Goal: Task Accomplishment & Management: Manage account settings

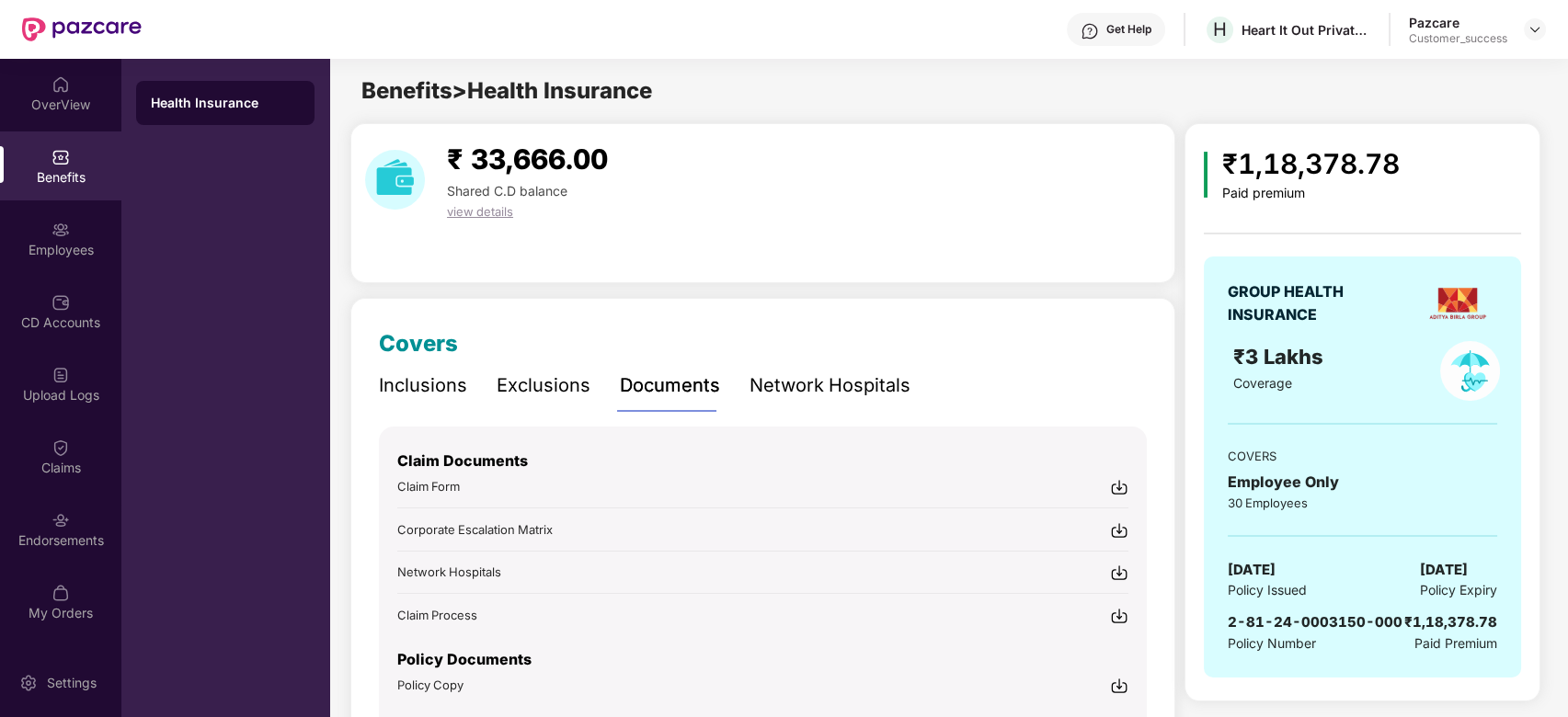
scroll to position [95, 0]
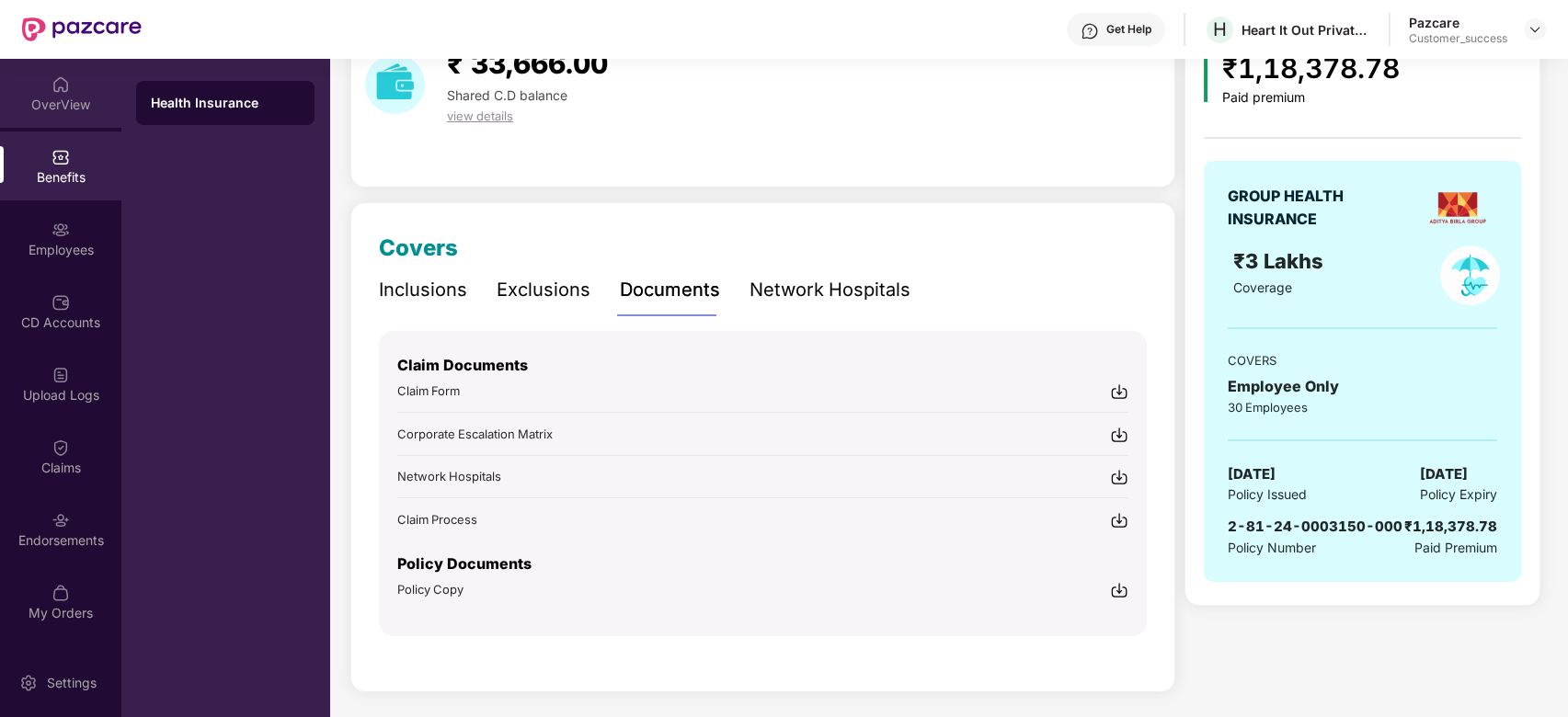
click at [71, 81] on div "OverView" at bounding box center [61, 93] width 122 height 69
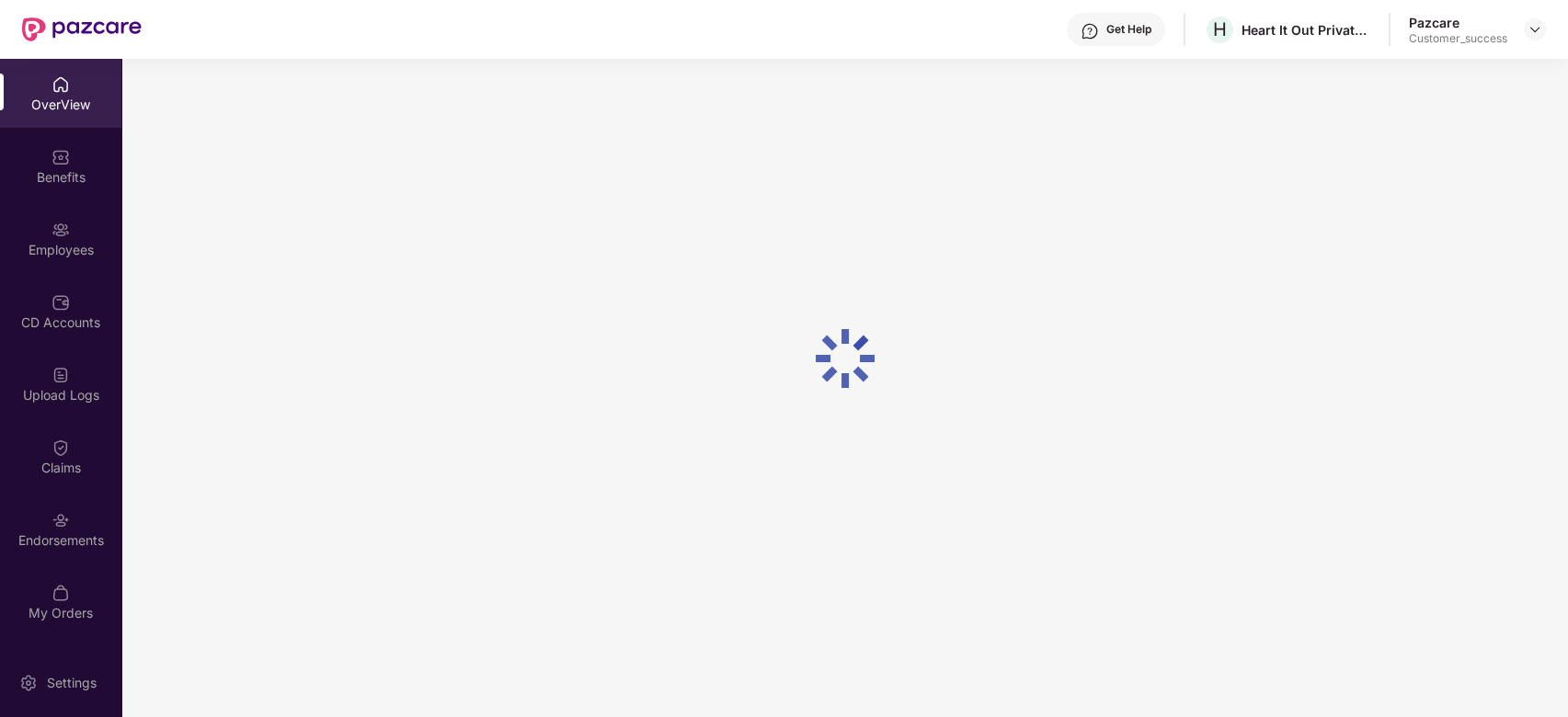
scroll to position [59, 0]
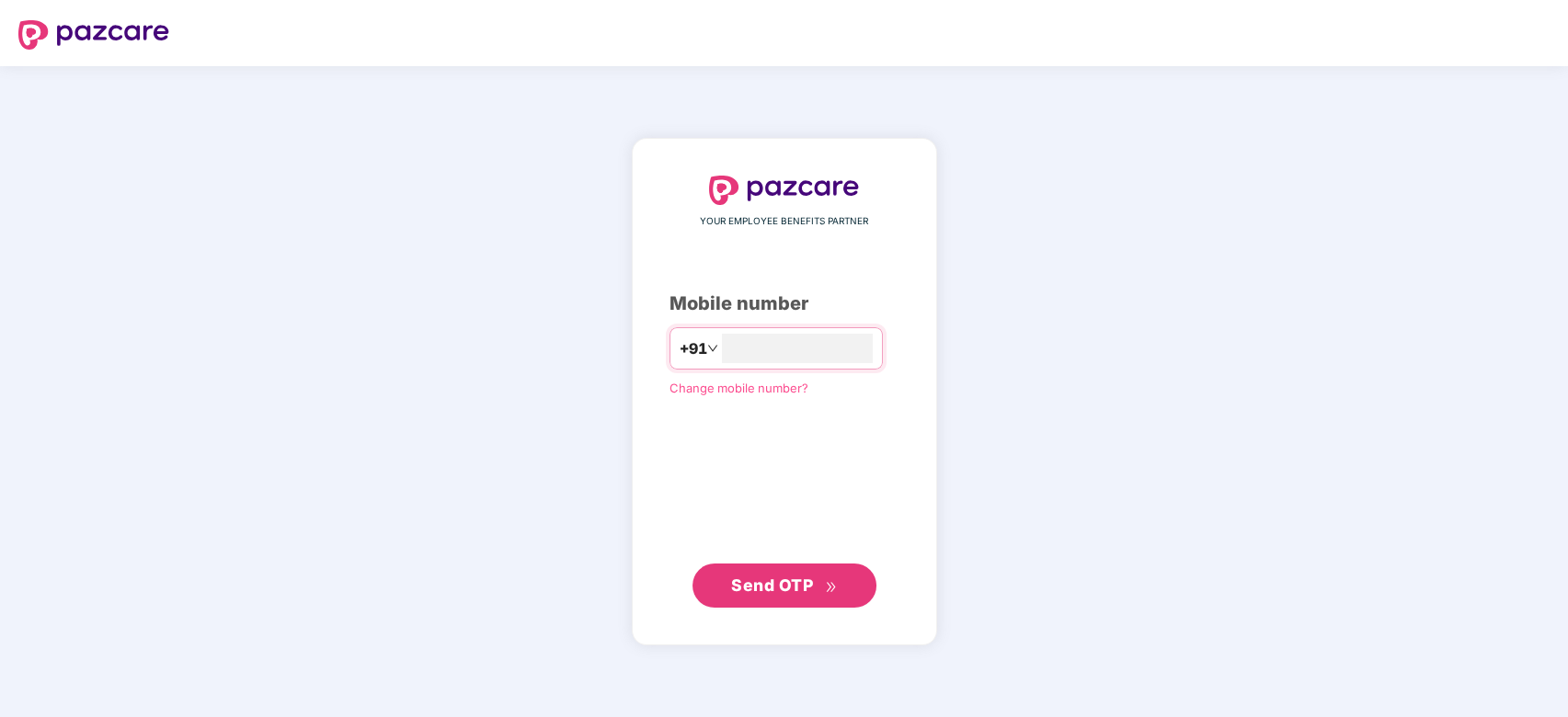
type input "**********"
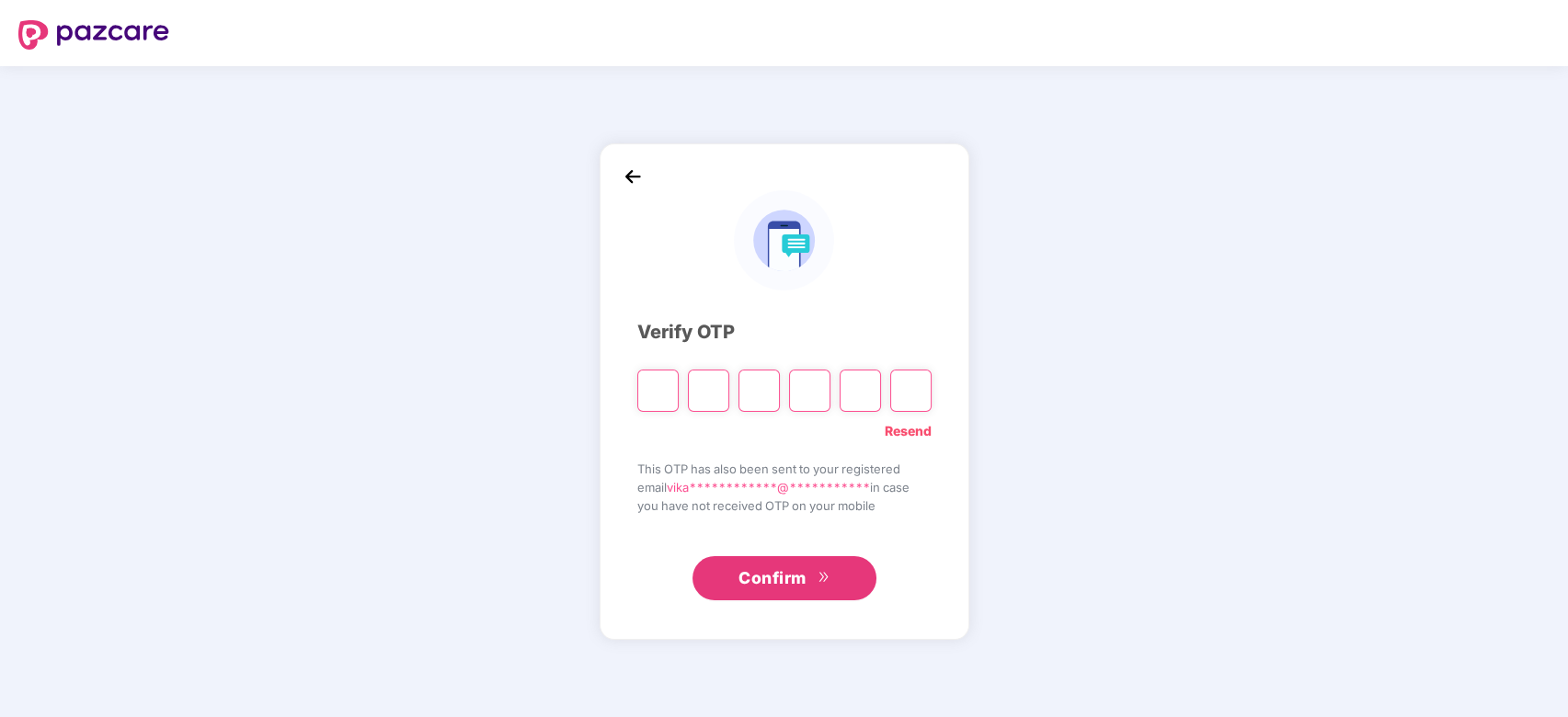
type input "*"
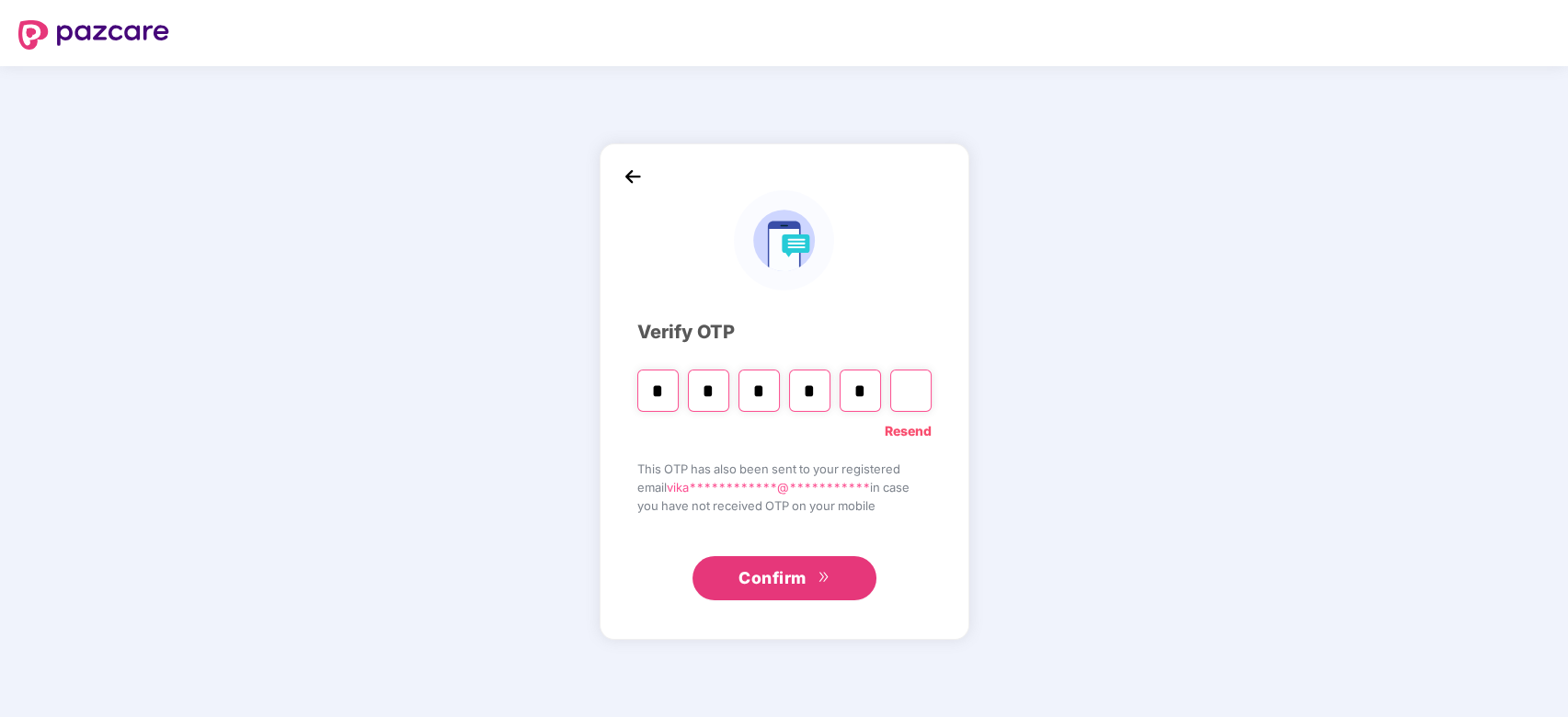
type input "*"
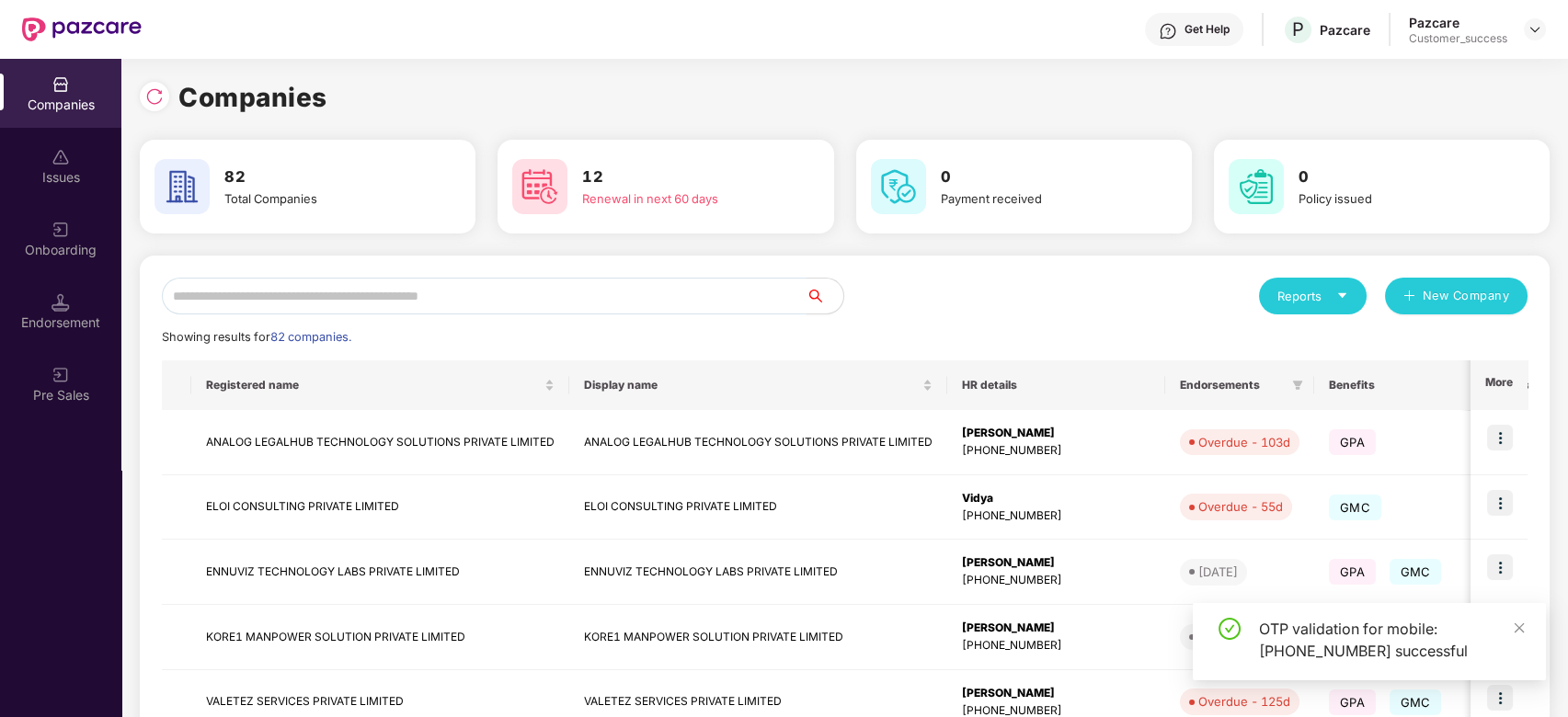
click at [392, 292] on input "text" at bounding box center [484, 296] width 645 height 37
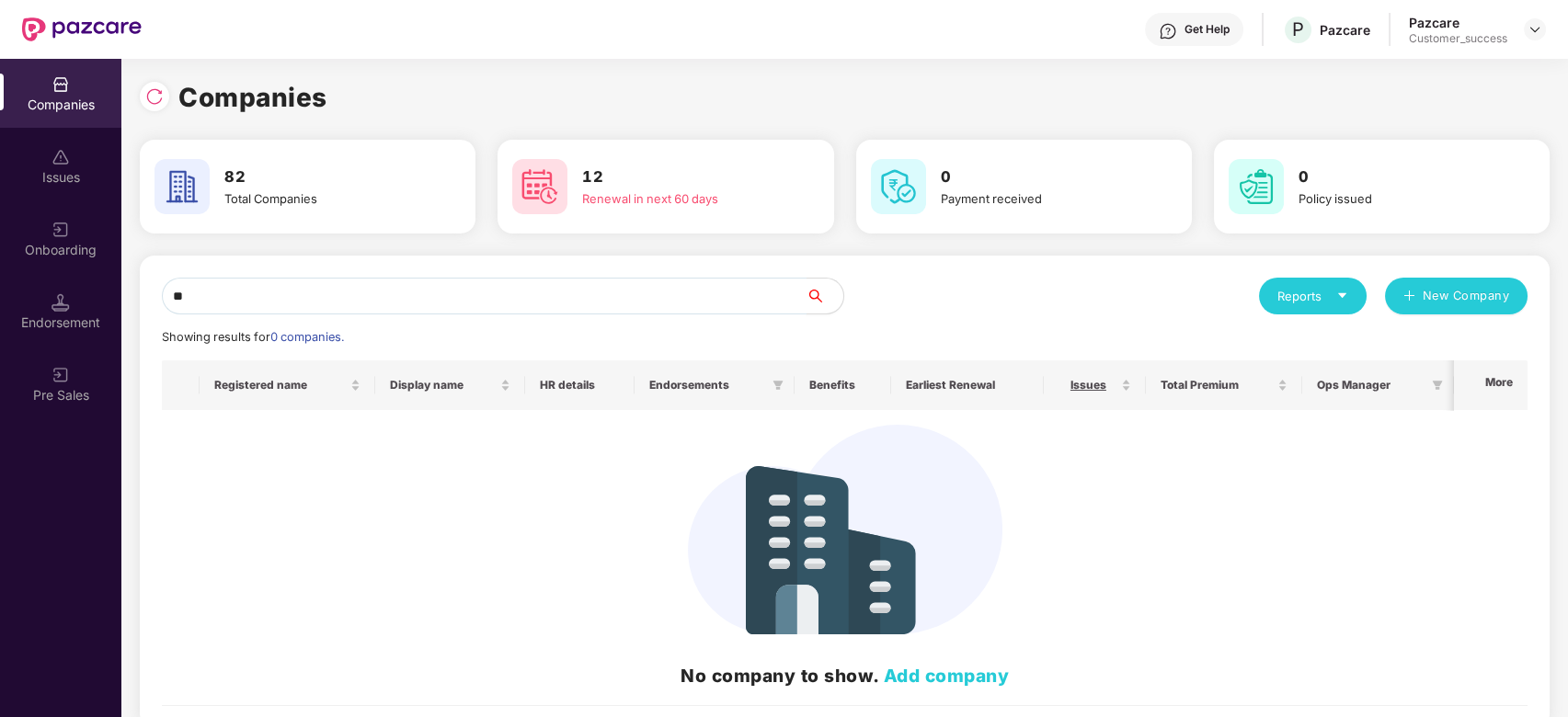
type input "*"
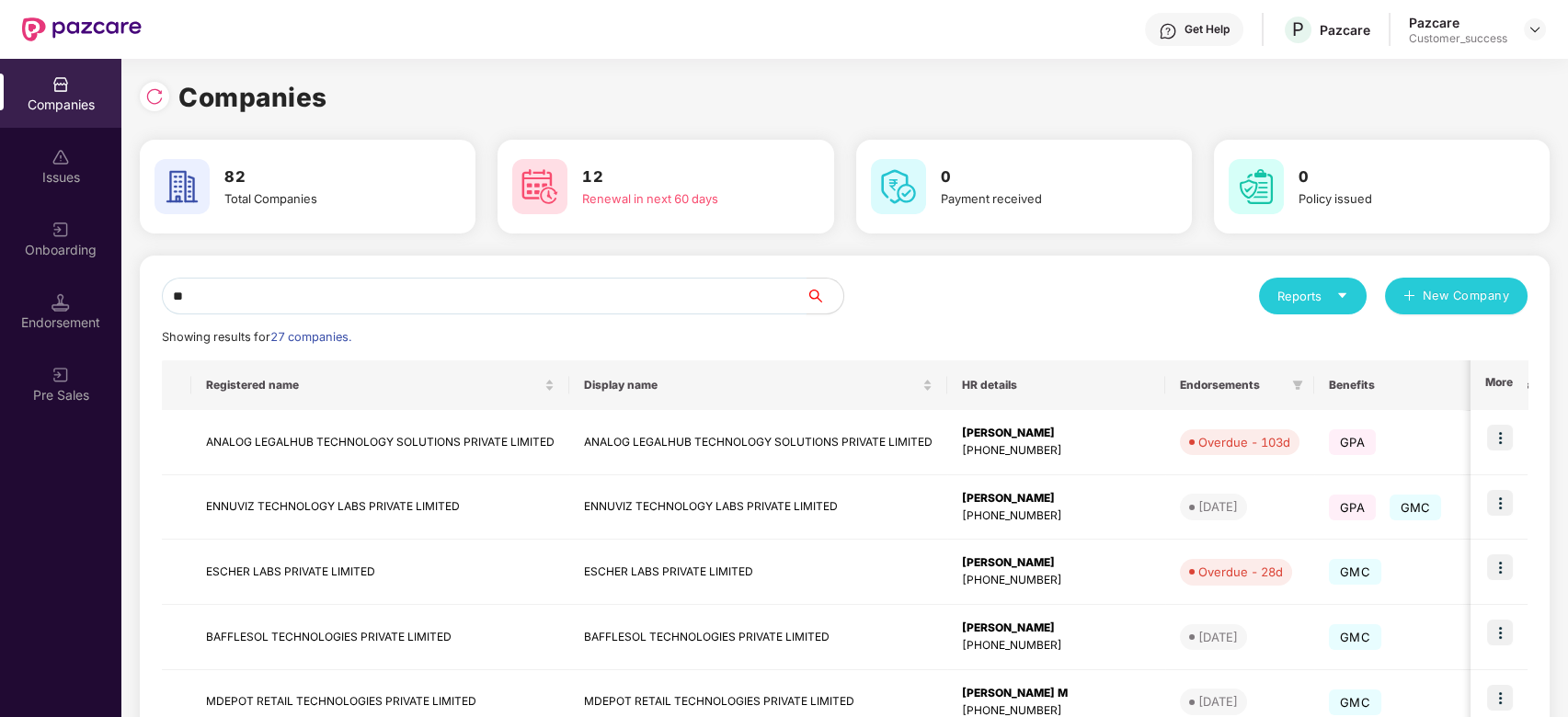
type input "*"
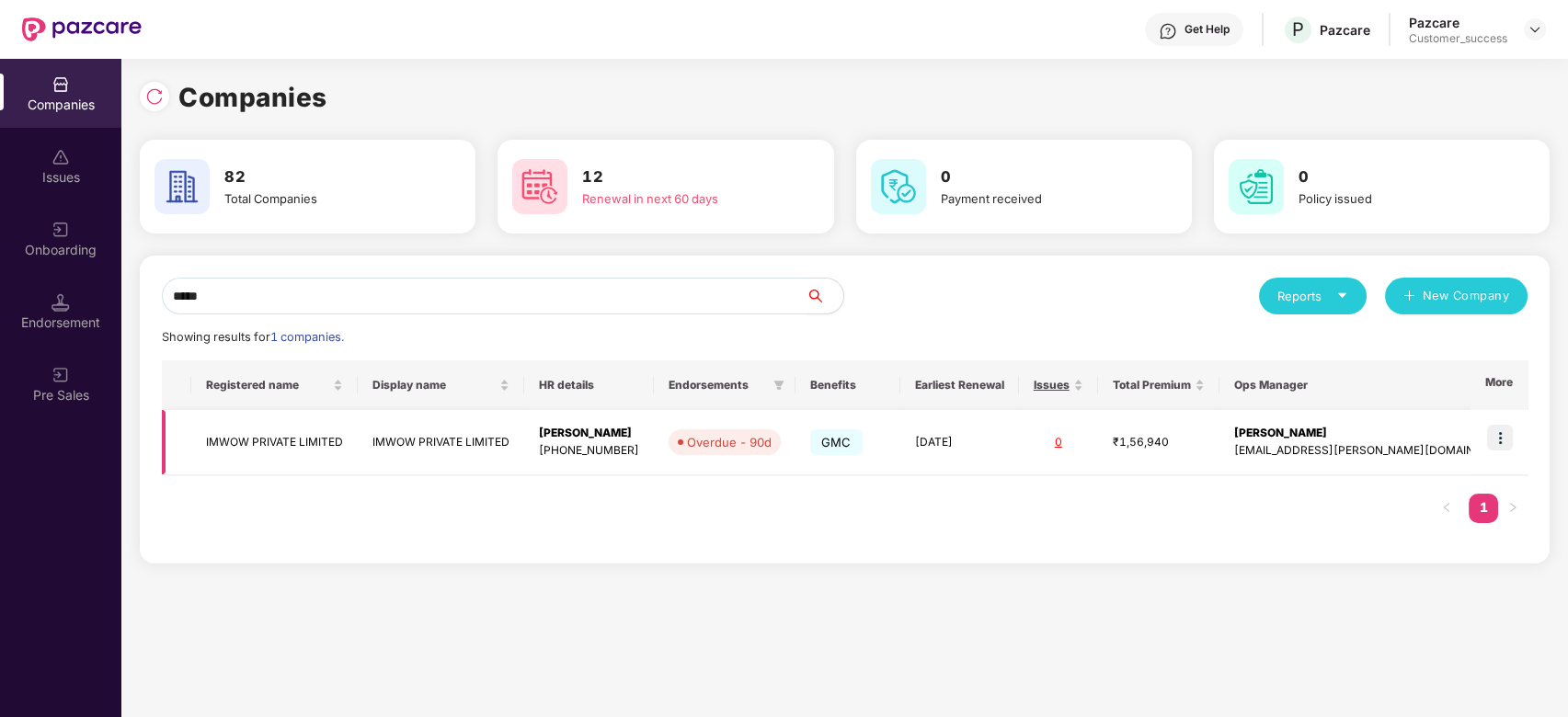
type input "*****"
click at [1485, 450] on td at bounding box center [1499, 443] width 57 height 66
click at [1497, 444] on img at bounding box center [1499, 437] width 26 height 26
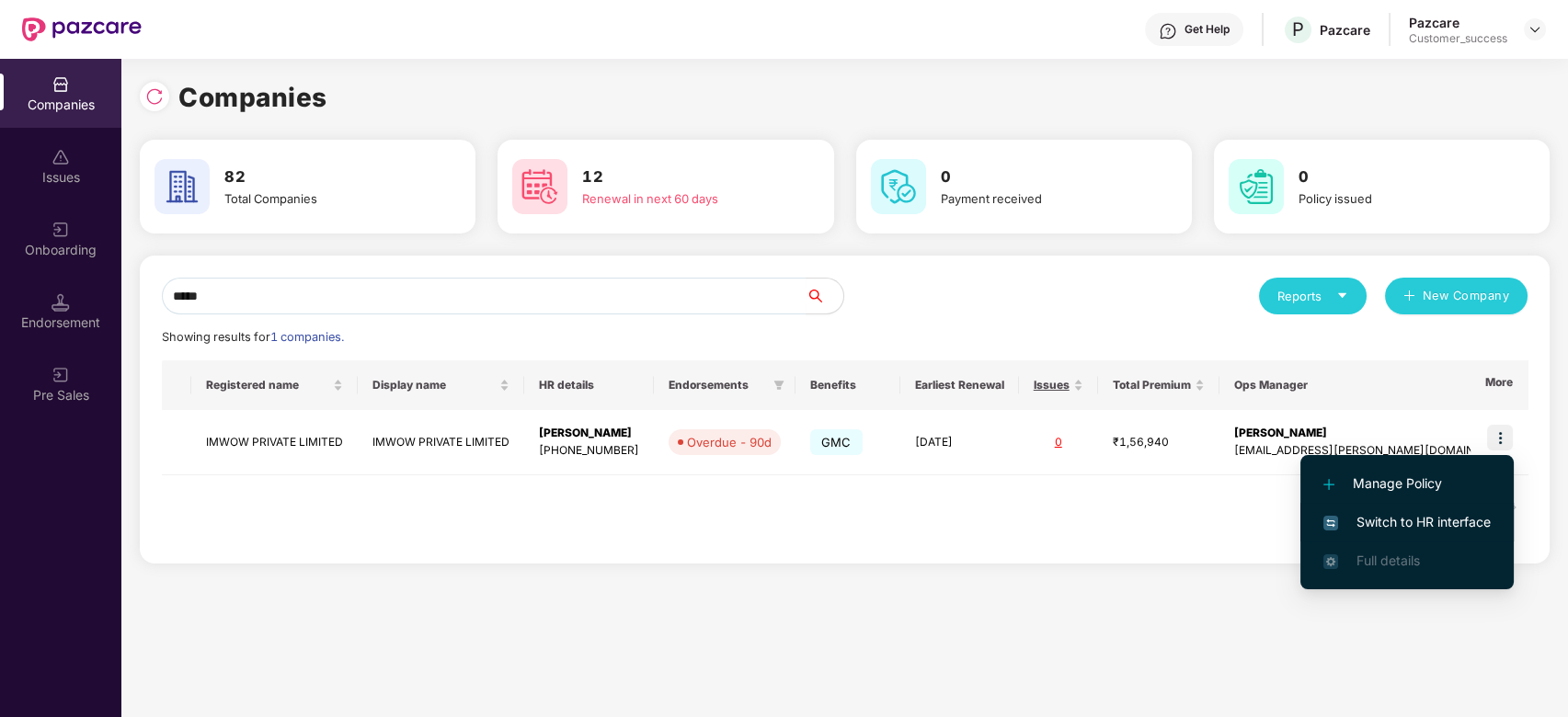
click at [1366, 525] on span "Switch to HR interface" at bounding box center [1407, 522] width 168 height 20
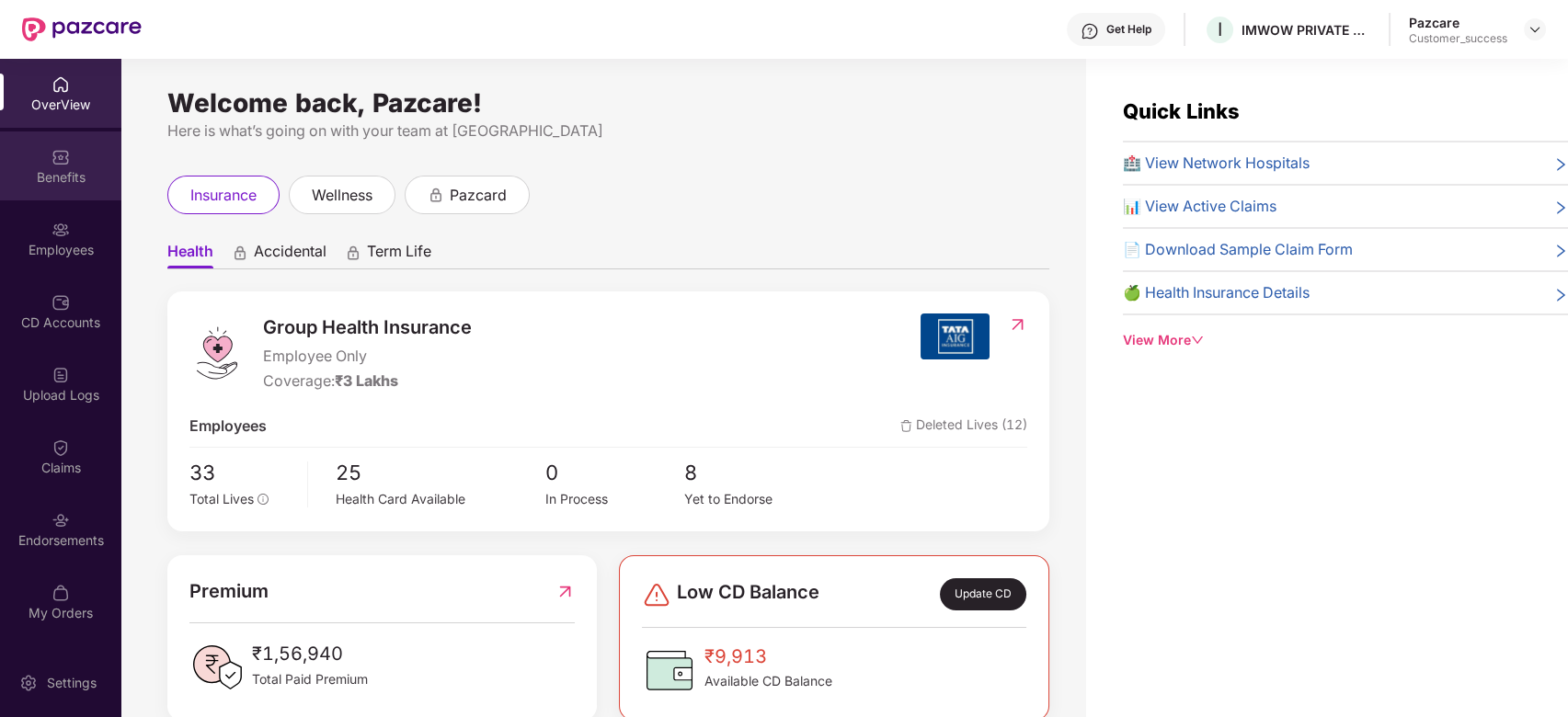
click at [61, 161] on img at bounding box center [60, 157] width 18 height 18
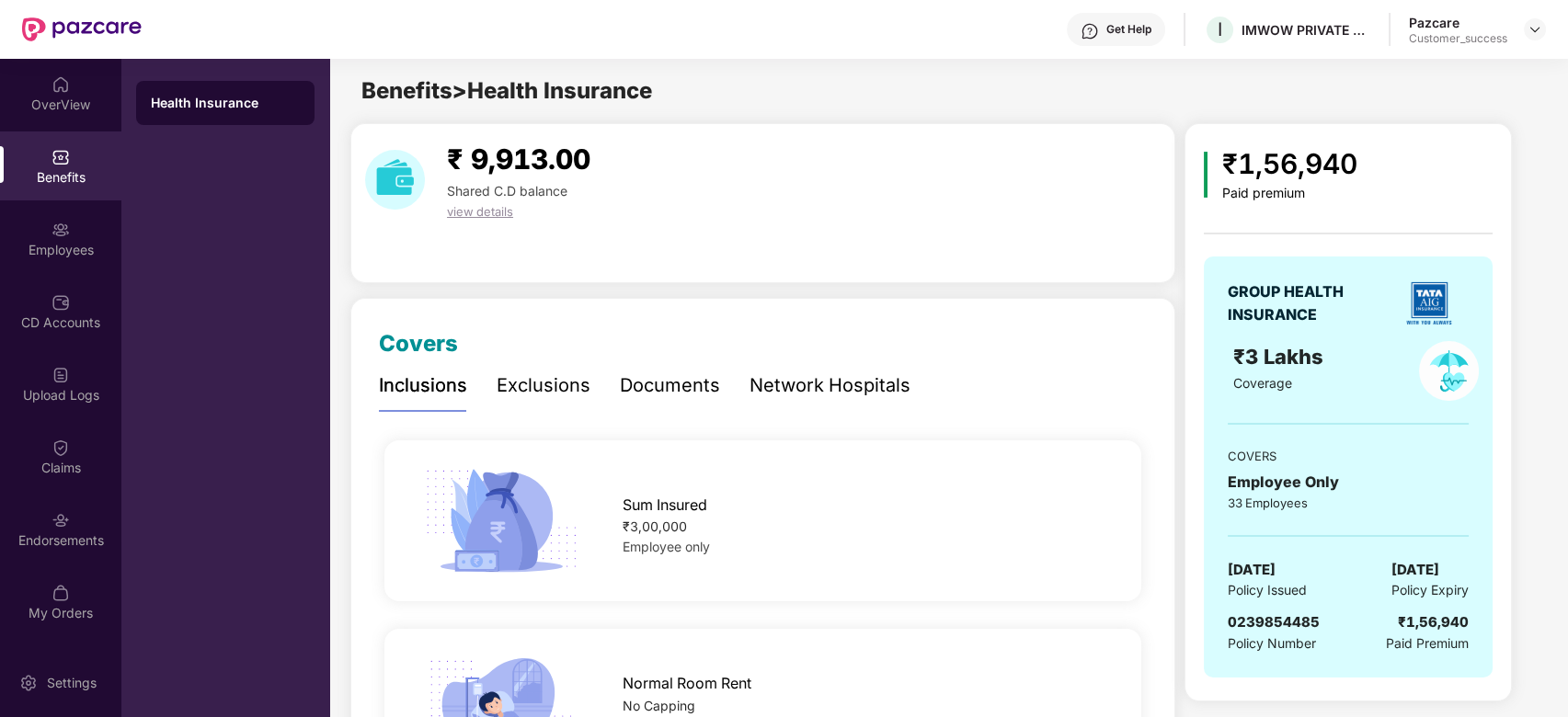
click at [547, 390] on div "Exclusions" at bounding box center [544, 386] width 94 height 29
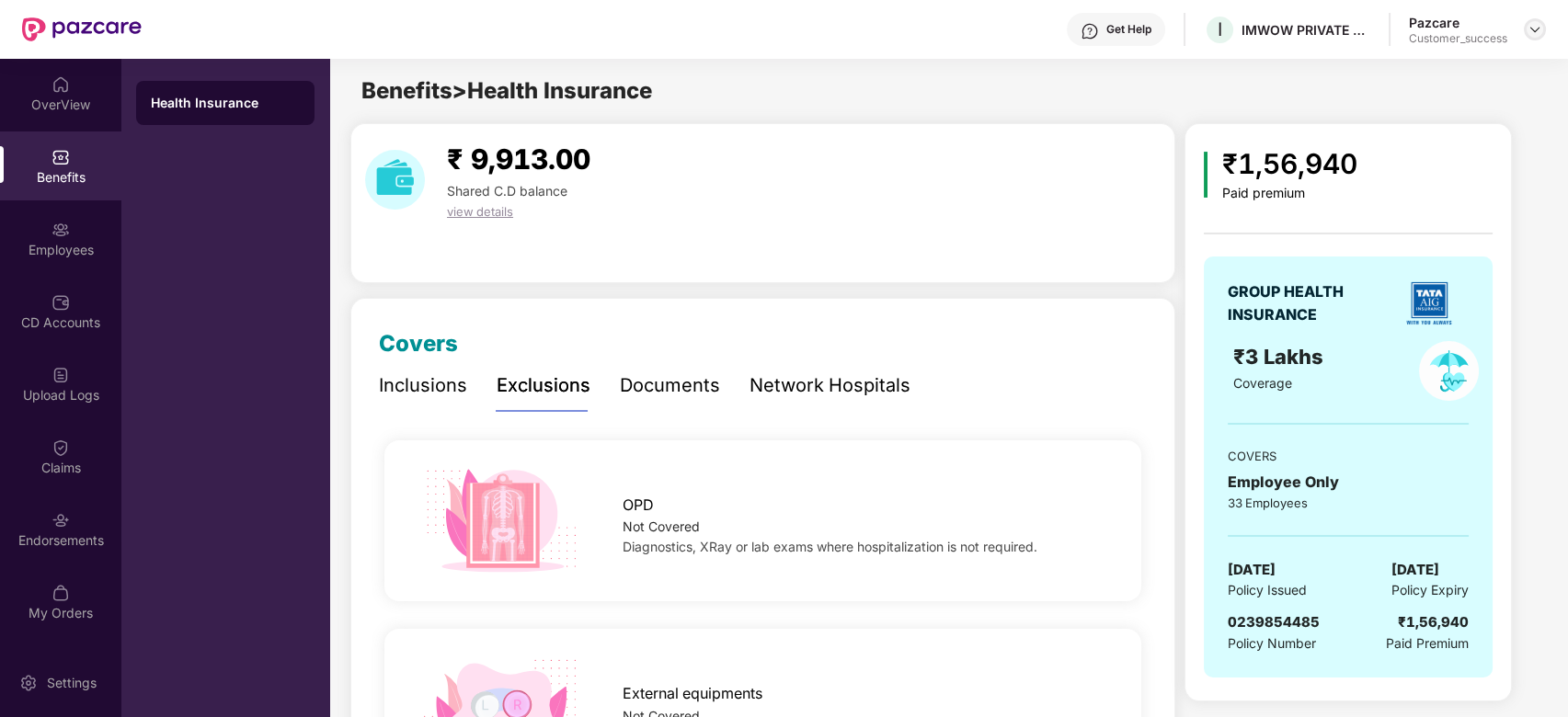
click at [1538, 30] on img at bounding box center [1535, 29] width 14 height 14
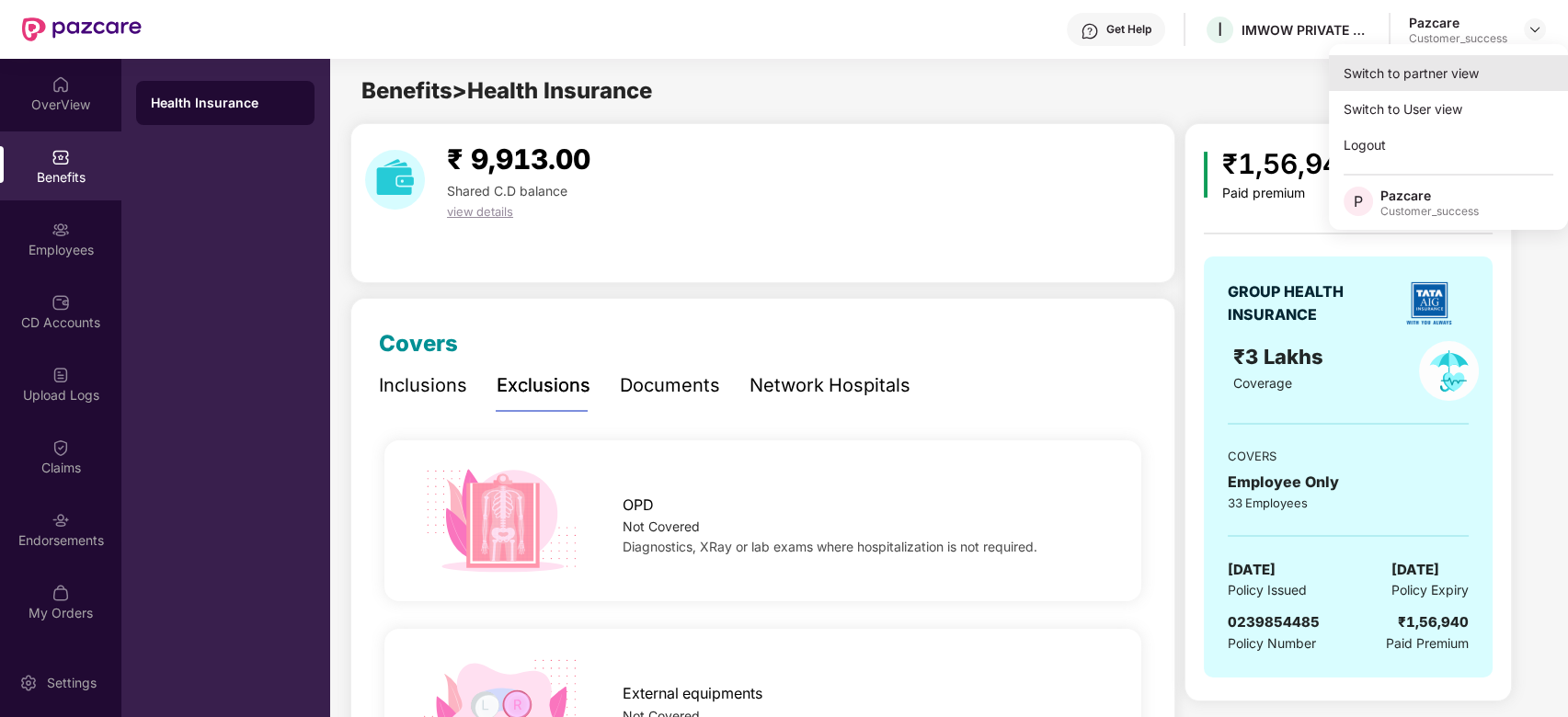
click at [1448, 77] on div "Switch to partner view" at bounding box center [1448, 73] width 239 height 36
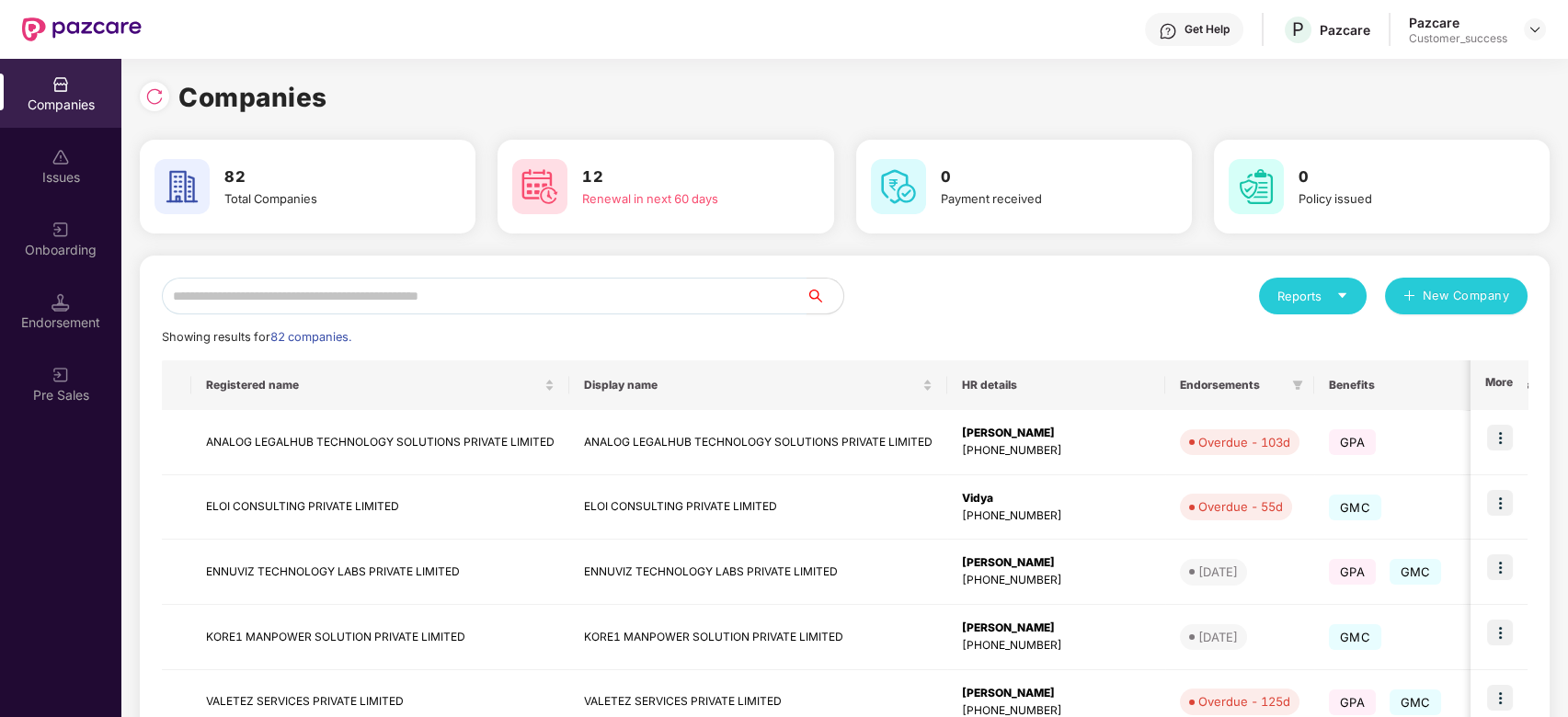
click at [560, 294] on input "text" at bounding box center [484, 296] width 645 height 37
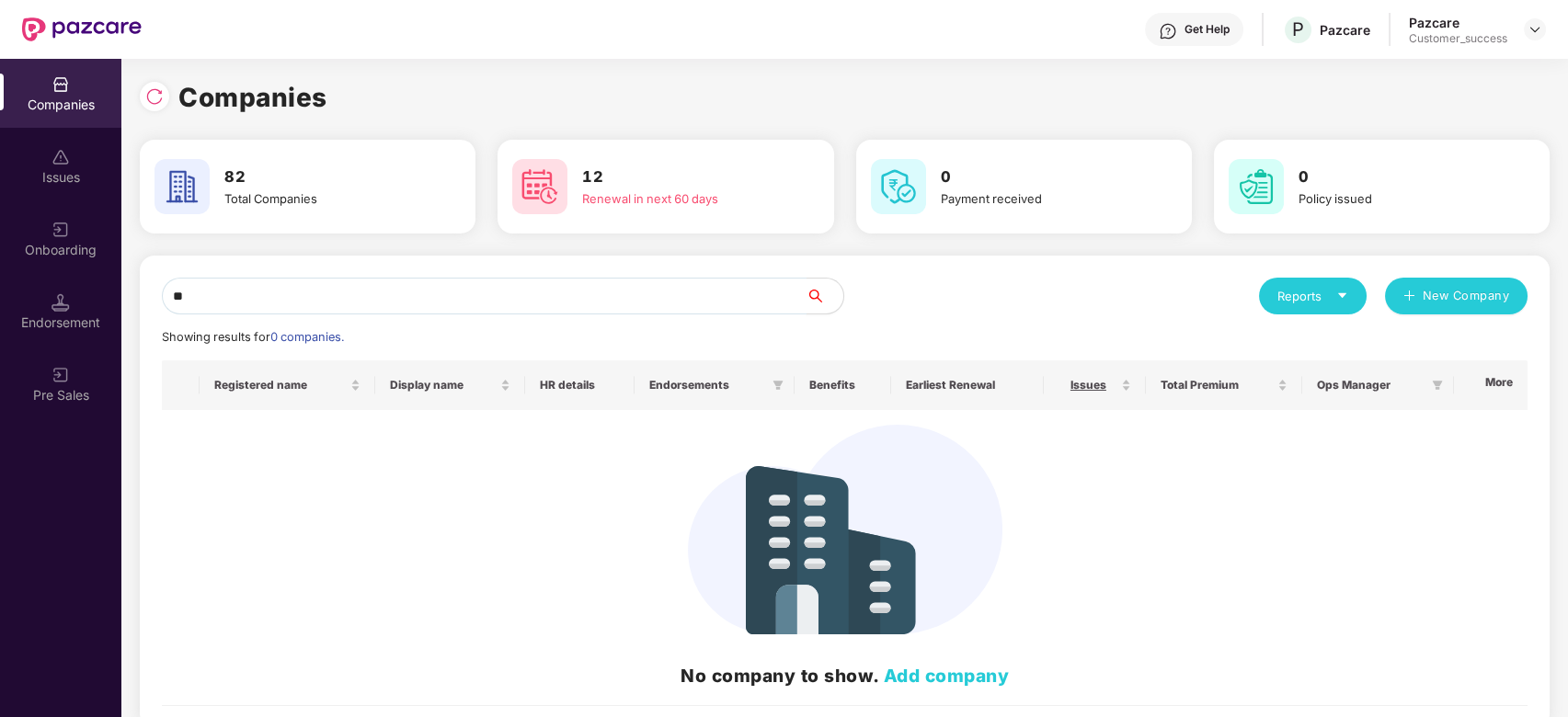
type input "*"
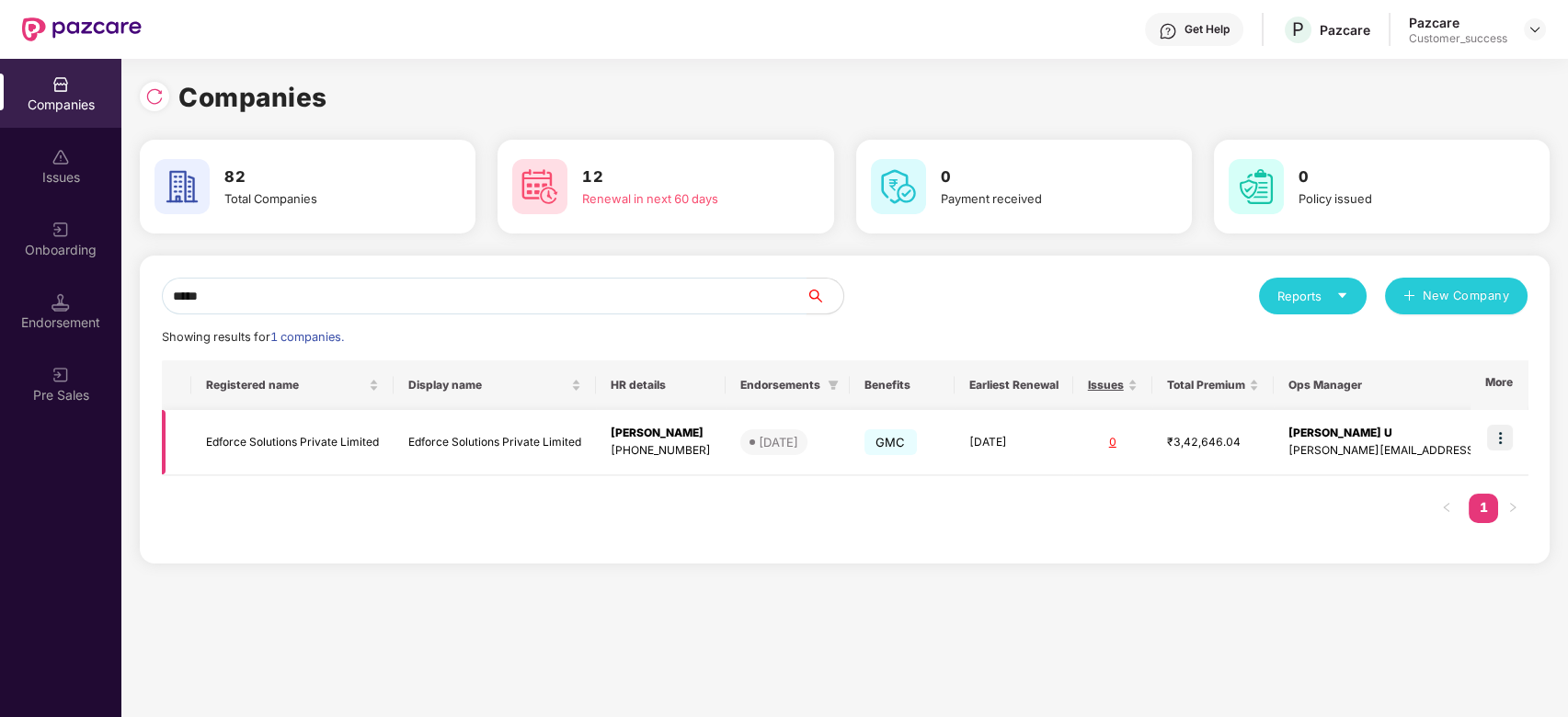
type input "*****"
click at [1501, 431] on img at bounding box center [1499, 437] width 26 height 26
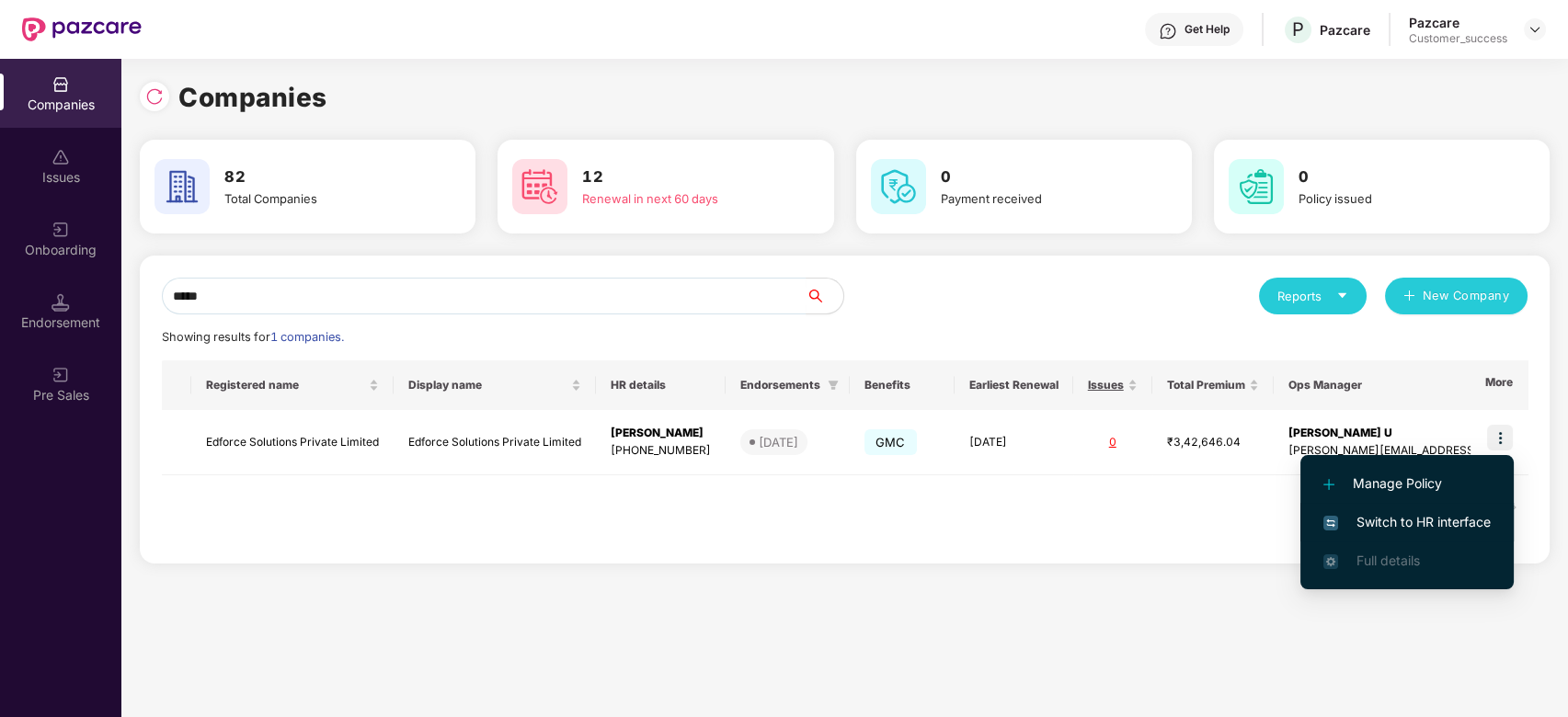
click at [1404, 510] on li "Switch to HR interface" at bounding box center [1407, 522] width 213 height 39
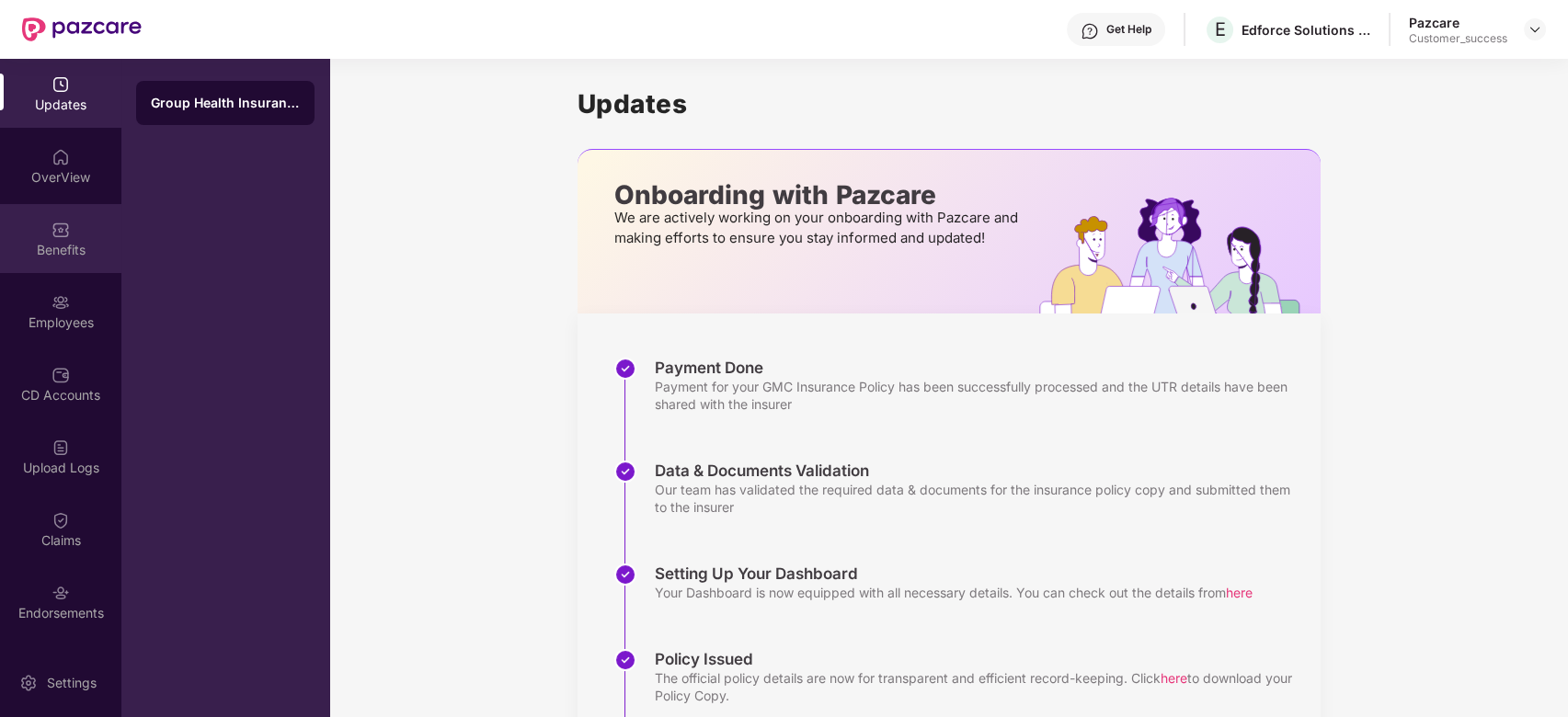
click at [67, 241] on div "Benefits" at bounding box center [61, 249] width 122 height 18
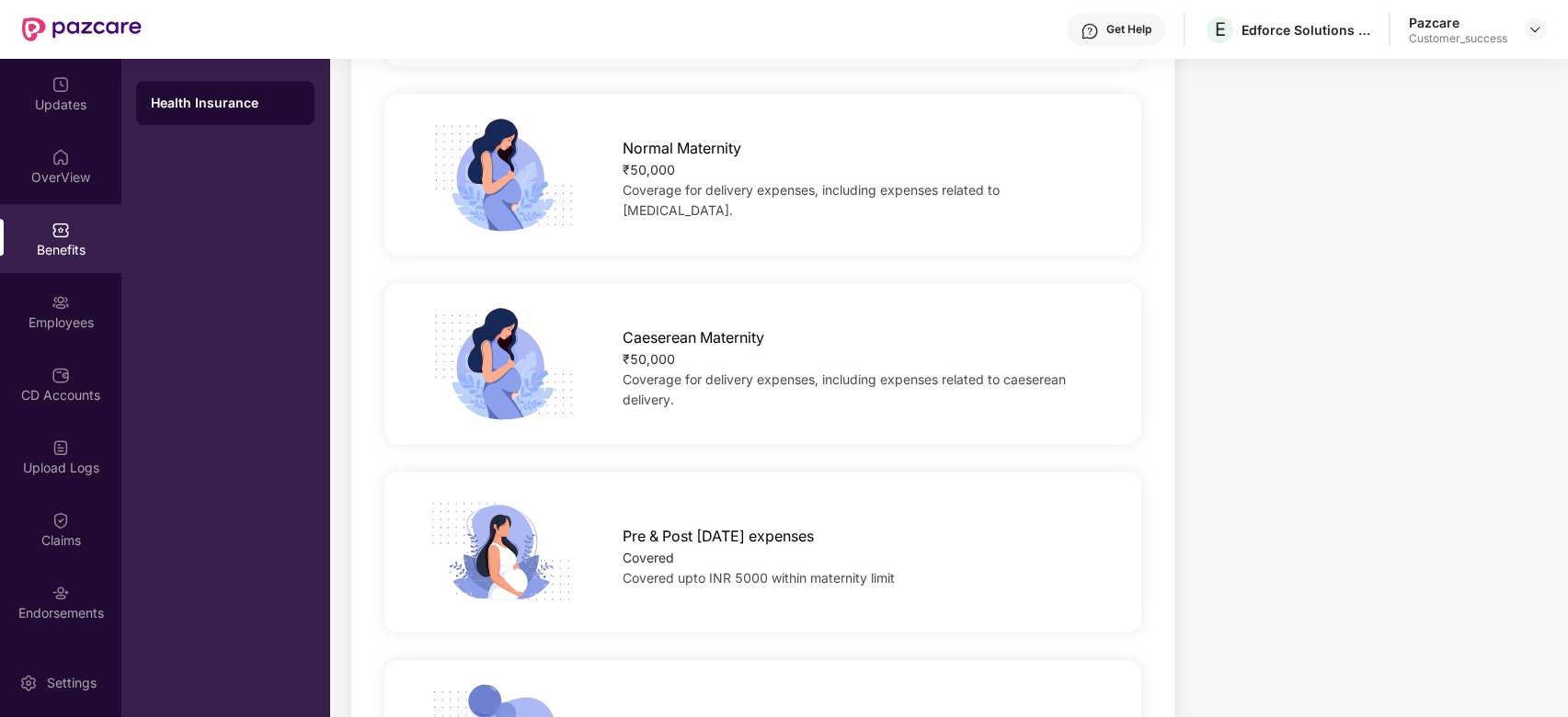
scroll to position [1928, 0]
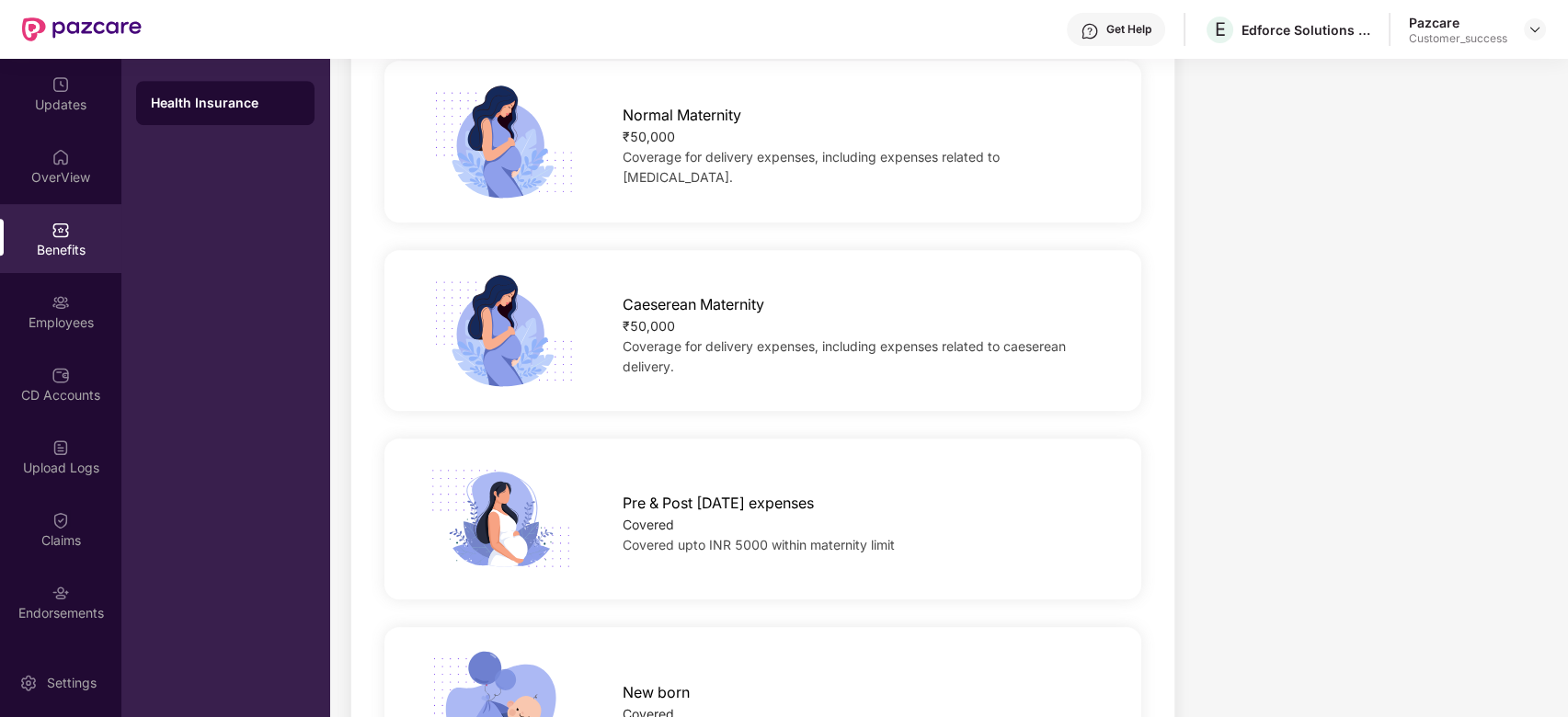
click at [678, 314] on span "Caeserean Maternity" at bounding box center [693, 305] width 142 height 23
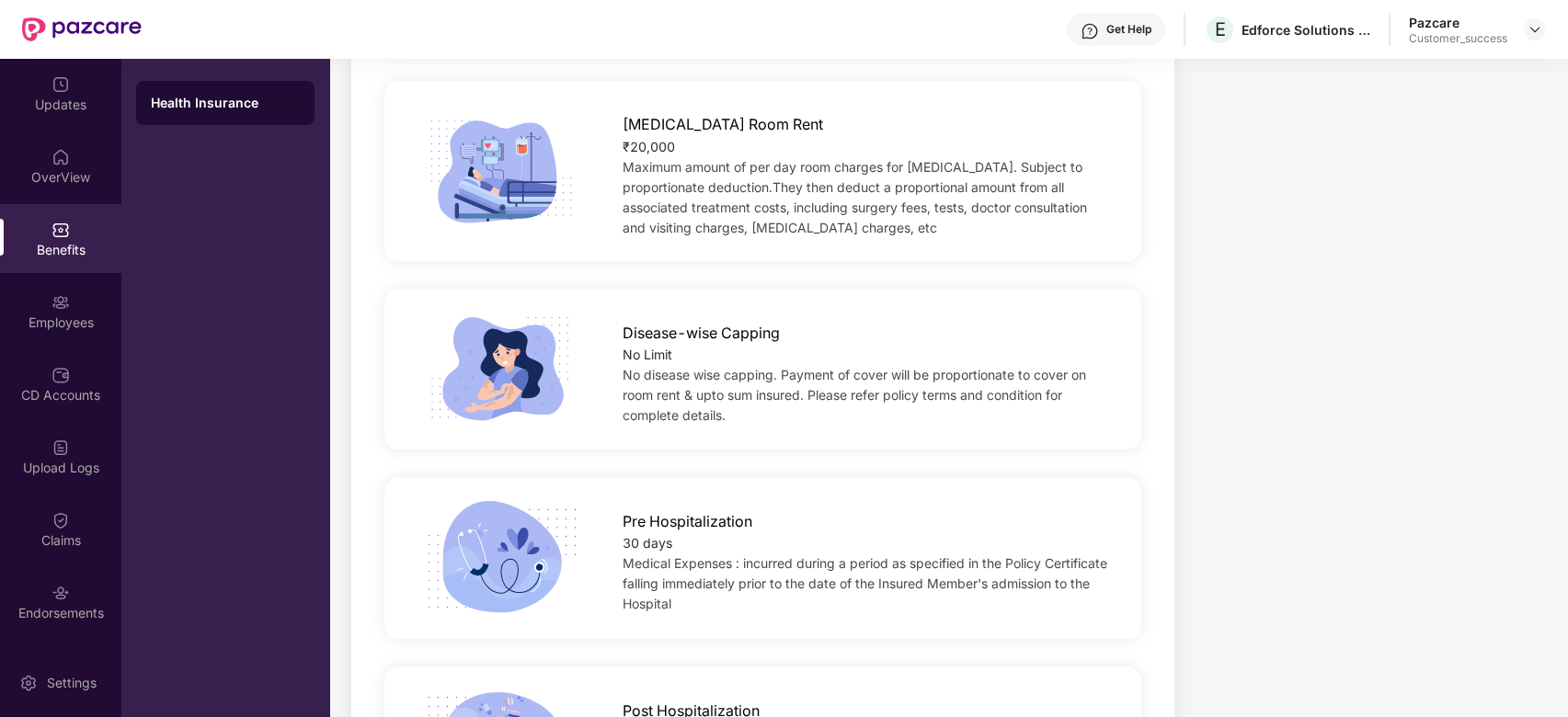
scroll to position [0, 0]
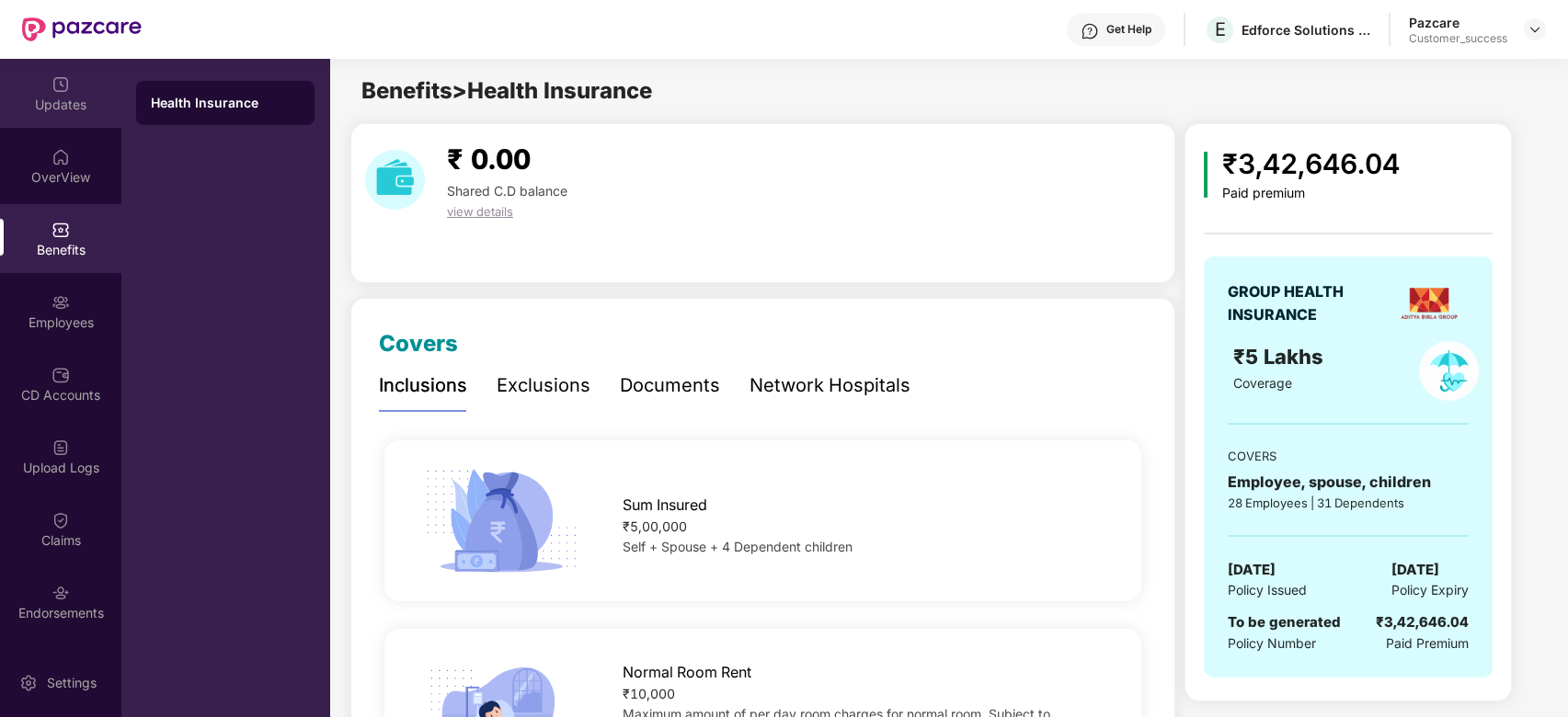
click at [52, 90] on img at bounding box center [60, 84] width 18 height 18
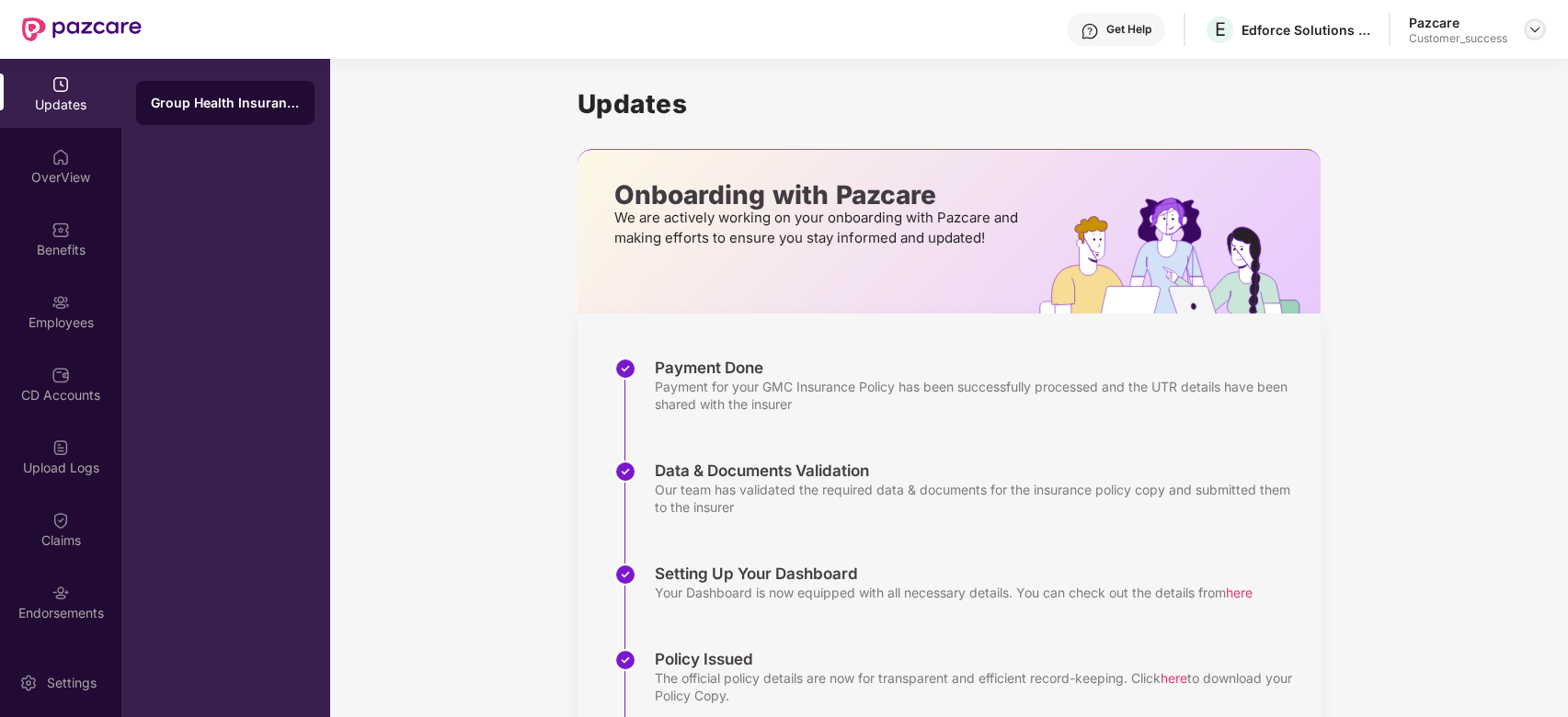
click at [1531, 29] on img at bounding box center [1535, 29] width 14 height 14
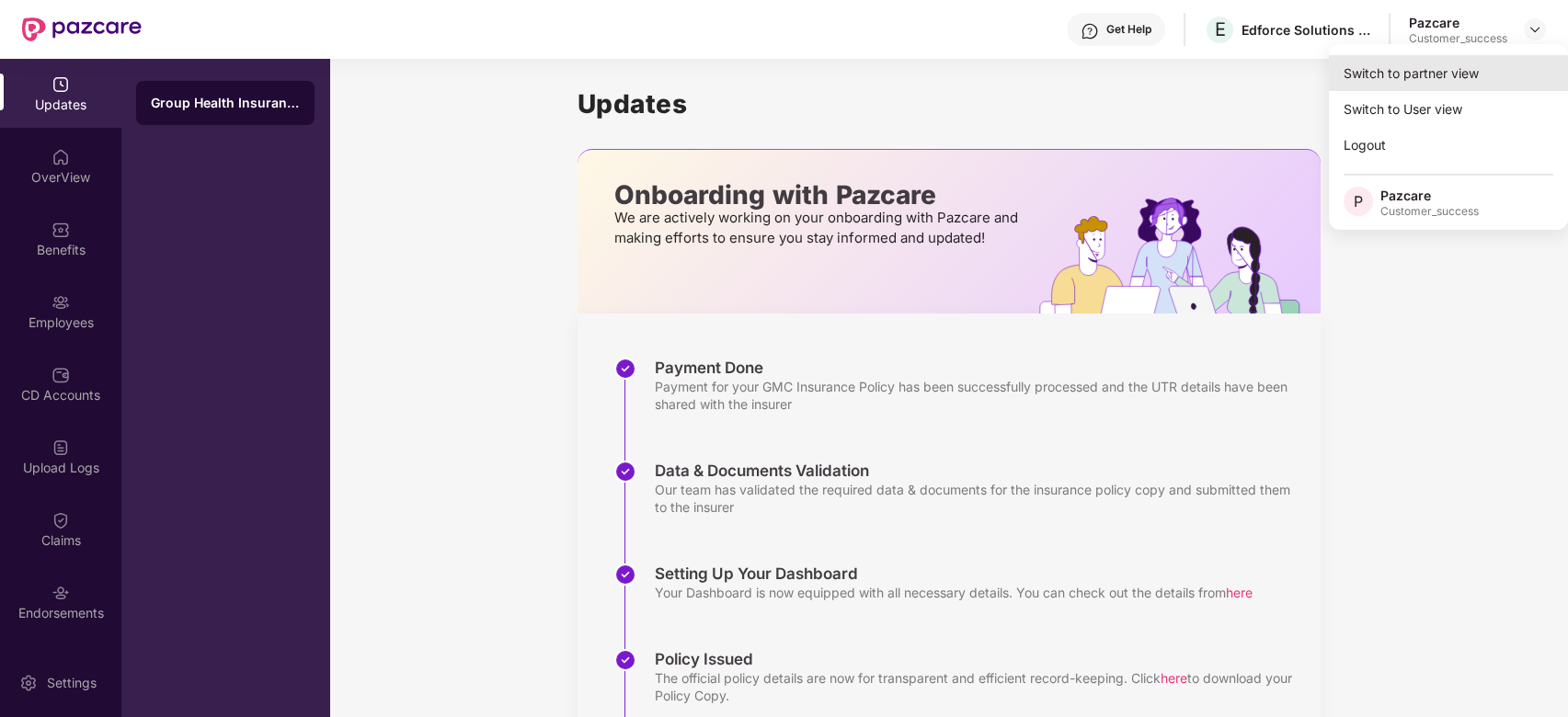
click at [1418, 76] on div "Switch to partner view" at bounding box center [1448, 73] width 239 height 36
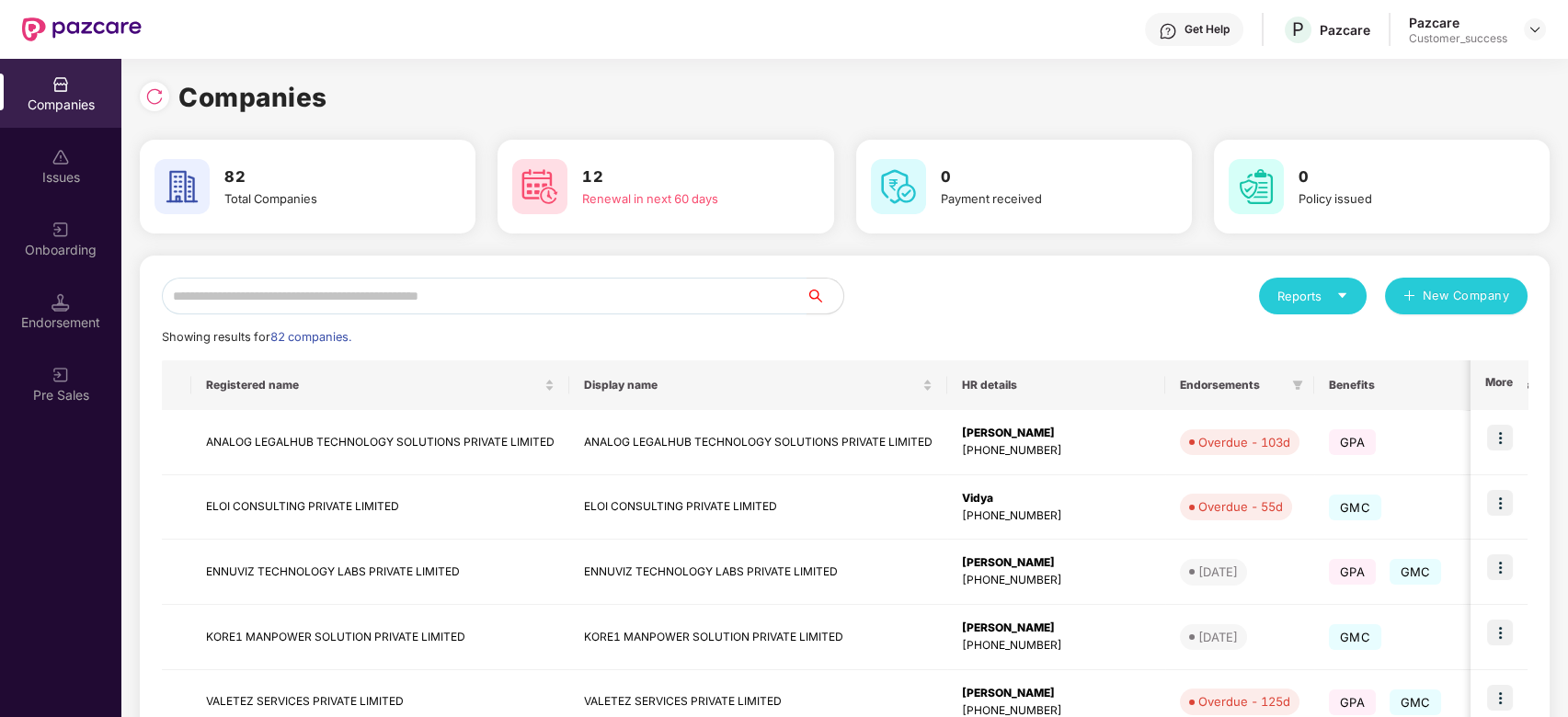
click at [659, 290] on input "text" at bounding box center [484, 296] width 645 height 37
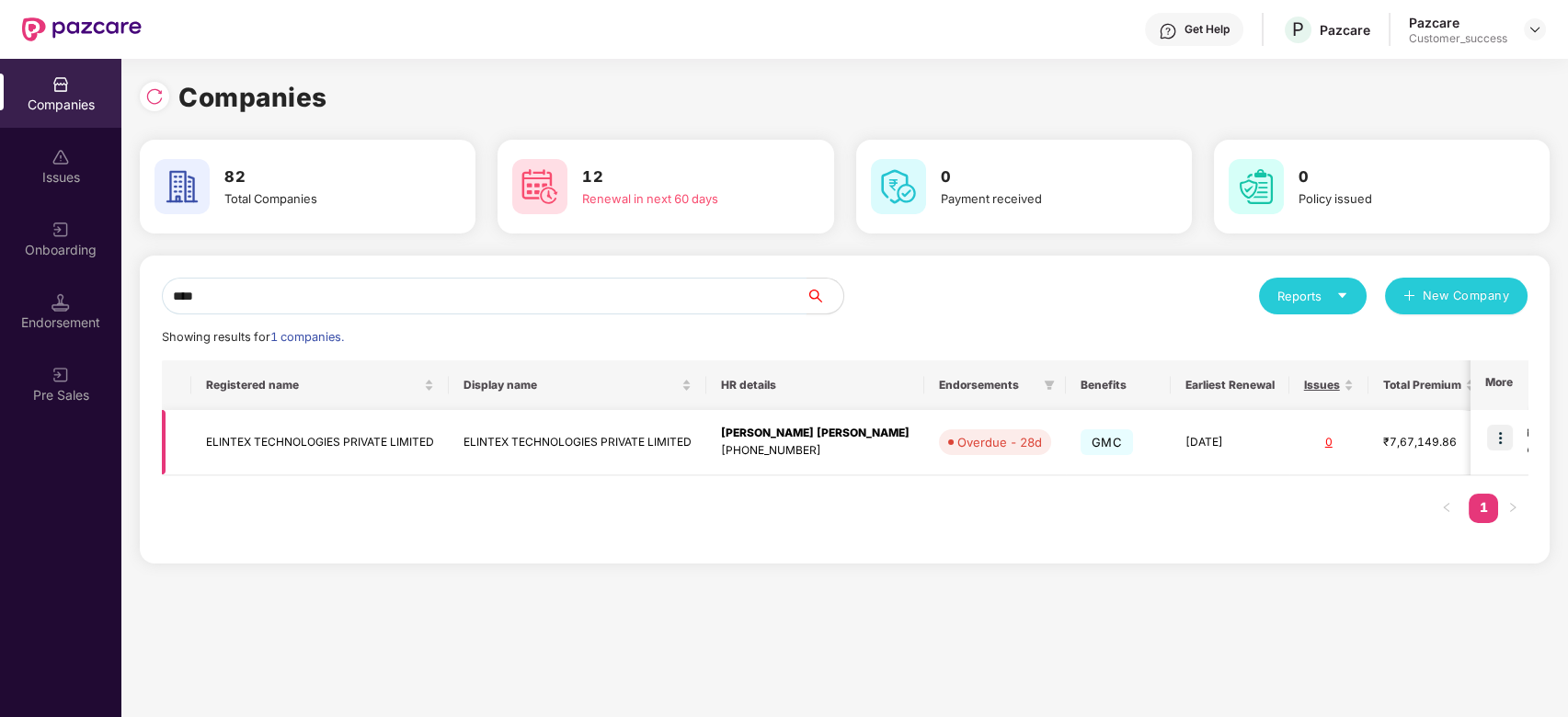
type input "****"
click at [1504, 444] on img at bounding box center [1499, 437] width 26 height 26
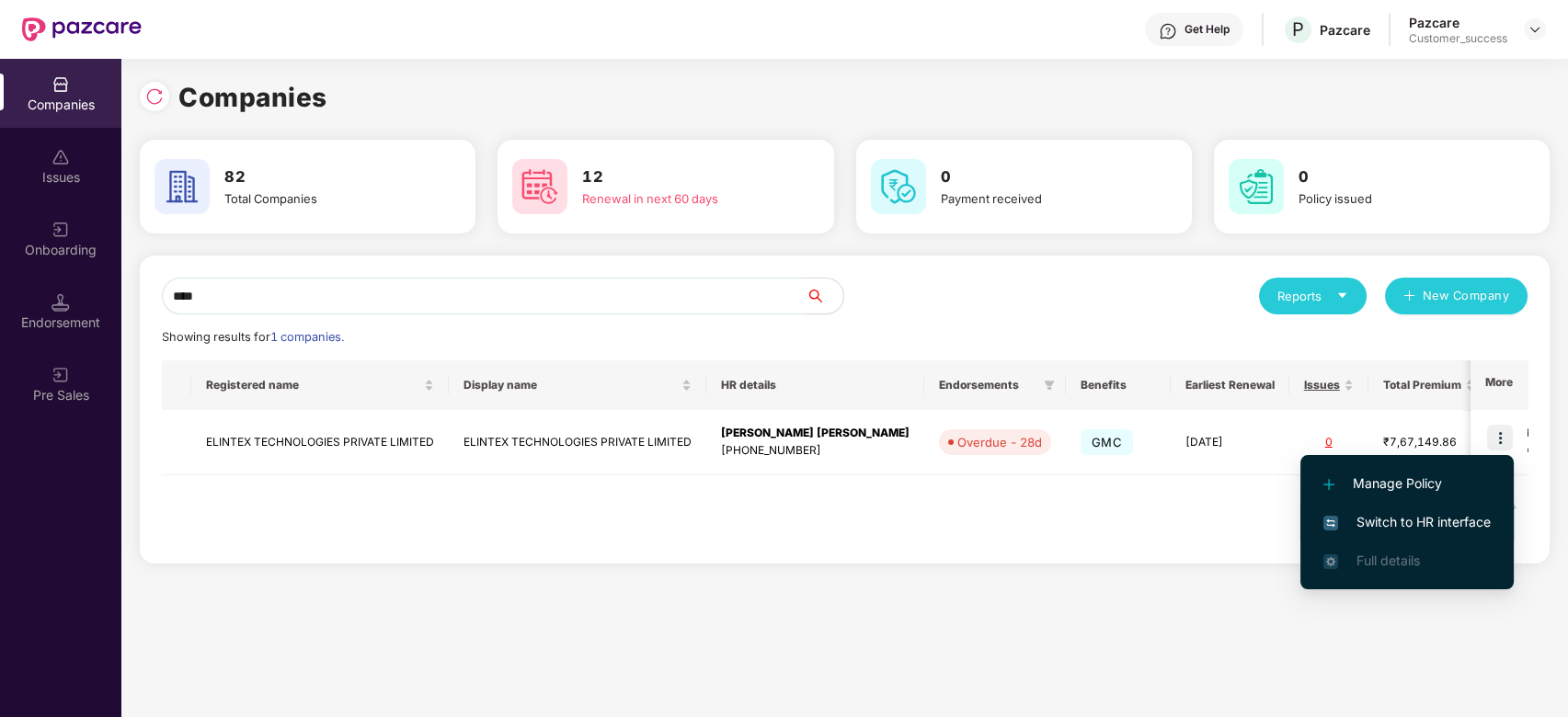
click at [1379, 518] on span "Switch to HR interface" at bounding box center [1407, 522] width 168 height 20
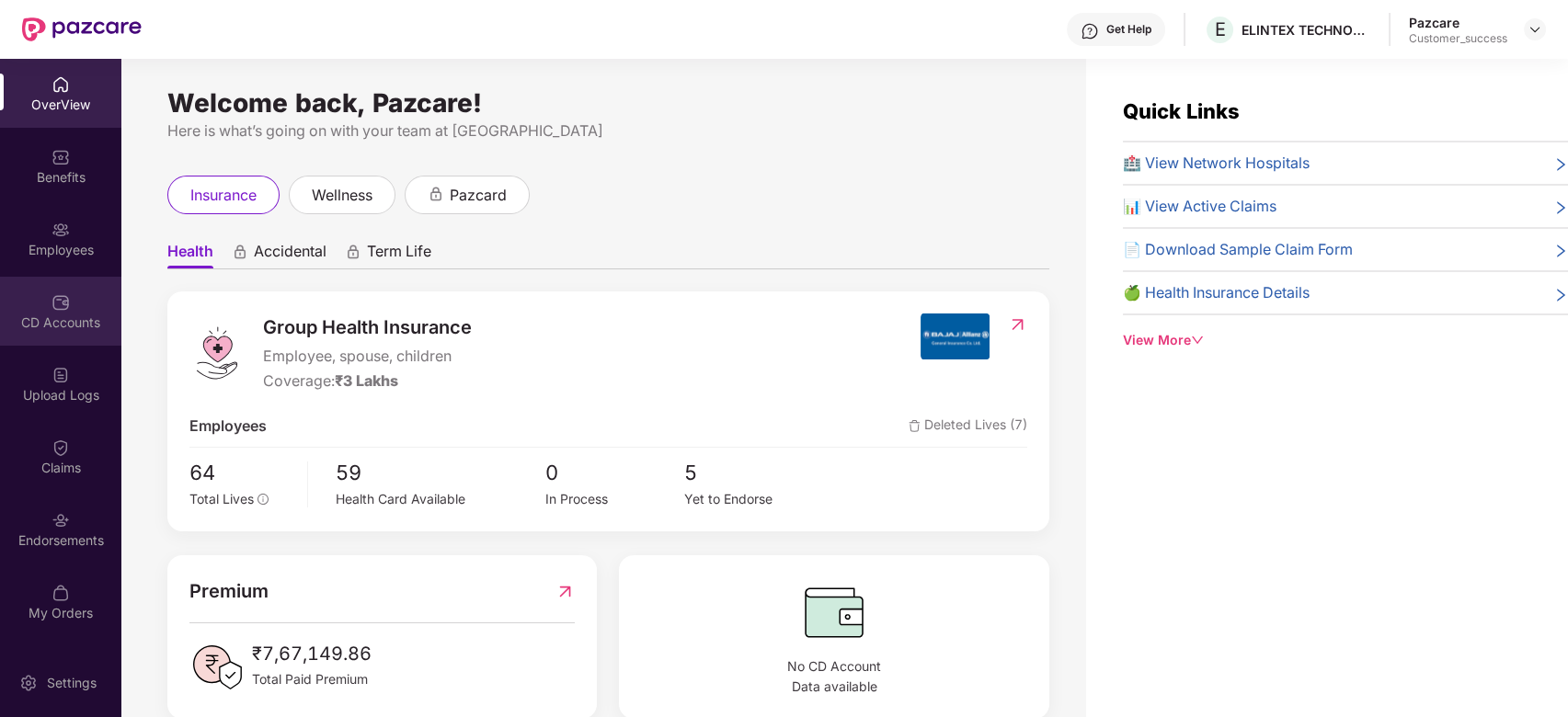
click at [51, 319] on div "CD Accounts" at bounding box center [61, 322] width 122 height 18
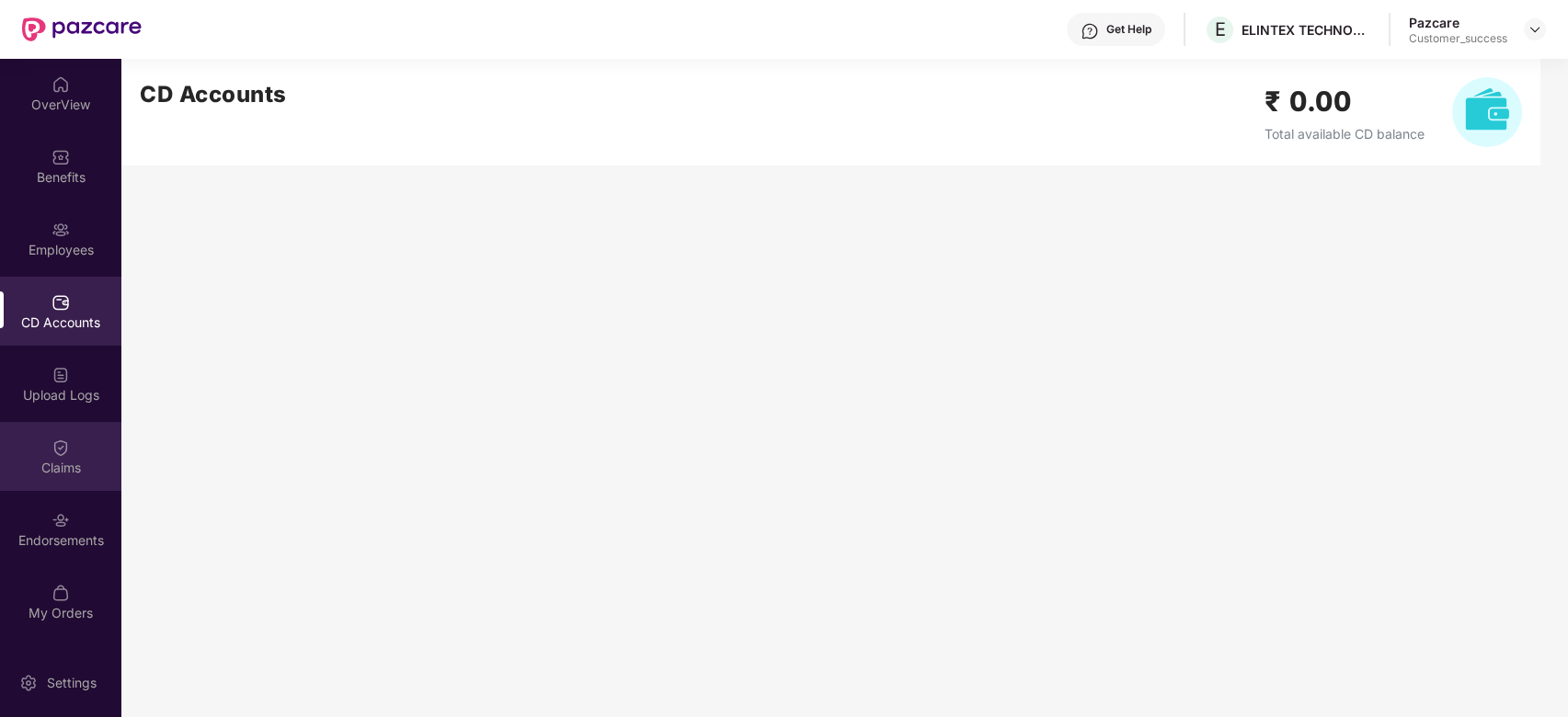
click at [64, 450] on img at bounding box center [60, 448] width 18 height 18
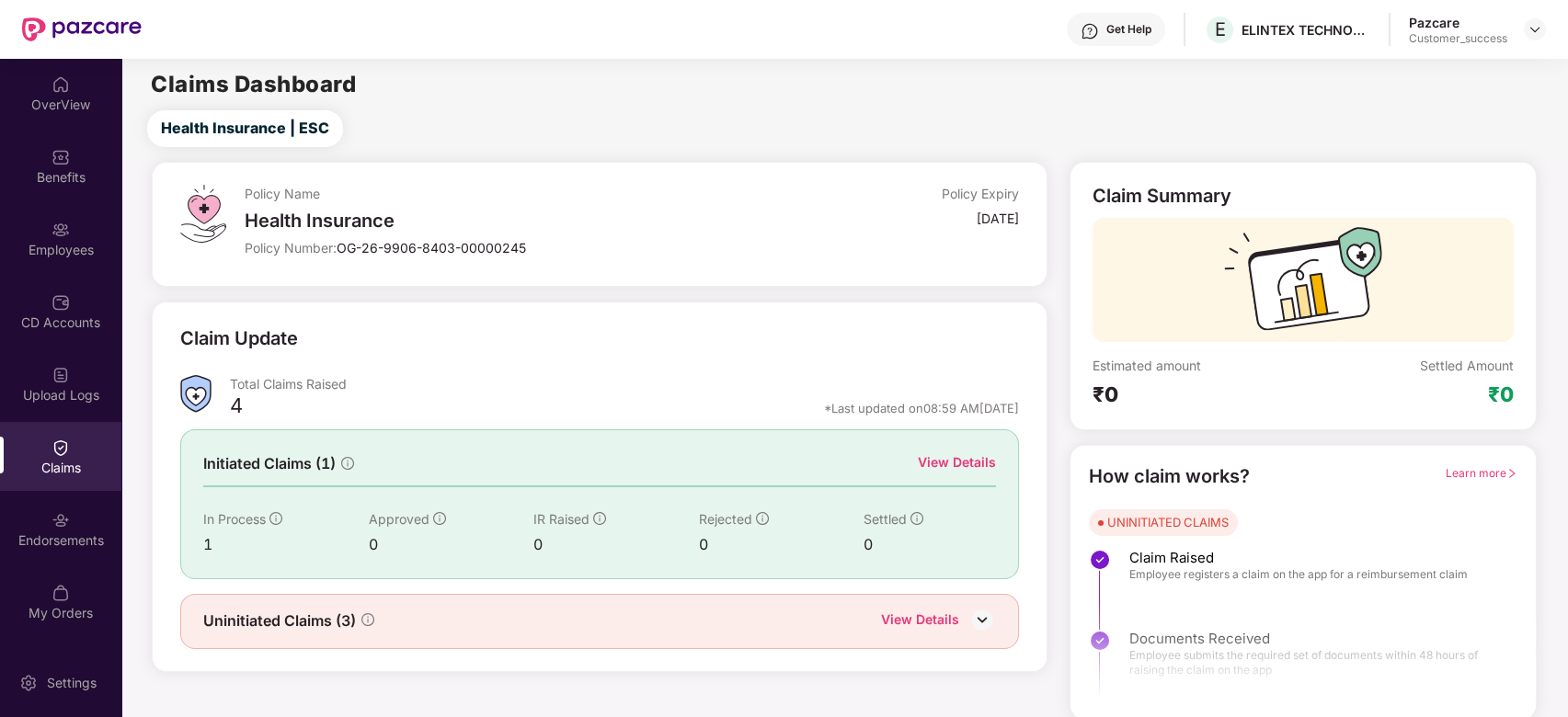
click at [977, 446] on div "Initiated Claims (1) View Details In Process 1 Approved 0 IR Raised 0 Rejected …" at bounding box center [599, 504] width 839 height 149
click at [976, 456] on div "View Details" at bounding box center [957, 462] width 78 height 20
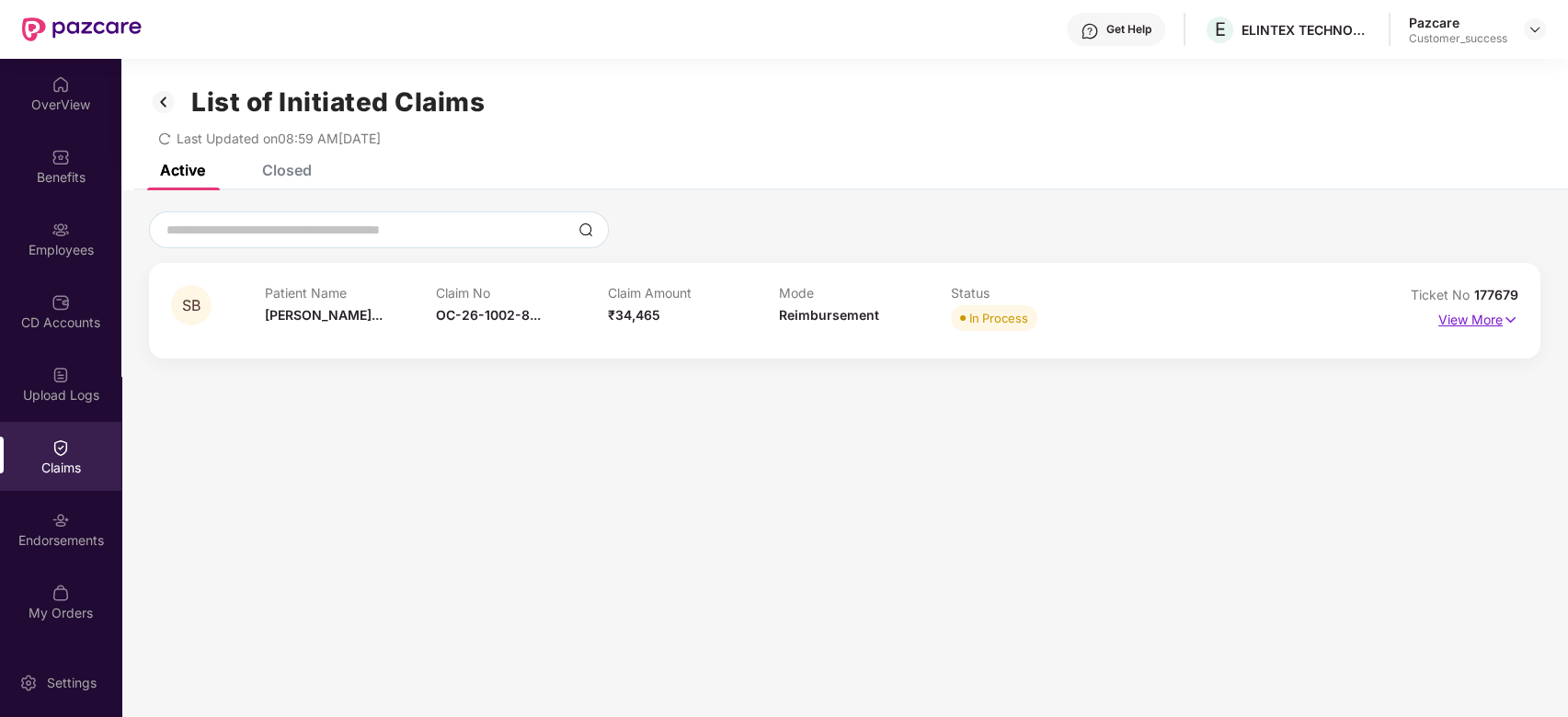
click at [1508, 327] on img at bounding box center [1510, 320] width 15 height 20
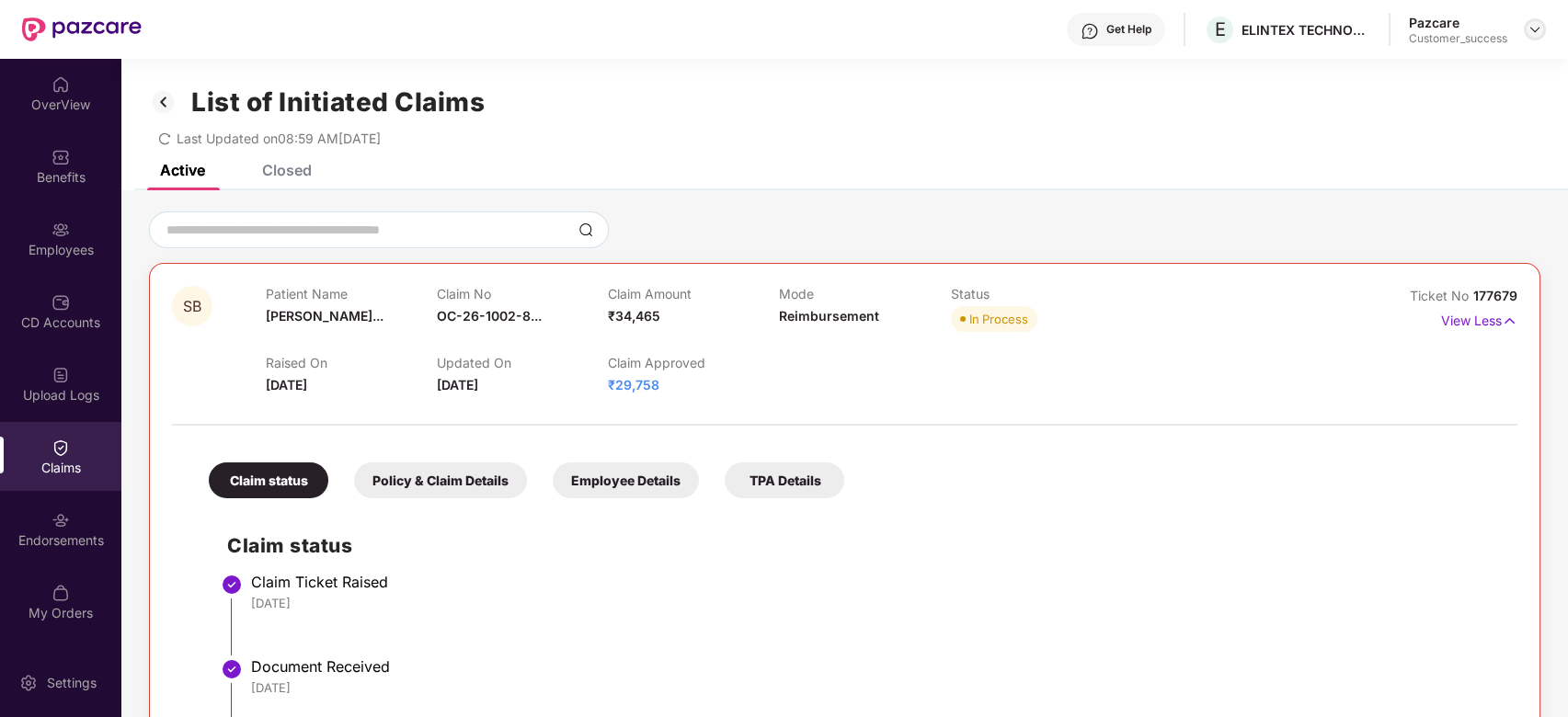
click at [1543, 28] on div at bounding box center [1535, 29] width 22 height 22
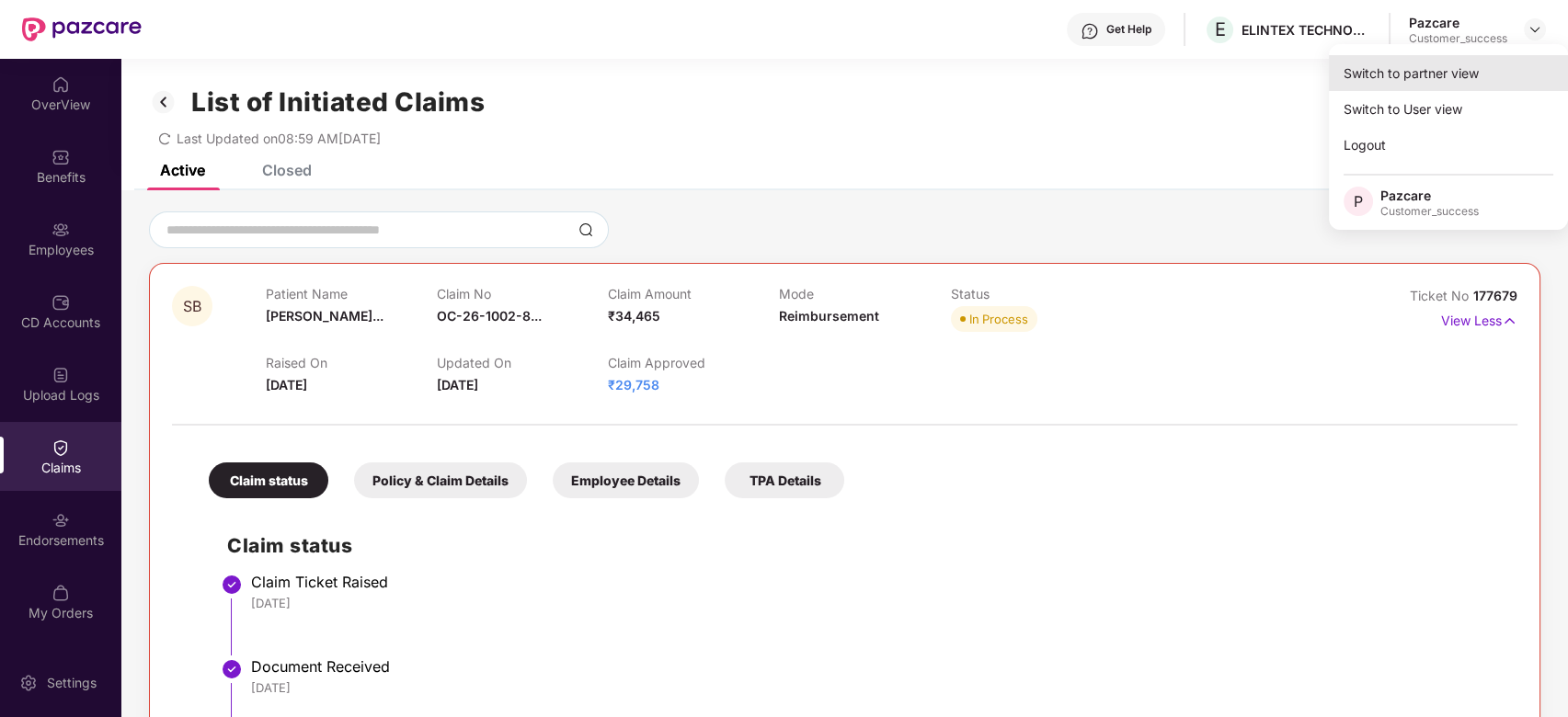
click at [1419, 85] on div "Switch to partner view" at bounding box center [1448, 73] width 239 height 36
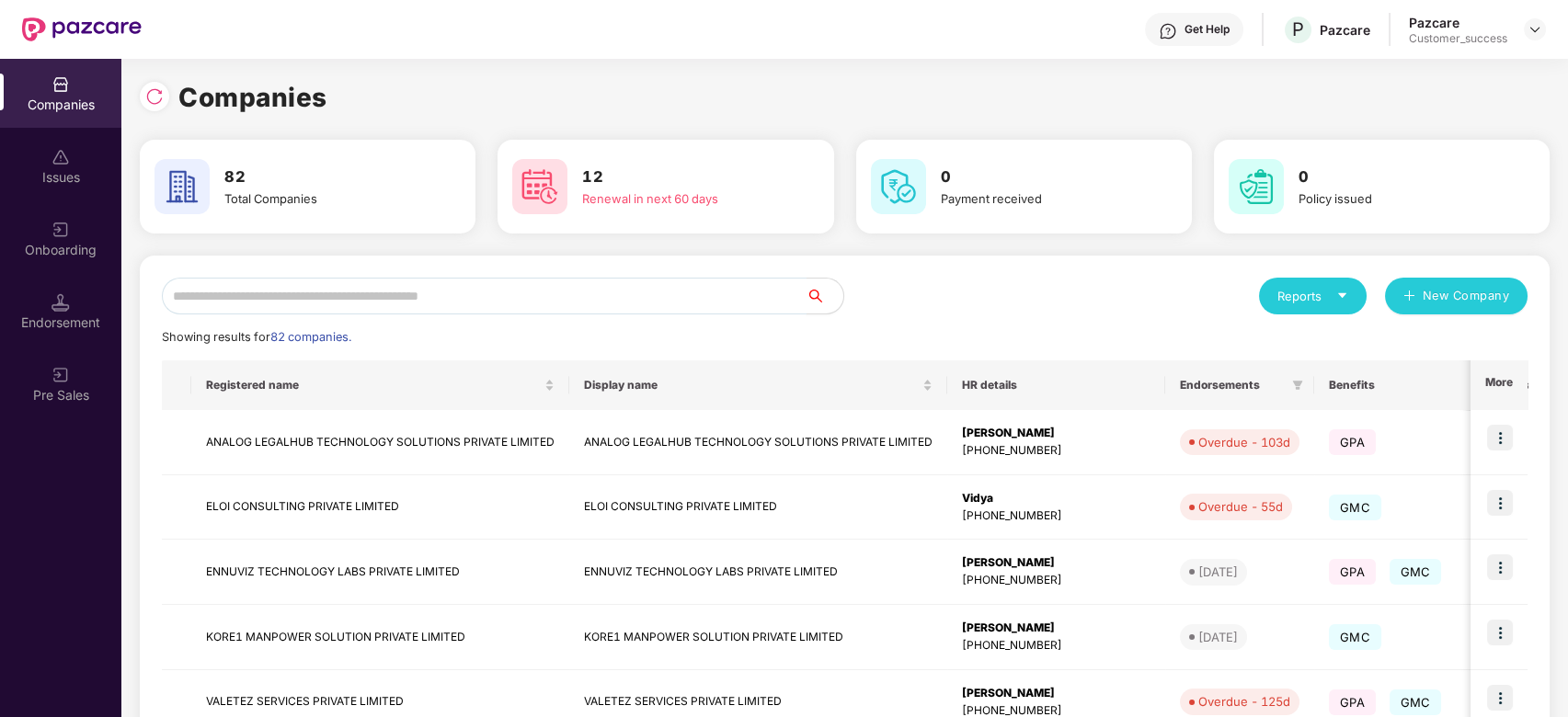
click at [513, 287] on input "text" at bounding box center [484, 296] width 645 height 37
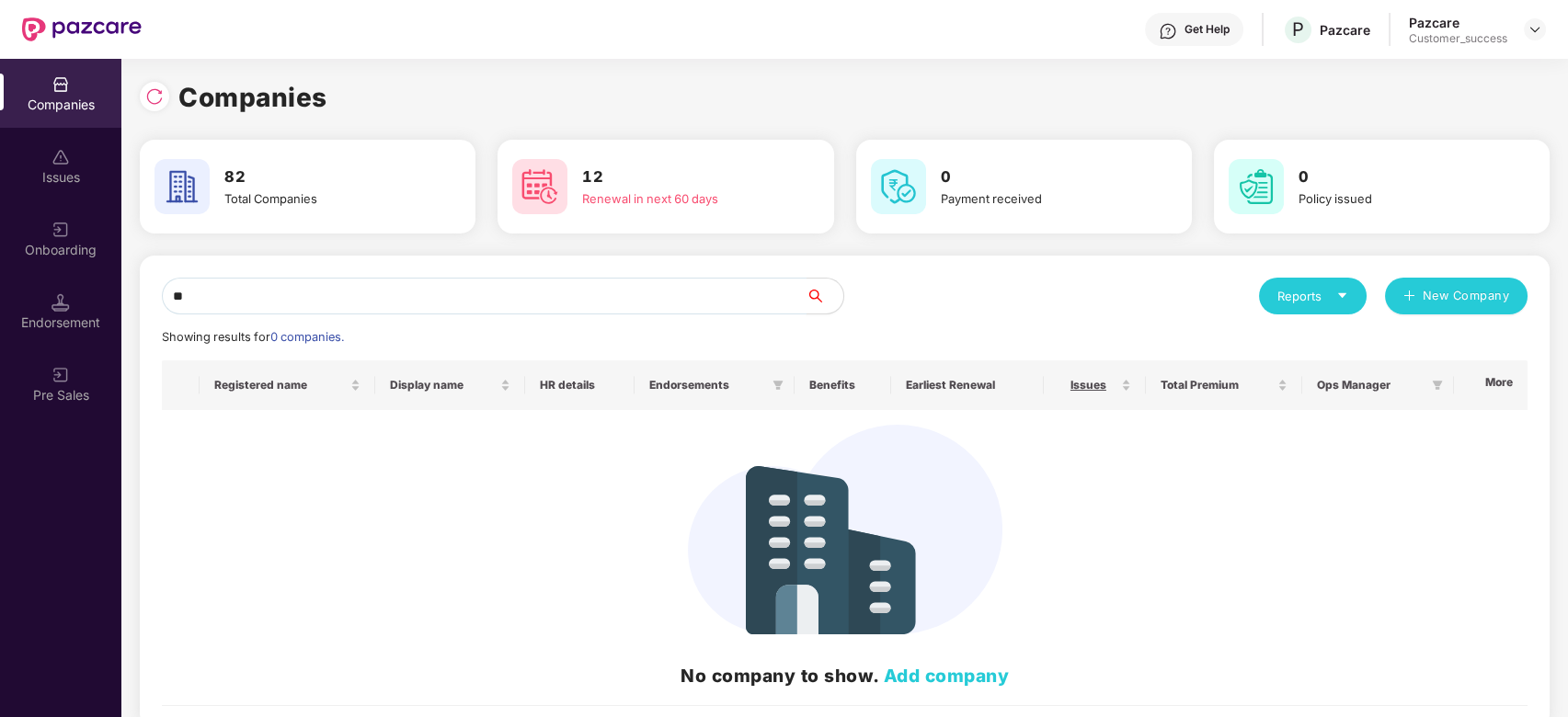
type input "*"
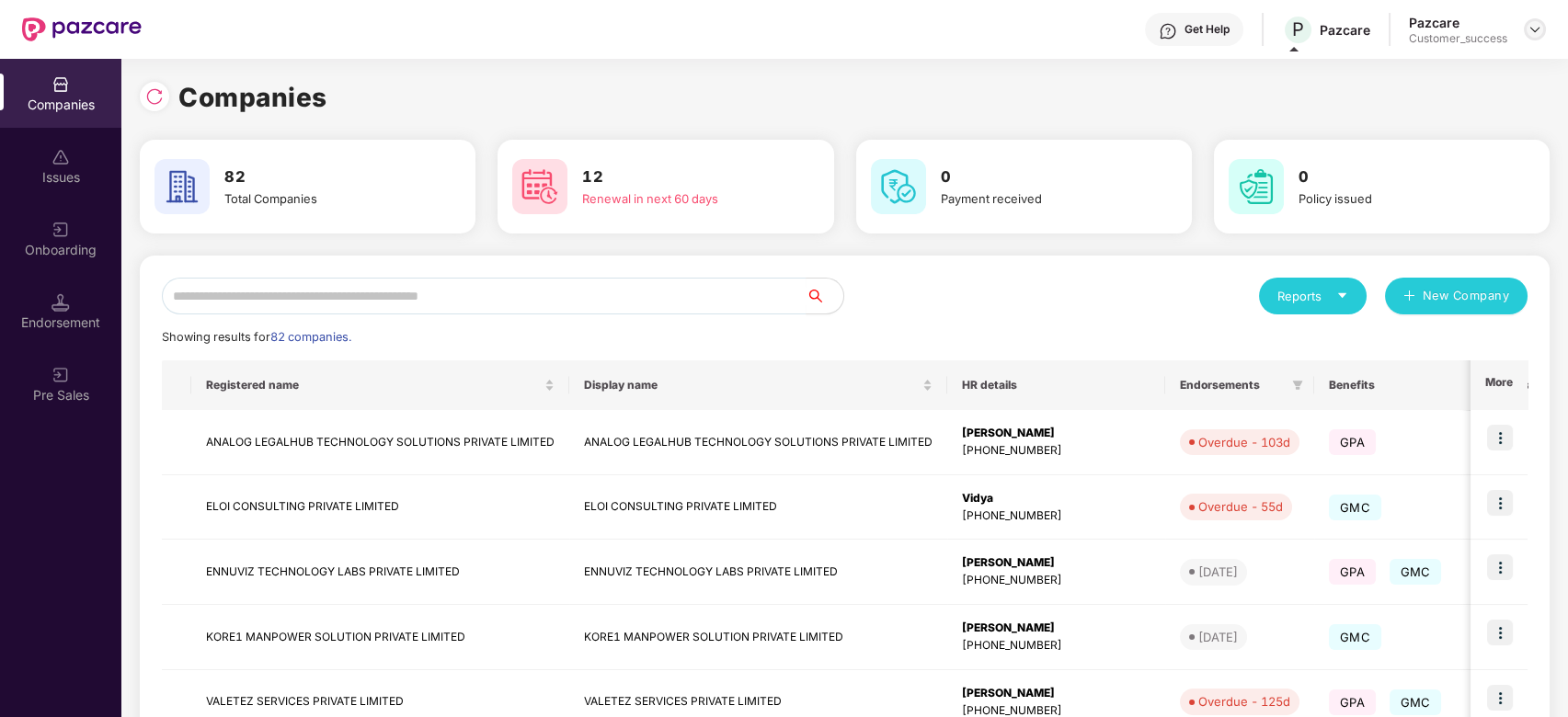
click at [1529, 33] on img at bounding box center [1535, 29] width 14 height 14
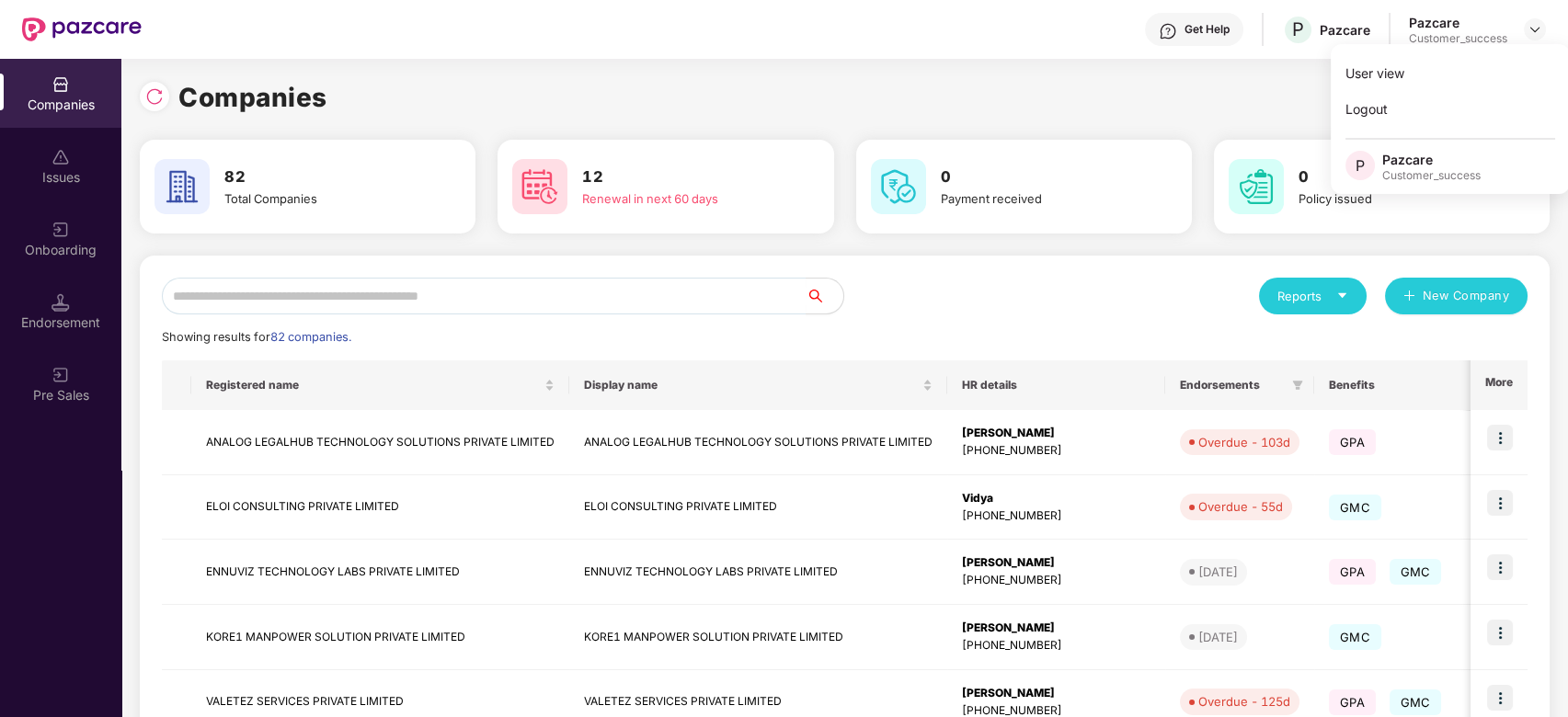
click at [1167, 103] on div "Companies" at bounding box center [844, 97] width 1410 height 41
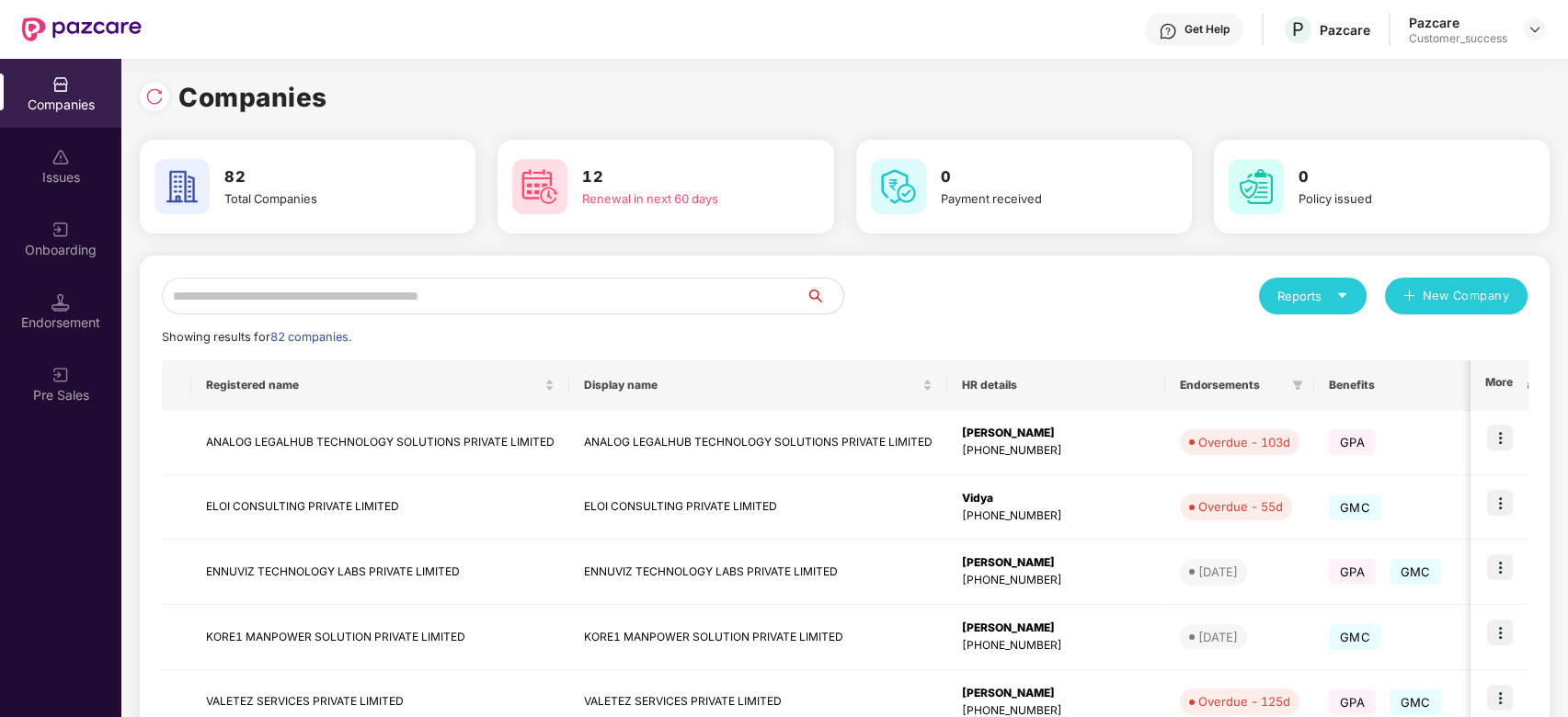
click at [647, 305] on input "text" at bounding box center [484, 296] width 645 height 37
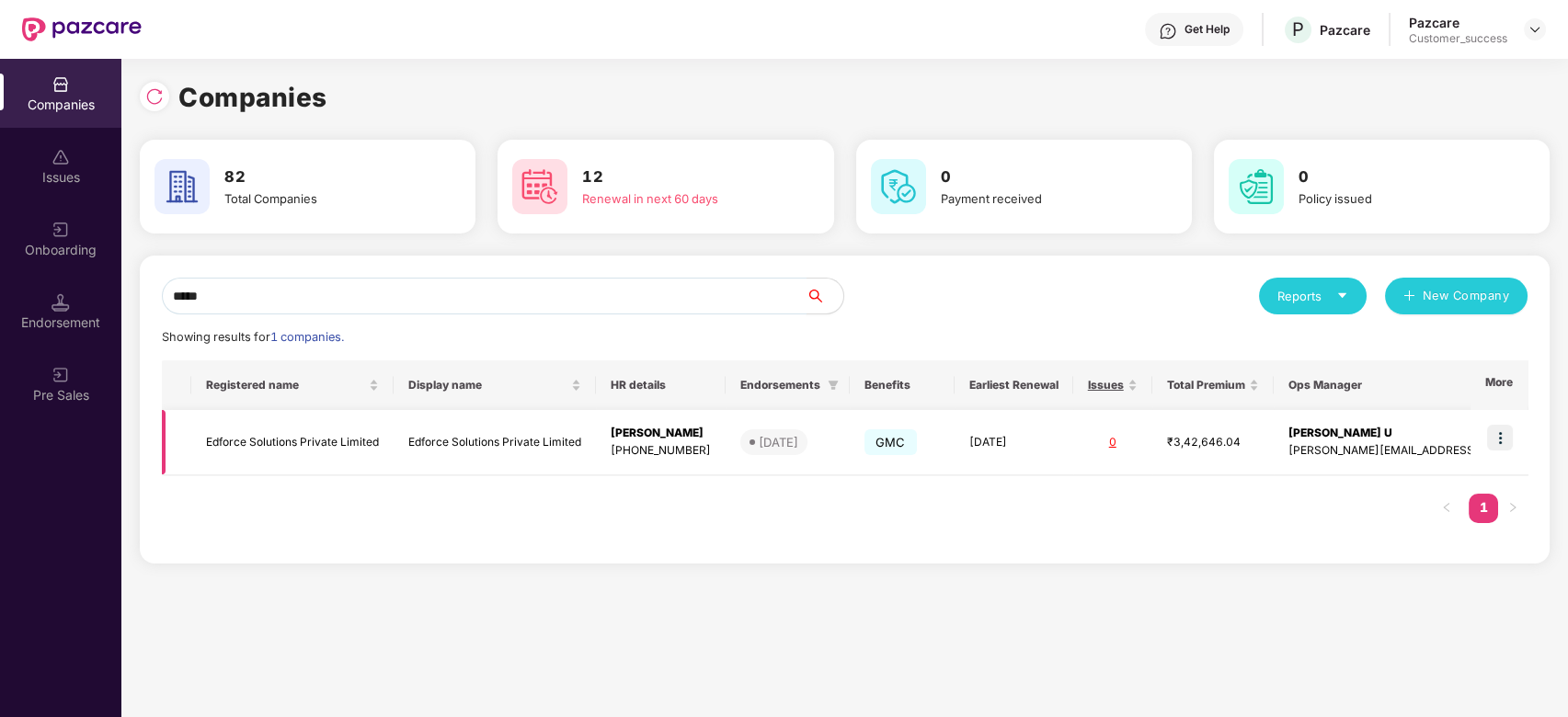
type input "*****"
click at [1502, 440] on img at bounding box center [1499, 437] width 26 height 26
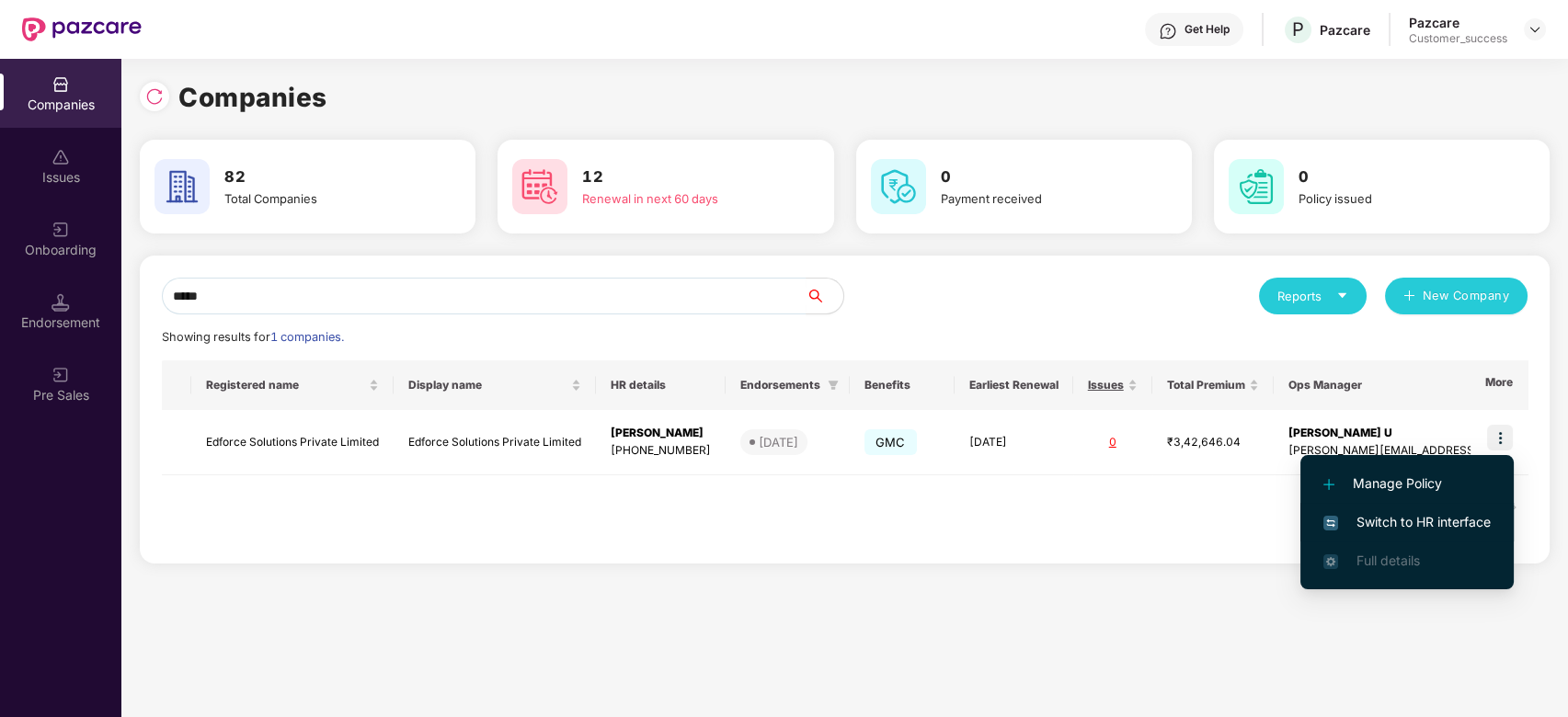
click at [1396, 527] on span "Switch to HR interface" at bounding box center [1407, 522] width 168 height 20
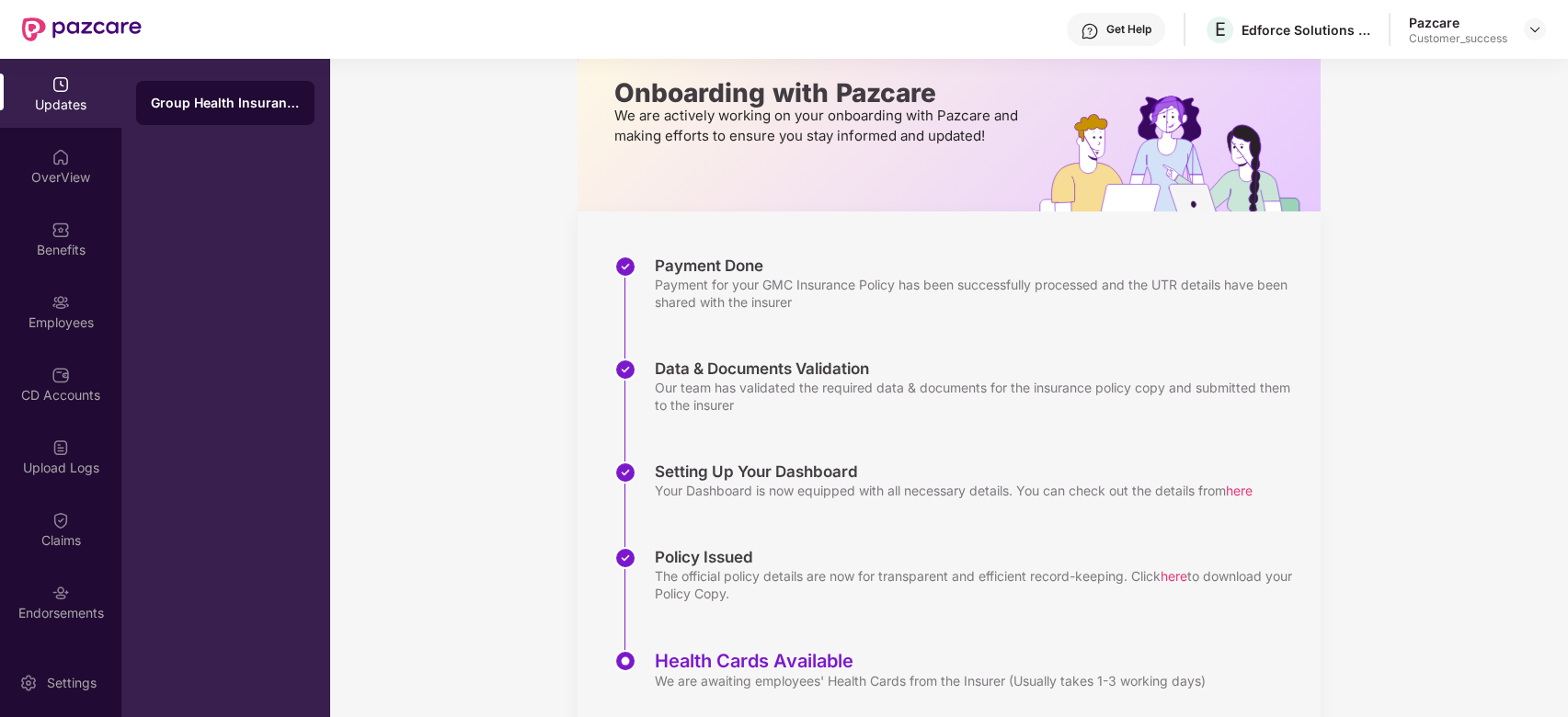
scroll to position [156, 0]
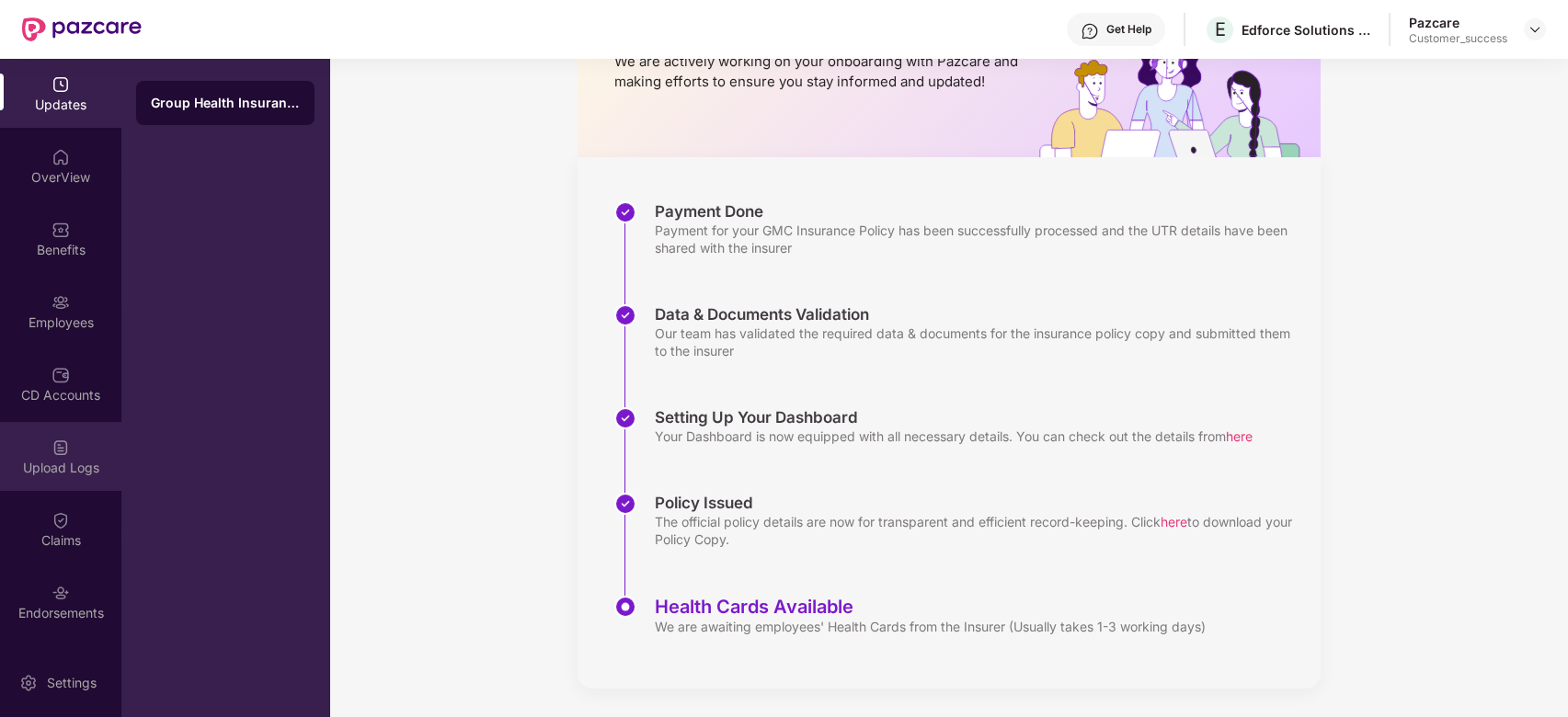
click at [67, 445] on img at bounding box center [60, 448] width 18 height 18
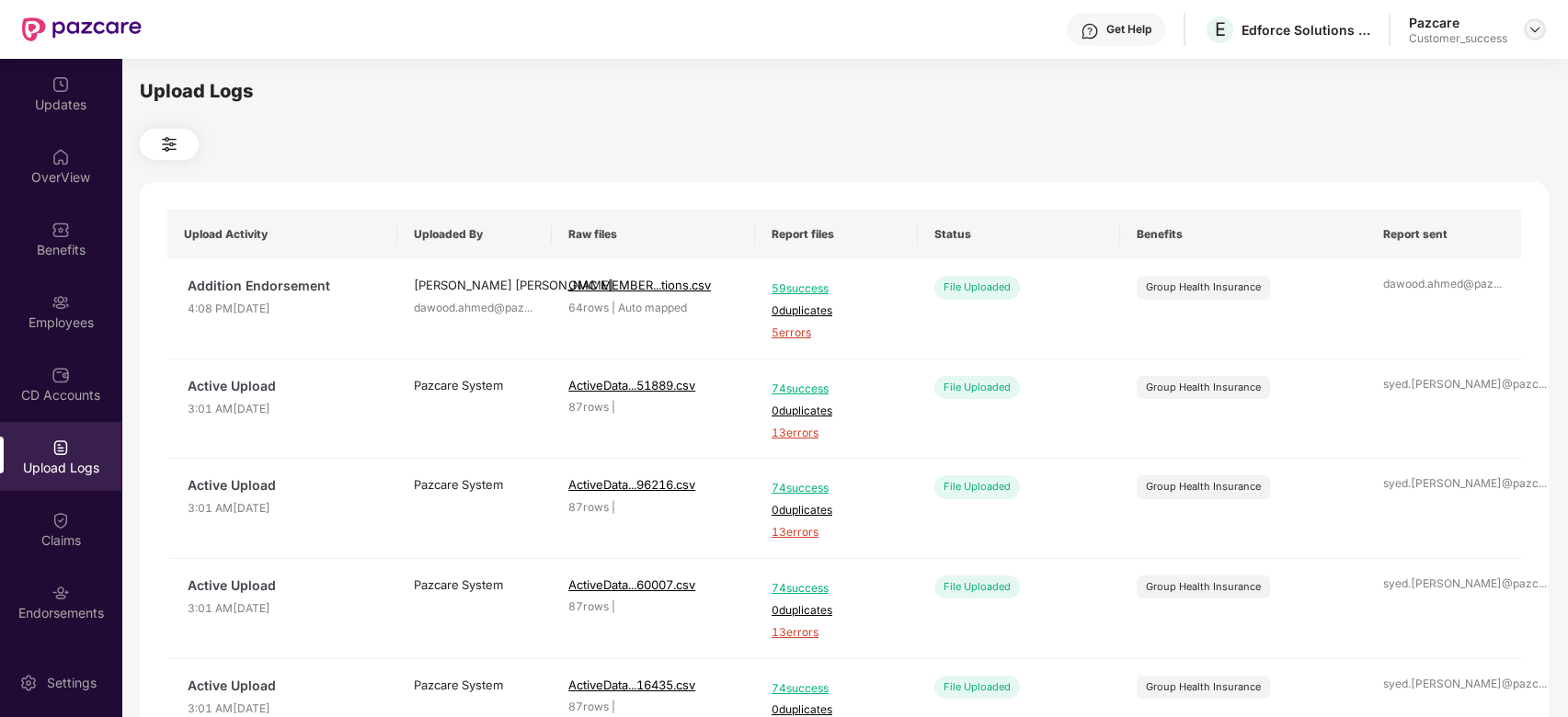
click at [1538, 35] on img at bounding box center [1535, 29] width 14 height 14
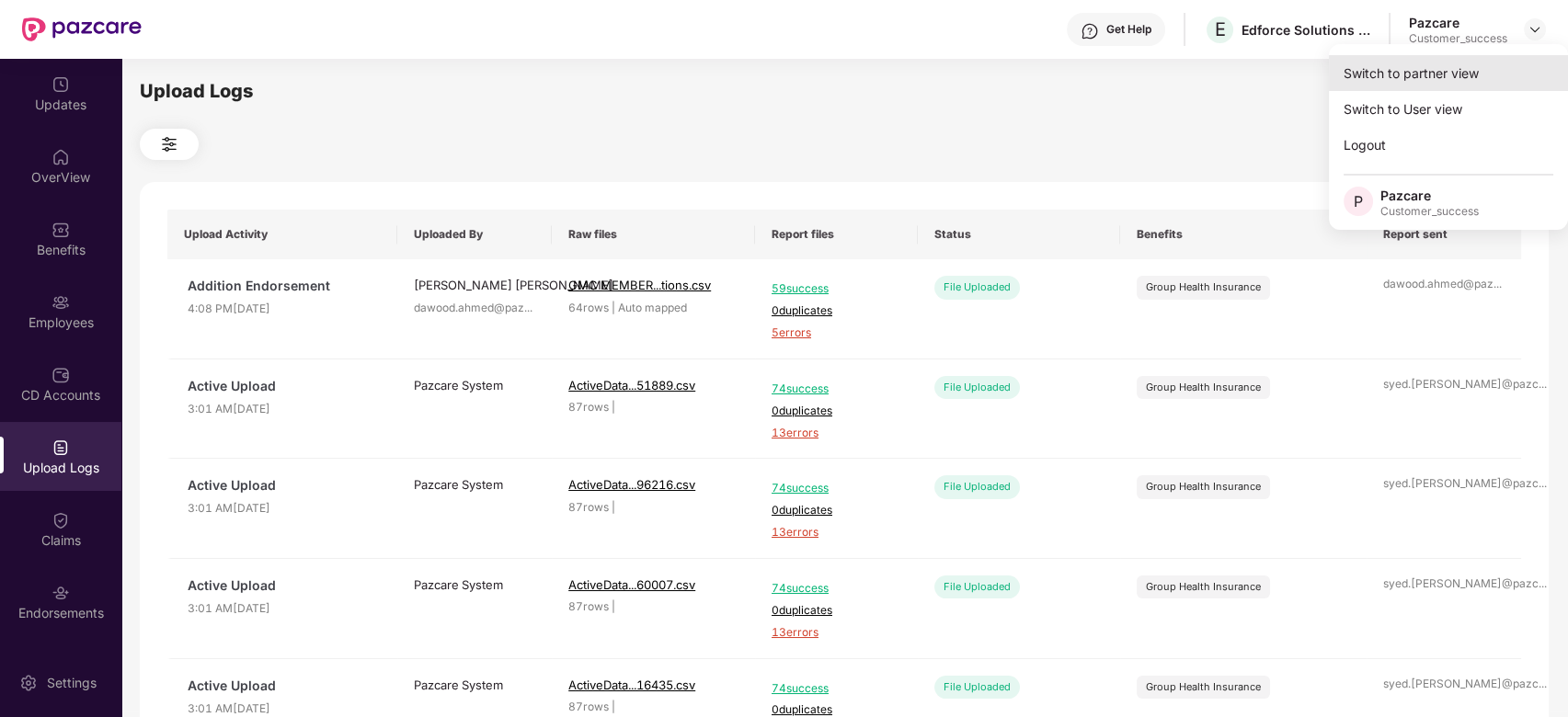
click at [1443, 67] on div "Switch to partner view" at bounding box center [1448, 73] width 239 height 36
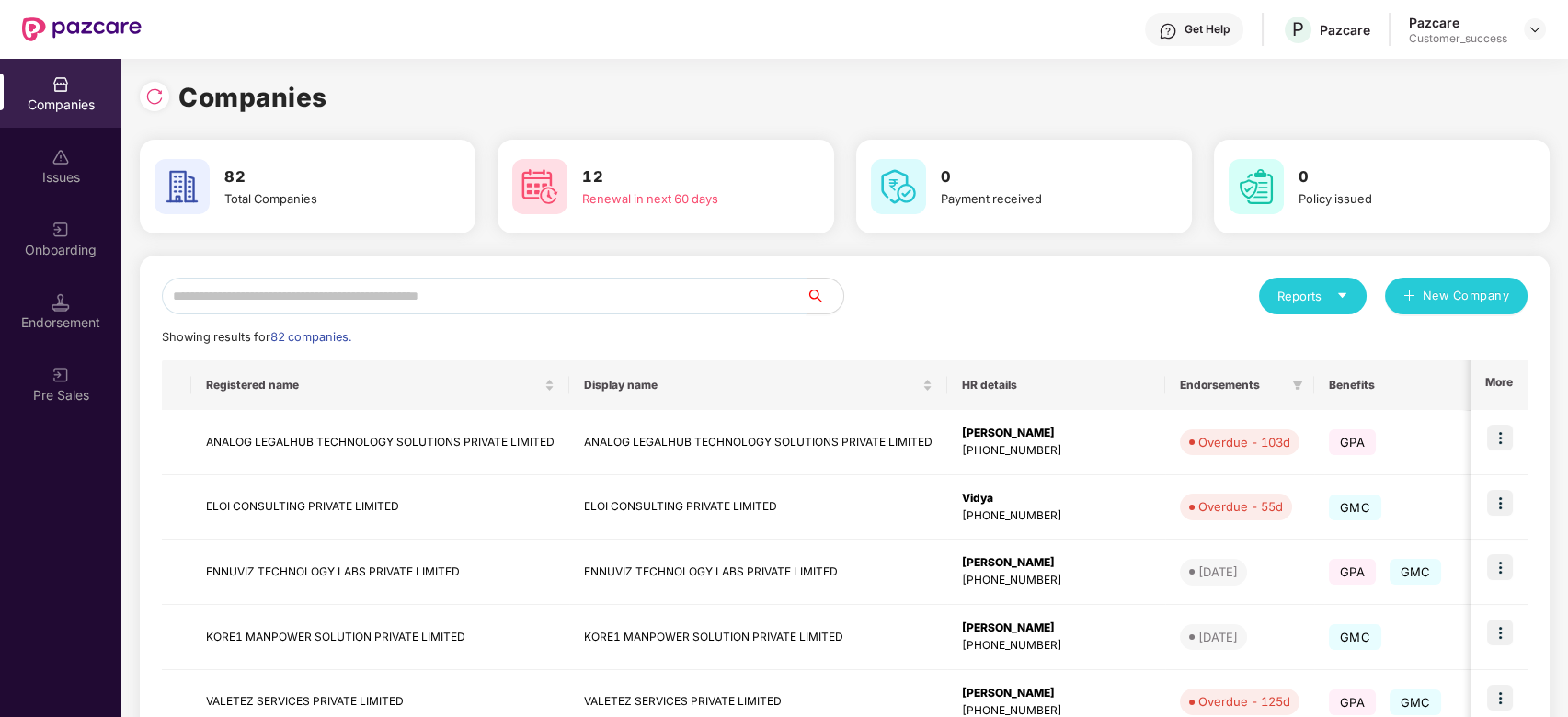
click at [555, 298] on input "text" at bounding box center [484, 296] width 645 height 37
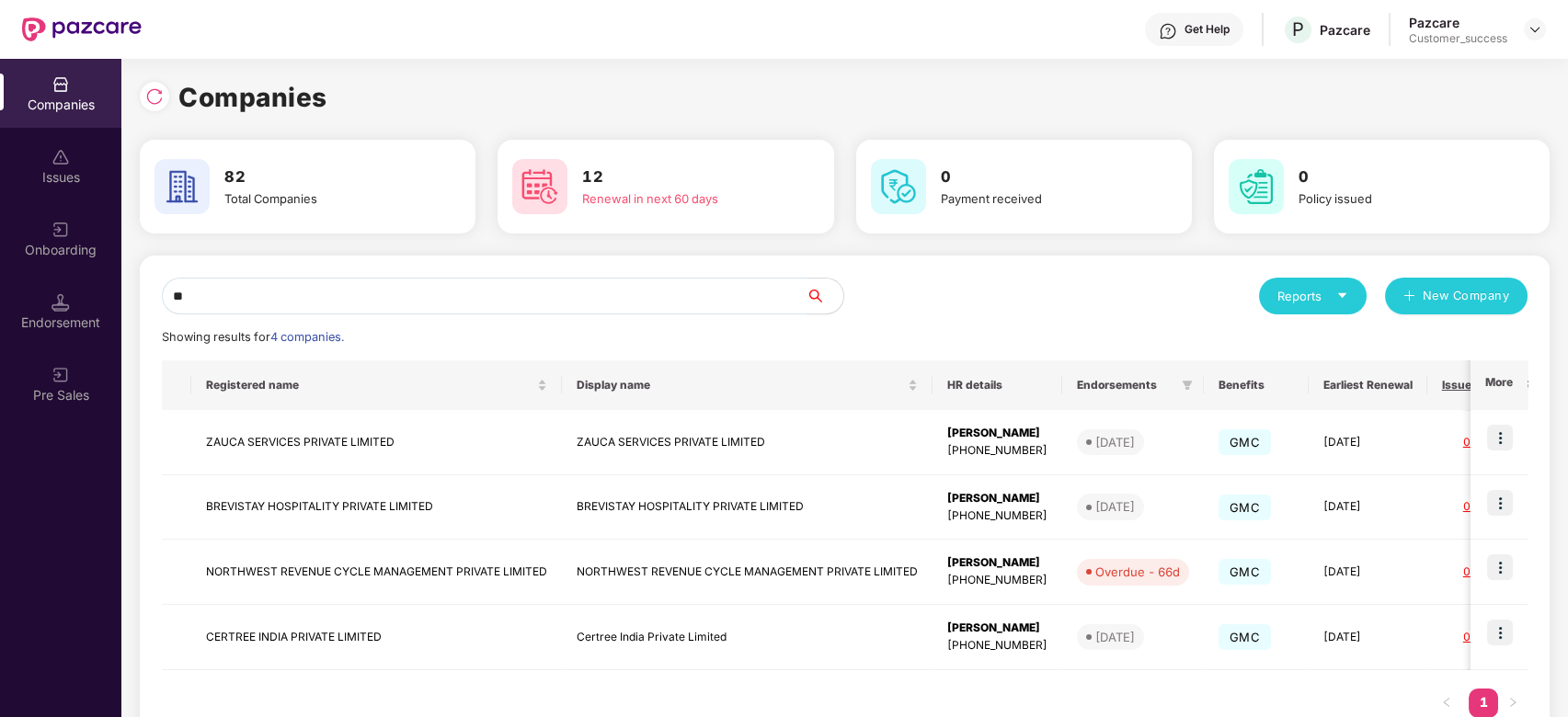
type input "*"
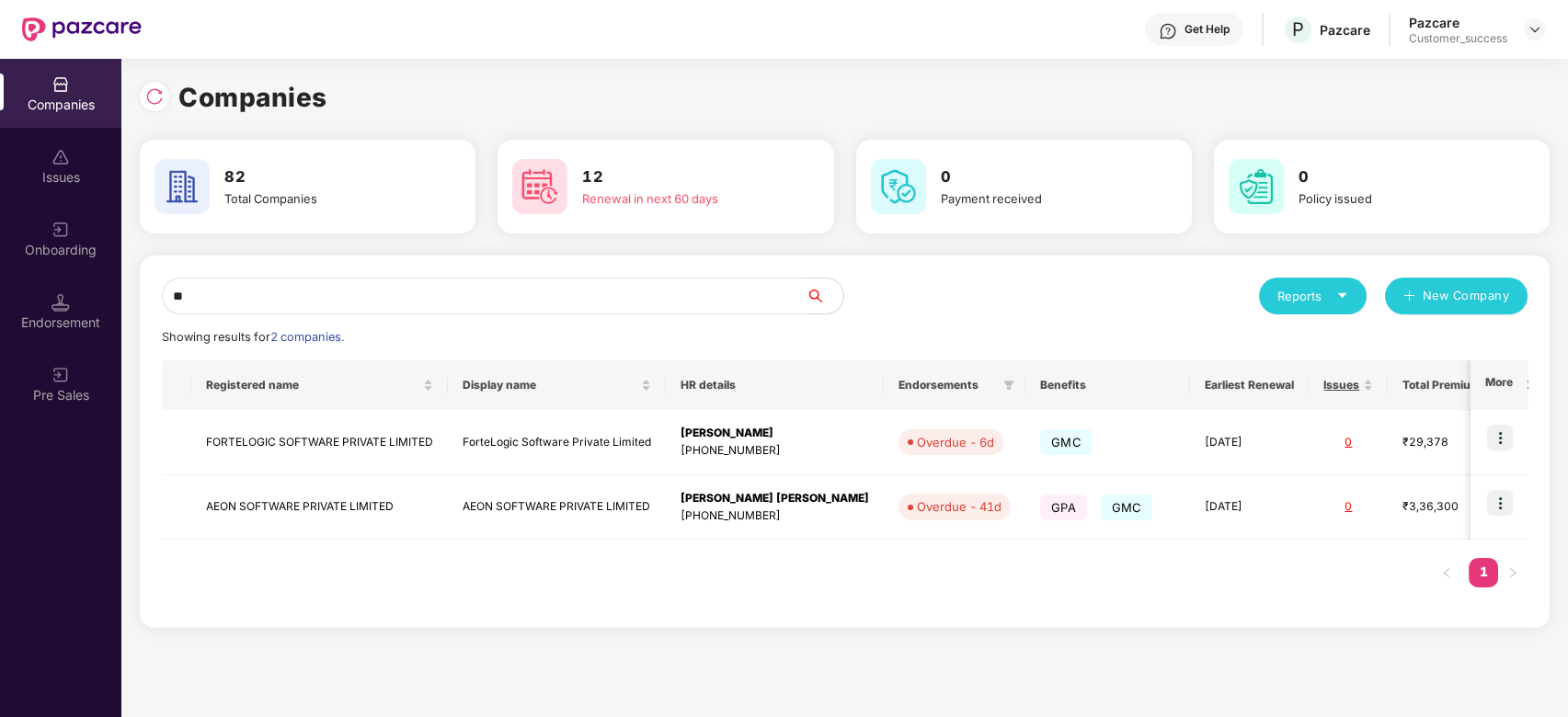
type input "*"
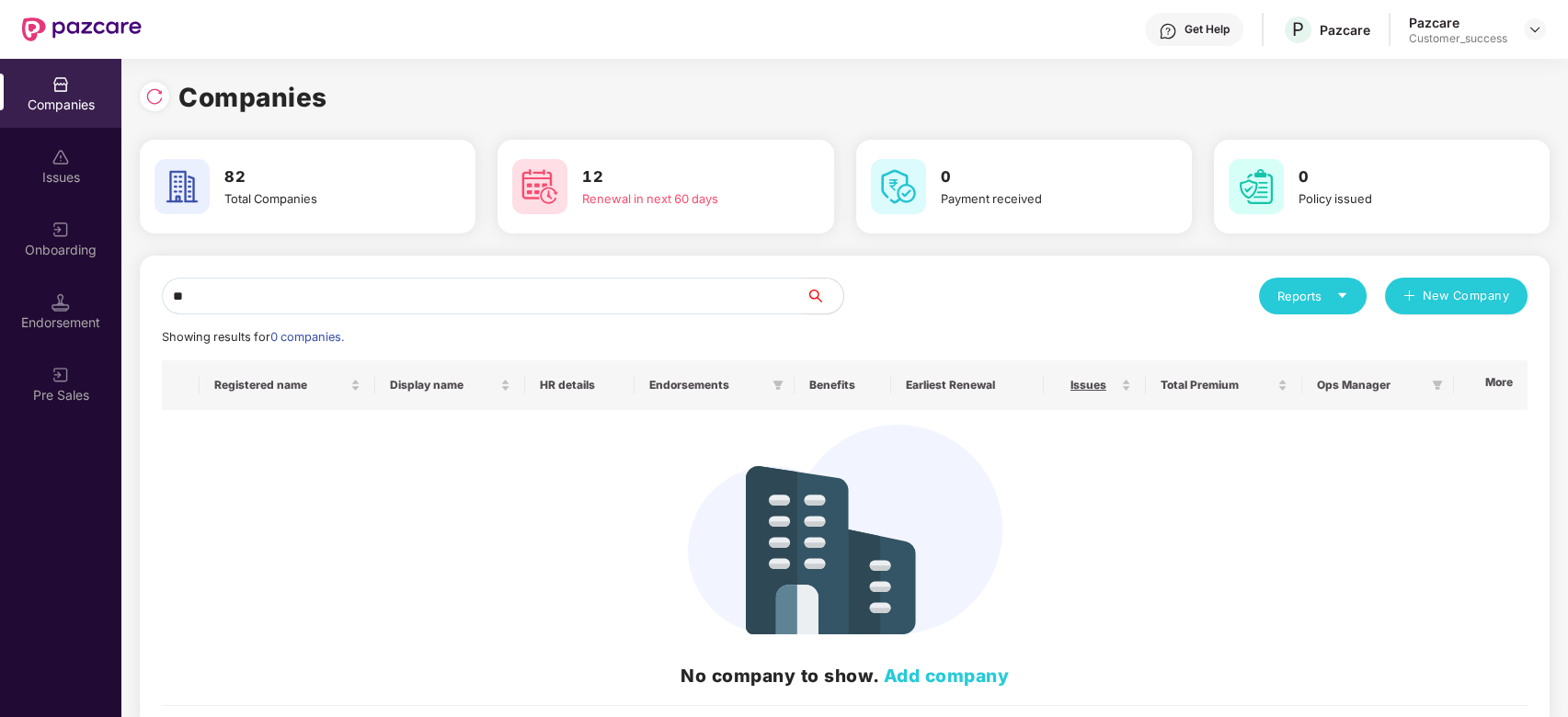
type input "*"
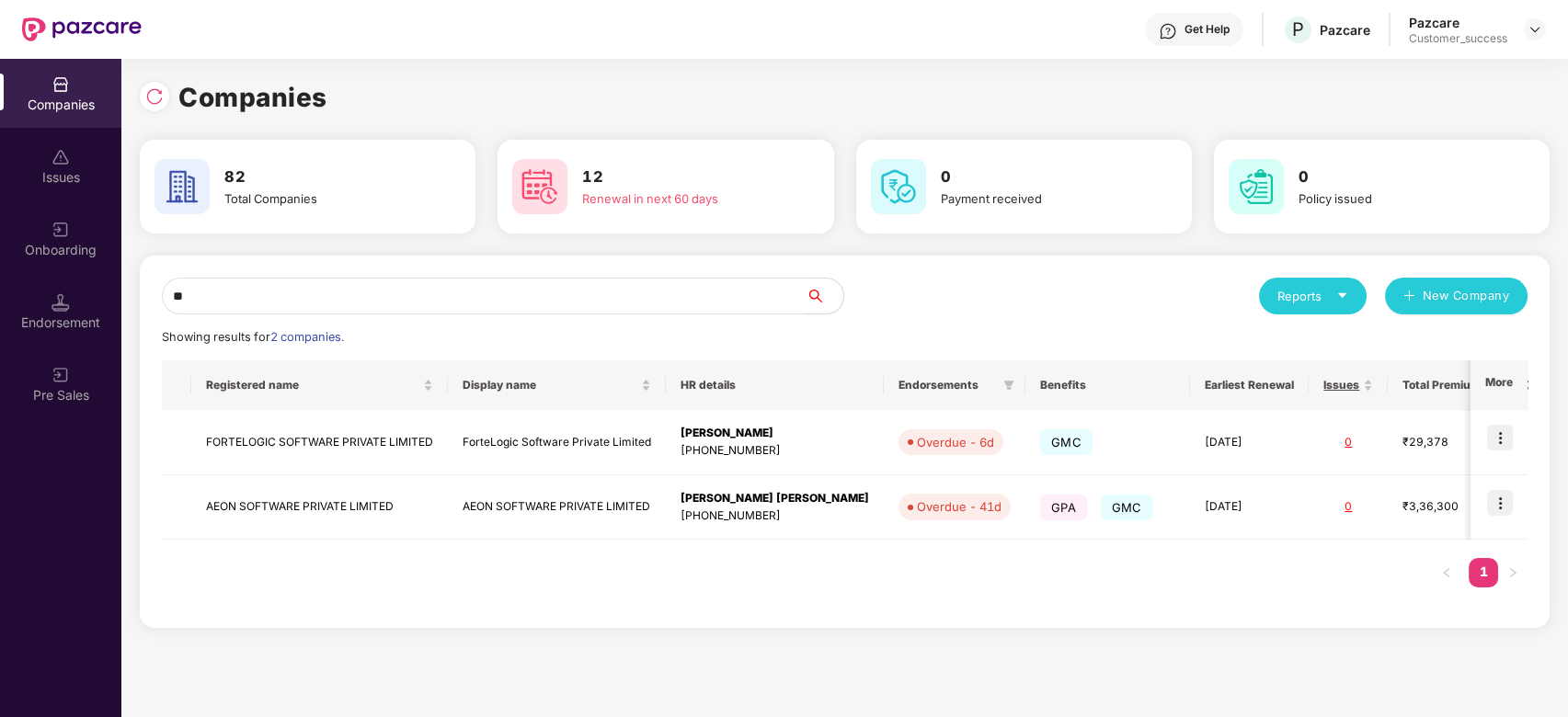
type input "*"
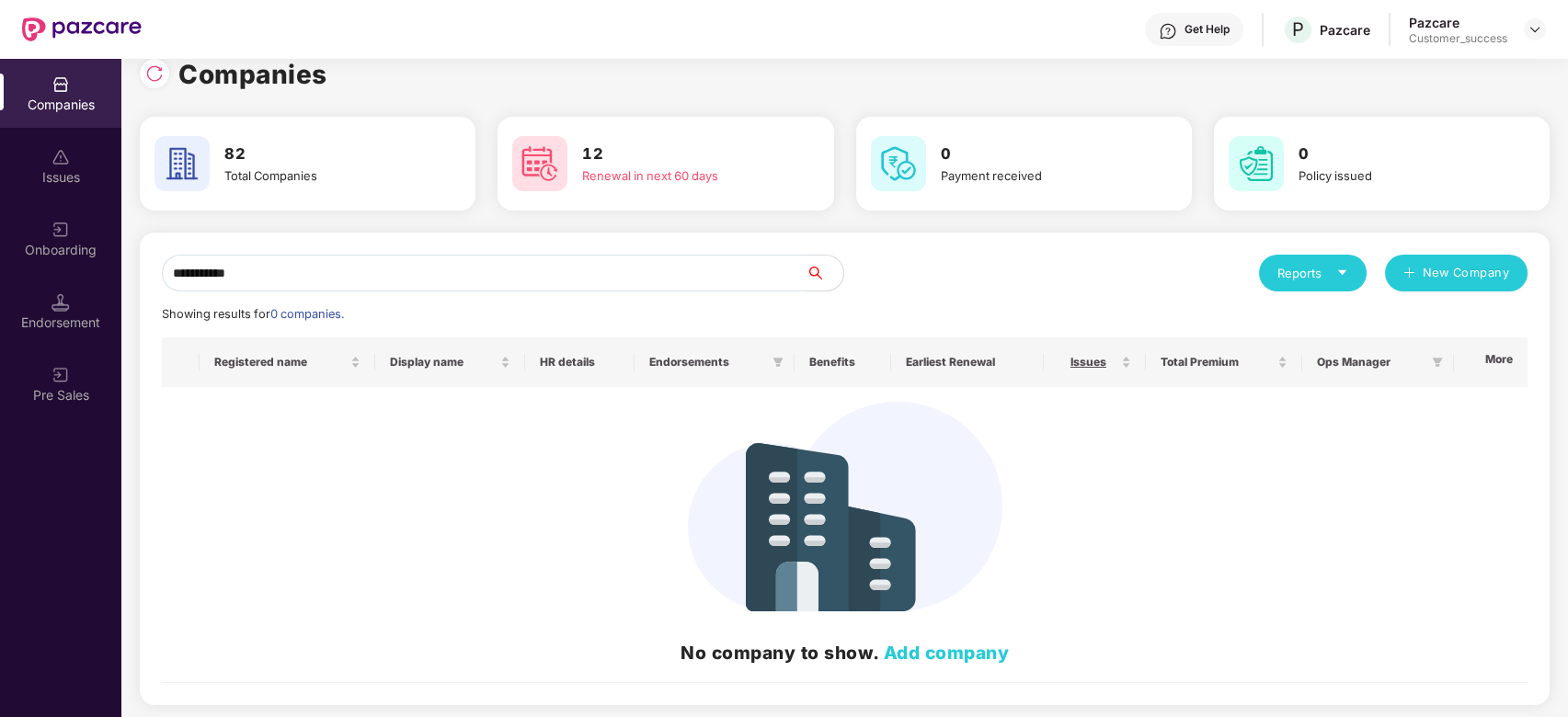
scroll to position [24, 0]
type input "*"
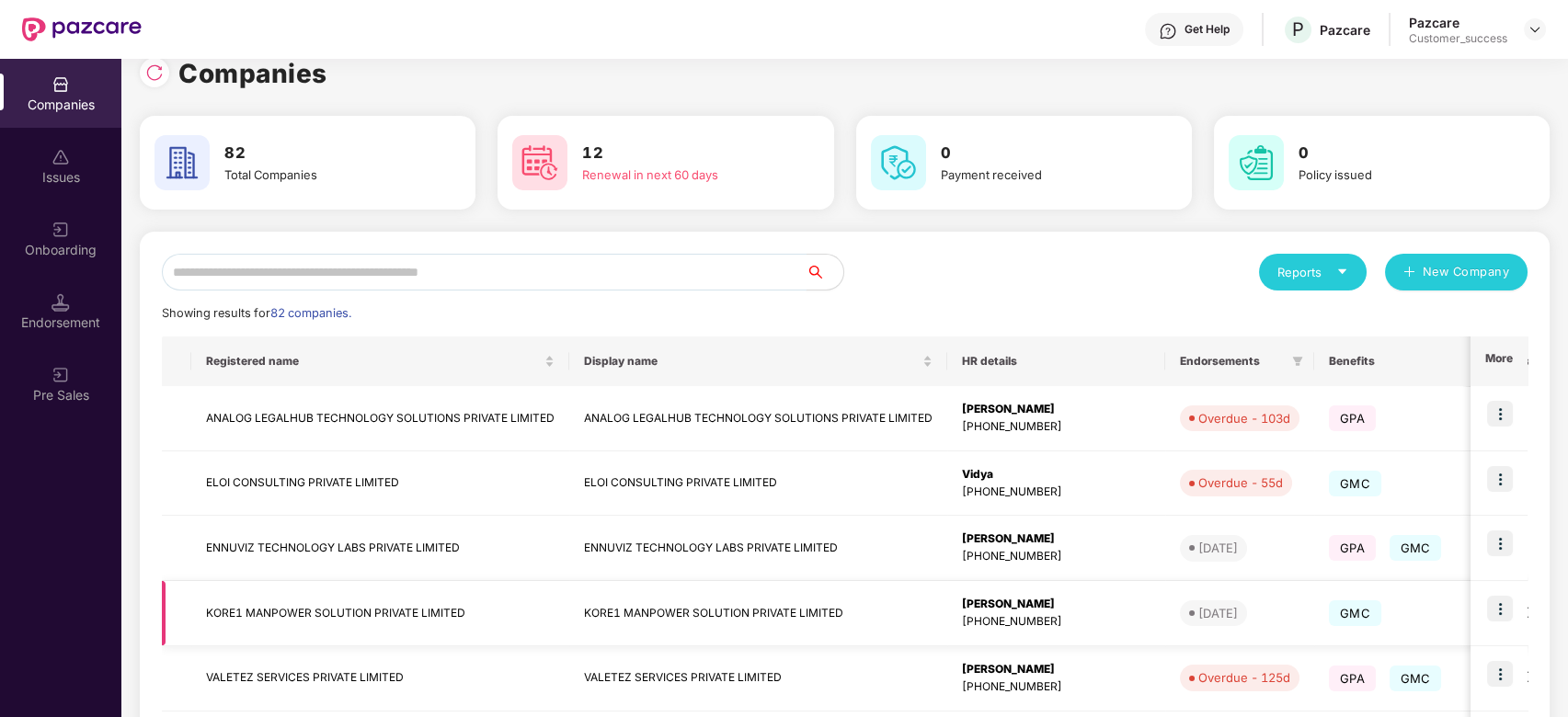
scroll to position [0, 0]
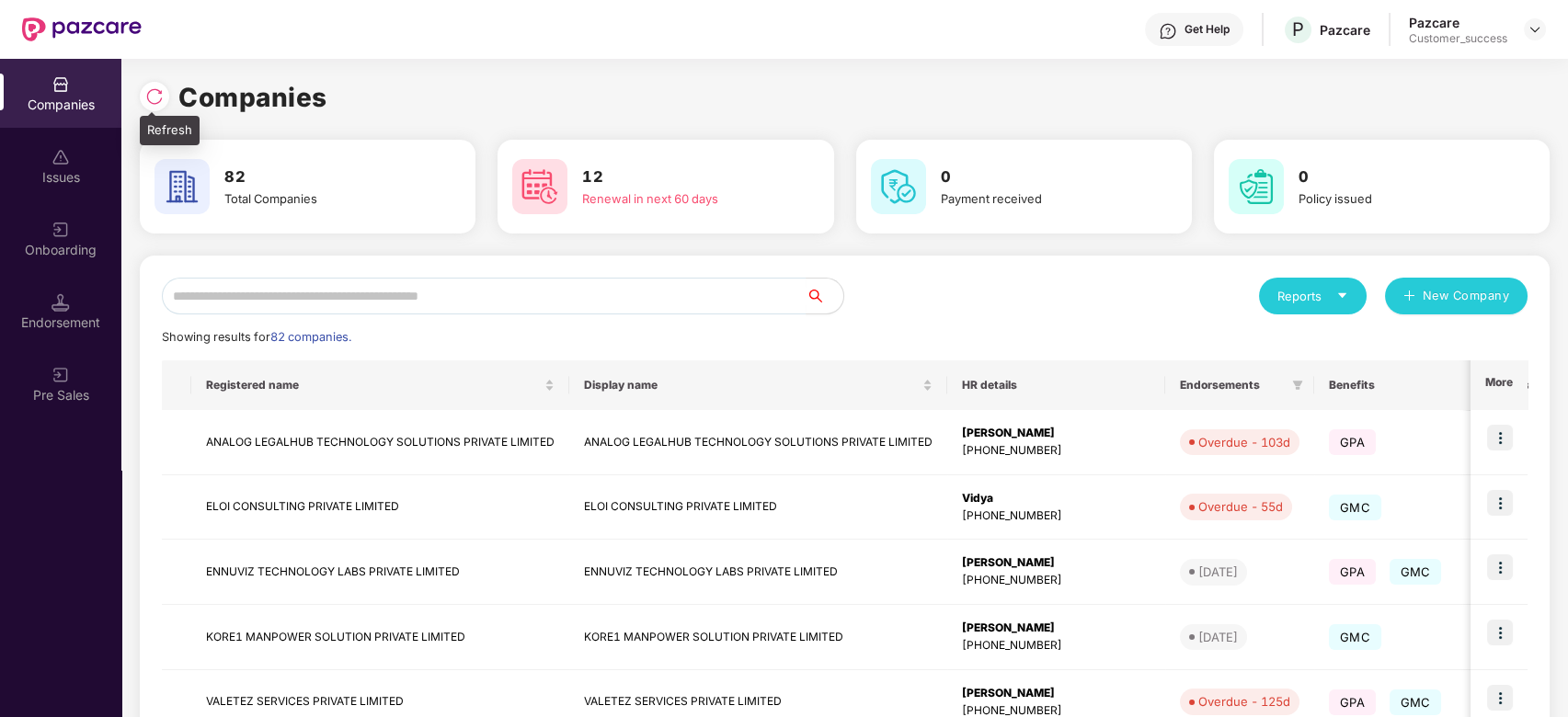
click at [154, 98] on img at bounding box center [154, 96] width 18 height 18
click at [335, 304] on input "text" at bounding box center [484, 296] width 645 height 37
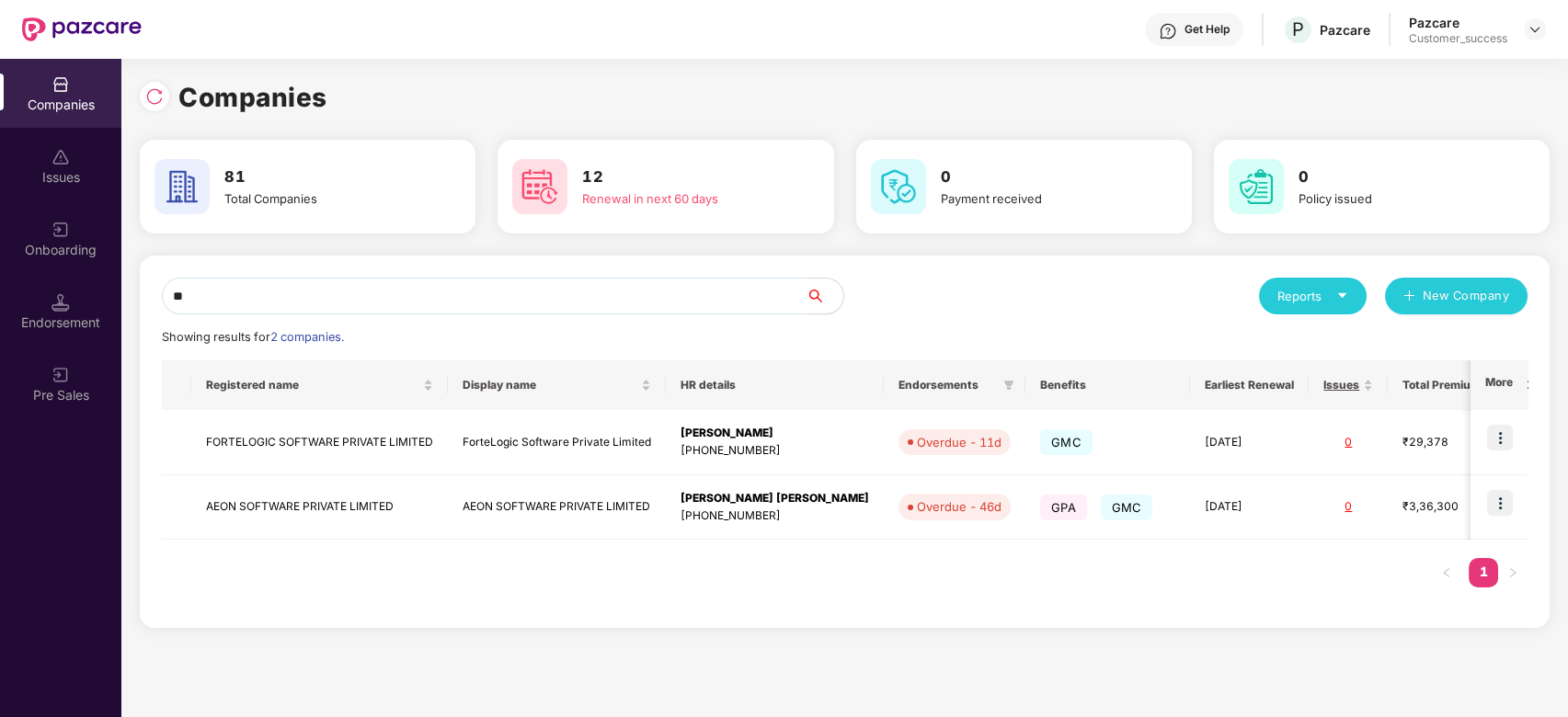
type input "*"
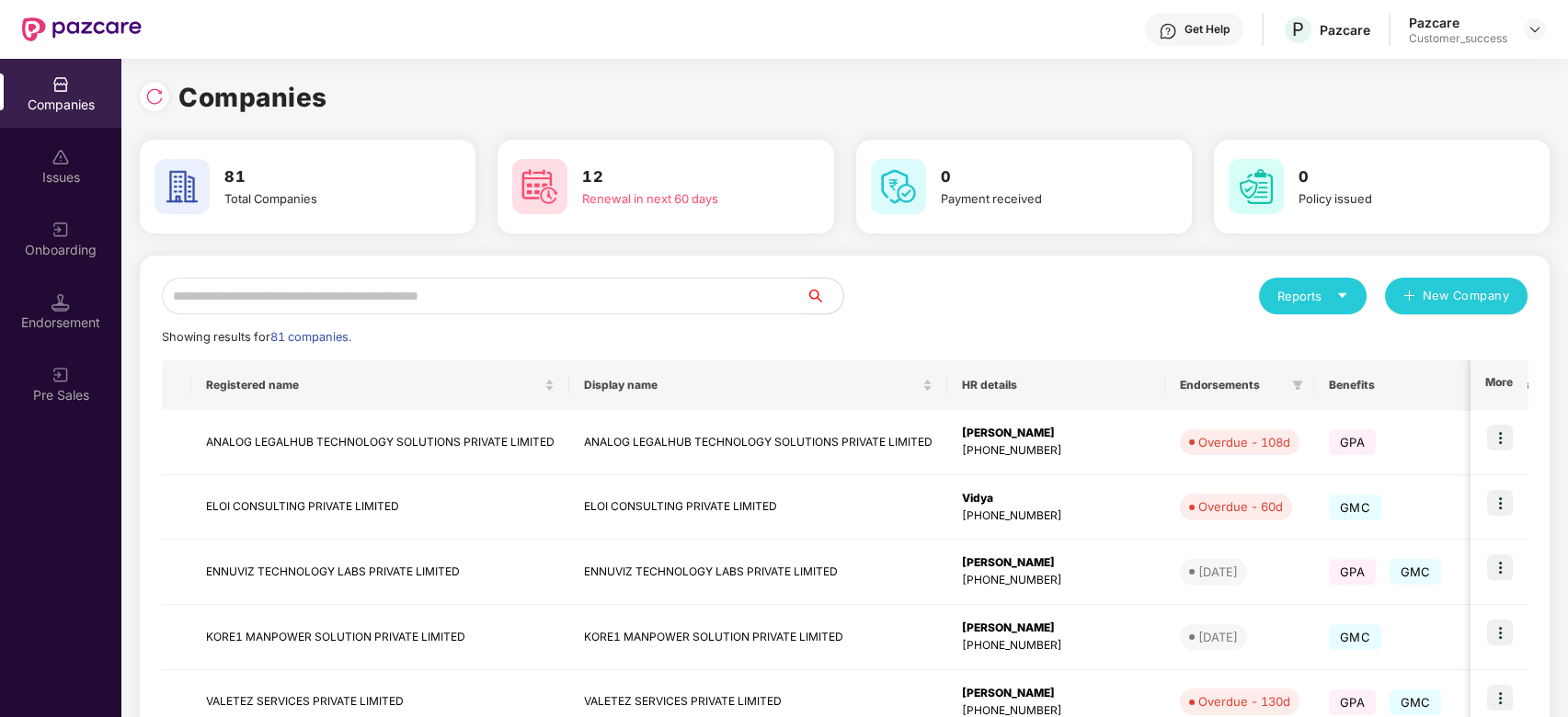
click at [1321, 292] on div "Reports" at bounding box center [1313, 295] width 70 height 18
click at [1091, 310] on div "Reports New Company" at bounding box center [1187, 296] width 684 height 37
click at [331, 284] on input "text" at bounding box center [484, 296] width 645 height 37
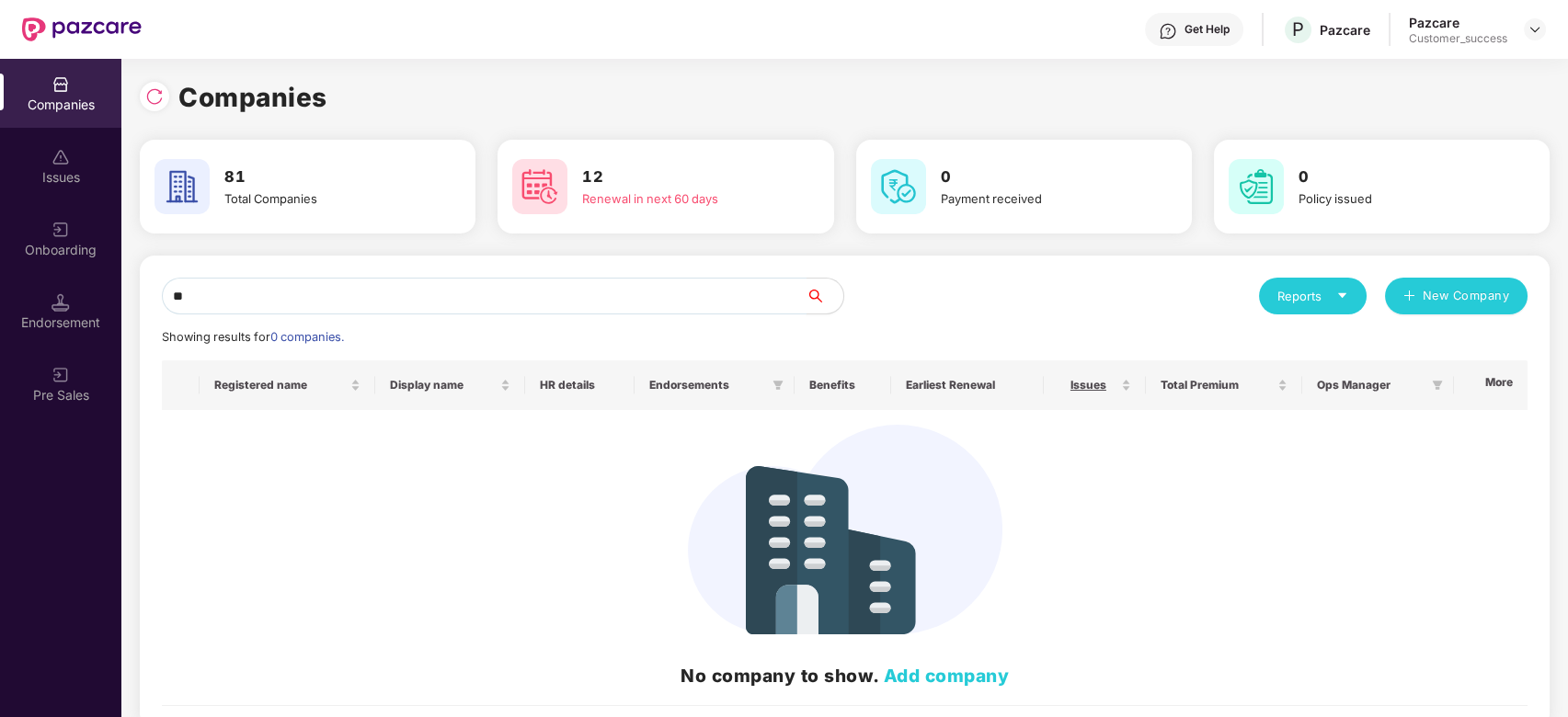
type input "*"
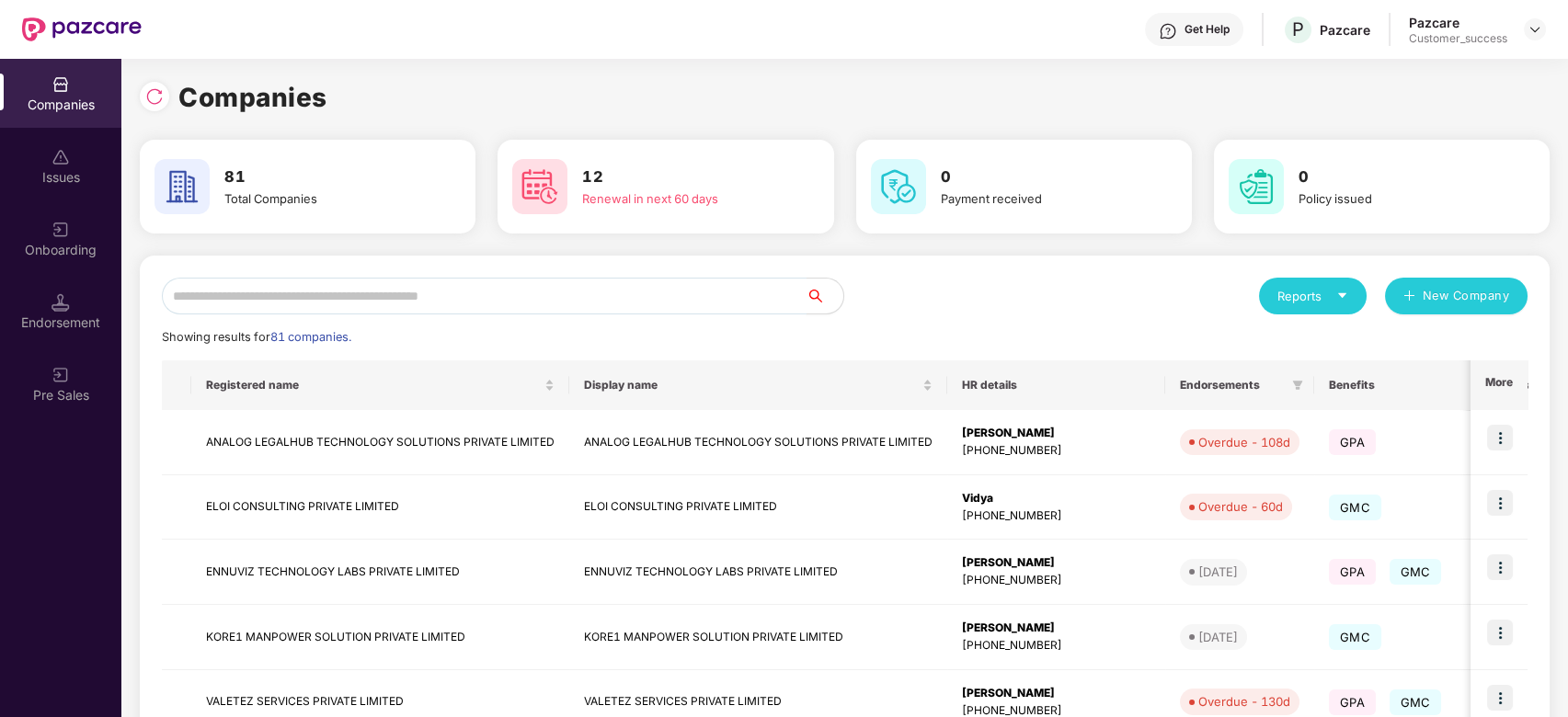
paste input "**********"
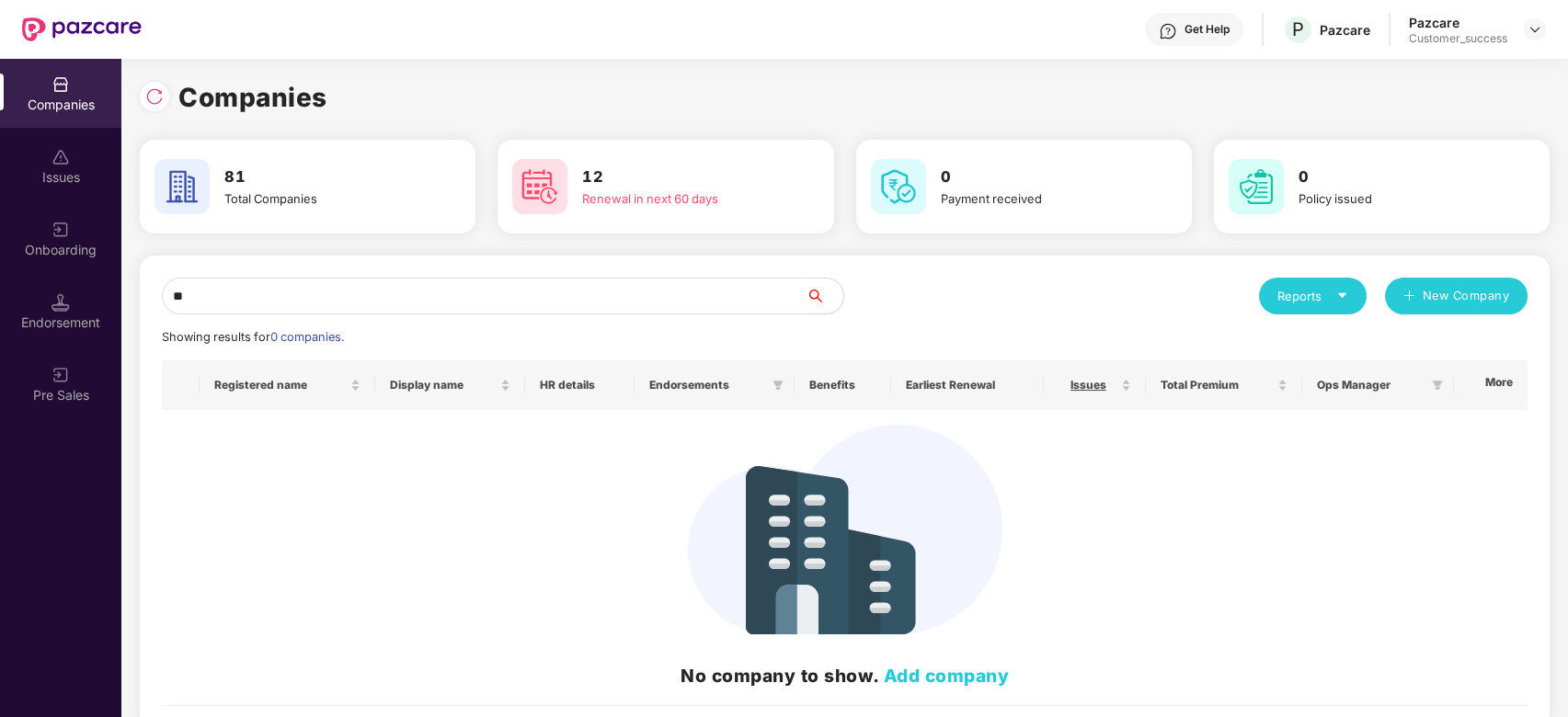
type input "*"
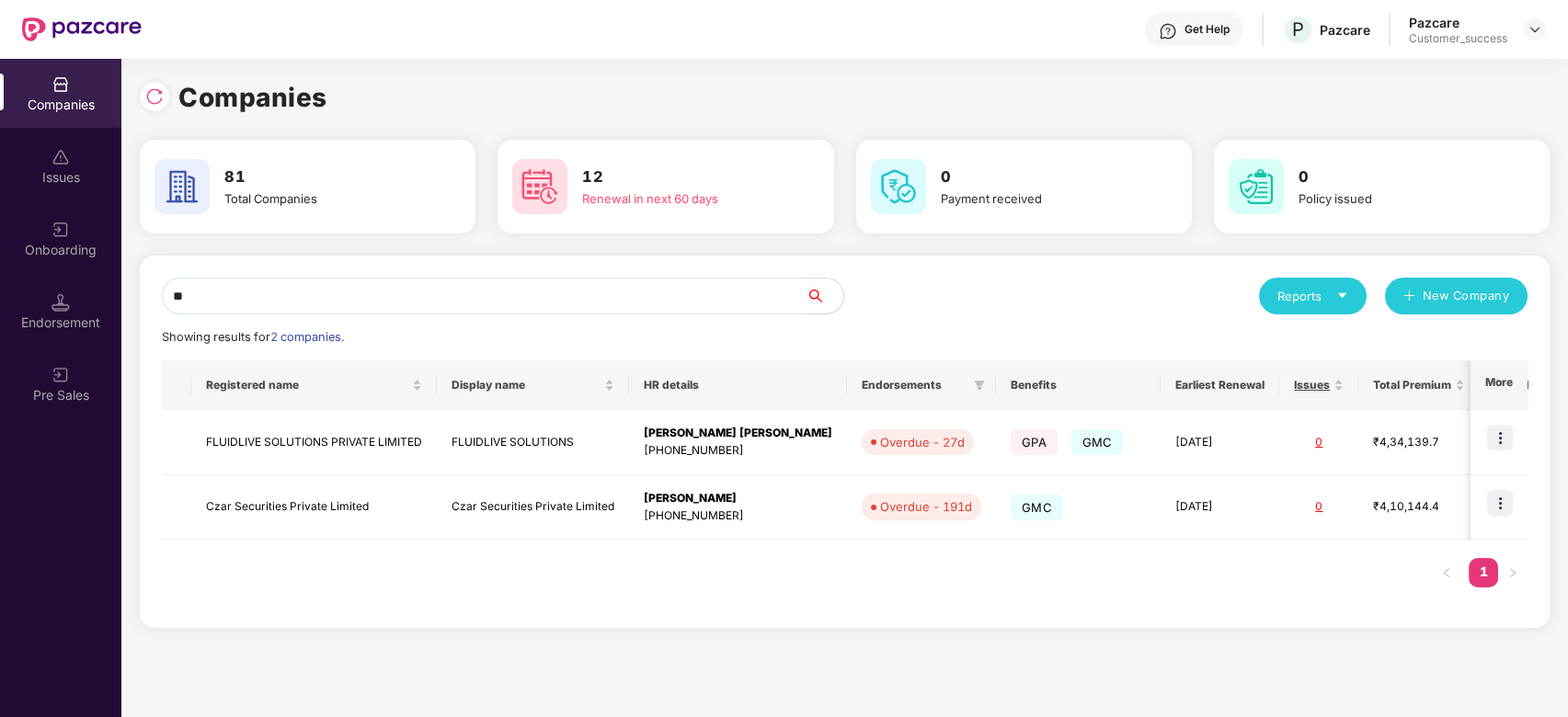
type input "*"
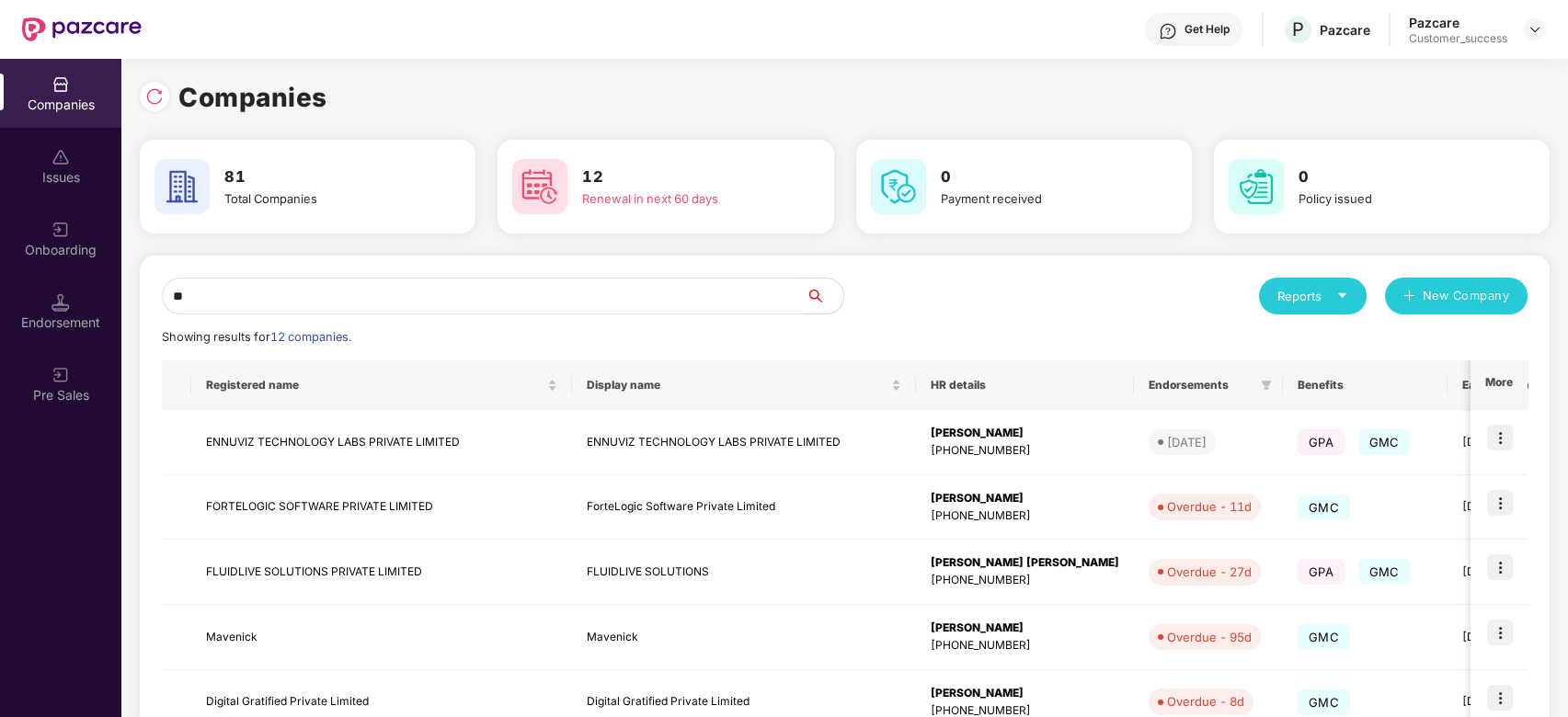
type input "*"
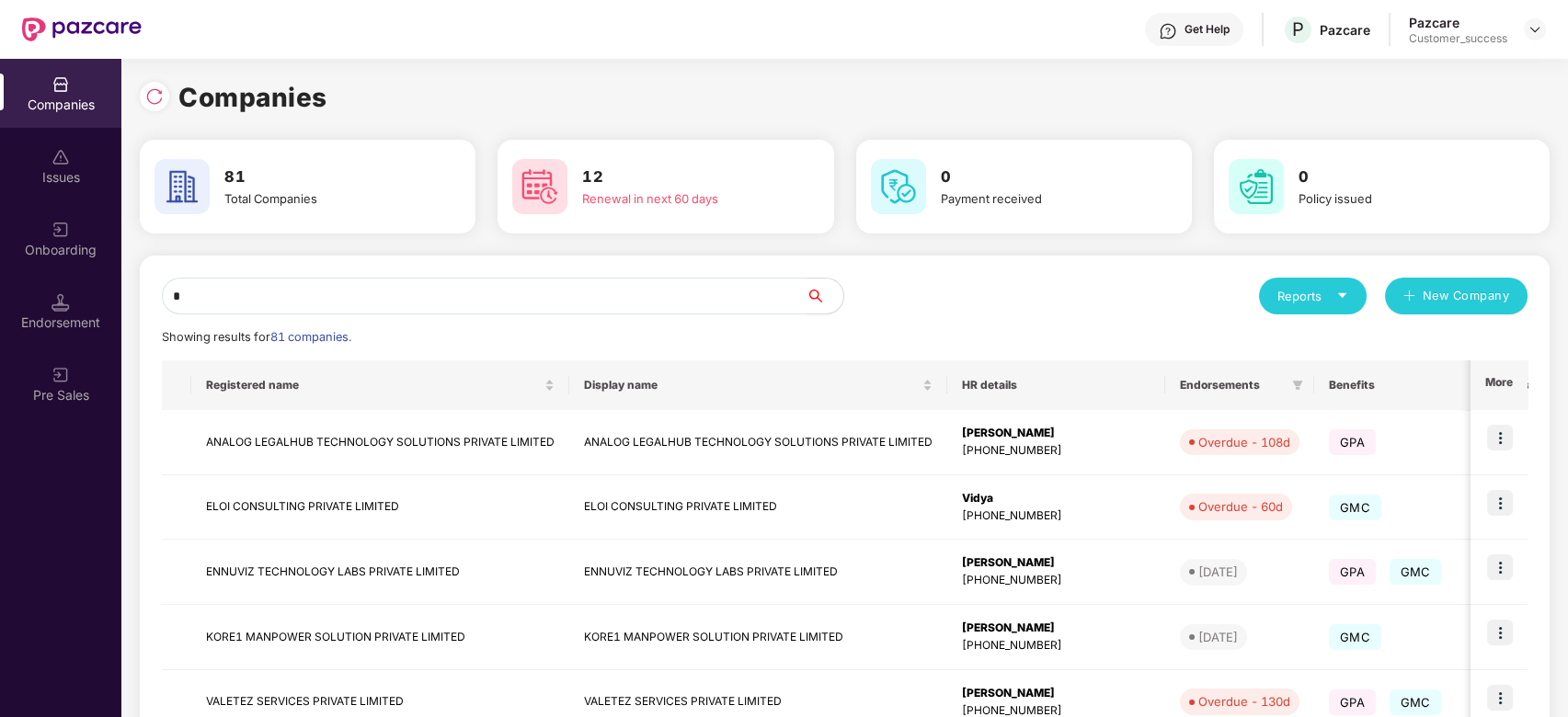
type input "*"
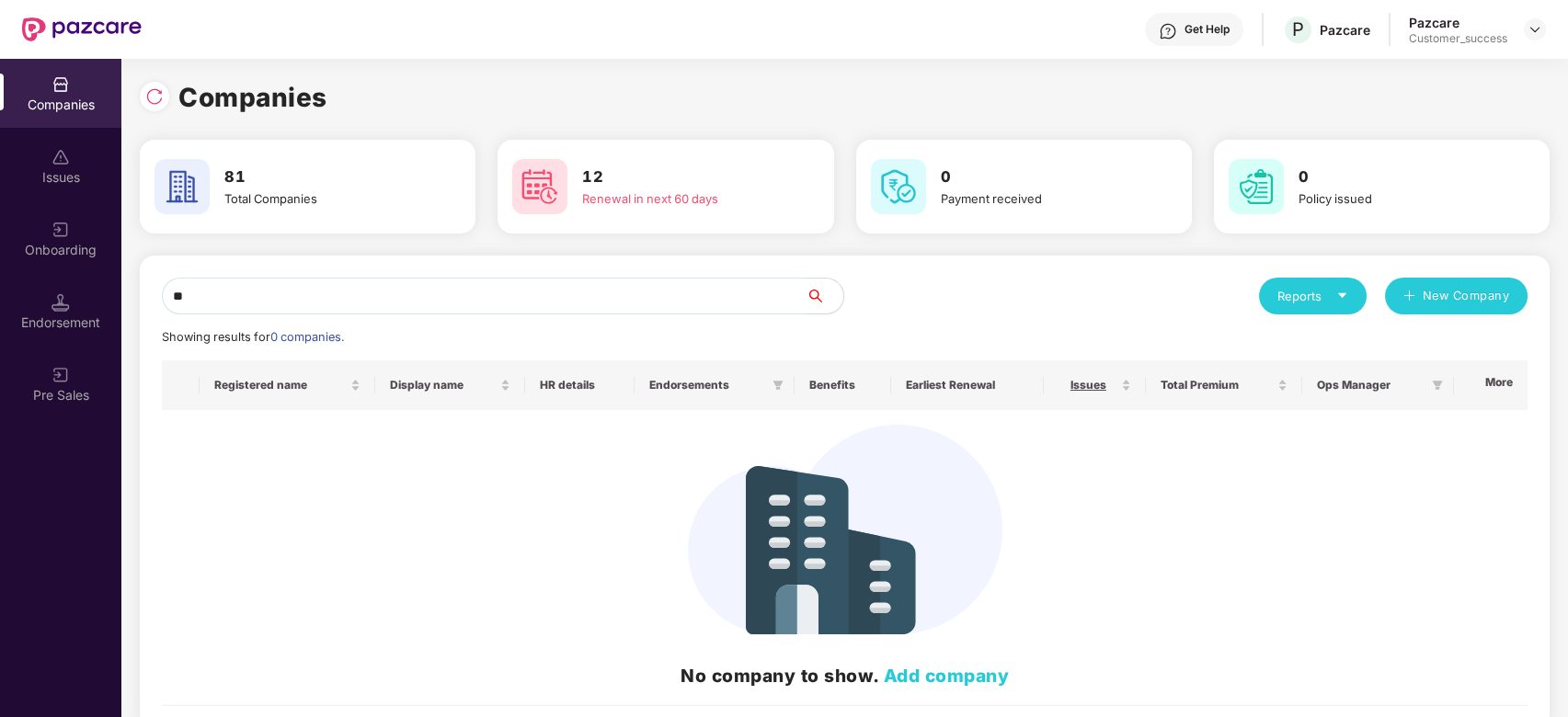
type input "*"
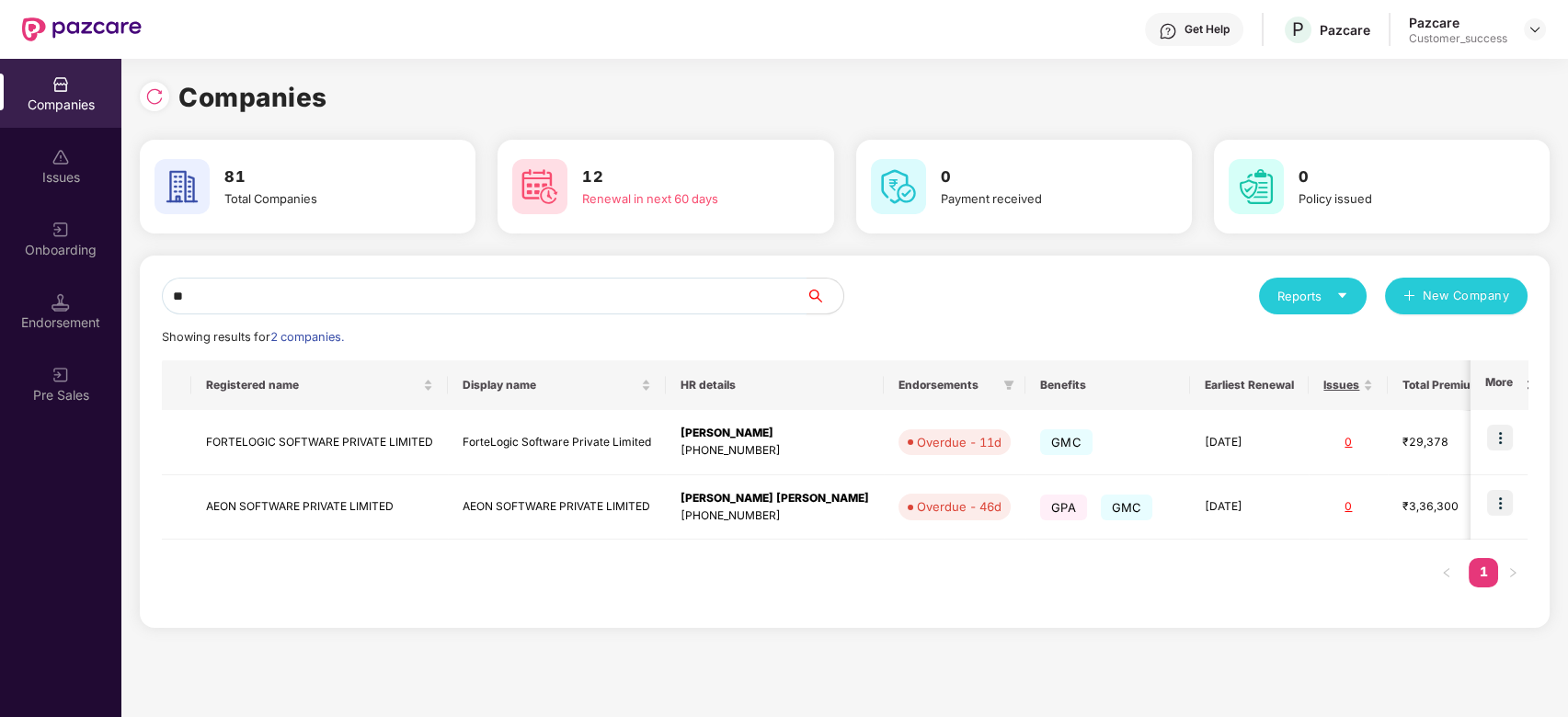
type input "*"
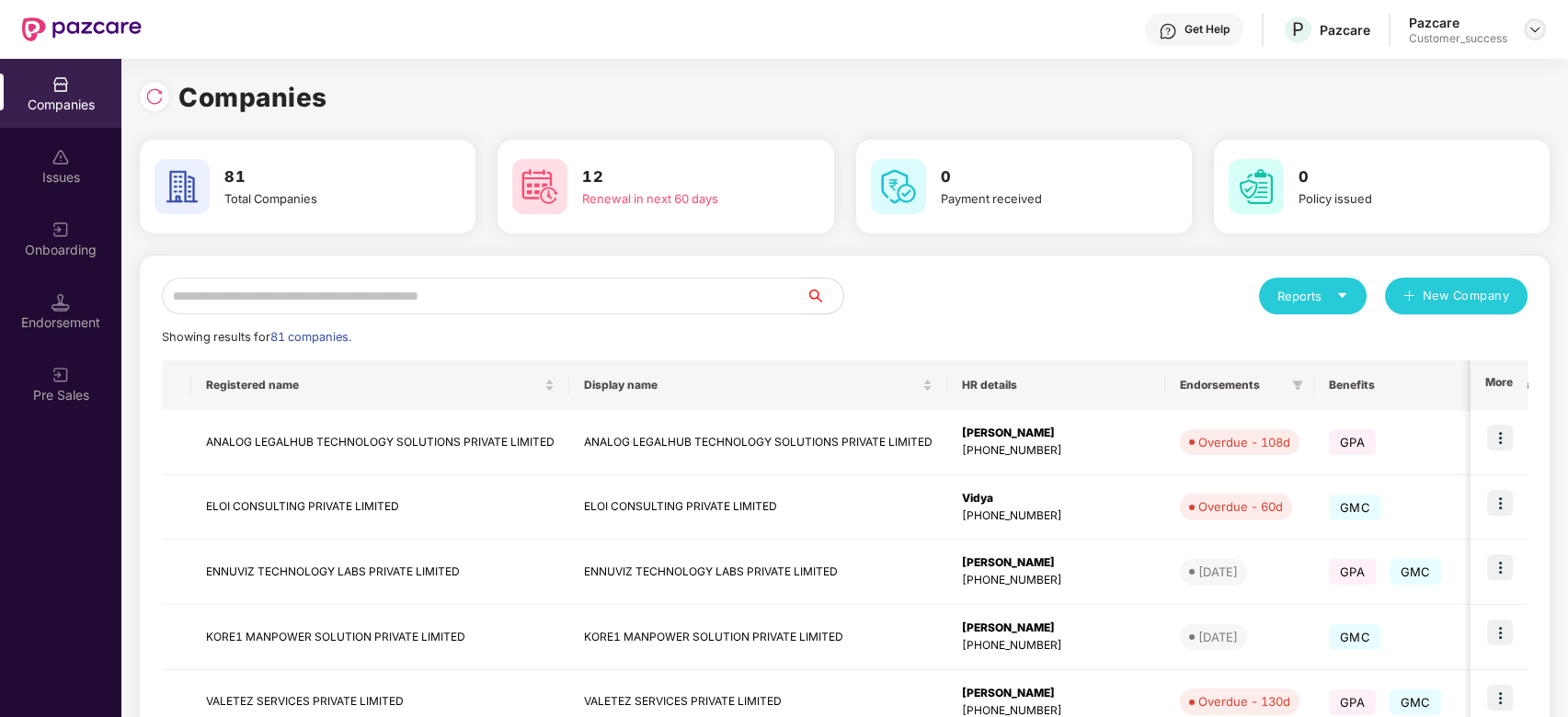
click at [1527, 38] on div at bounding box center [1535, 29] width 22 height 22
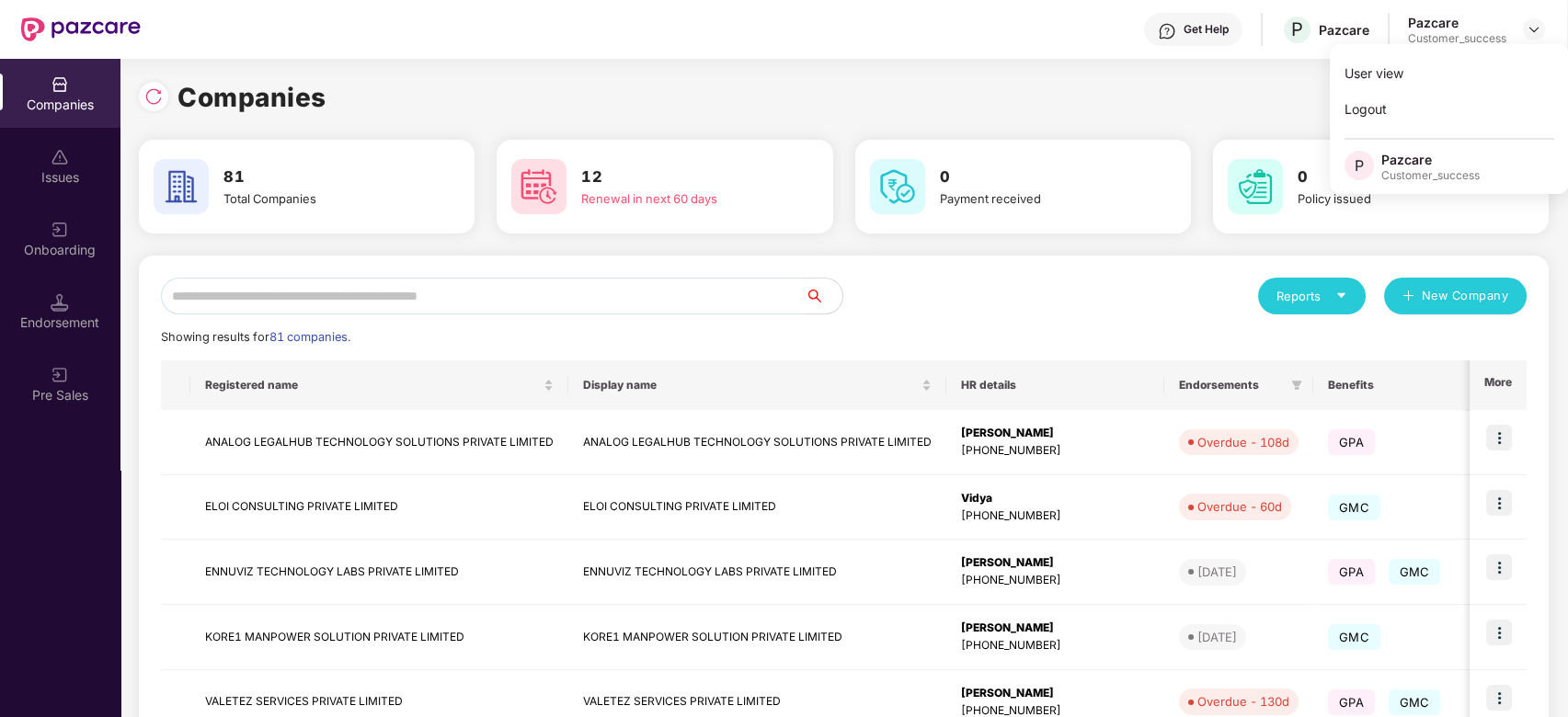
click at [1250, 101] on div "Companies" at bounding box center [844, 97] width 1410 height 41
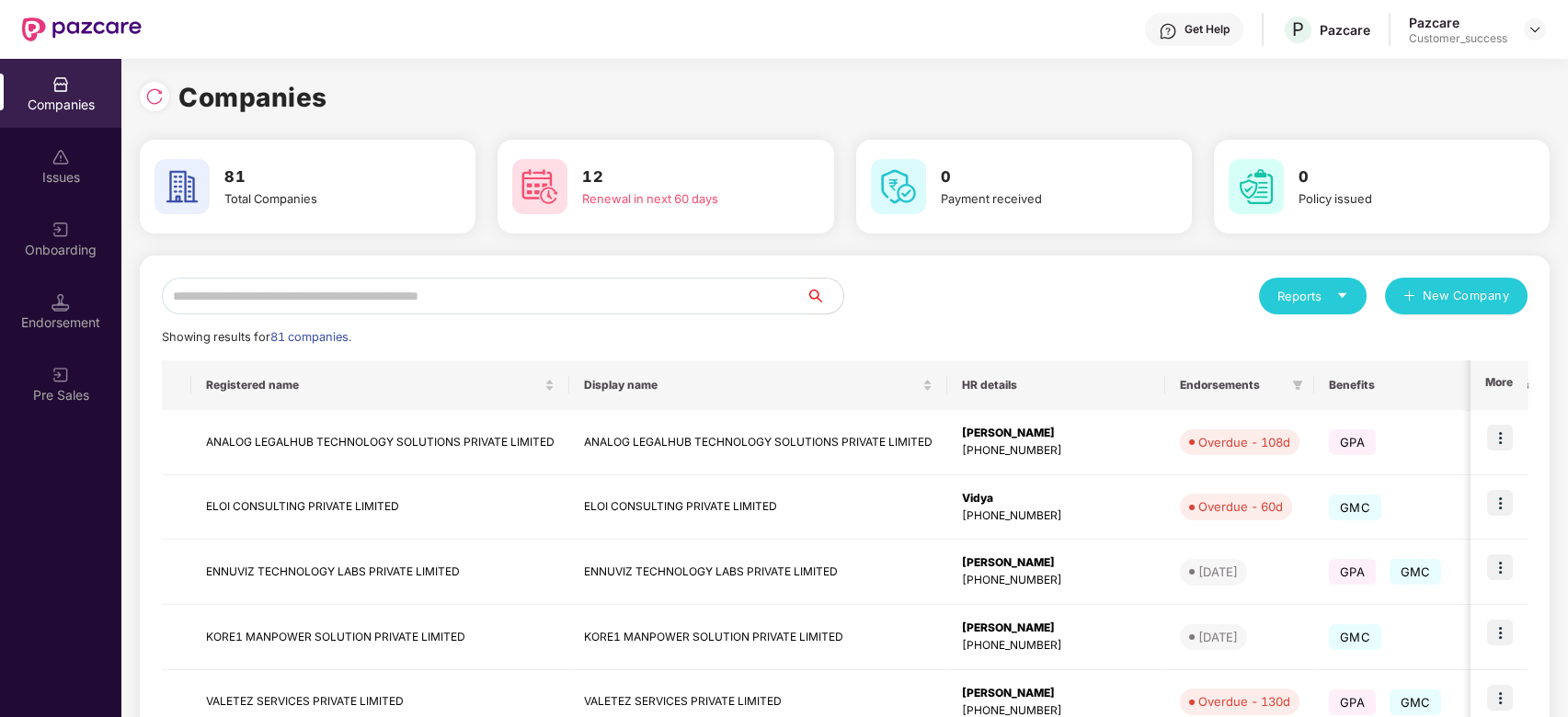
click at [620, 293] on input "text" at bounding box center [484, 296] width 645 height 37
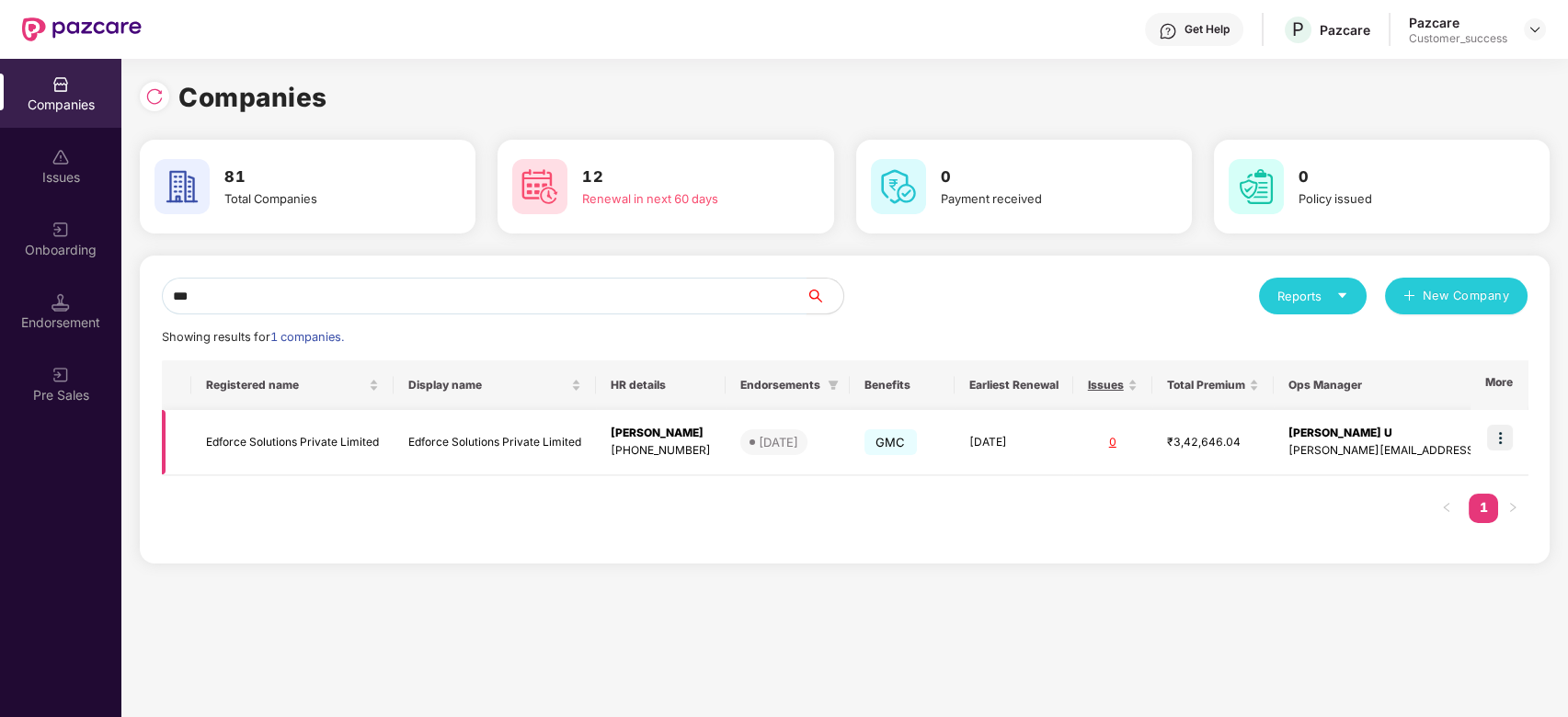
type input "***"
click at [1497, 436] on img at bounding box center [1499, 437] width 26 height 26
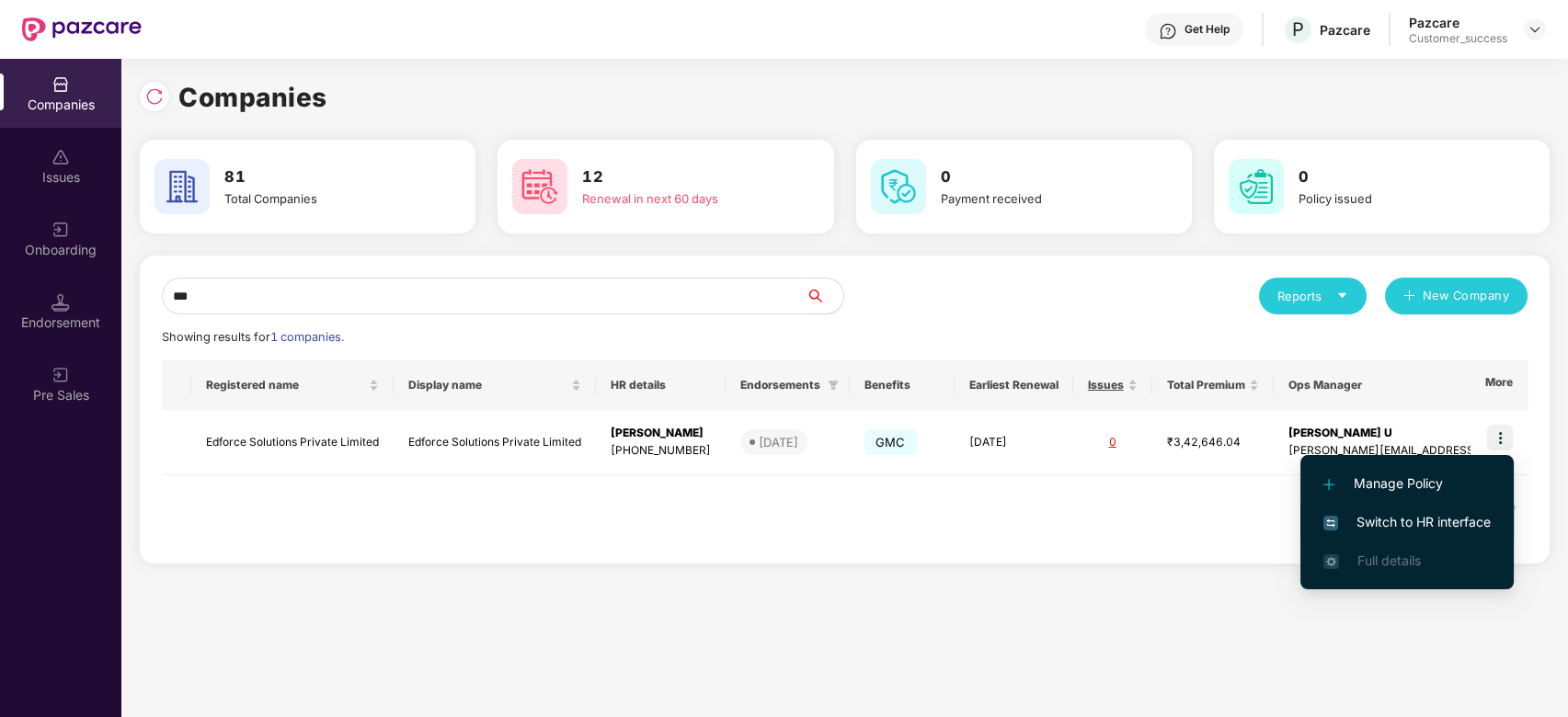
click at [1361, 513] on span "Switch to HR interface" at bounding box center [1407, 522] width 168 height 20
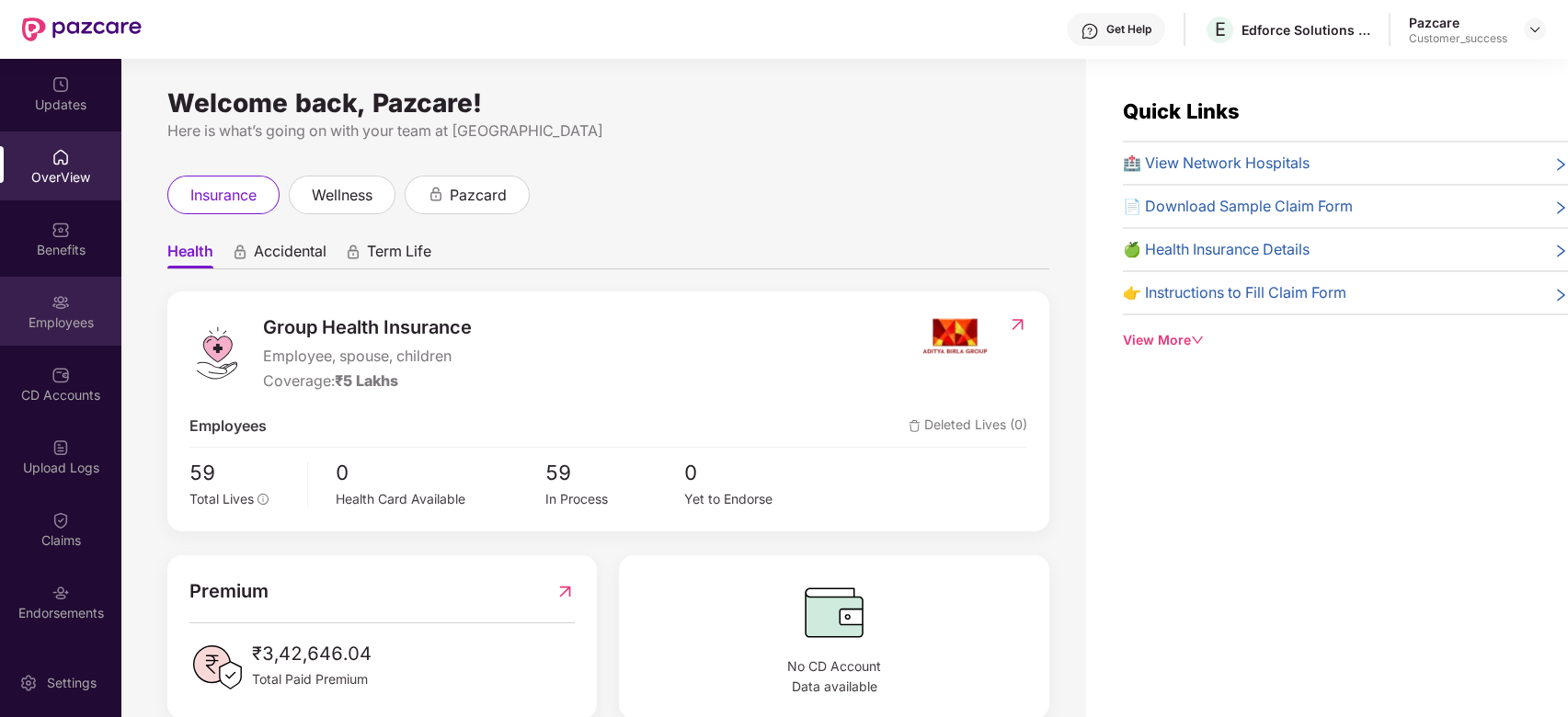
click at [54, 315] on div "Employees" at bounding box center [61, 322] width 122 height 18
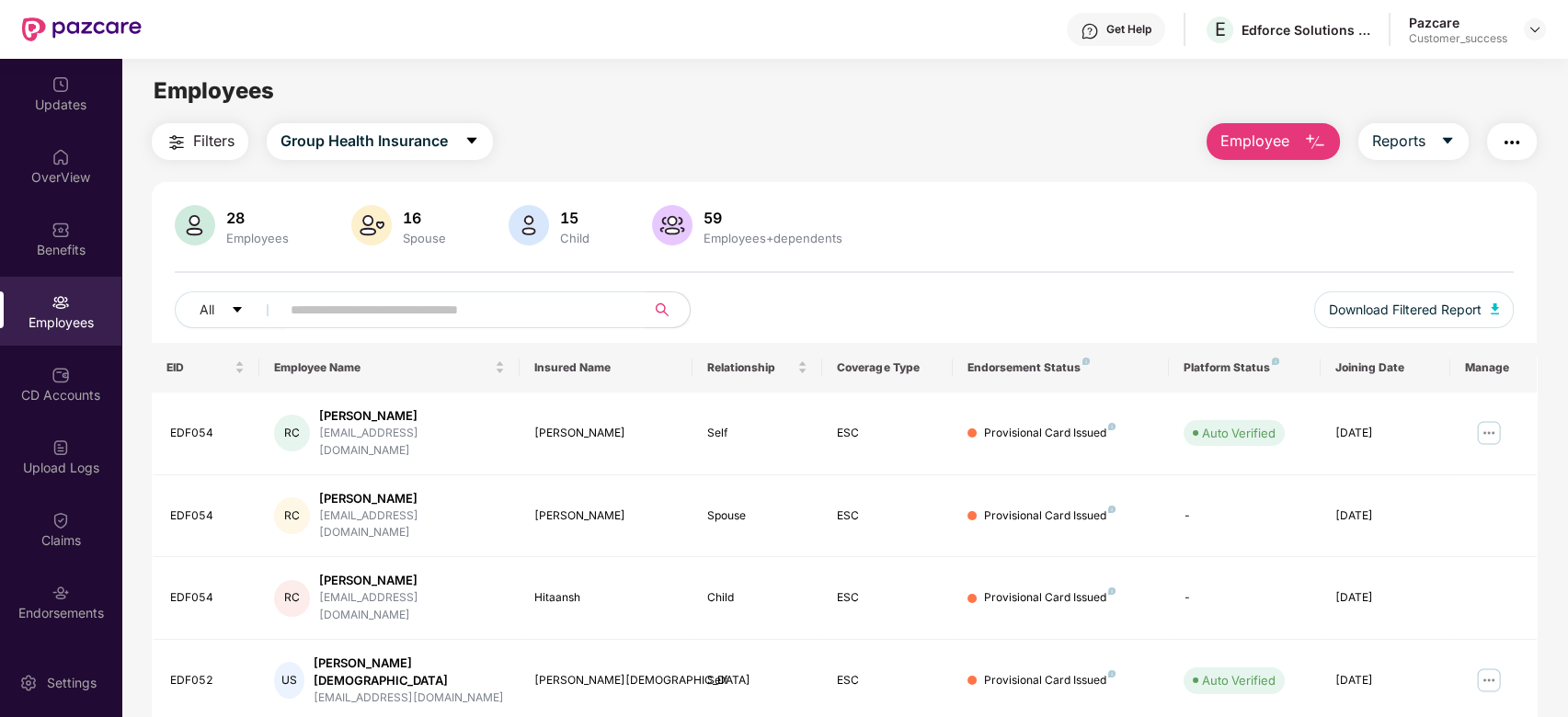
click at [397, 317] on input "text" at bounding box center [455, 309] width 330 height 28
click at [49, 238] on div "Benefits" at bounding box center [61, 238] width 122 height 69
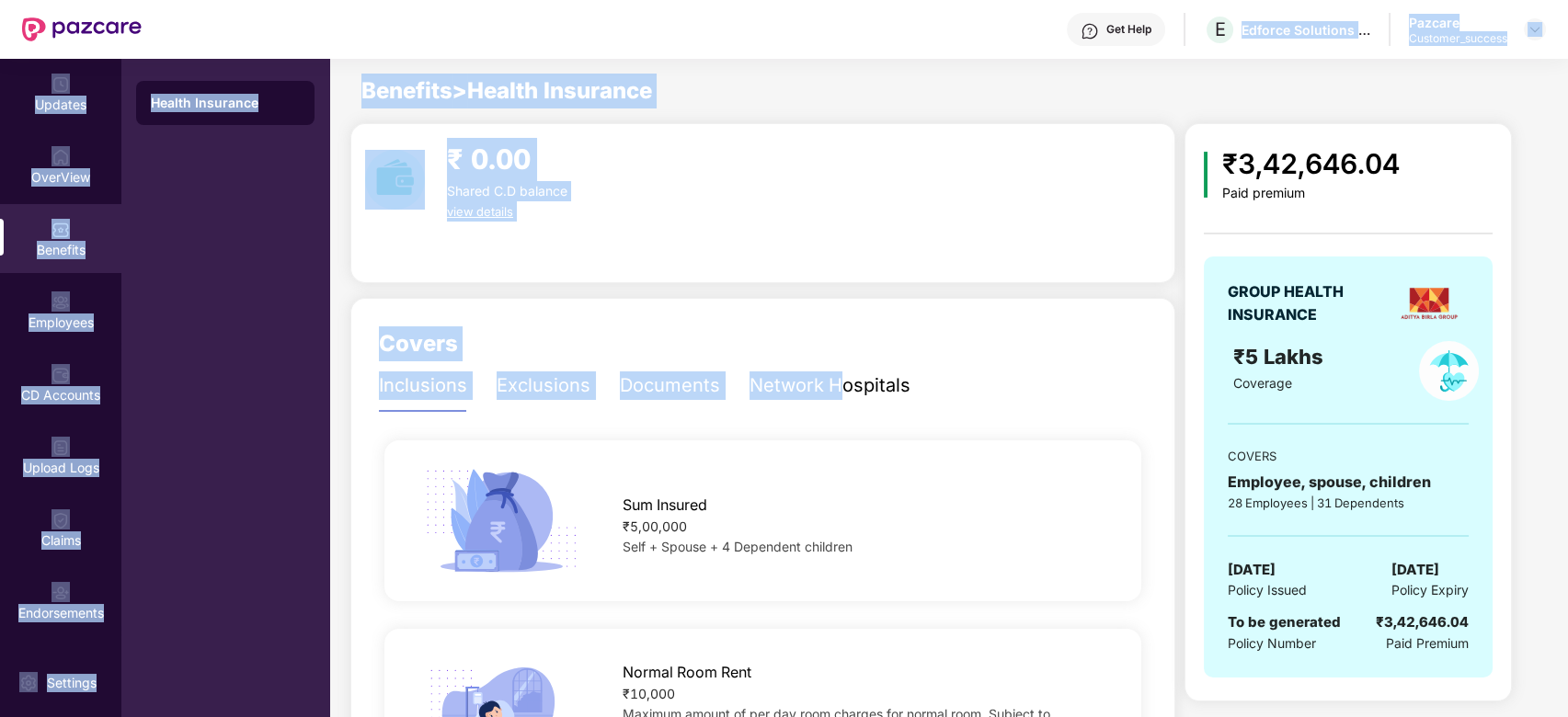
drag, startPoint x: 1242, startPoint y: 24, endPoint x: 834, endPoint y: 416, distance: 565.8
click at [834, 416] on div "Get Help E Edforce Solutions Private Limited Pazcare Customer_success Updates O…" at bounding box center [784, 358] width 1568 height 717
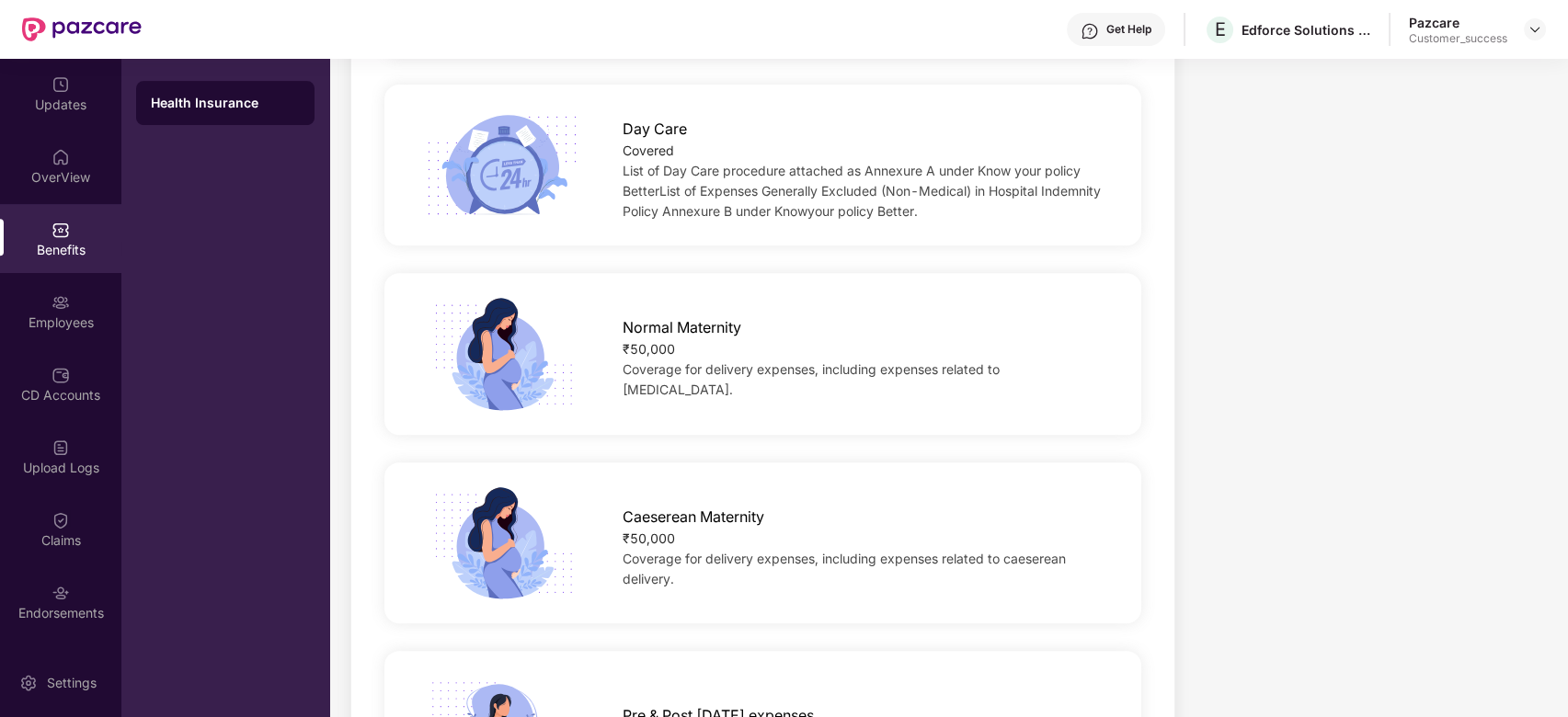
scroll to position [1719, 0]
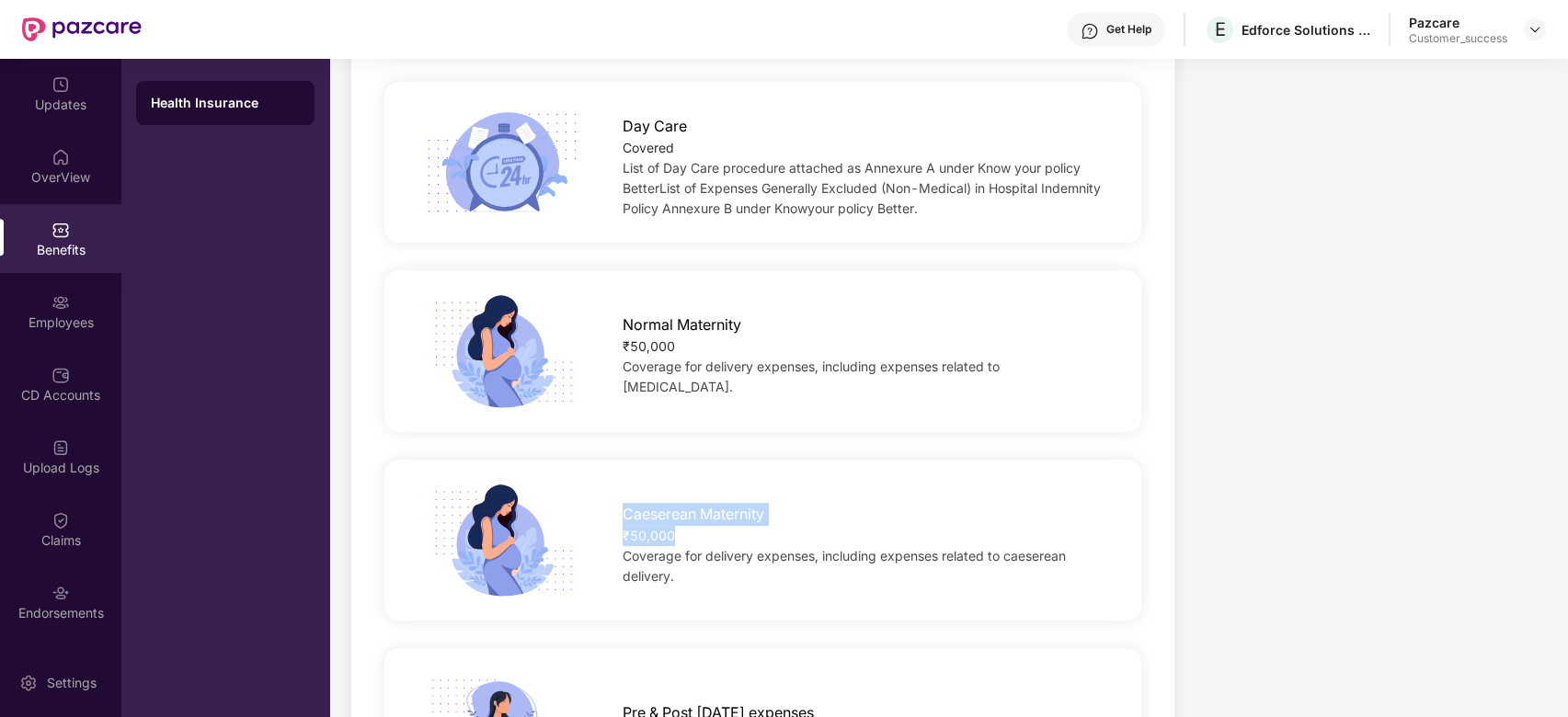
drag, startPoint x: 676, startPoint y: 528, endPoint x: 615, endPoint y: 501, distance: 66.7
click at [615, 501] on div "Caeserean Maternity ₹50,000 Coverage for delivery expenses, including expenses …" at bounding box center [864, 541] width 544 height 93
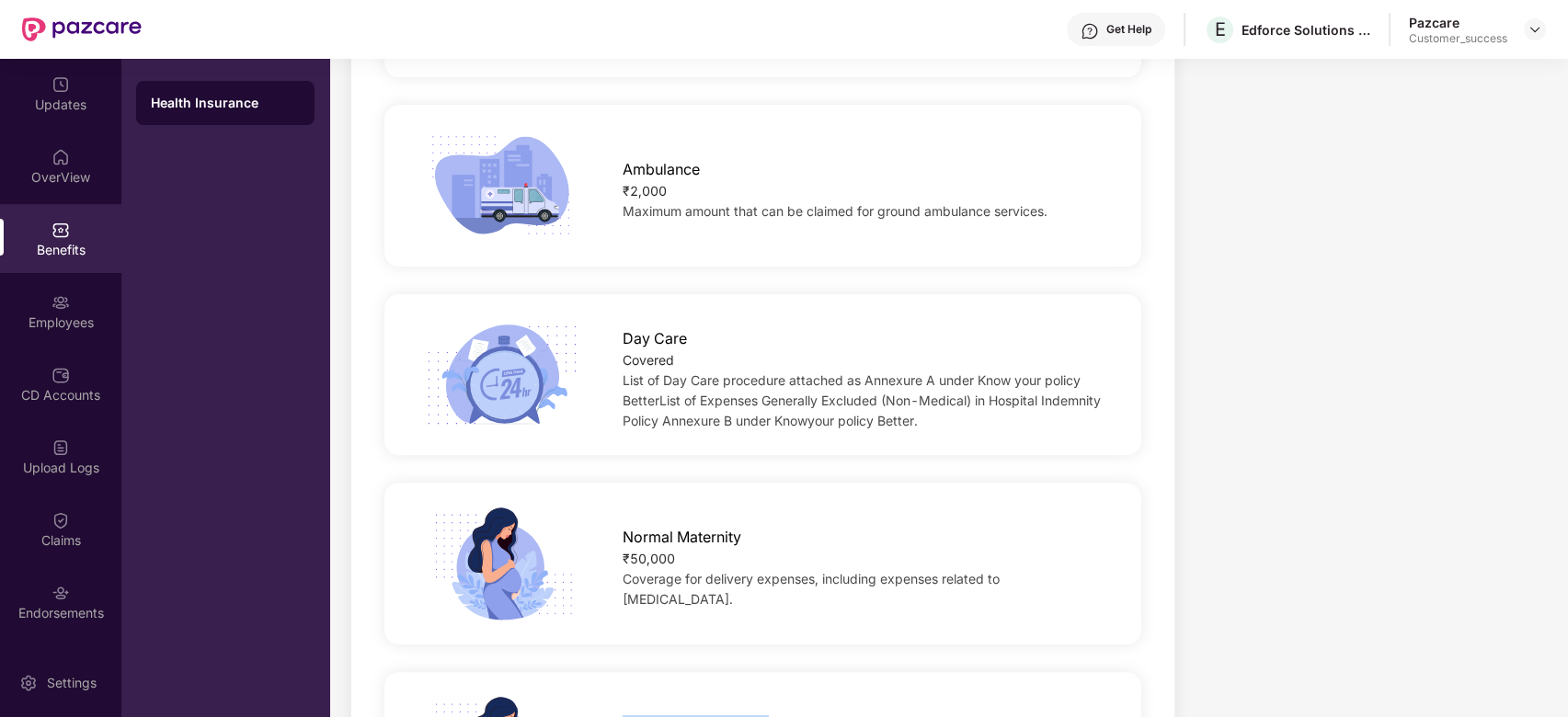
scroll to position [1591, 0]
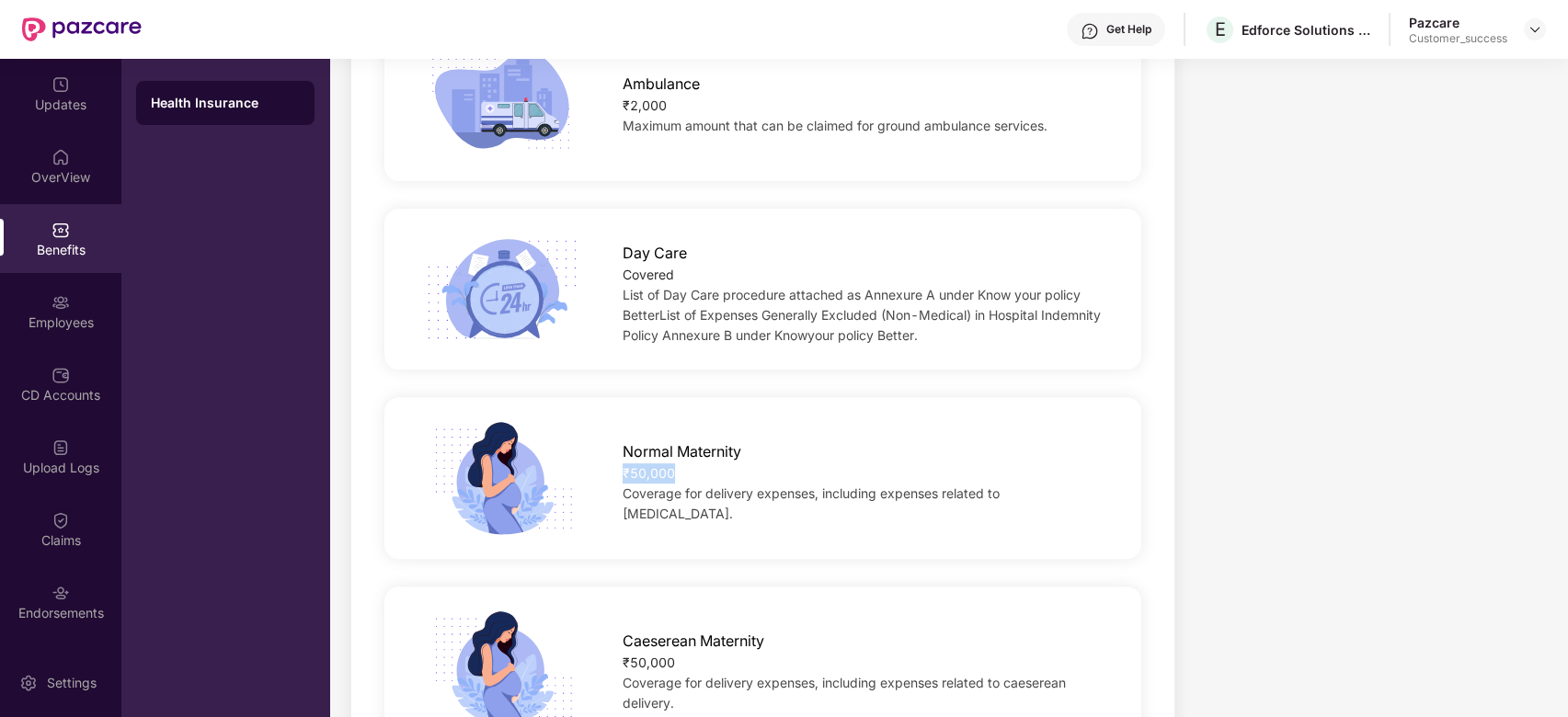
drag, startPoint x: 677, startPoint y: 491, endPoint x: 605, endPoint y: 479, distance: 73.0
click at [605, 479] on div "Normal Maternity ₹50,000 Coverage for delivery expenses, including expenses rel…" at bounding box center [864, 478] width 544 height 93
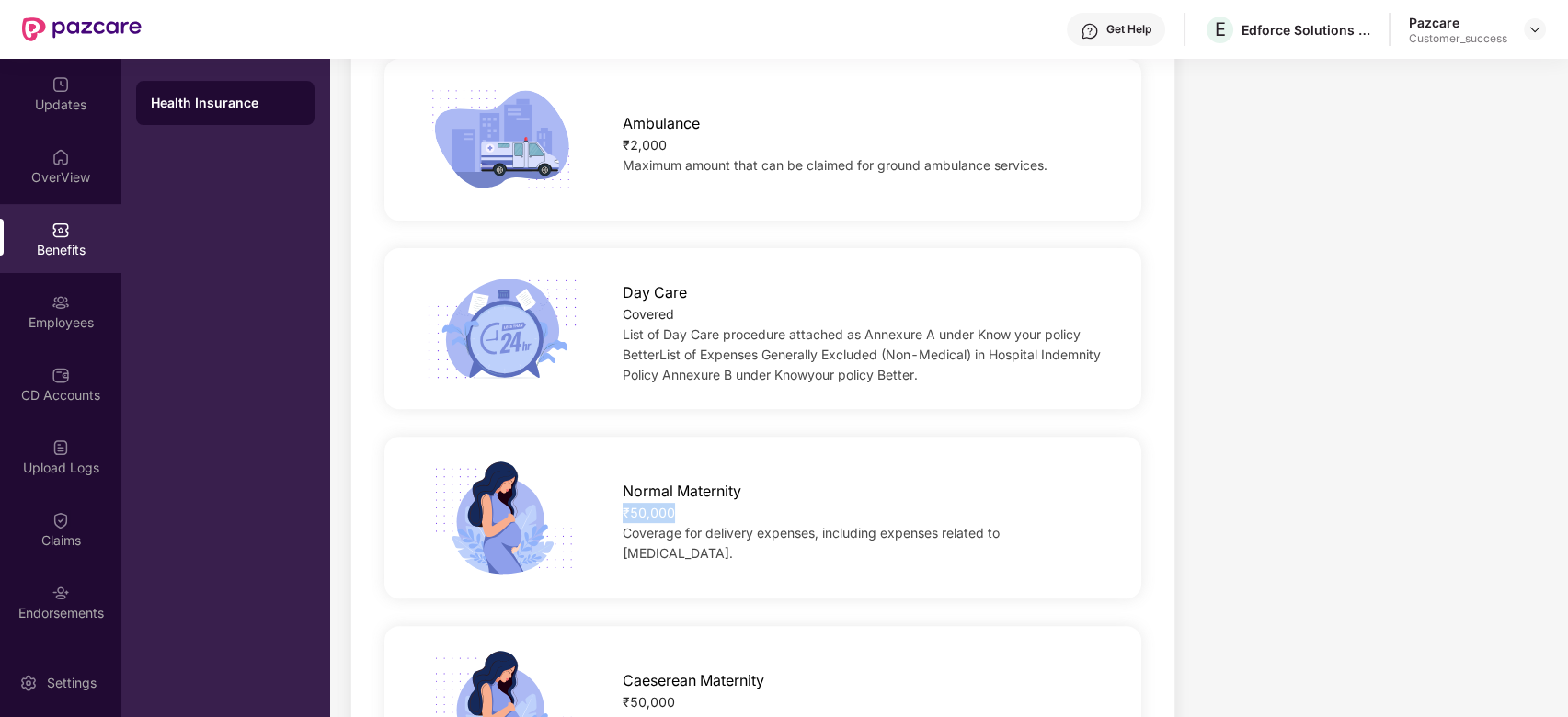
scroll to position [1554, 0]
click at [610, 488] on div "Normal Maternity ₹50,000 Coverage for delivery expenses, including expenses rel…" at bounding box center [864, 516] width 544 height 93
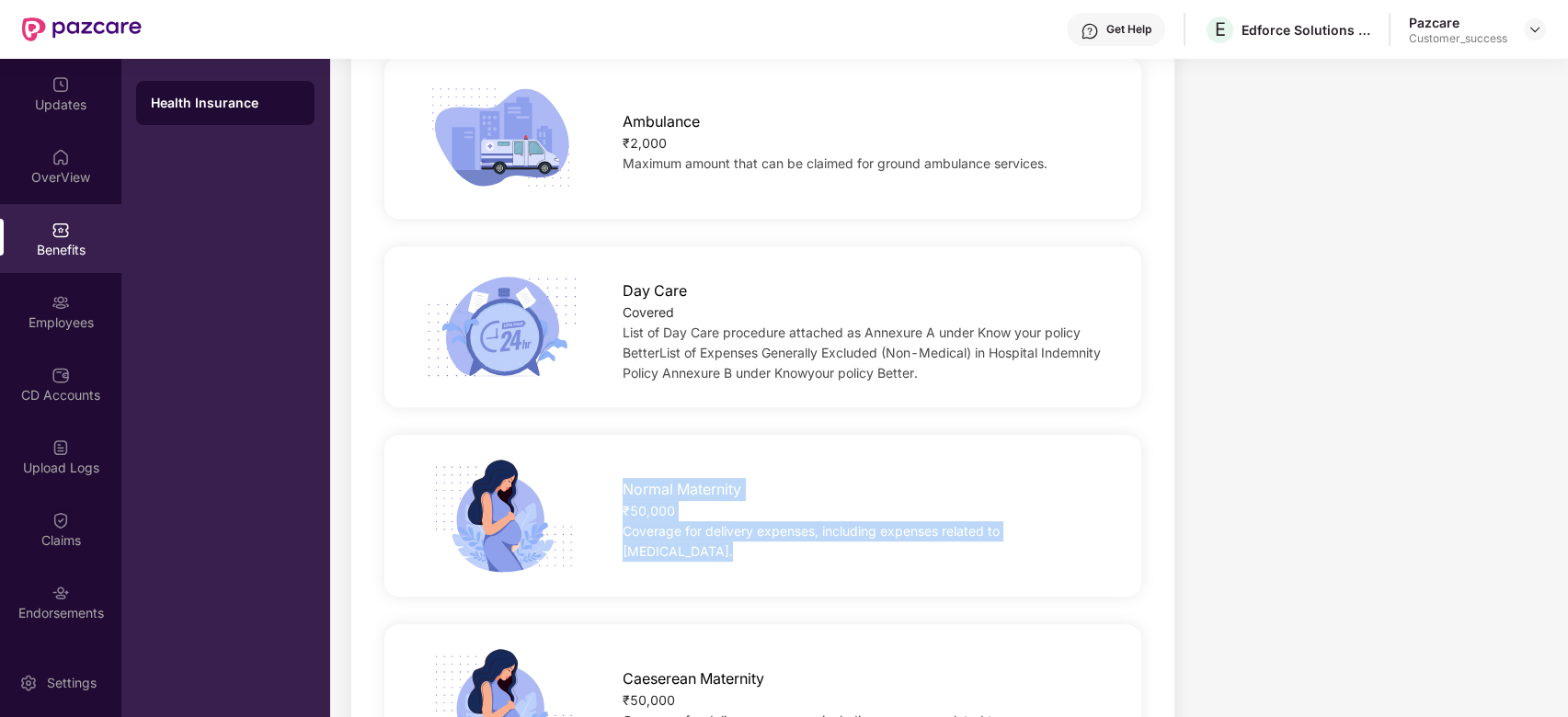
drag, startPoint x: 618, startPoint y: 494, endPoint x: 1096, endPoint y: 539, distance: 480.1
click at [1096, 539] on div "Normal Maternity ₹50,000 Coverage for delivery expenses, including expenses rel…" at bounding box center [864, 516] width 544 height 93
click at [1000, 540] on span "Coverage for delivery expenses, including expenses related to normal delivery." at bounding box center [811, 542] width 377 height 36
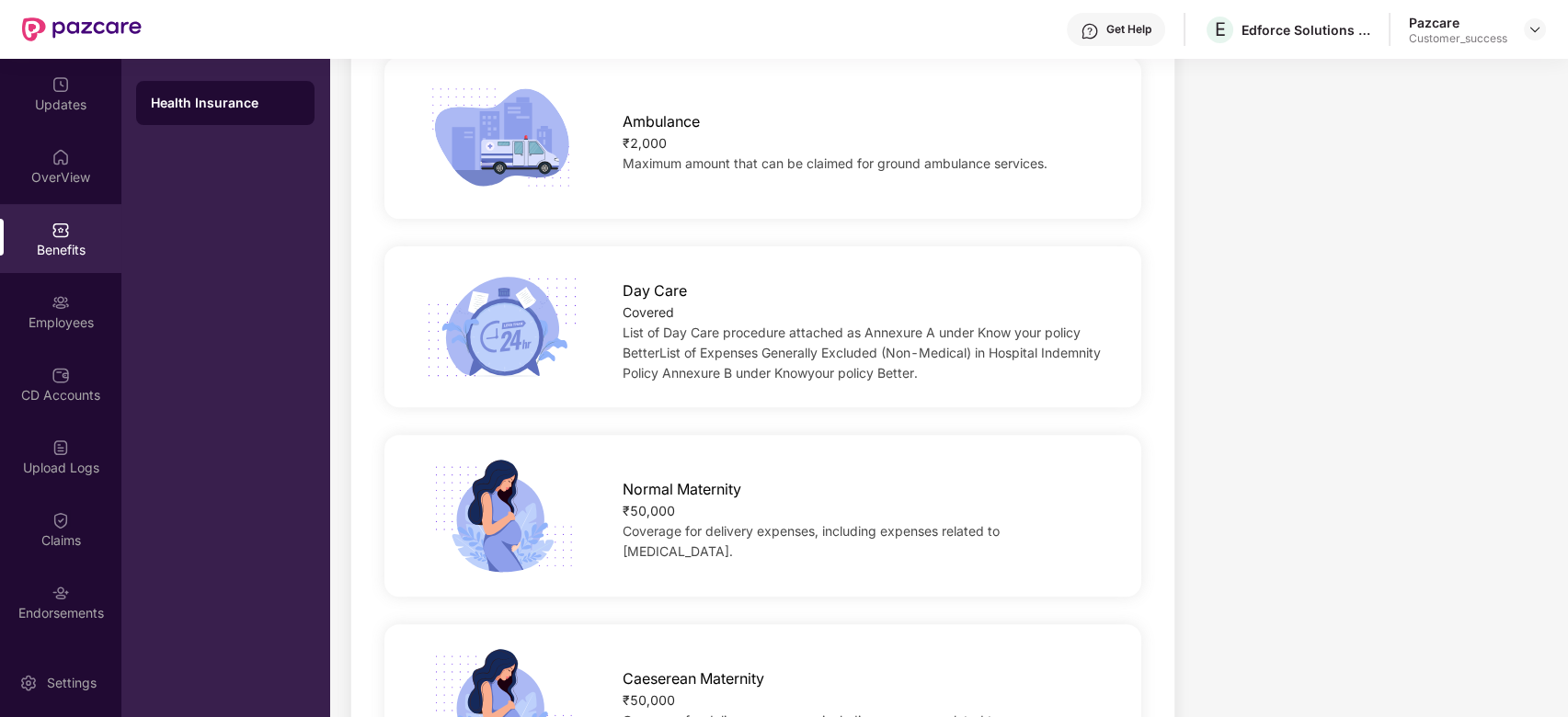
drag, startPoint x: 1096, startPoint y: 540, endPoint x: 735, endPoint y: 565, distance: 361.9
click at [735, 565] on div "Normal Maternity ₹50,000 Coverage for delivery expenses, including expenses rel…" at bounding box center [763, 515] width 816 height 115
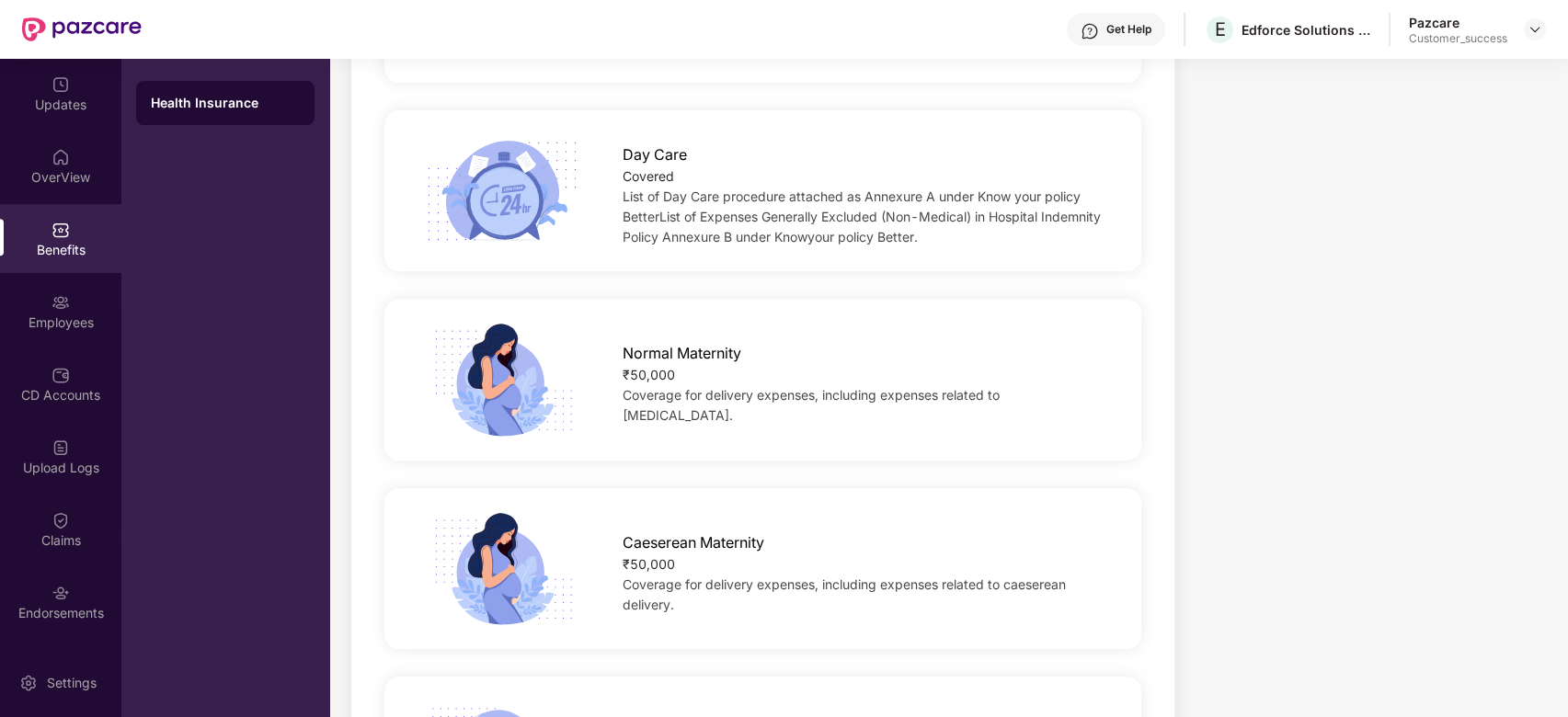
scroll to position [1598, 0]
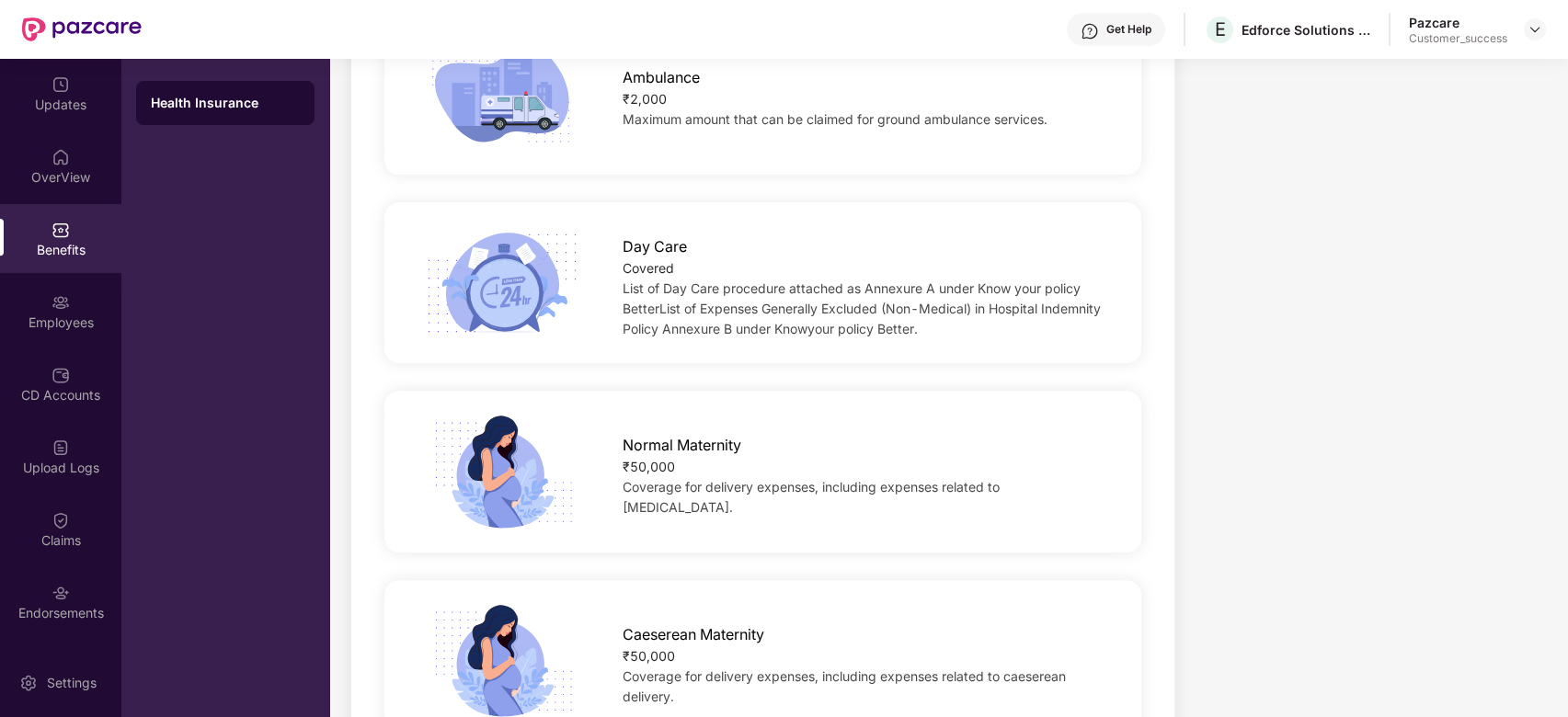
click at [629, 247] on span "Day Care" at bounding box center [655, 247] width 65 height 23
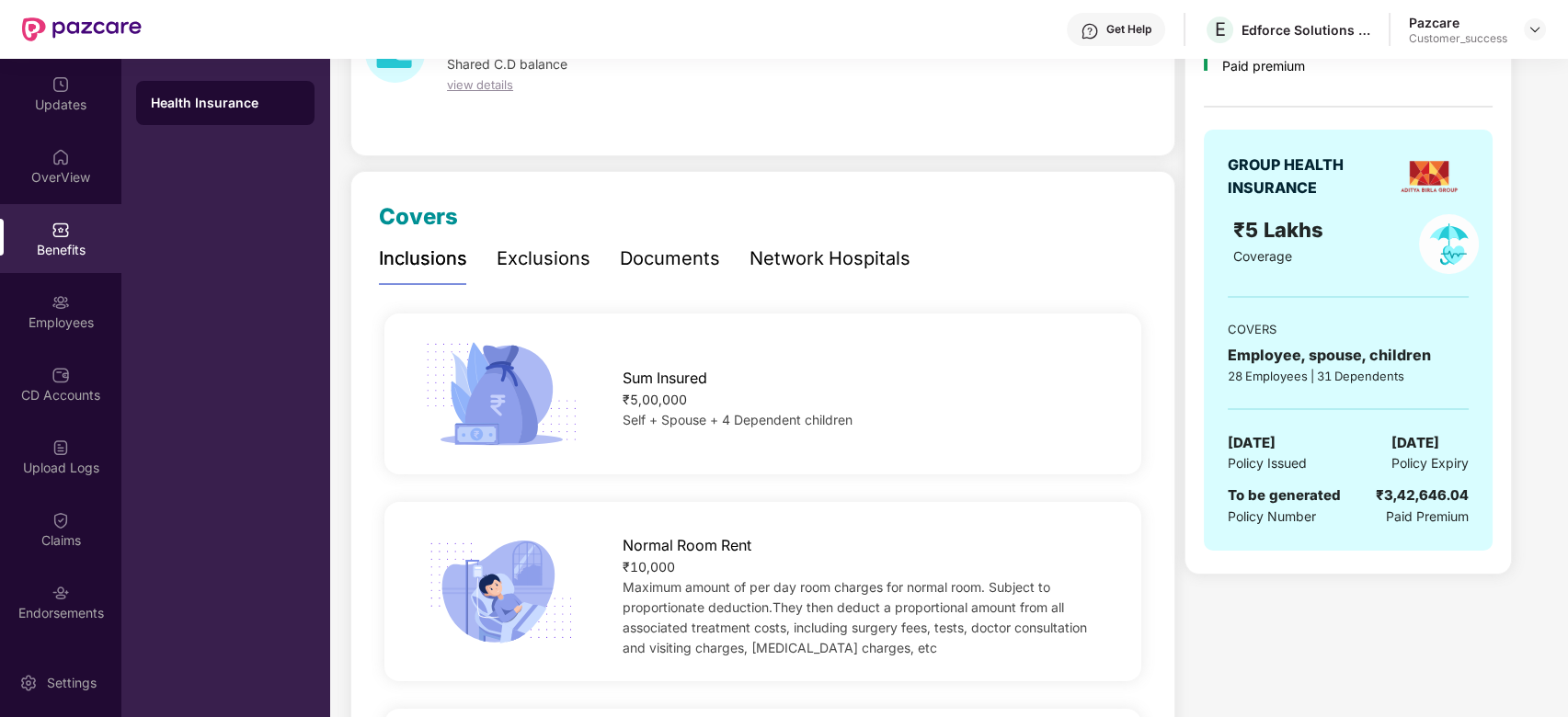
scroll to position [129, 0]
click at [515, 268] on div "Exclusions" at bounding box center [544, 257] width 94 height 29
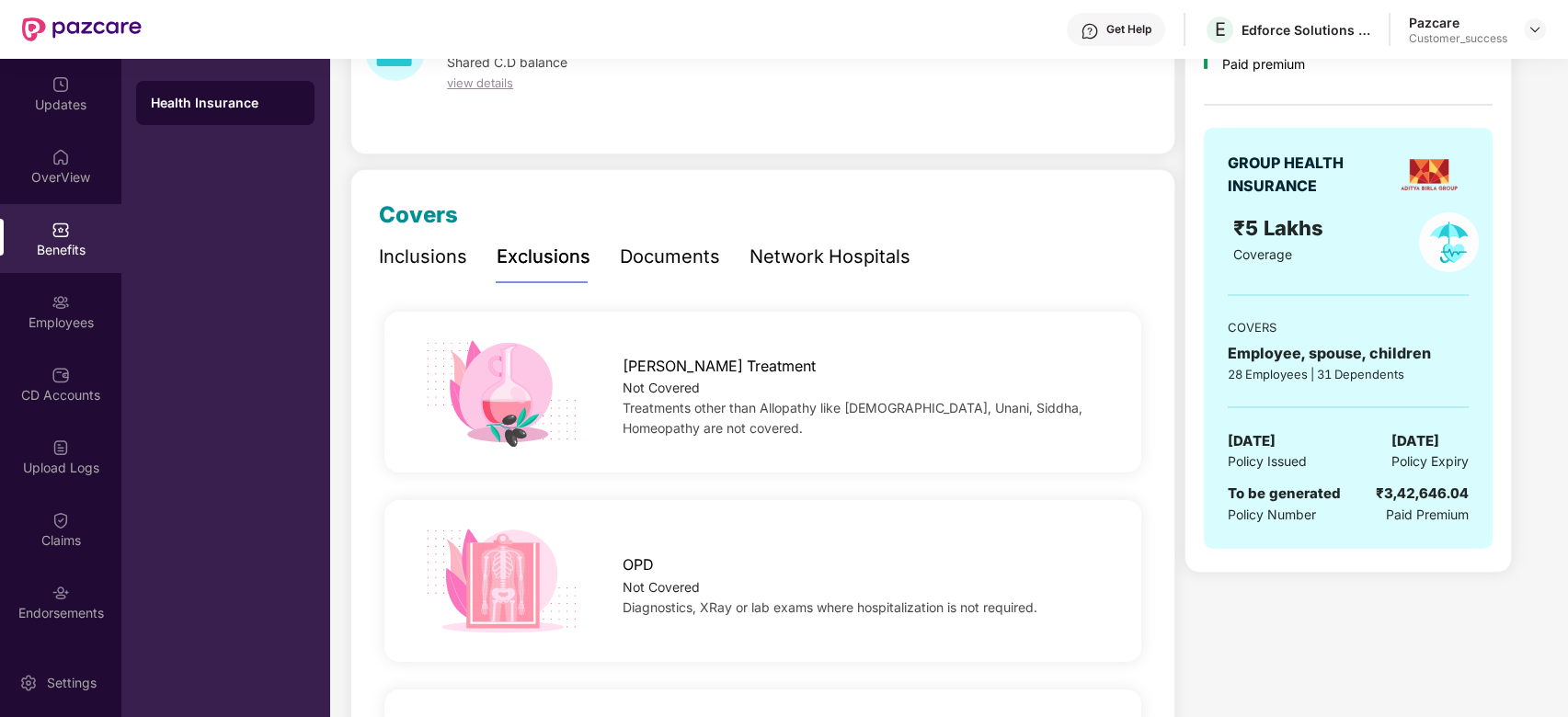
scroll to position [0, 0]
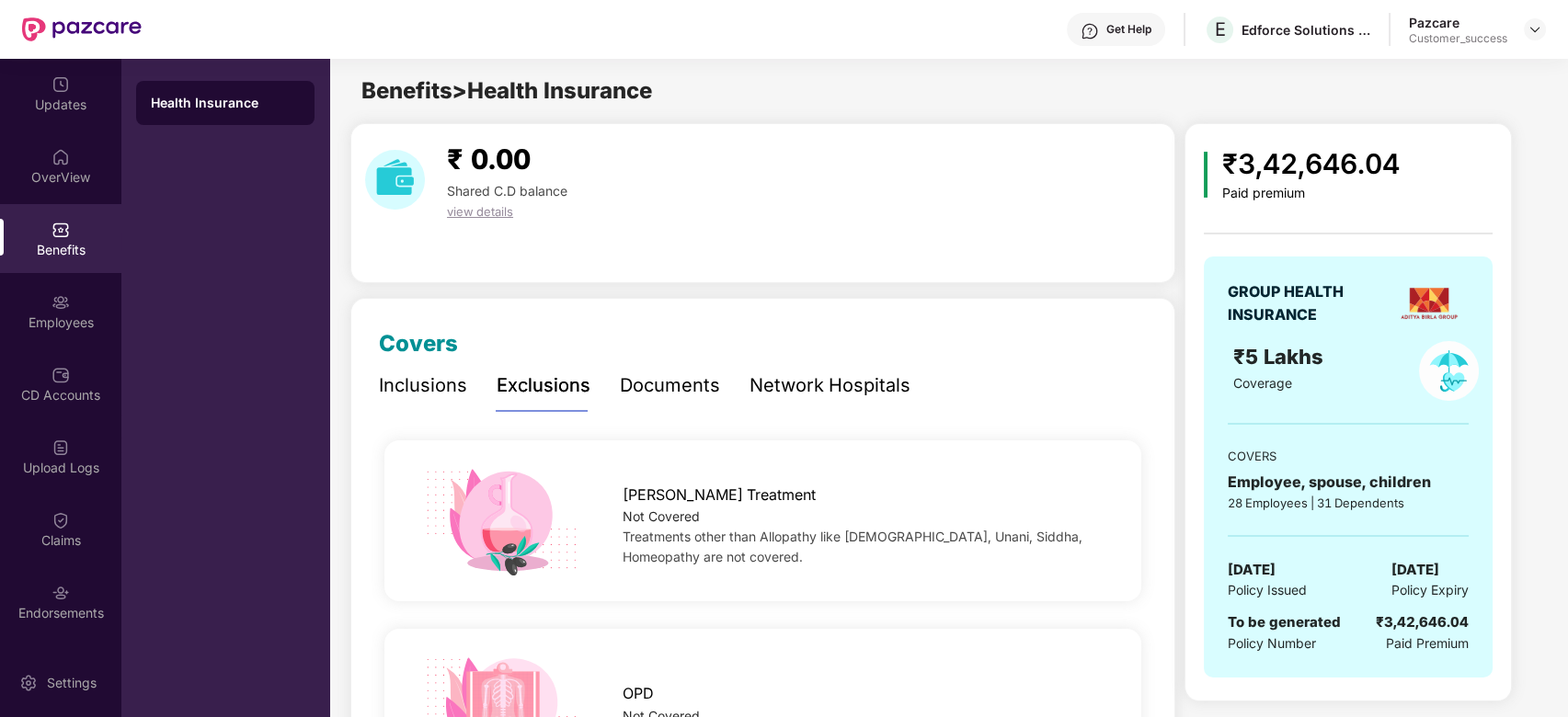
click at [450, 381] on div "Inclusions" at bounding box center [423, 386] width 89 height 29
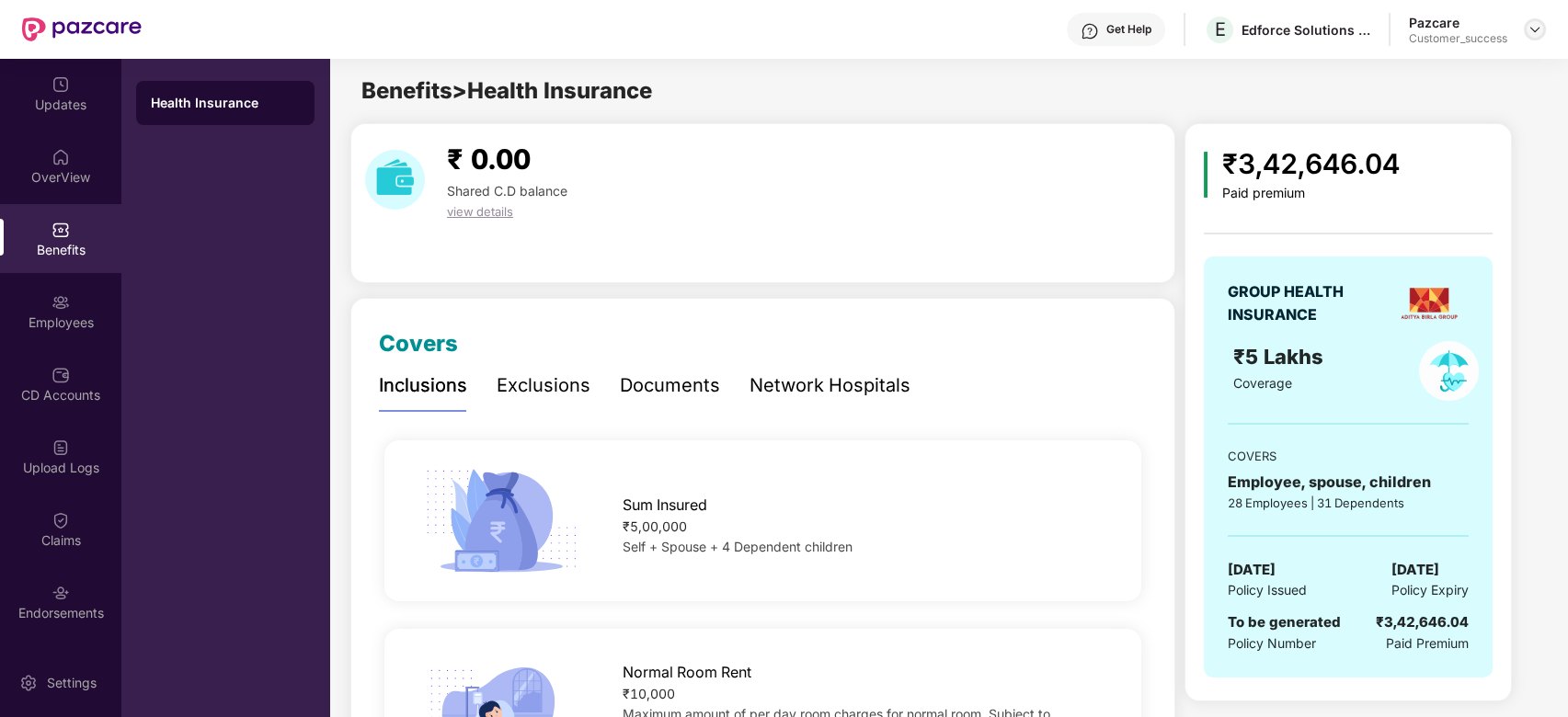
click at [1530, 40] on div at bounding box center [1535, 29] width 22 height 22
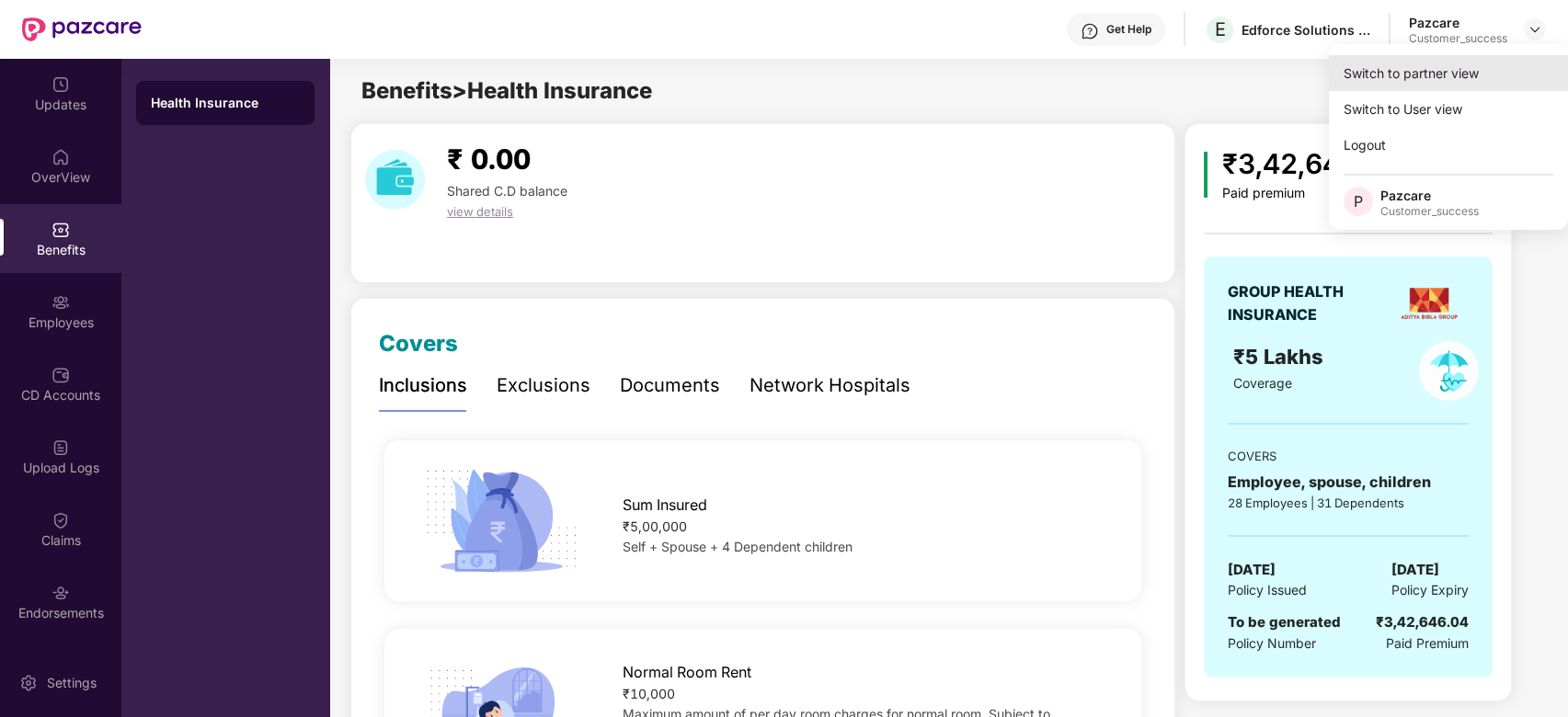
click at [1402, 75] on div "Switch to partner view" at bounding box center [1448, 73] width 239 height 36
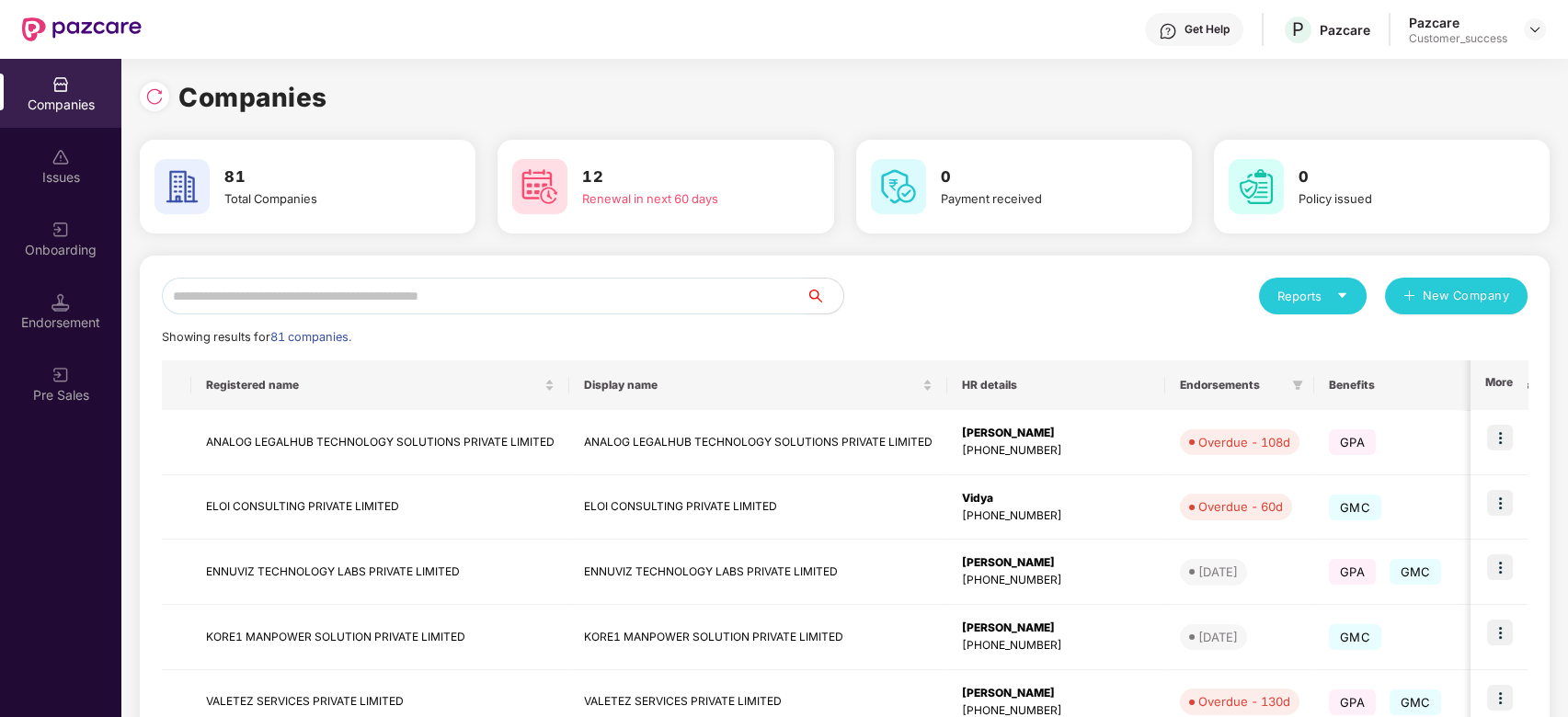
click at [546, 296] on input "text" at bounding box center [484, 296] width 645 height 37
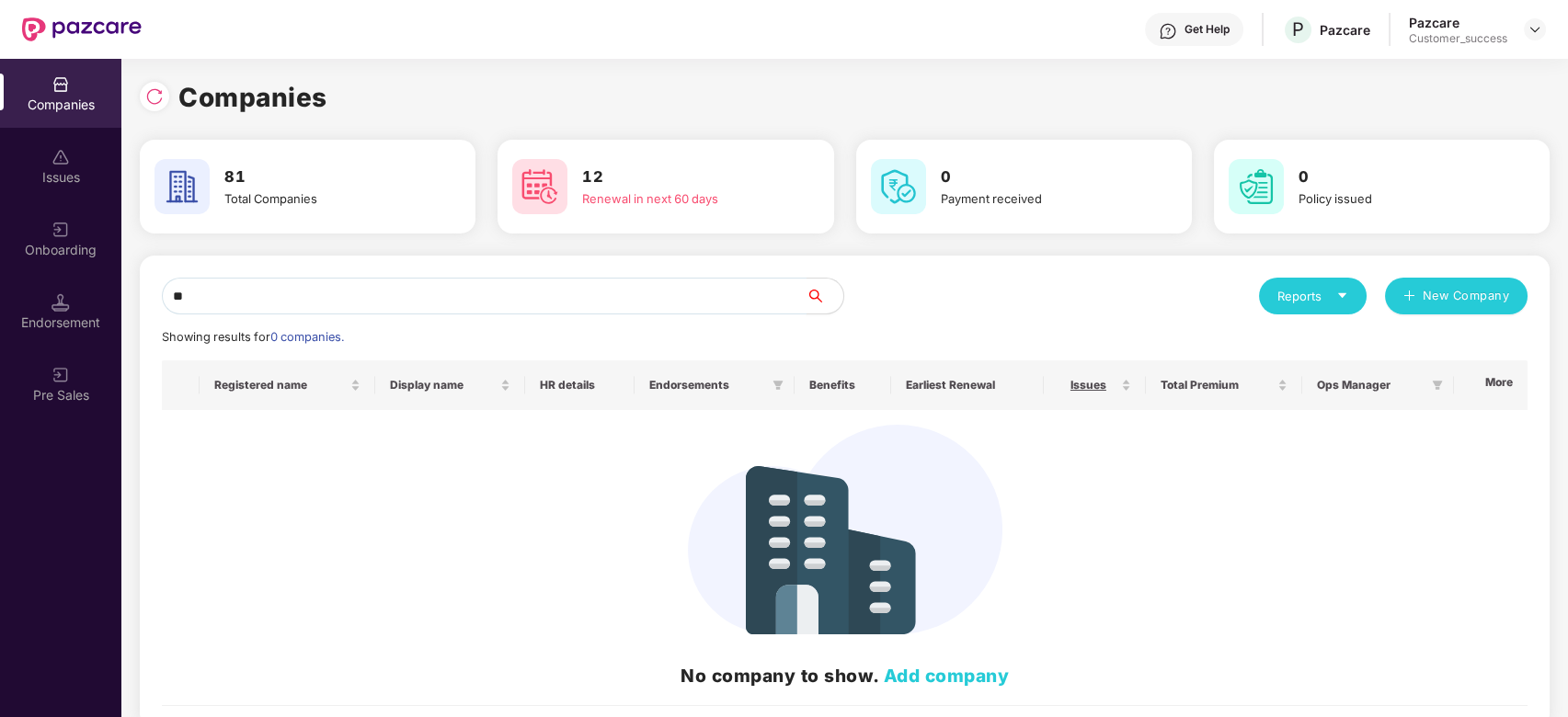
type input "*"
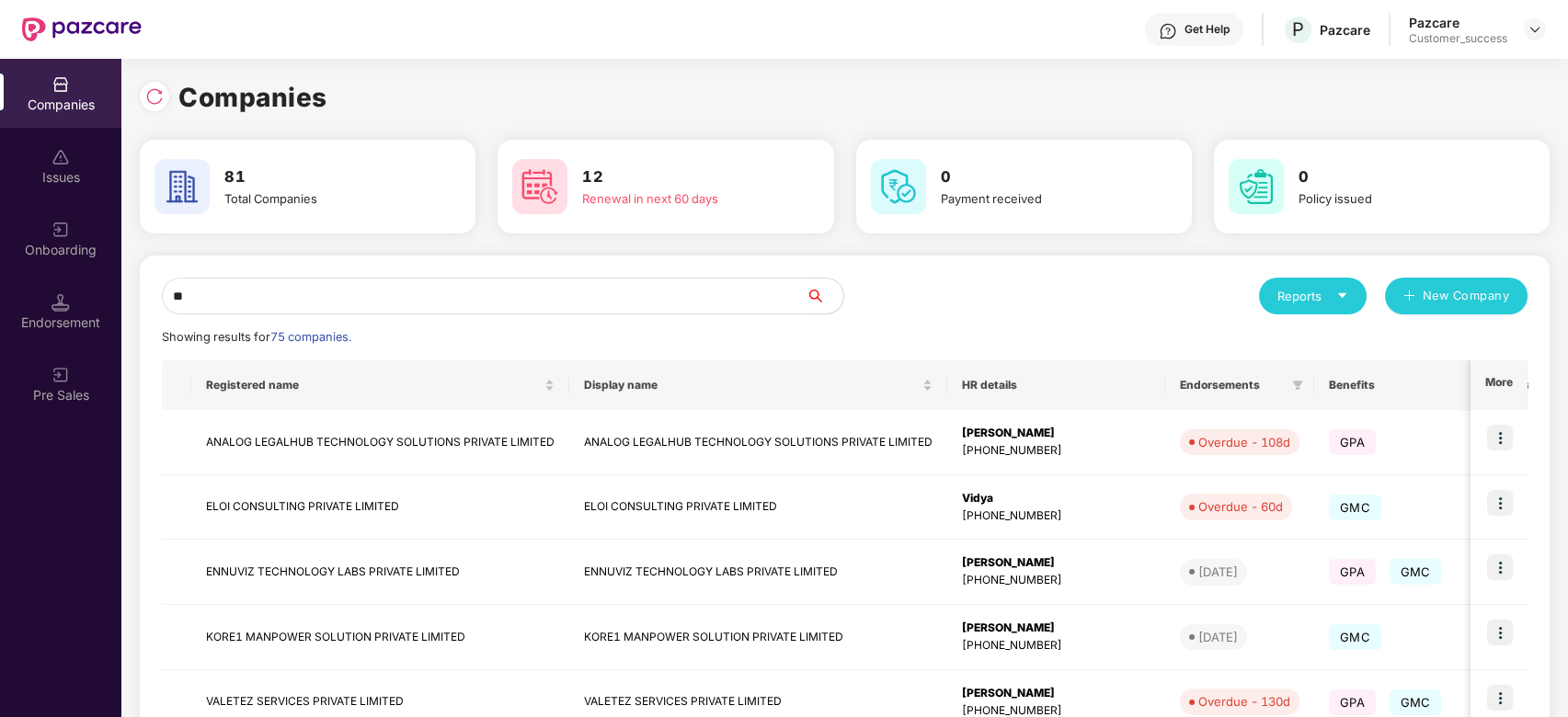
click at [475, 296] on input "**" at bounding box center [484, 296] width 645 height 37
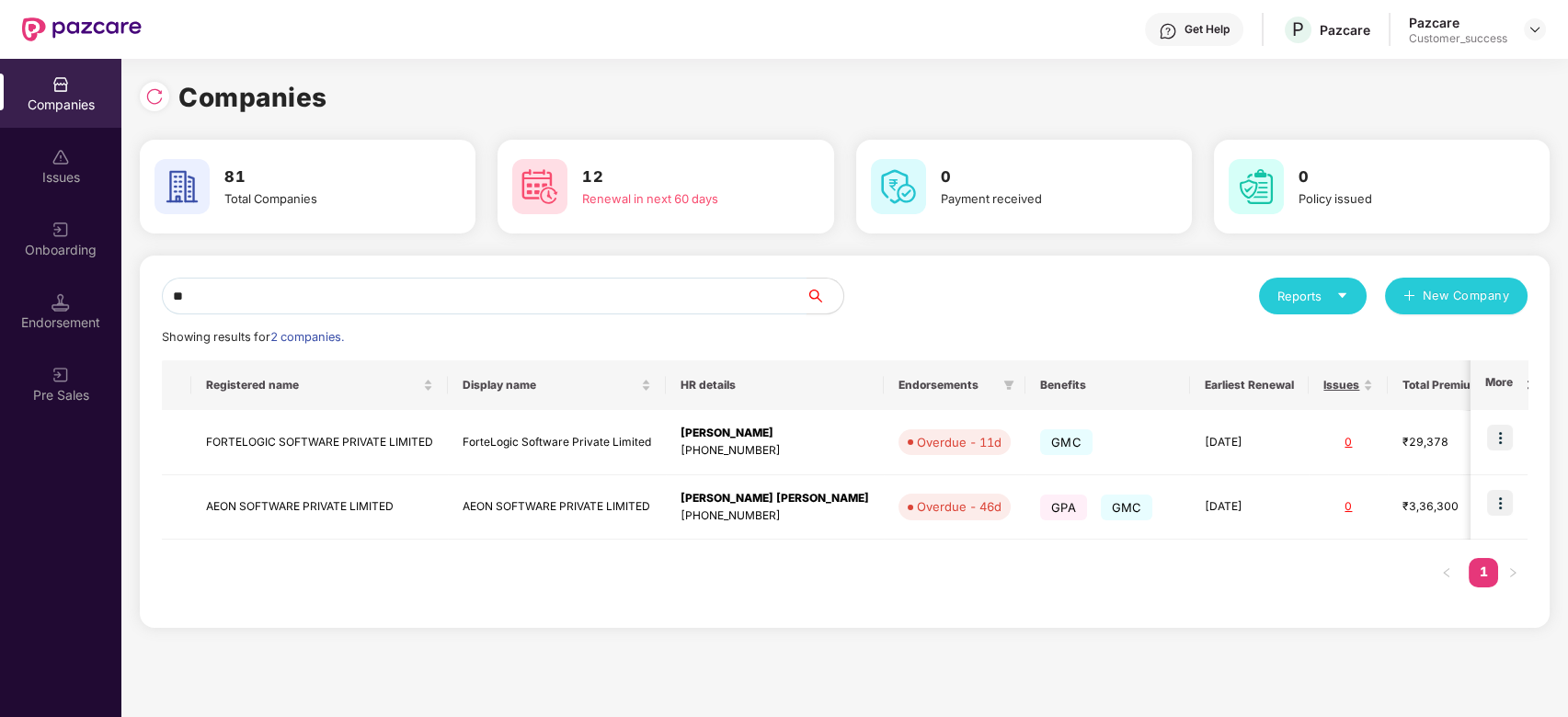
type input "*"
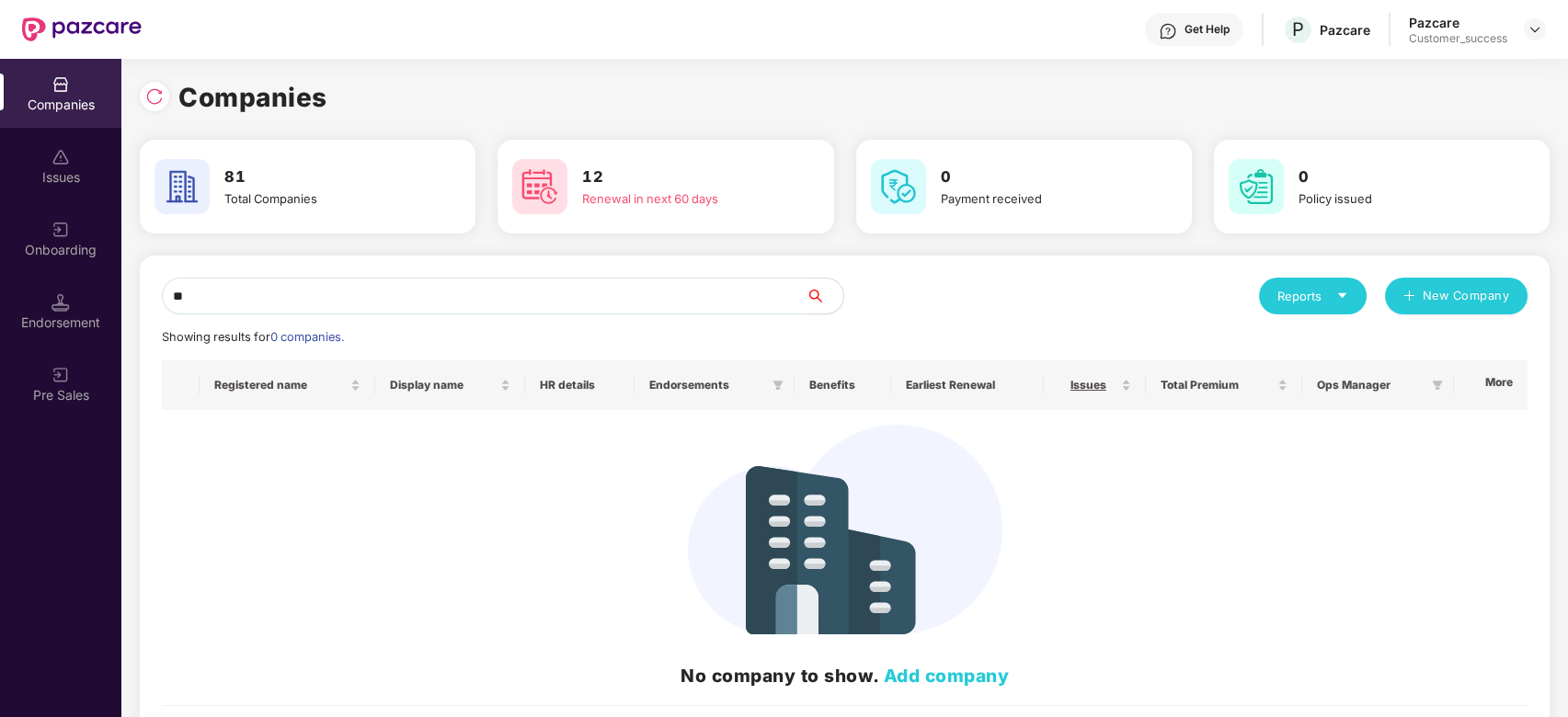
type input "*"
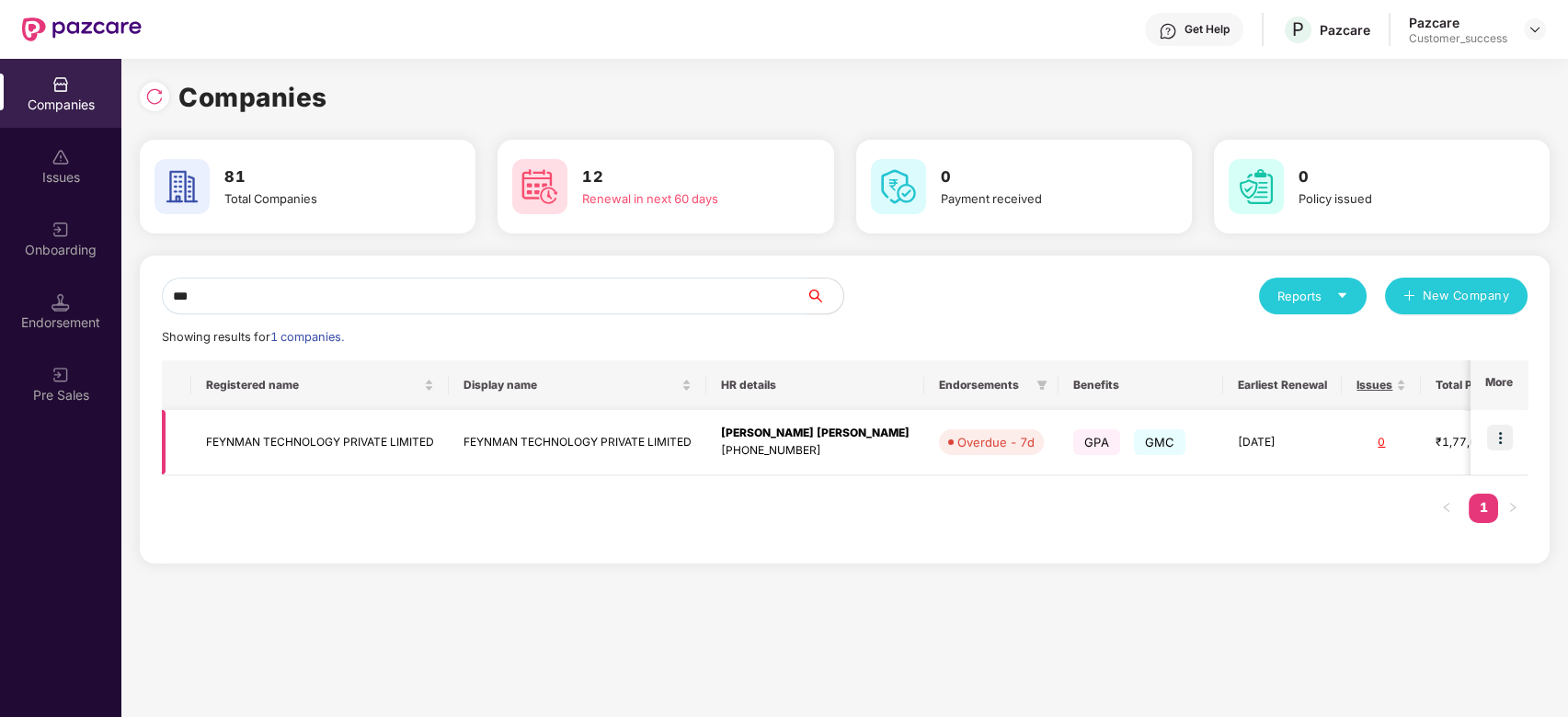
type input "***"
click at [1499, 443] on img at bounding box center [1499, 437] width 26 height 26
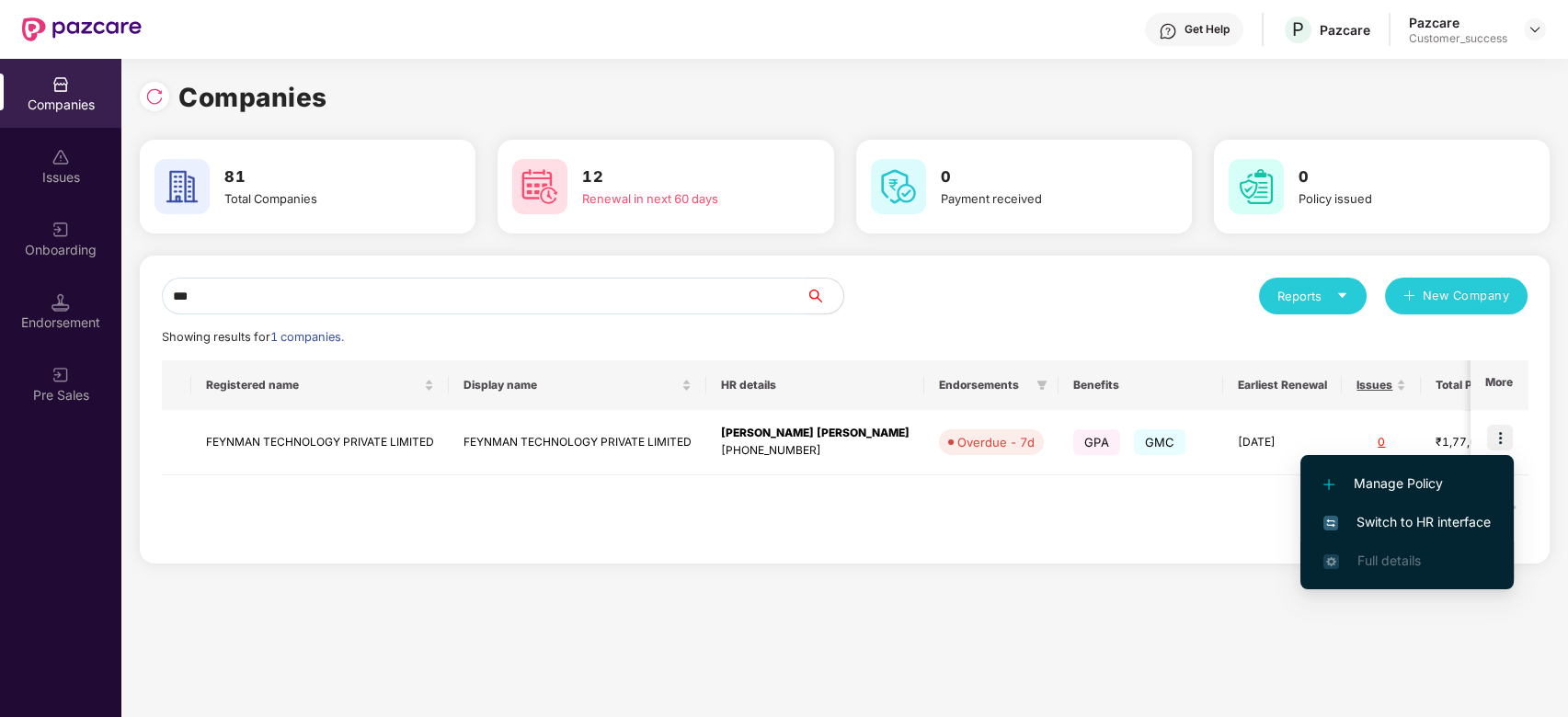
click at [1371, 546] on li "Full details" at bounding box center [1407, 561] width 213 height 39
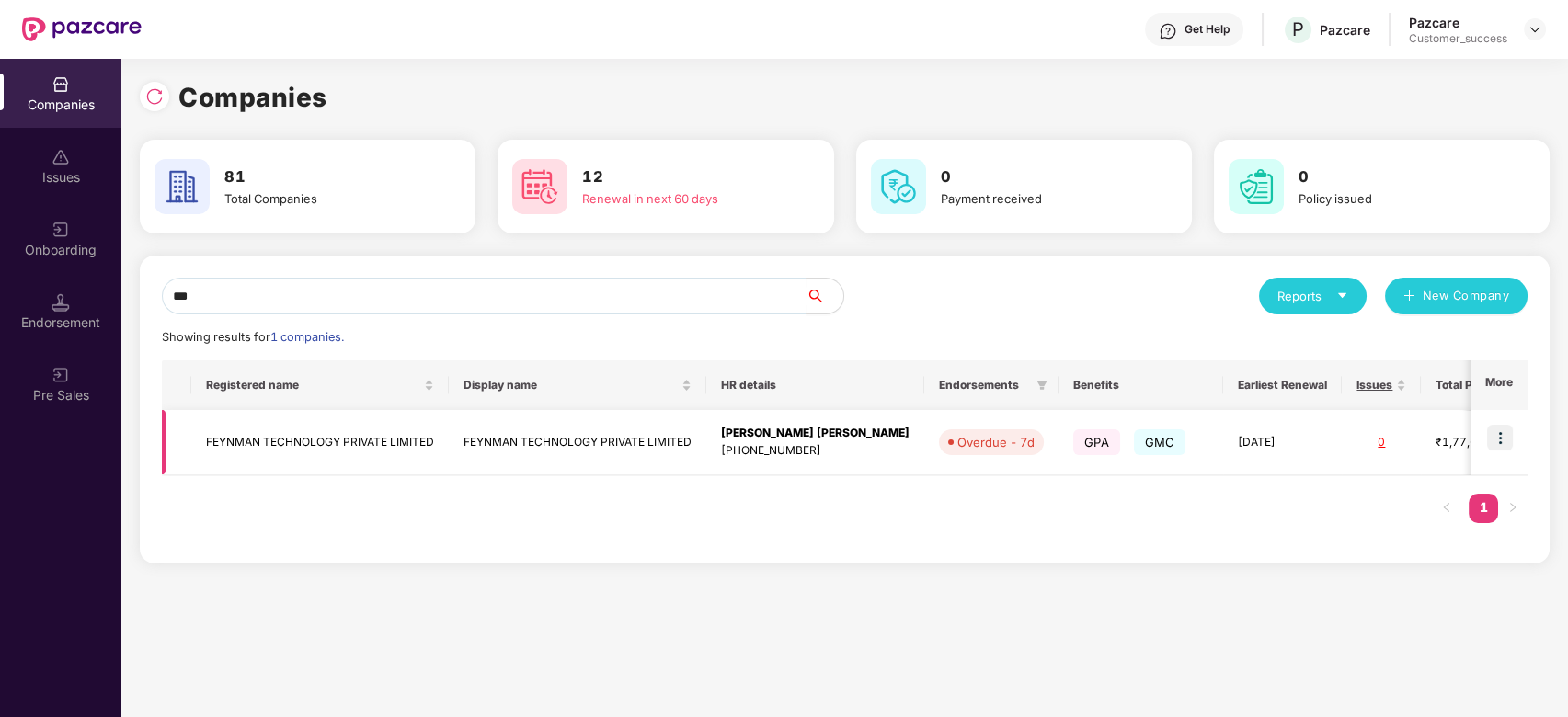
click at [1508, 434] on img at bounding box center [1499, 437] width 26 height 26
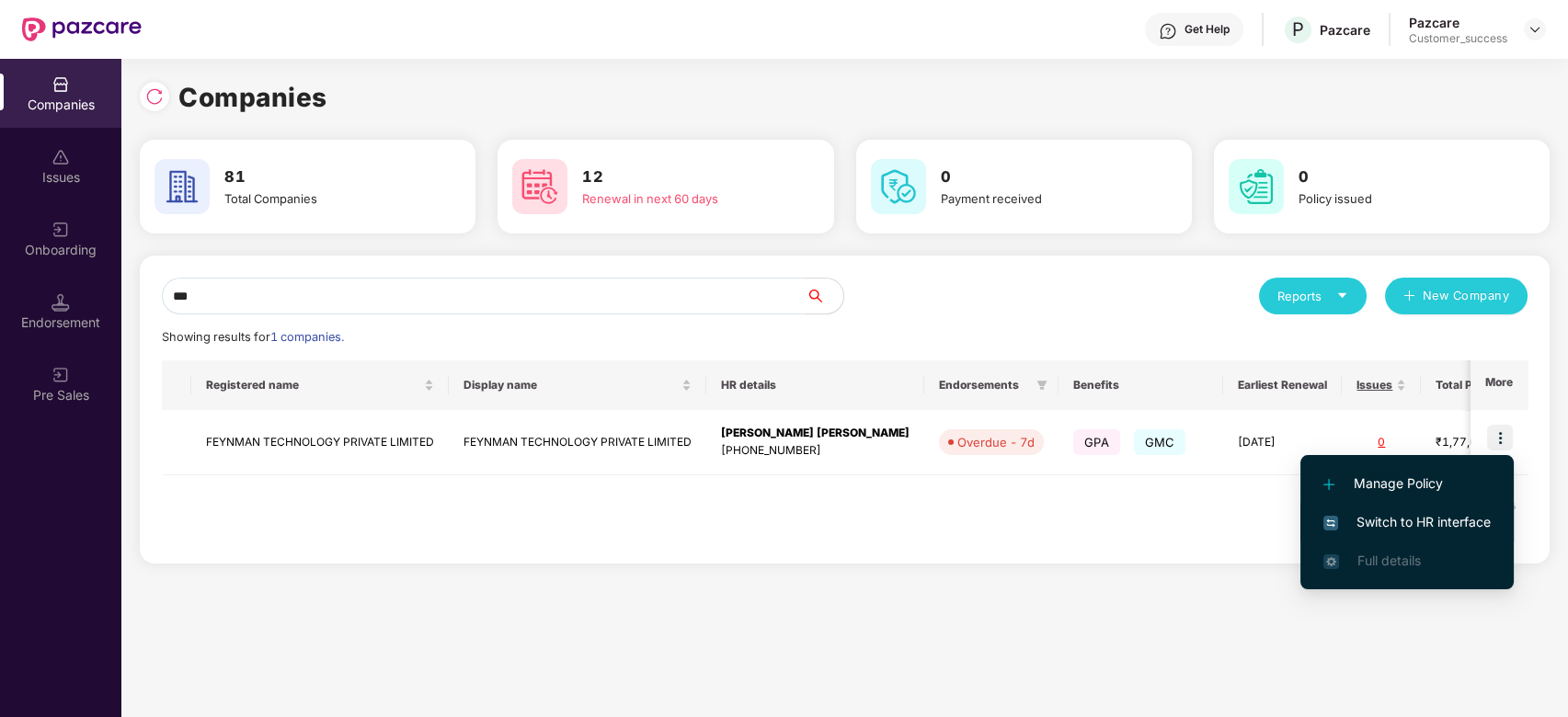
click at [1373, 519] on span "Switch to HR interface" at bounding box center [1407, 522] width 168 height 20
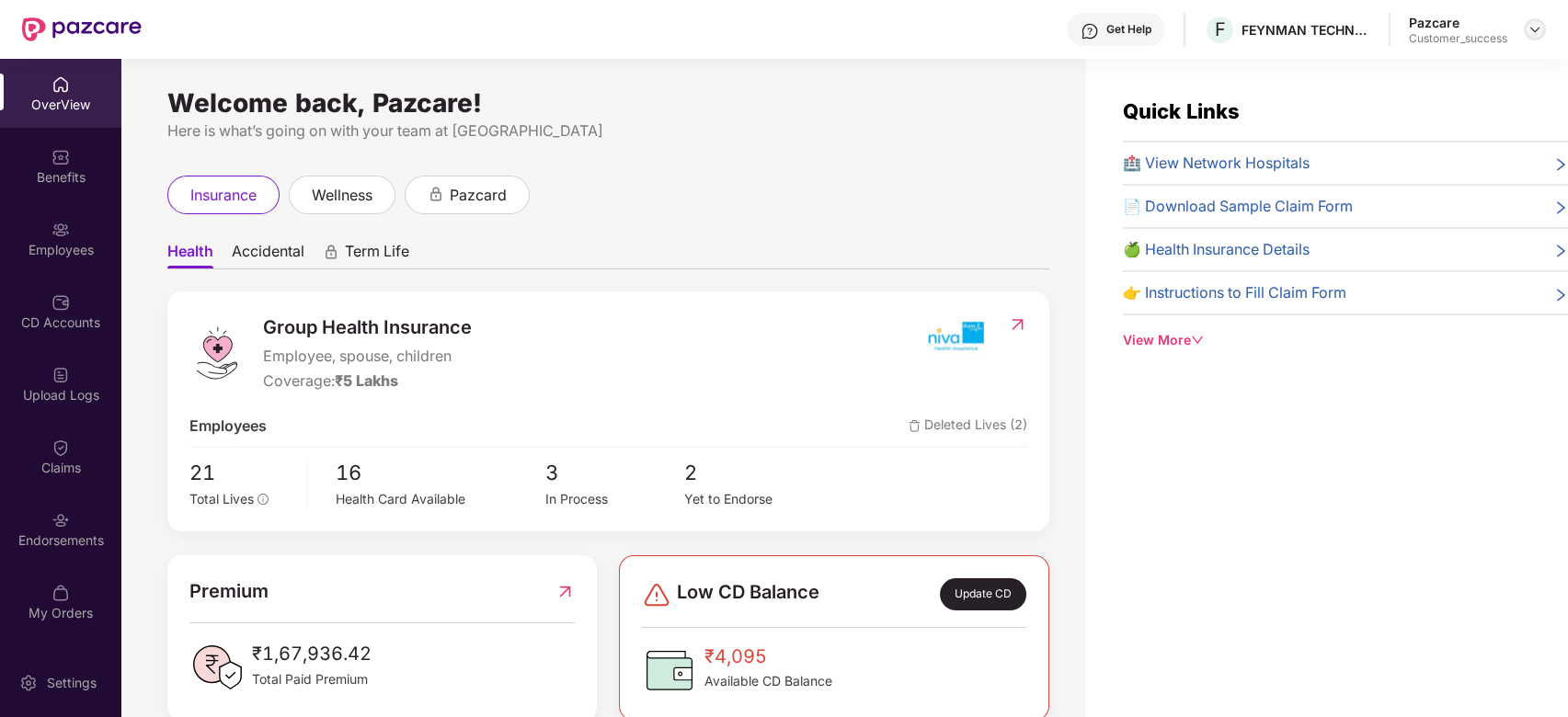
click at [1531, 23] on img at bounding box center [1535, 29] width 14 height 14
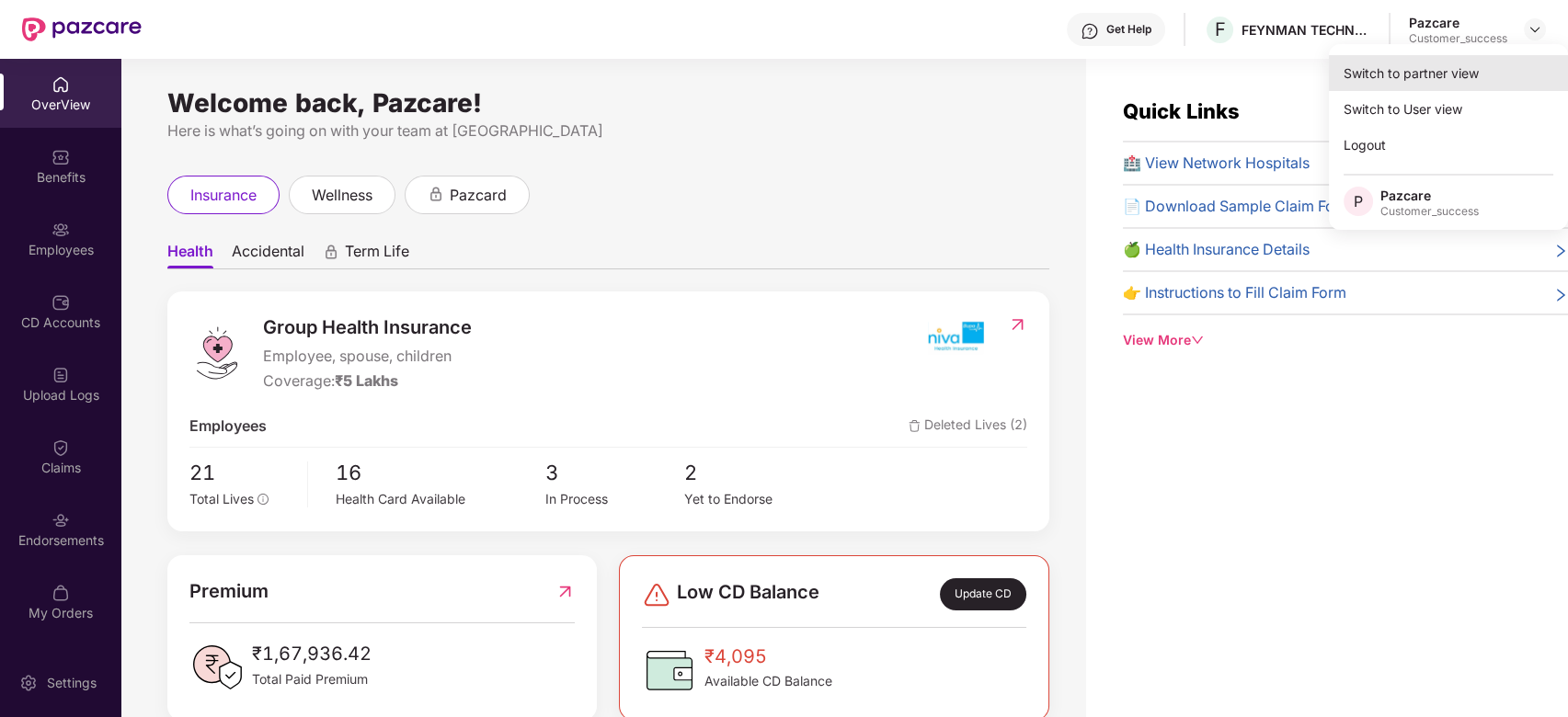
click at [1464, 59] on div "Switch to partner view" at bounding box center [1448, 73] width 239 height 36
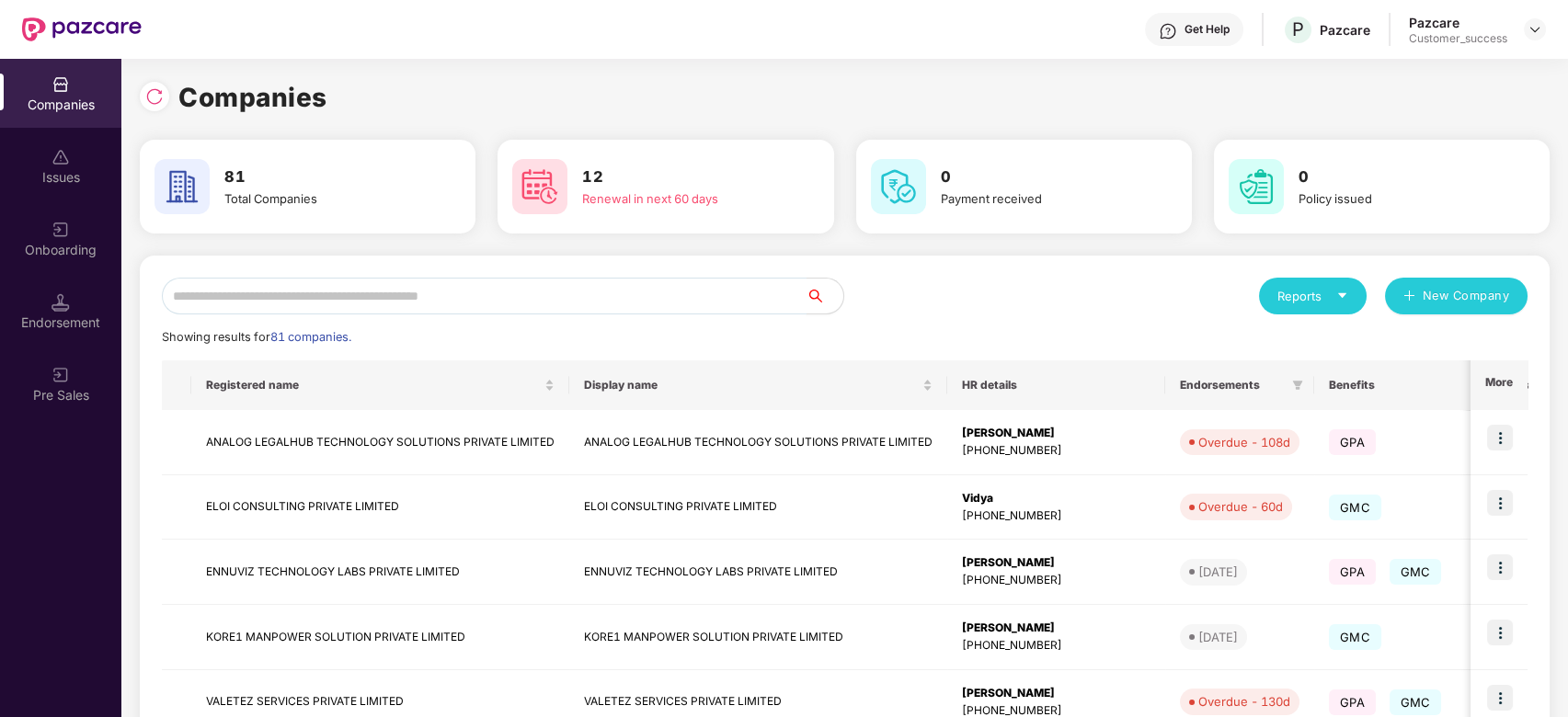
click at [475, 307] on input "text" at bounding box center [484, 296] width 645 height 37
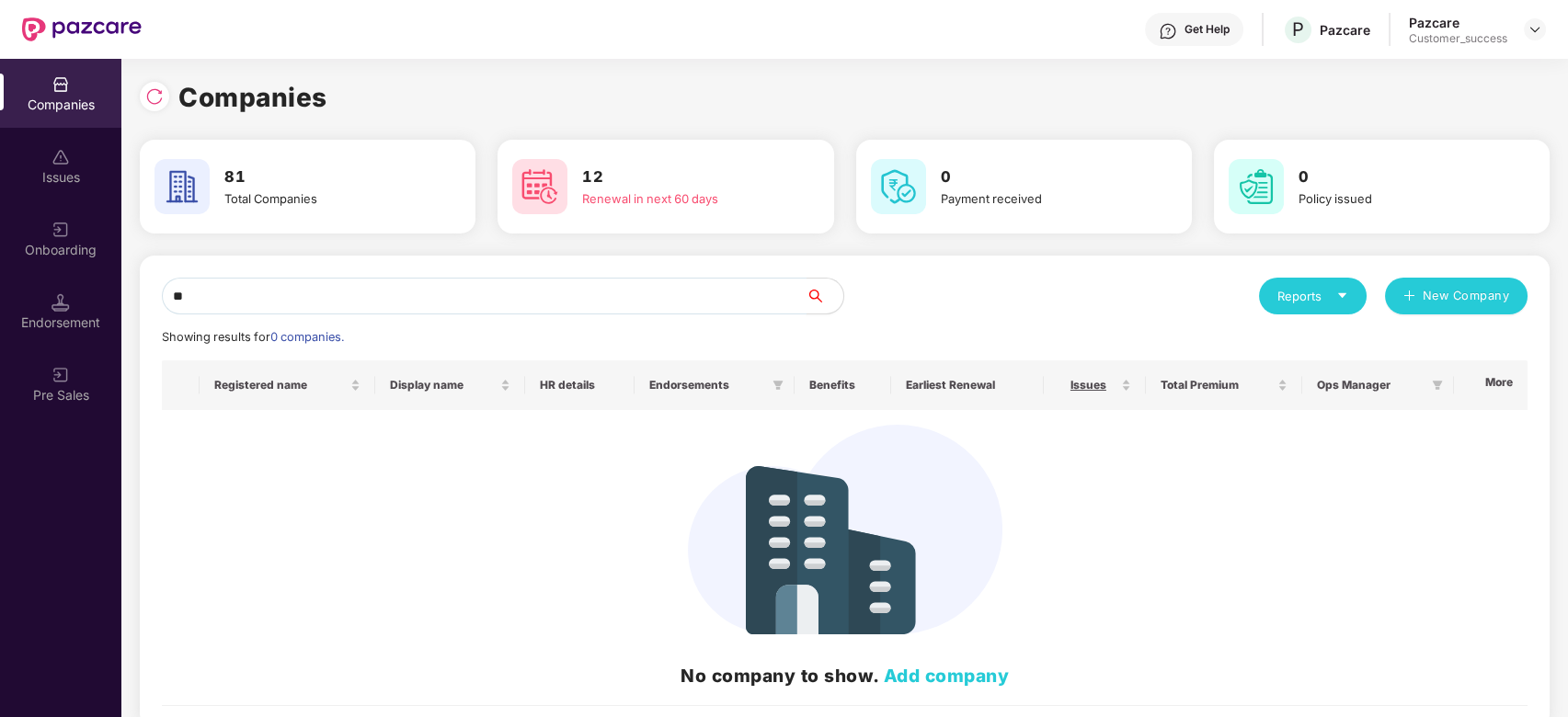
type input "*"
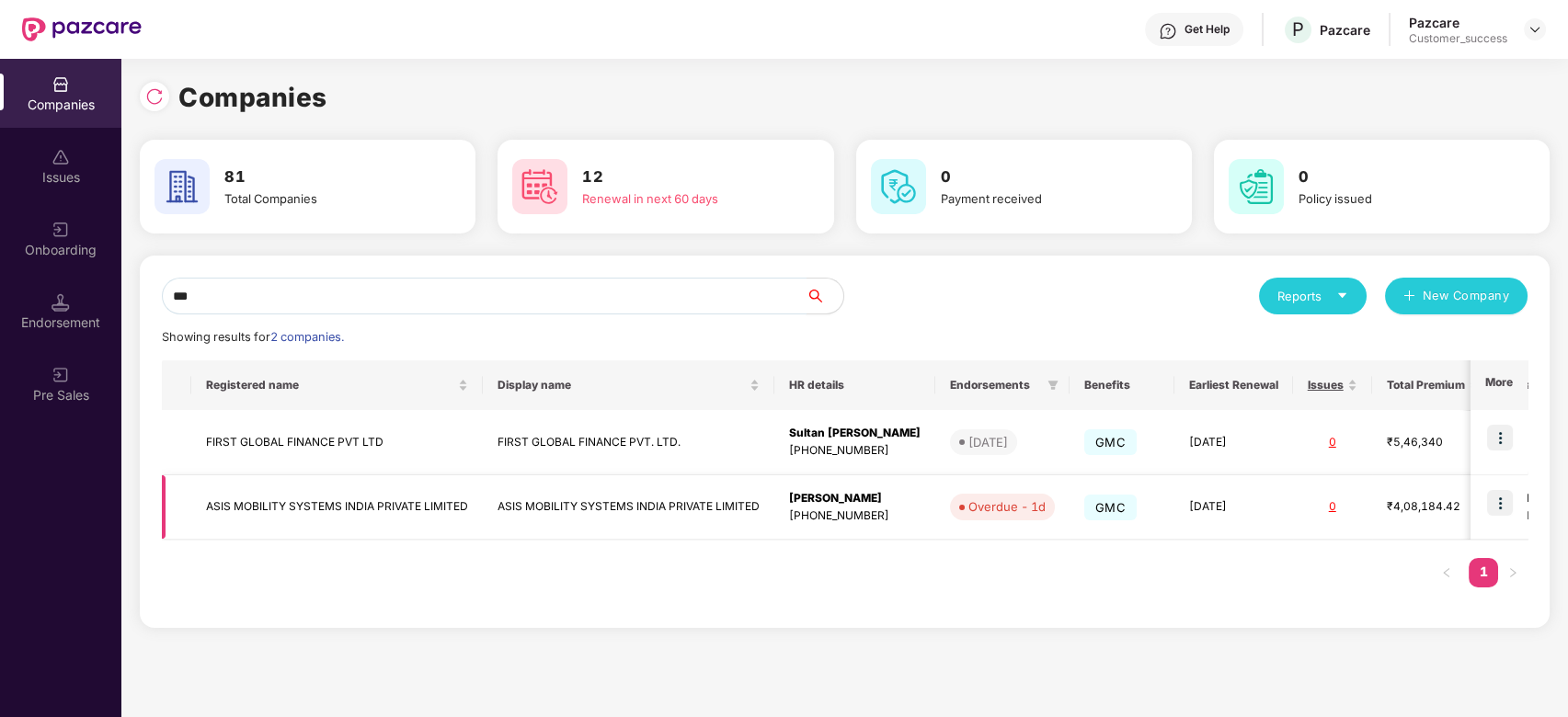
type input "***"
click at [1492, 504] on img at bounding box center [1499, 503] width 26 height 26
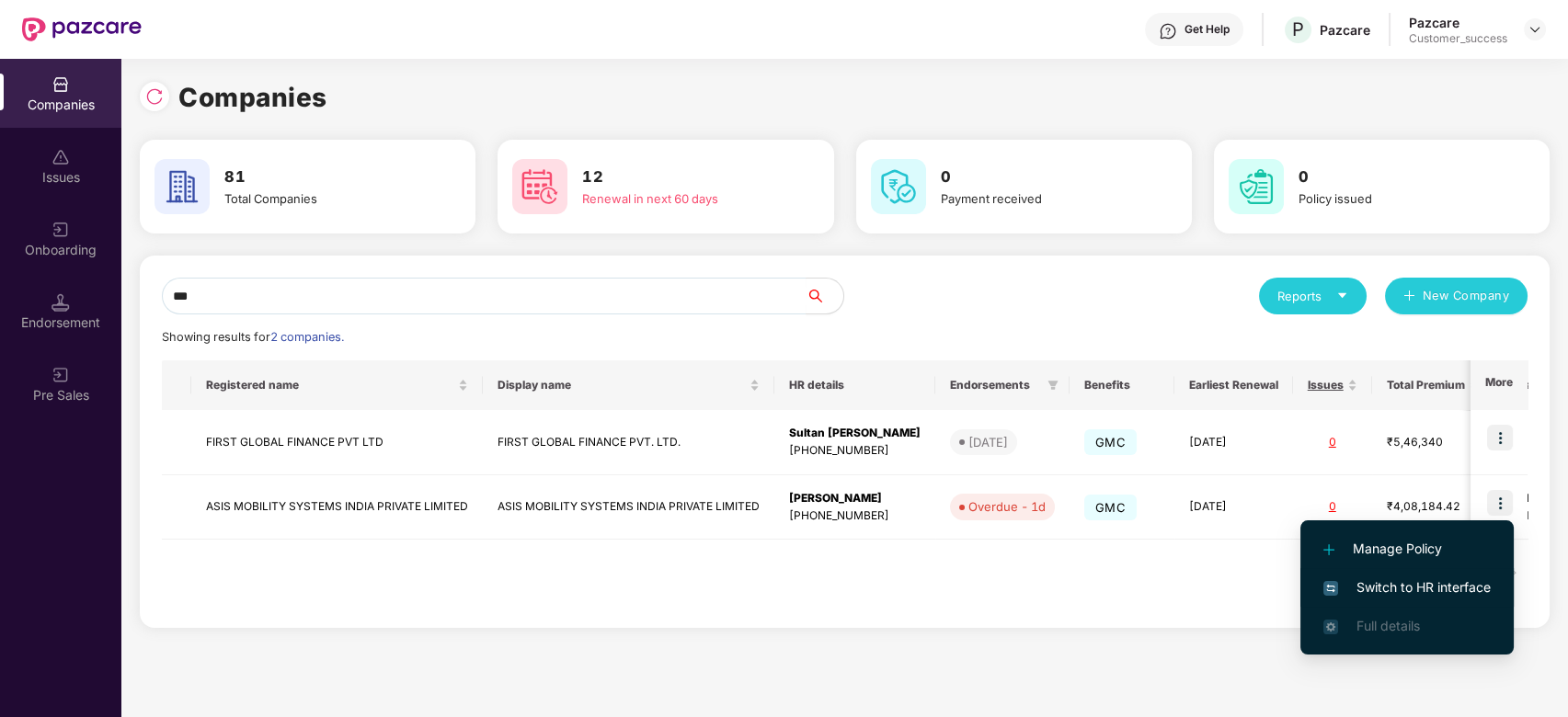
click at [1367, 581] on span "Switch to HR interface" at bounding box center [1407, 588] width 168 height 20
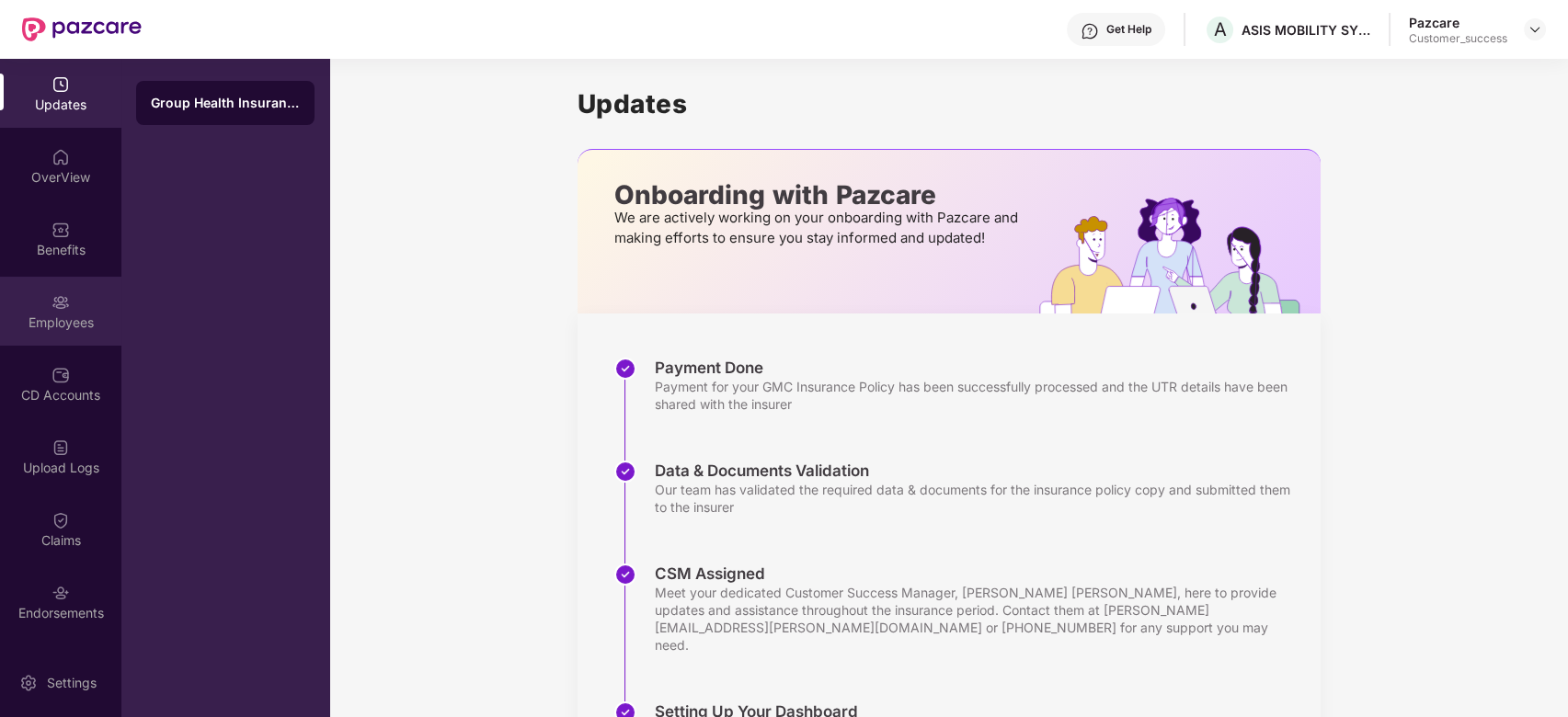
click at [48, 338] on div "Employees" at bounding box center [61, 311] width 122 height 69
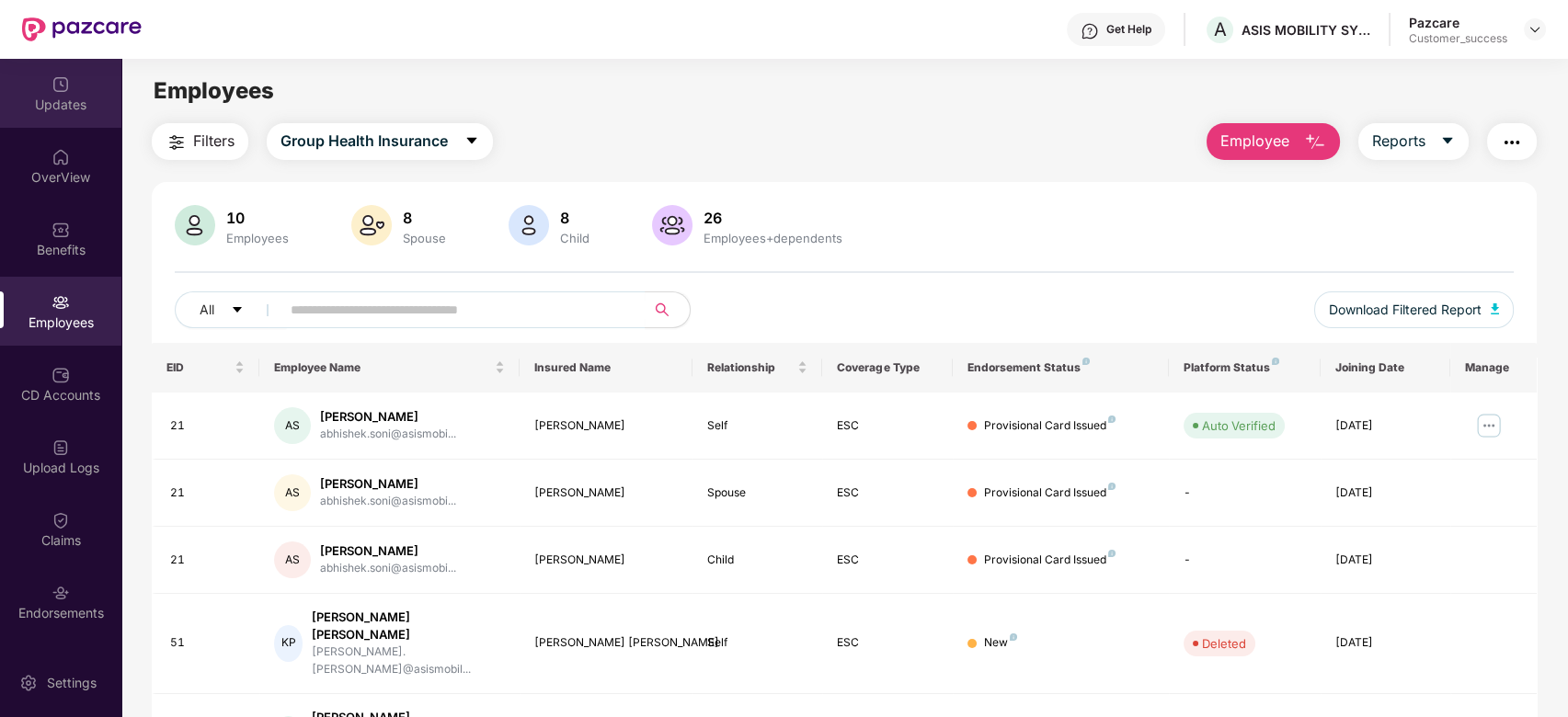
click at [76, 92] on div "Updates" at bounding box center [61, 93] width 122 height 69
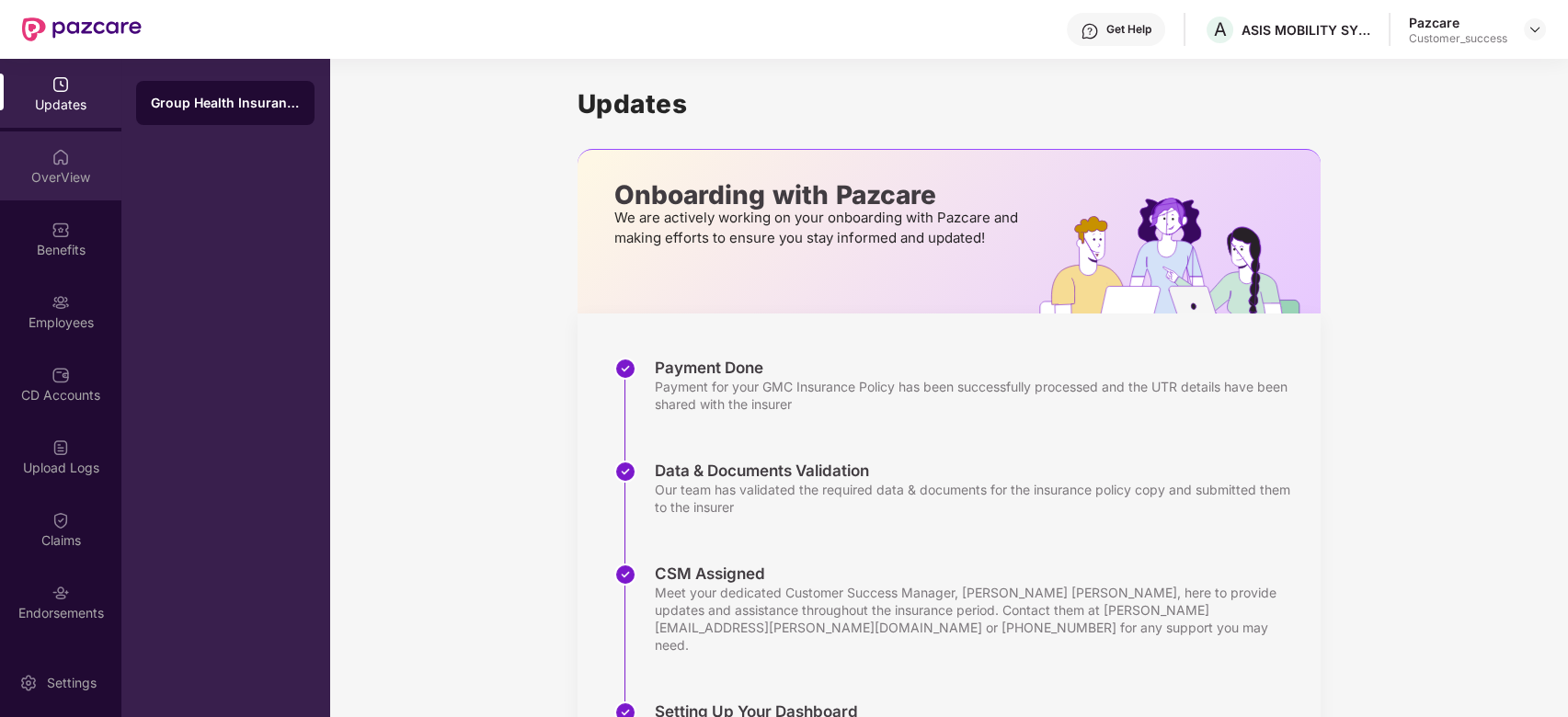
click at [66, 165] on img at bounding box center [60, 157] width 18 height 18
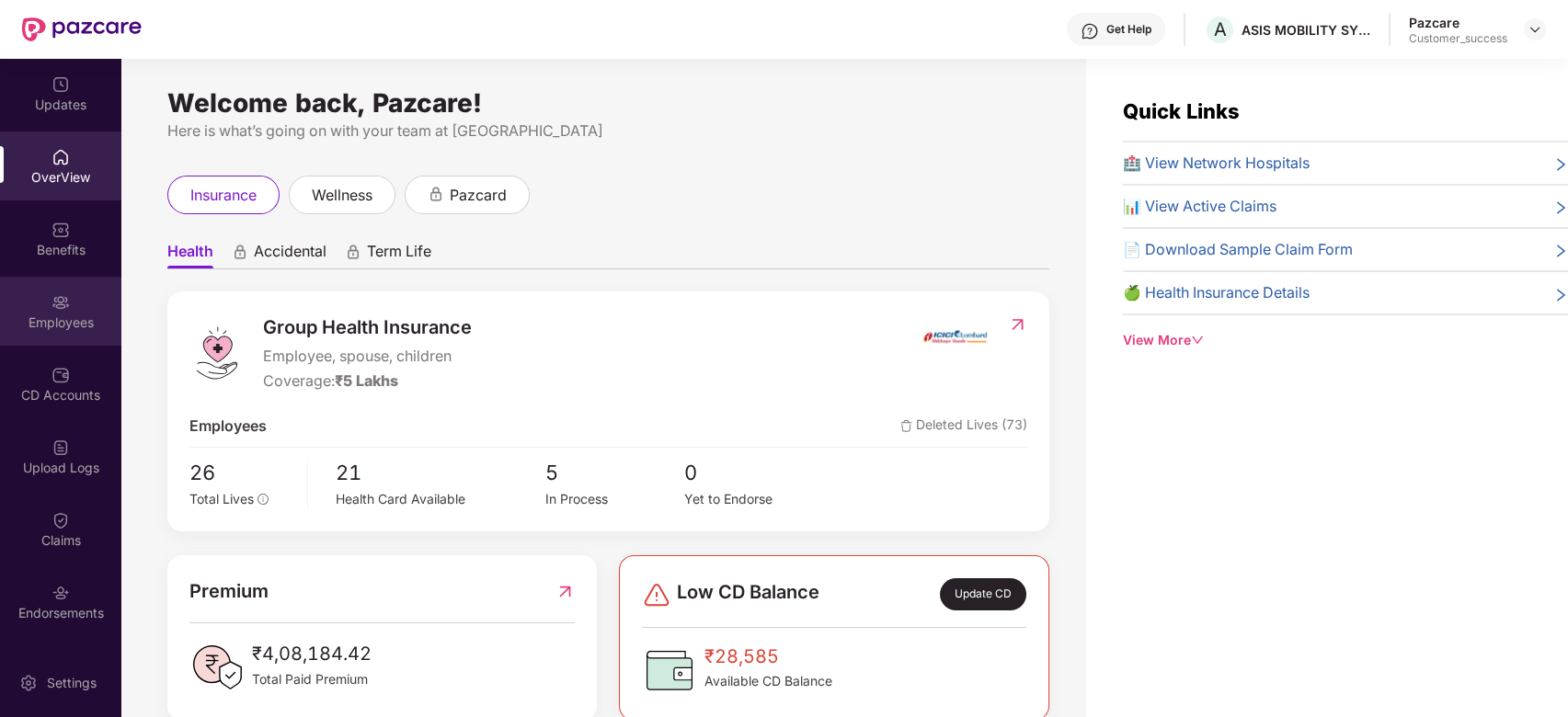
click at [69, 308] on div "Employees" at bounding box center [61, 311] width 122 height 69
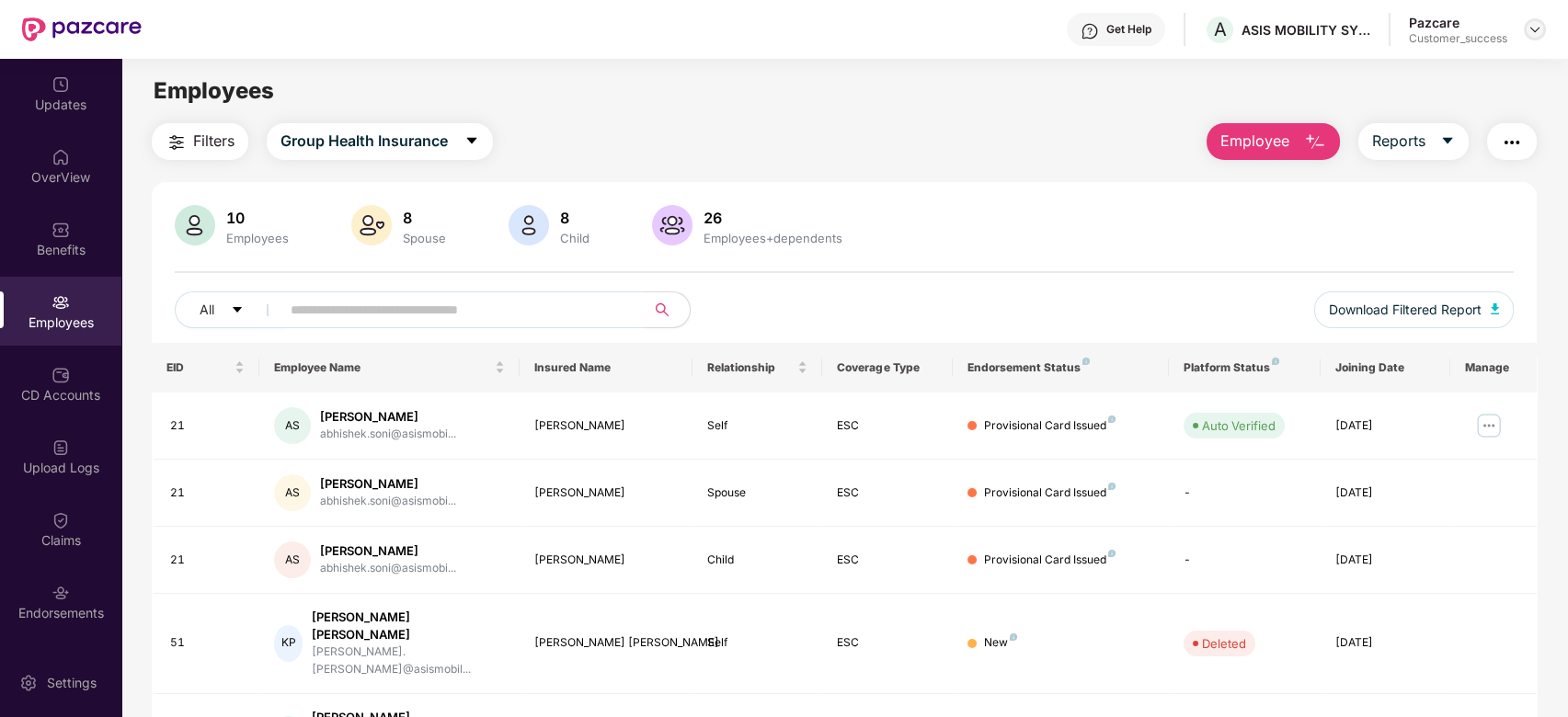
click at [1537, 27] on img at bounding box center [1535, 29] width 14 height 14
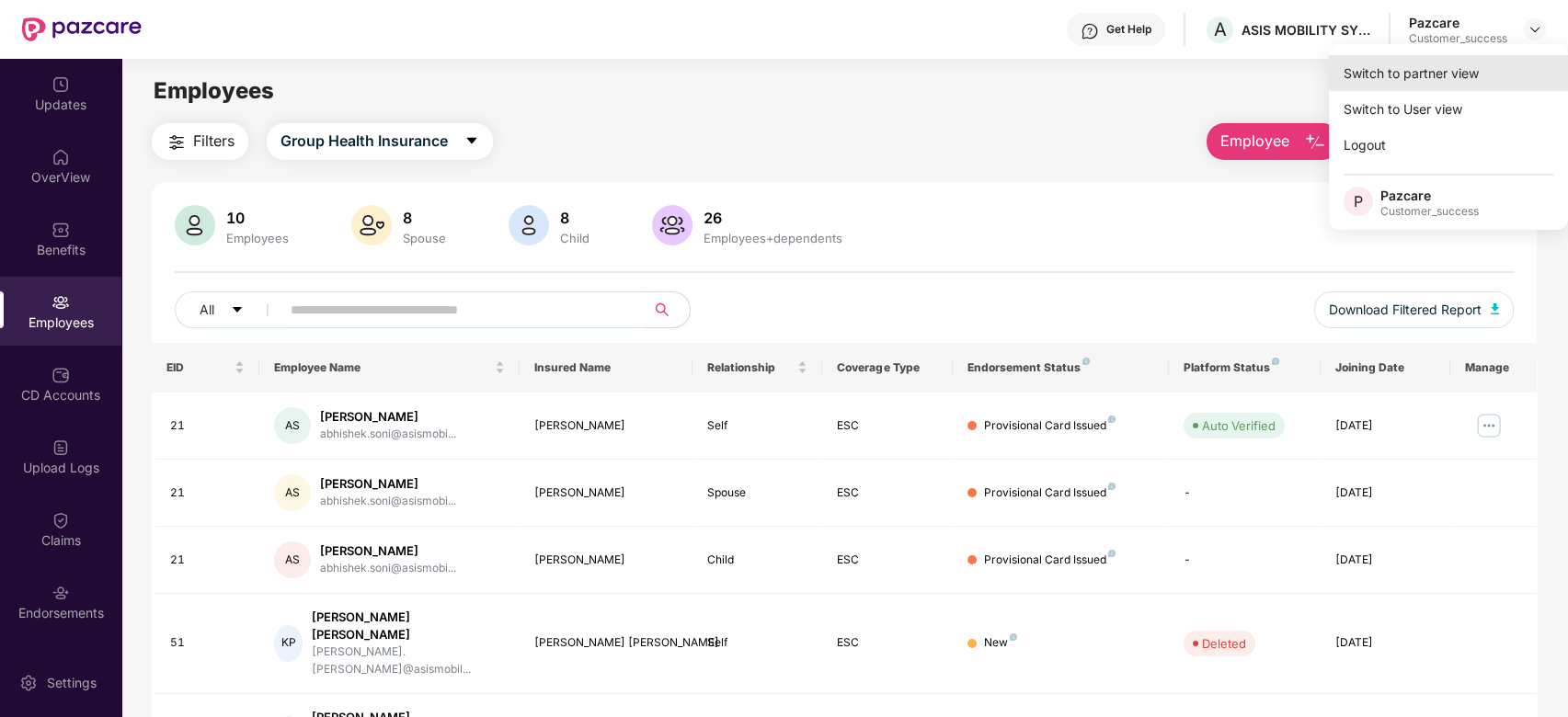
click at [1455, 77] on div "Switch to partner view" at bounding box center [1448, 73] width 239 height 36
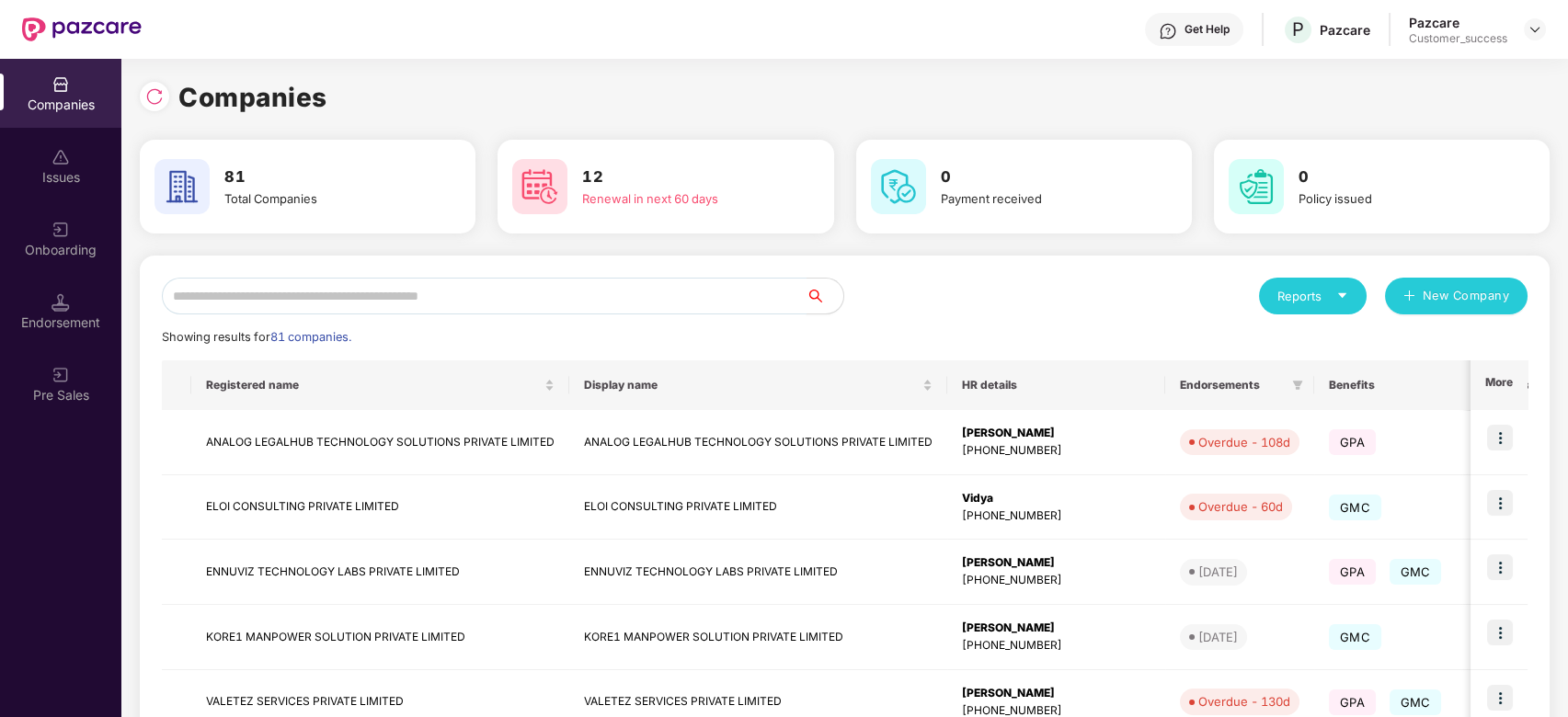
click at [675, 289] on input "text" at bounding box center [484, 296] width 645 height 37
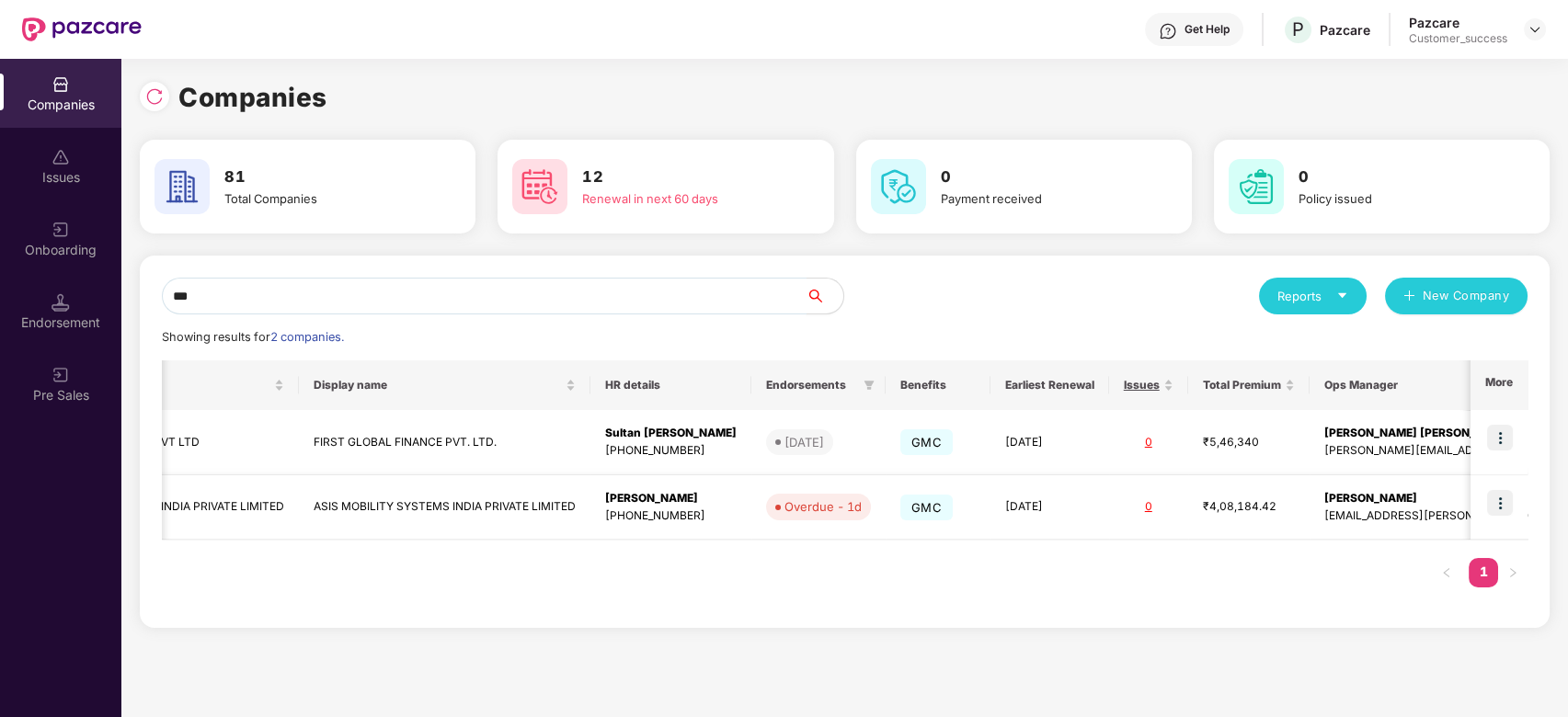
scroll to position [0, 190]
type input "***"
click at [1517, 488] on td at bounding box center [1499, 508] width 57 height 66
click at [1507, 502] on img at bounding box center [1499, 503] width 26 height 26
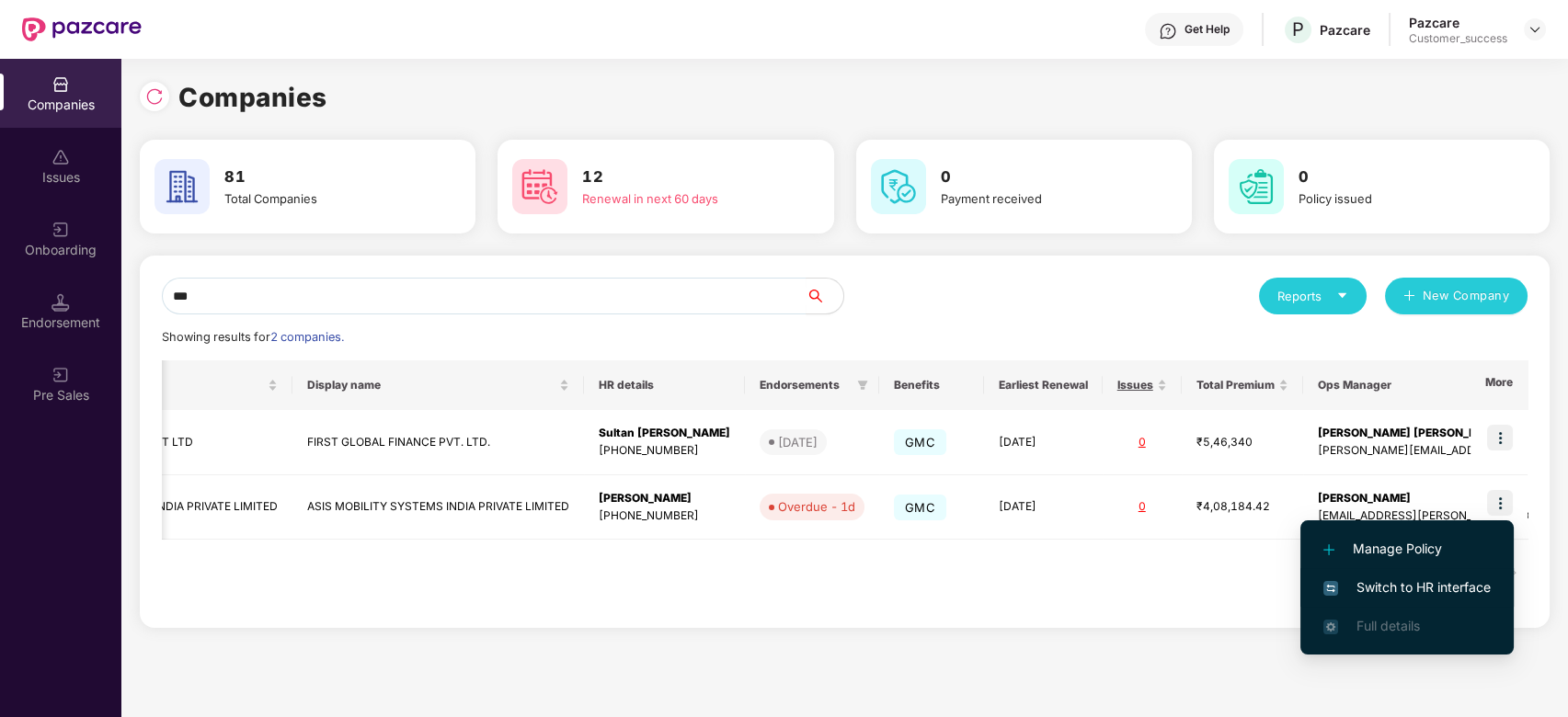
click at [1449, 588] on span "Switch to HR interface" at bounding box center [1407, 588] width 168 height 20
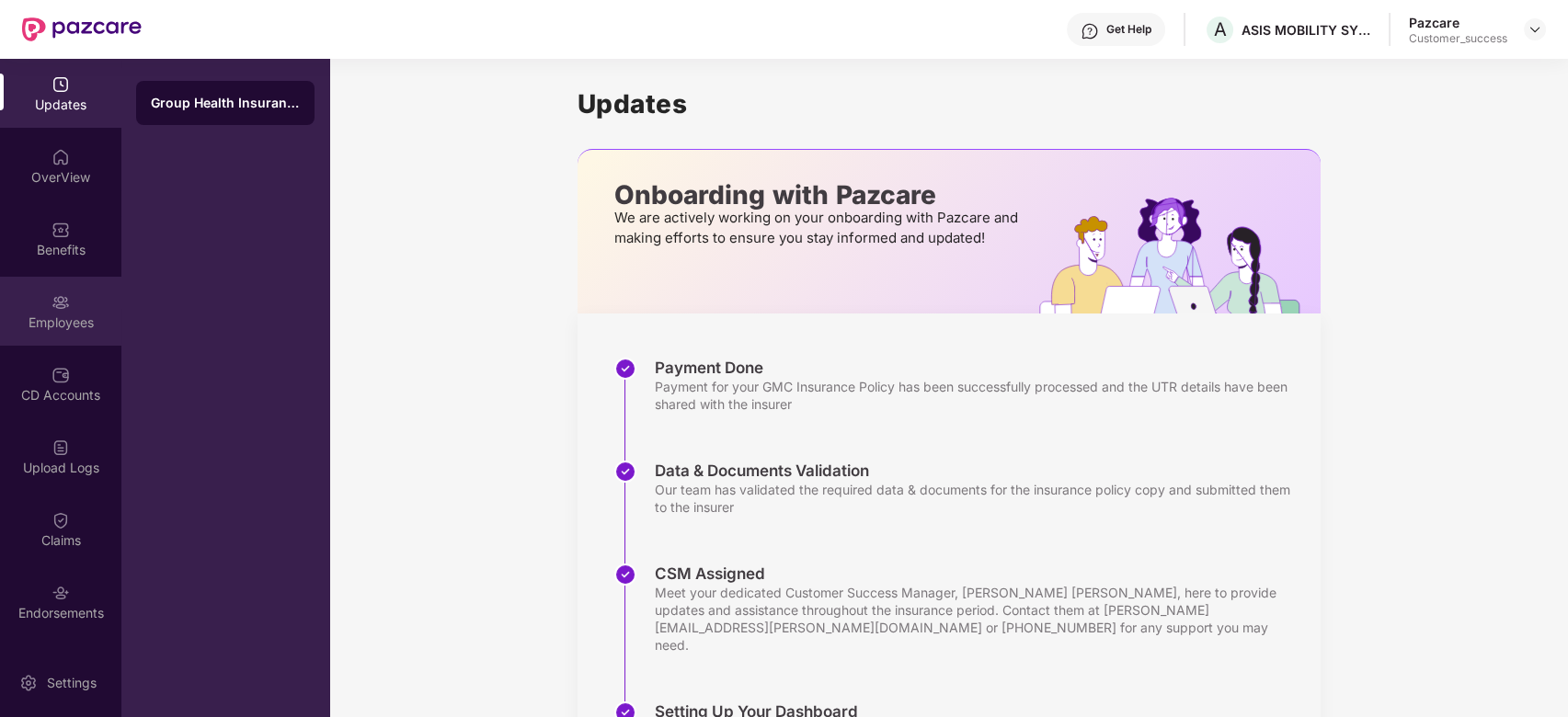
click at [50, 324] on div "Employees" at bounding box center [61, 322] width 122 height 18
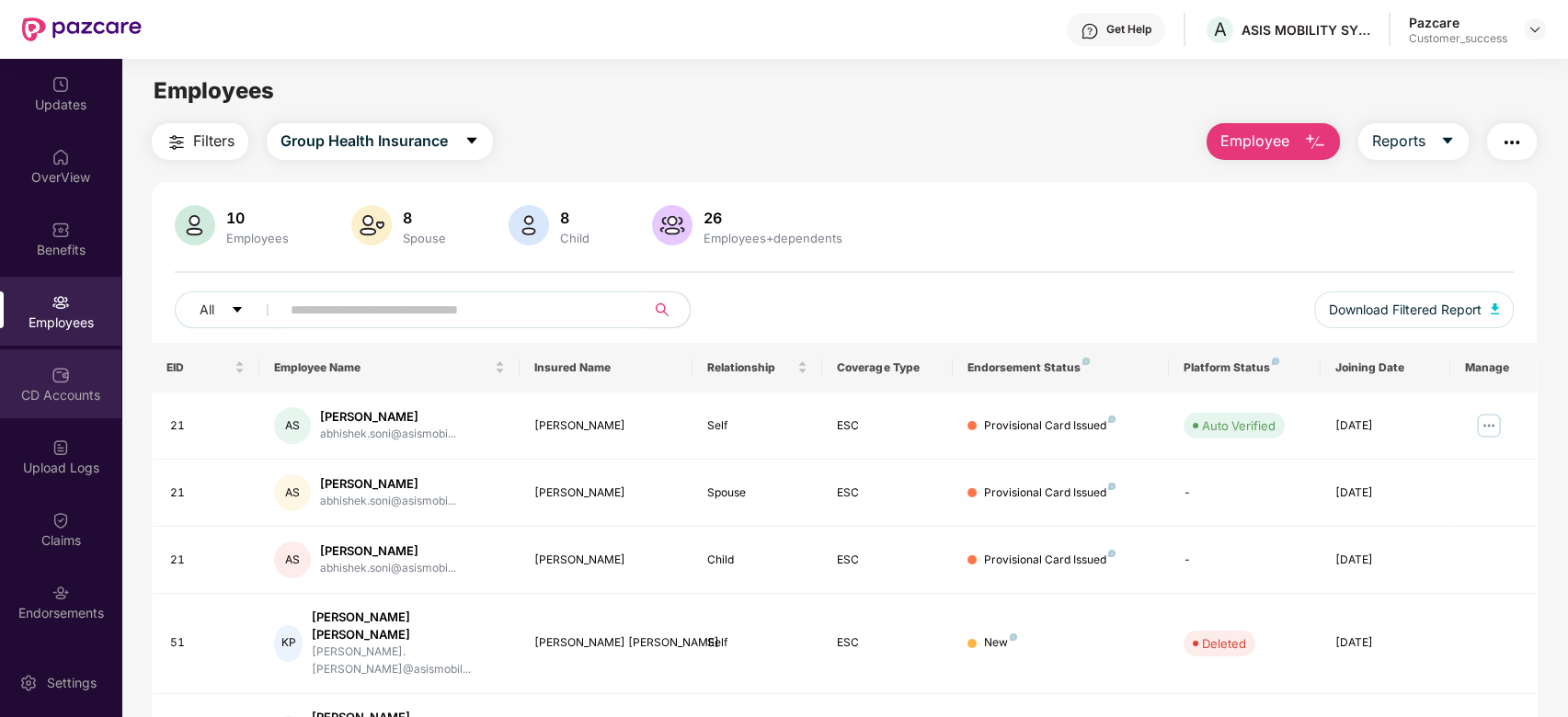
click at [47, 373] on div "CD Accounts" at bounding box center [61, 384] width 122 height 69
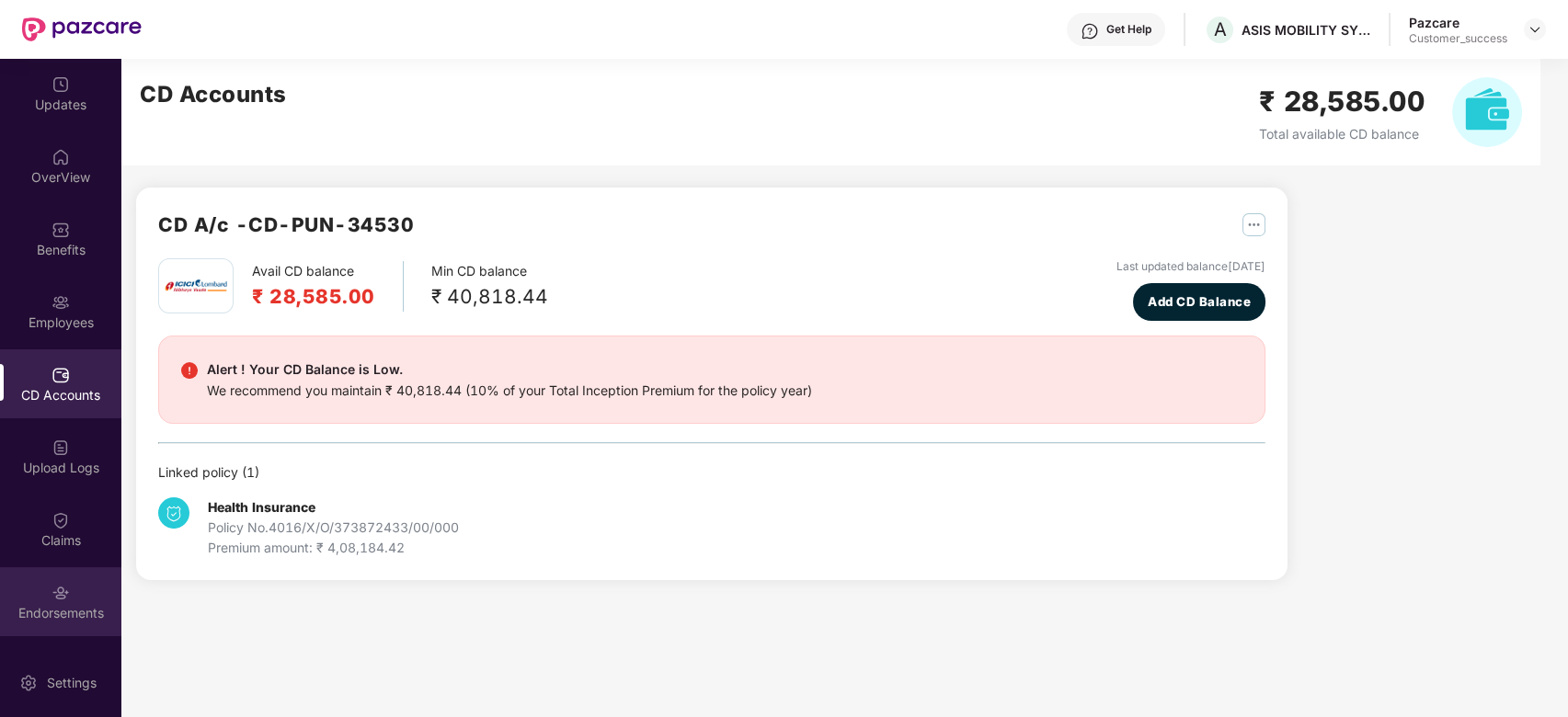
click at [58, 589] on img at bounding box center [60, 592] width 18 height 18
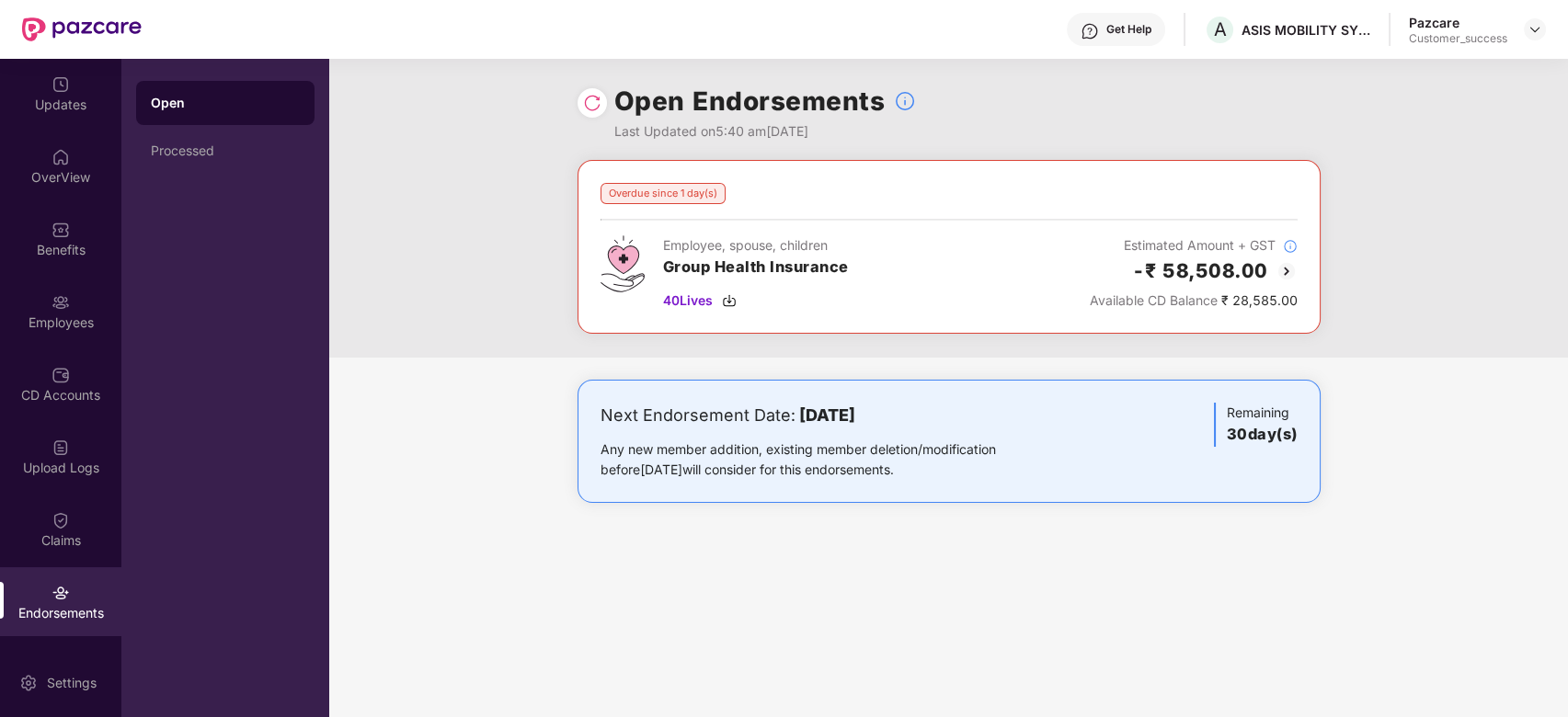
click at [1285, 264] on img at bounding box center [1286, 270] width 22 height 22
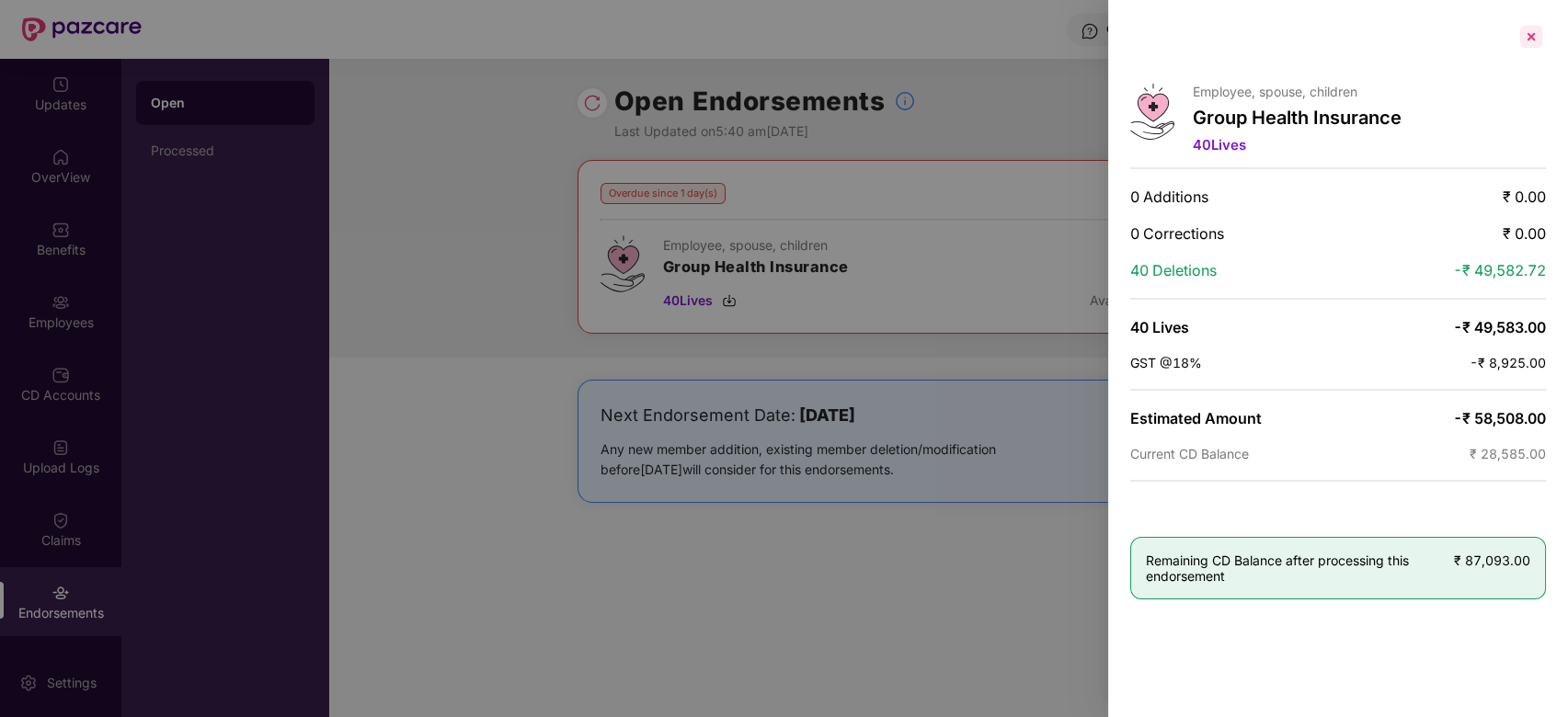
click at [1540, 48] on div at bounding box center [1531, 36] width 30 height 30
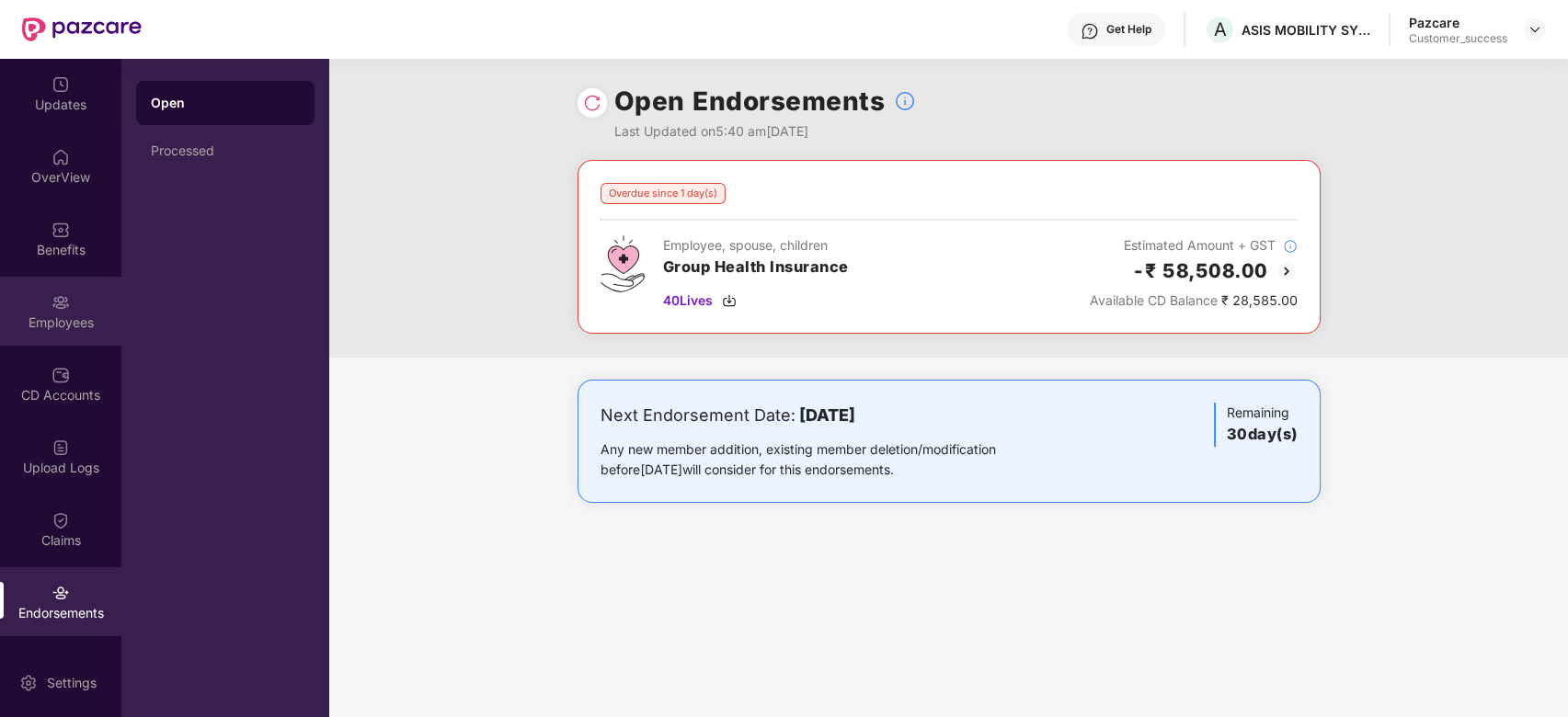
click at [39, 296] on div "Employees" at bounding box center [61, 311] width 122 height 69
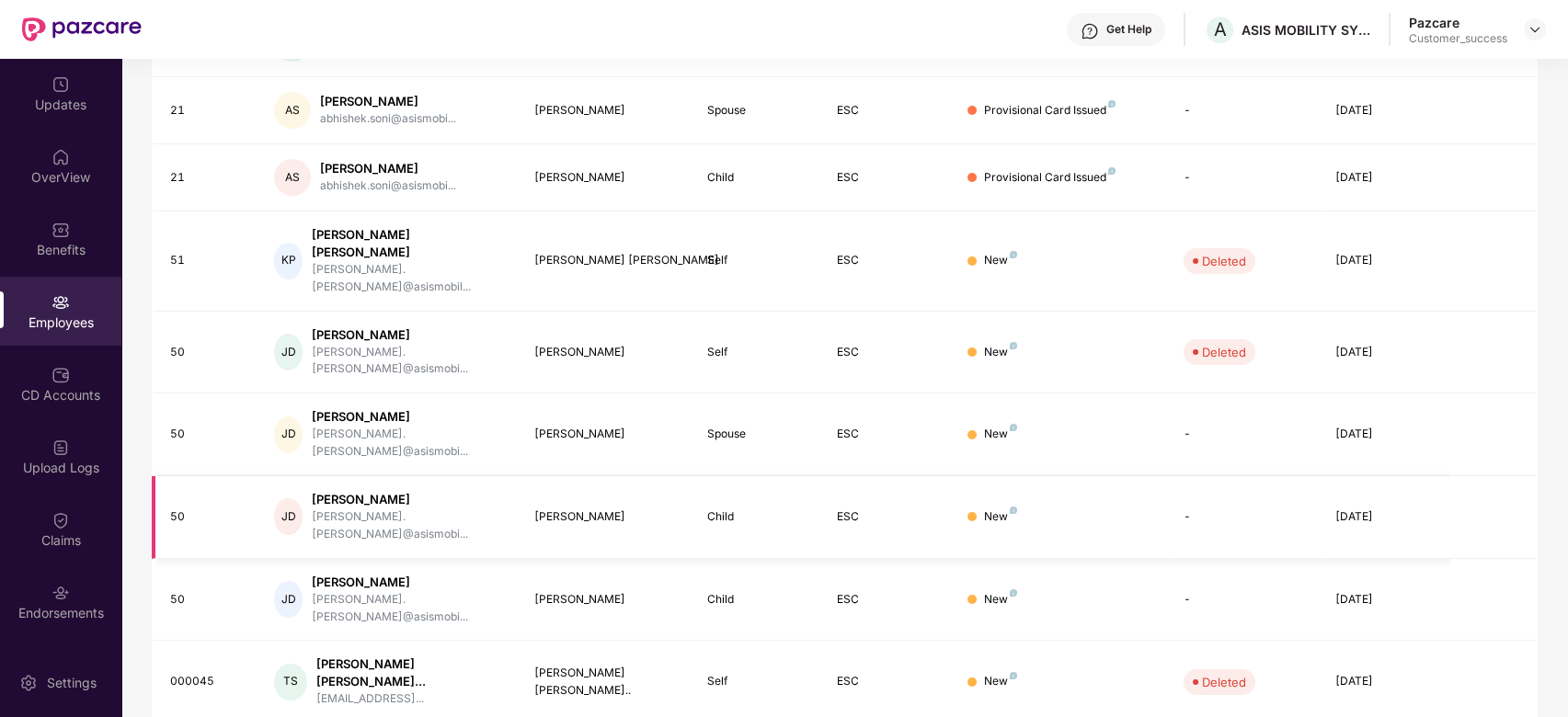
scroll to position [411, 0]
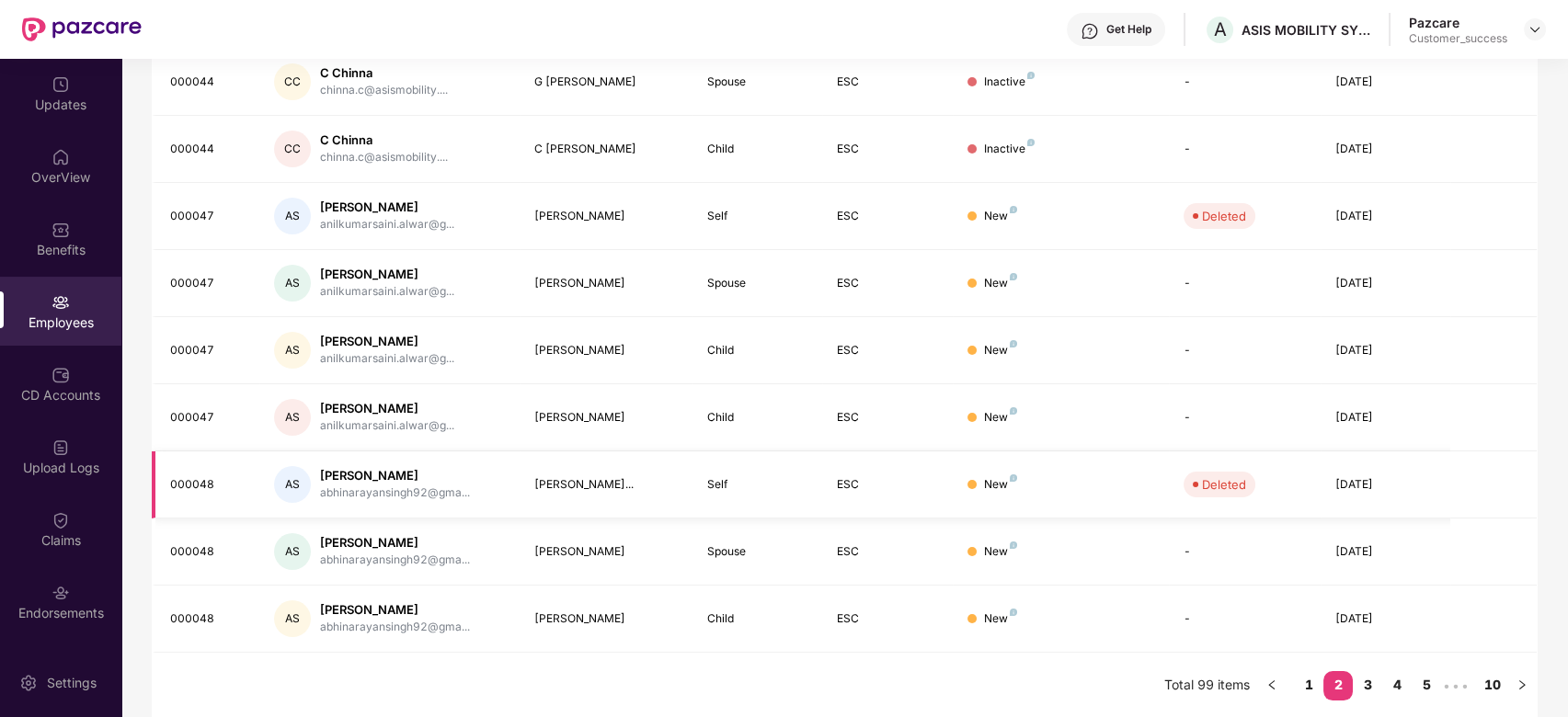
scroll to position [0, 0]
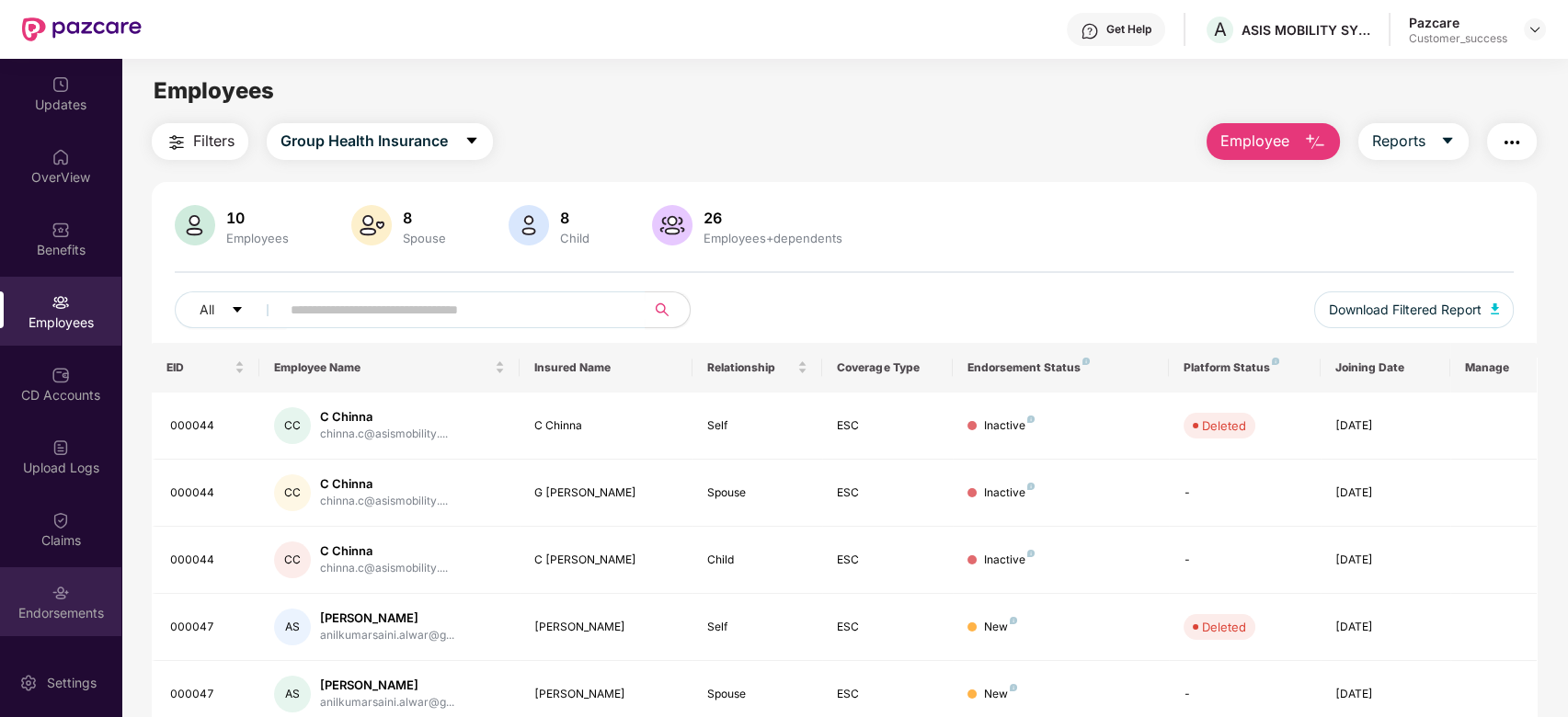
click at [56, 594] on img at bounding box center [60, 592] width 18 height 18
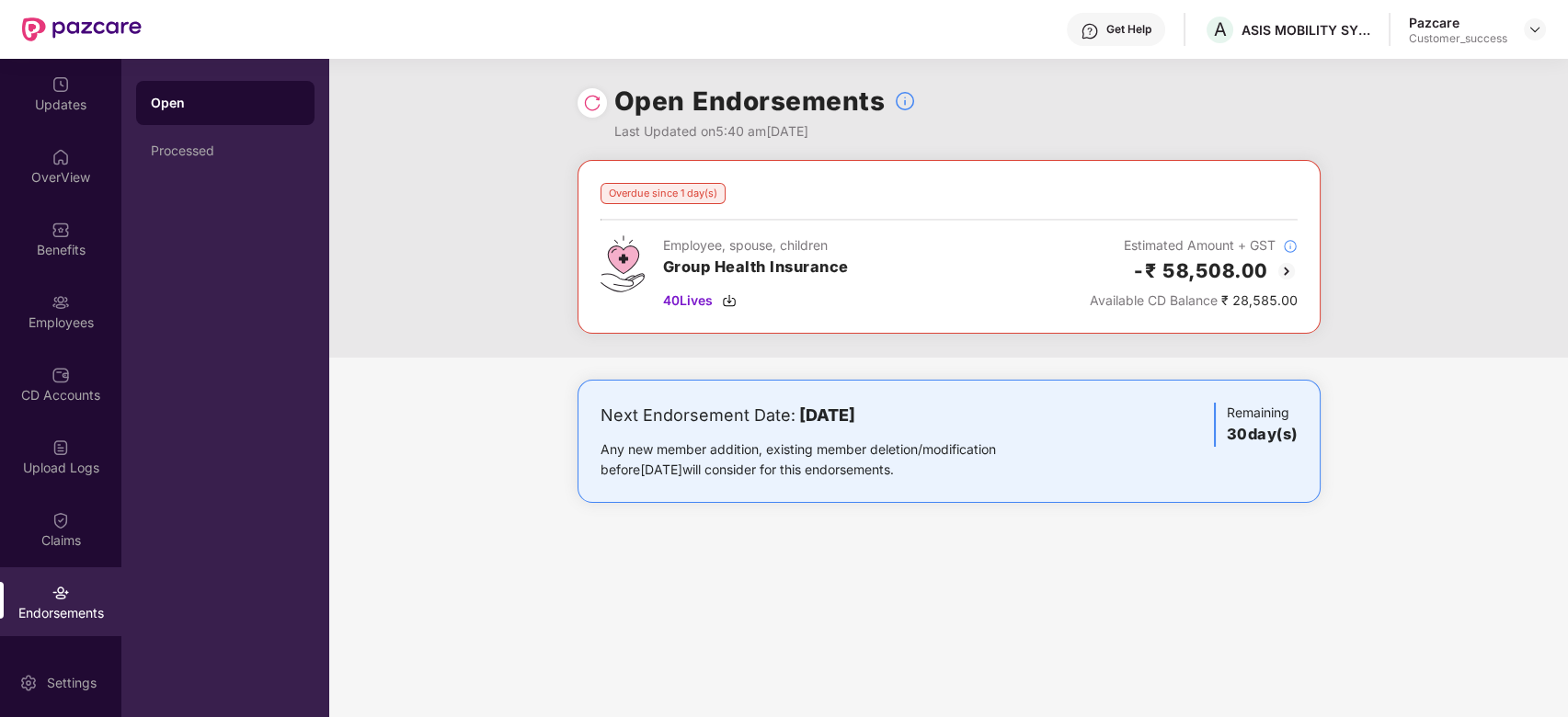
click at [1291, 275] on img at bounding box center [1286, 270] width 22 height 22
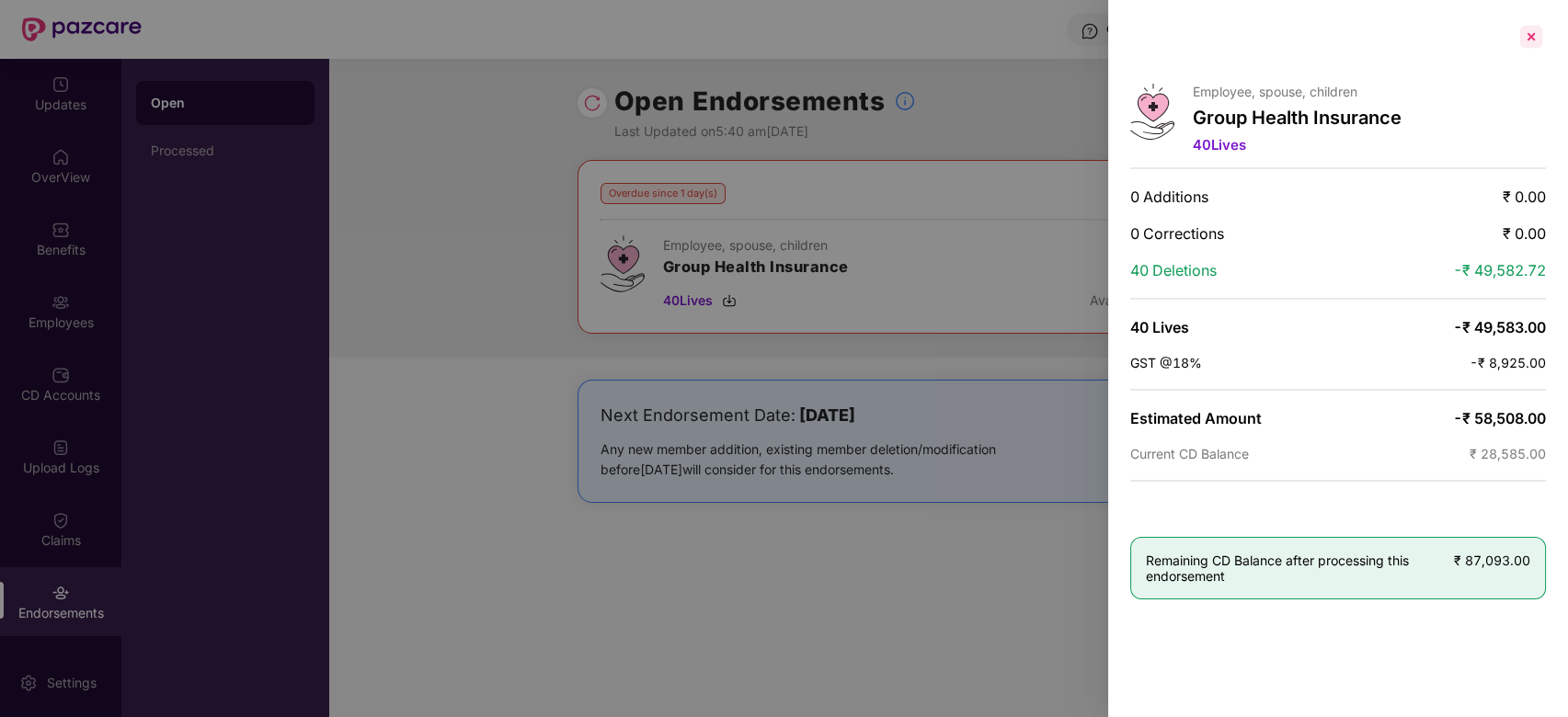
click at [1534, 41] on div at bounding box center [1531, 36] width 30 height 30
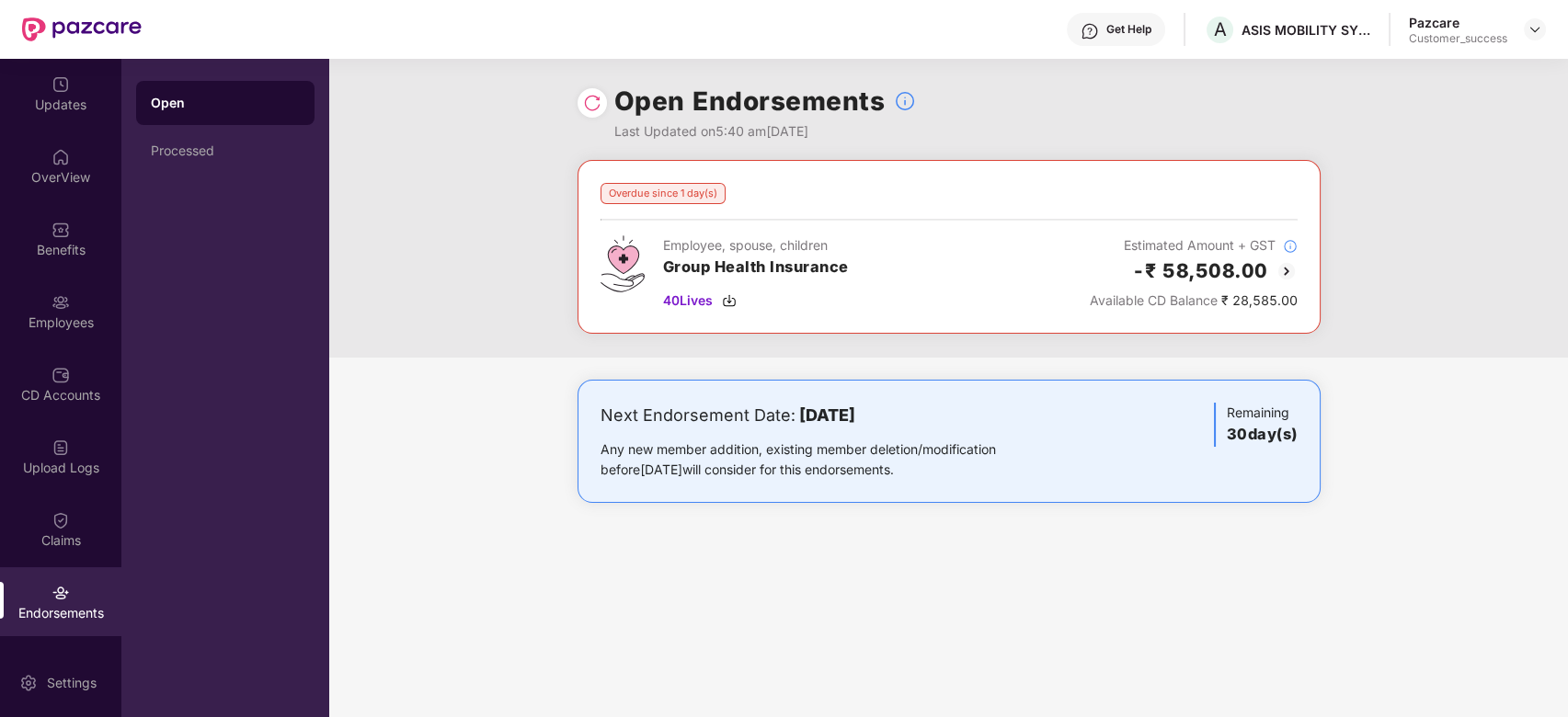
click at [1286, 273] on img at bounding box center [1286, 270] width 22 height 22
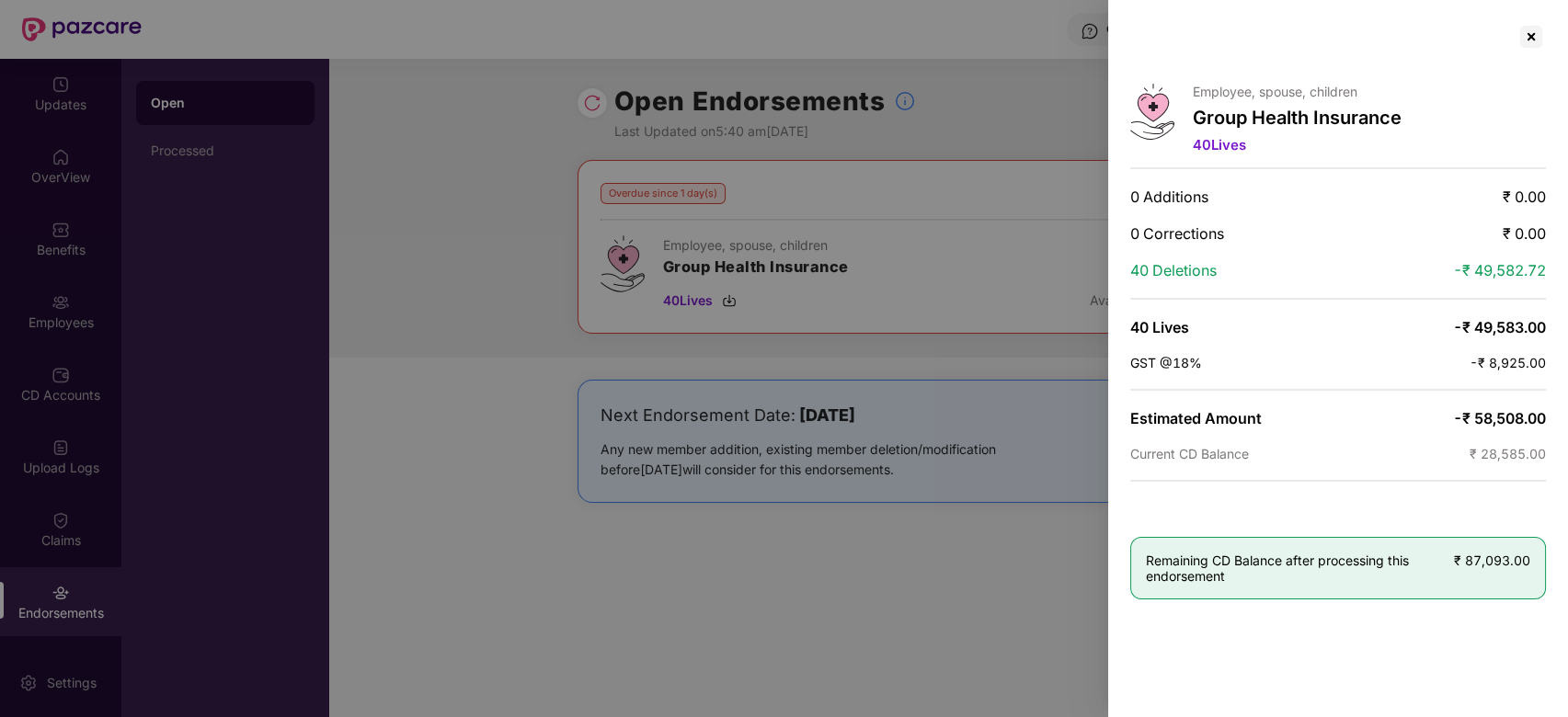
click at [1002, 110] on div at bounding box center [784, 358] width 1568 height 717
click at [1540, 32] on div at bounding box center [1531, 36] width 30 height 30
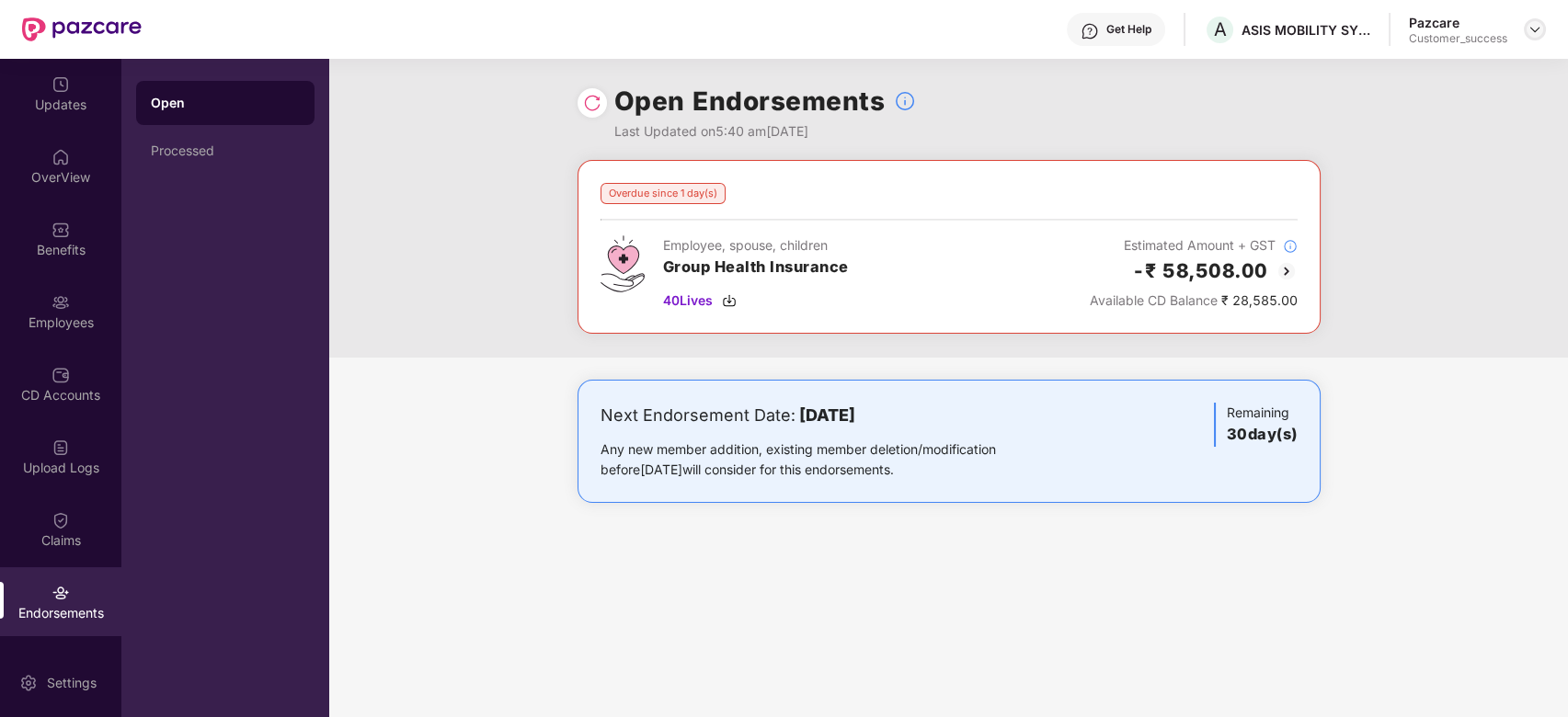
click at [1539, 28] on img at bounding box center [1535, 29] width 14 height 14
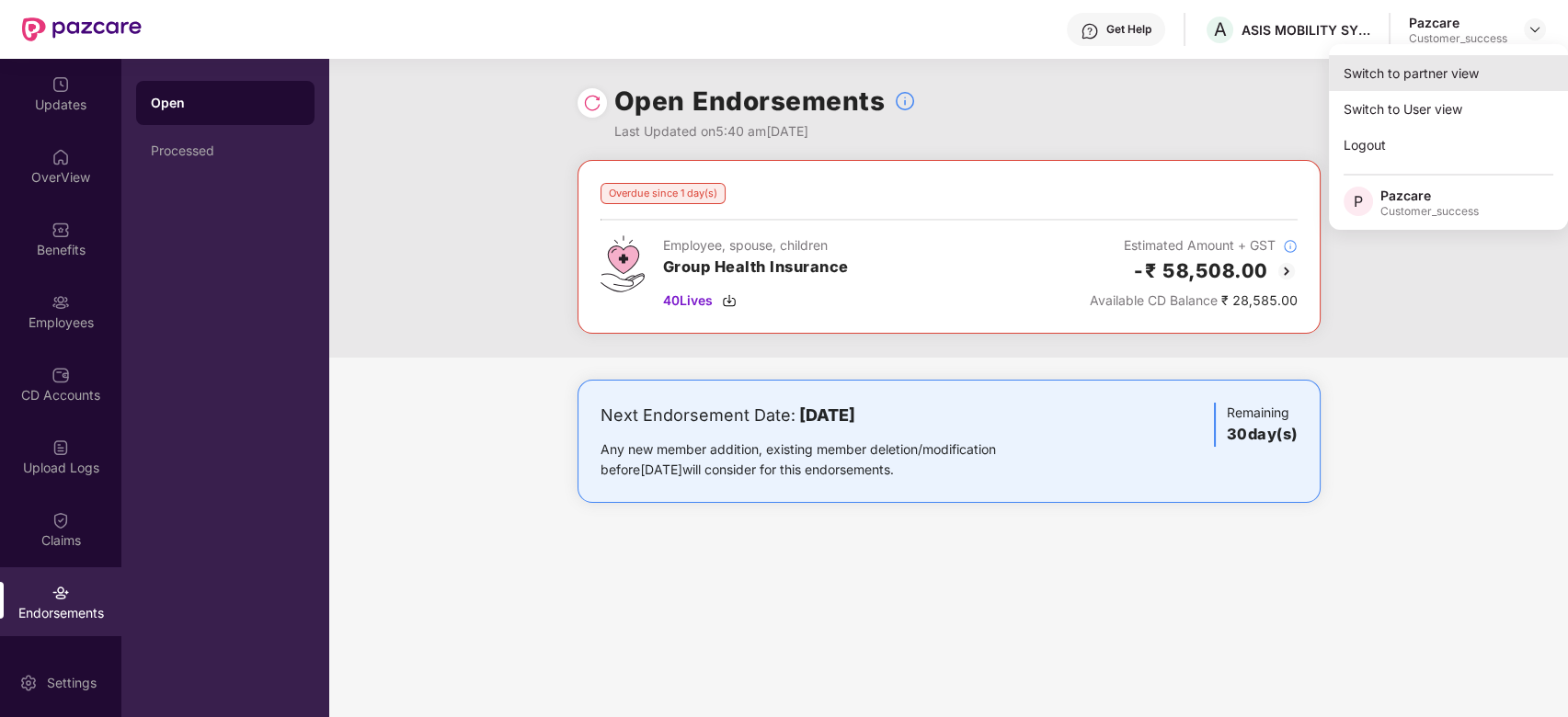
click at [1397, 85] on div "Switch to partner view" at bounding box center [1448, 73] width 239 height 36
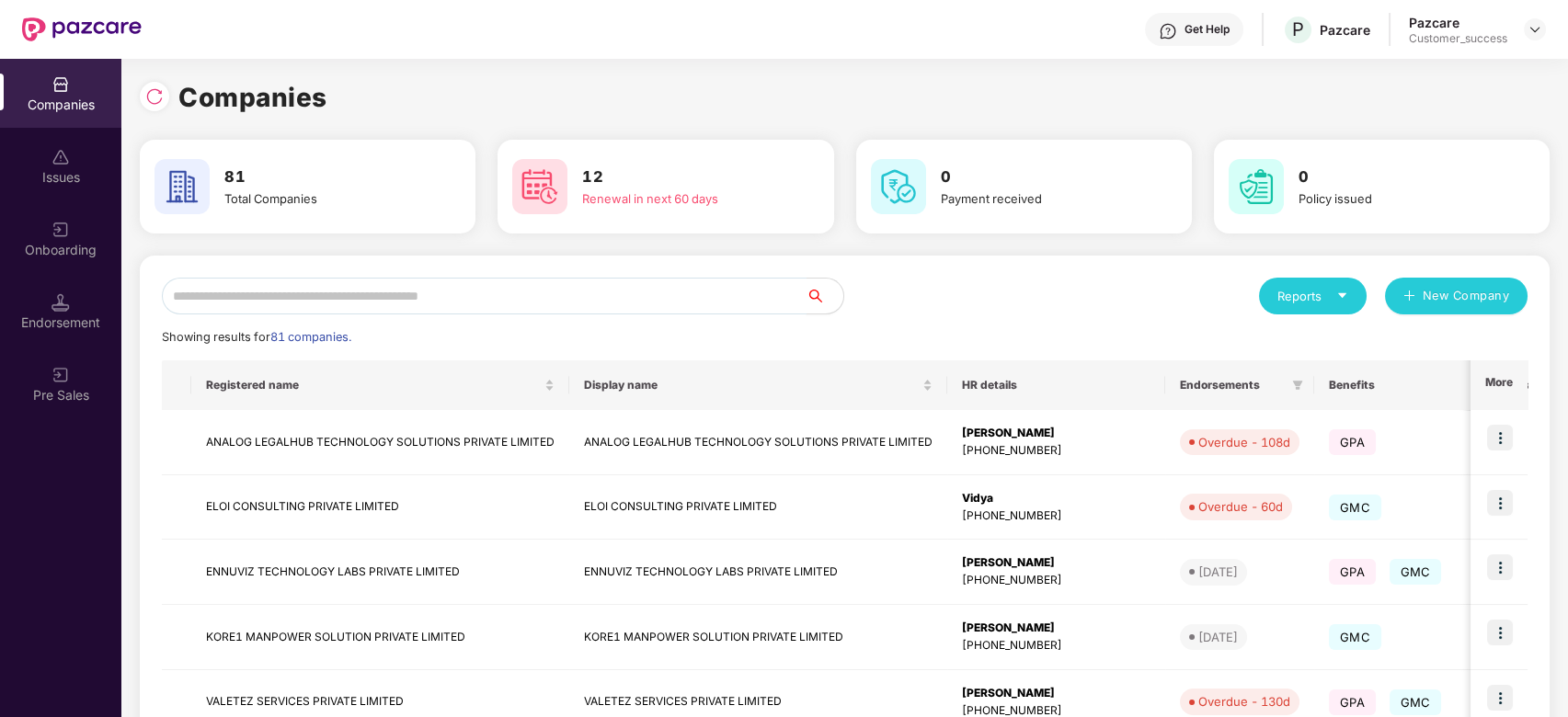
click at [507, 301] on input "text" at bounding box center [484, 296] width 645 height 37
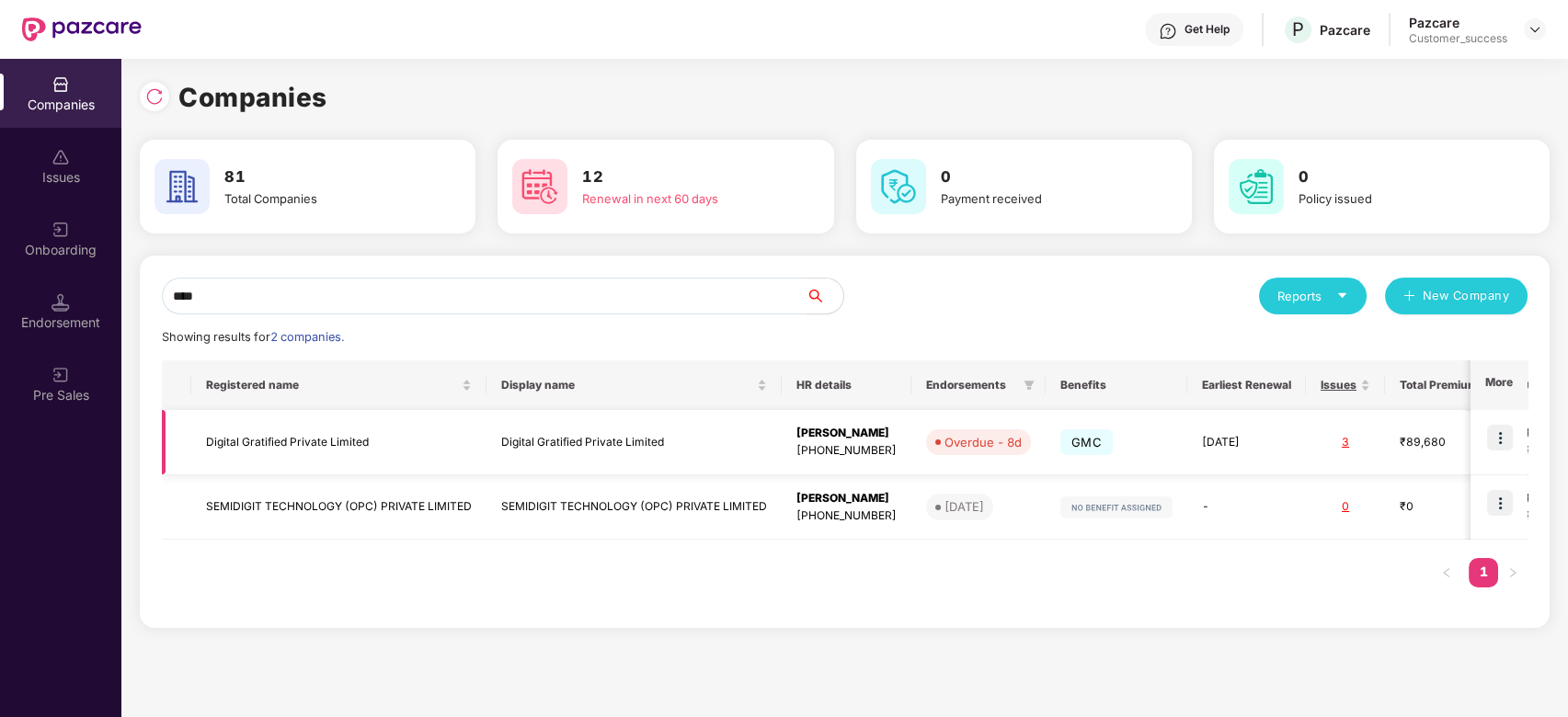
type input "****"
click at [1502, 440] on img at bounding box center [1499, 437] width 26 height 26
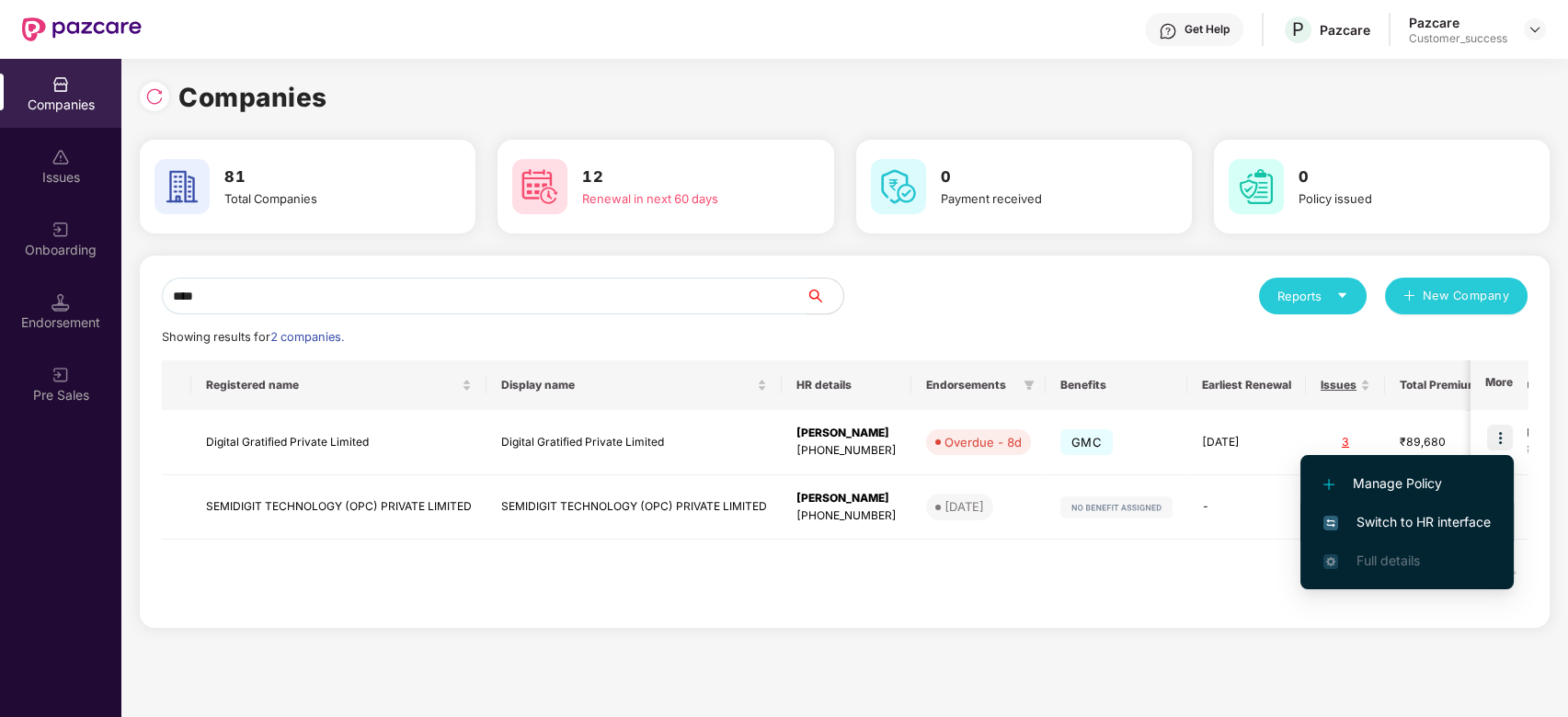
click at [1379, 527] on span "Switch to HR interface" at bounding box center [1407, 522] width 168 height 20
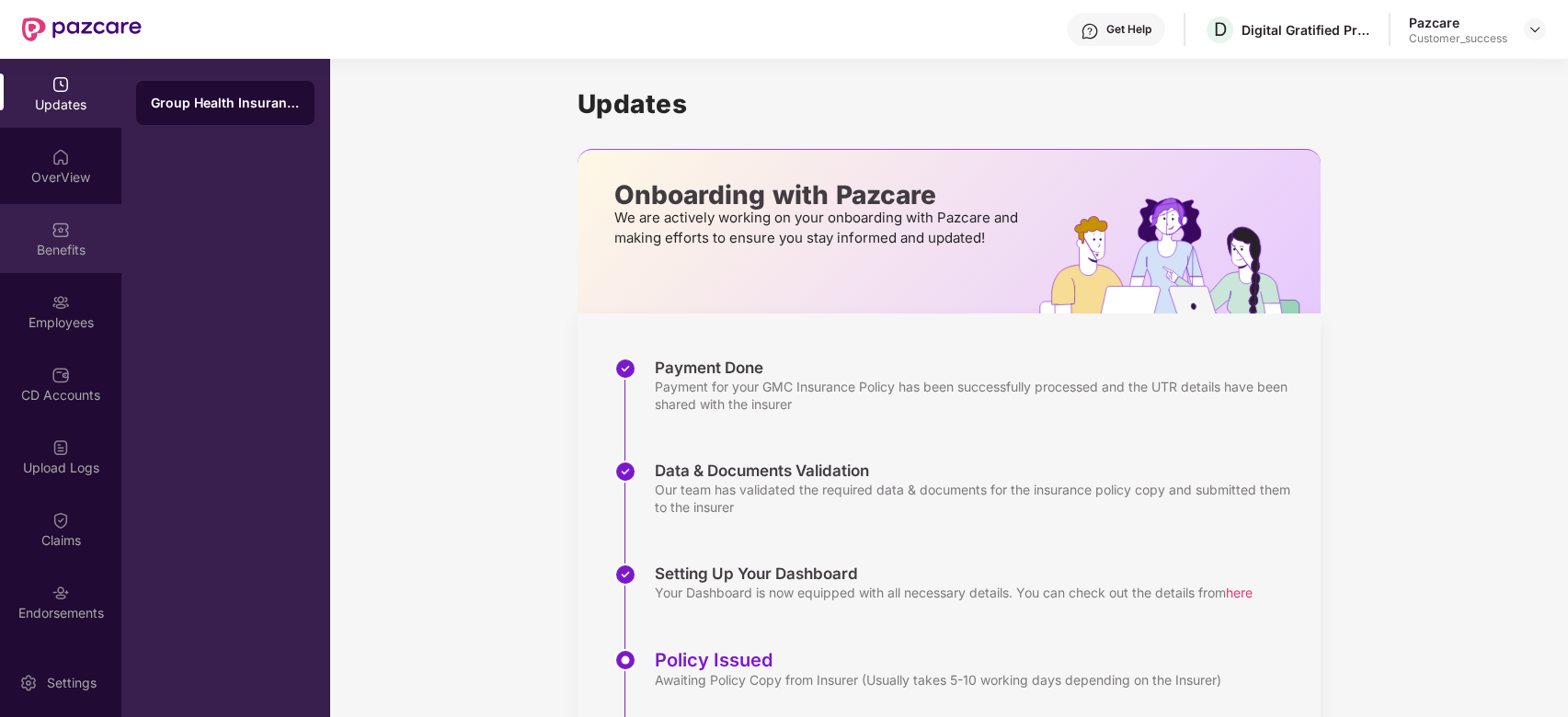
click at [71, 230] on div "Benefits" at bounding box center [61, 238] width 122 height 69
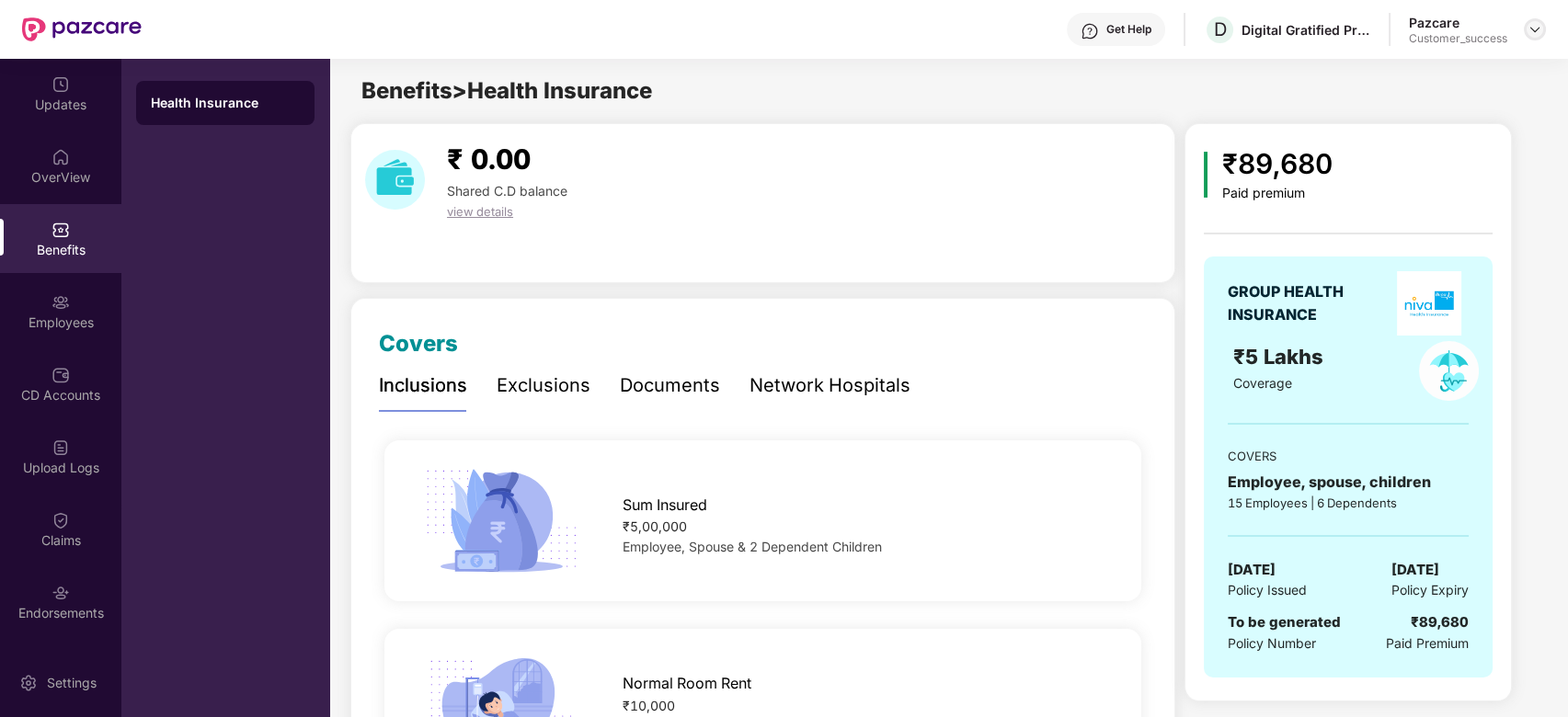
click at [1529, 29] on img at bounding box center [1535, 29] width 14 height 14
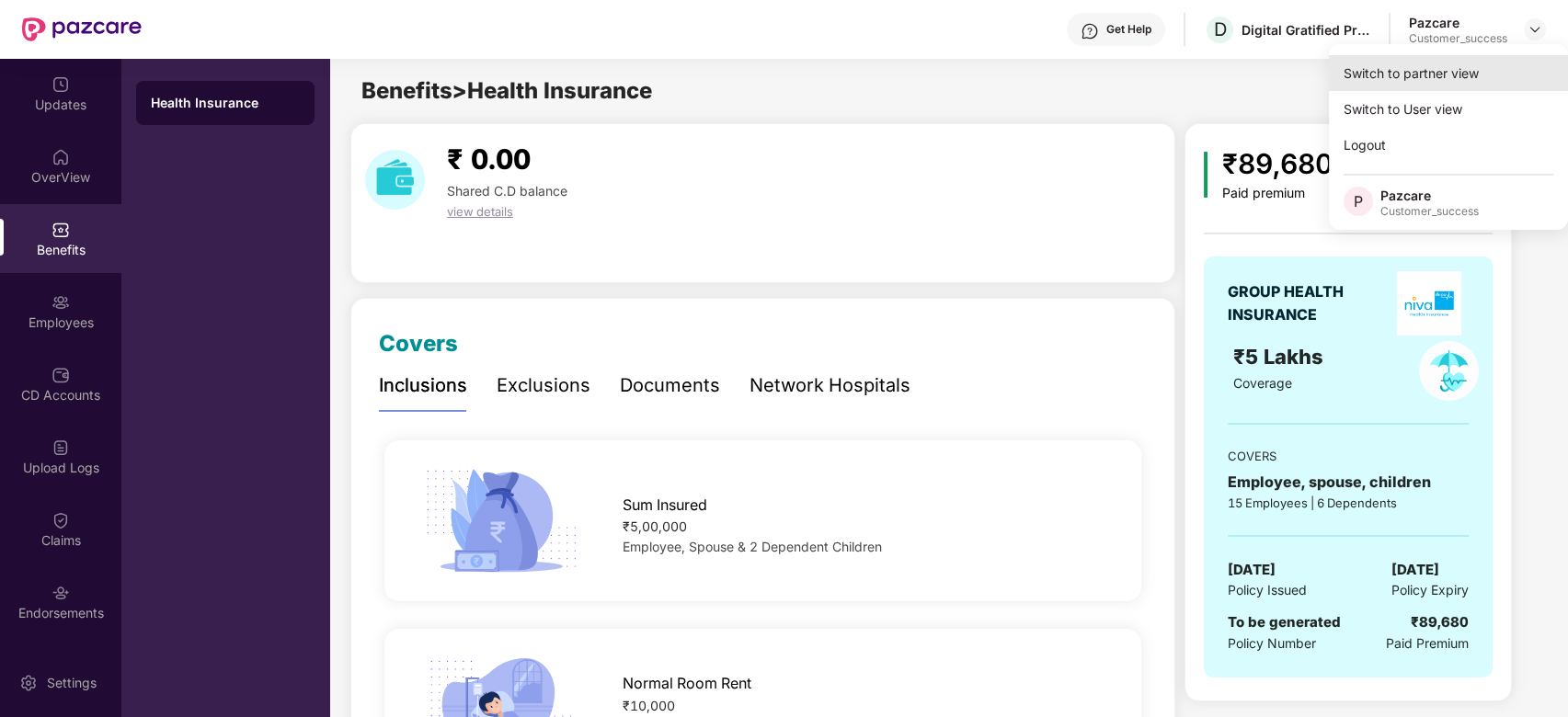
click at [1427, 75] on div "Switch to partner view" at bounding box center [1448, 73] width 239 height 36
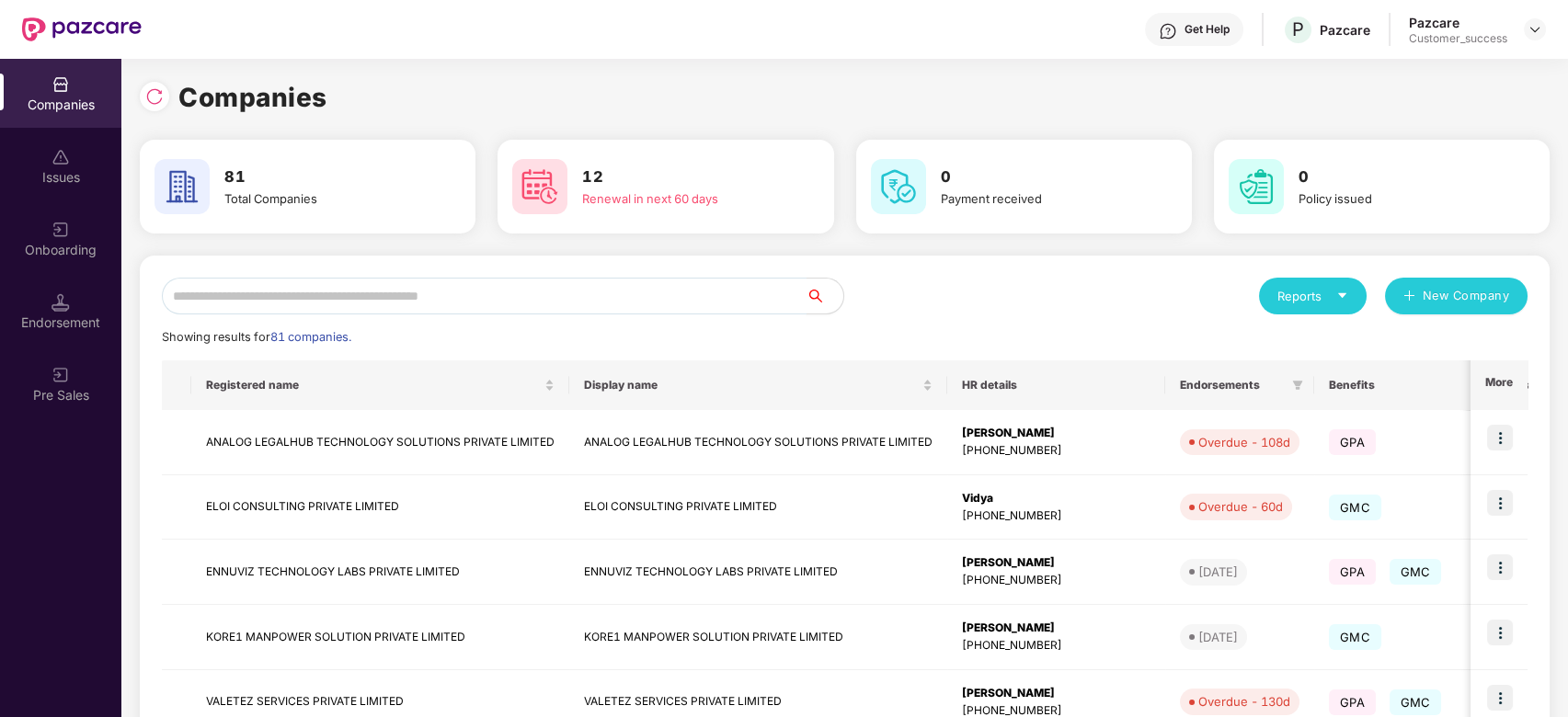
click at [705, 294] on input "text" at bounding box center [484, 296] width 645 height 37
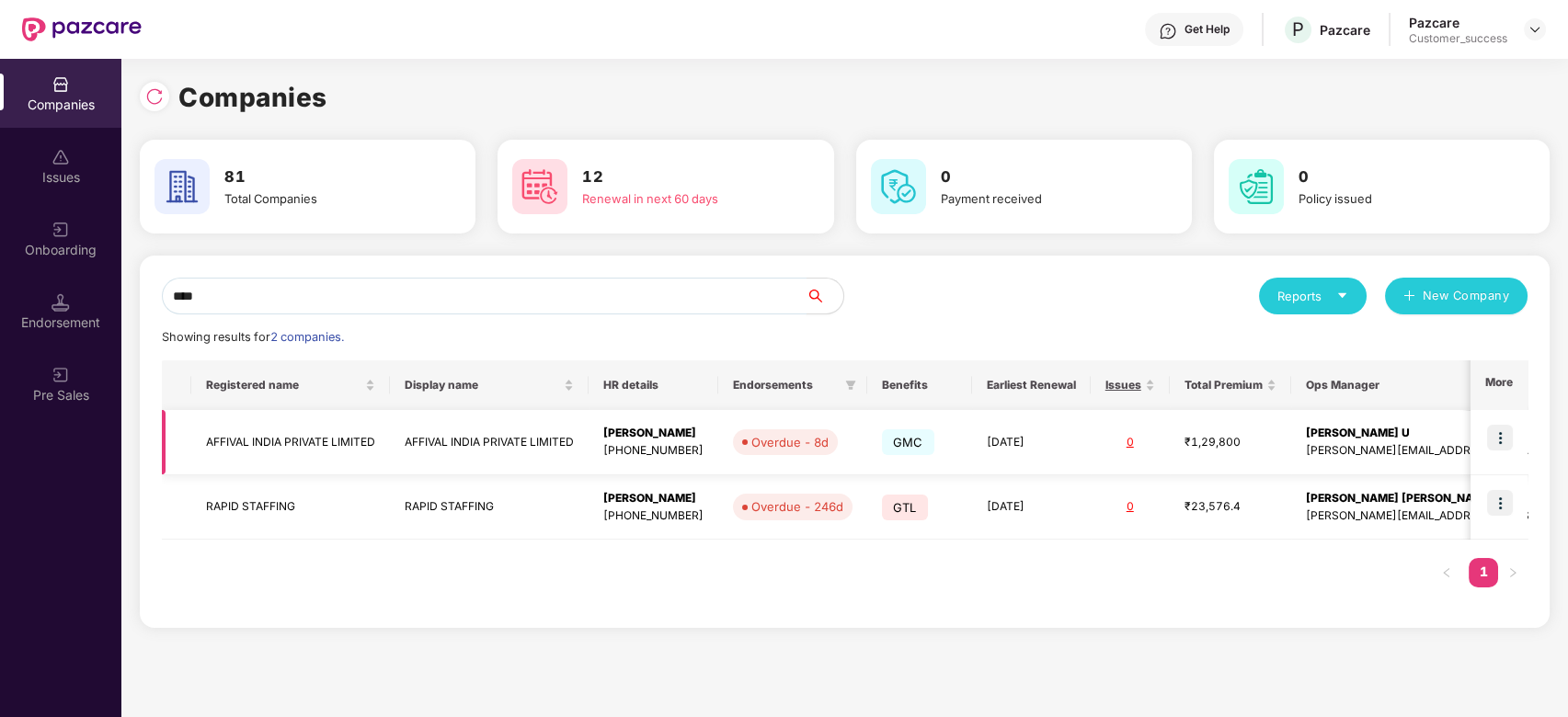
type input "****"
click at [1501, 435] on img at bounding box center [1499, 437] width 26 height 26
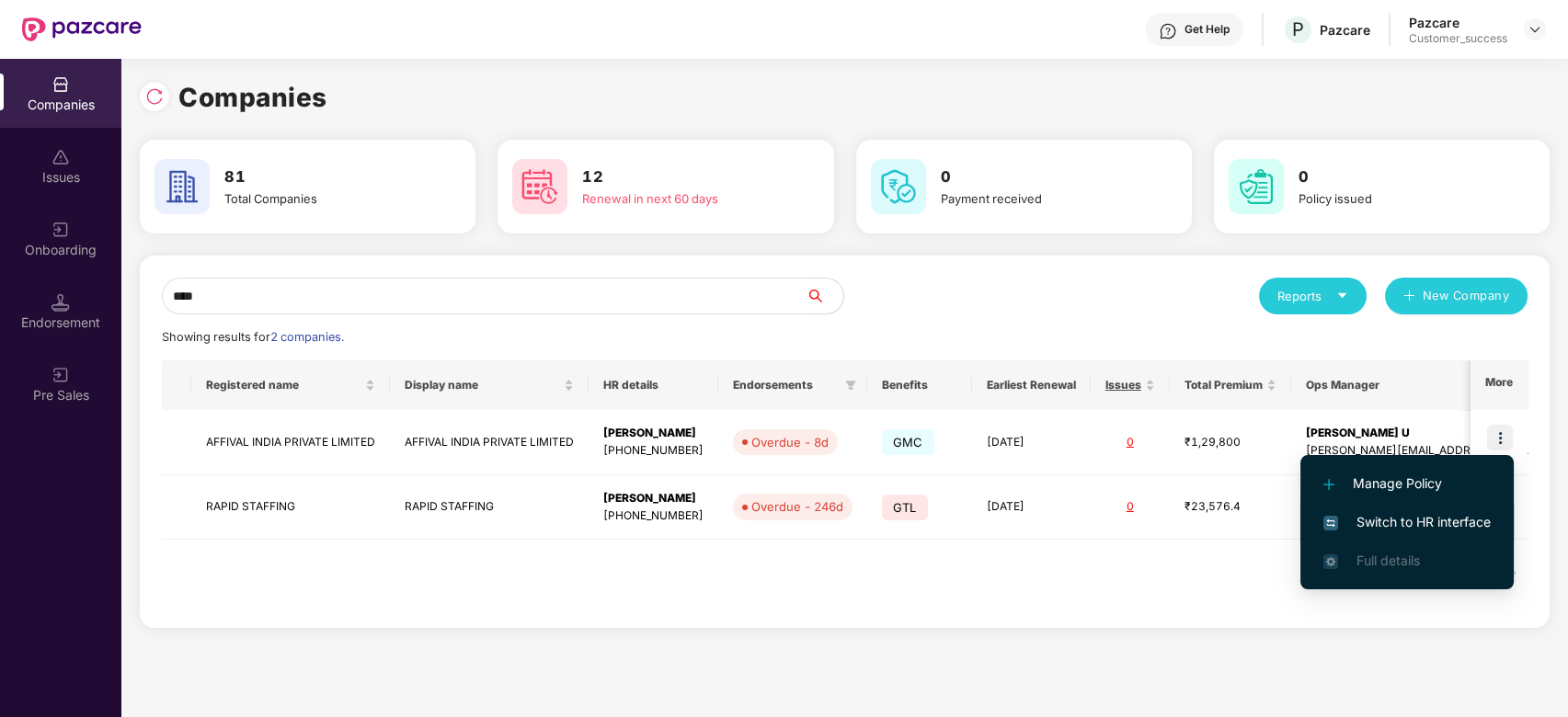
click at [1371, 512] on span "Switch to HR interface" at bounding box center [1407, 522] width 168 height 20
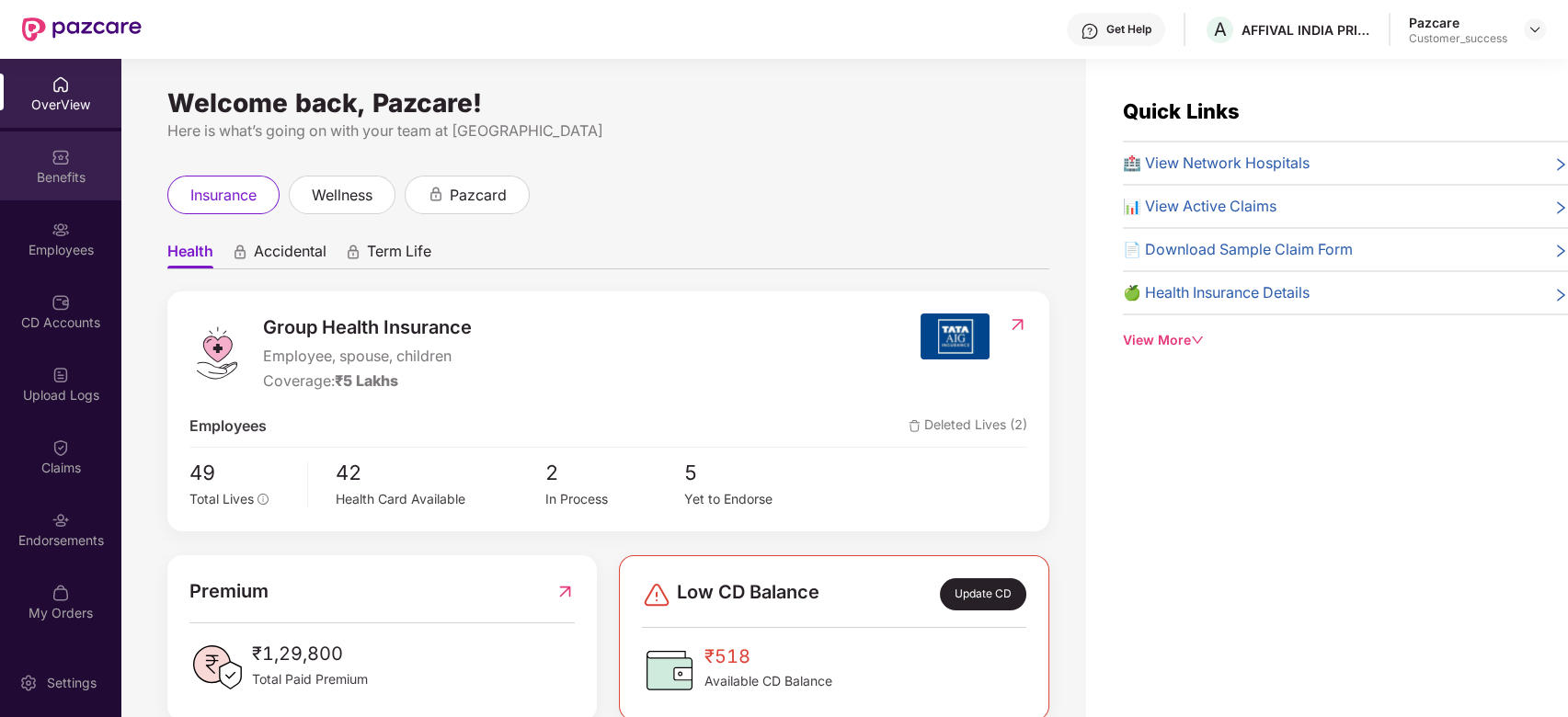
click at [62, 174] on div "Benefits" at bounding box center [61, 177] width 122 height 18
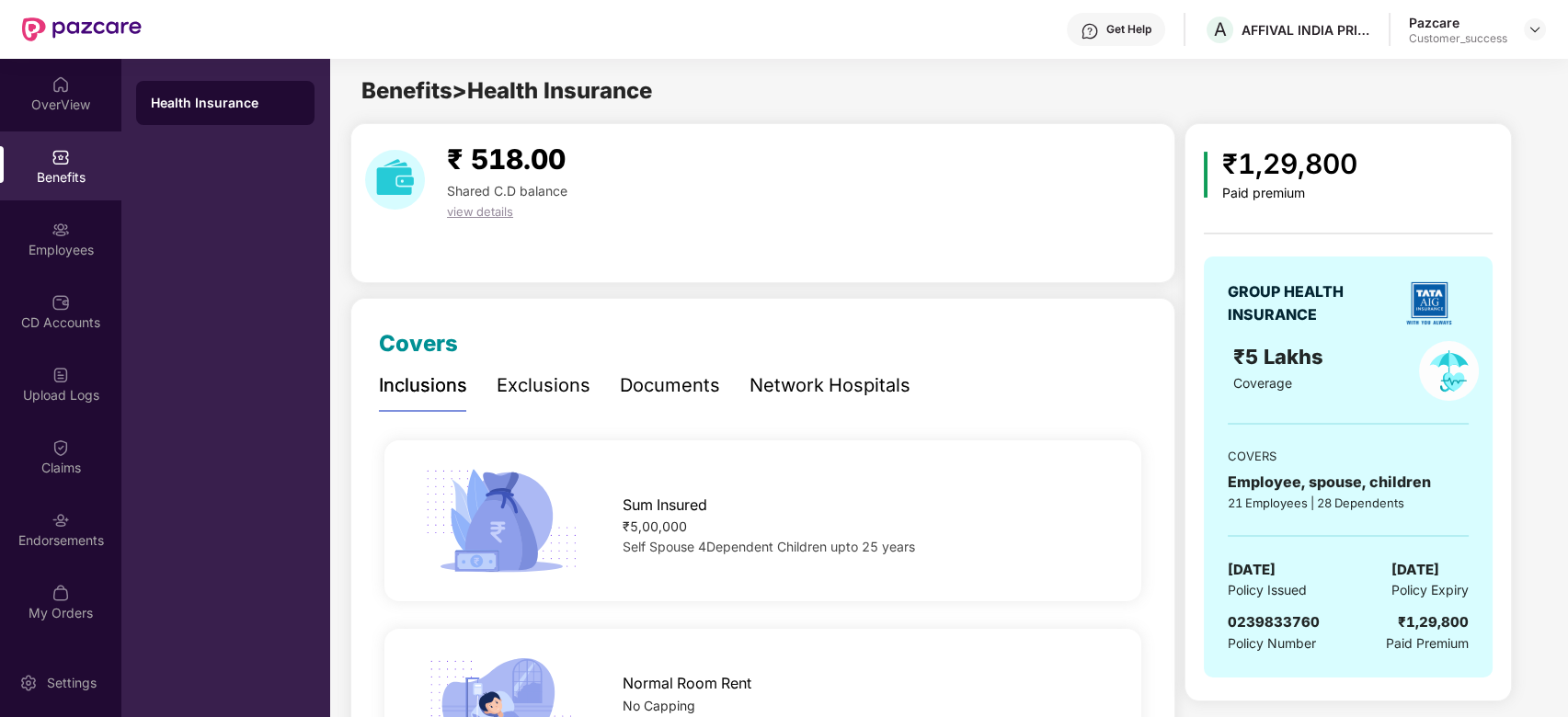
click at [798, 387] on div "Network Hospitals" at bounding box center [829, 386] width 161 height 29
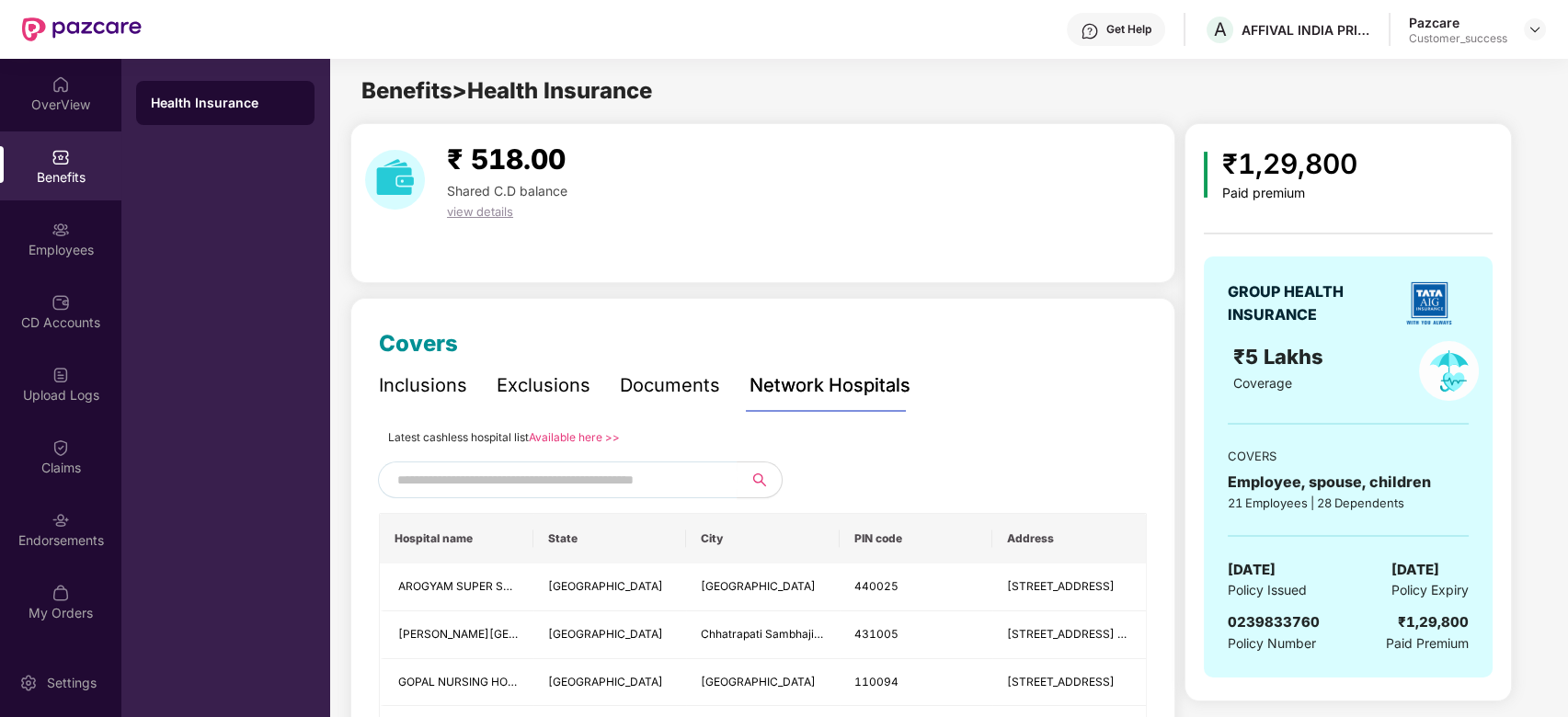
click at [676, 387] on div "Documents" at bounding box center [669, 386] width 100 height 29
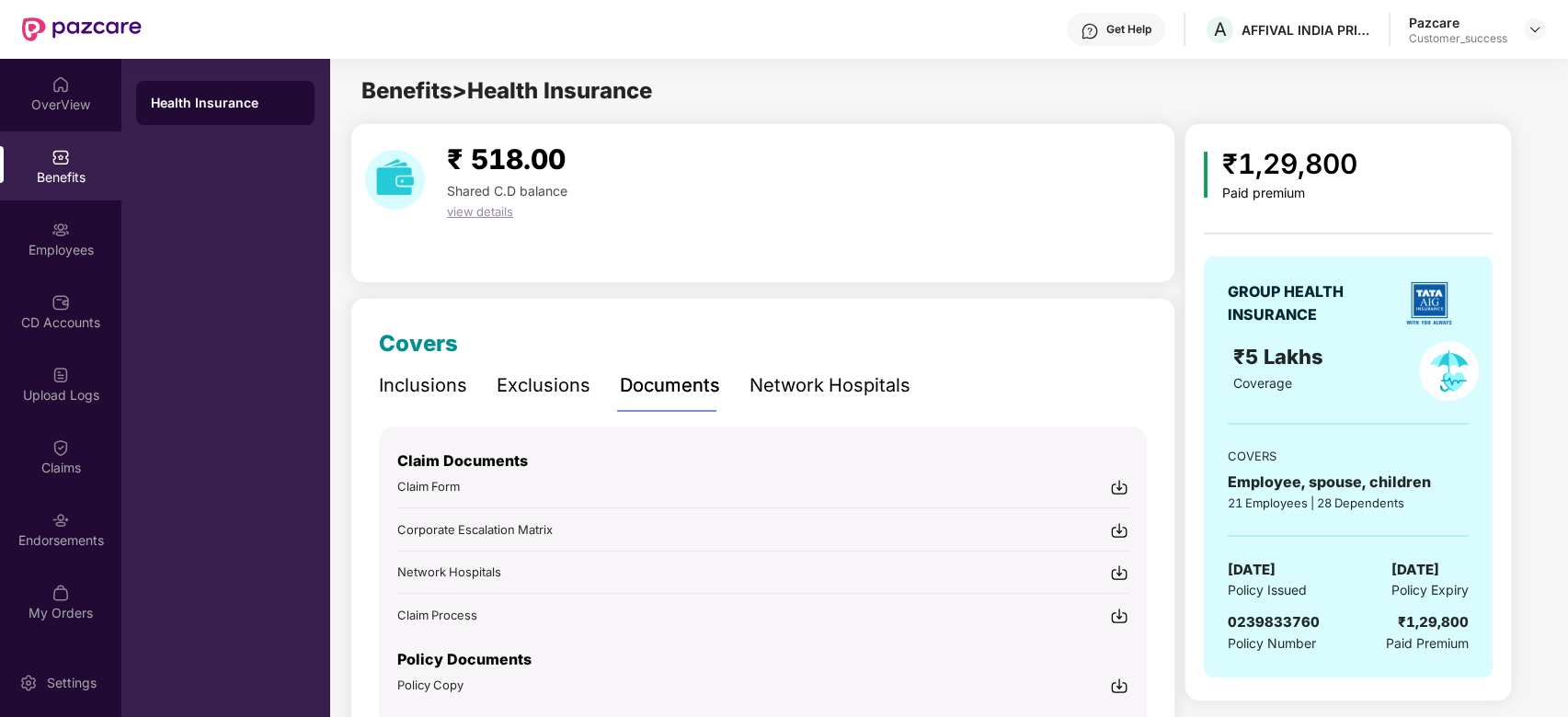
scroll to position [95, 0]
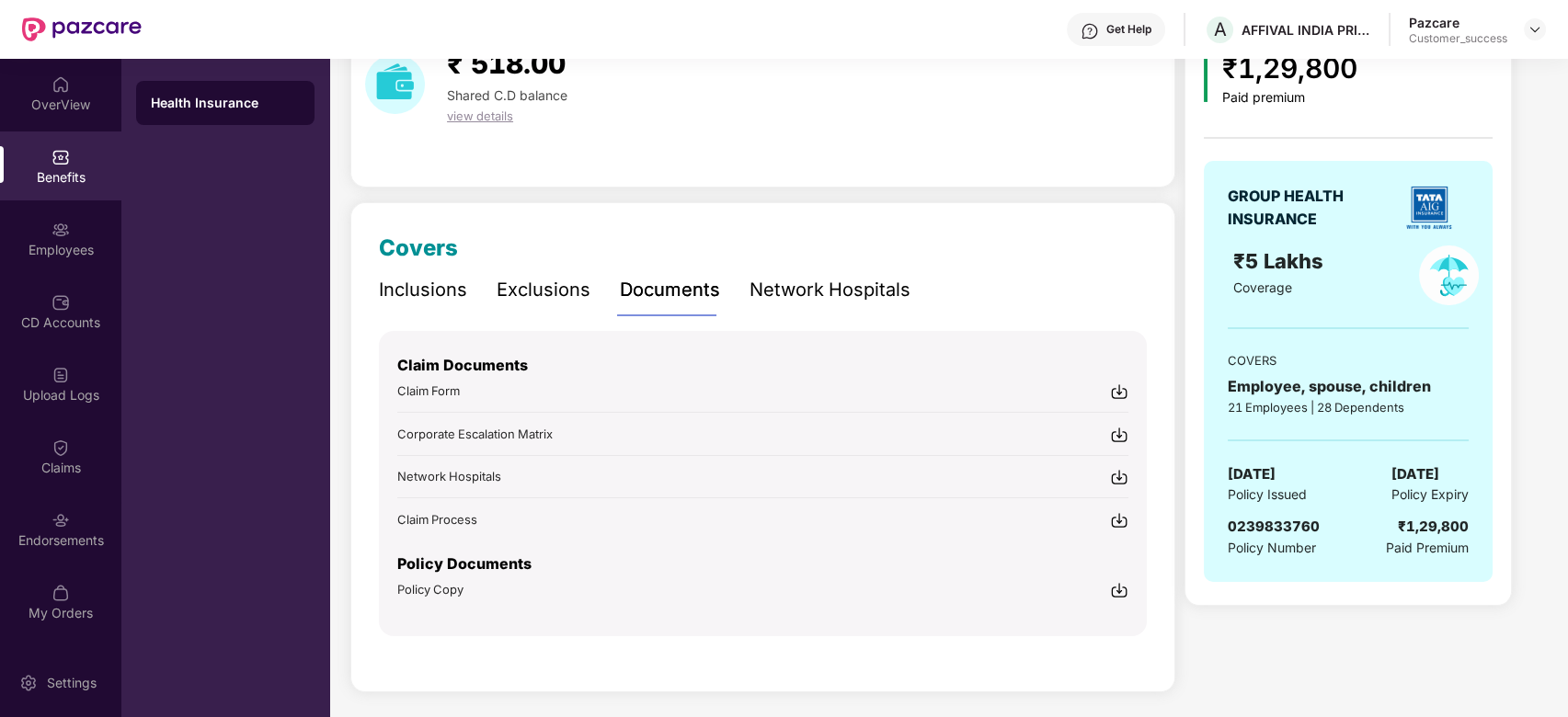
click at [579, 591] on div "Policy Copy" at bounding box center [763, 590] width 731 height 19
click at [57, 99] on div "OverView" at bounding box center [61, 104] width 122 height 18
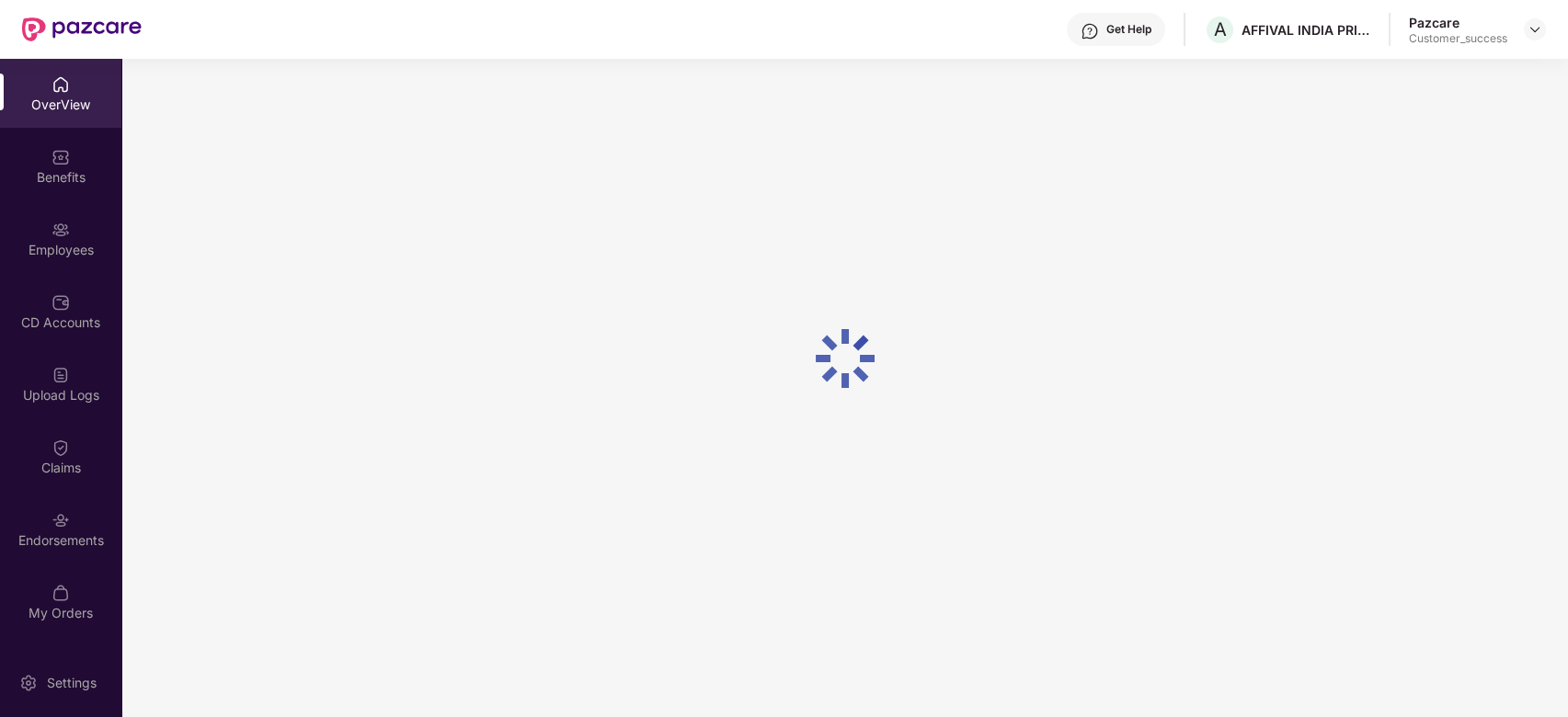
scroll to position [59, 0]
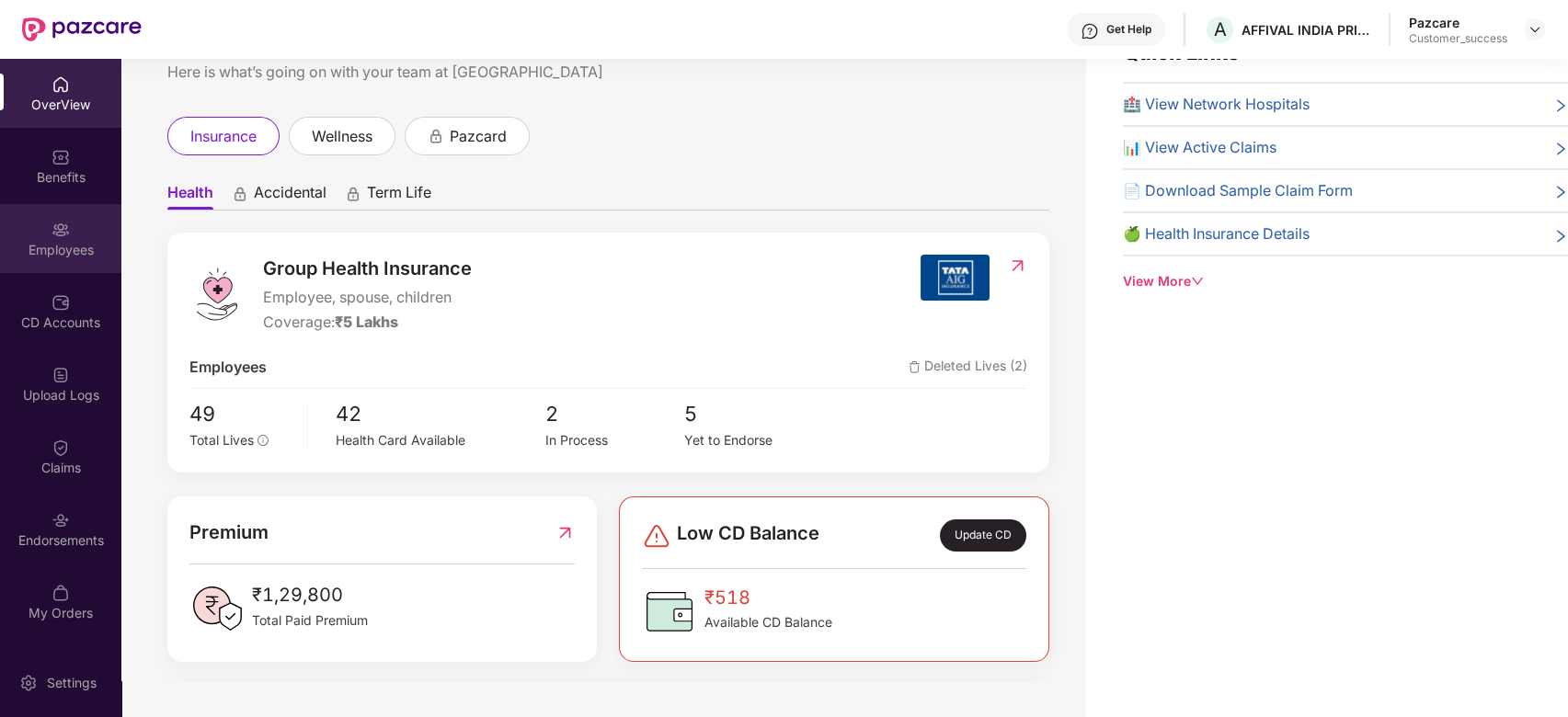
click at [72, 249] on div "Employees" at bounding box center [61, 249] width 122 height 18
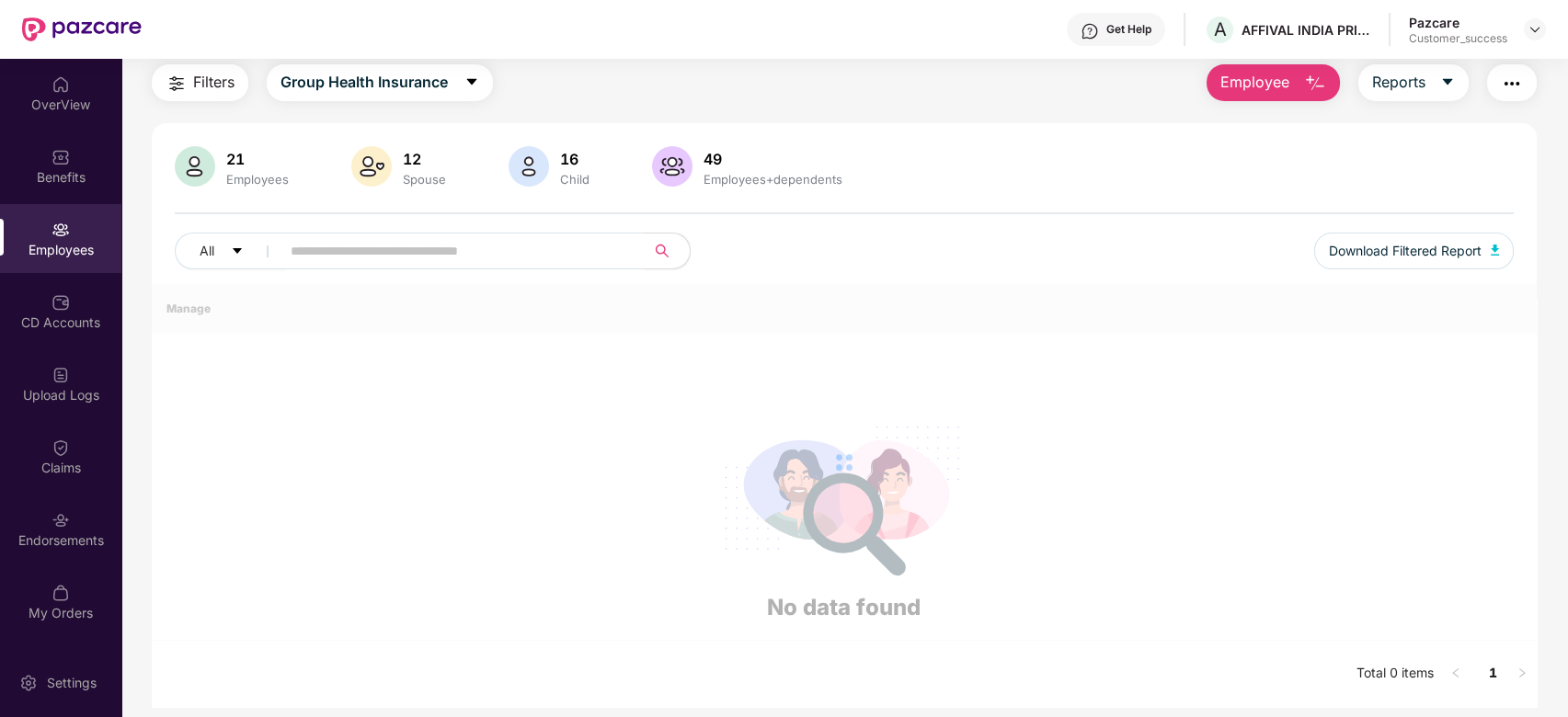
scroll to position [95, 0]
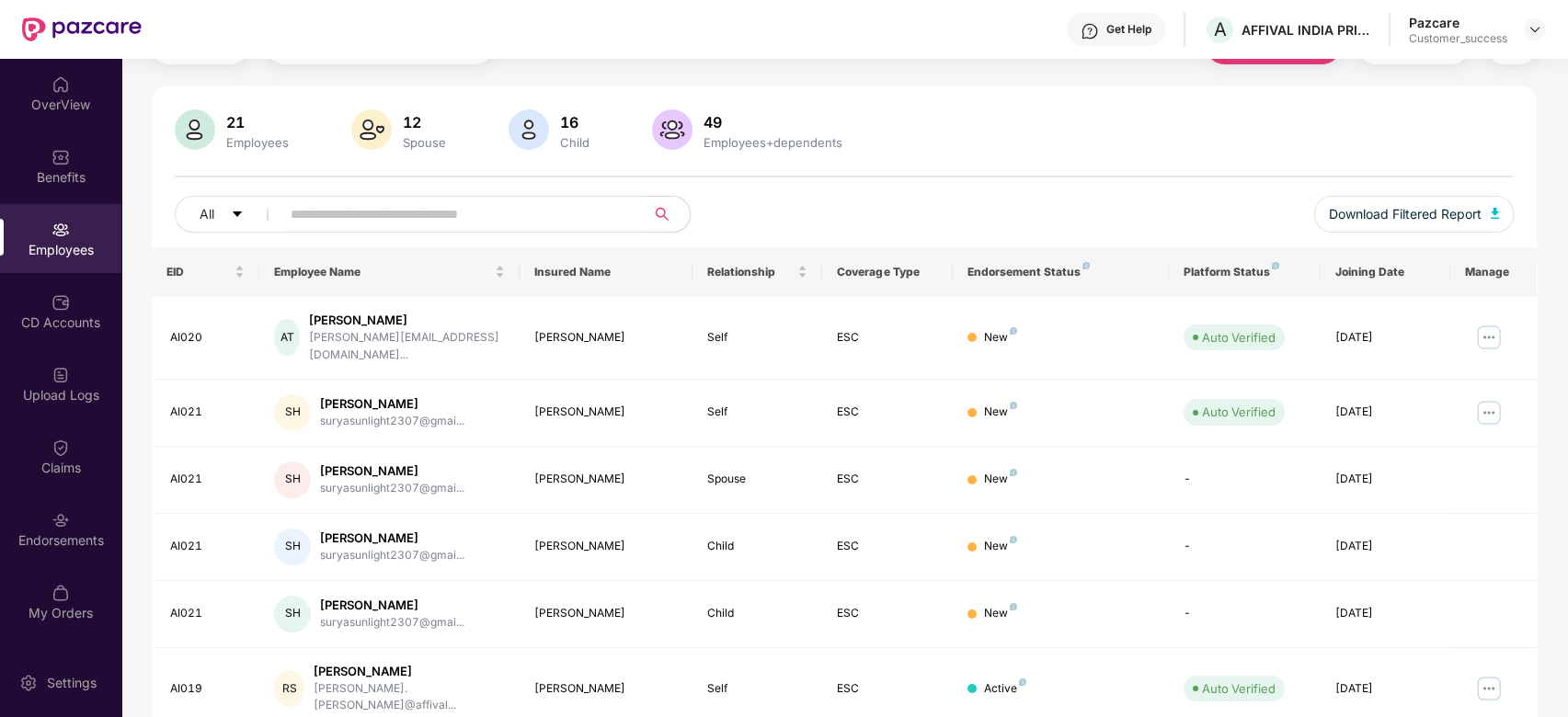
click at [365, 209] on input "text" at bounding box center [455, 214] width 330 height 28
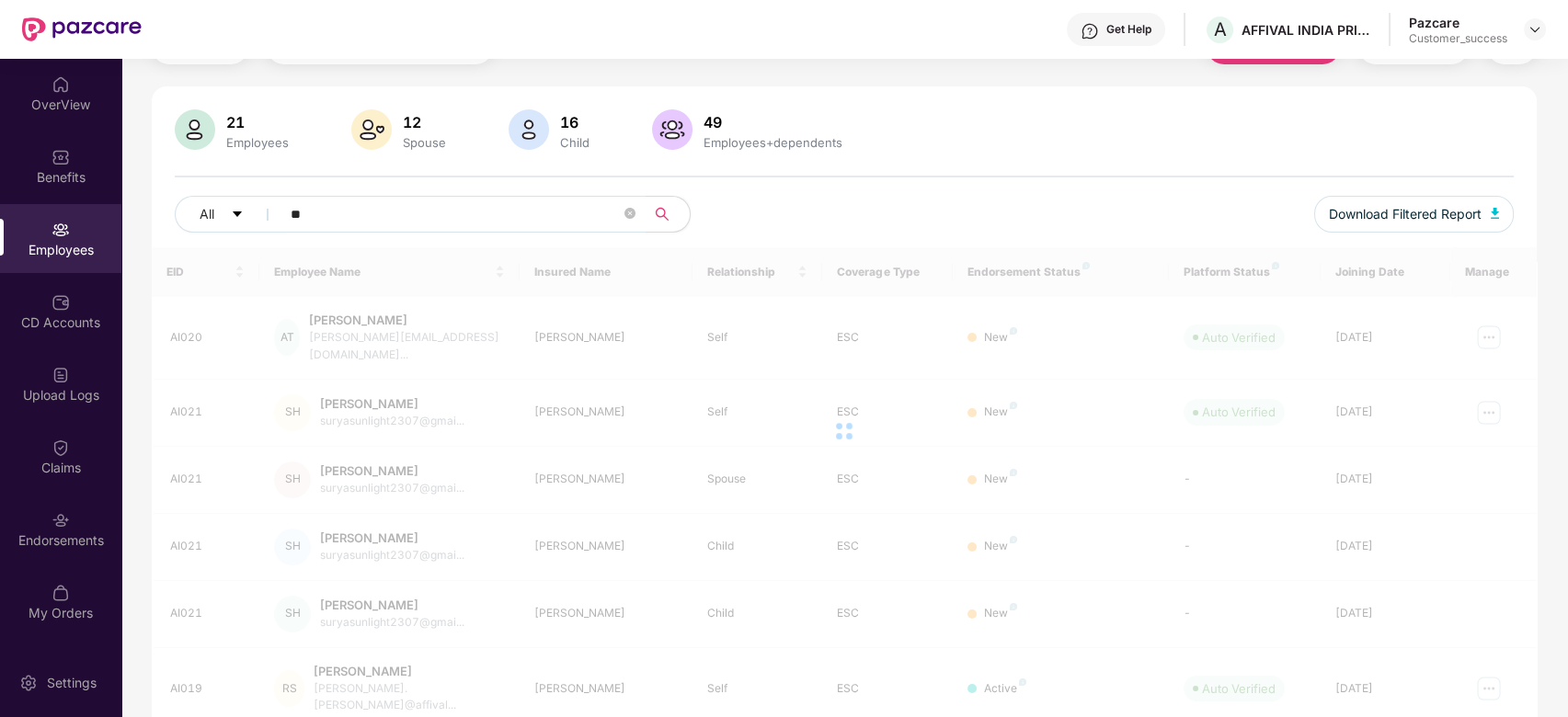
scroll to position [59, 0]
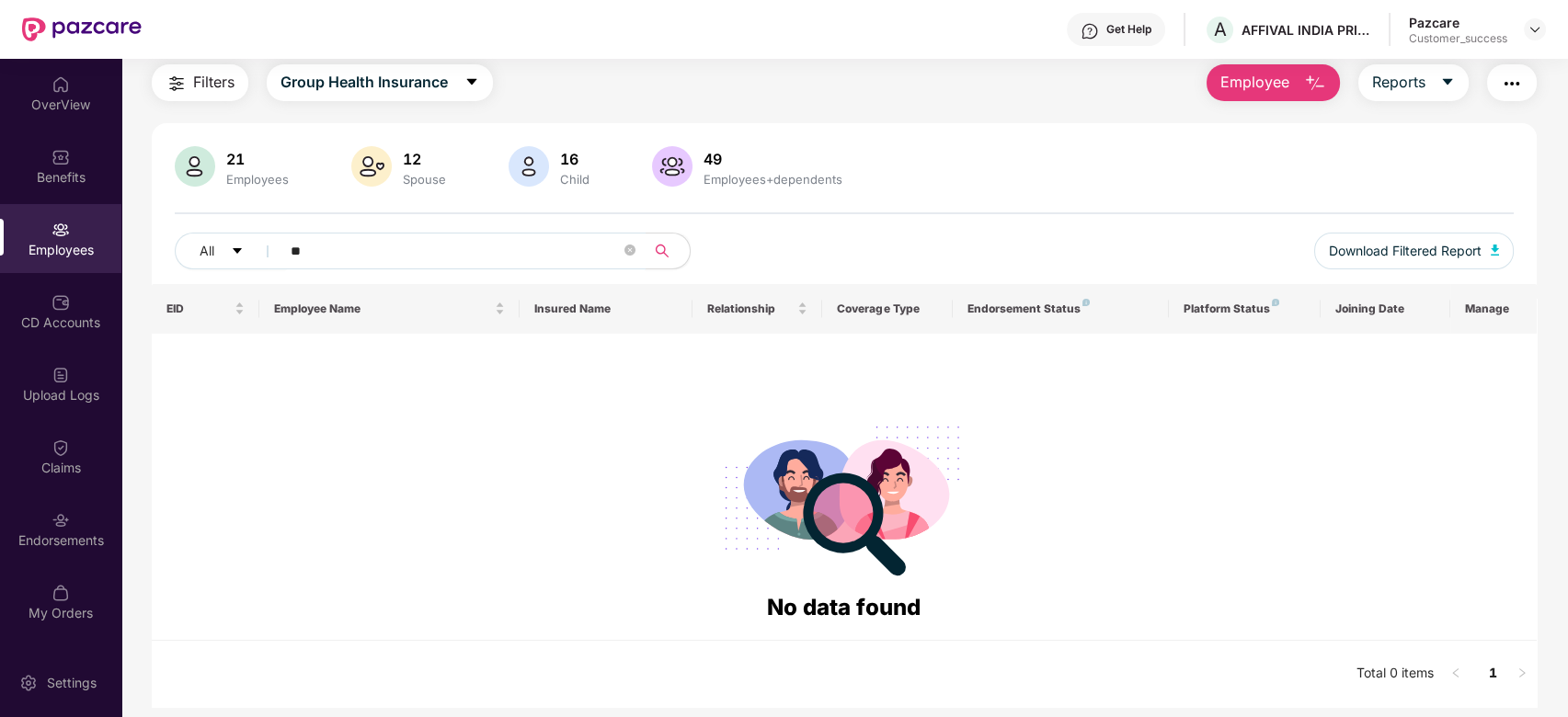
type input "*"
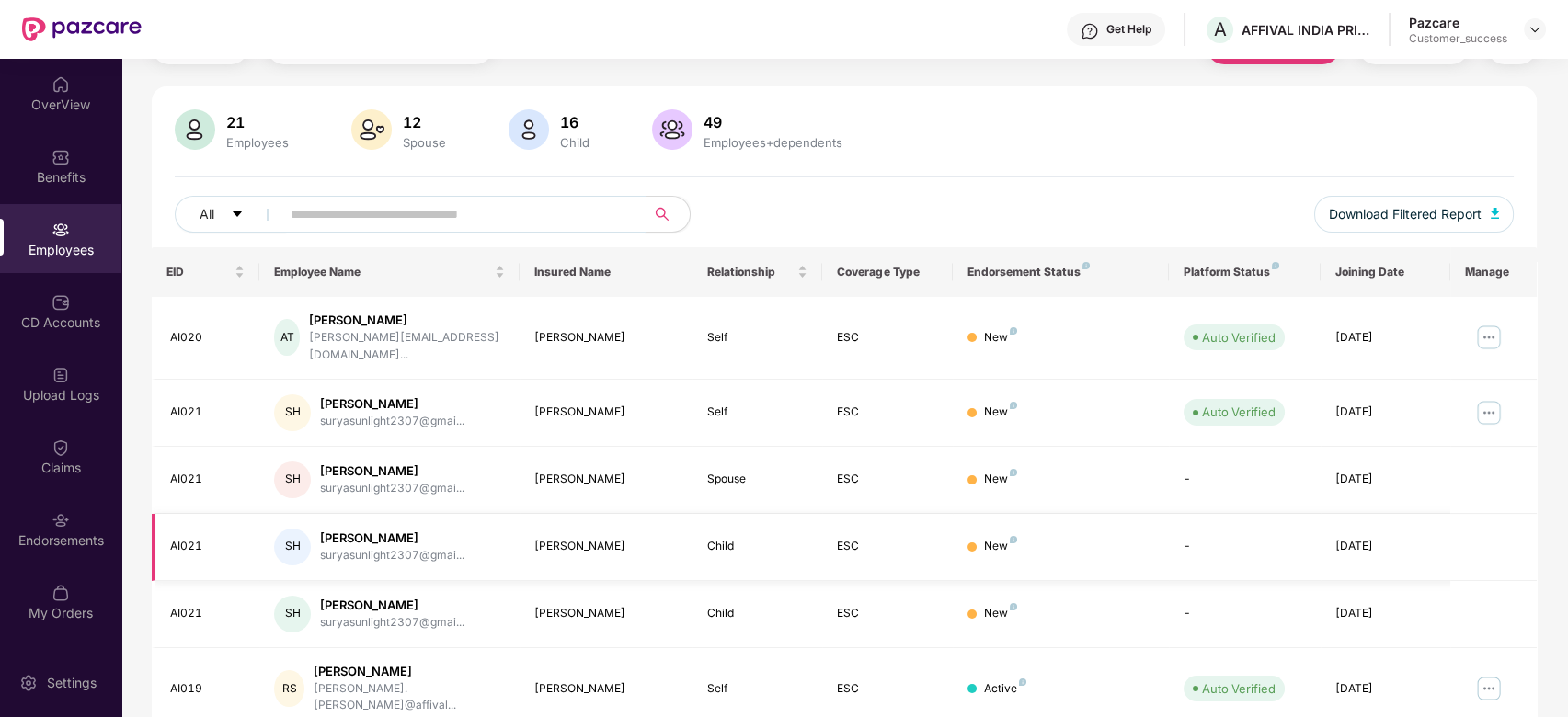
scroll to position [125, 0]
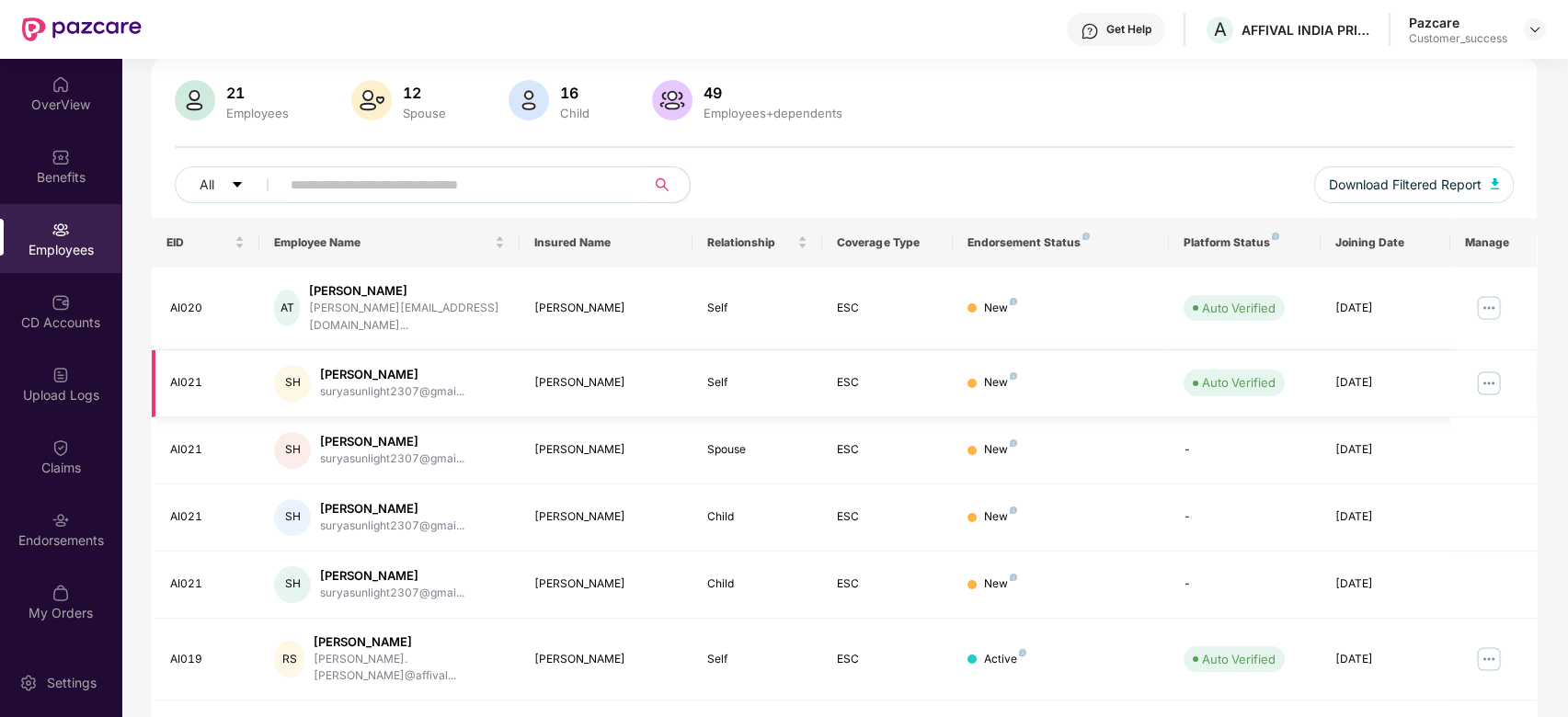
click at [1479, 371] on img at bounding box center [1489, 383] width 30 height 30
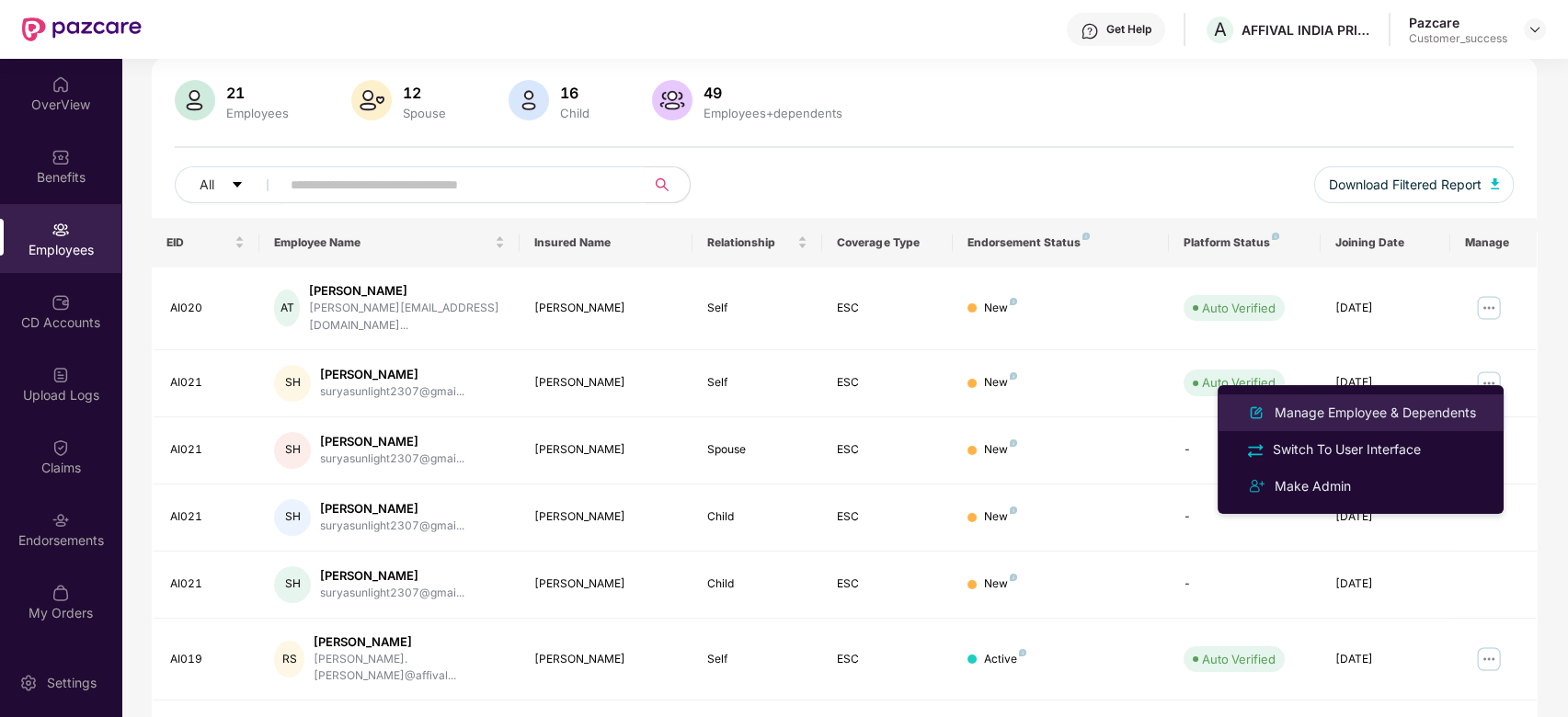
click at [1325, 408] on div "Manage Employee & Dependents" at bounding box center [1375, 412] width 208 height 20
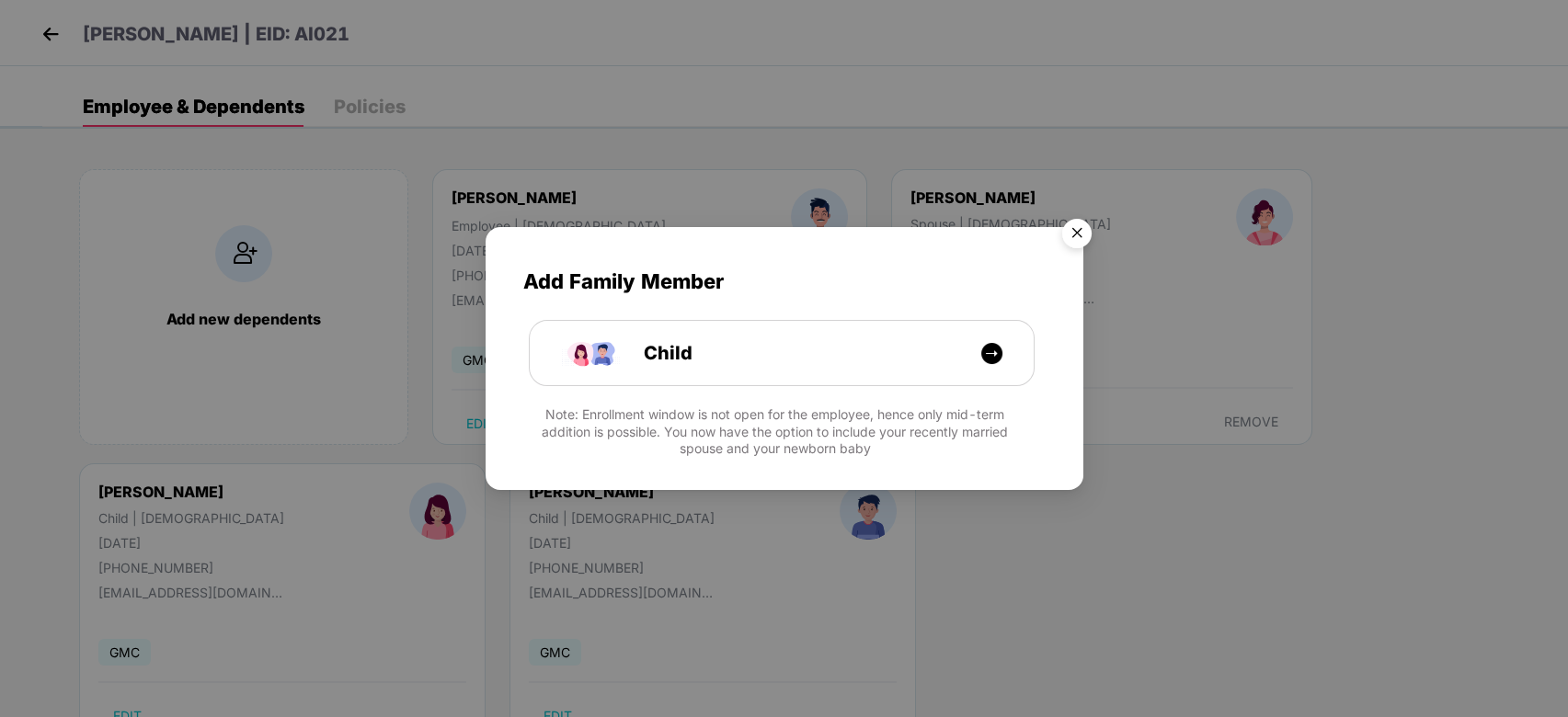
click at [1074, 237] on img "Close" at bounding box center [1077, 236] width 51 height 51
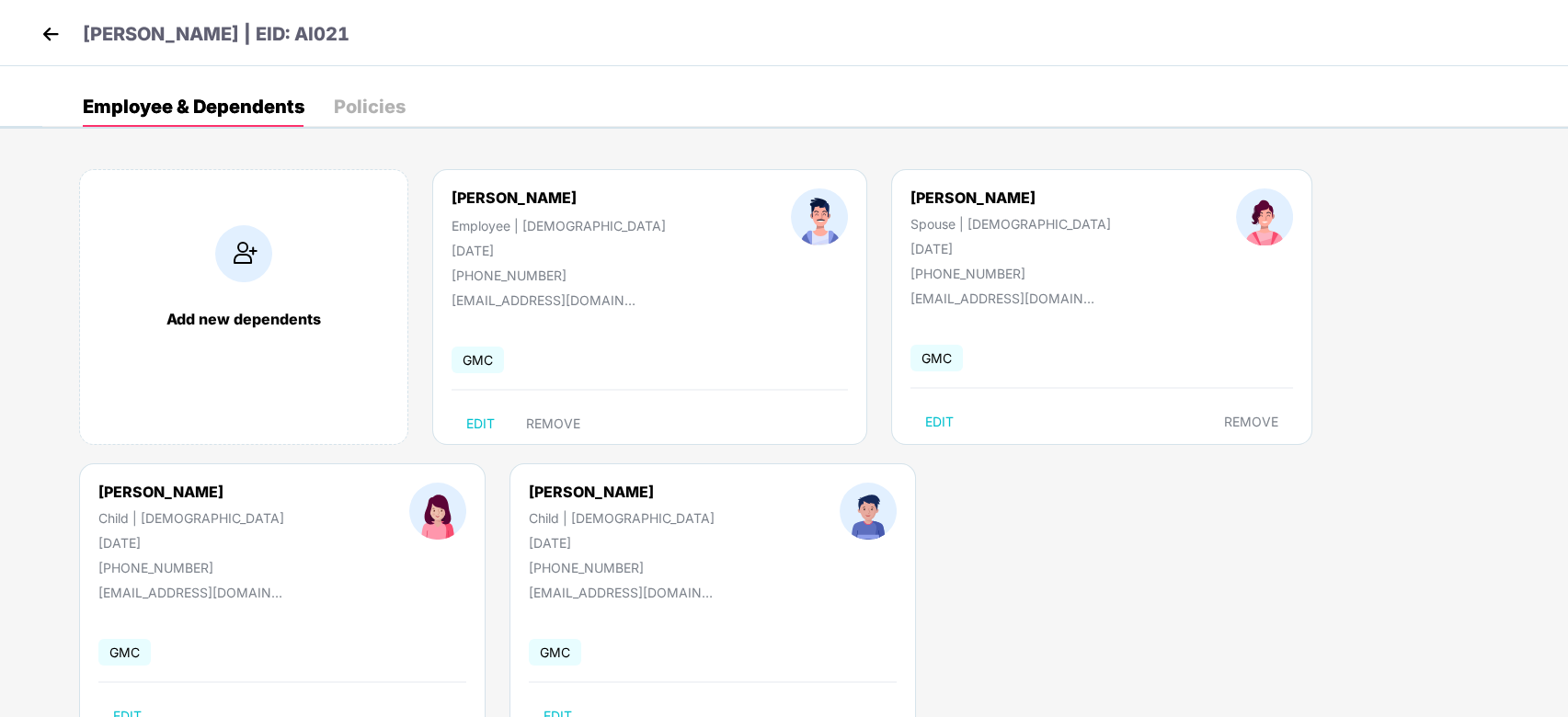
click at [59, 43] on img at bounding box center [50, 33] width 28 height 28
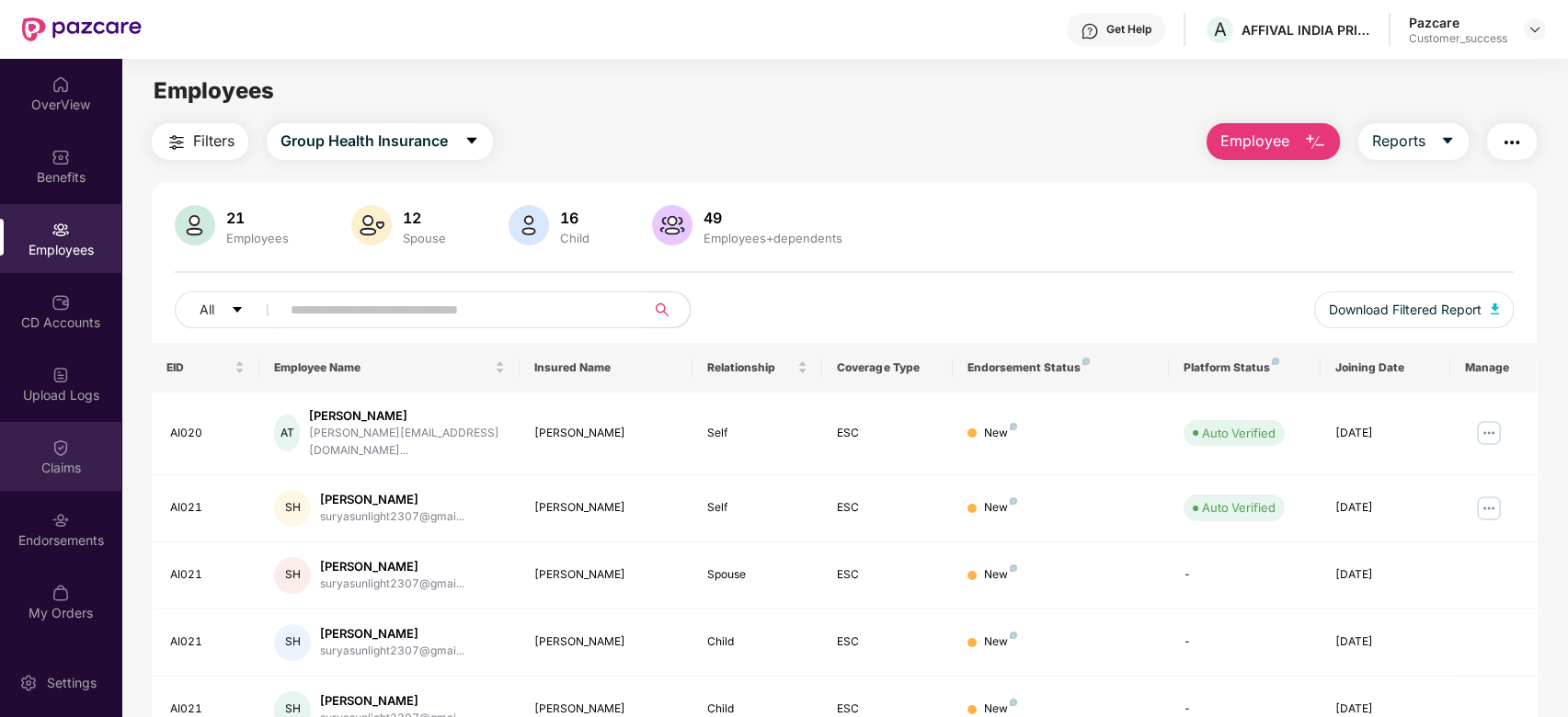
click at [60, 442] on img at bounding box center [60, 448] width 18 height 18
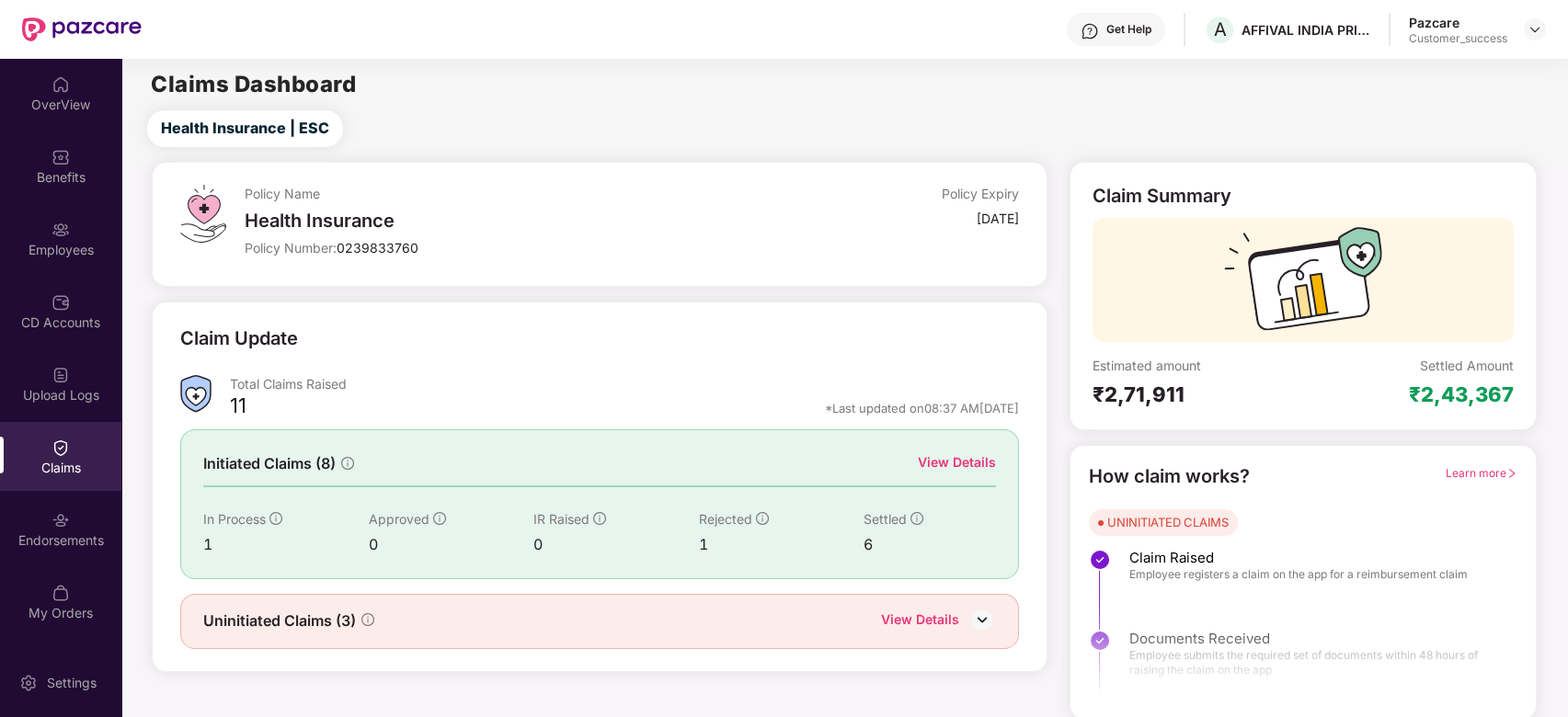
click at [981, 448] on div "Initiated Claims (8) View Details In Process 1 Approved 0 IR Raised 0 Rejected …" at bounding box center [599, 504] width 839 height 149
click at [980, 460] on div "View Details" at bounding box center [957, 462] width 78 height 20
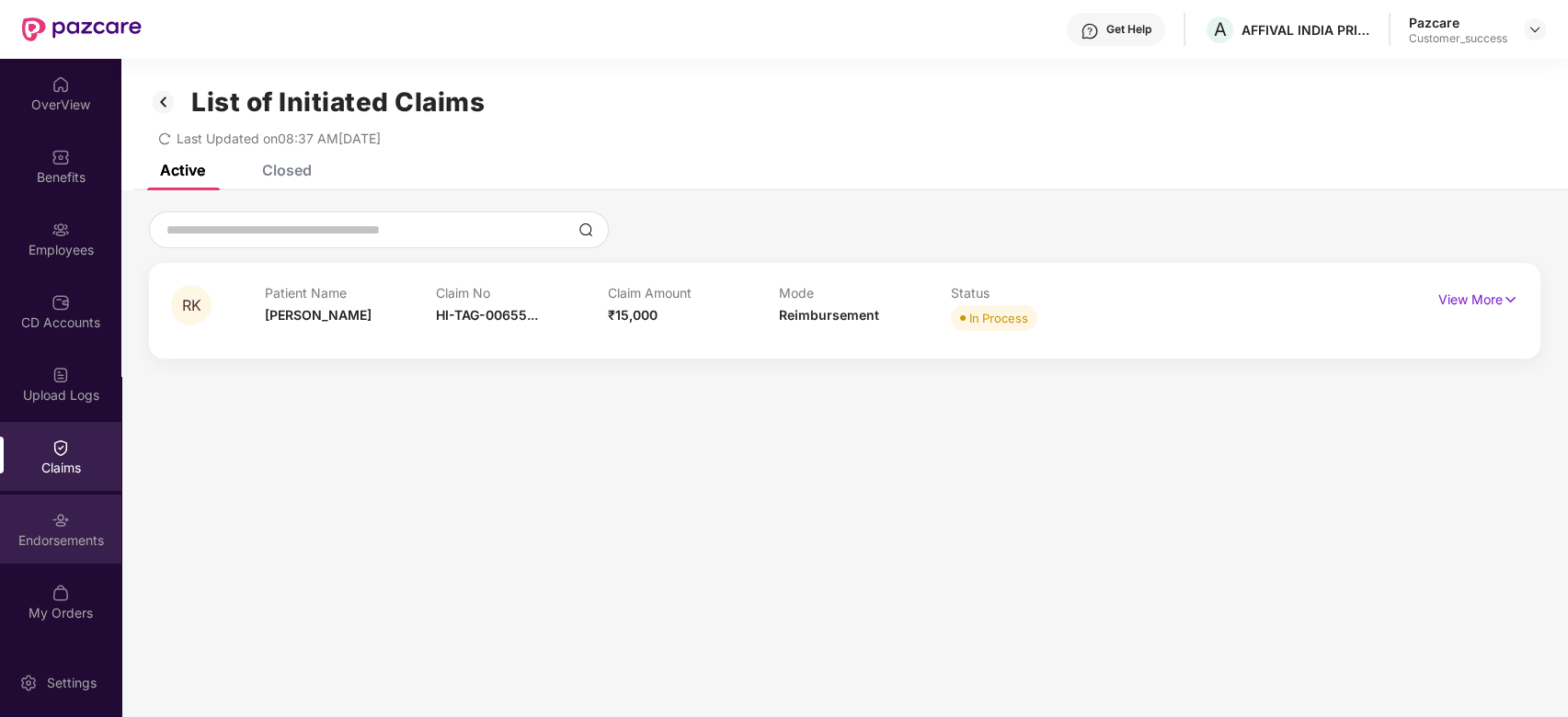
click at [61, 529] on div "Endorsements" at bounding box center [61, 529] width 122 height 69
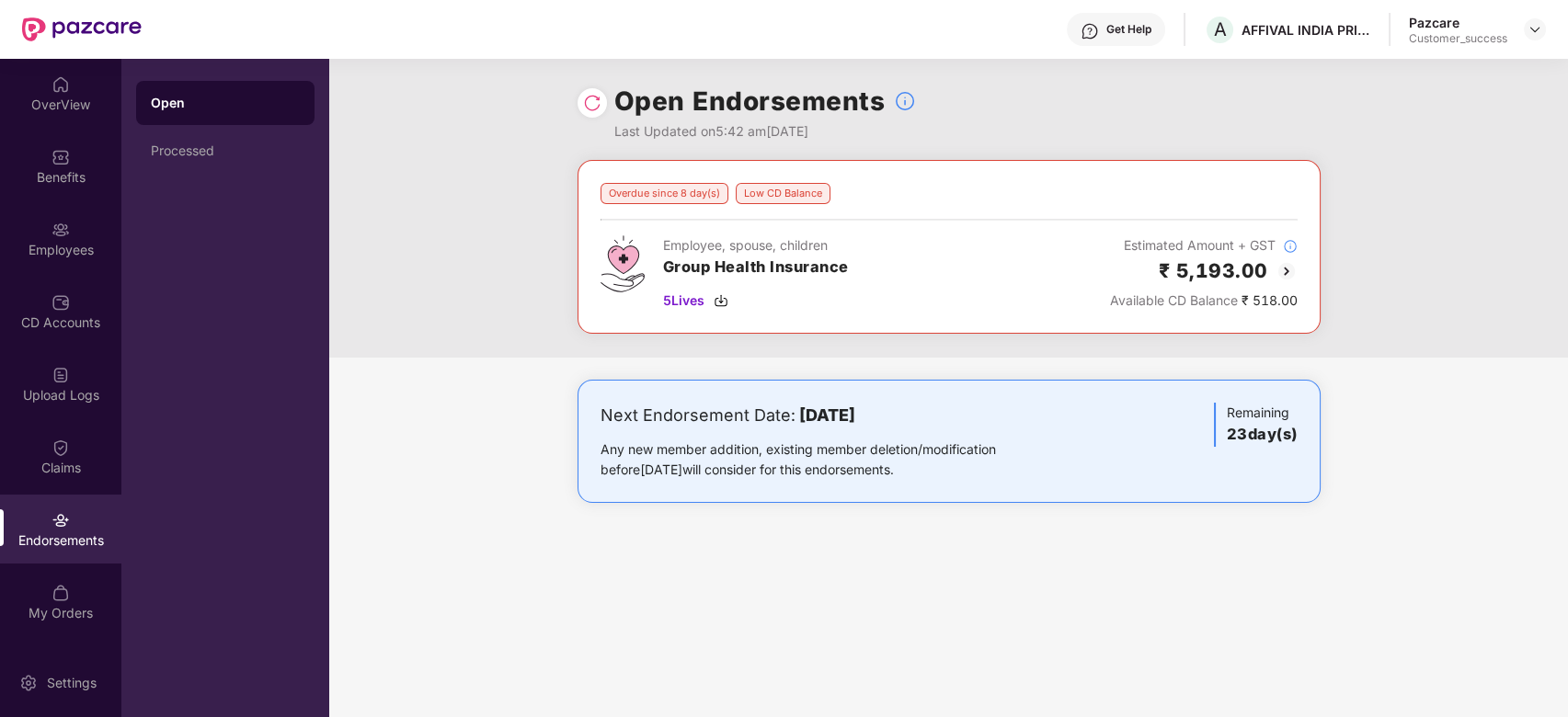
click at [1287, 269] on img at bounding box center [1286, 270] width 22 height 22
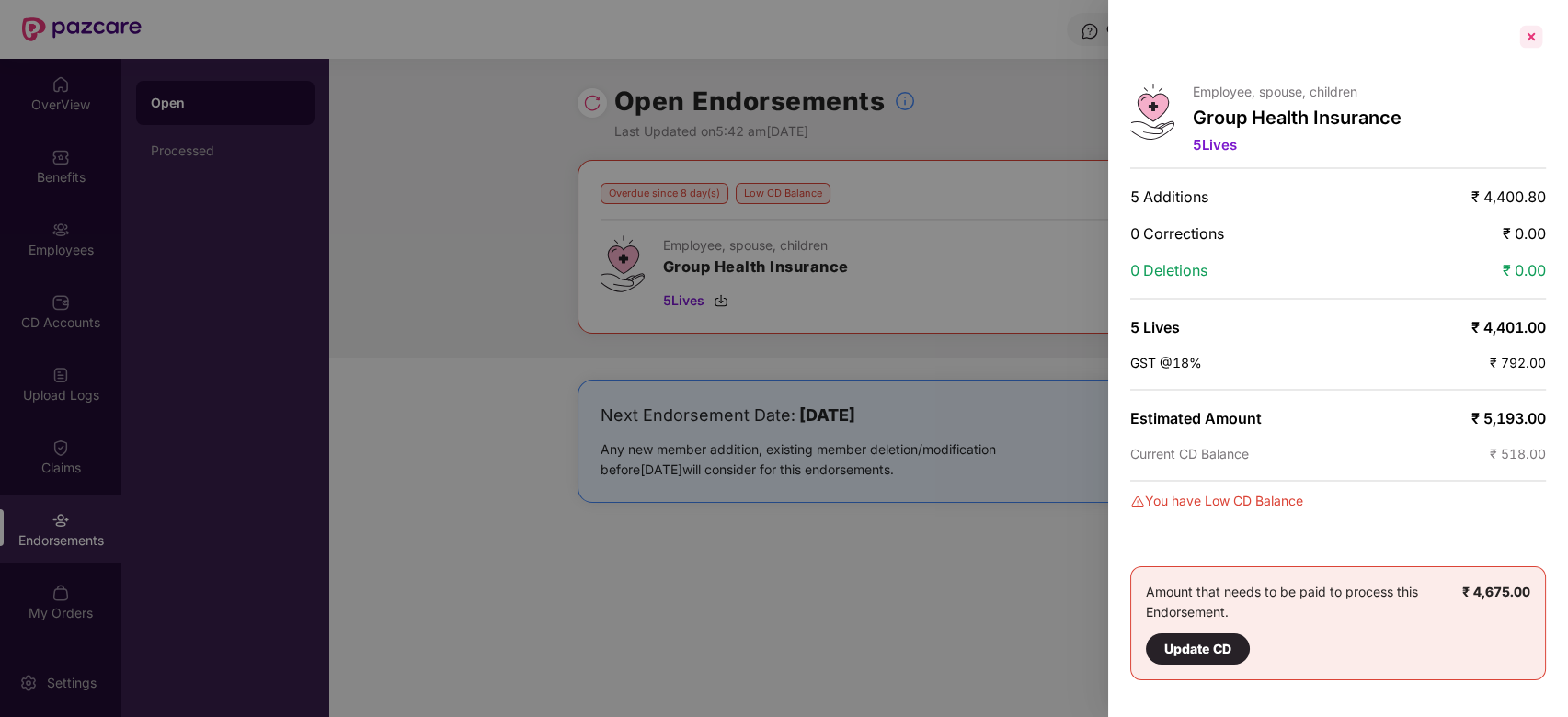
click at [1535, 44] on div at bounding box center [1531, 36] width 30 height 30
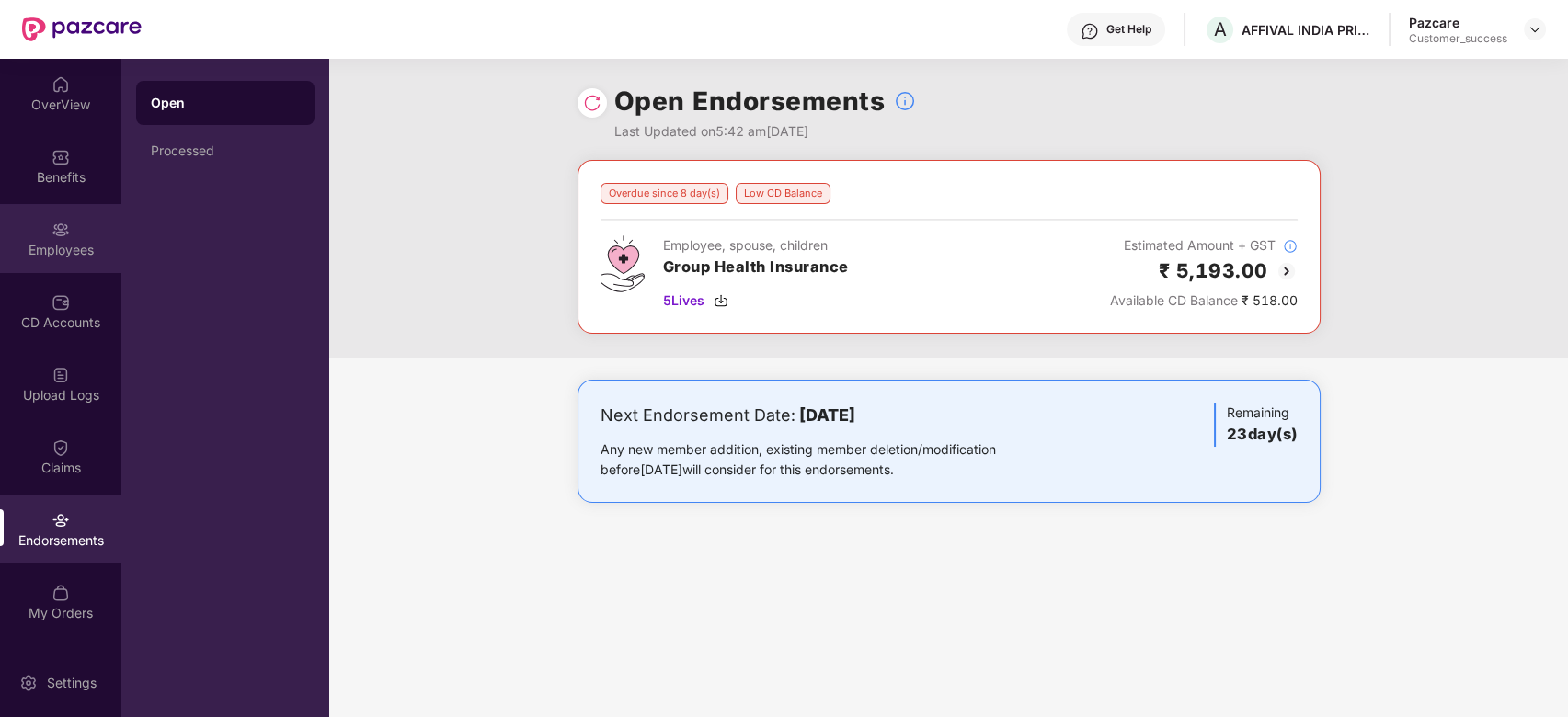
click at [54, 255] on div "Employees" at bounding box center [61, 249] width 122 height 18
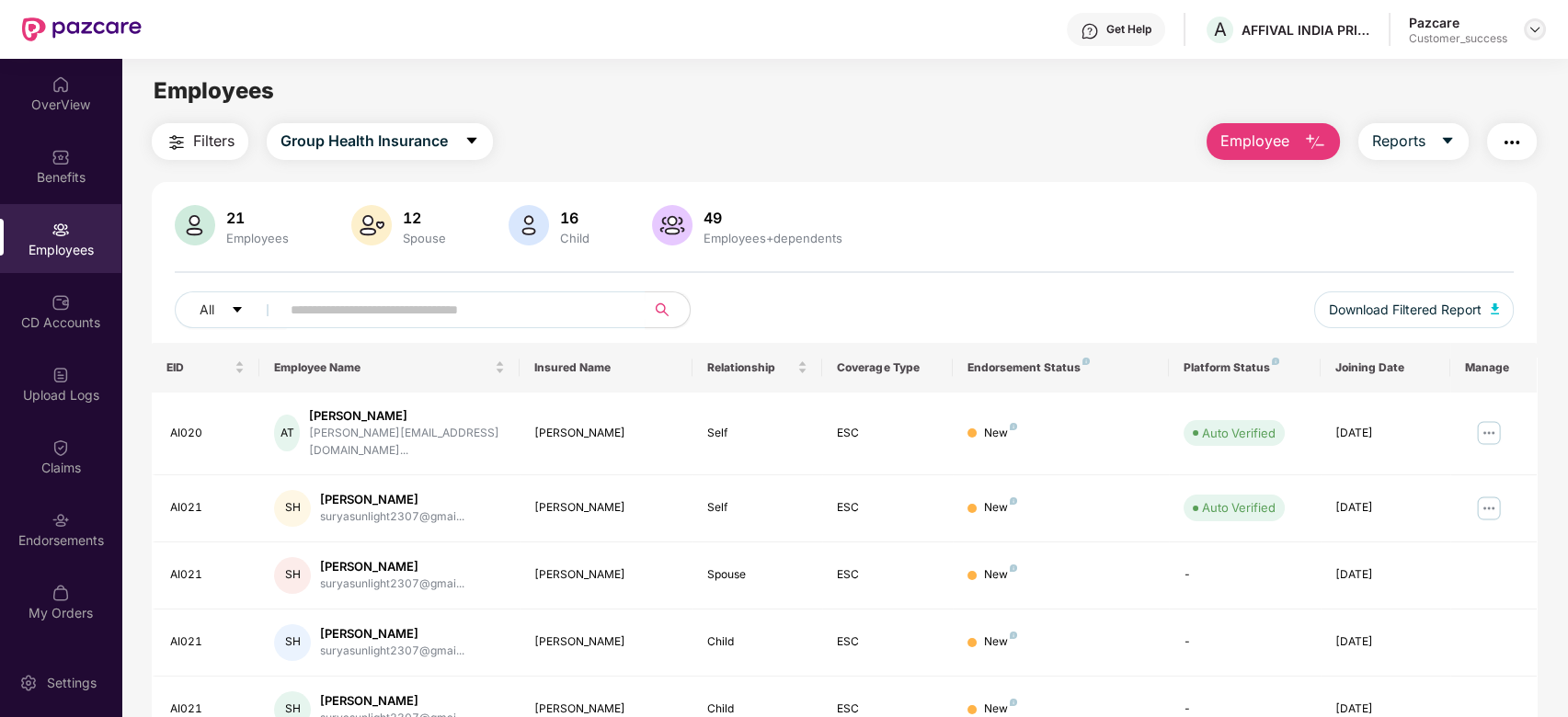
click at [1528, 23] on img at bounding box center [1535, 29] width 14 height 14
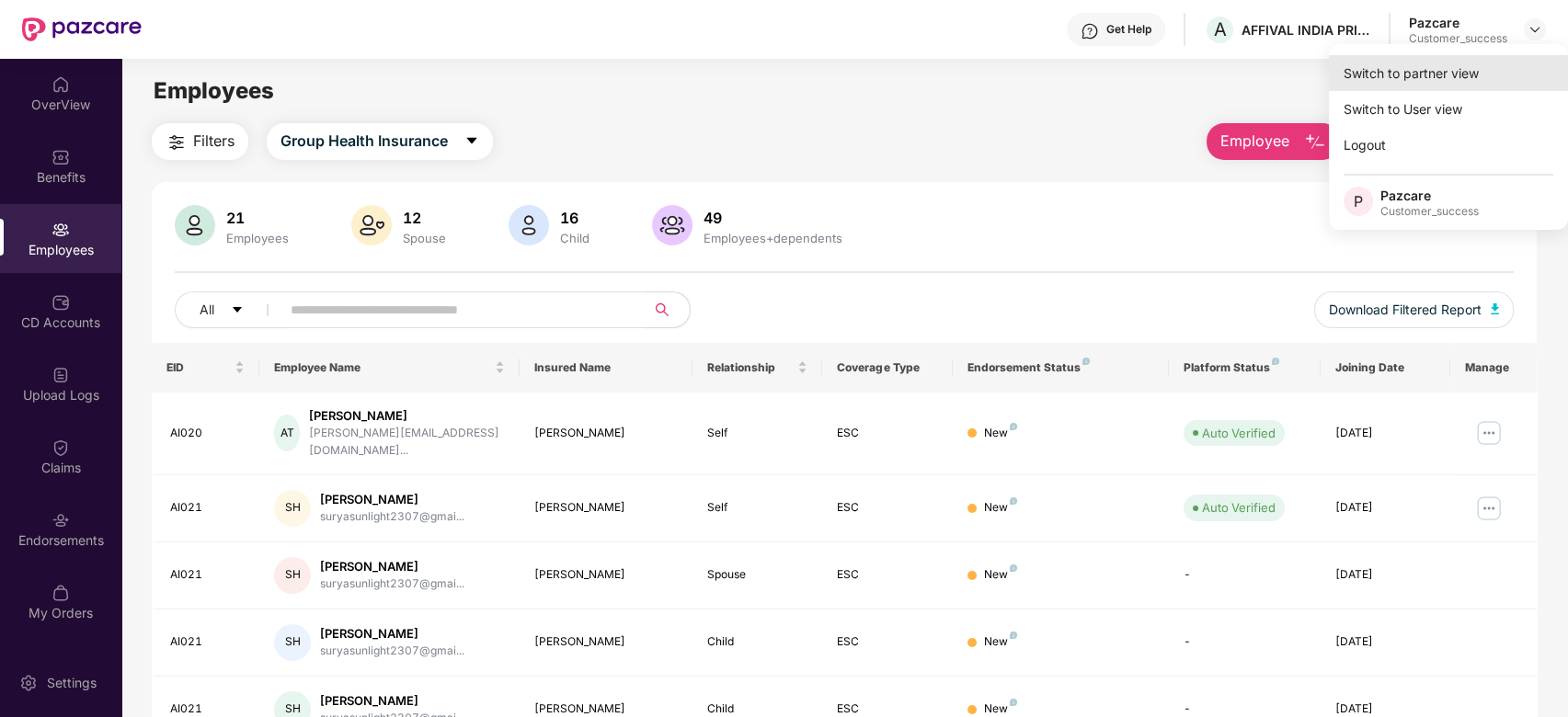
click at [1475, 74] on div "Switch to partner view" at bounding box center [1448, 73] width 239 height 36
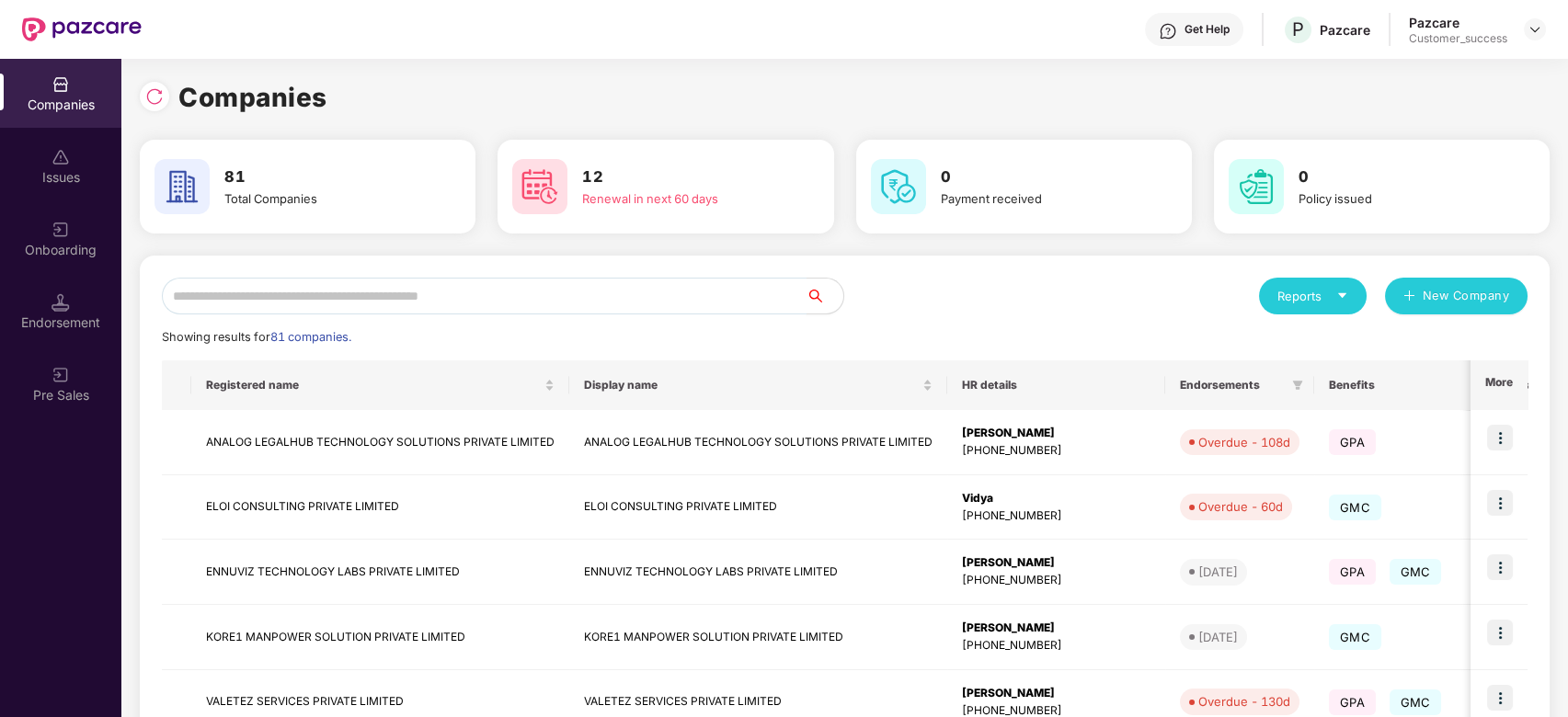
click at [567, 297] on input "text" at bounding box center [484, 296] width 645 height 37
type input "*"
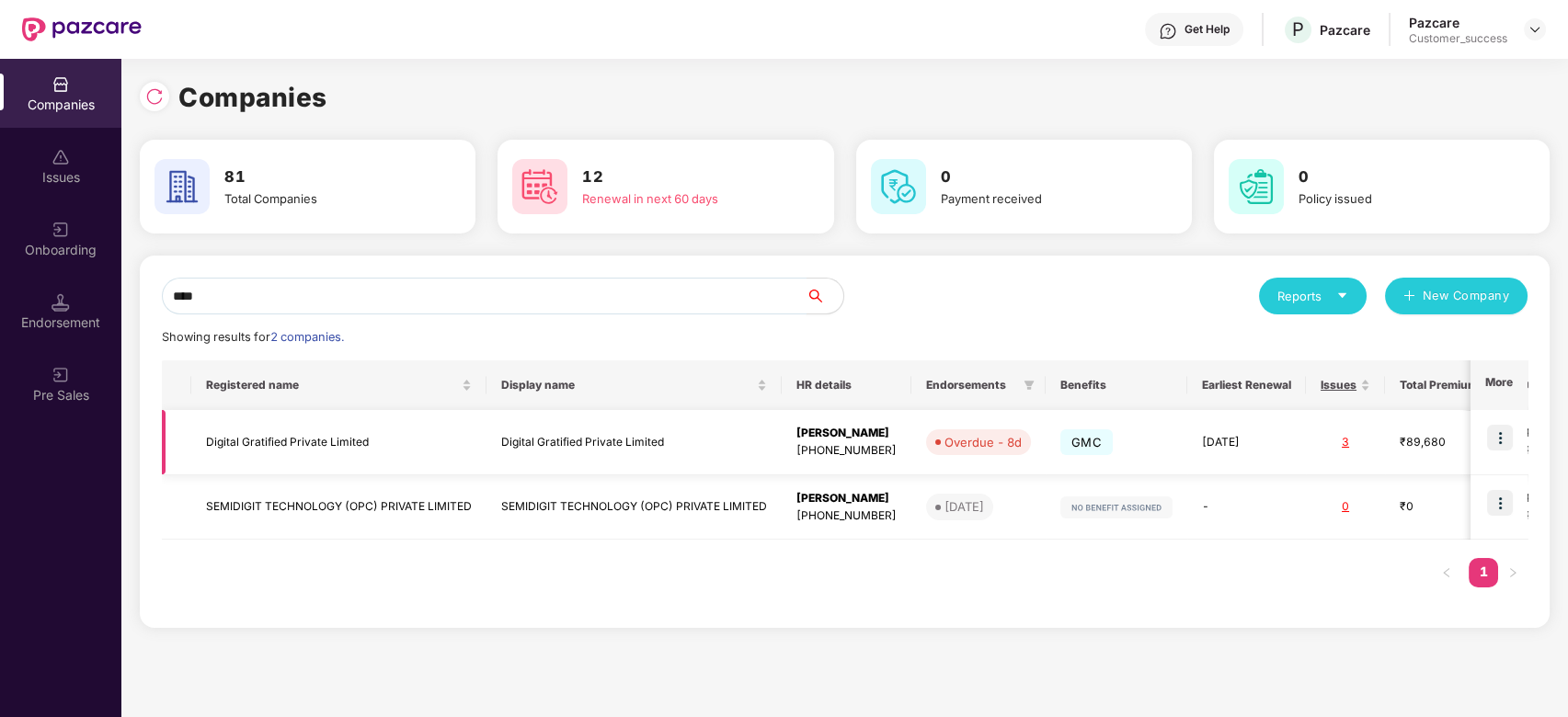
type input "****"
drag, startPoint x: 368, startPoint y: 438, endPoint x: 200, endPoint y: 446, distance: 168.2
click at [200, 446] on td "Digital Gratified Private Limited" at bounding box center [339, 443] width 295 height 66
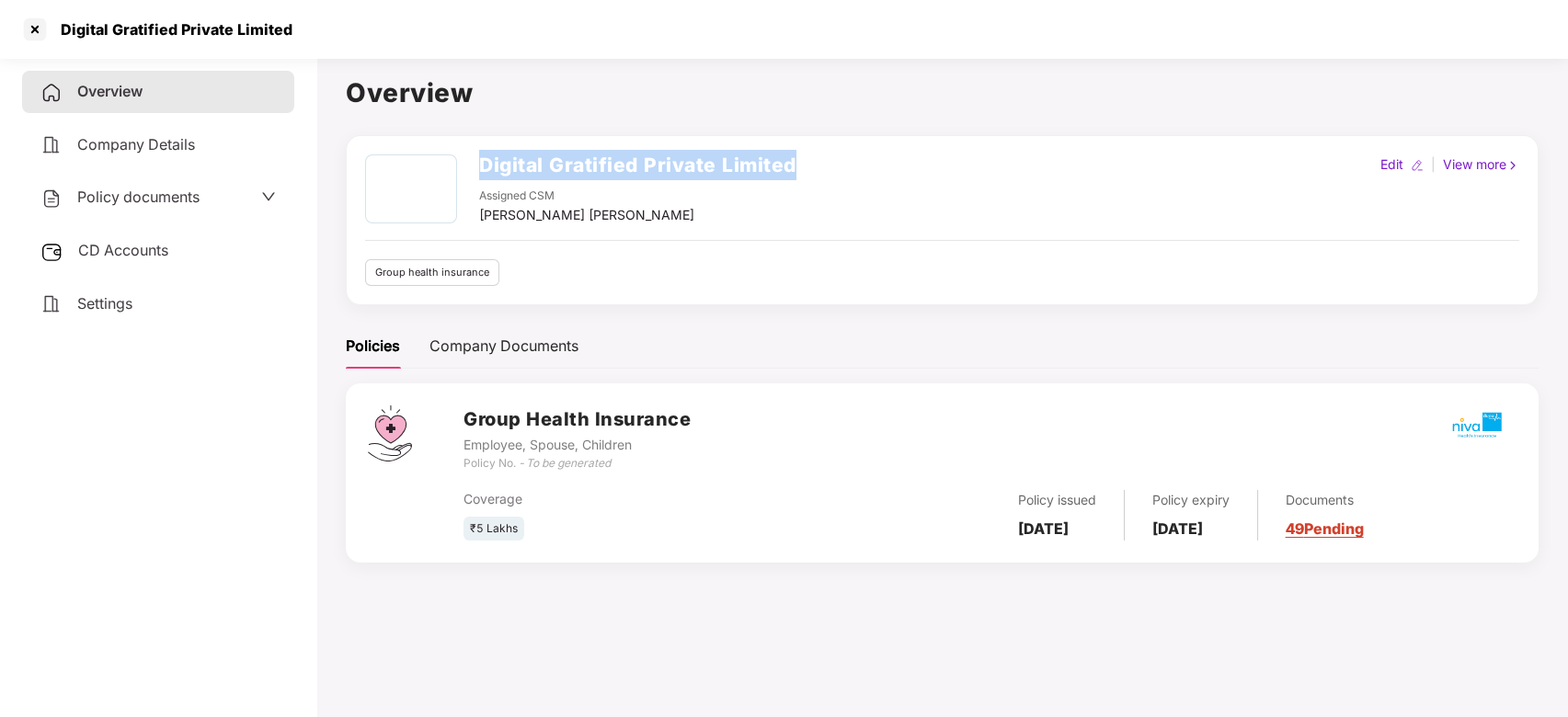
drag, startPoint x: 802, startPoint y: 163, endPoint x: 471, endPoint y: 181, distance: 331.5
click at [471, 181] on div "Digital Gratified Private Limited Assigned CSM Vikash Jhawar Maheswari Edit | V…" at bounding box center [943, 189] width 1154 height 70
copy h2 "Digital Gratified Private Limited"
click at [63, 22] on div "Digital Gratified Private Limited" at bounding box center [170, 29] width 243 height 18
click at [41, 27] on div at bounding box center [34, 29] width 30 height 30
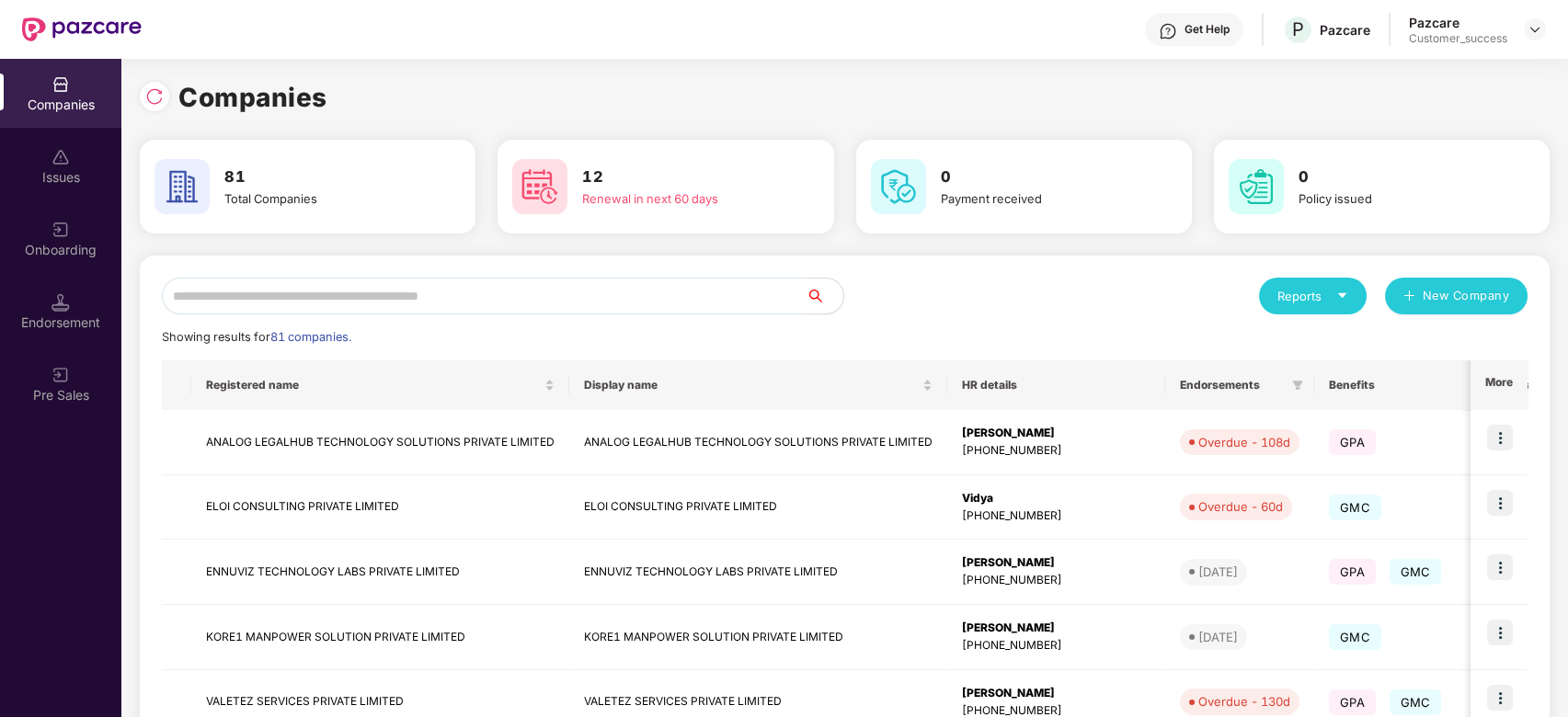
click at [424, 297] on input "text" at bounding box center [484, 296] width 645 height 37
type input "*"
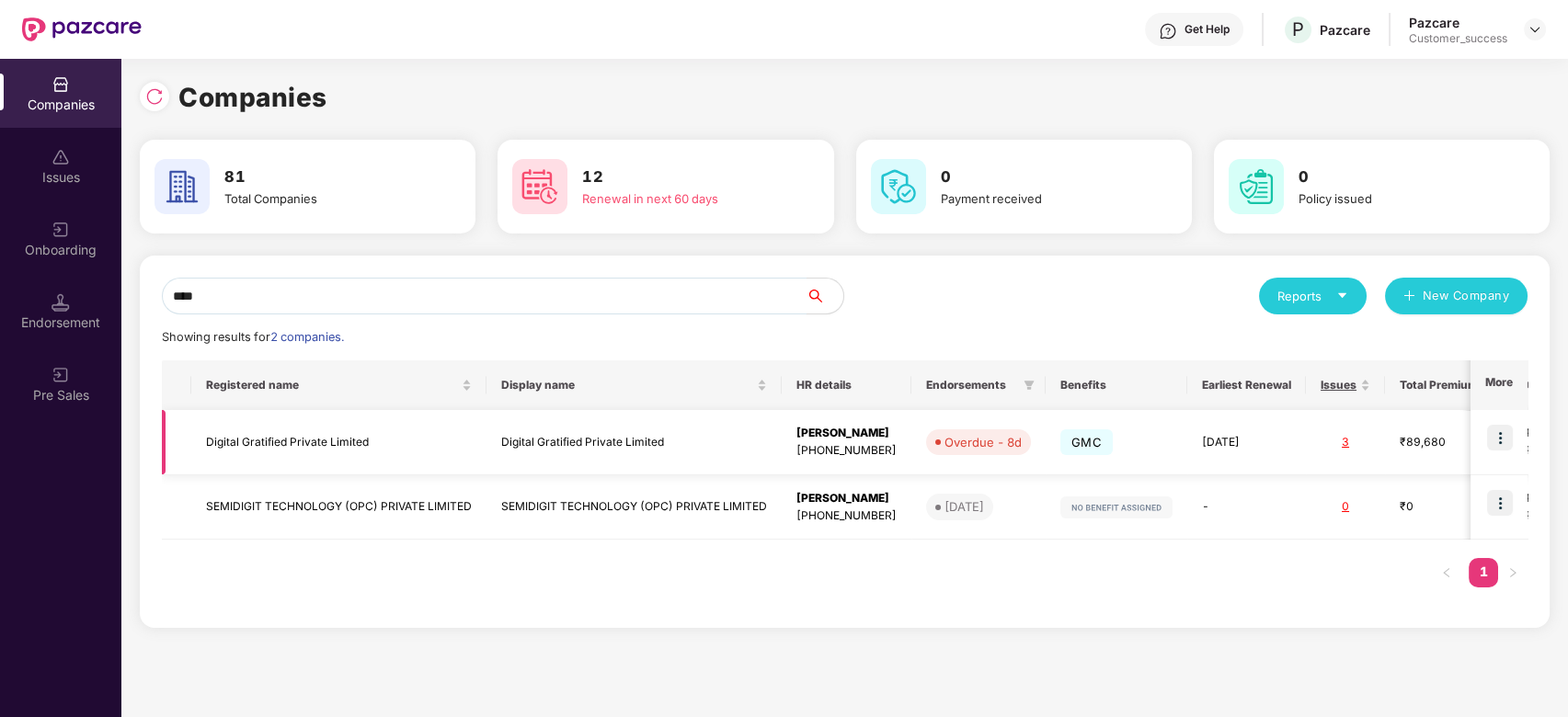
type input "****"
click at [1517, 439] on td at bounding box center [1499, 443] width 57 height 66
click at [1503, 439] on img at bounding box center [1499, 437] width 26 height 26
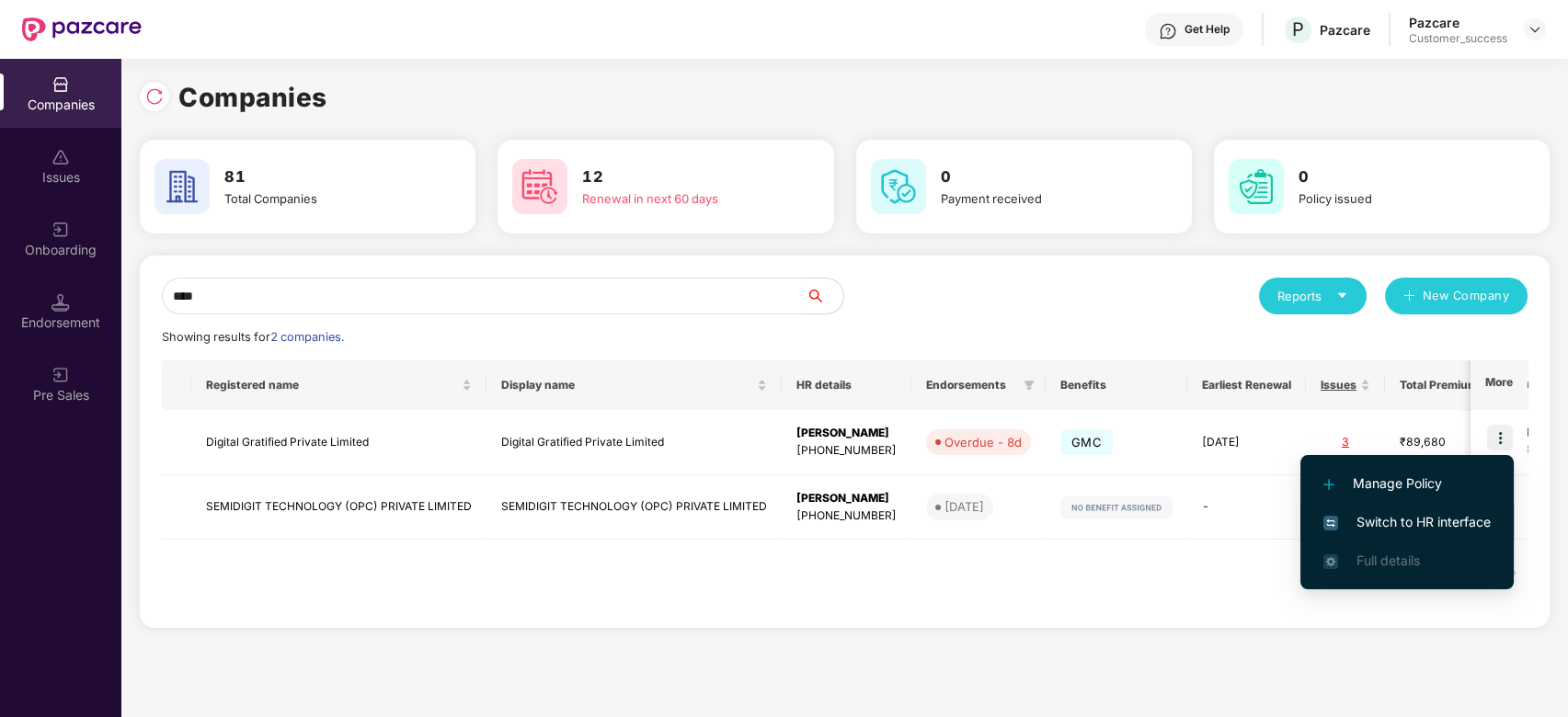
click at [1384, 514] on span "Switch to HR interface" at bounding box center [1407, 522] width 168 height 20
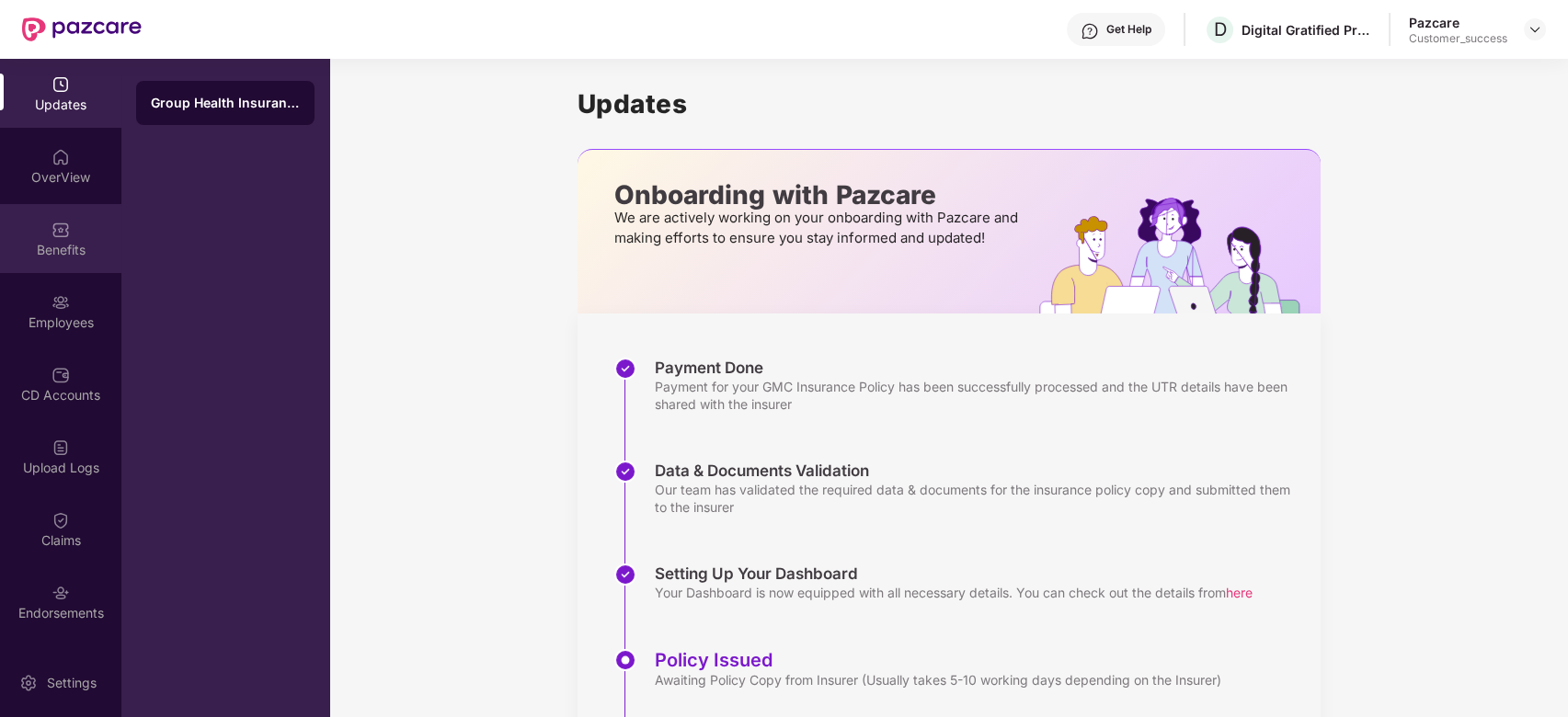
click at [44, 245] on div "Benefits" at bounding box center [61, 249] width 122 height 18
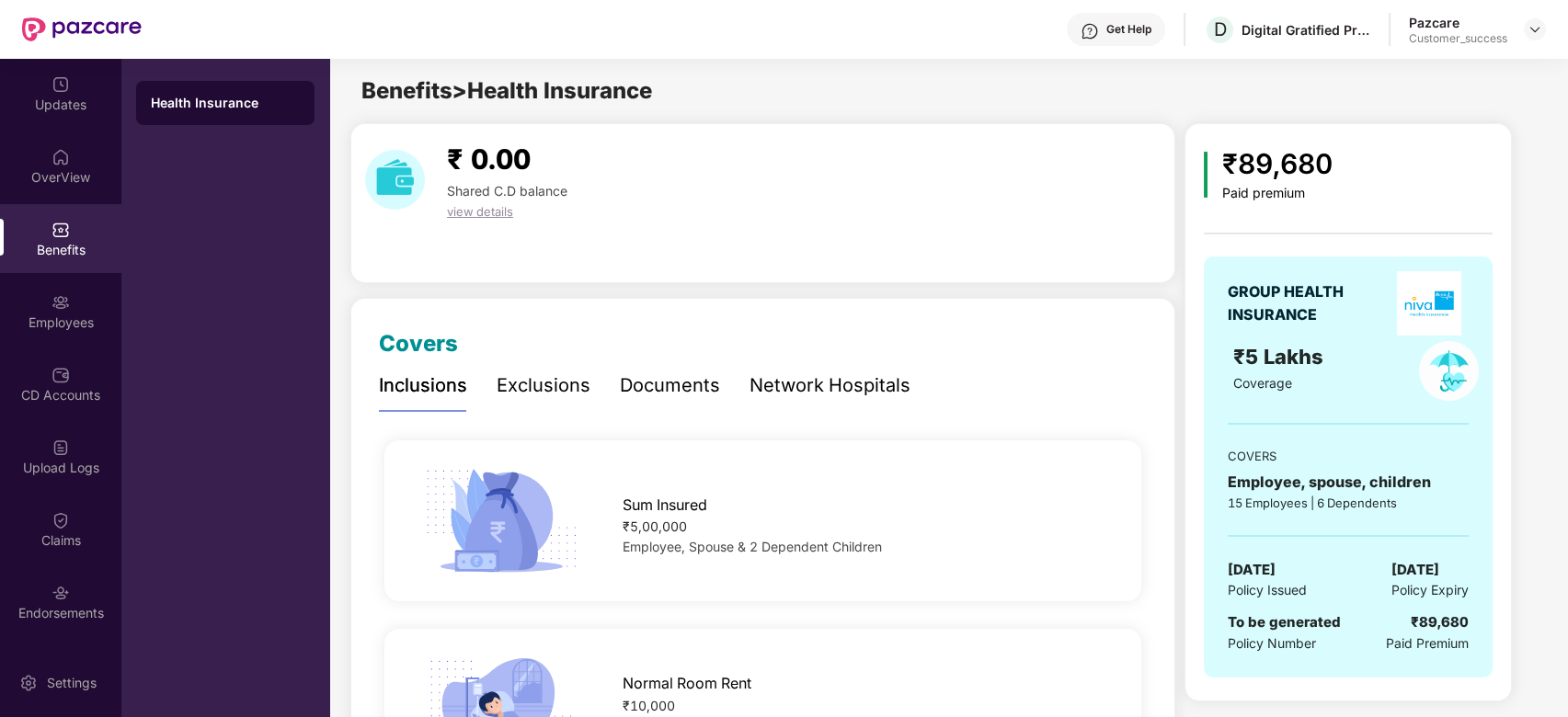
click at [644, 394] on div "Documents" at bounding box center [669, 386] width 100 height 29
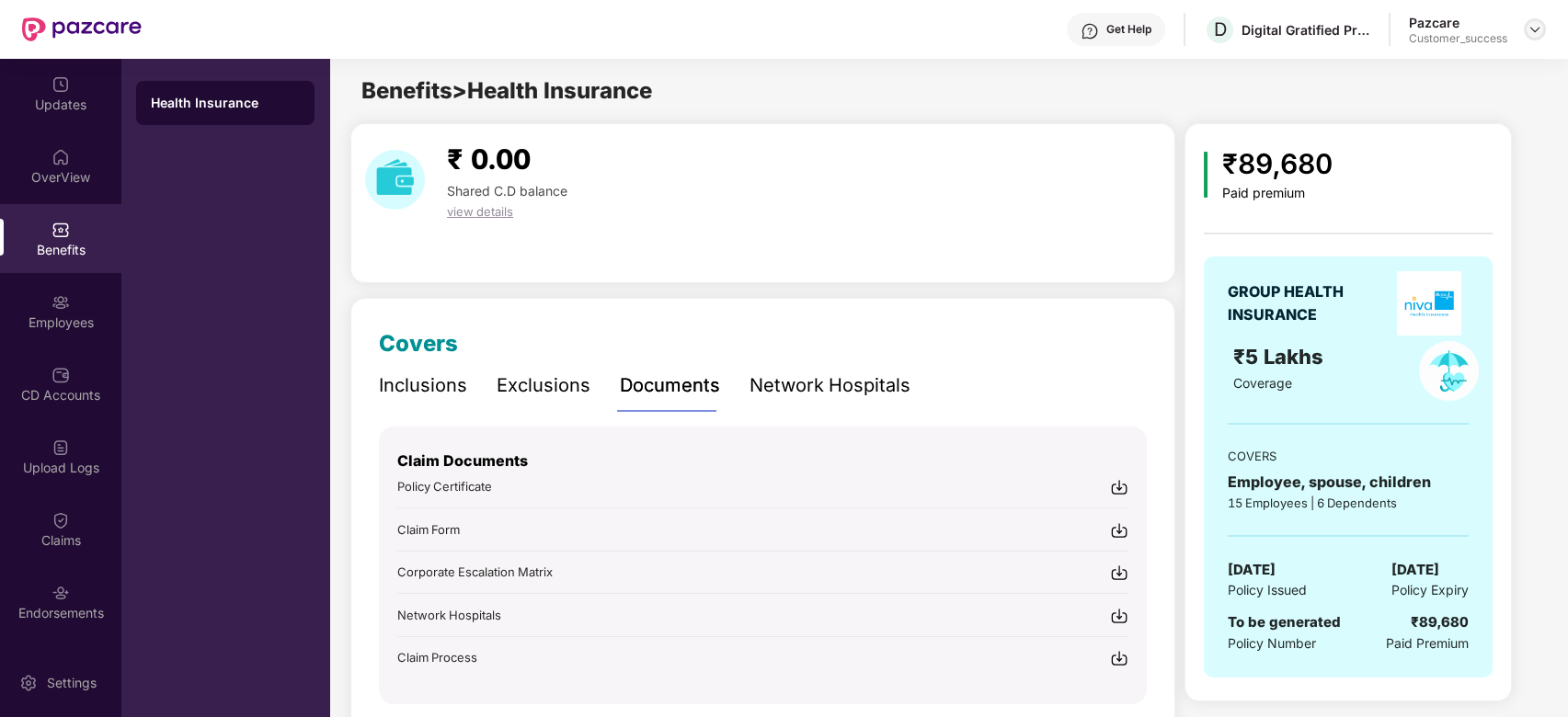
click at [1540, 27] on img at bounding box center [1535, 29] width 14 height 14
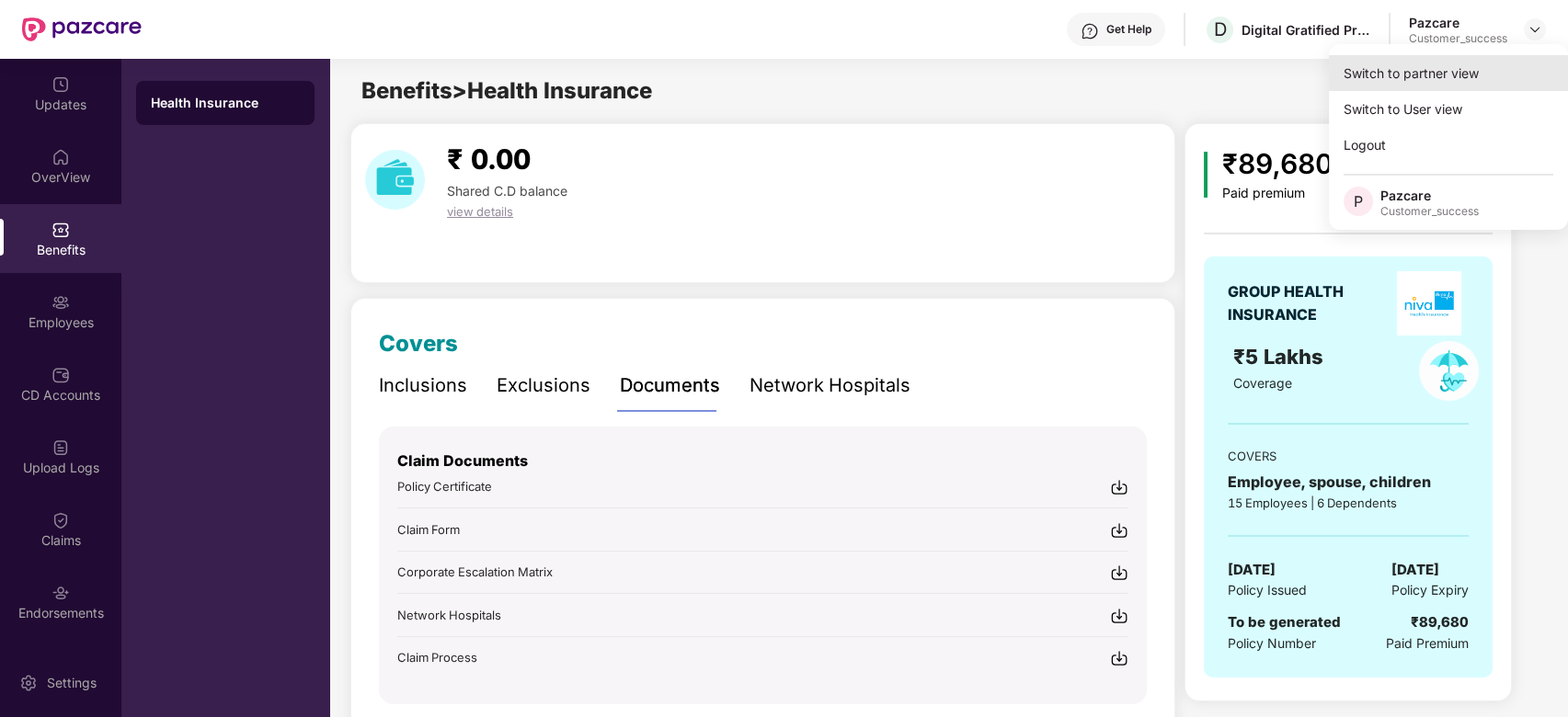
click at [1440, 77] on div "Switch to partner view" at bounding box center [1448, 73] width 239 height 36
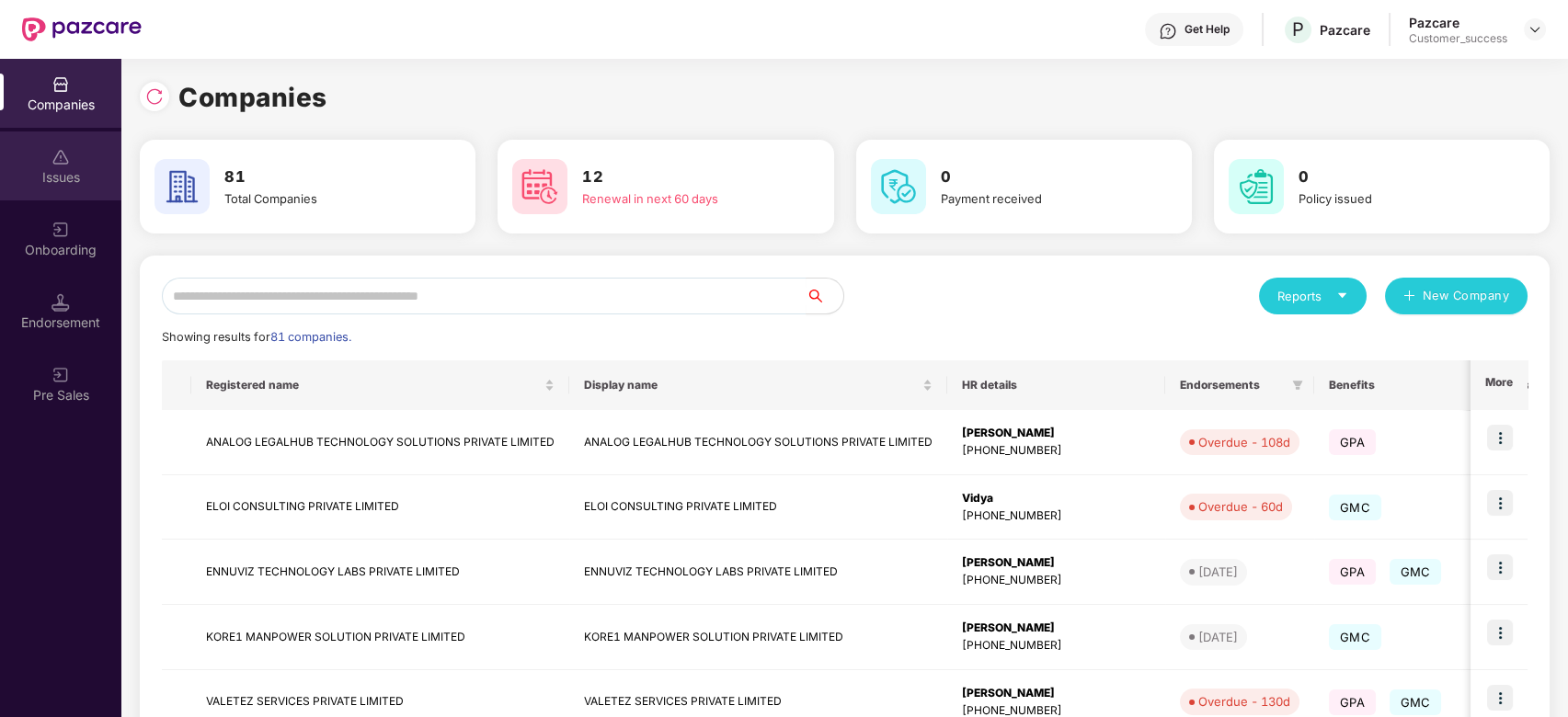
click at [56, 173] on div "Issues" at bounding box center [61, 177] width 122 height 18
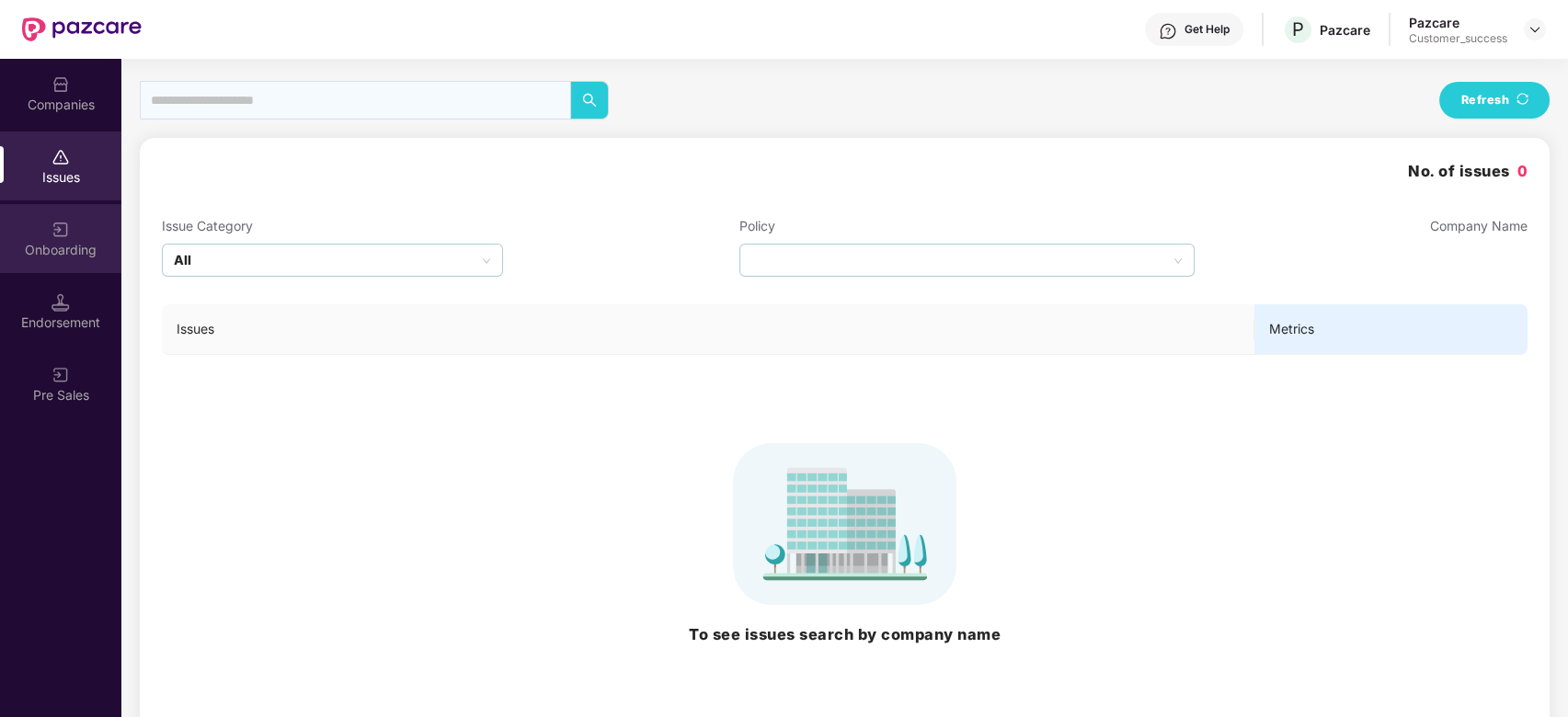
click at [58, 253] on div "Onboarding" at bounding box center [61, 249] width 122 height 18
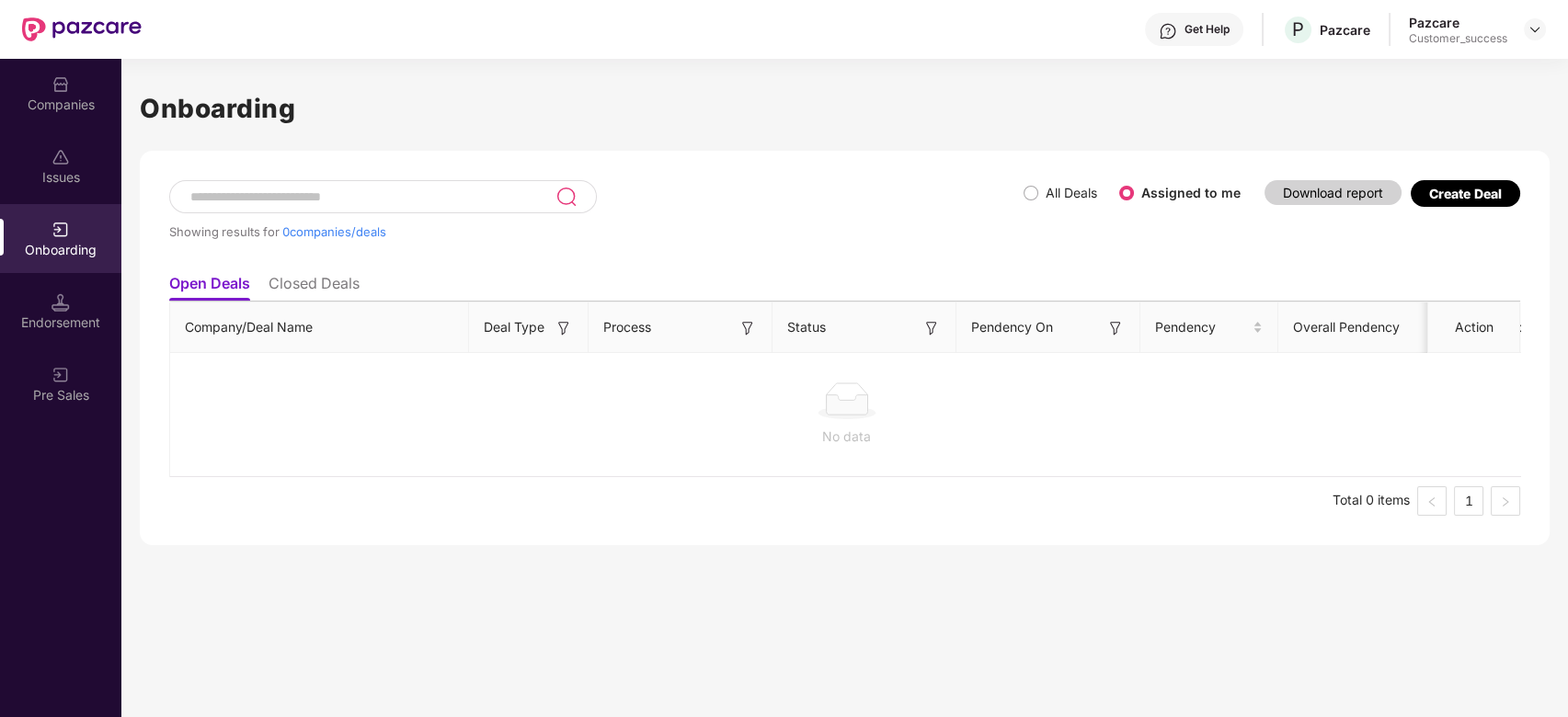
click at [63, 105] on div "Companies" at bounding box center [61, 104] width 122 height 18
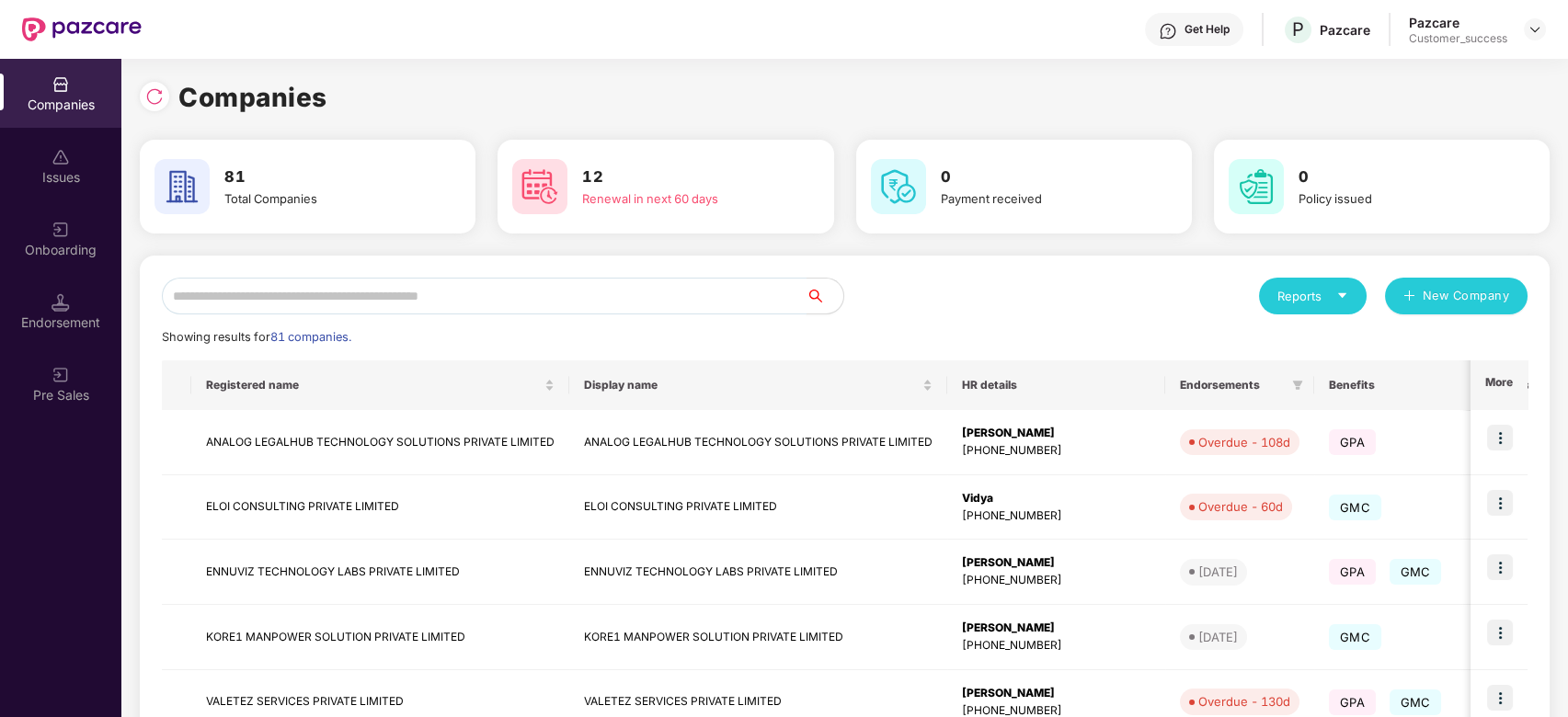
click at [663, 292] on input "text" at bounding box center [484, 296] width 645 height 37
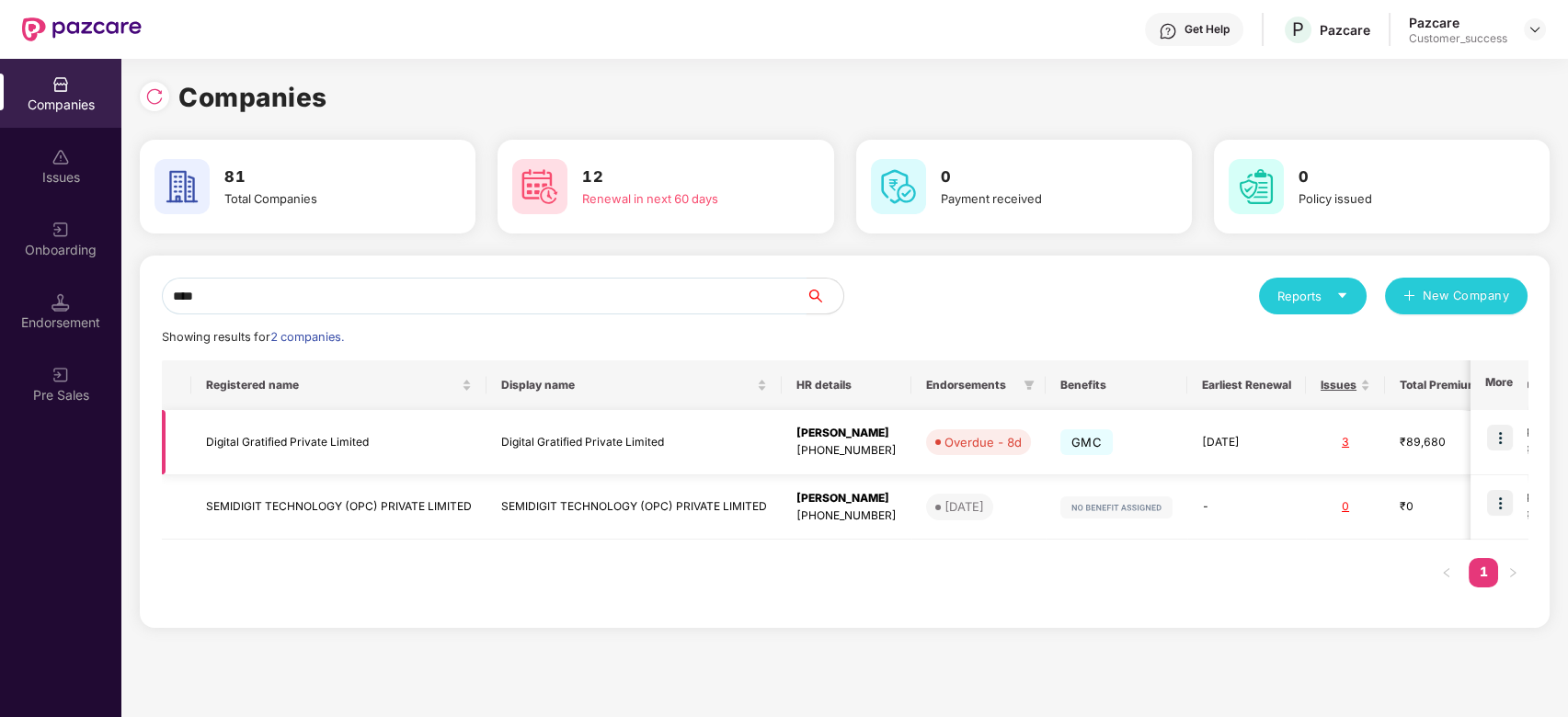
type input "****"
click at [1508, 446] on img at bounding box center [1499, 437] width 26 height 26
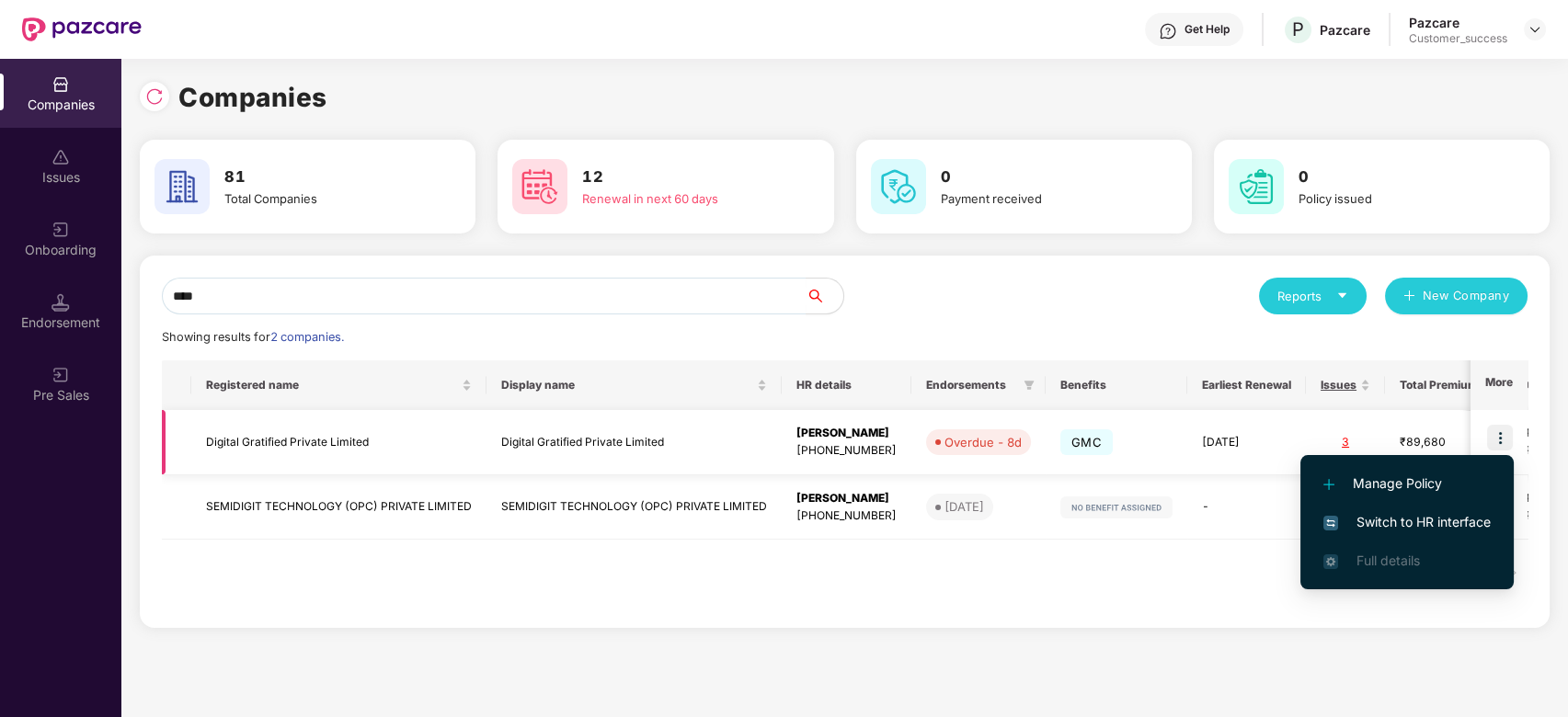
click at [287, 425] on td "Digital Gratified Private Limited" at bounding box center [339, 443] width 295 height 66
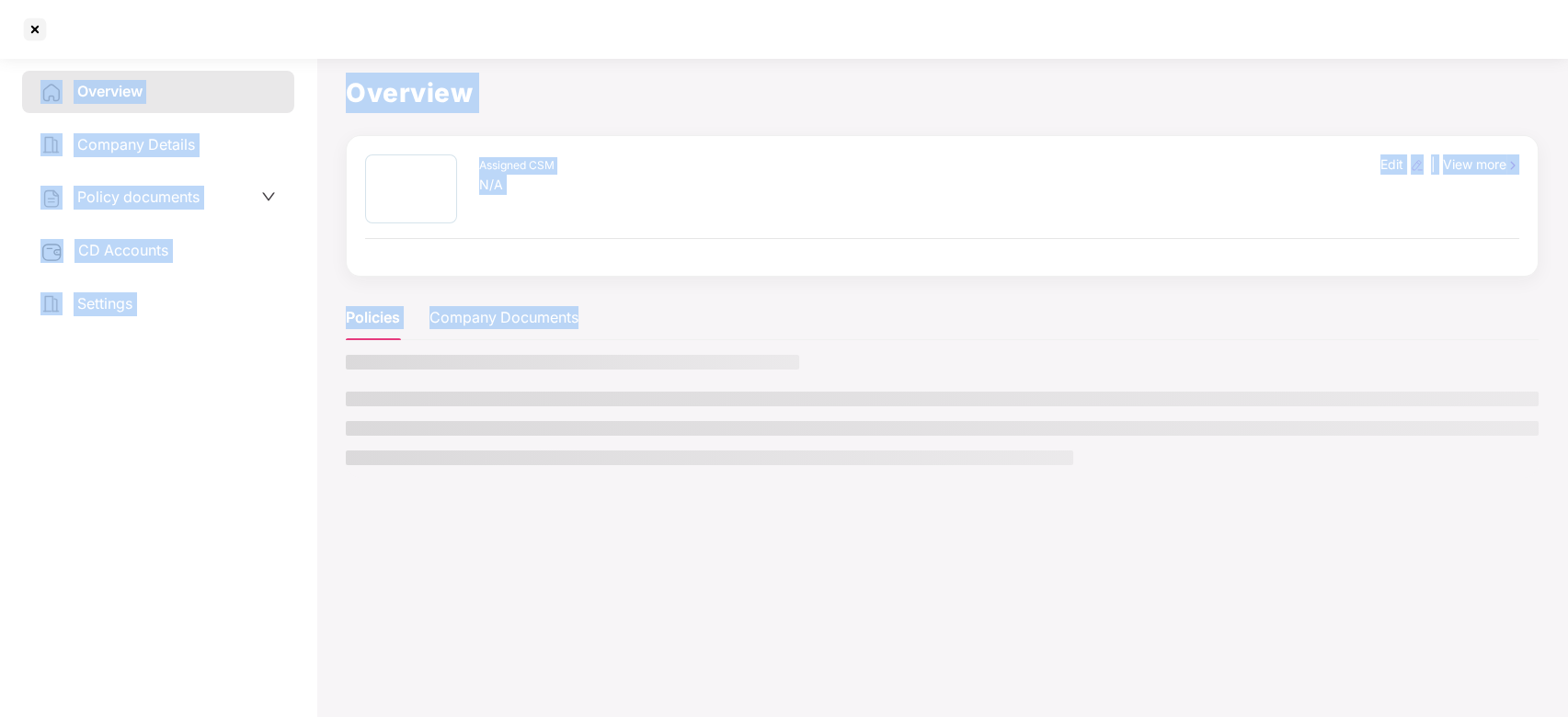
click at [287, 425] on div "Overview Company Details Policy documents CD Accounts Settings" at bounding box center [158, 384] width 272 height 627
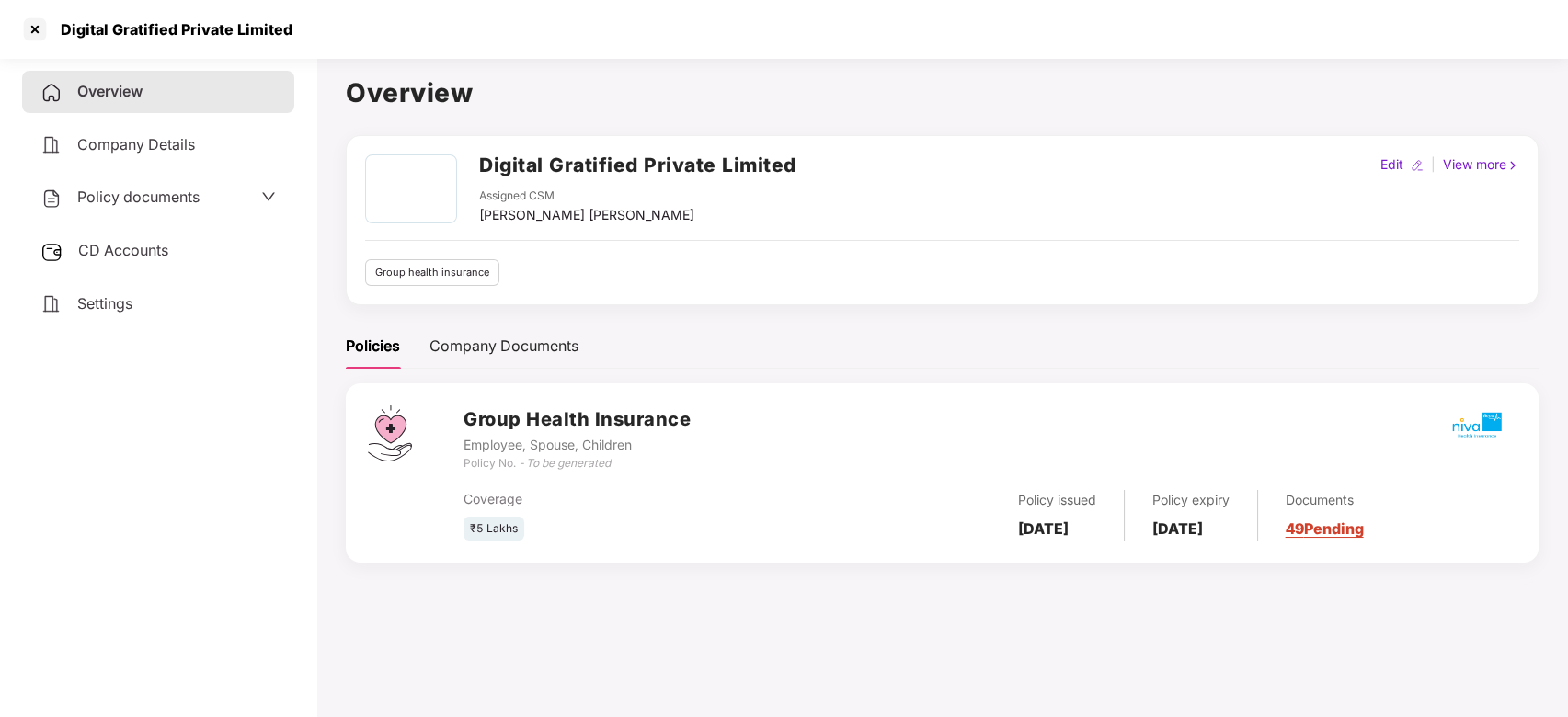
click at [165, 199] on span "Policy documents" at bounding box center [138, 196] width 122 height 18
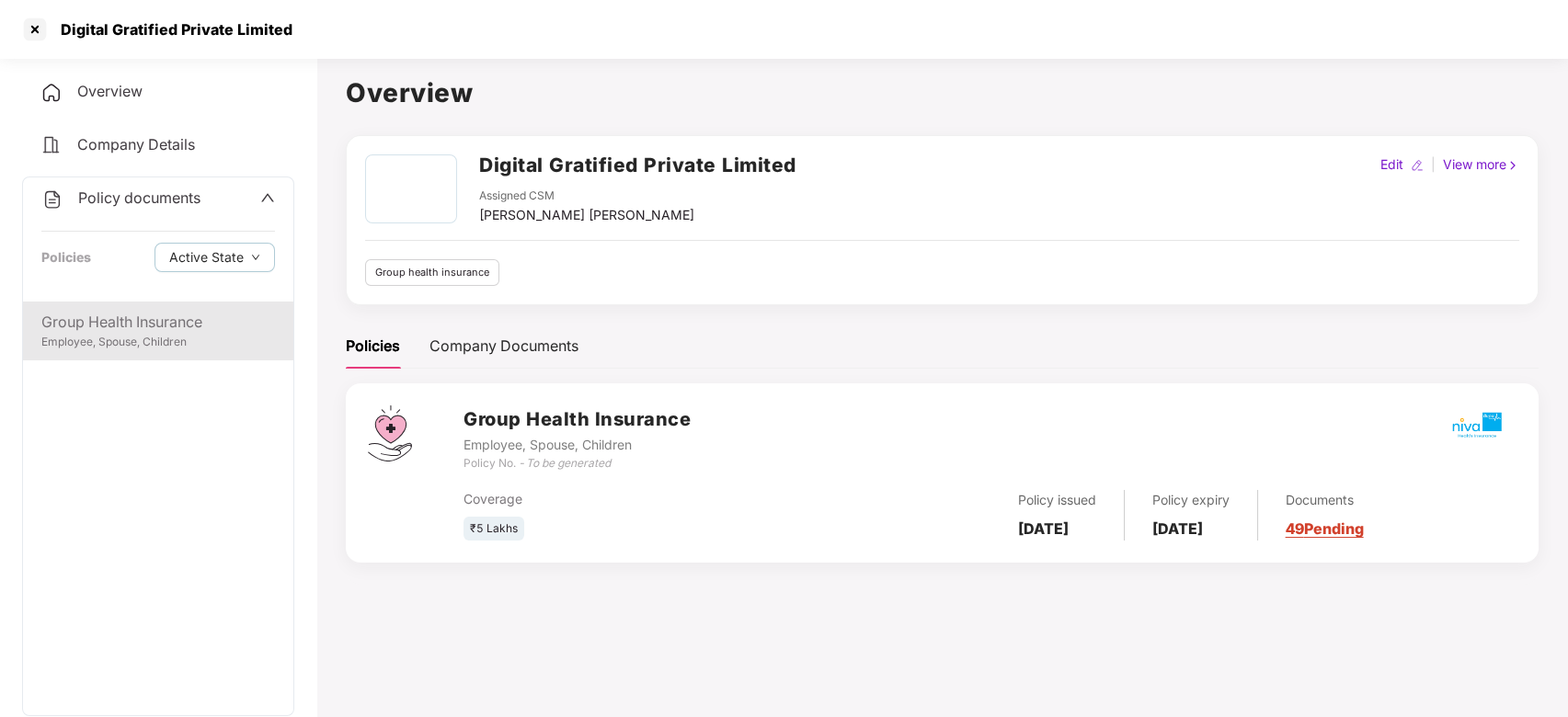
click at [140, 320] on div "Group Health Insurance" at bounding box center [157, 323] width 233 height 23
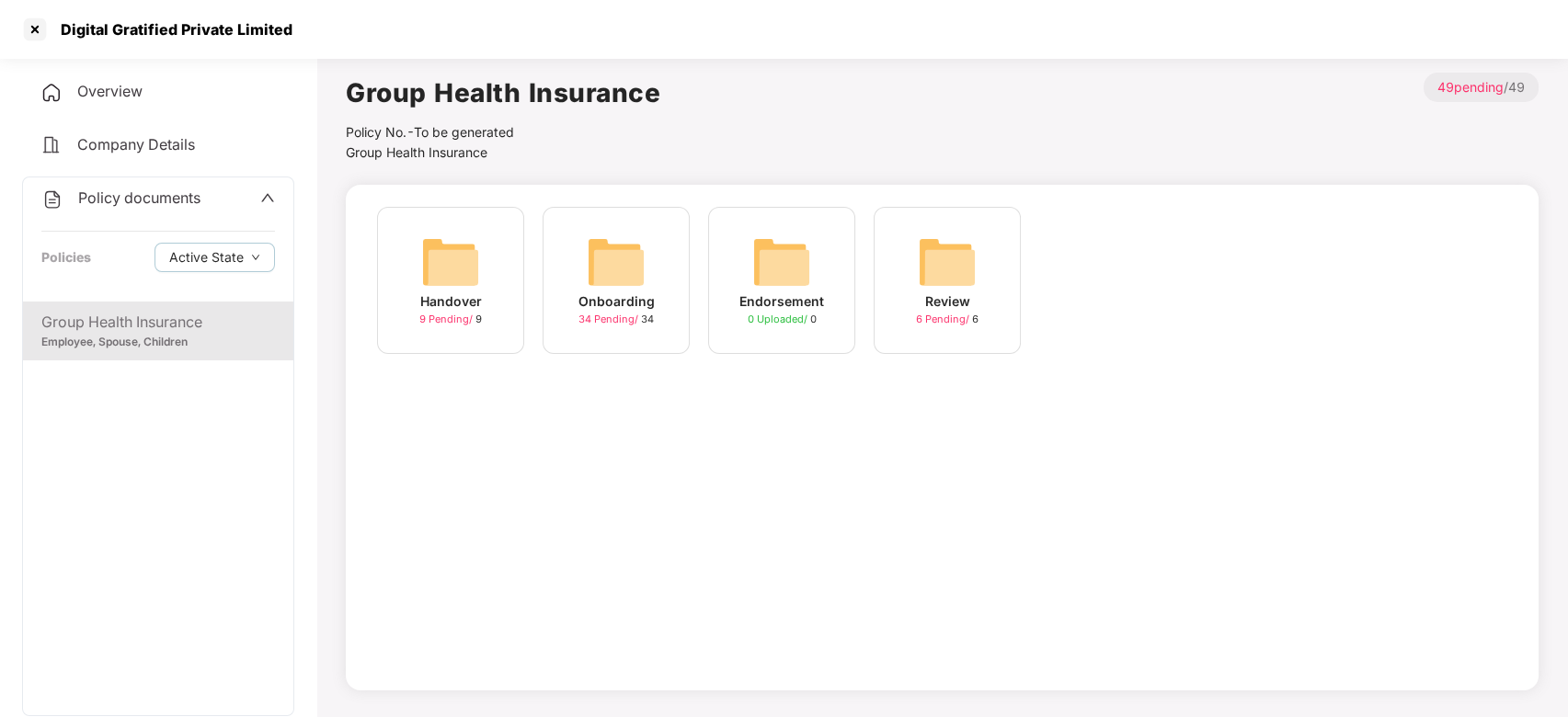
click at [621, 304] on div "Onboarding" at bounding box center [617, 301] width 76 height 20
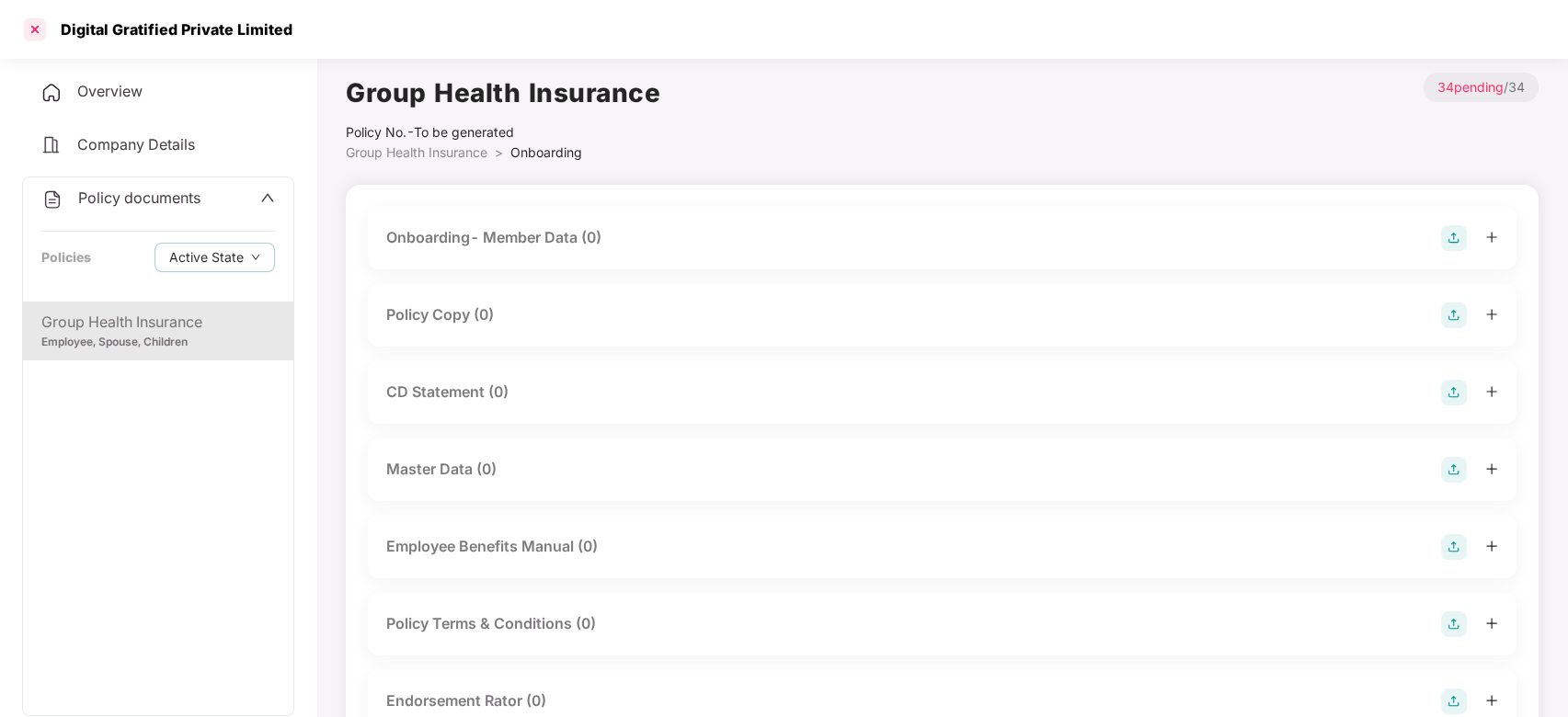
click at [35, 26] on div at bounding box center [34, 29] width 30 height 30
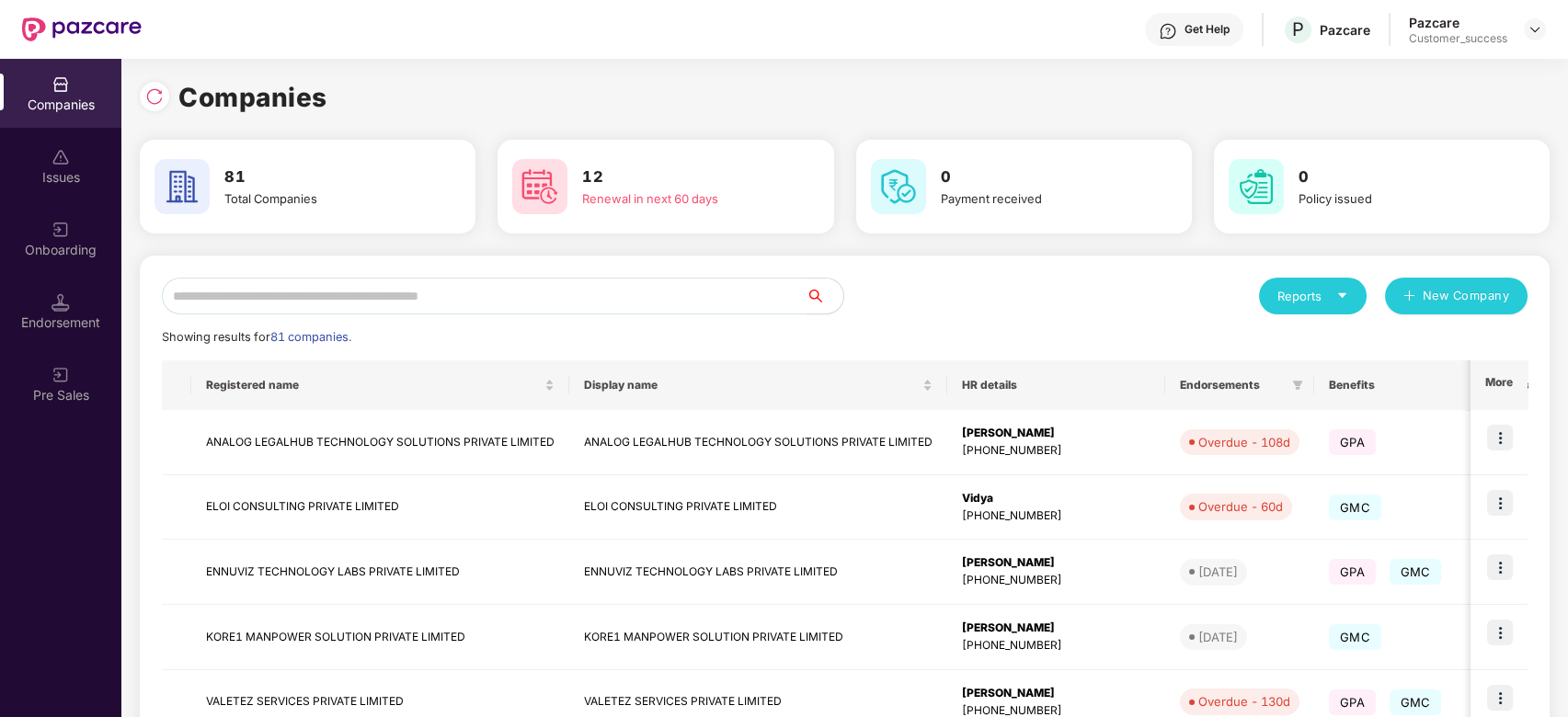
click at [325, 291] on input "text" at bounding box center [484, 296] width 645 height 37
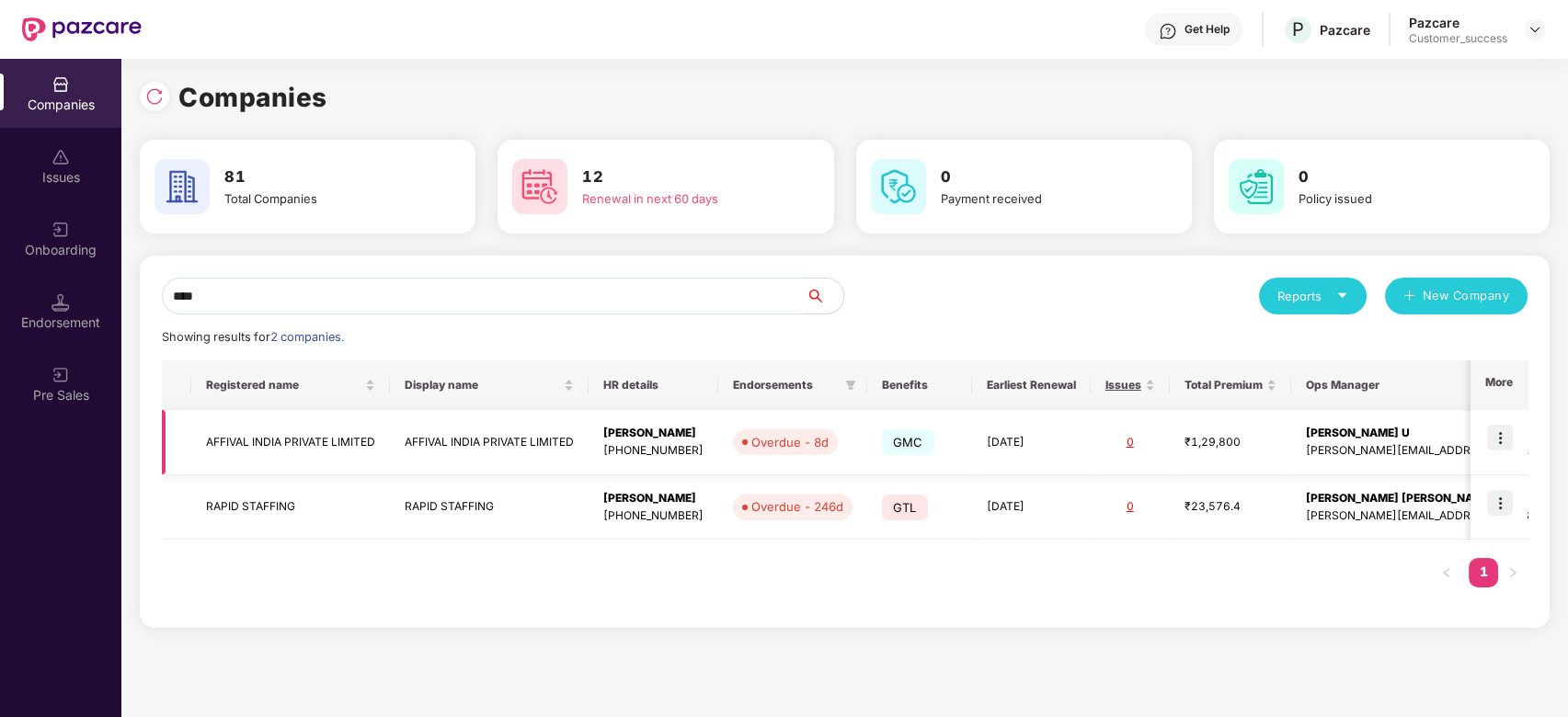
type input "****"
click at [1508, 425] on img at bounding box center [1499, 437] width 26 height 26
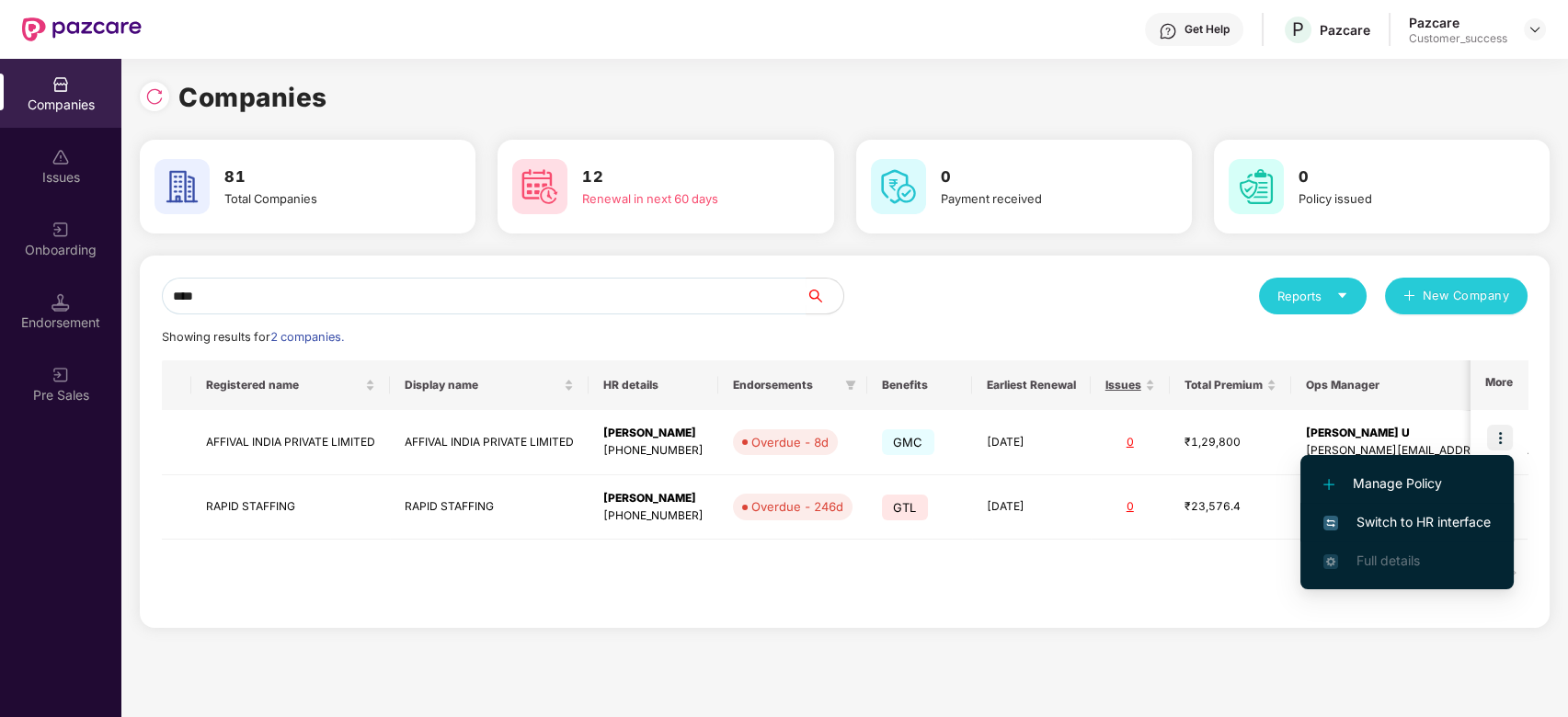
click at [1423, 514] on span "Switch to HR interface" at bounding box center [1407, 522] width 168 height 20
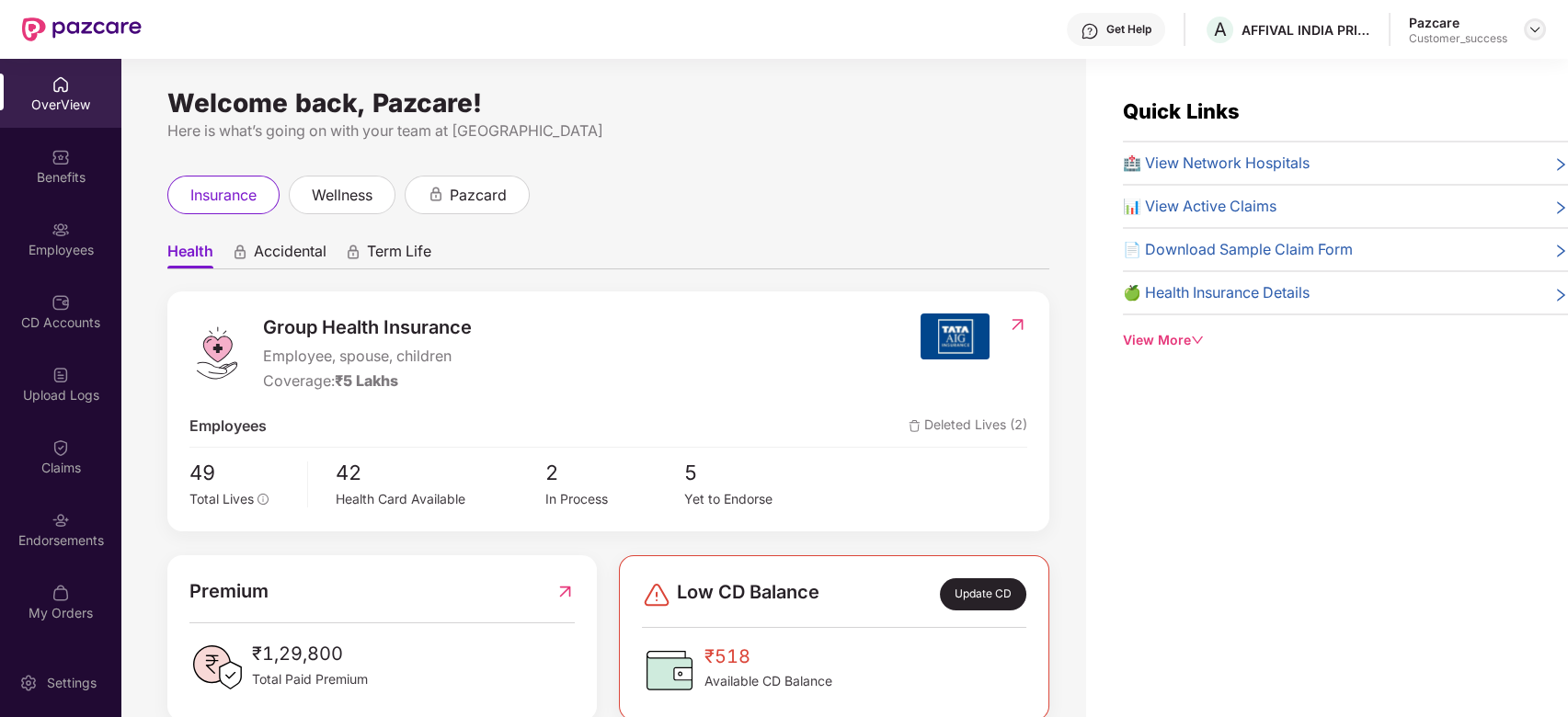
click at [1531, 30] on img at bounding box center [1535, 29] width 14 height 14
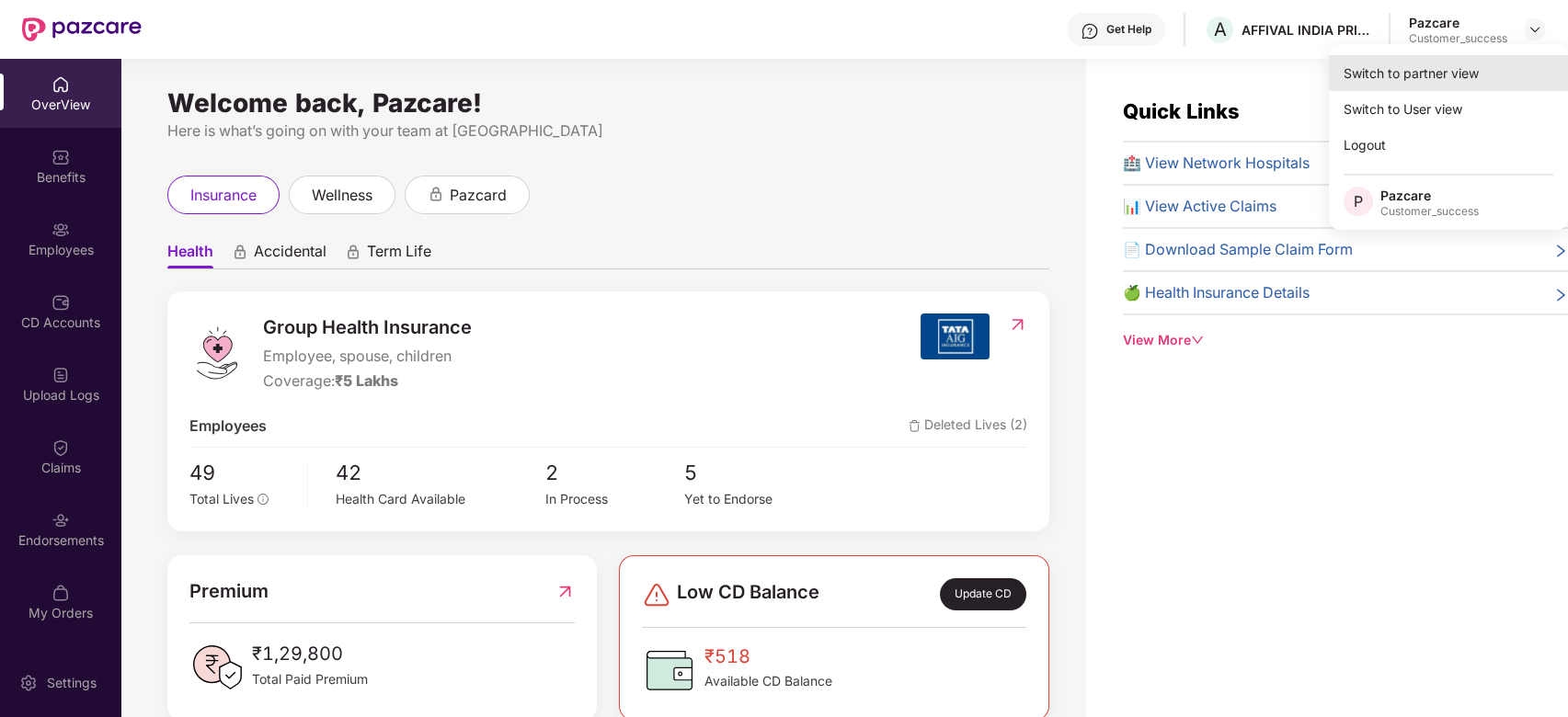
click at [1450, 70] on div "Switch to partner view" at bounding box center [1448, 73] width 239 height 36
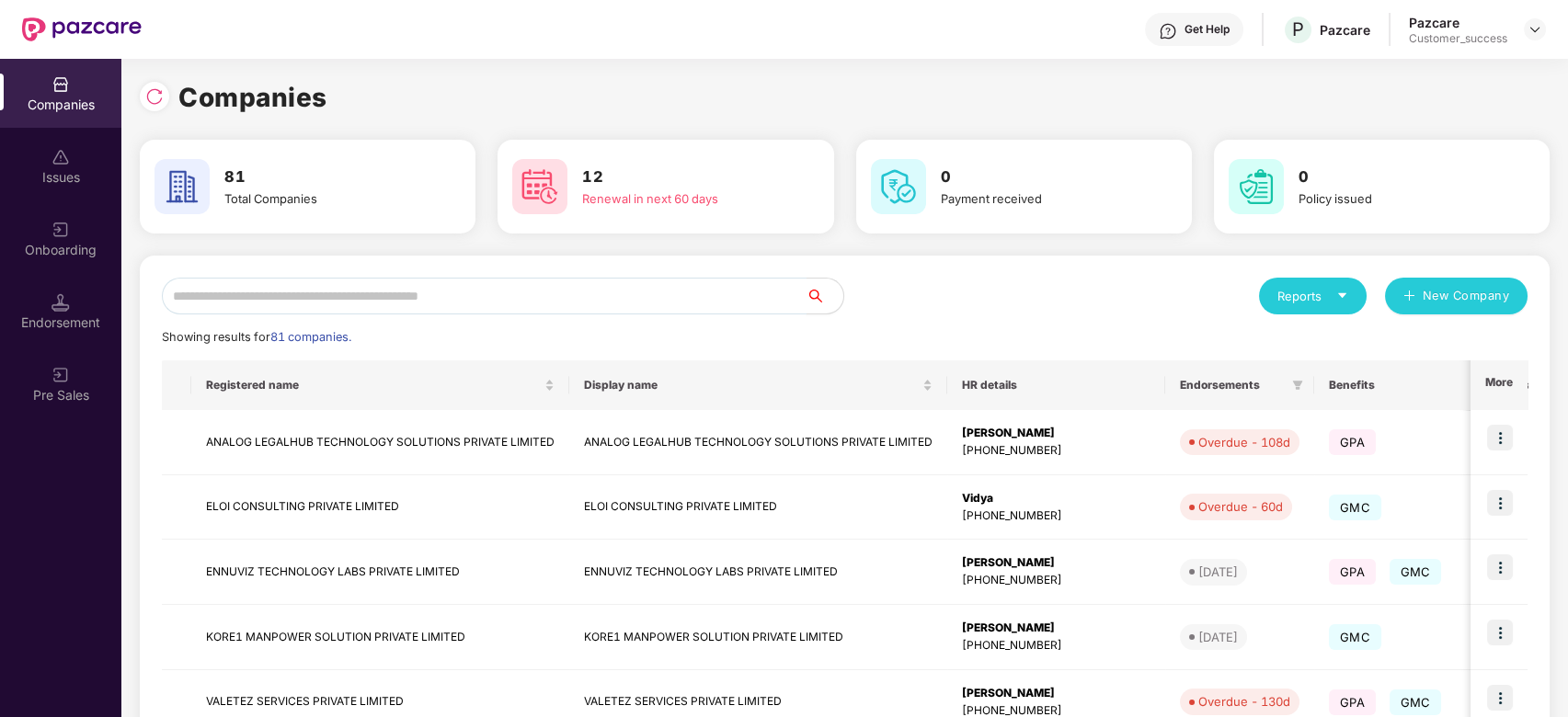
click at [543, 297] on input "text" at bounding box center [484, 296] width 645 height 37
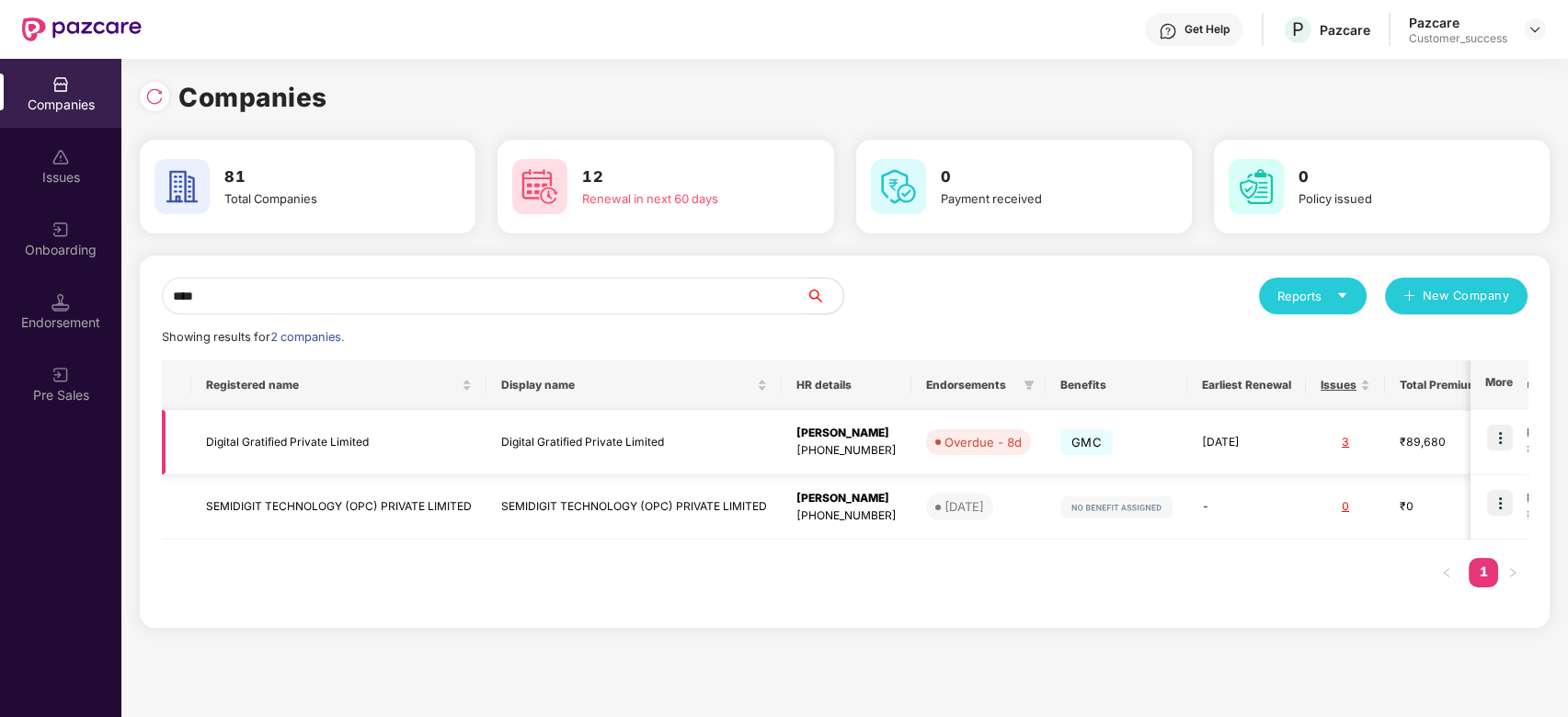
type input "****"
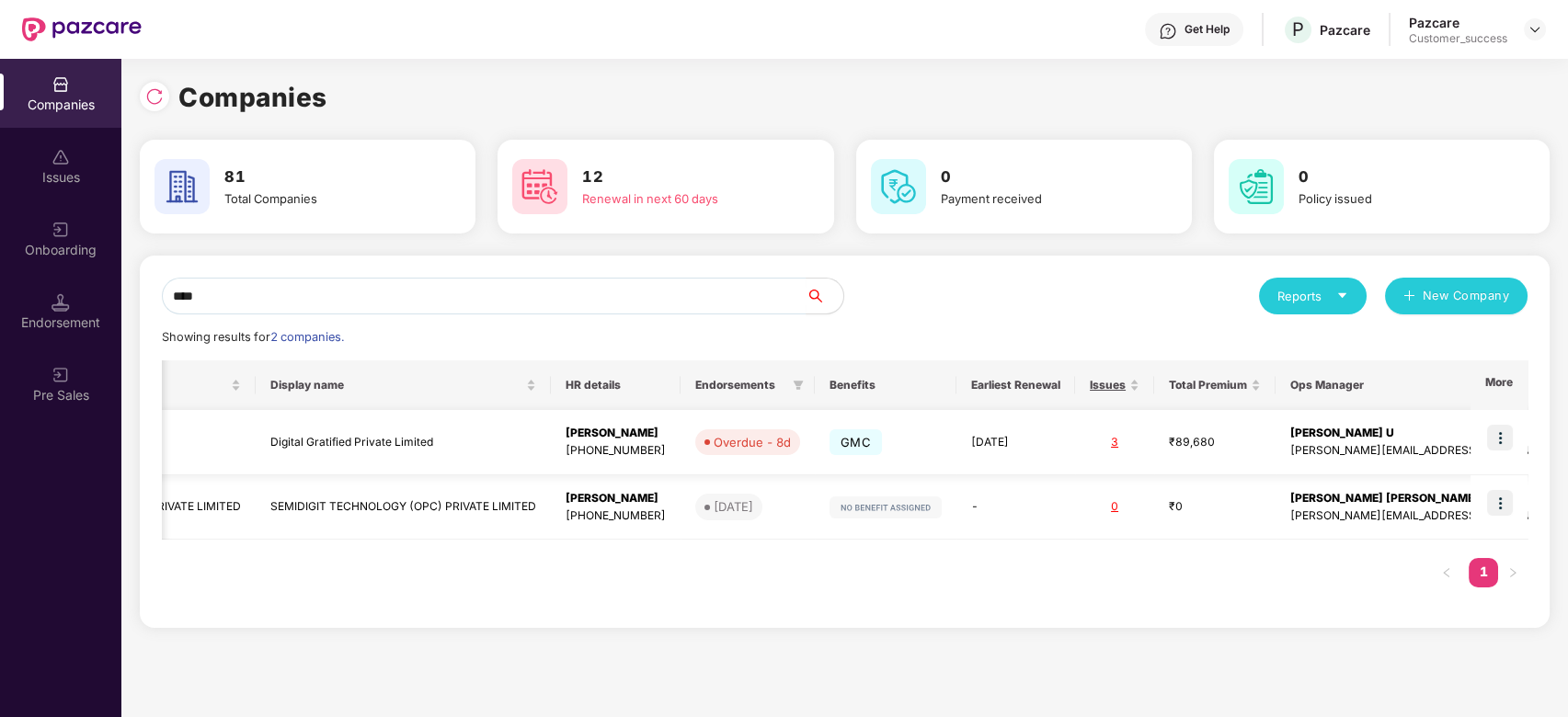
click at [1501, 447] on img at bounding box center [1499, 437] width 26 height 26
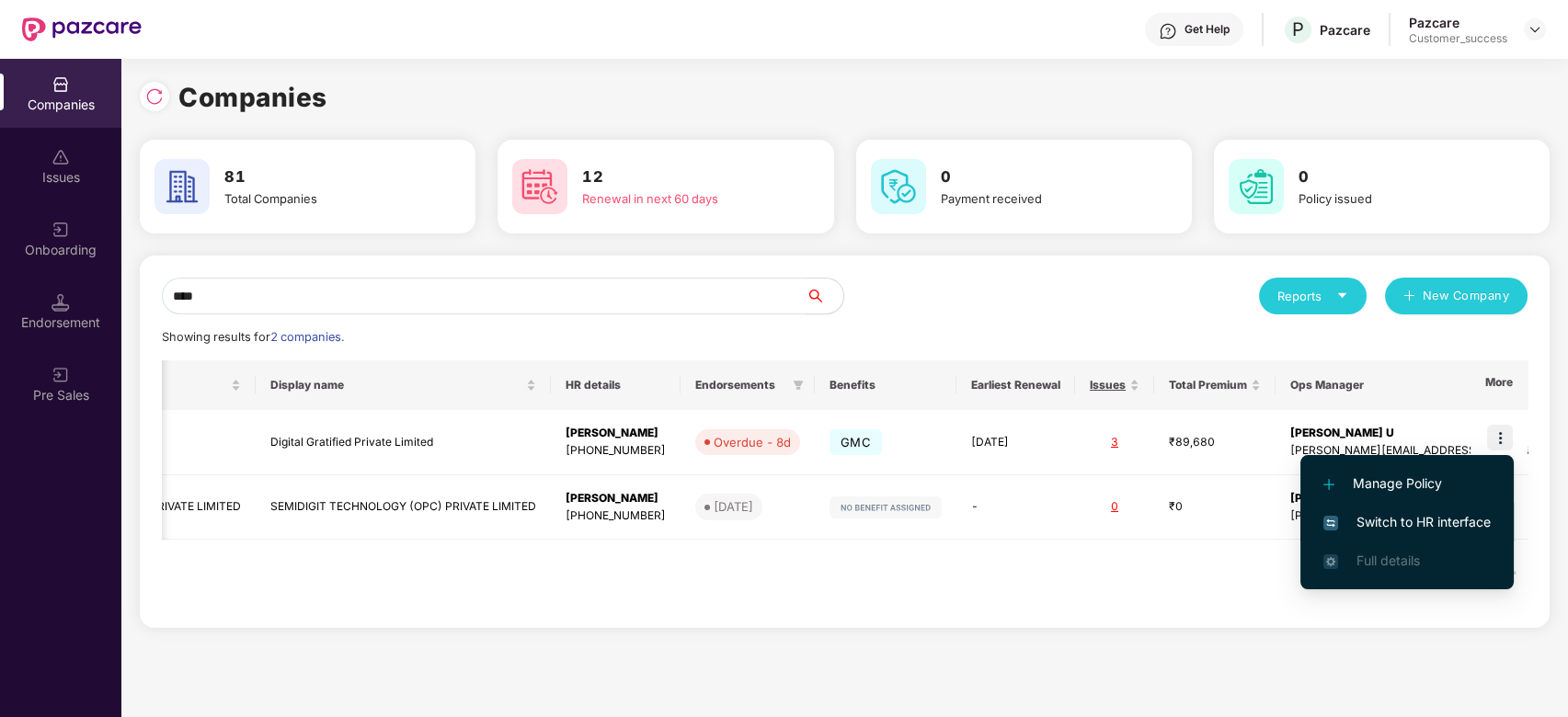
click at [1334, 527] on img at bounding box center [1330, 523] width 14 height 14
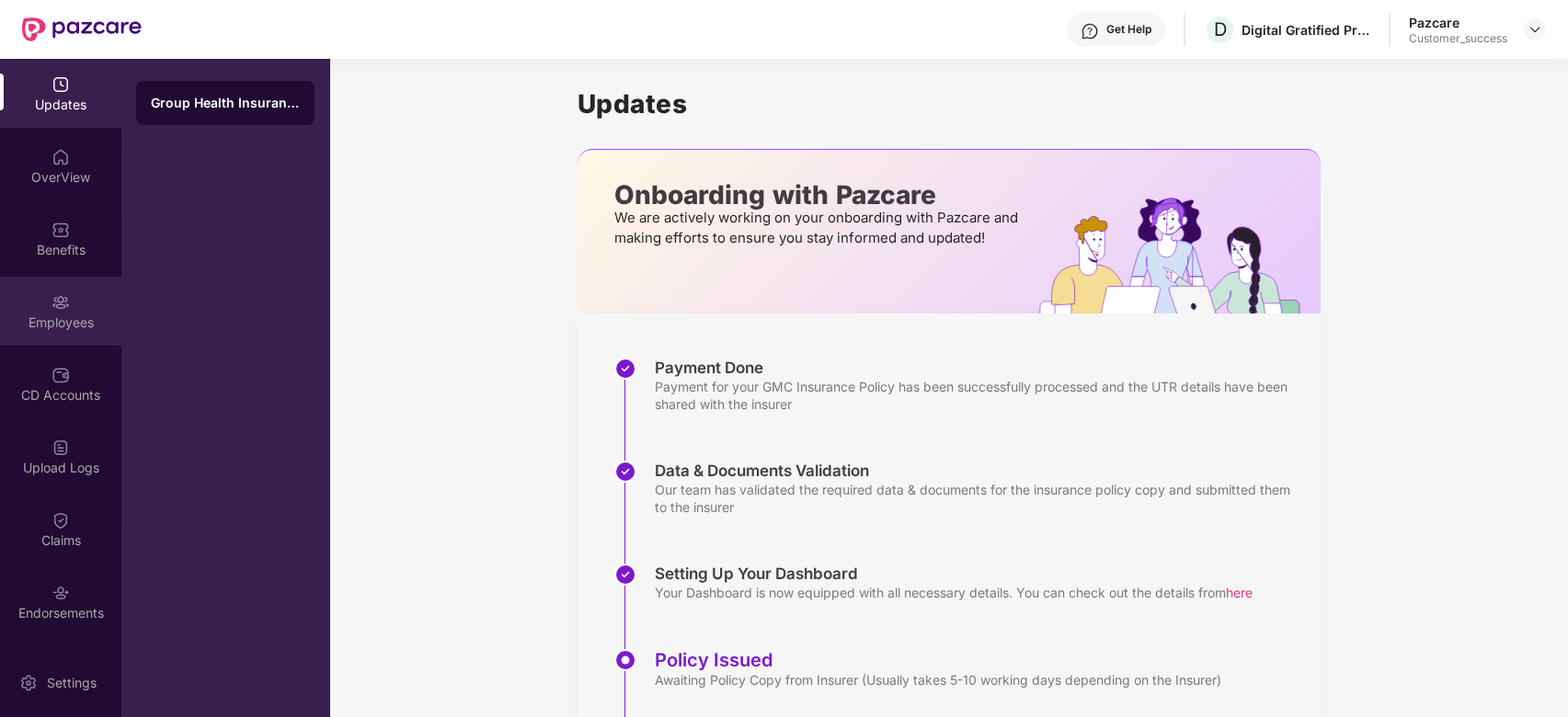
click at [65, 307] on img at bounding box center [60, 302] width 18 height 18
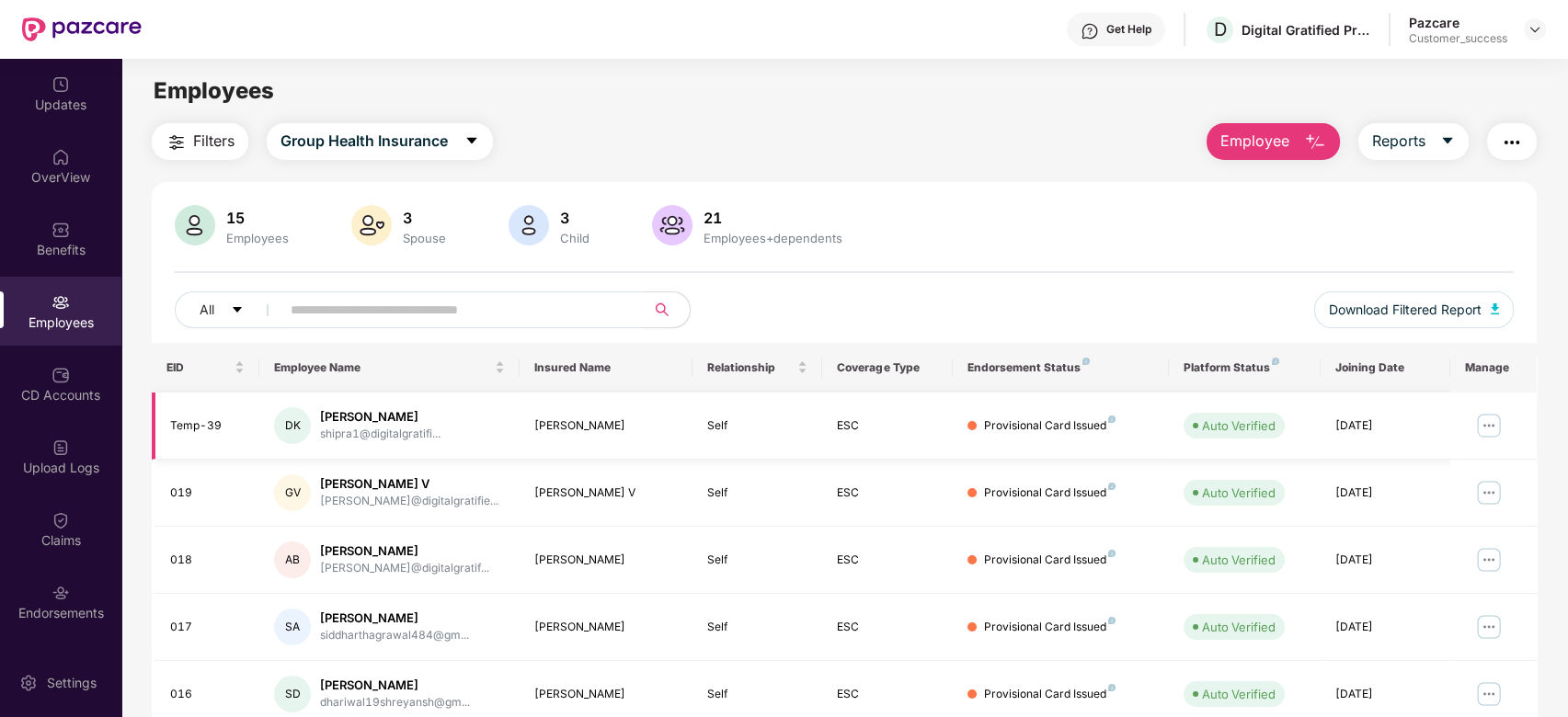
click at [1475, 430] on img at bounding box center [1489, 426] width 30 height 30
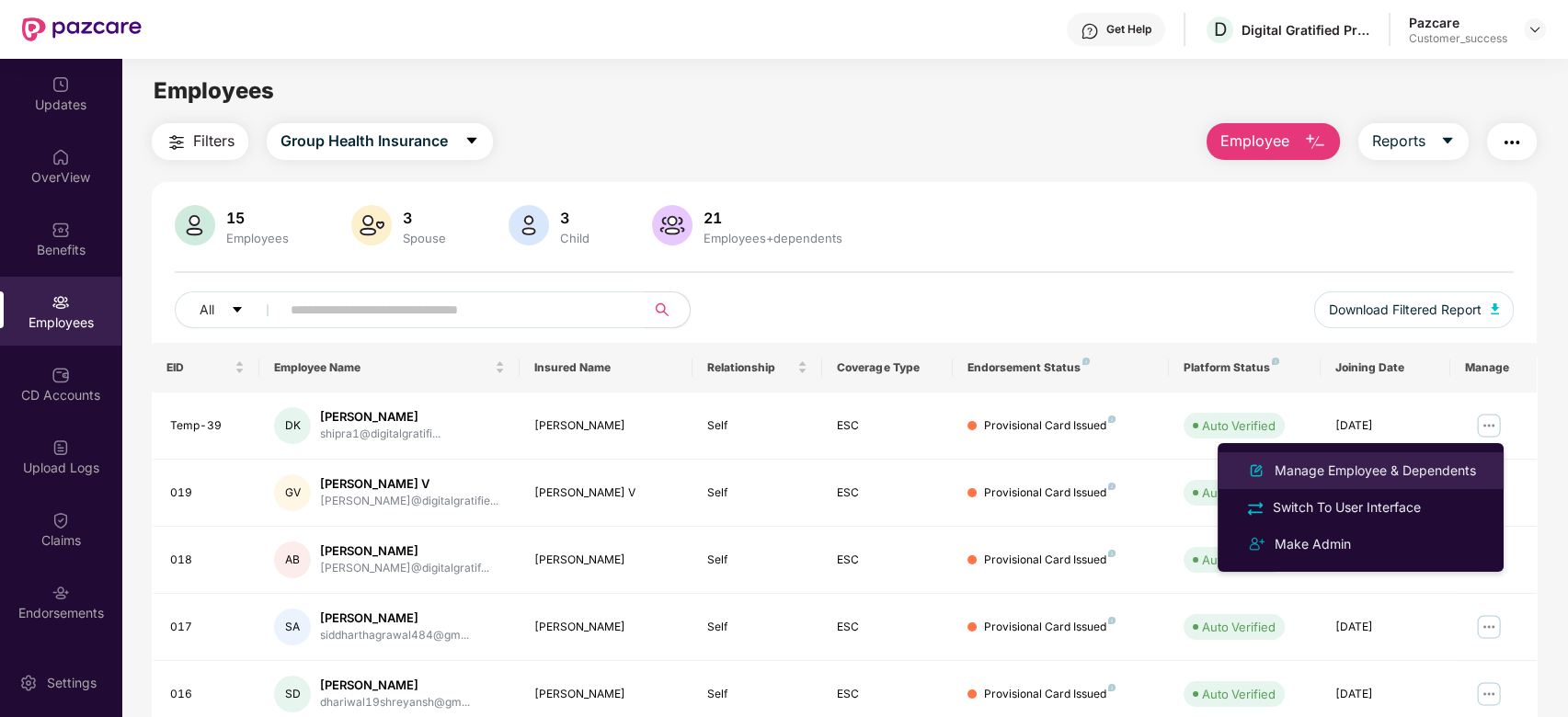
click at [1379, 476] on div "Manage Employee & Dependents" at bounding box center [1375, 470] width 208 height 20
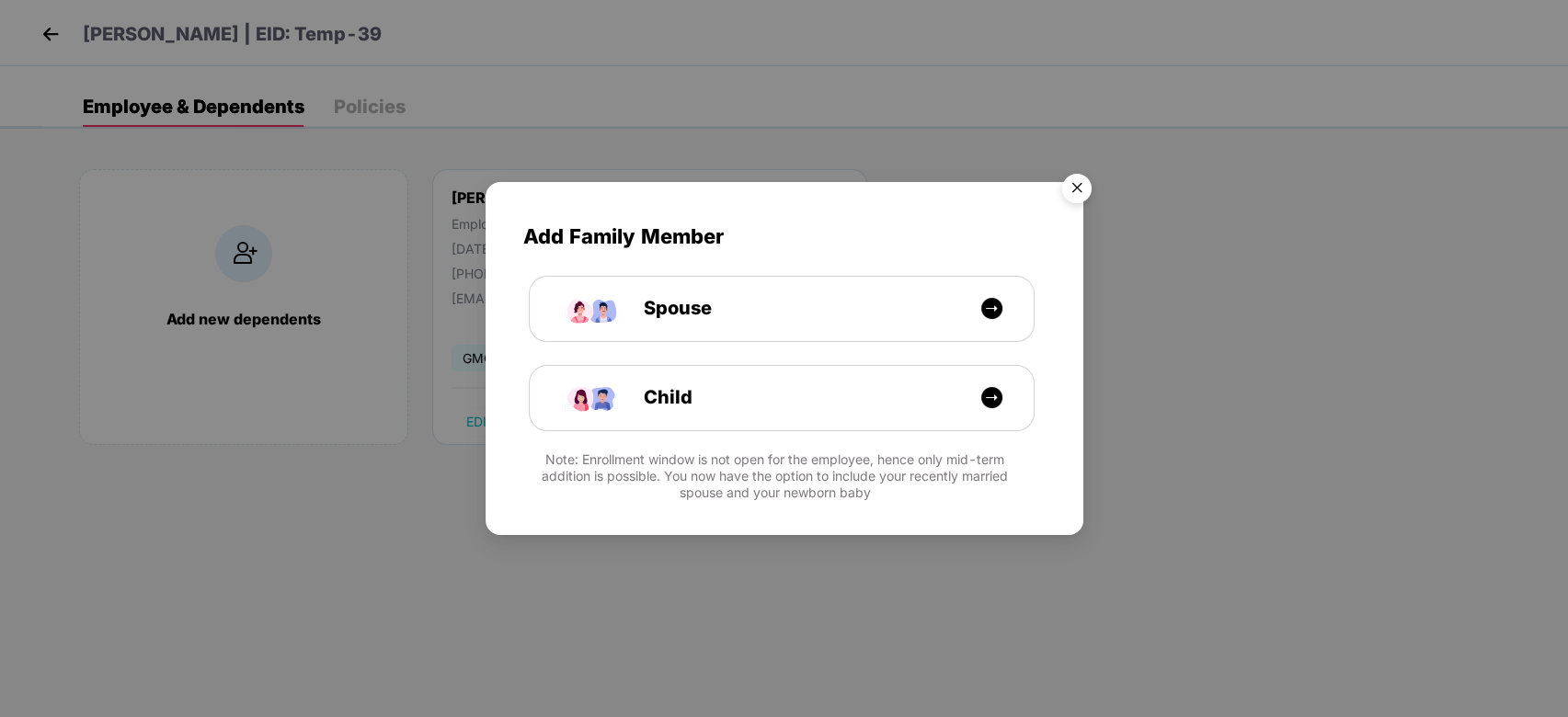
click at [1081, 175] on img "Close" at bounding box center [1077, 191] width 51 height 51
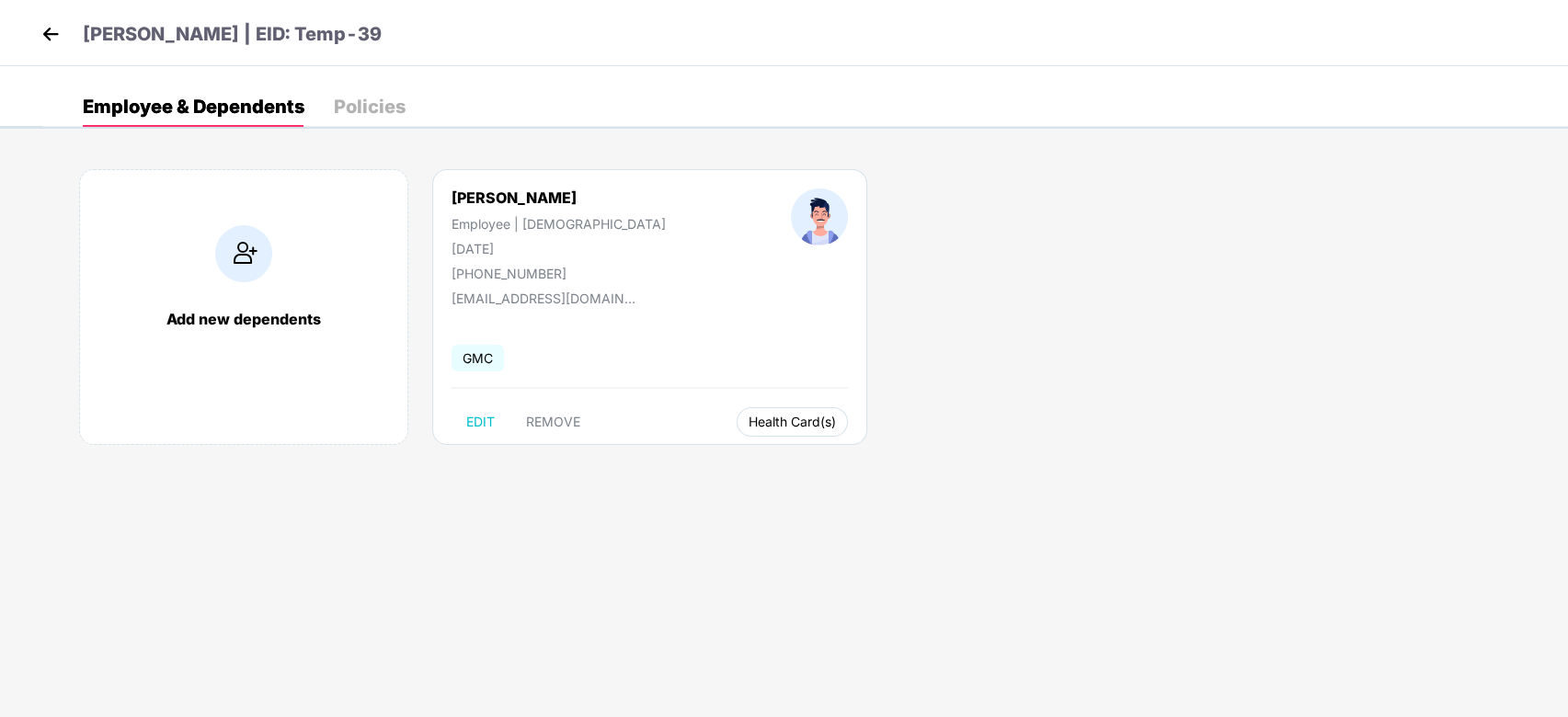
click at [748, 426] on span "Health Card(s)" at bounding box center [792, 423] width 88 height 10
click at [680, 463] on span "Health Insurance(ESC)" at bounding box center [721, 458] width 161 height 20
click at [49, 27] on img at bounding box center [50, 33] width 28 height 28
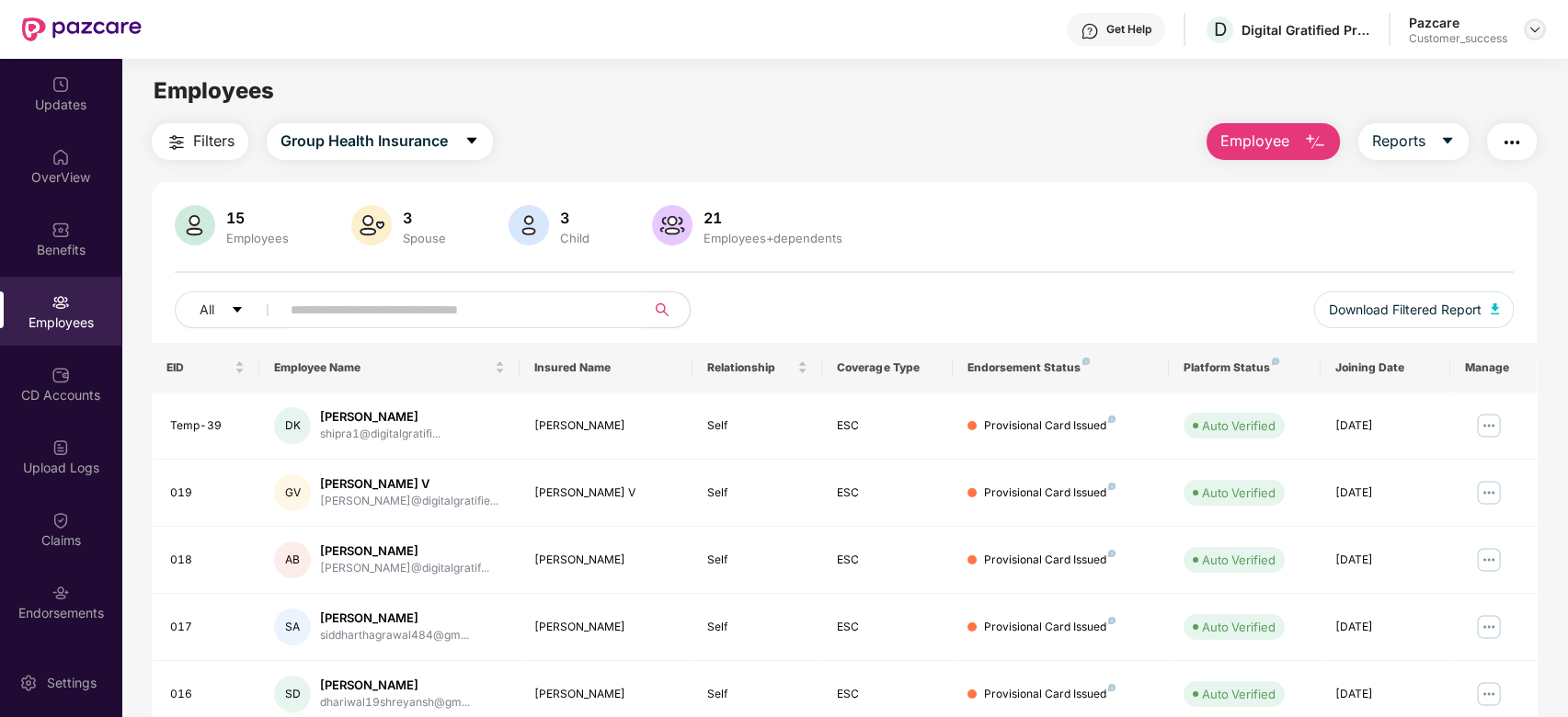
click at [1529, 25] on img at bounding box center [1535, 29] width 14 height 14
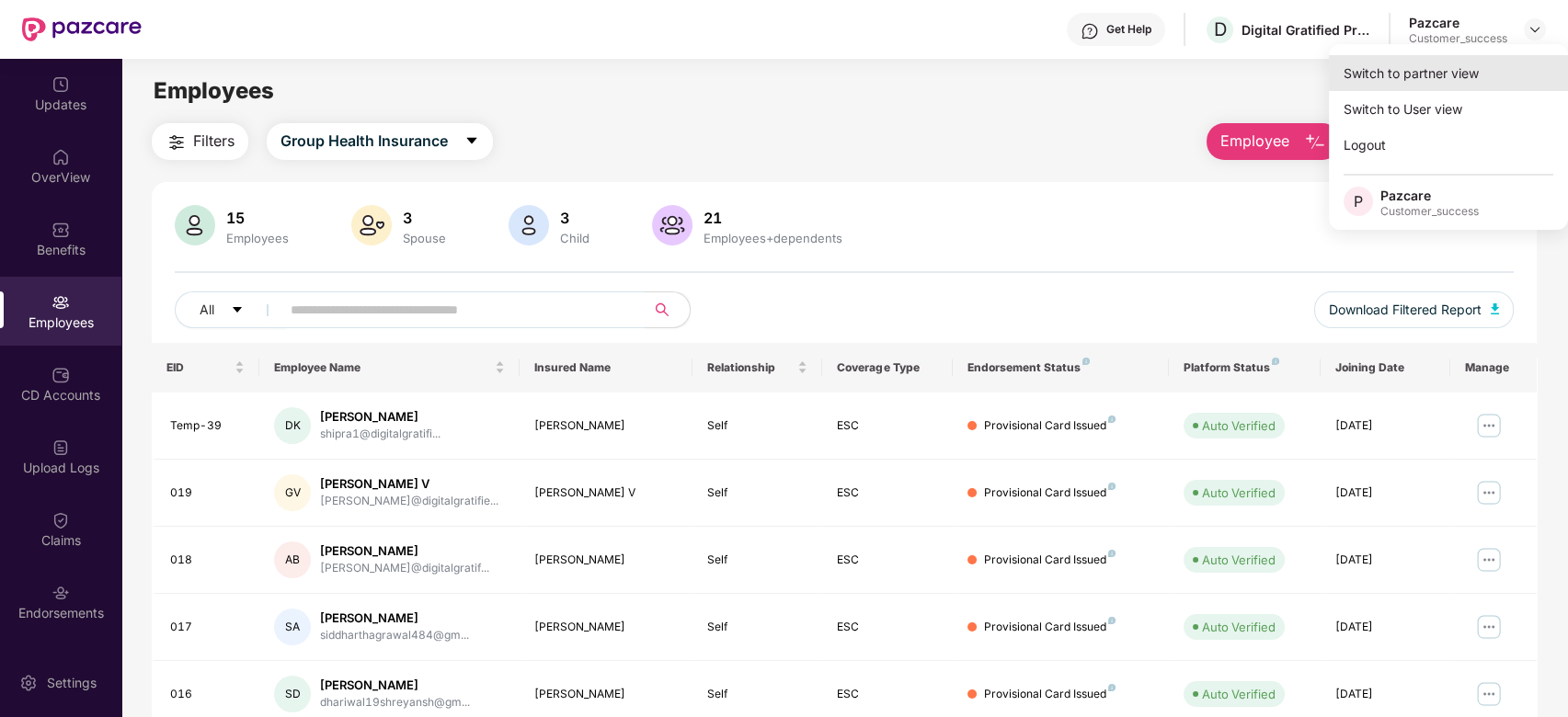
click at [1477, 77] on div "Switch to partner view" at bounding box center [1448, 73] width 239 height 36
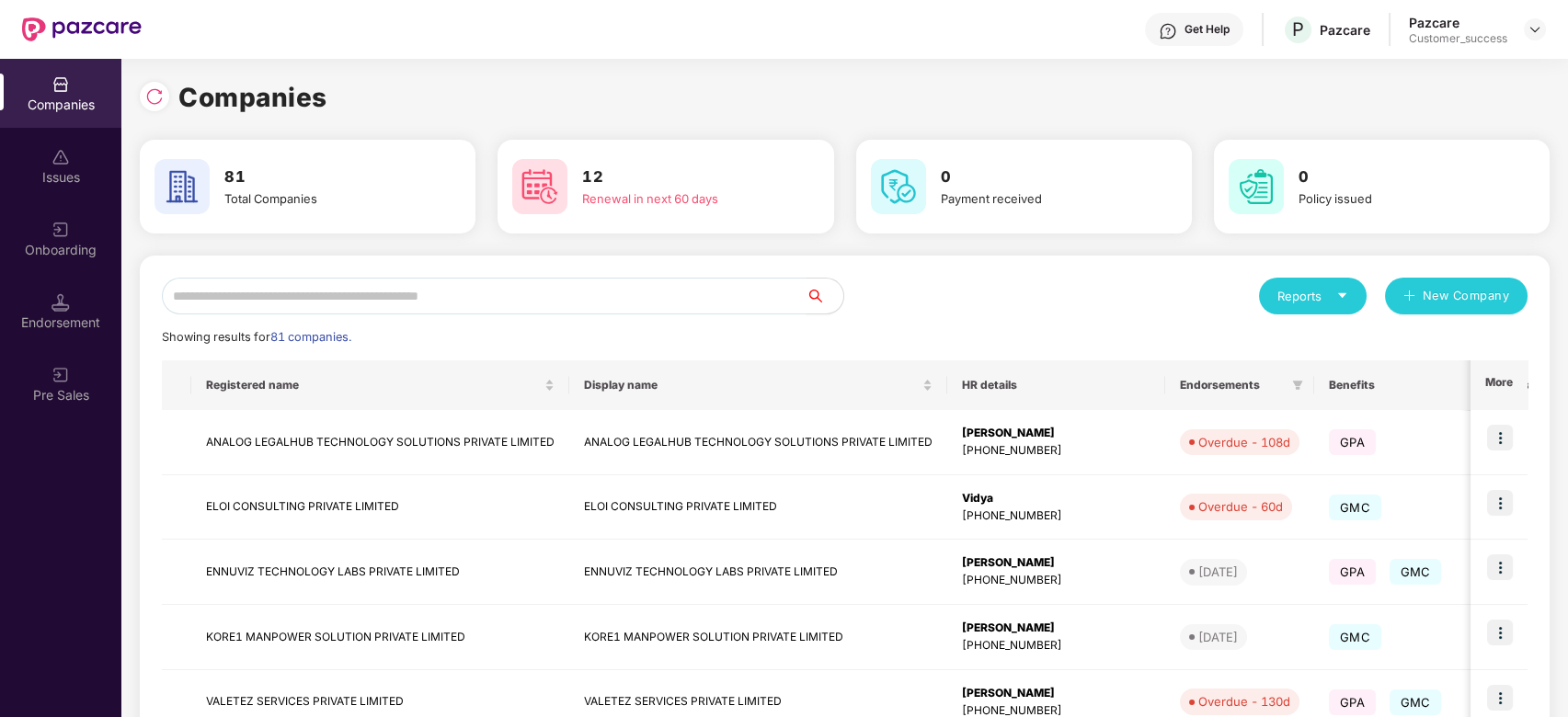
click at [633, 281] on input "text" at bounding box center [484, 296] width 645 height 37
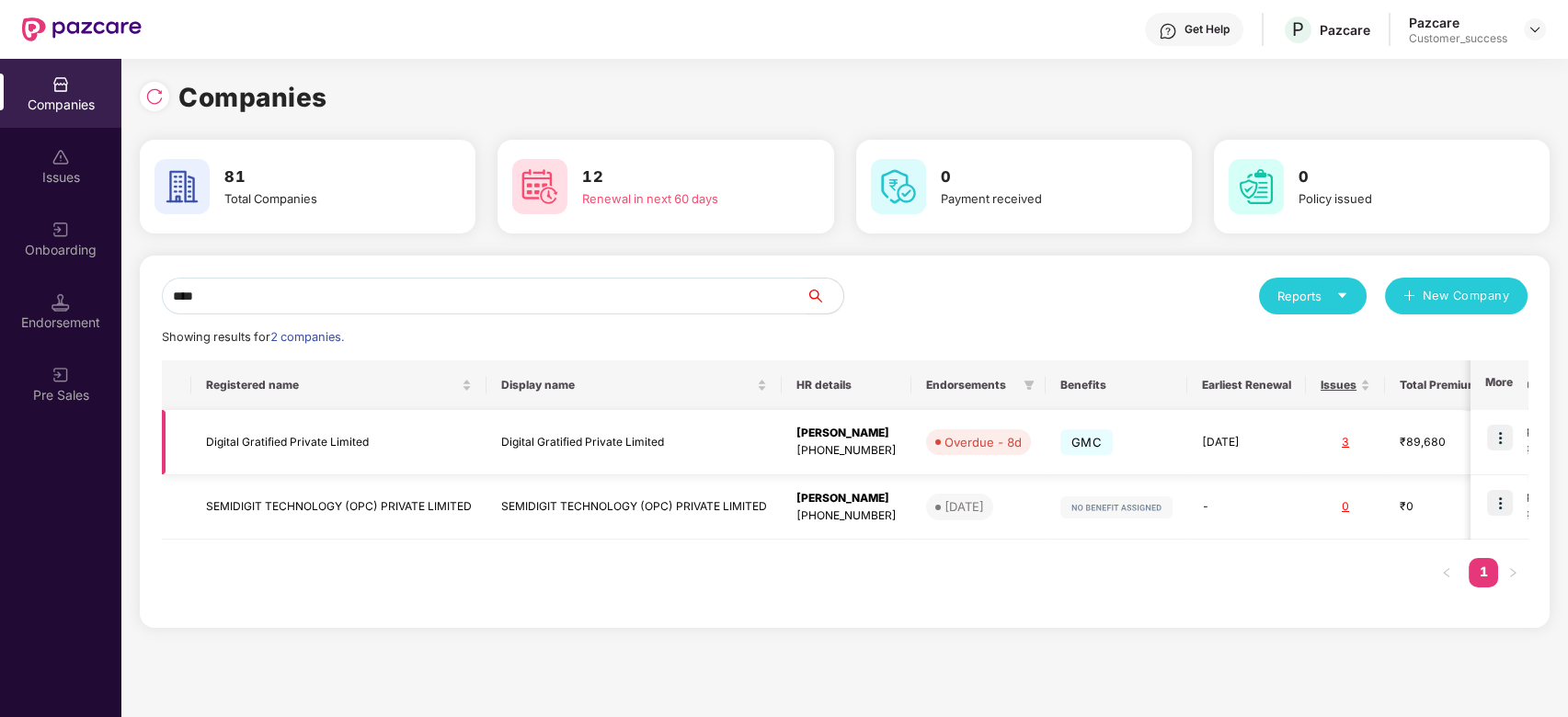
type input "****"
click at [1501, 438] on img at bounding box center [1499, 437] width 26 height 26
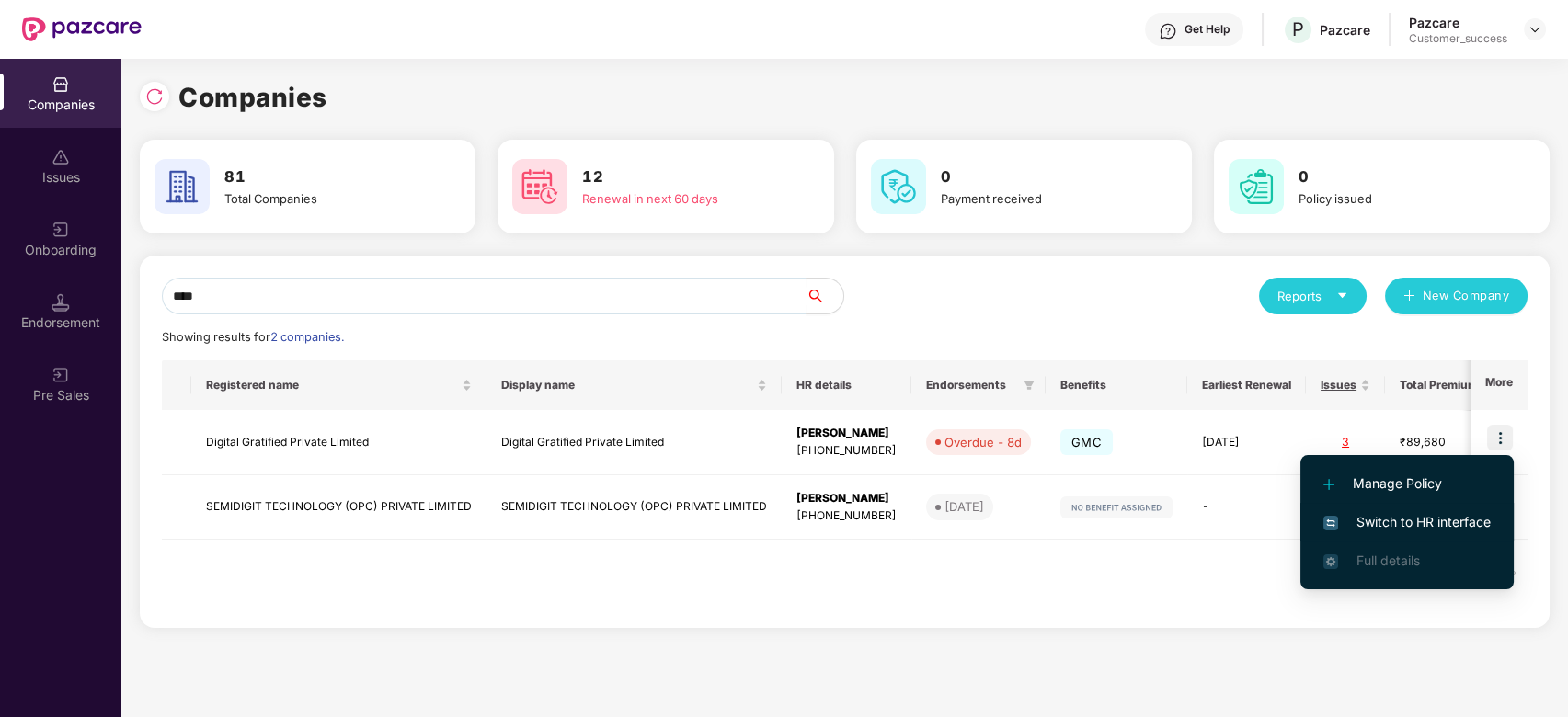
click at [1366, 506] on li "Switch to HR interface" at bounding box center [1407, 522] width 213 height 39
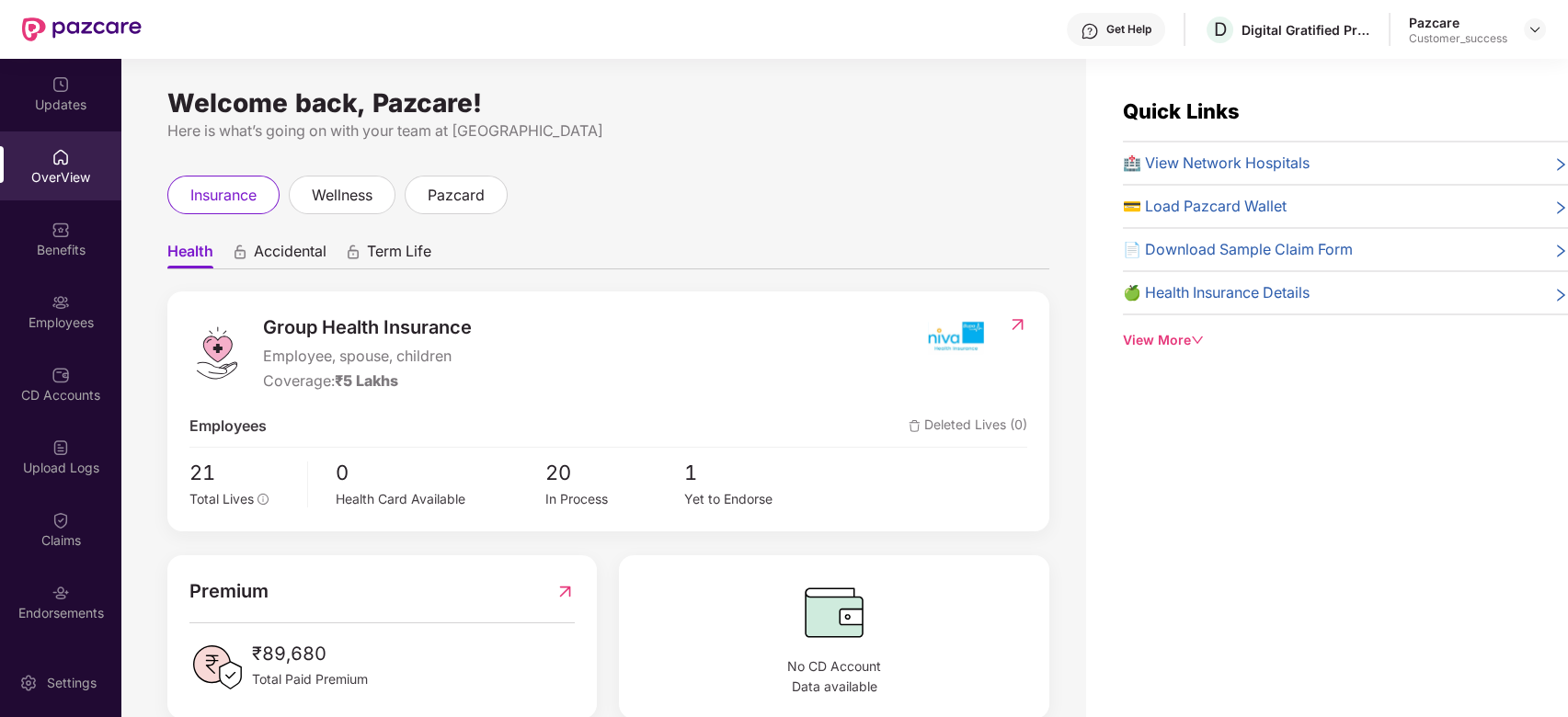
click at [1545, 26] on div at bounding box center [1535, 29] width 22 height 22
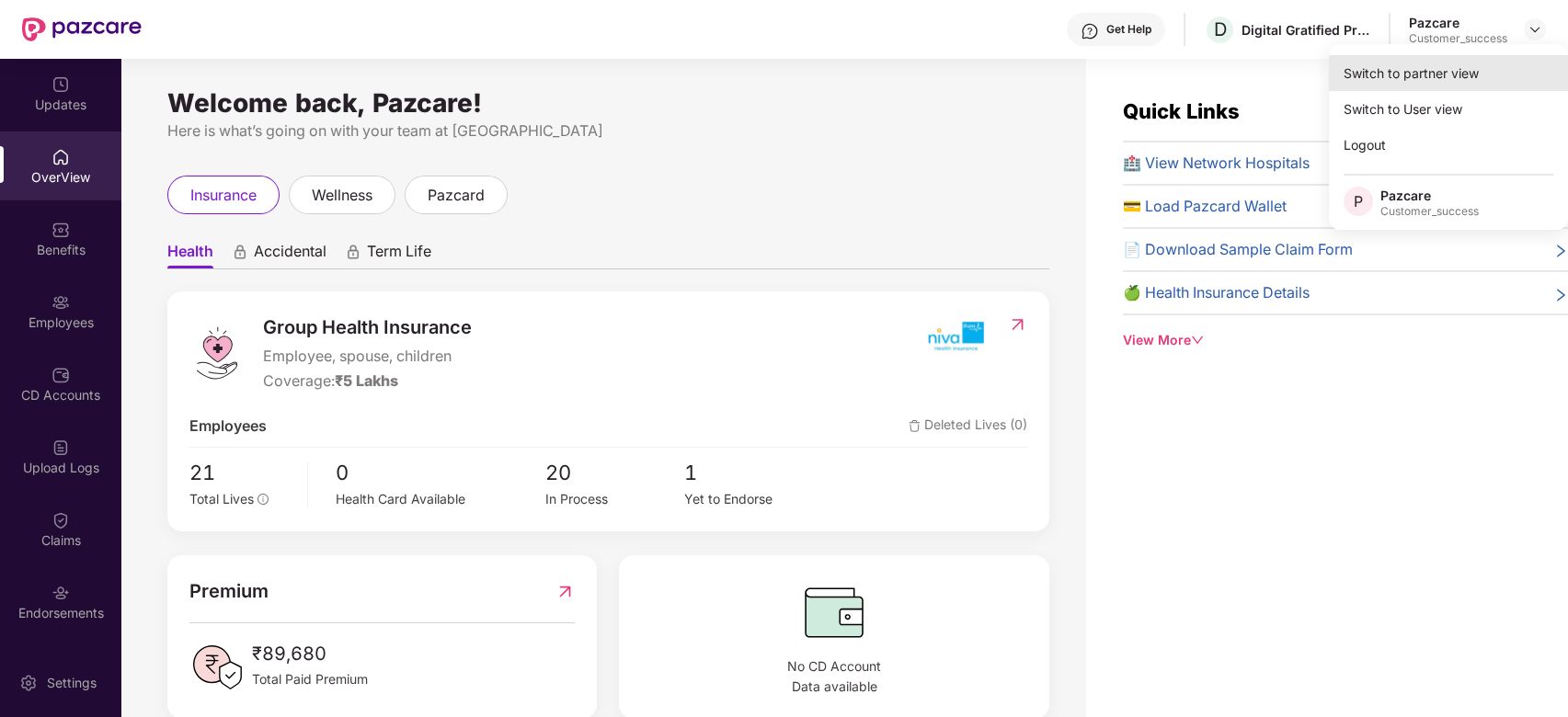
click at [1398, 73] on div "Switch to partner view" at bounding box center [1448, 73] width 239 height 36
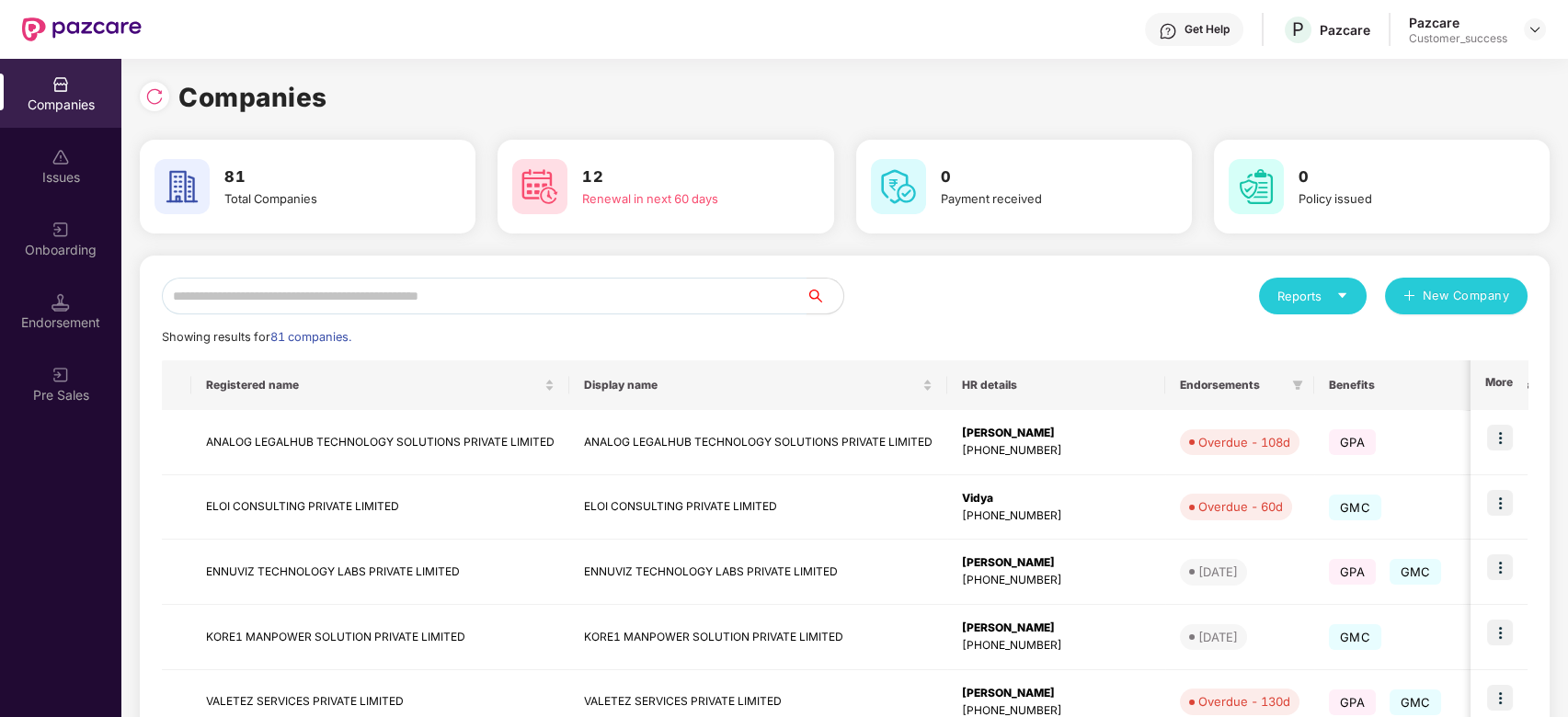
click at [448, 296] on input "text" at bounding box center [484, 296] width 645 height 37
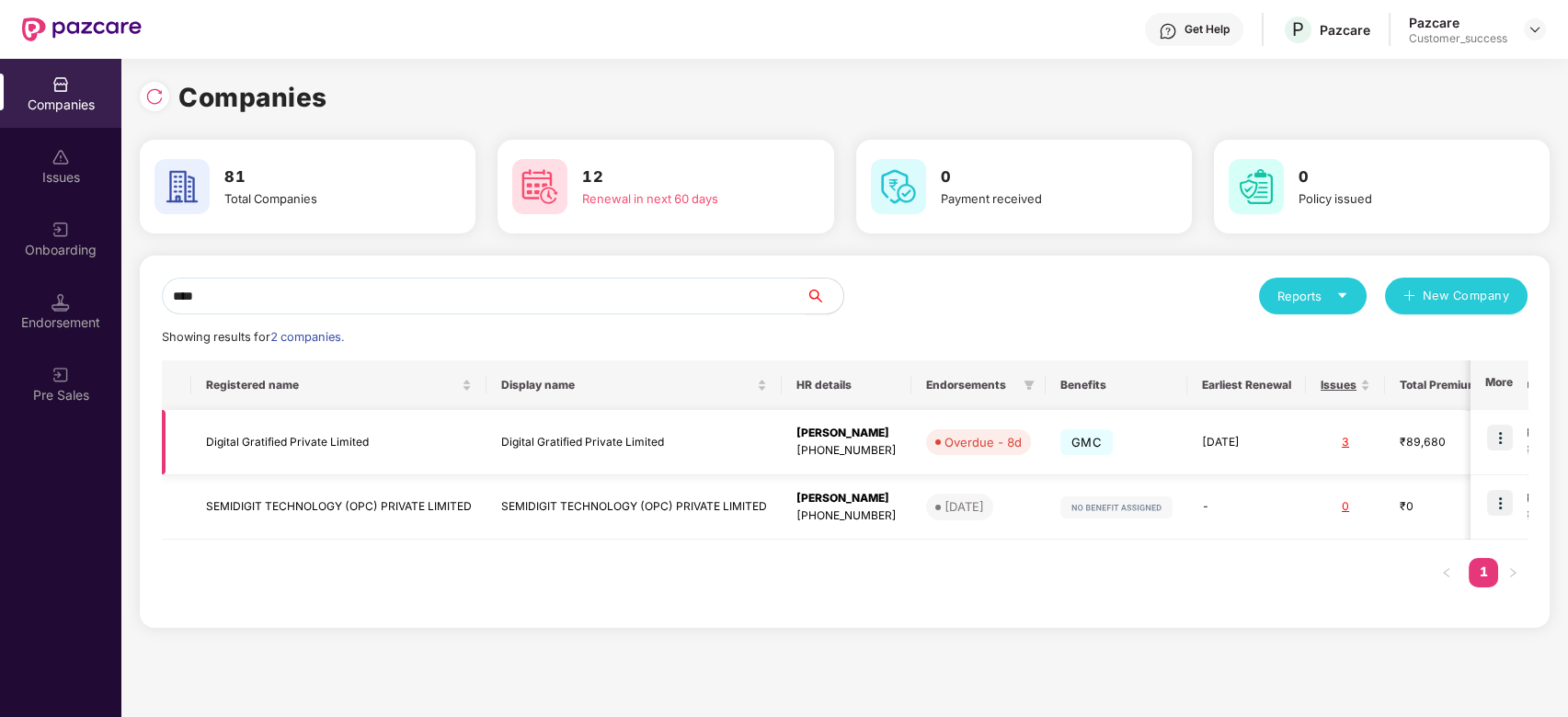
type input "****"
click at [302, 446] on td "Digital Gratified Private Limited" at bounding box center [339, 443] width 295 height 66
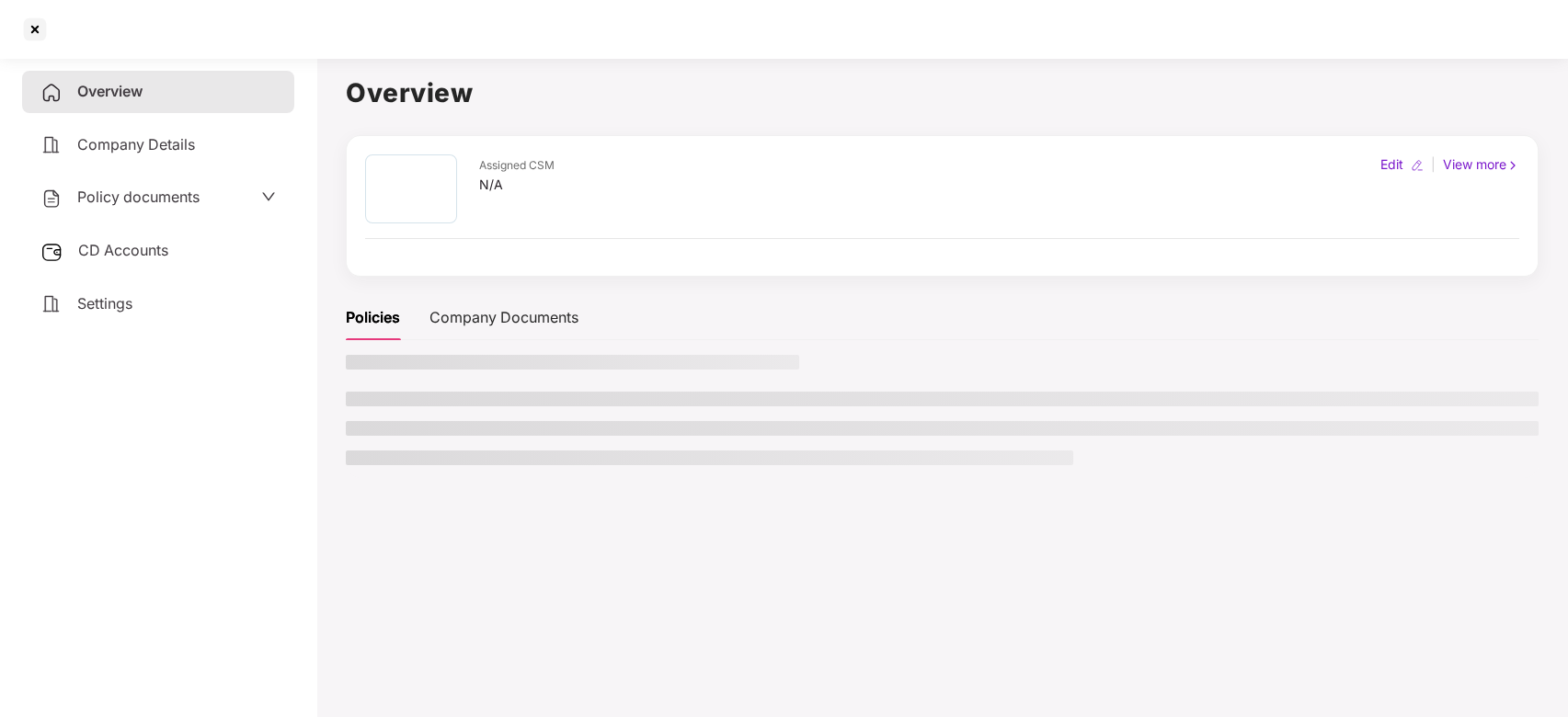
click at [302, 446] on aside "Overview Company Details Policy documents CD Accounts Settings" at bounding box center [158, 384] width 316 height 667
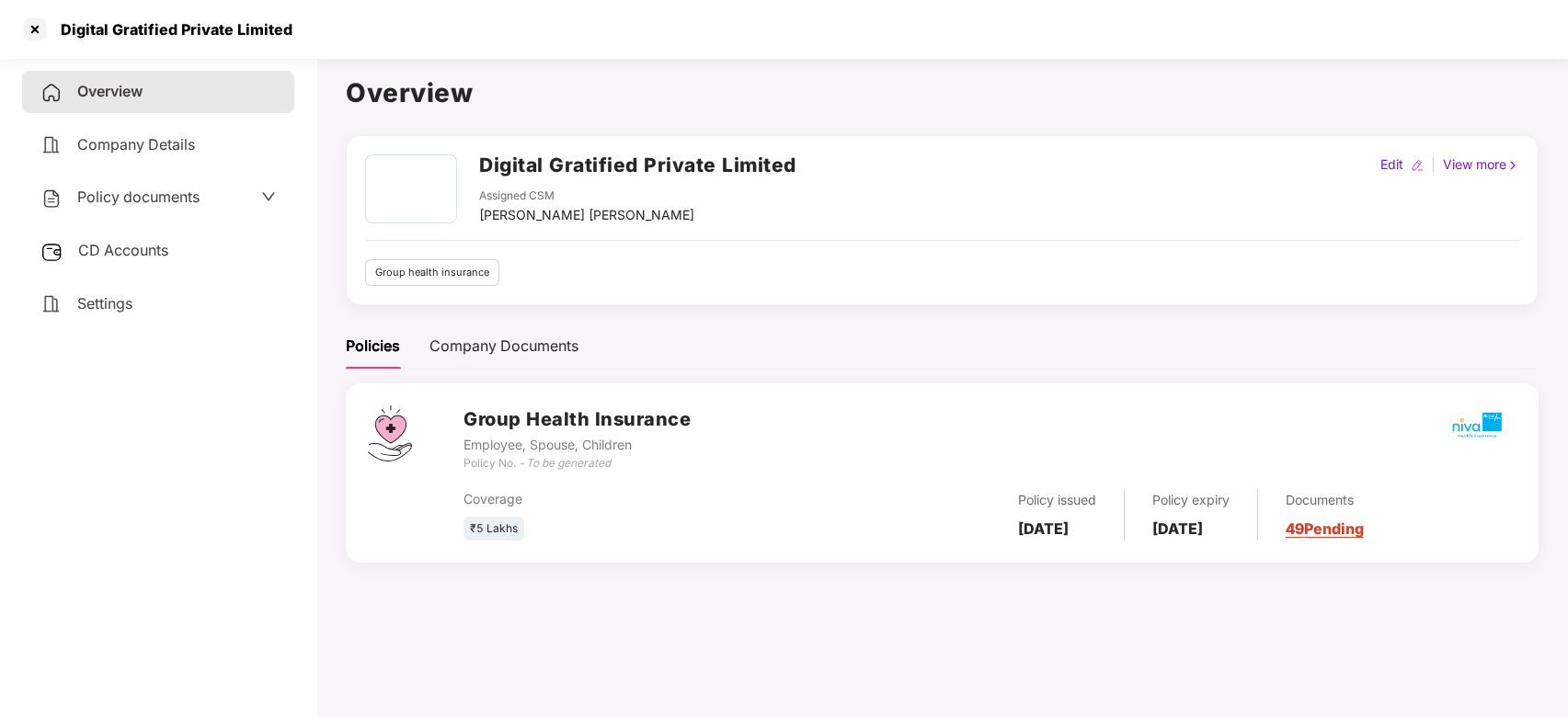
click at [256, 212] on div "Policy documents" at bounding box center [158, 197] width 272 height 42
click at [244, 186] on div "Policy documents" at bounding box center [158, 197] width 235 height 24
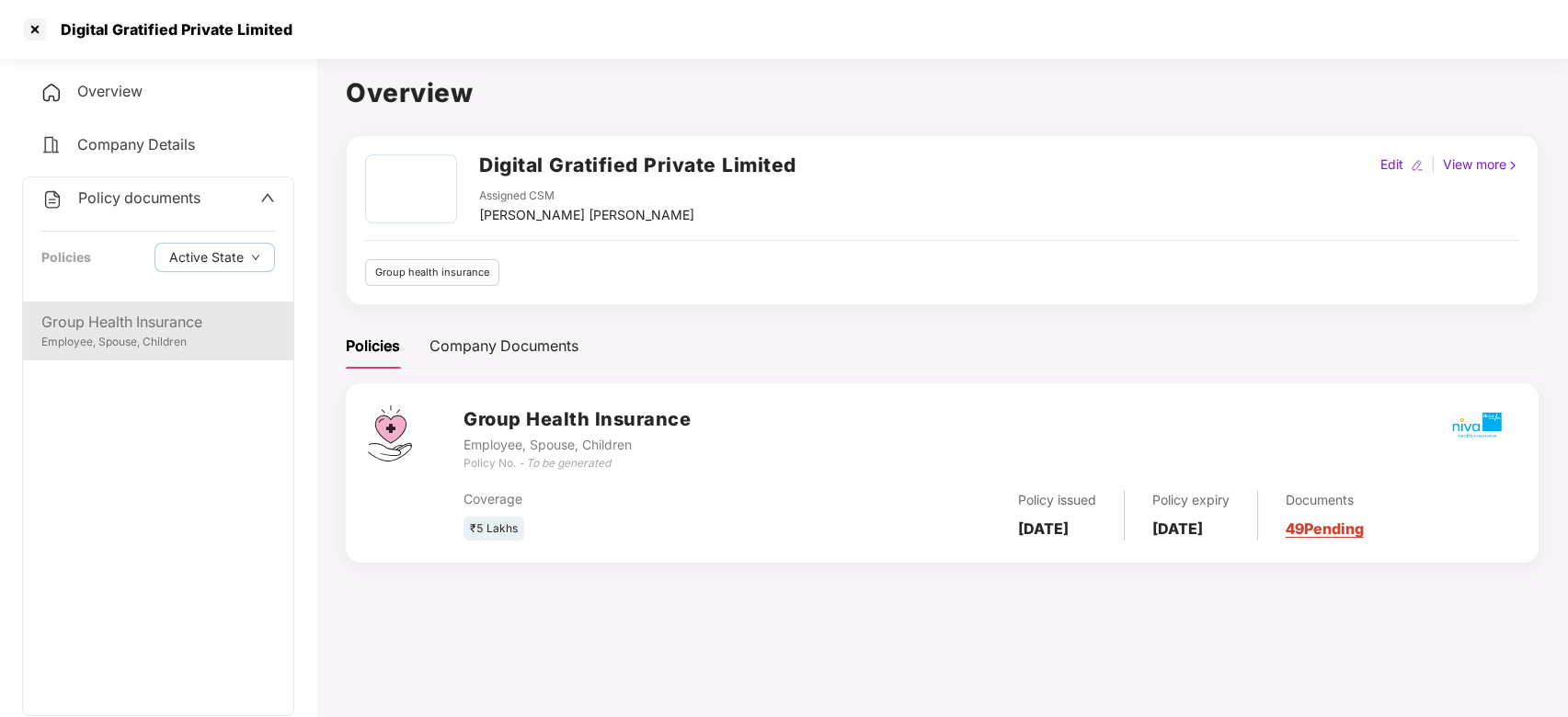
click at [153, 338] on div "Employee, Spouse, Children" at bounding box center [157, 343] width 233 height 17
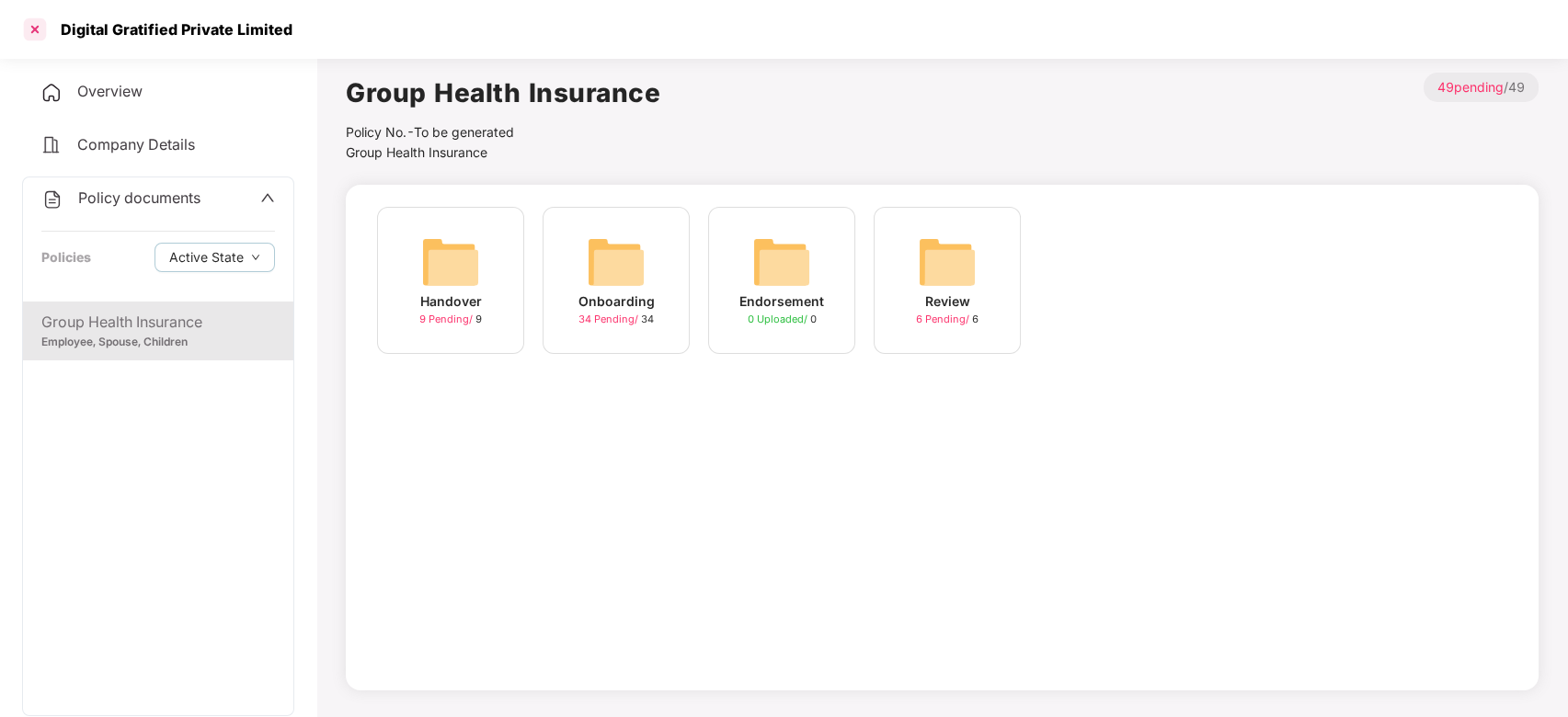
click at [29, 36] on div at bounding box center [34, 29] width 30 height 30
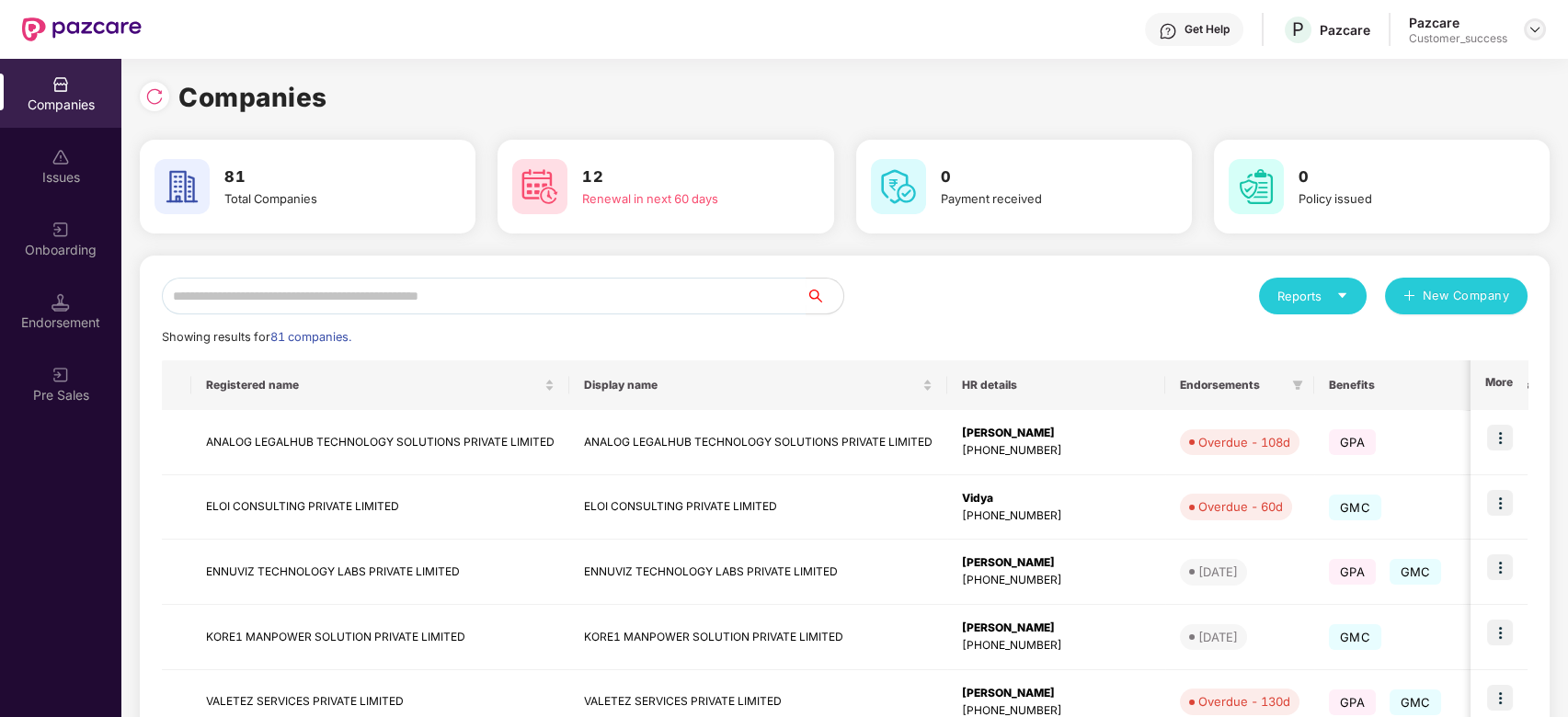
click at [1537, 32] on img at bounding box center [1535, 29] width 14 height 14
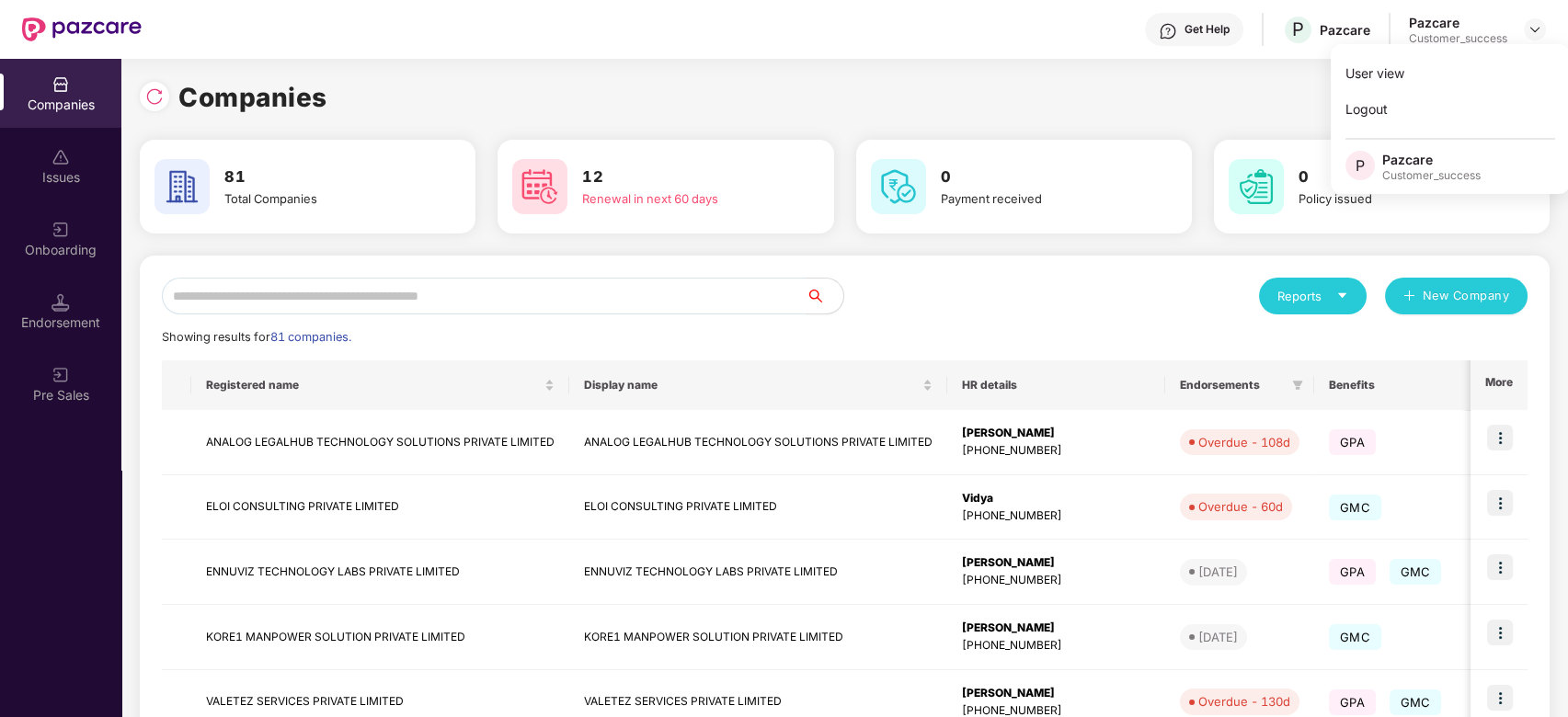
click at [1031, 82] on div "Companies" at bounding box center [844, 97] width 1410 height 41
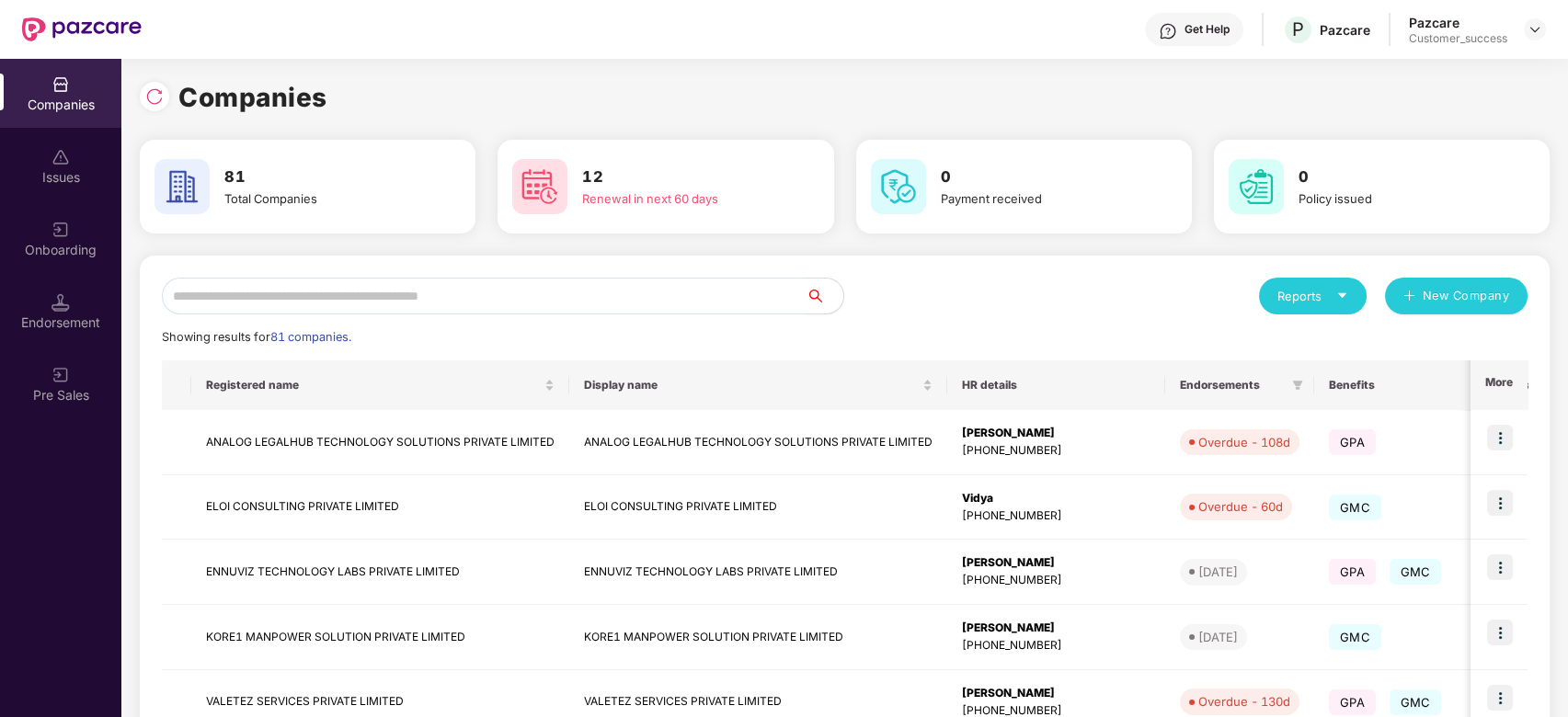
click at [400, 290] on input "text" at bounding box center [484, 296] width 645 height 37
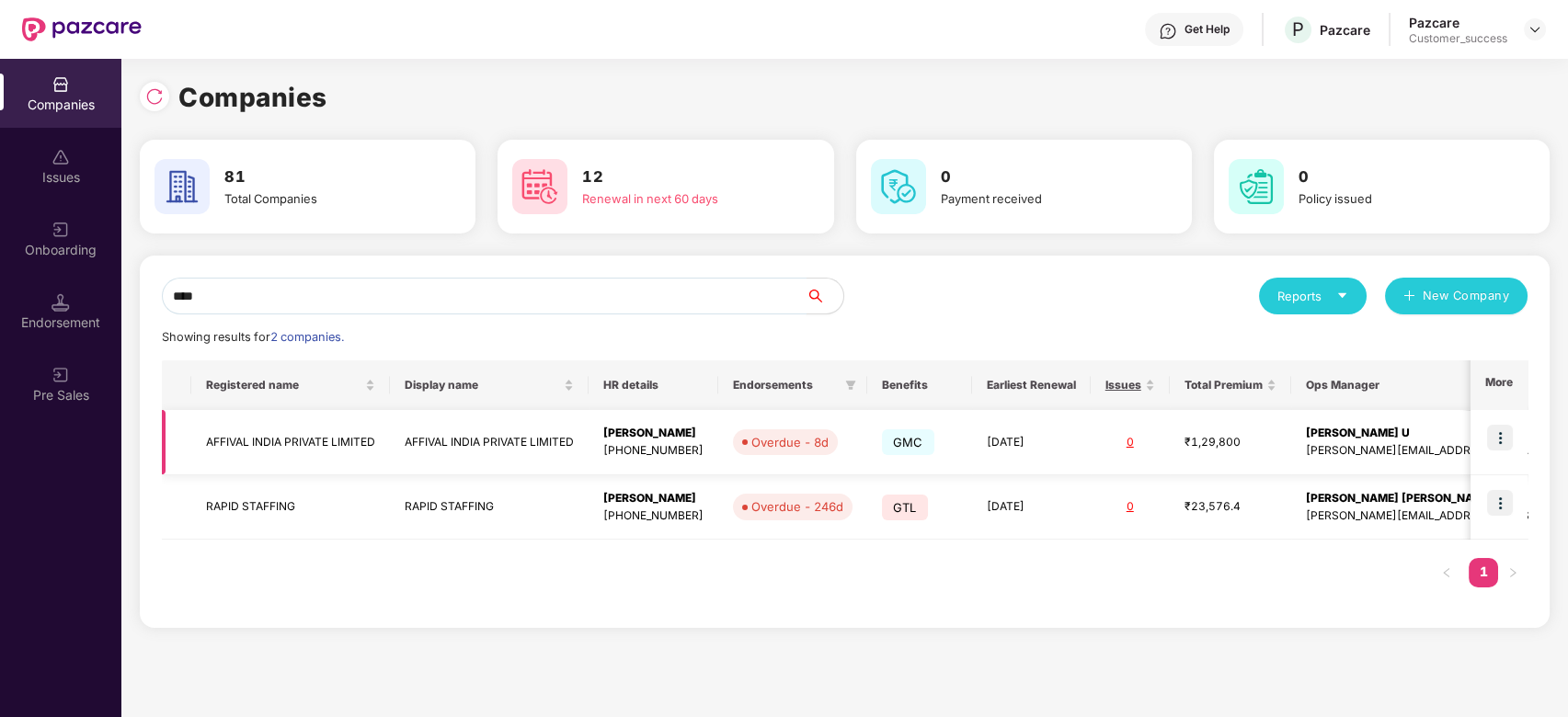
type input "****"
click at [359, 439] on td "AFFIVAL INDIA PRIVATE LIMITED" at bounding box center [290, 443] width 199 height 66
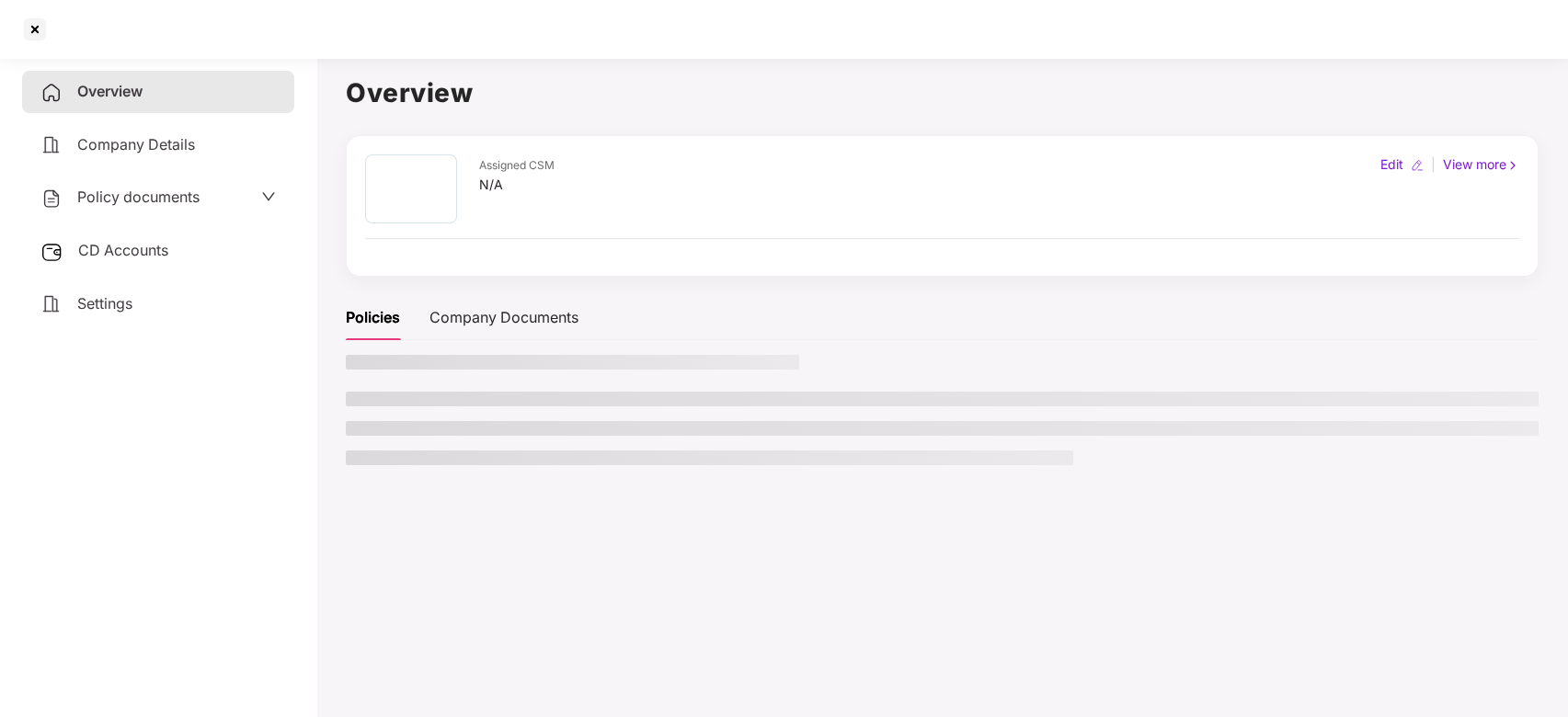
click at [359, 439] on ul at bounding box center [942, 428] width 1193 height 73
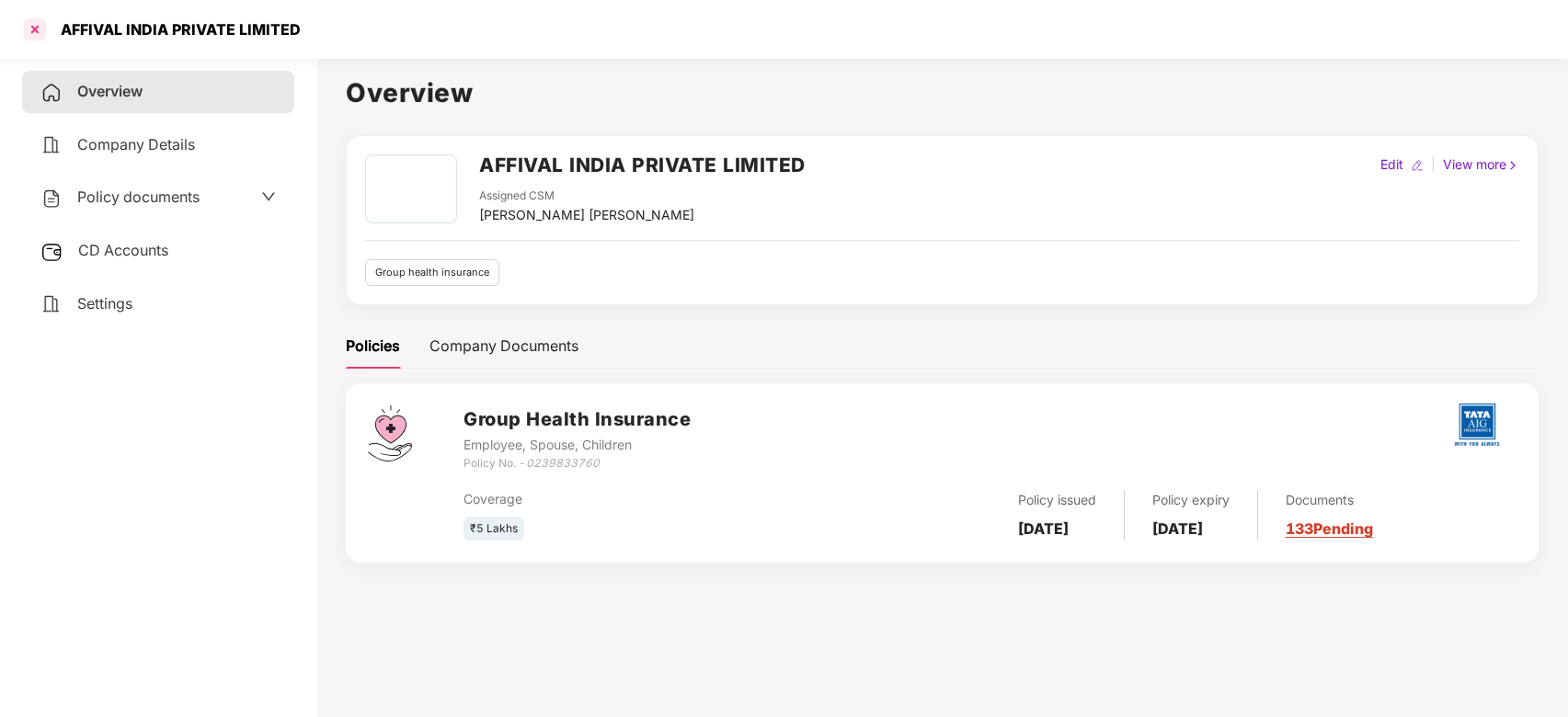
click at [24, 31] on div at bounding box center [34, 29] width 30 height 30
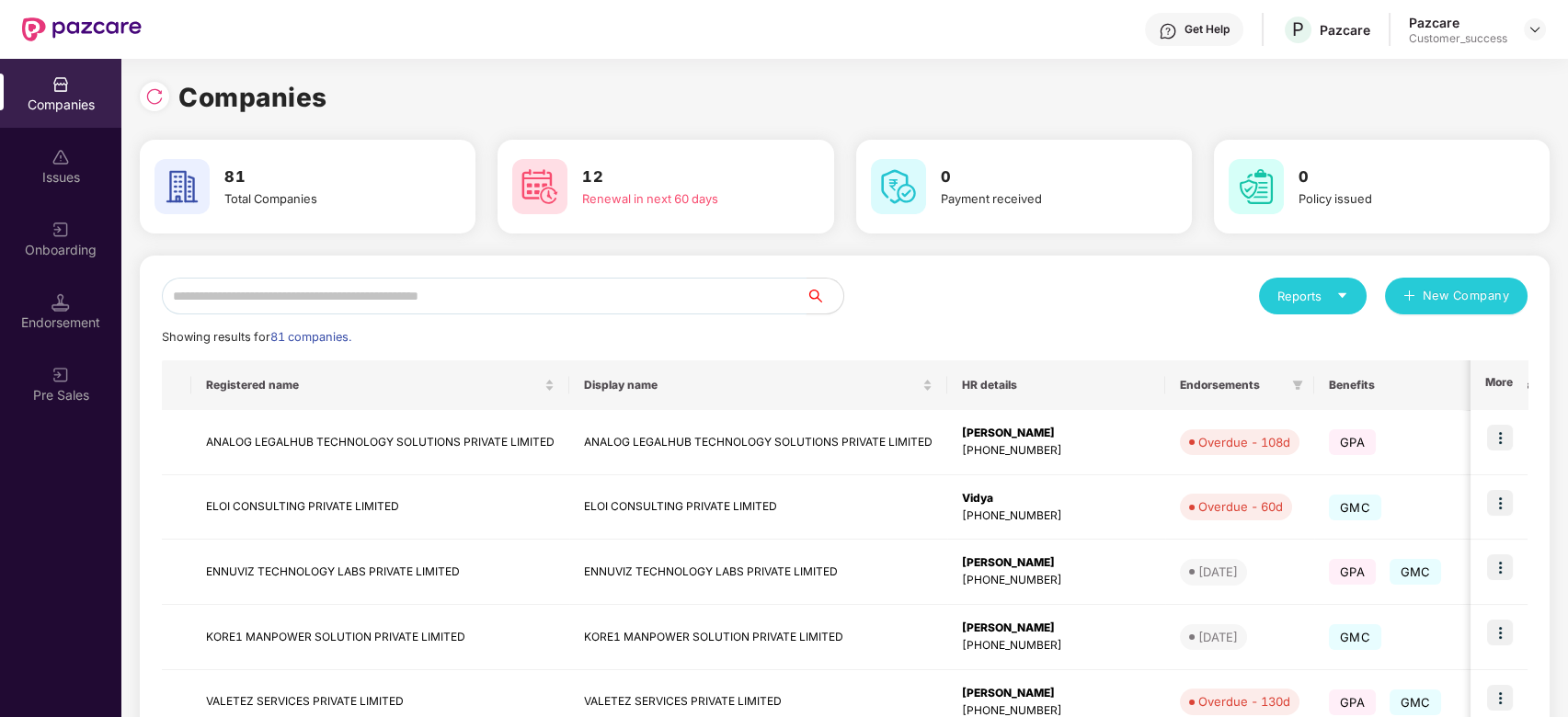
click at [483, 304] on input "text" at bounding box center [484, 296] width 645 height 37
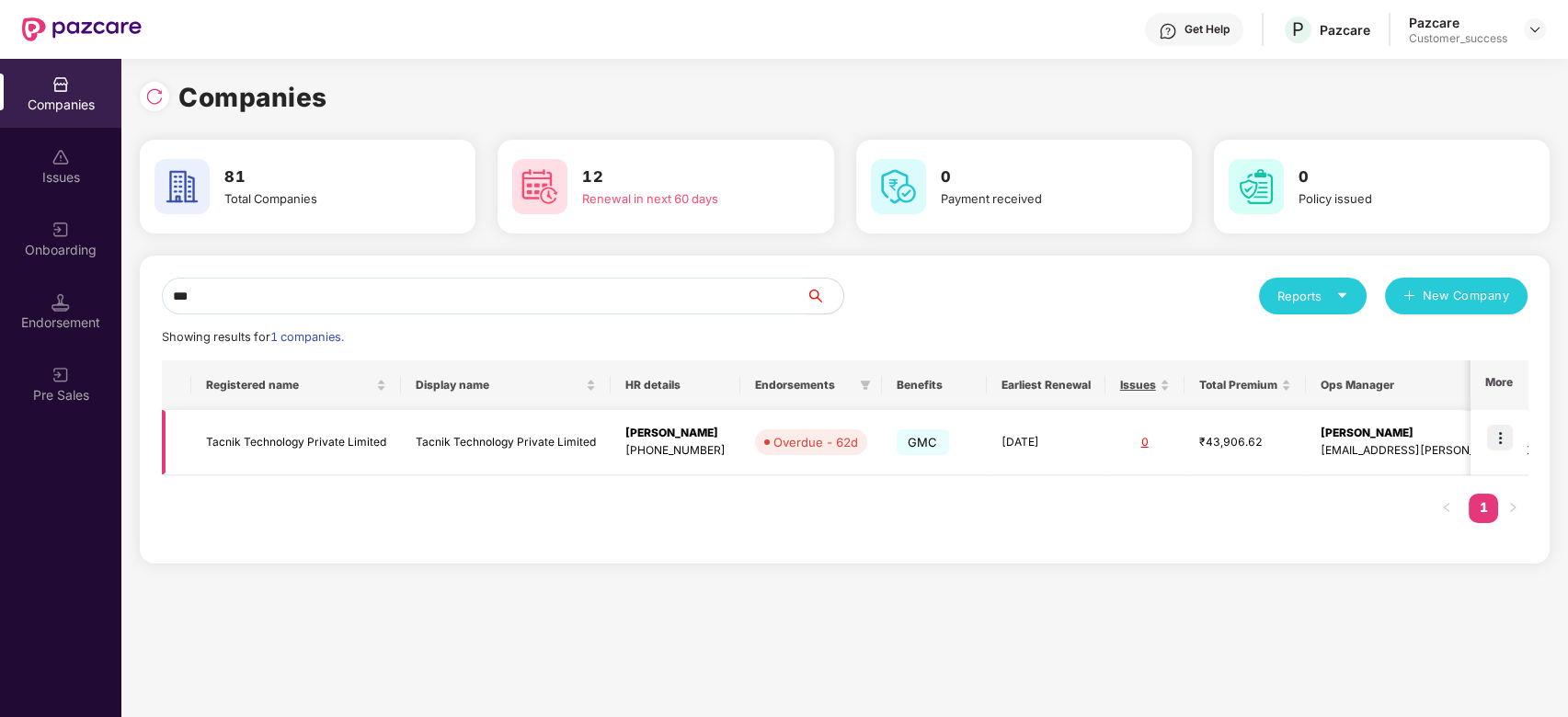
type input "***"
click at [1506, 433] on img at bounding box center [1499, 437] width 26 height 26
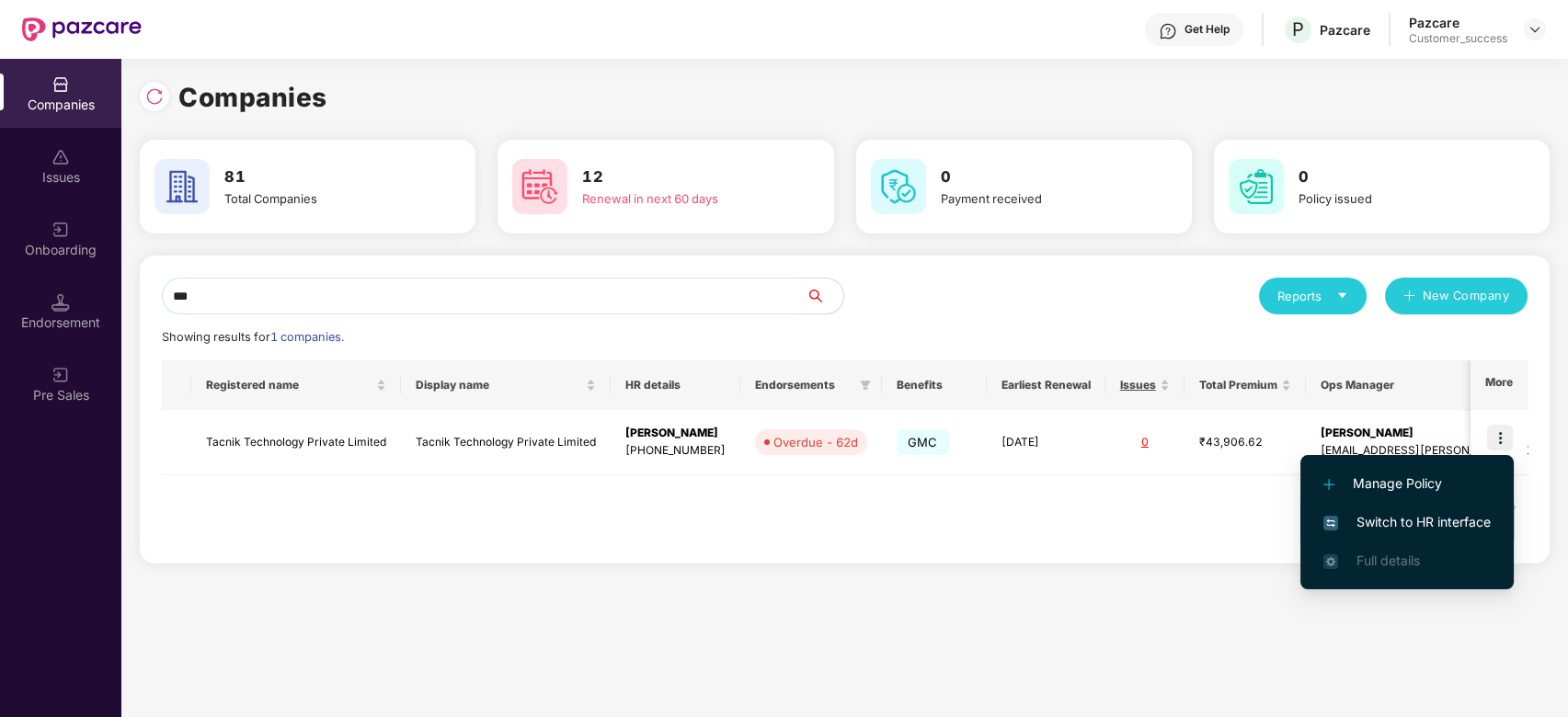
click at [1354, 517] on span "Switch to HR interface" at bounding box center [1407, 522] width 168 height 20
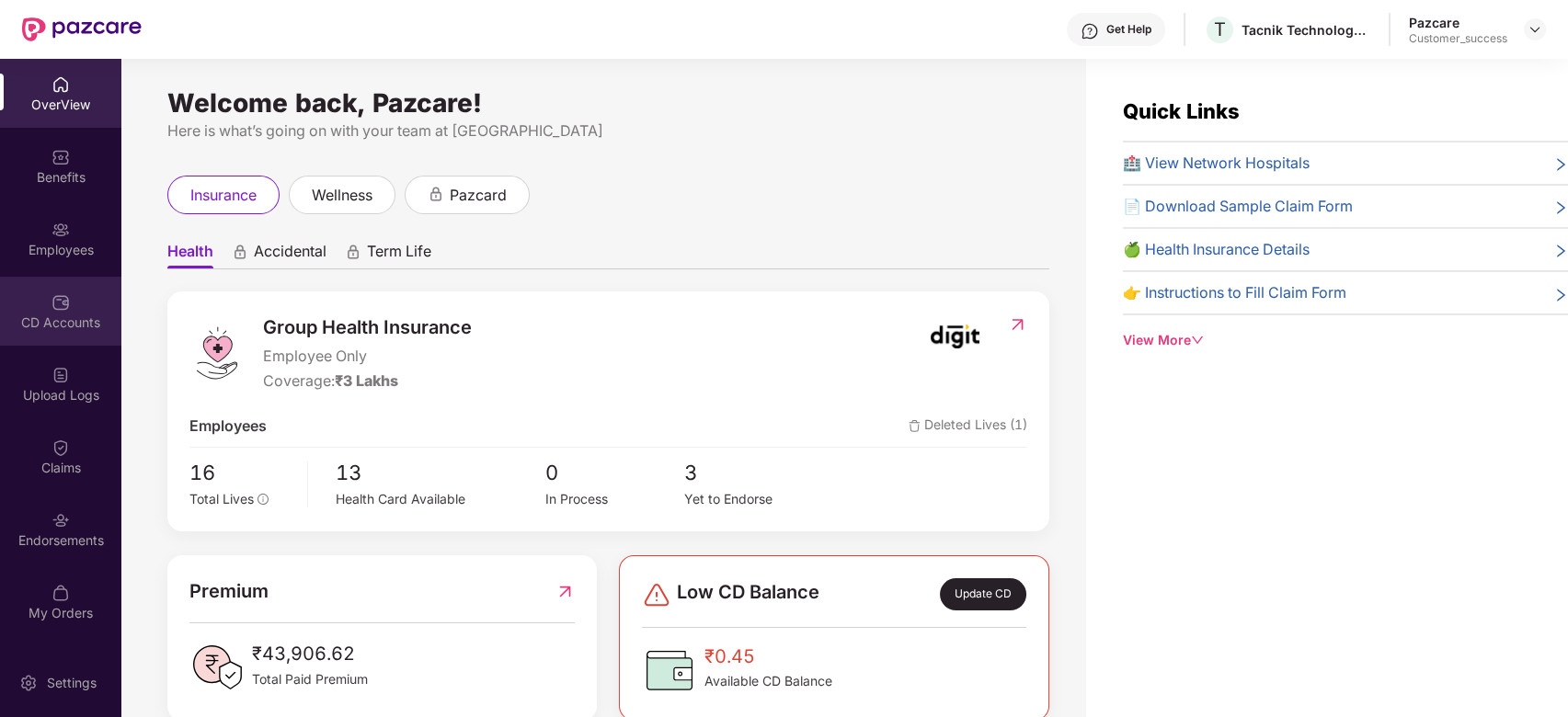
click at [63, 298] on img at bounding box center [60, 302] width 18 height 18
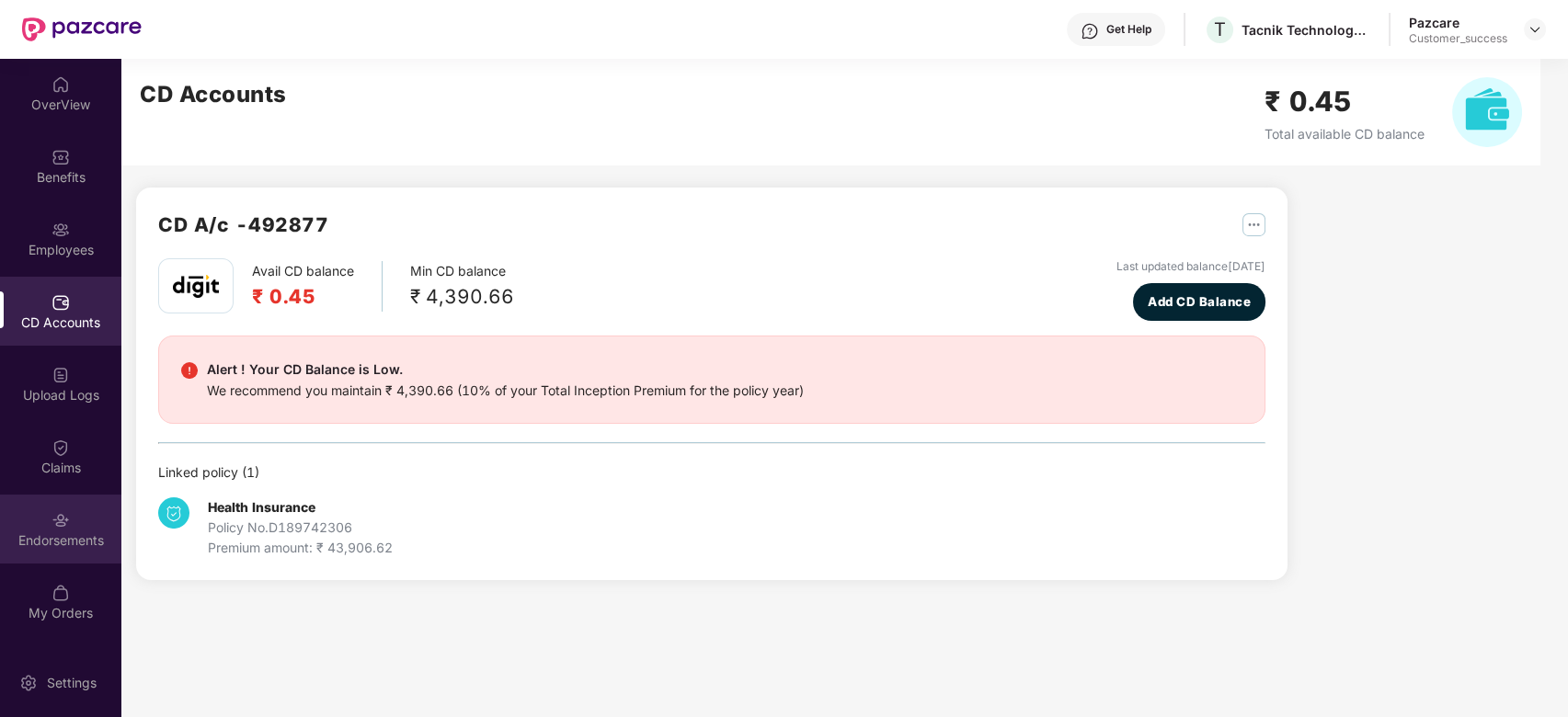
click at [71, 513] on div "Endorsements" at bounding box center [61, 529] width 122 height 69
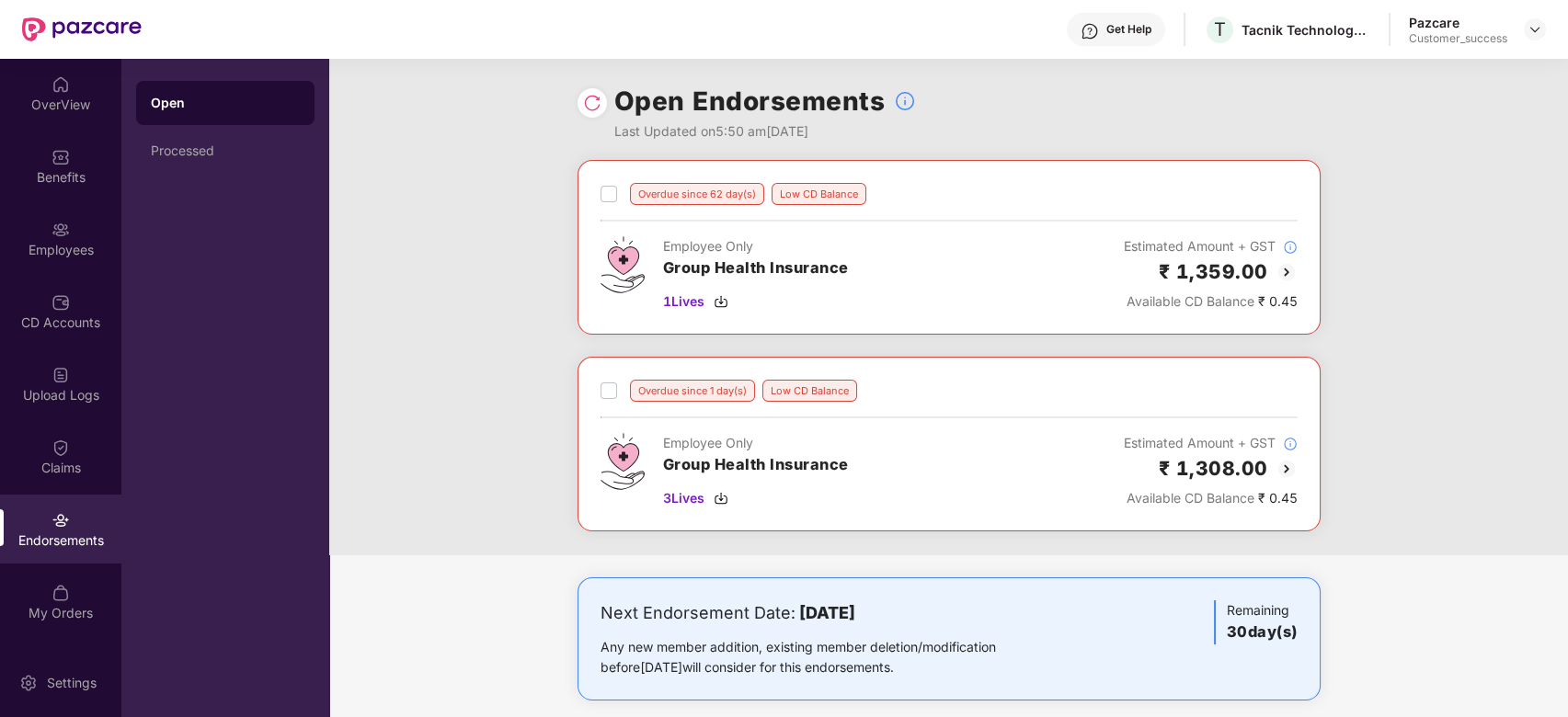
click at [1287, 273] on img at bounding box center [1286, 271] width 22 height 22
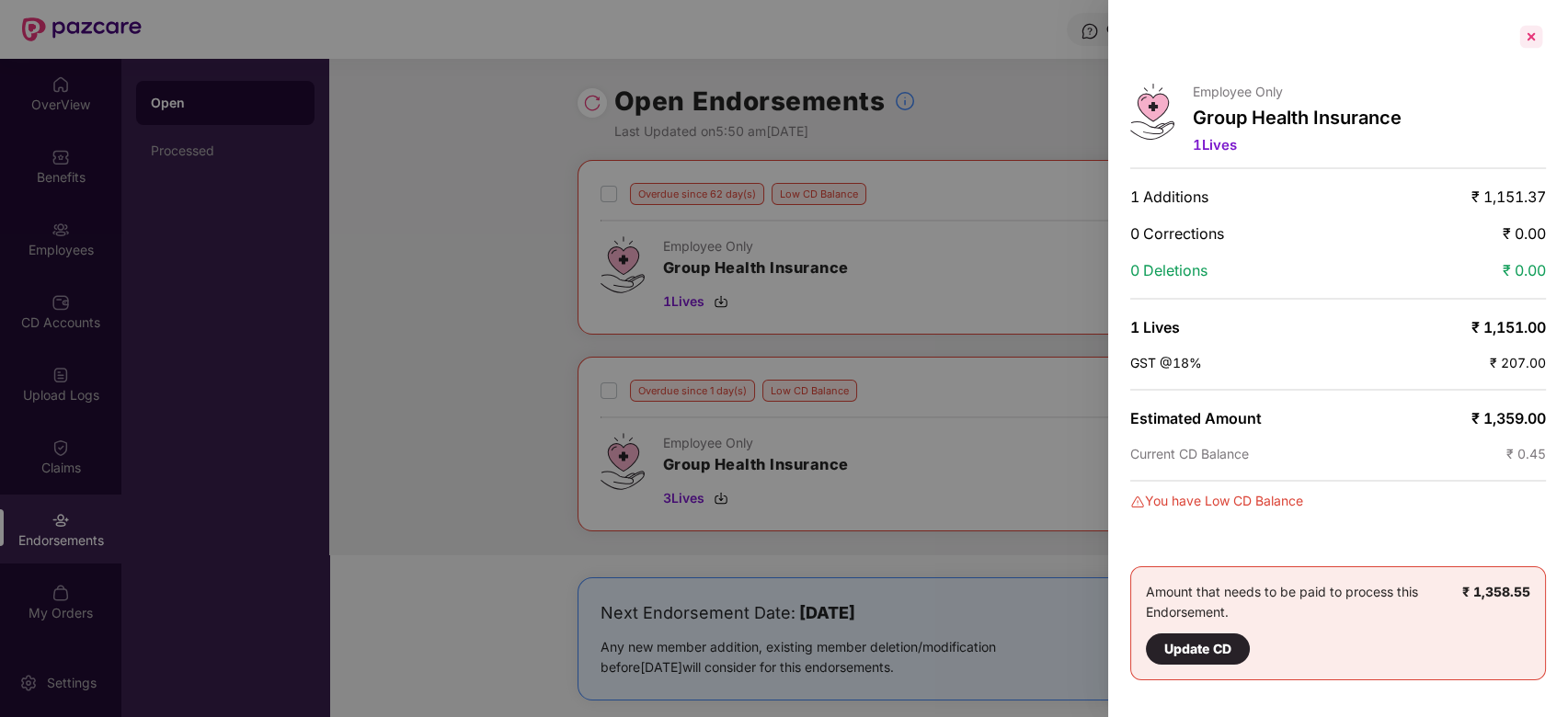
click at [1532, 35] on div at bounding box center [1531, 36] width 30 height 30
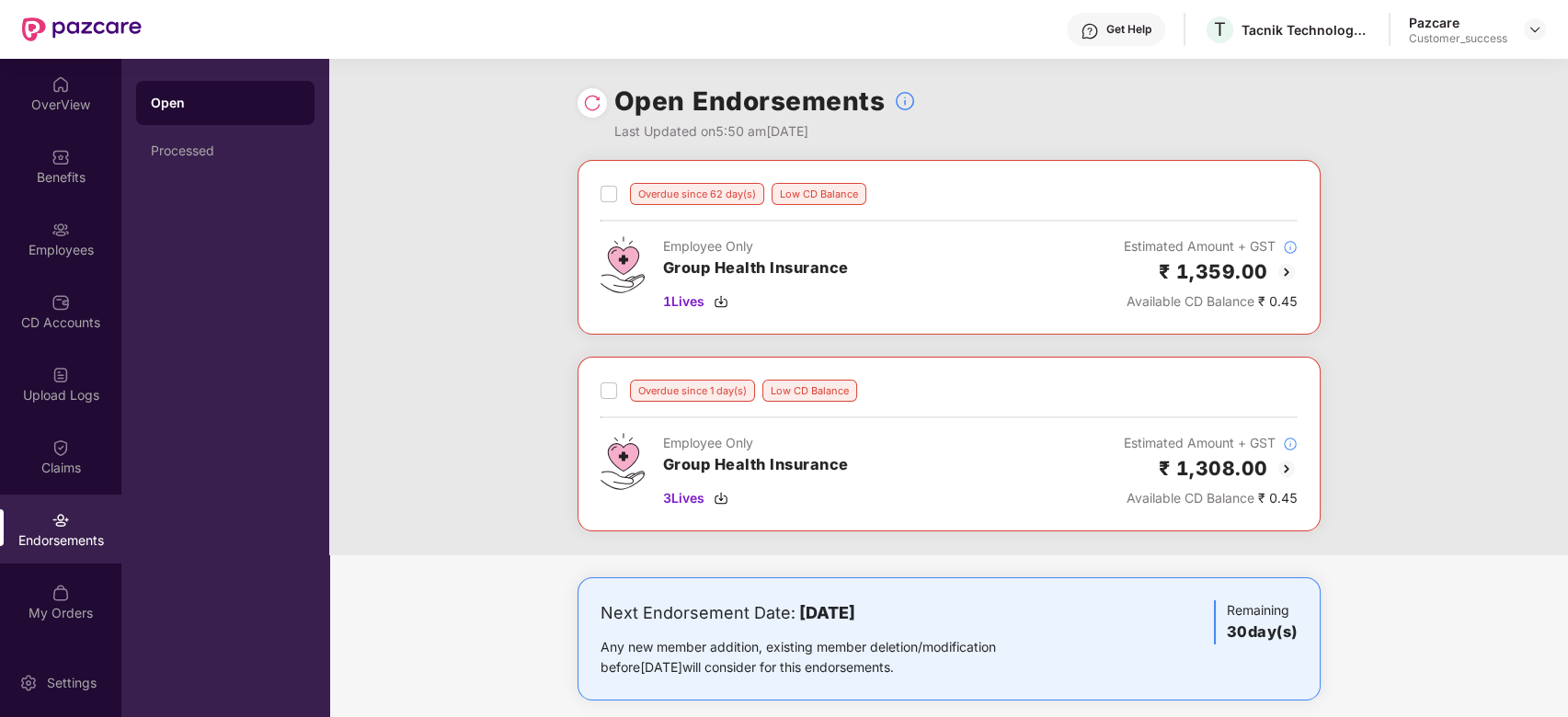
click at [1285, 468] on img at bounding box center [1286, 468] width 22 height 22
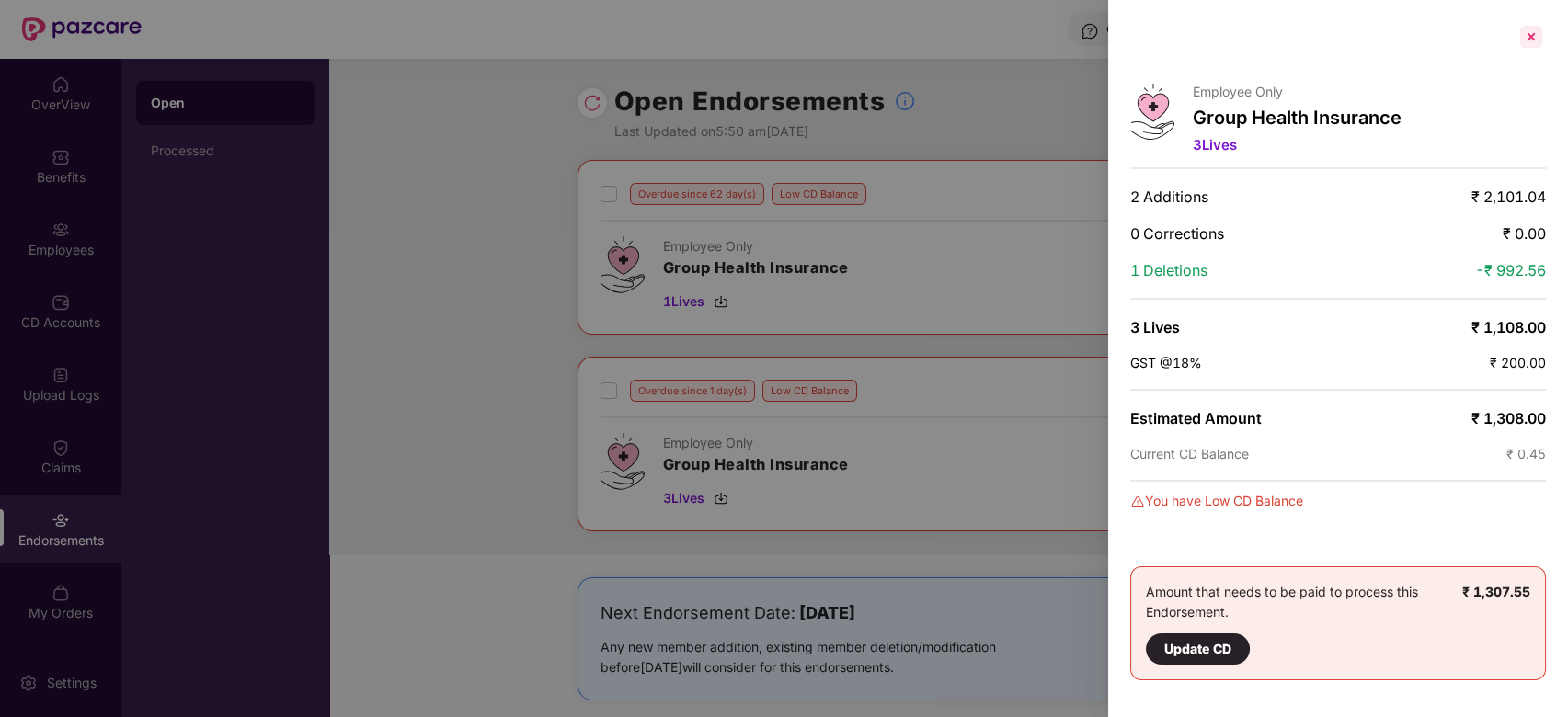
click at [1529, 44] on div at bounding box center [1531, 36] width 30 height 30
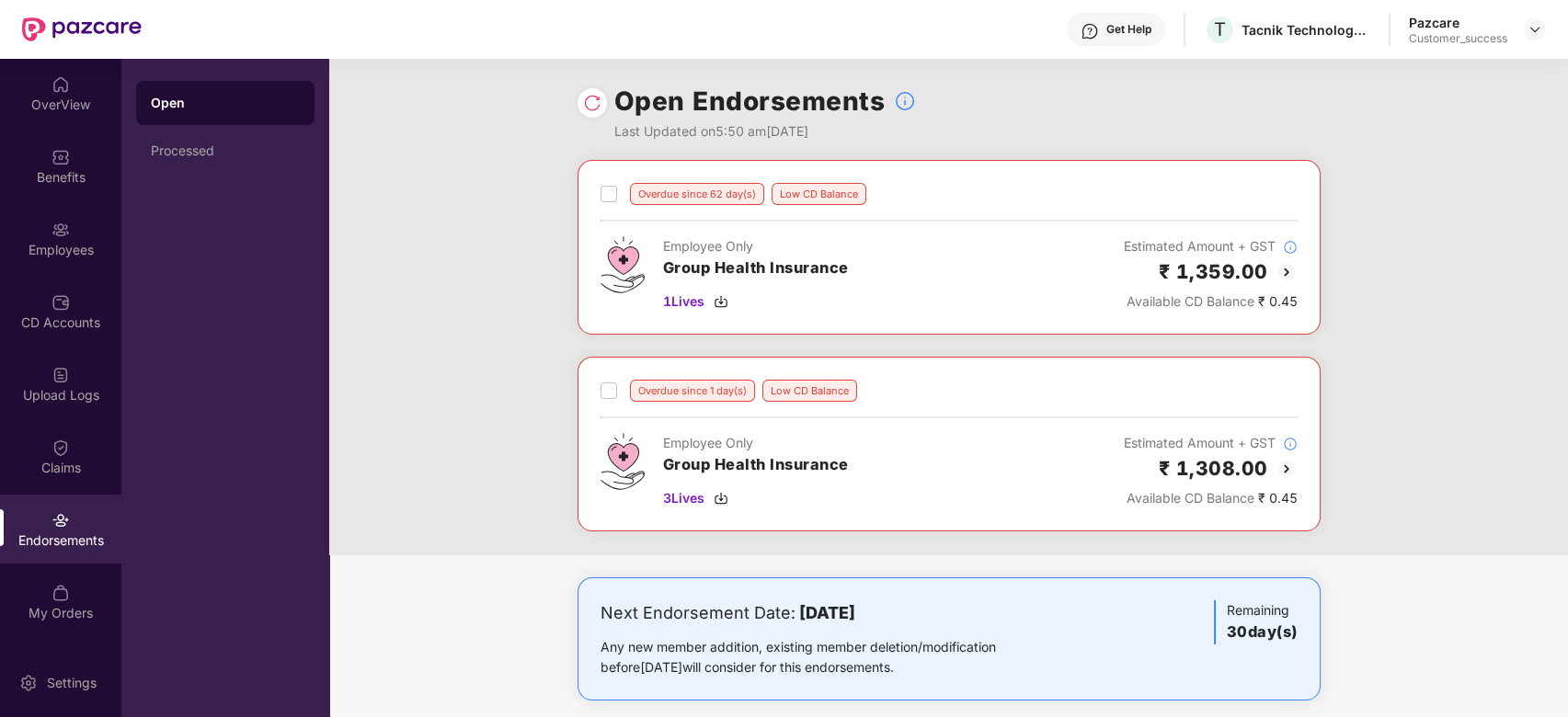
click at [1286, 272] on img at bounding box center [1286, 271] width 22 height 22
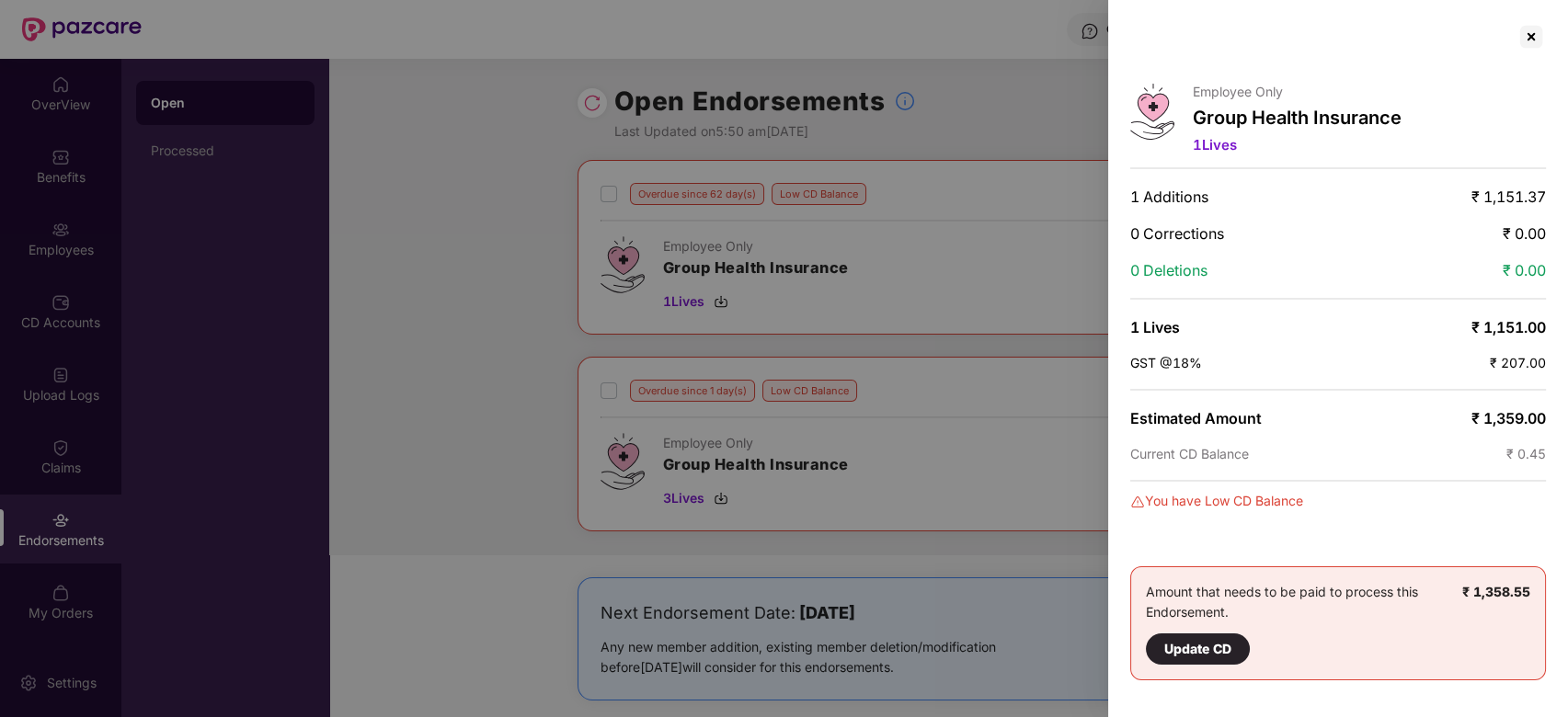
click at [69, 102] on div at bounding box center [784, 358] width 1568 height 717
click at [1530, 41] on div at bounding box center [1531, 36] width 30 height 30
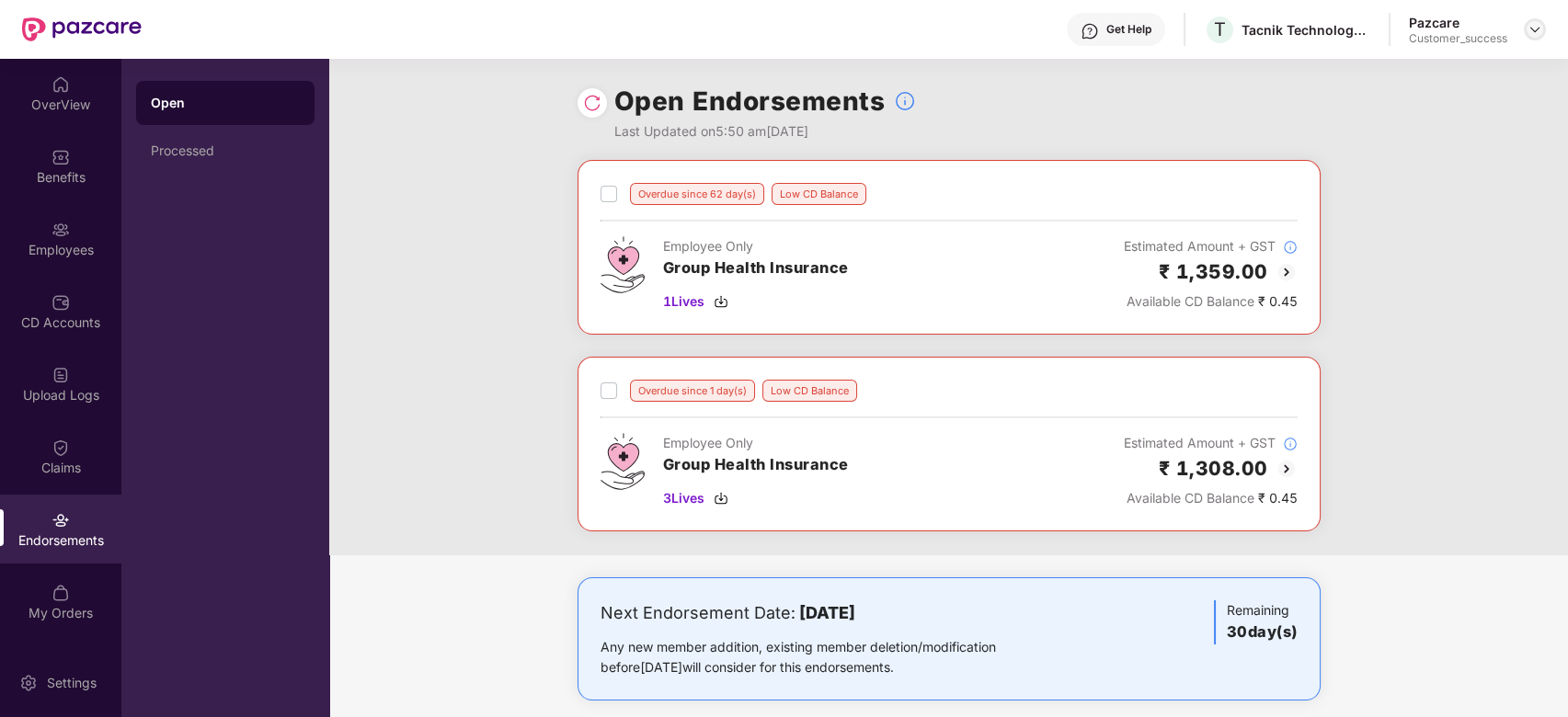
click at [1529, 18] on div at bounding box center [1535, 29] width 22 height 22
click at [1536, 31] on img at bounding box center [1535, 29] width 14 height 14
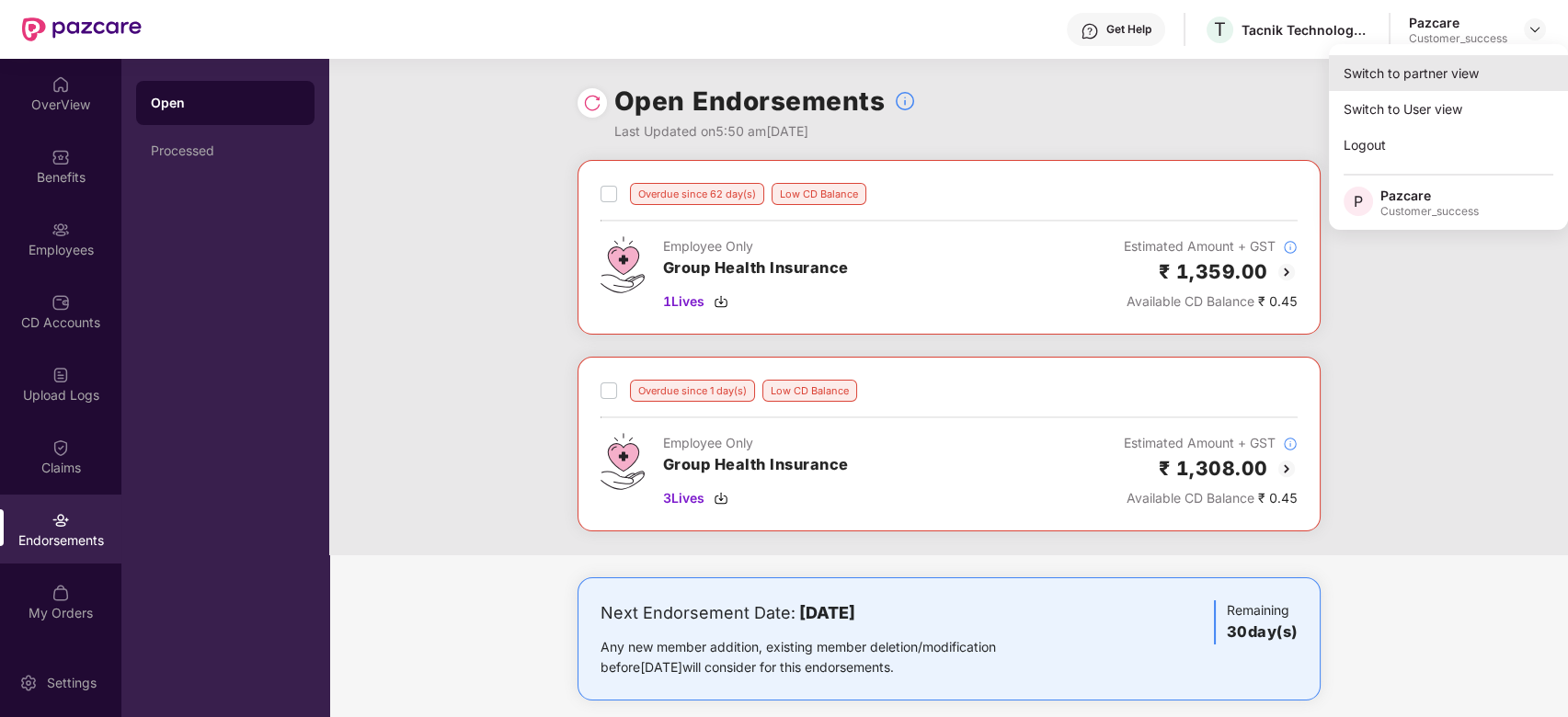
click at [1472, 77] on div "Switch to partner view" at bounding box center [1448, 73] width 239 height 36
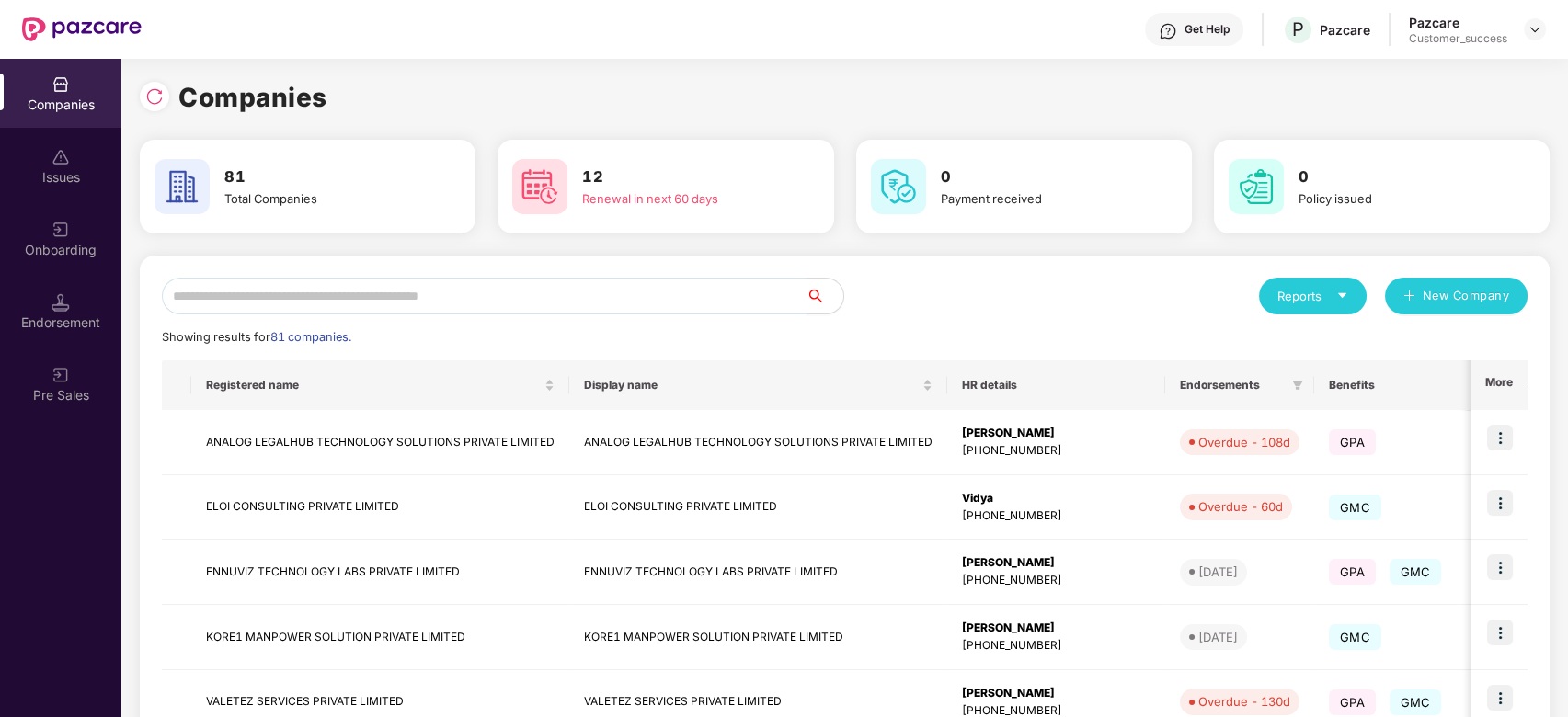
click at [493, 298] on input "text" at bounding box center [484, 296] width 645 height 37
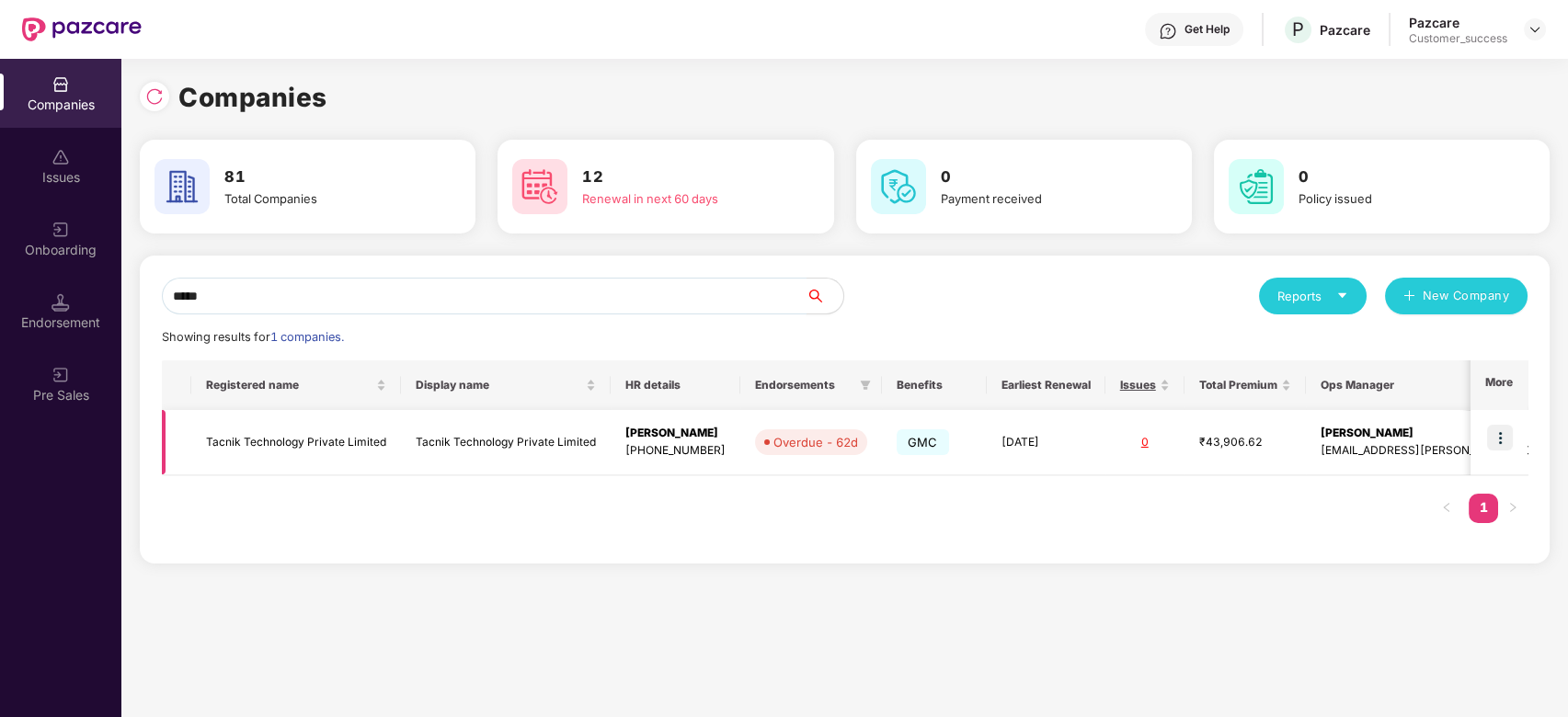
type input "*****"
click at [1507, 436] on img at bounding box center [1499, 437] width 26 height 26
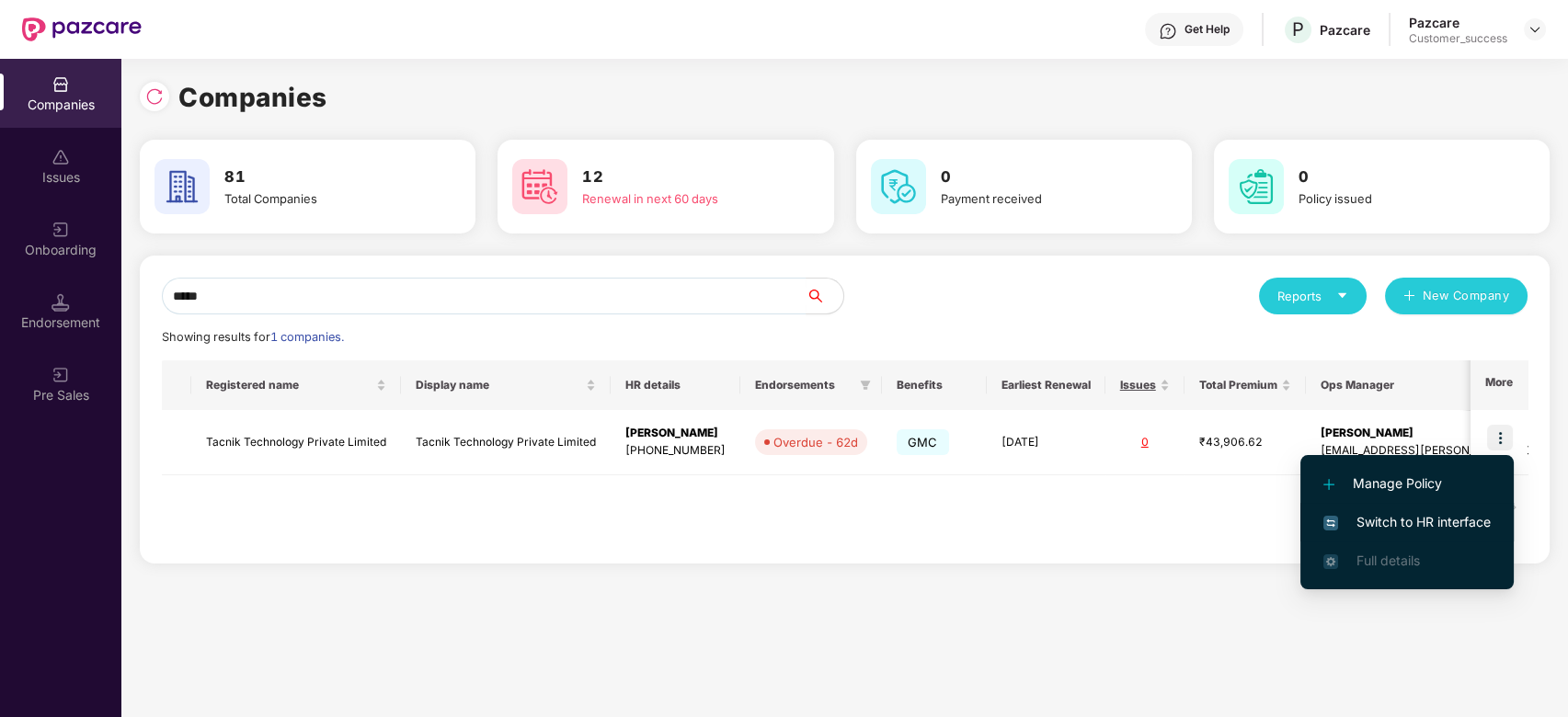
click at [1413, 527] on span "Switch to HR interface" at bounding box center [1407, 522] width 168 height 20
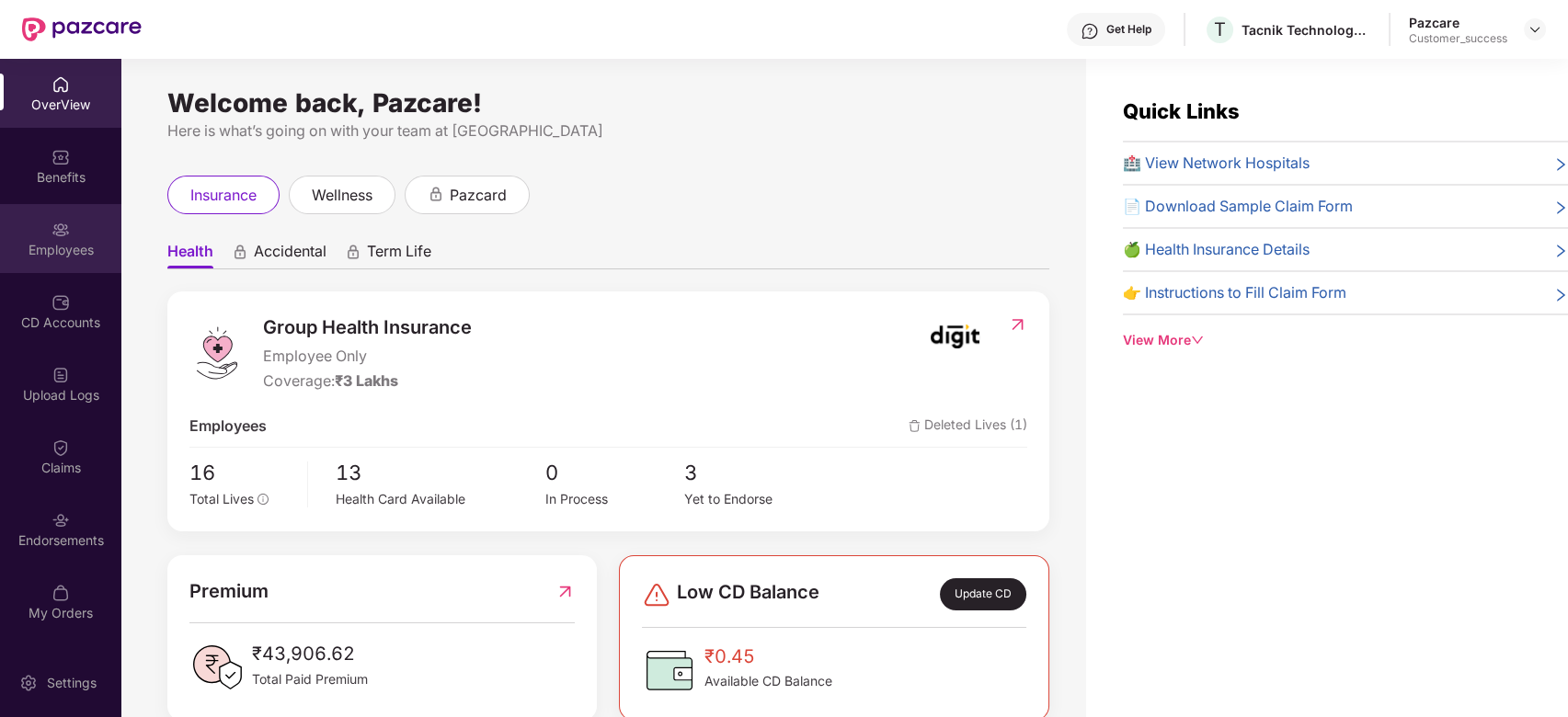
click at [70, 253] on div "Employees" at bounding box center [61, 249] width 122 height 18
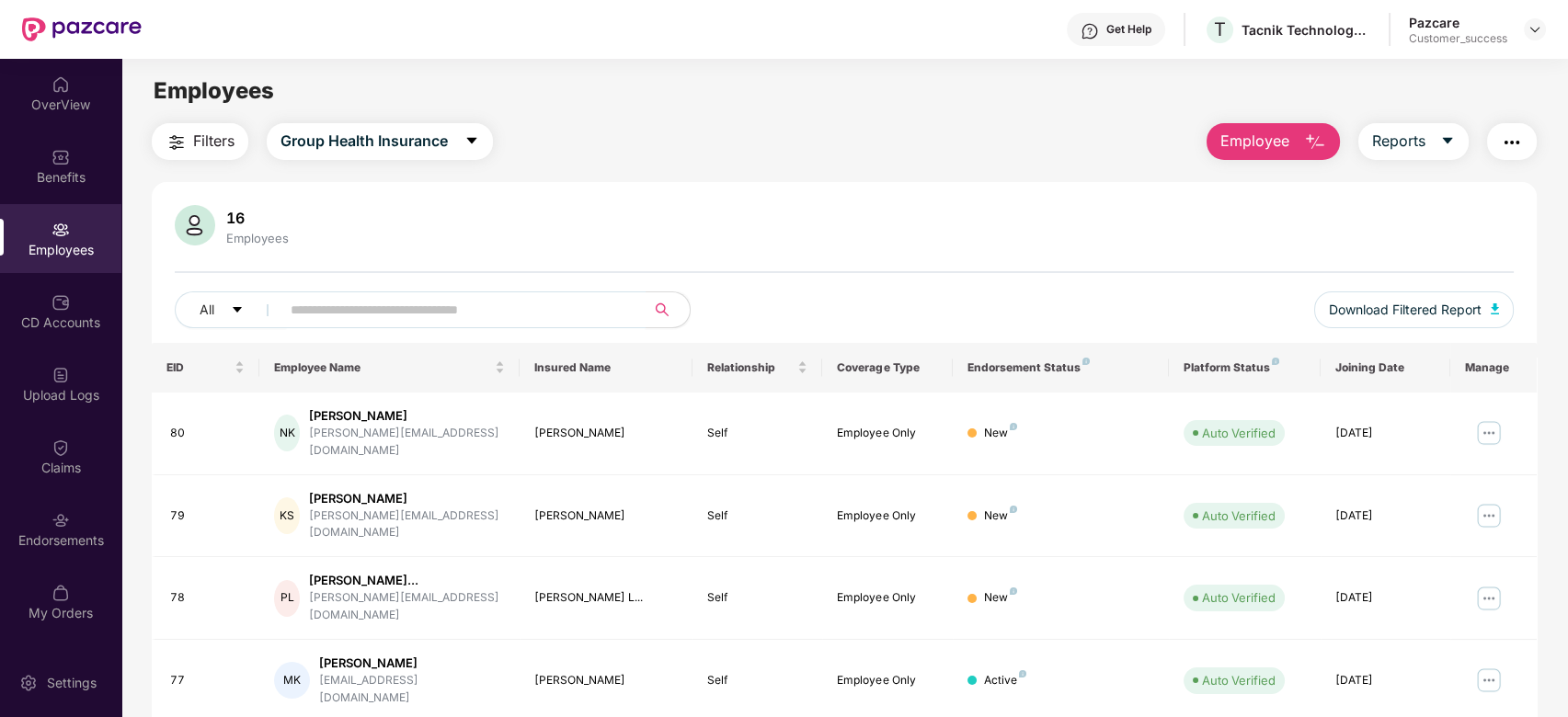
click at [347, 303] on input "text" at bounding box center [455, 309] width 330 height 28
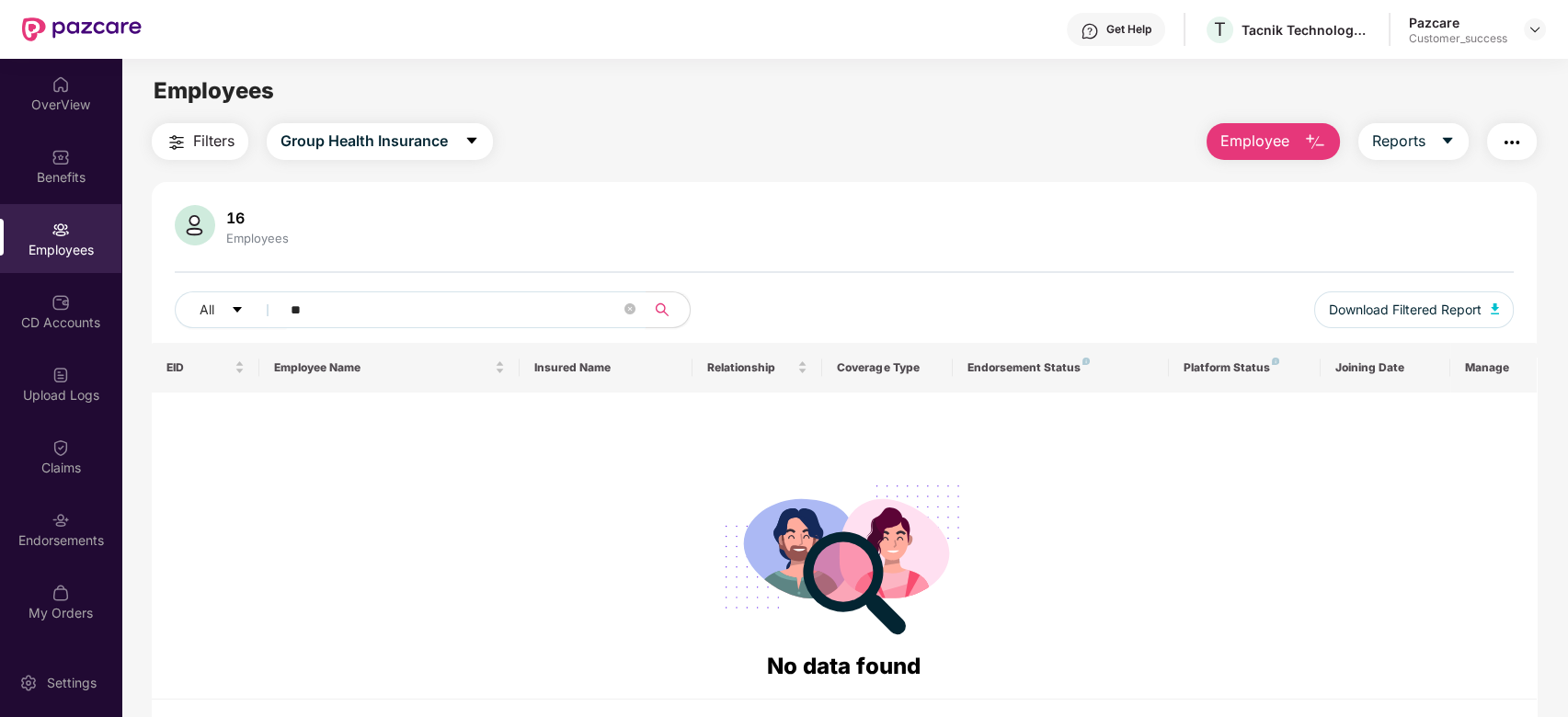
type input "*"
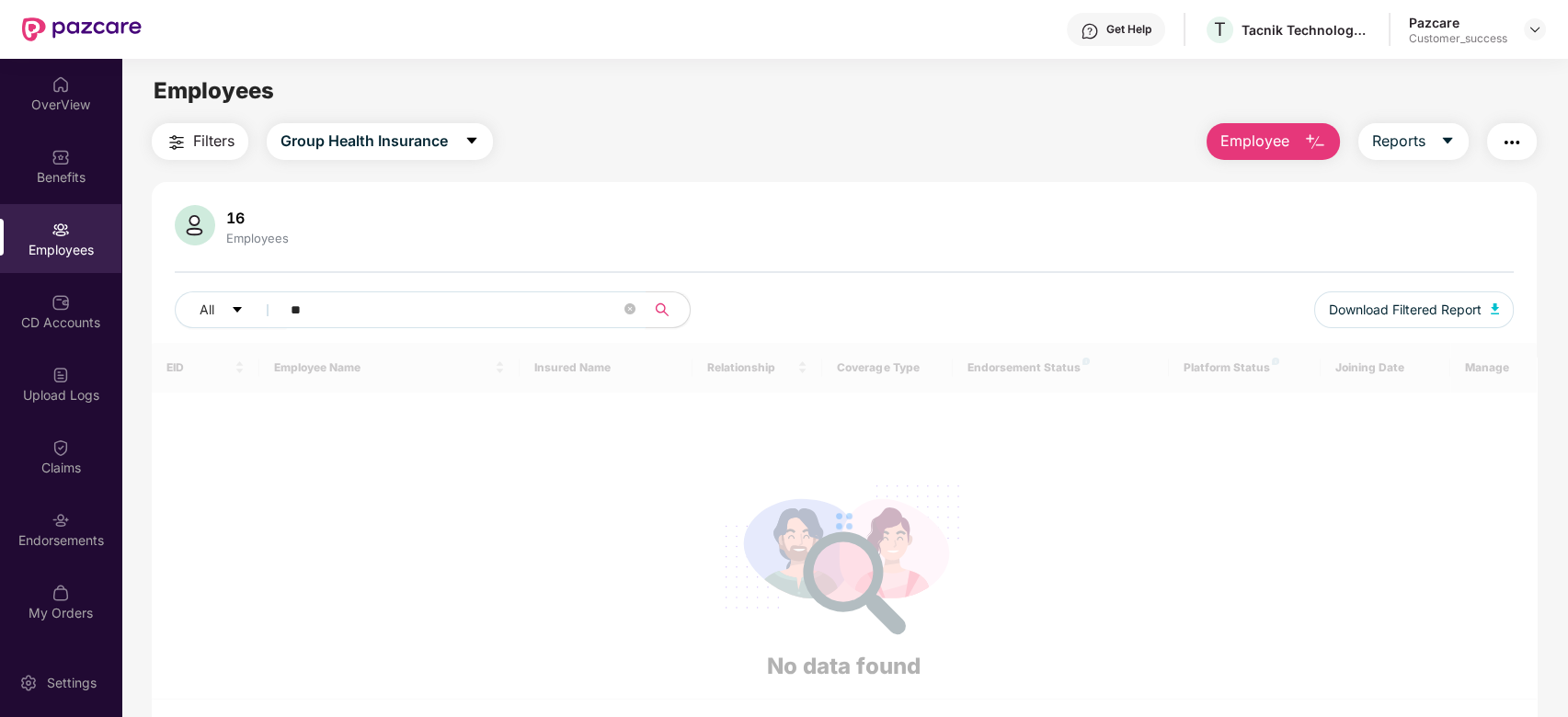
type input "*"
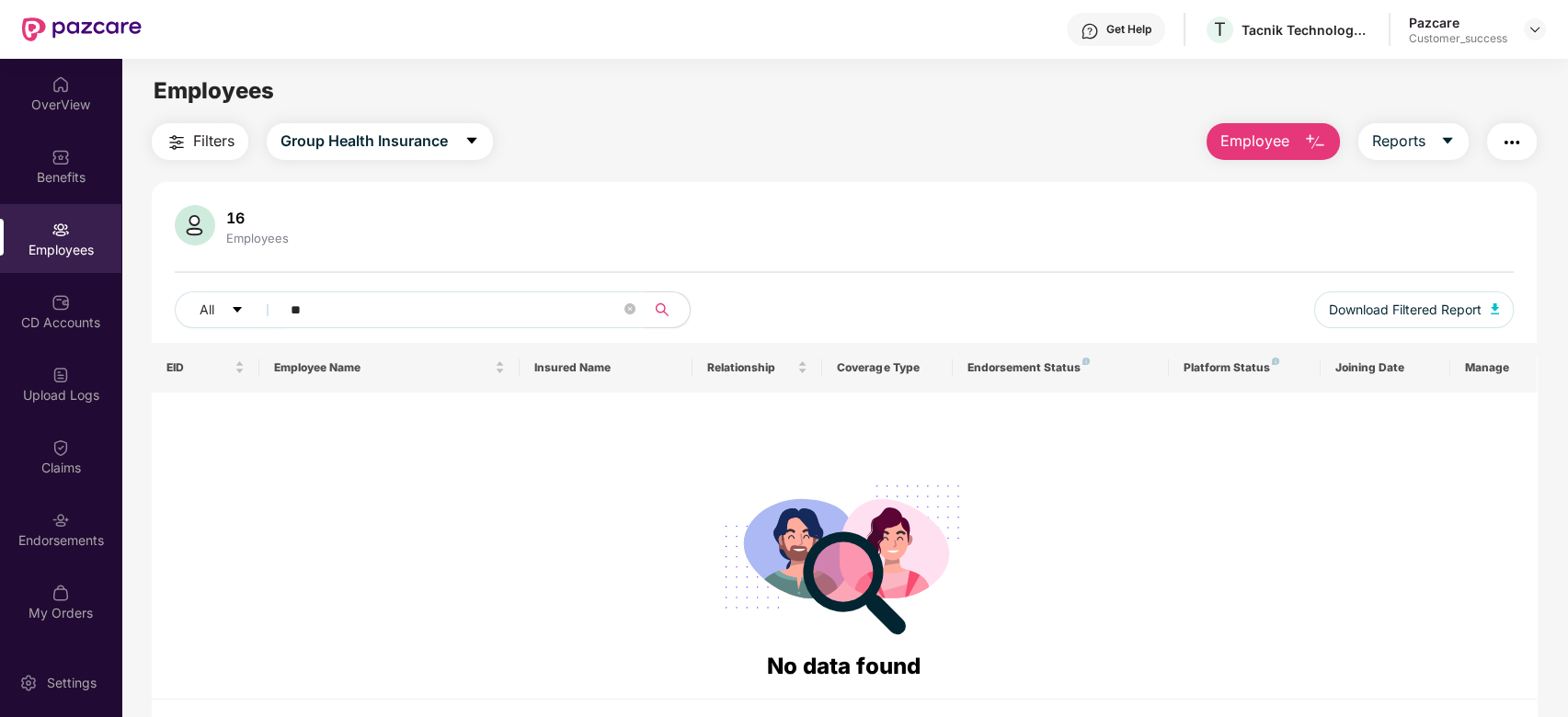
type input "*"
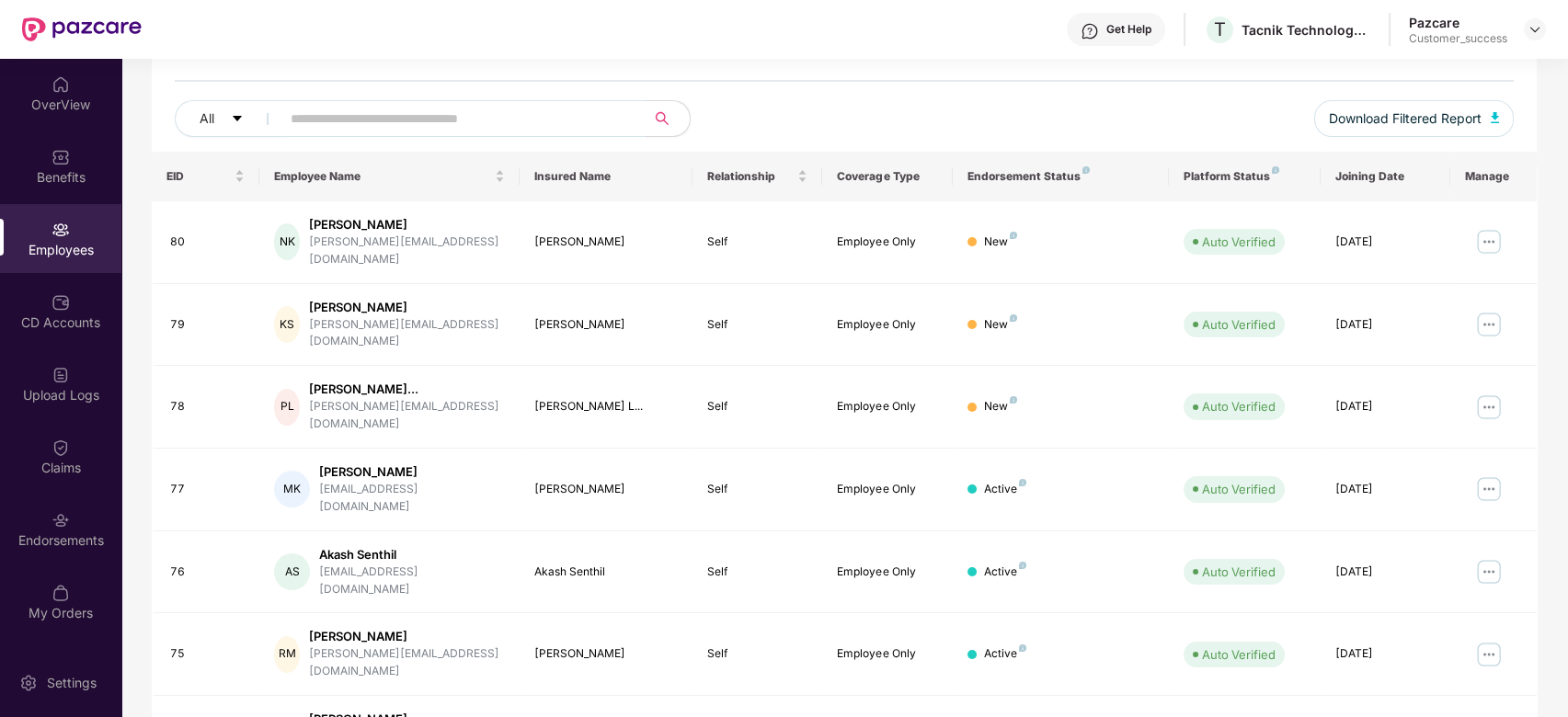
scroll to position [190, 0]
drag, startPoint x: 438, startPoint y: 308, endPoint x: 318, endPoint y: 312, distance: 120.1
click at [318, 312] on div "KS Krupali Shevade krupali@samaaro.com" at bounding box center [389, 326] width 230 height 52
copy div "krupali@samaaro.com"
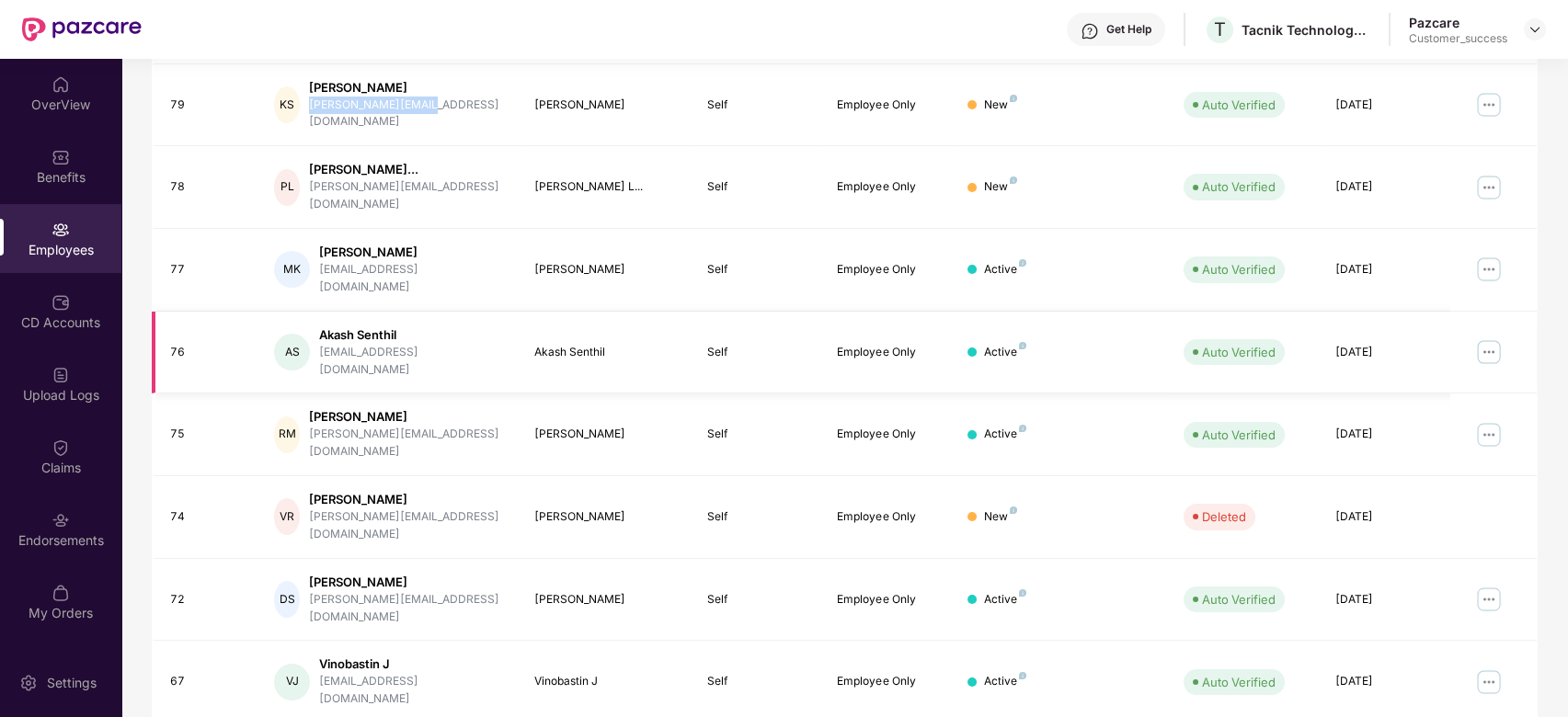
scroll to position [0, 0]
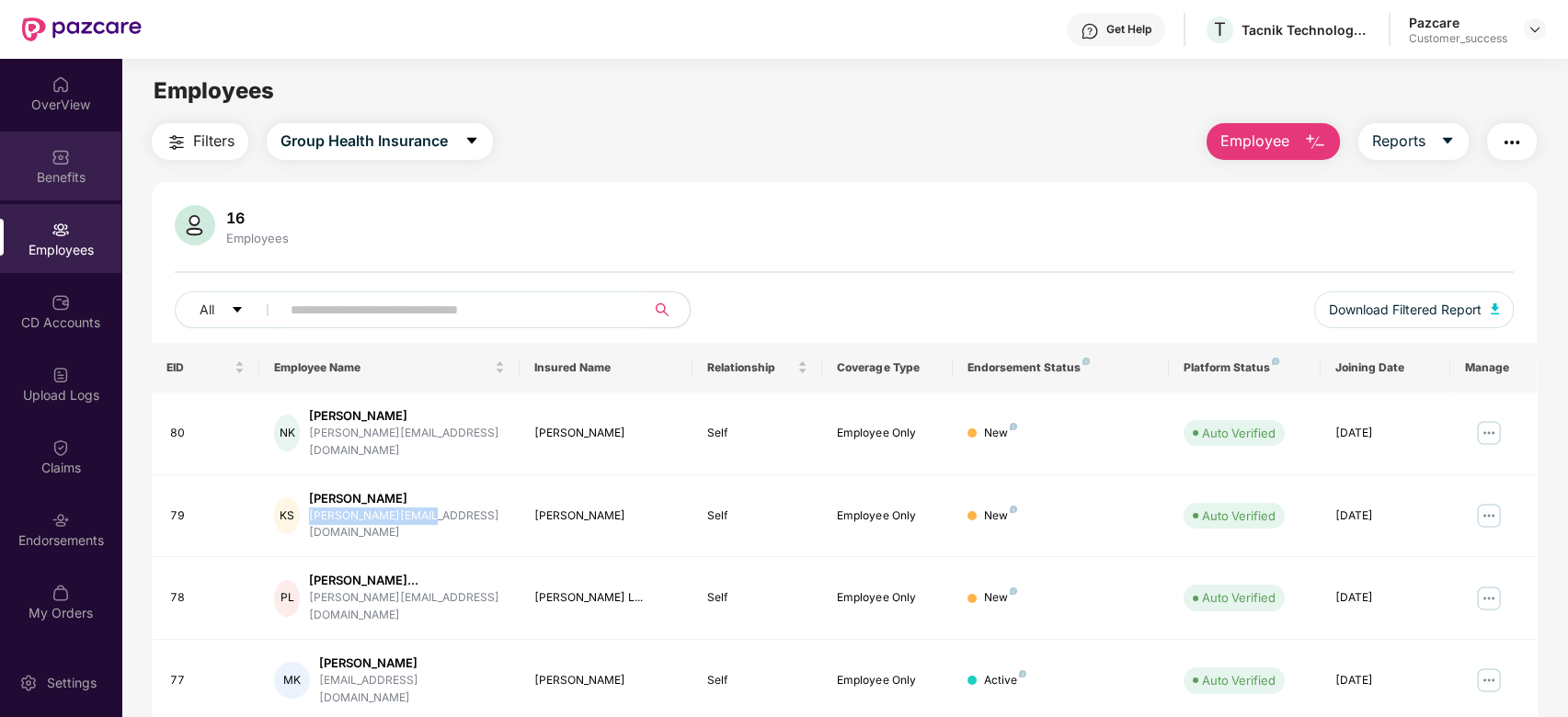
click at [62, 152] on img at bounding box center [60, 157] width 18 height 18
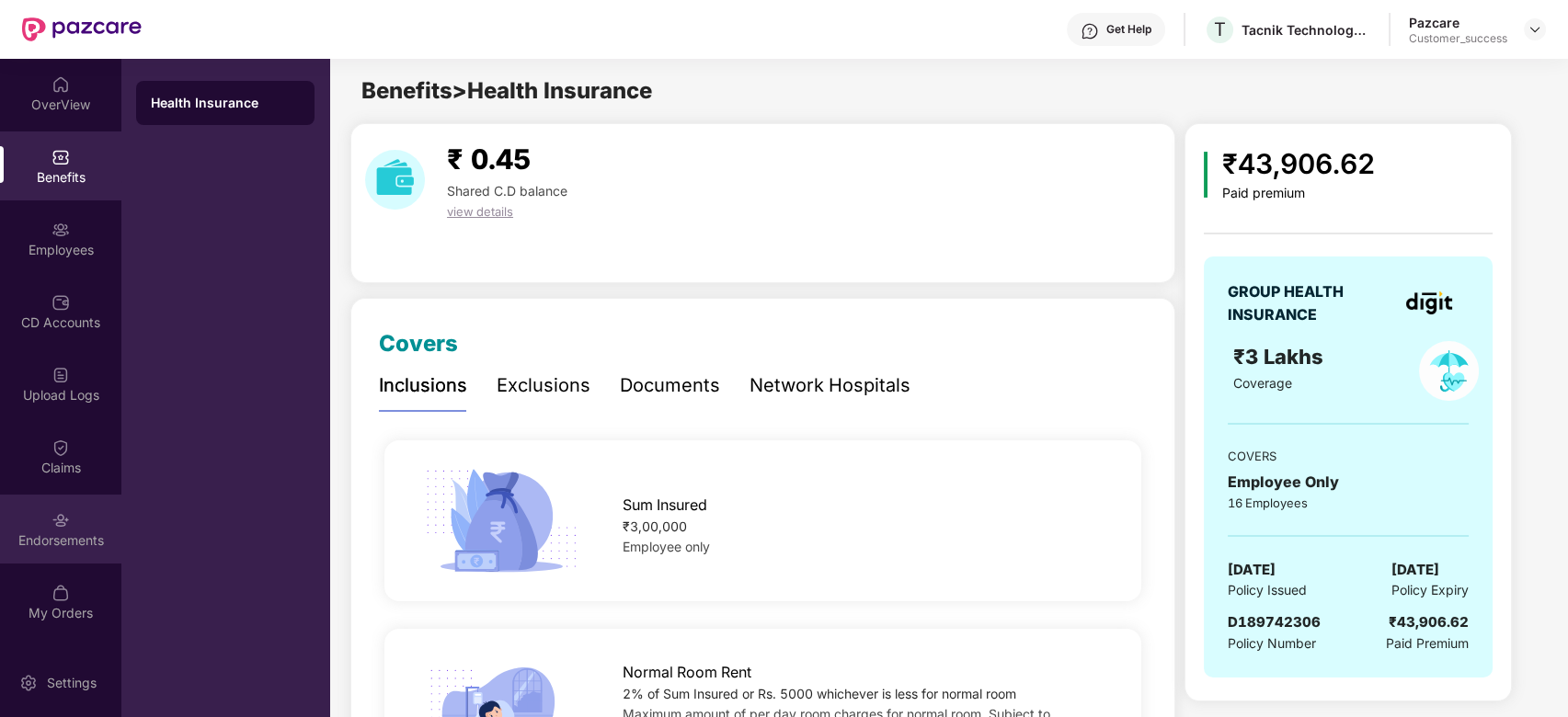
click at [60, 535] on div "Endorsements" at bounding box center [61, 540] width 122 height 18
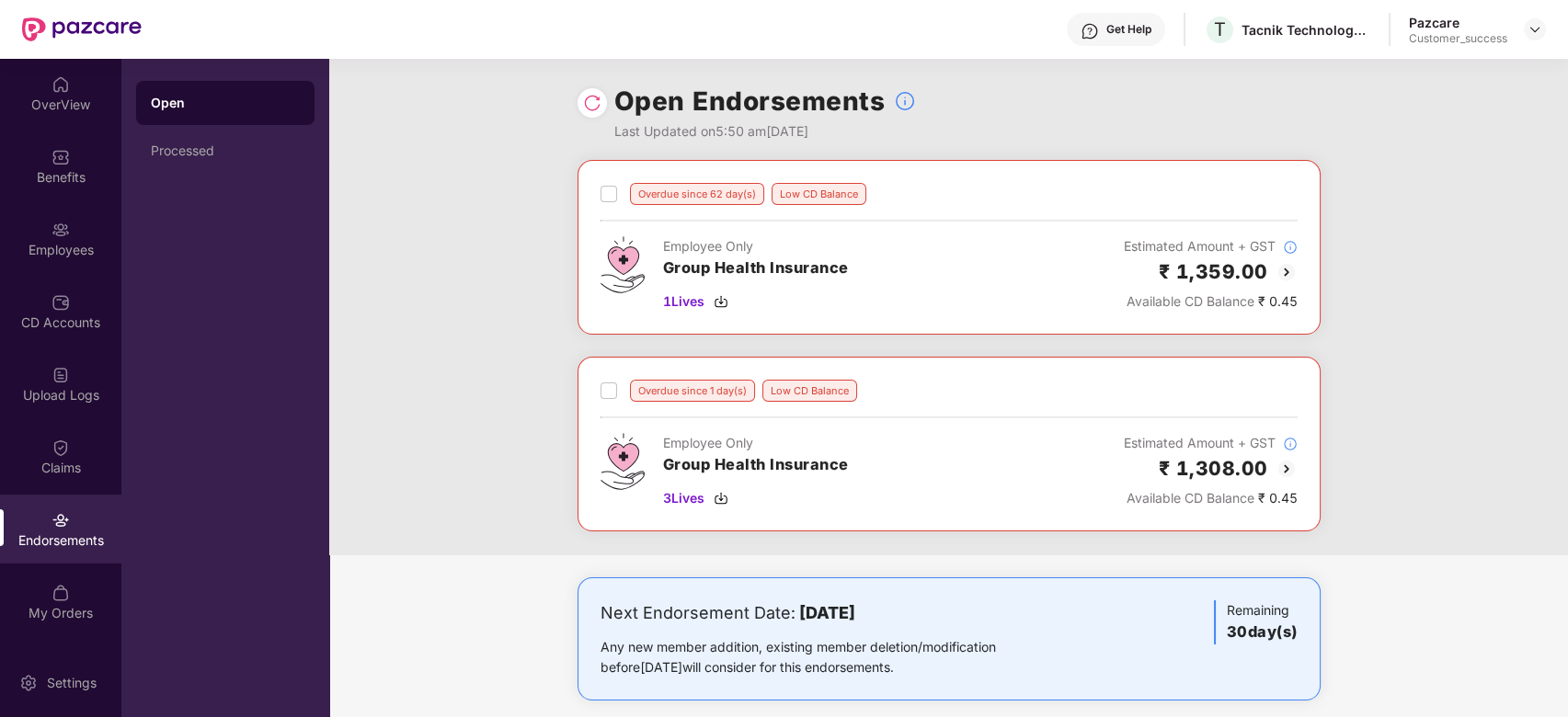
click at [1284, 276] on img at bounding box center [1286, 271] width 22 height 22
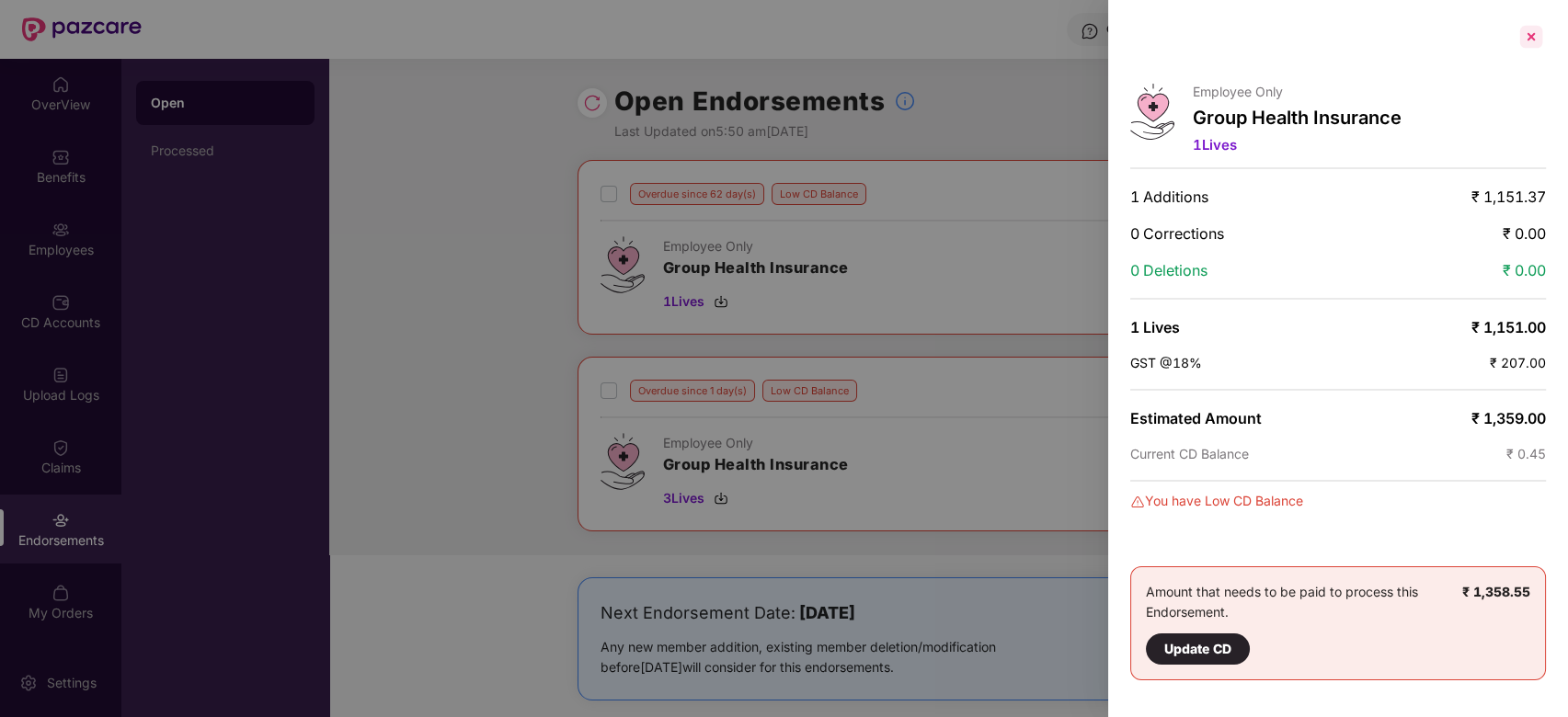
click at [1545, 30] on div "Employee Only Group Health Insurance 1 Lives 1 Additions ₹ 1,151.37 0 Correctio…" at bounding box center [1338, 358] width 460 height 717
click at [1516, 41] on div at bounding box center [1338, 36] width 416 height 30
click at [1520, 41] on div at bounding box center [1531, 36] width 30 height 30
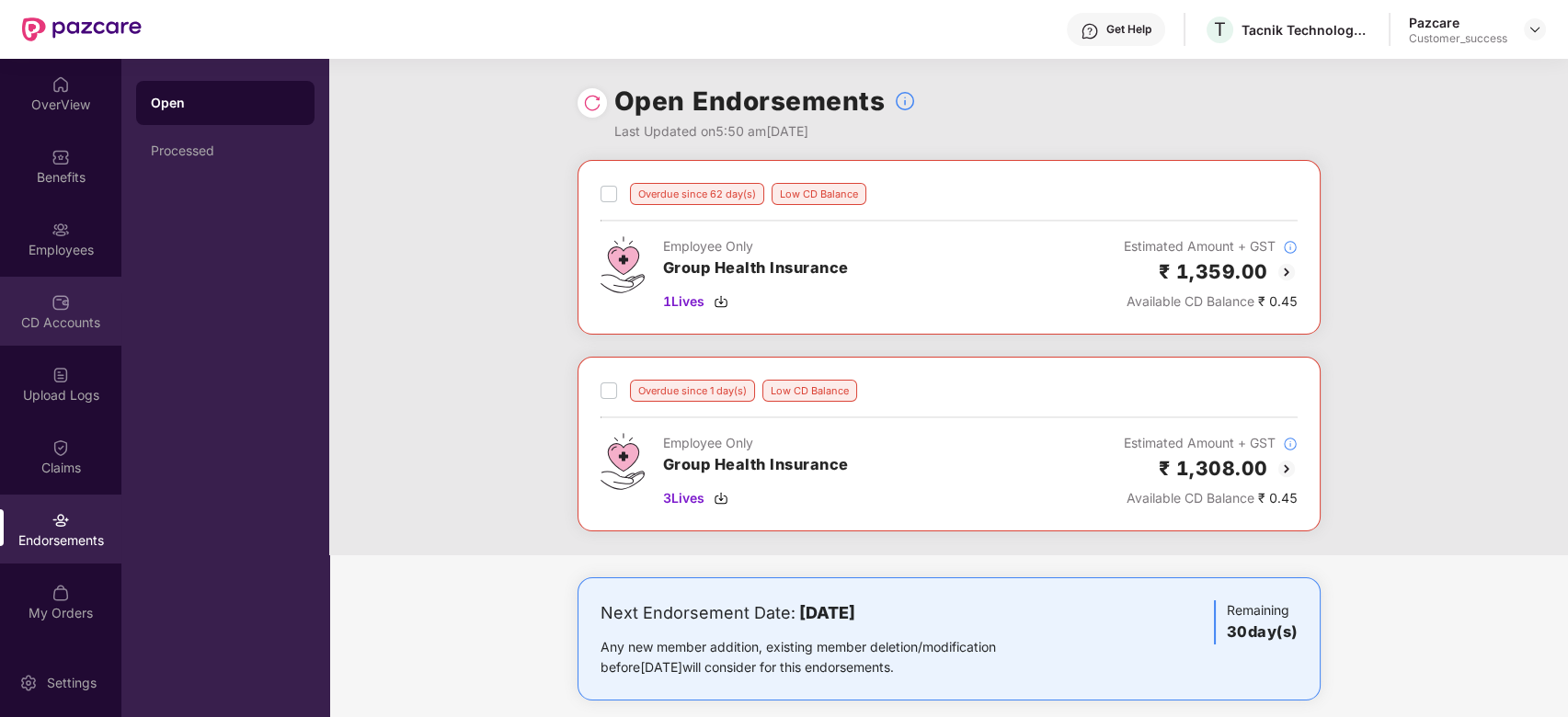
click at [67, 316] on div "CD Accounts" at bounding box center [61, 322] width 122 height 18
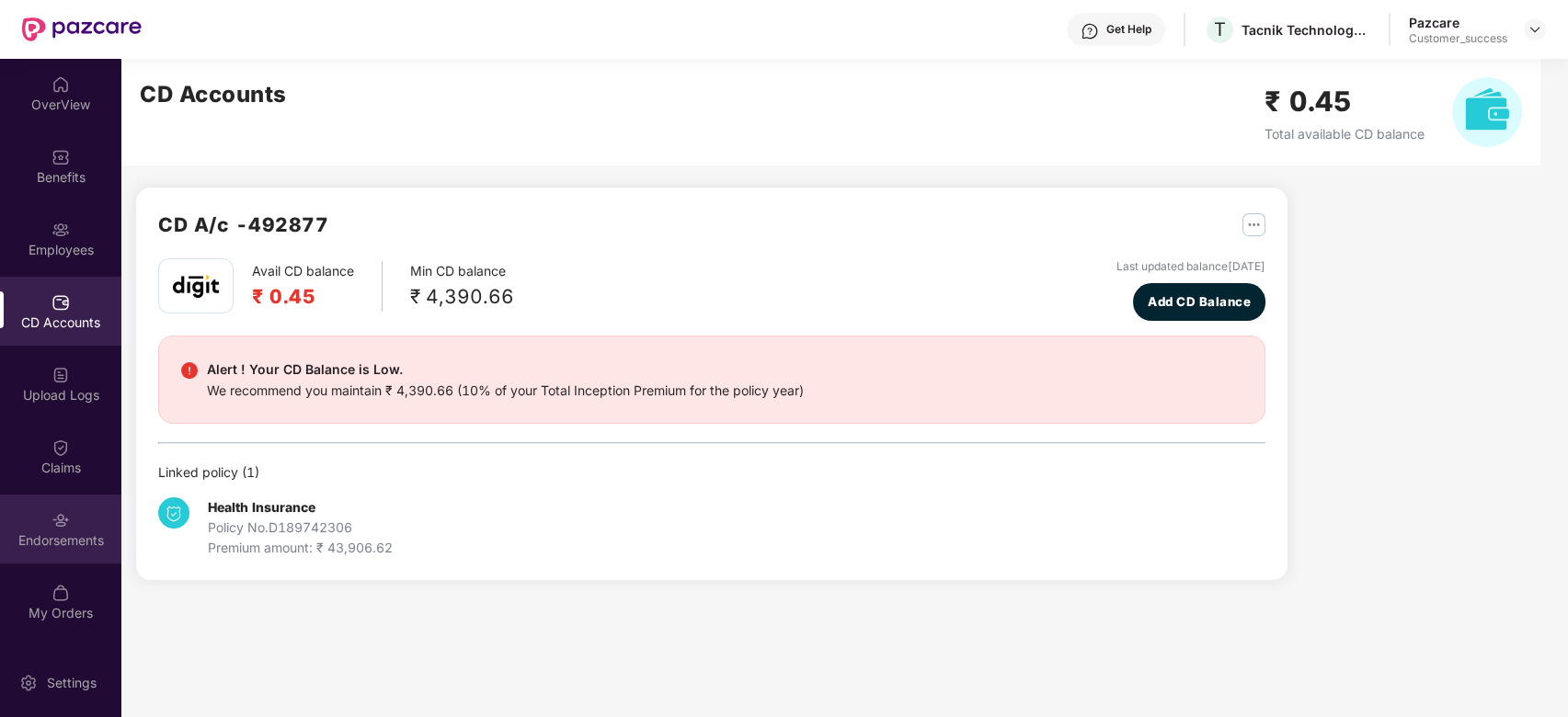
click at [57, 531] on div "Endorsements" at bounding box center [61, 540] width 122 height 18
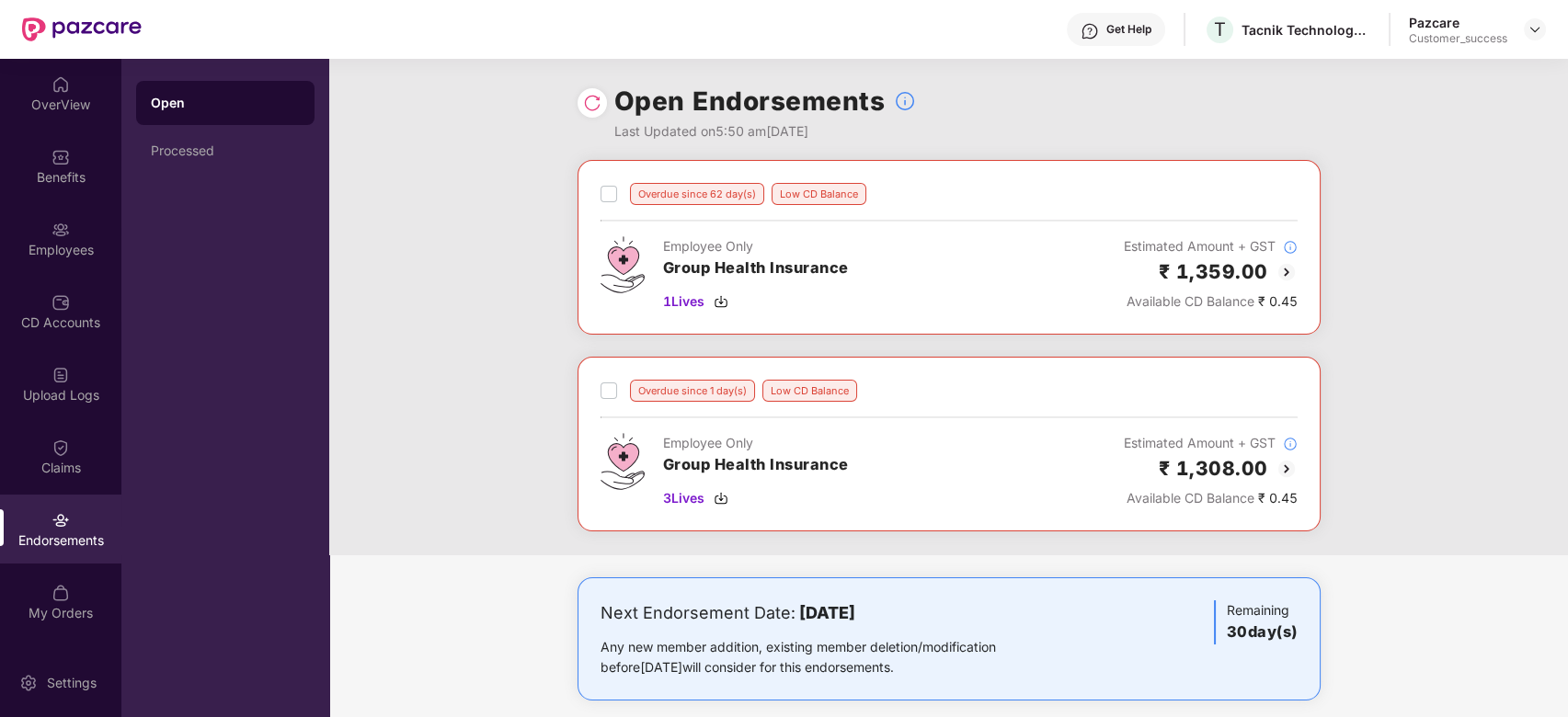
click at [1282, 274] on img at bounding box center [1286, 271] width 22 height 22
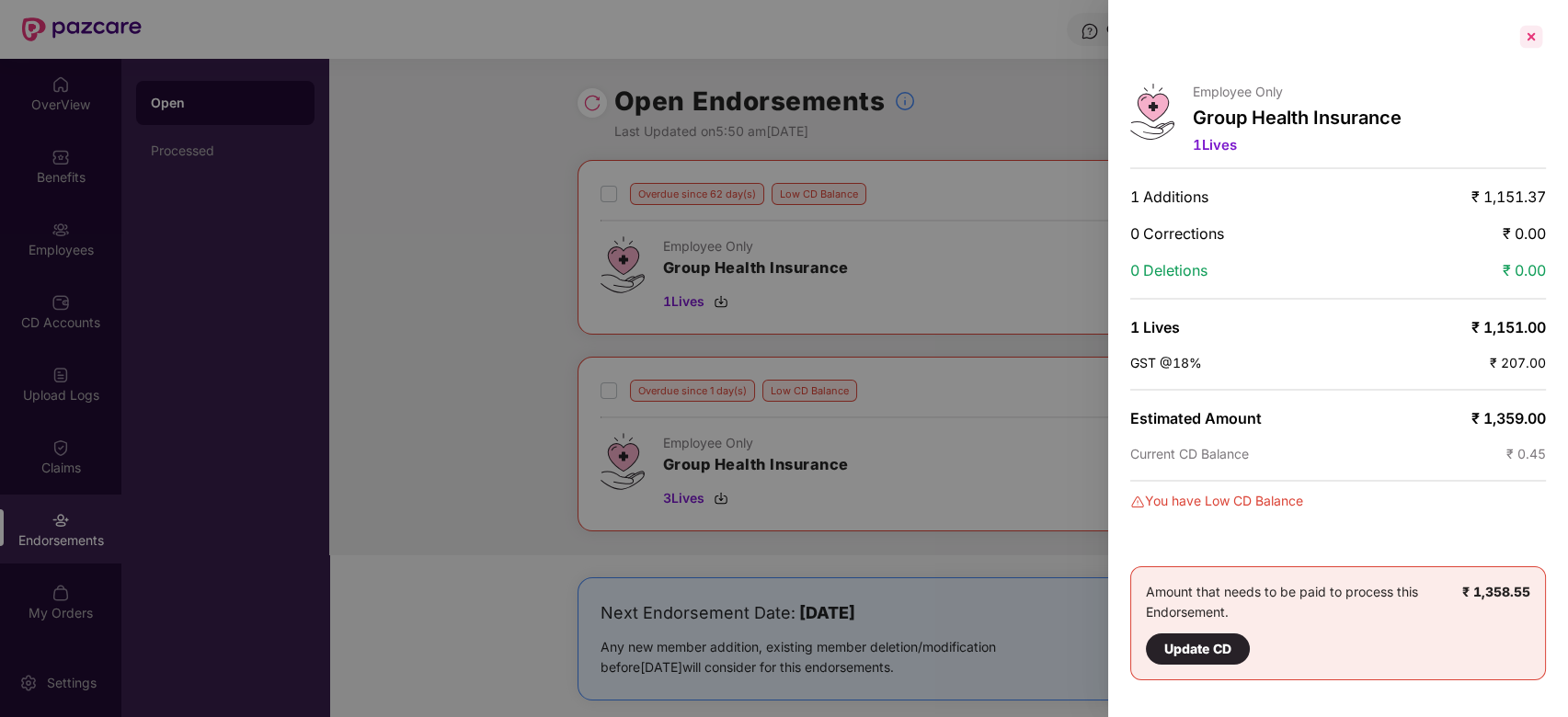
click at [1539, 30] on div at bounding box center [1531, 36] width 30 height 30
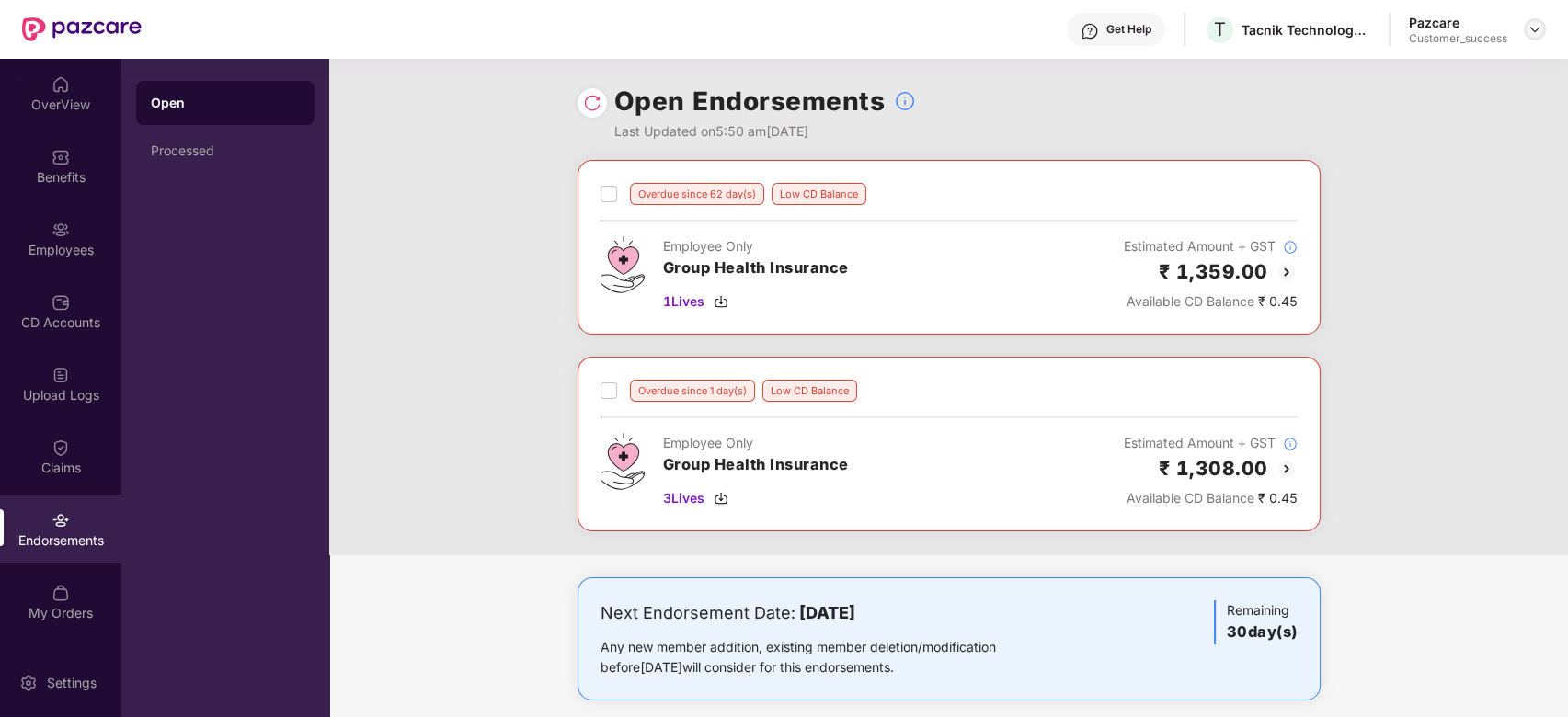
click at [1538, 30] on img at bounding box center [1535, 29] width 14 height 14
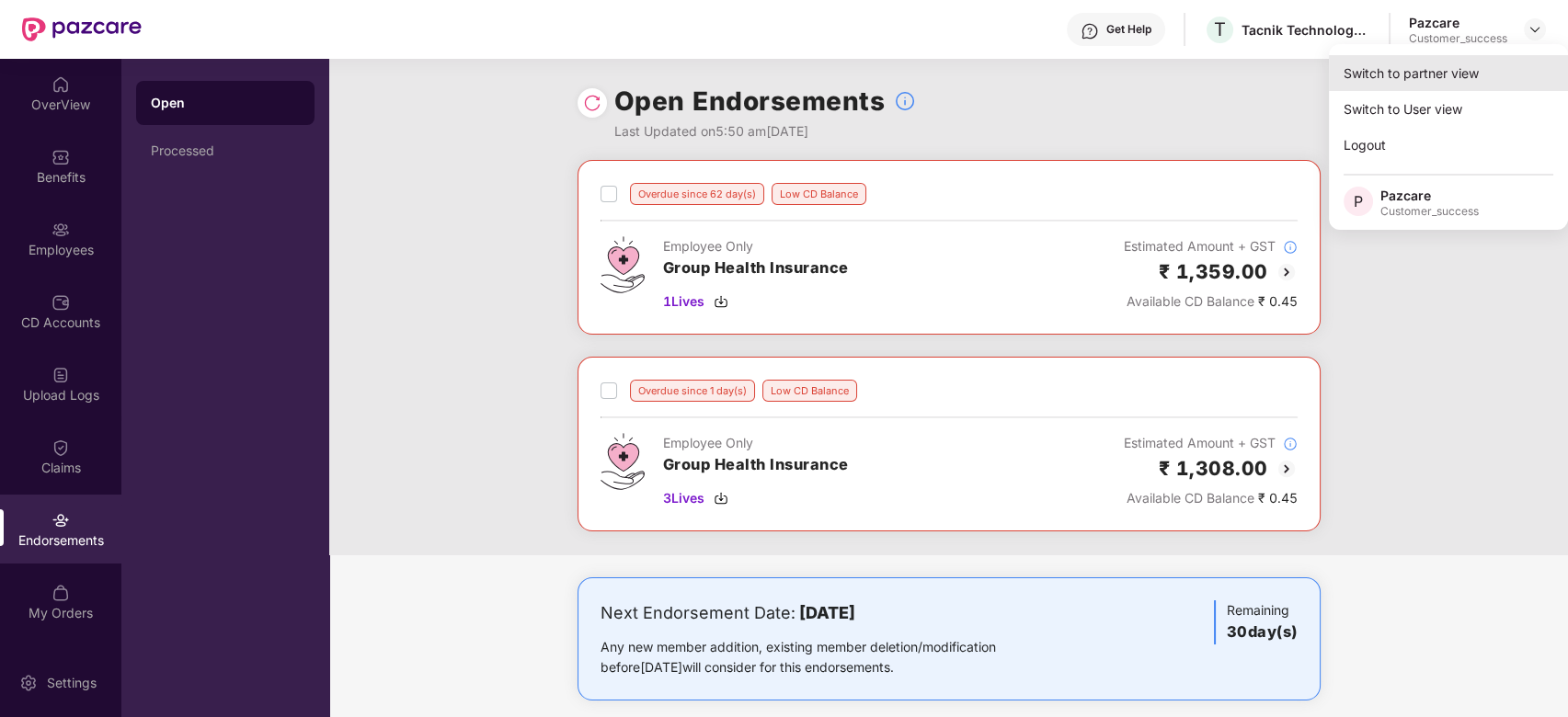
click at [1359, 70] on div "Switch to partner view" at bounding box center [1448, 73] width 239 height 36
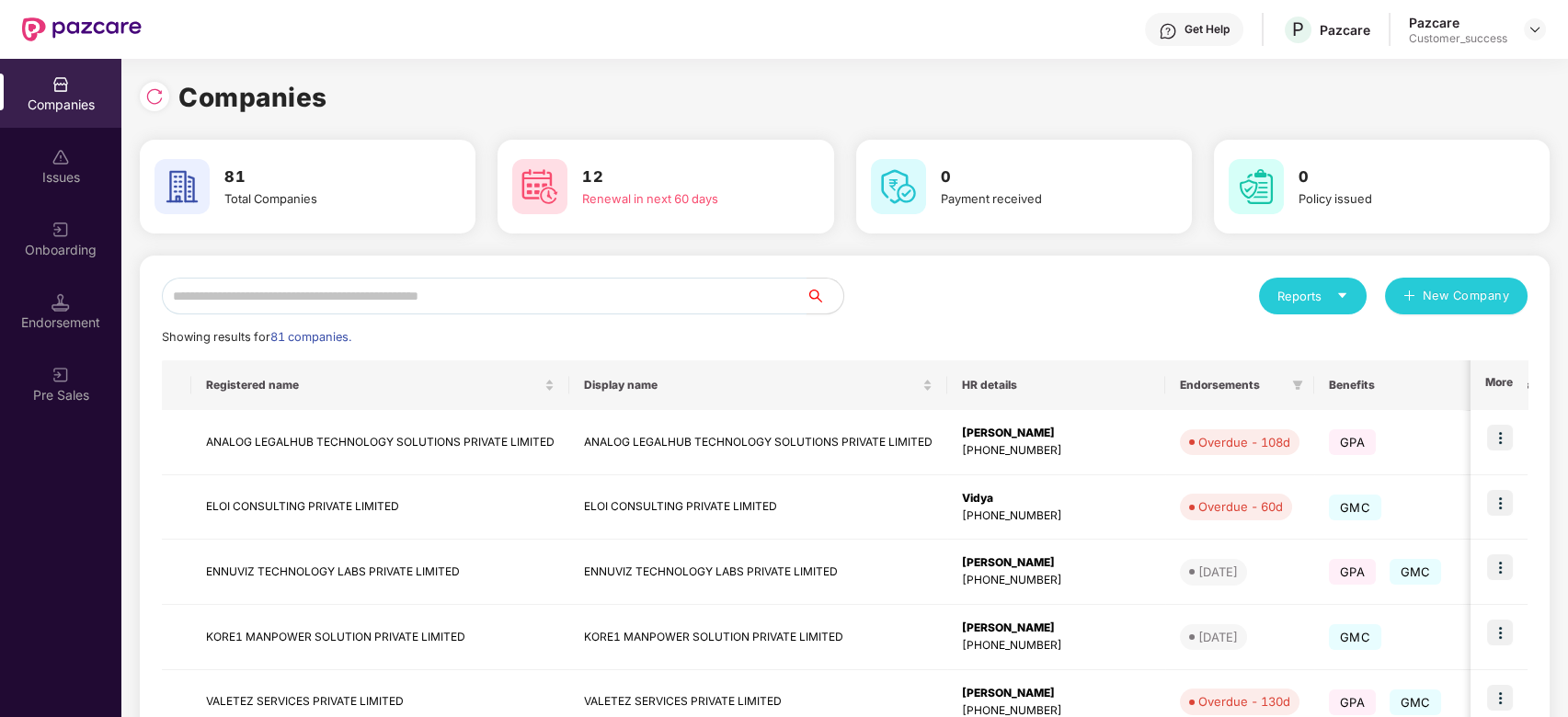
click at [563, 296] on input "text" at bounding box center [484, 296] width 645 height 37
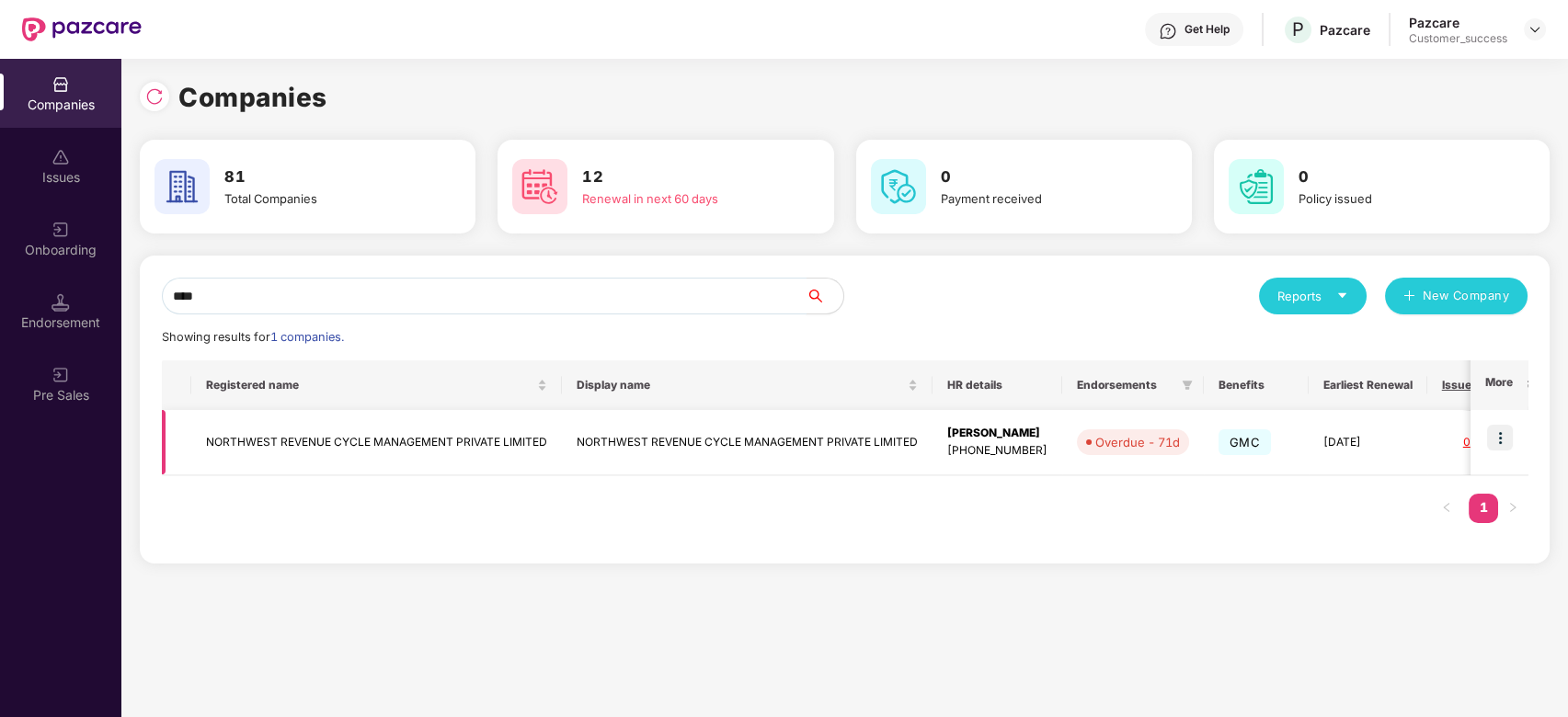
type input "****"
click at [1502, 431] on img at bounding box center [1499, 437] width 26 height 26
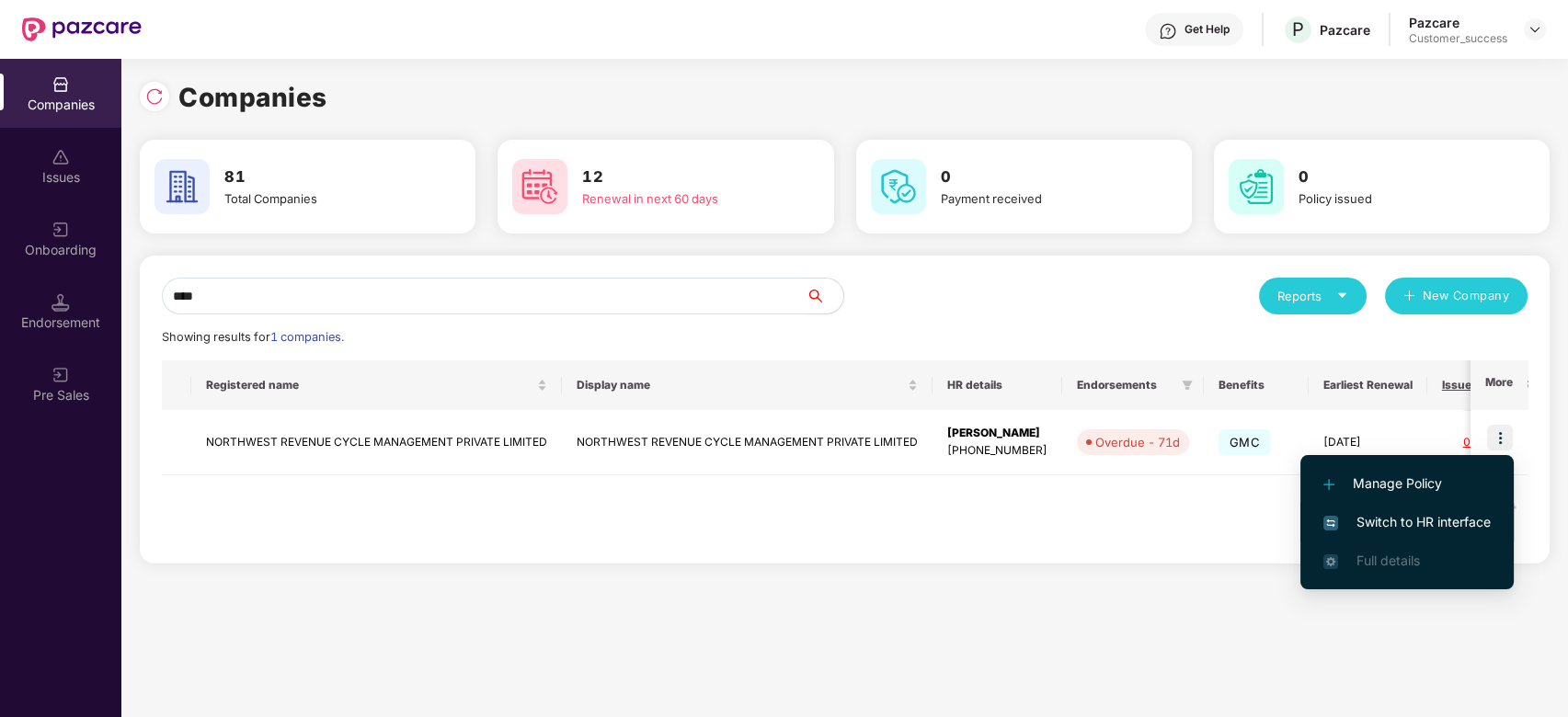
click at [1376, 521] on span "Switch to HR interface" at bounding box center [1407, 522] width 168 height 20
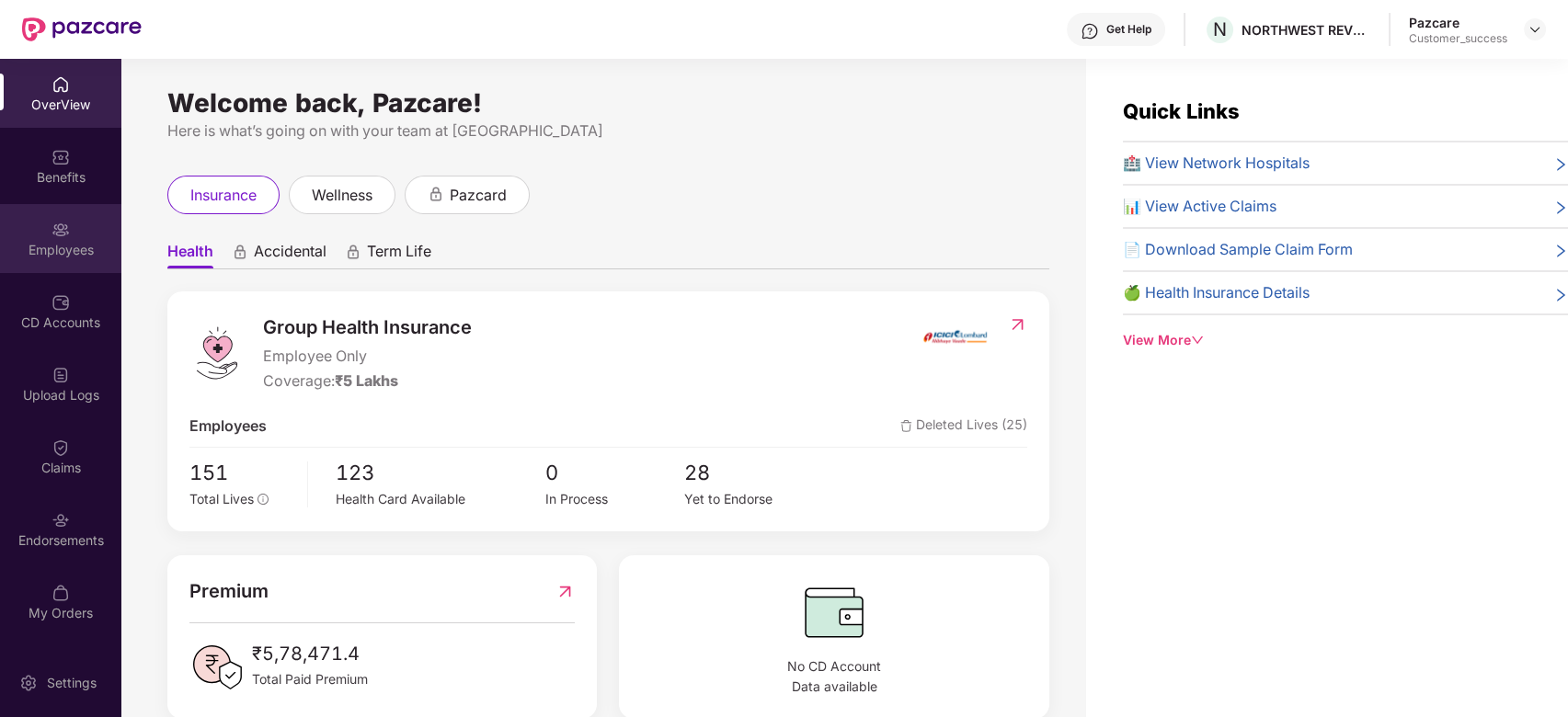
click at [59, 235] on img at bounding box center [60, 229] width 18 height 18
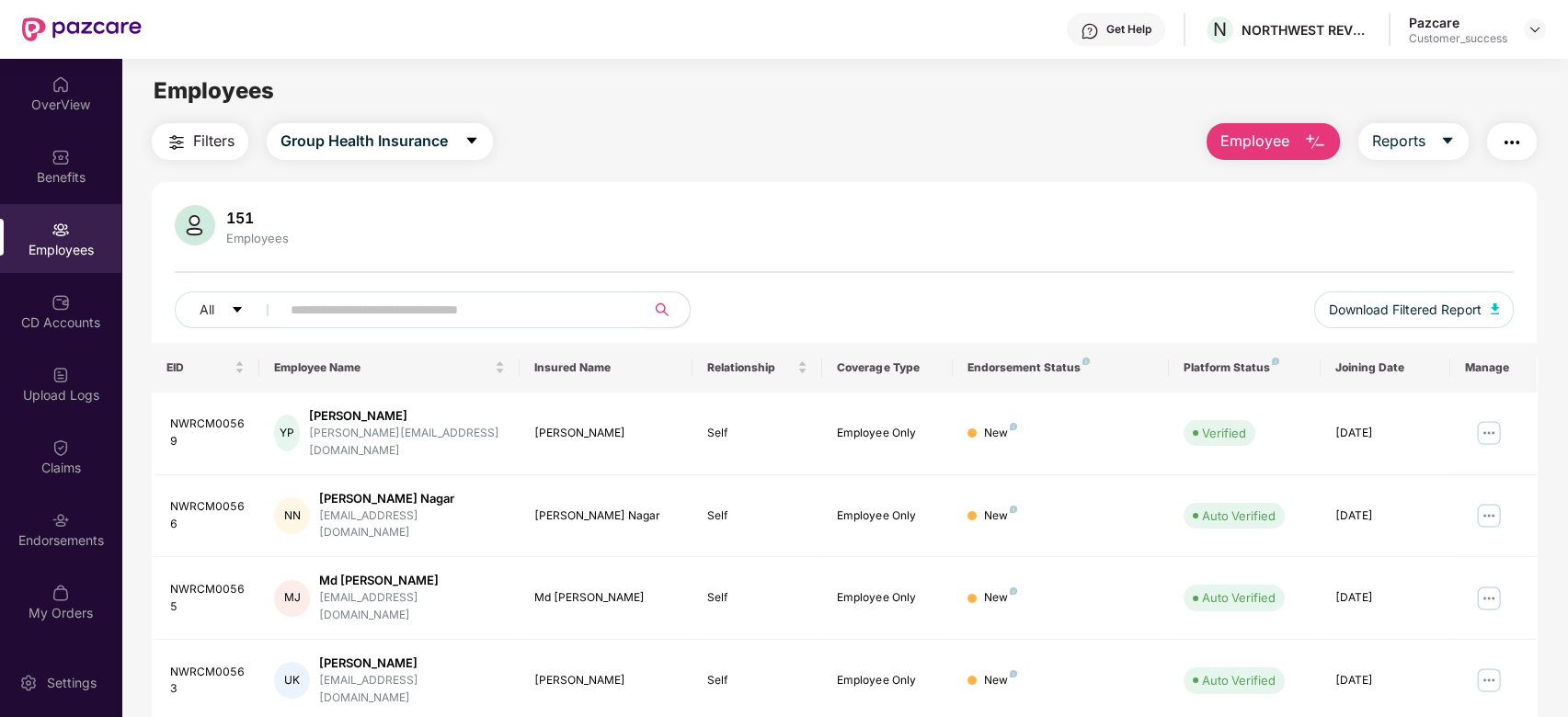
click at [387, 309] on input "text" at bounding box center [455, 309] width 330 height 28
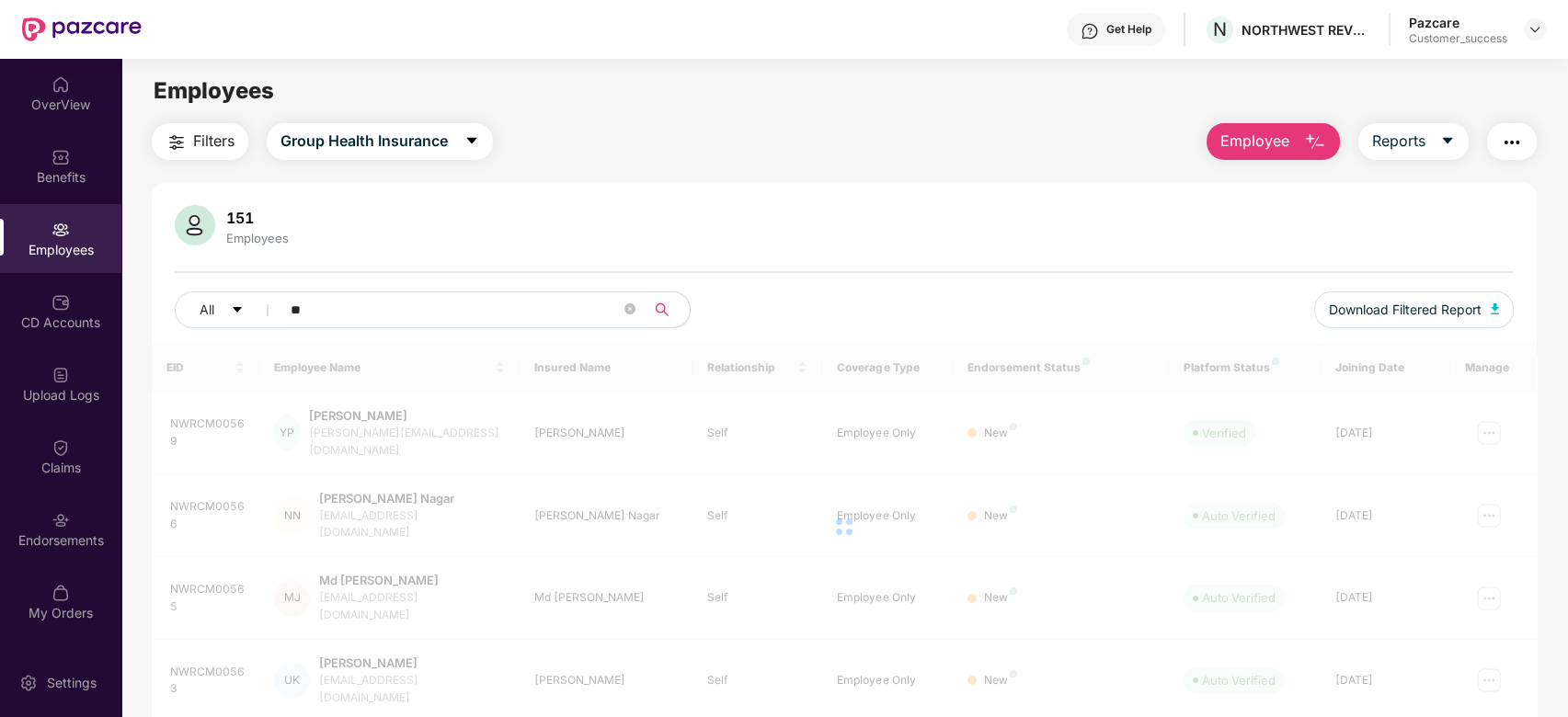
type input "*"
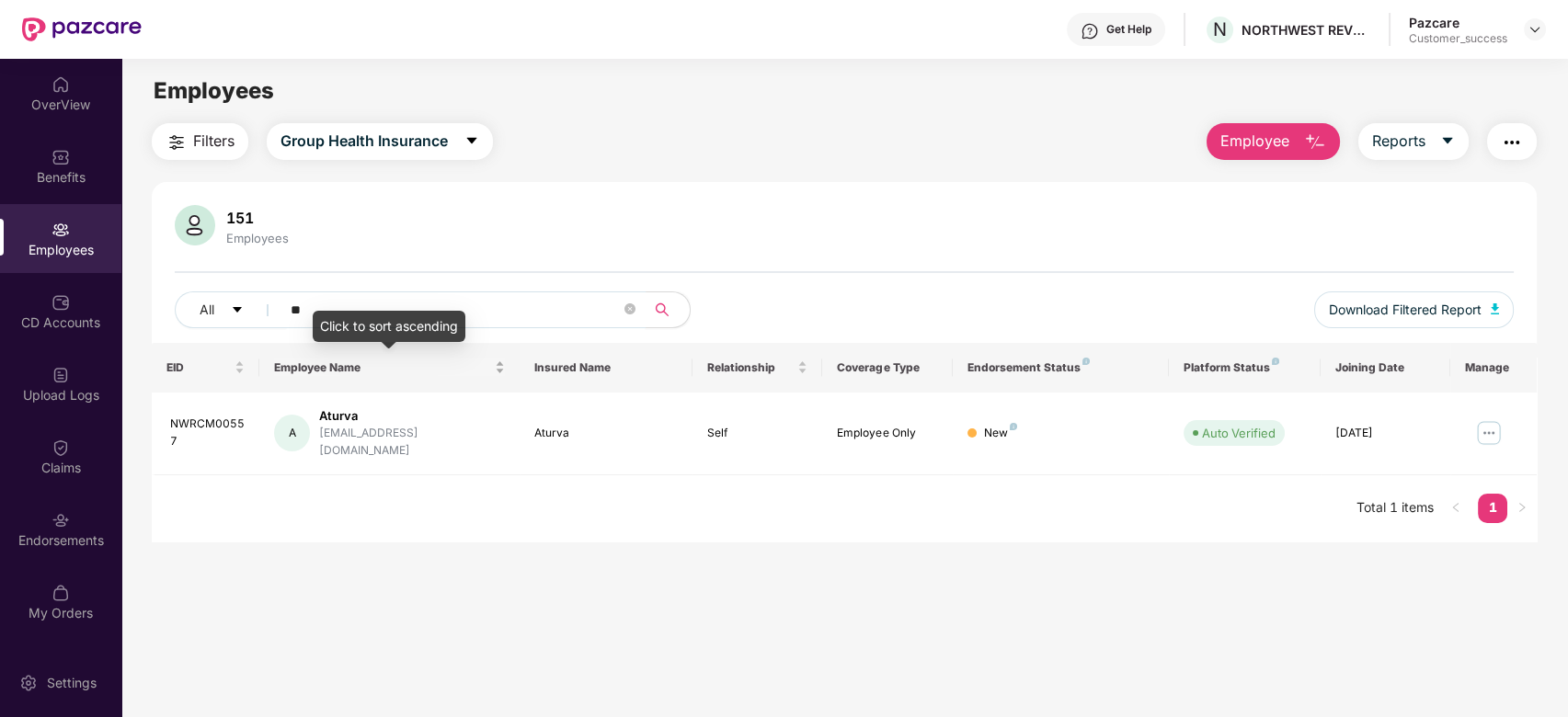
type input "*"
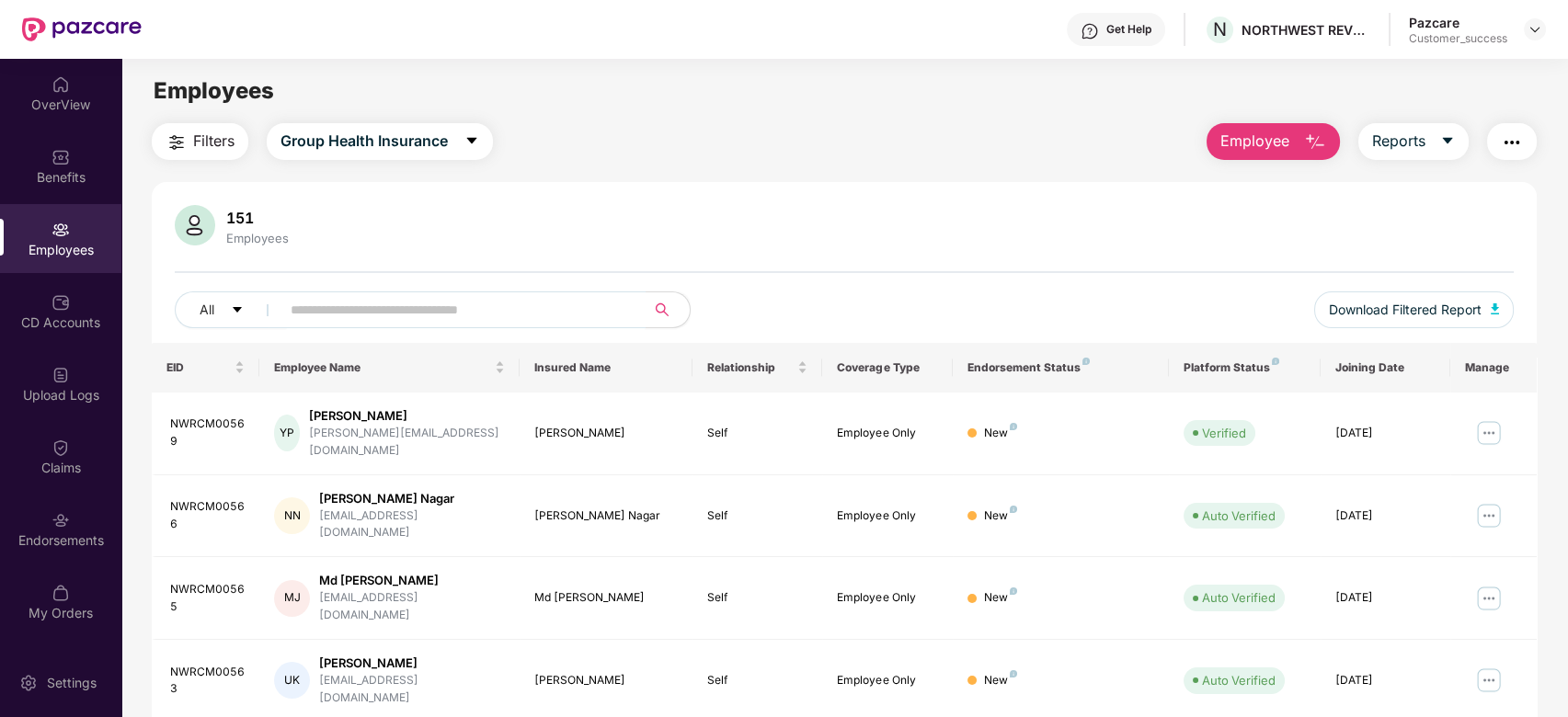
paste input "**********"
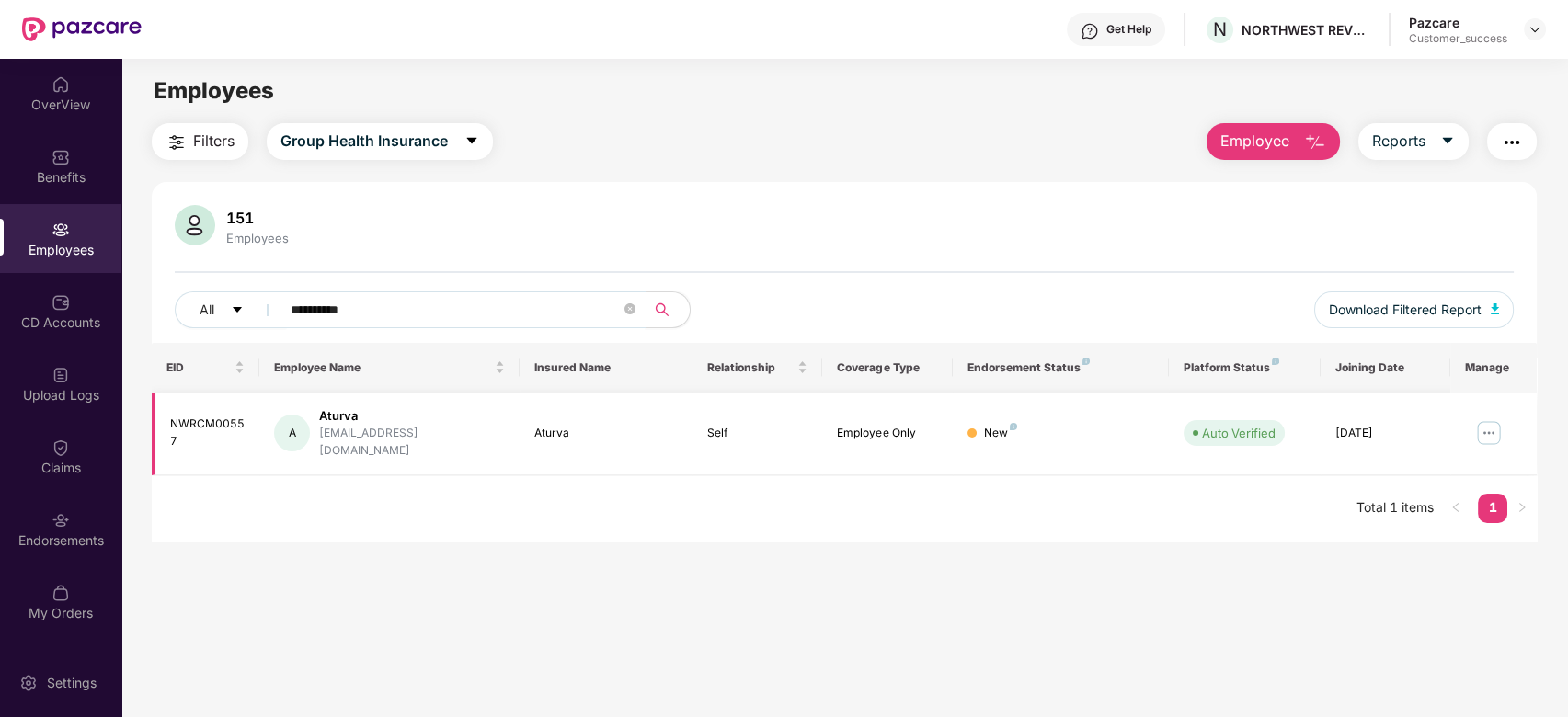
type input "**********"
click at [1484, 428] on img at bounding box center [1489, 433] width 30 height 30
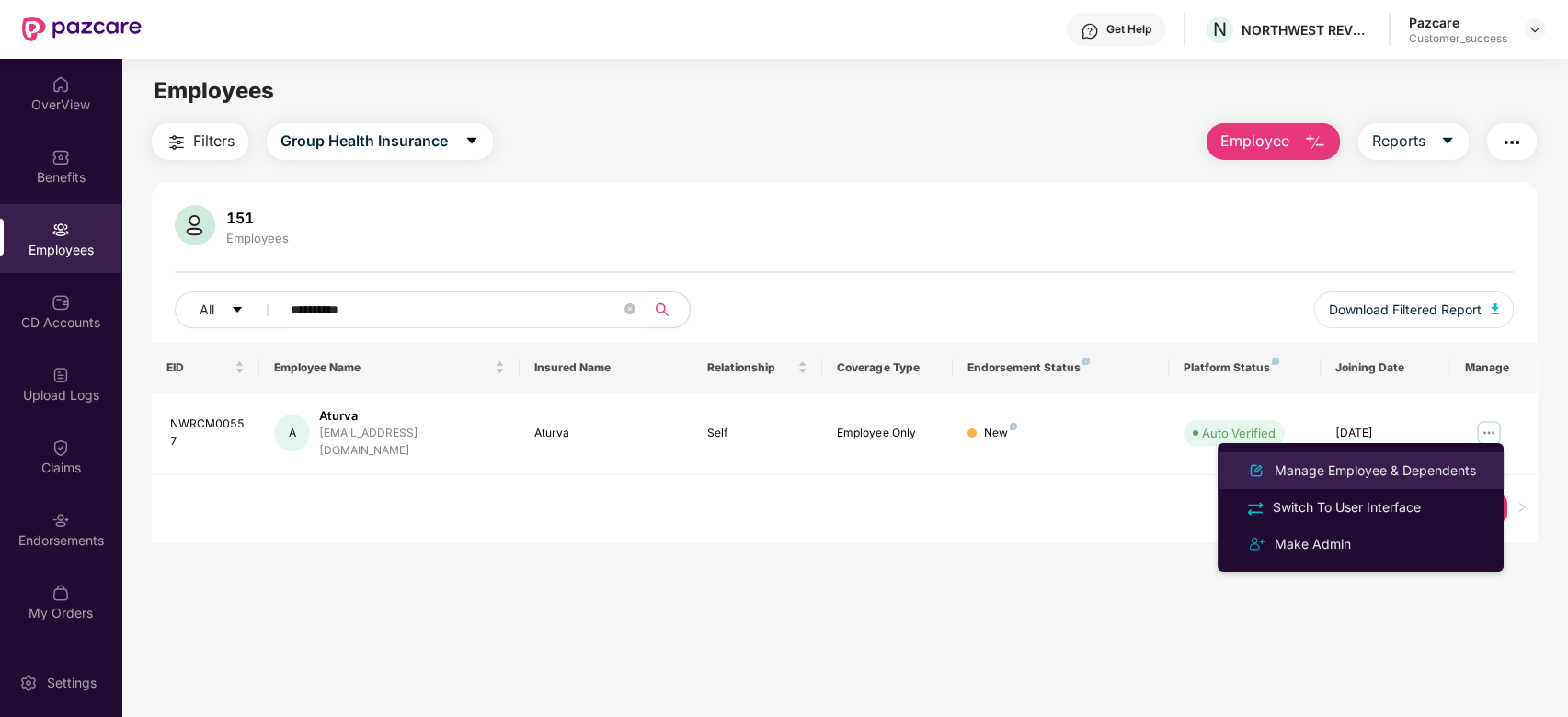
click at [1375, 467] on div "Manage Employee & Dependents" at bounding box center [1375, 470] width 208 height 20
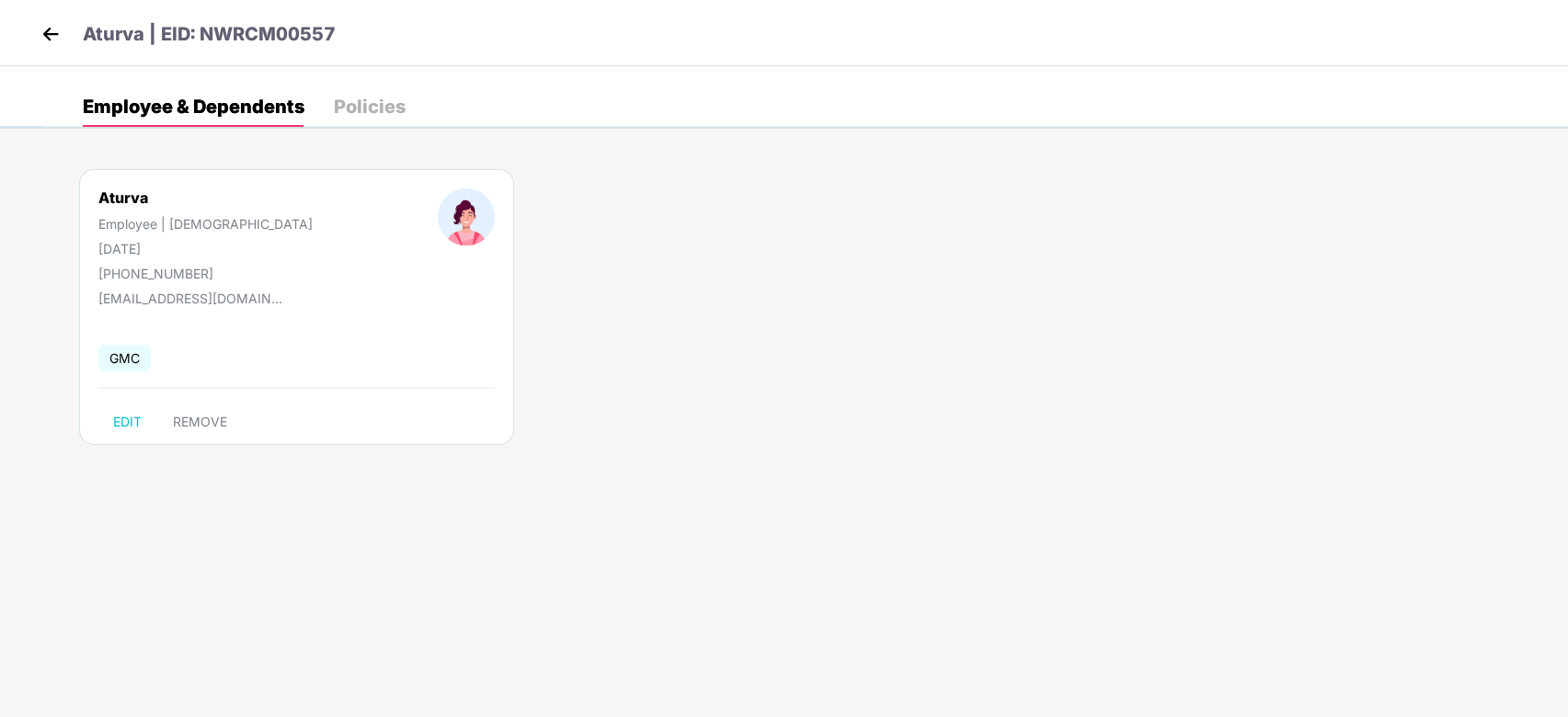
click at [50, 41] on img at bounding box center [50, 33] width 28 height 28
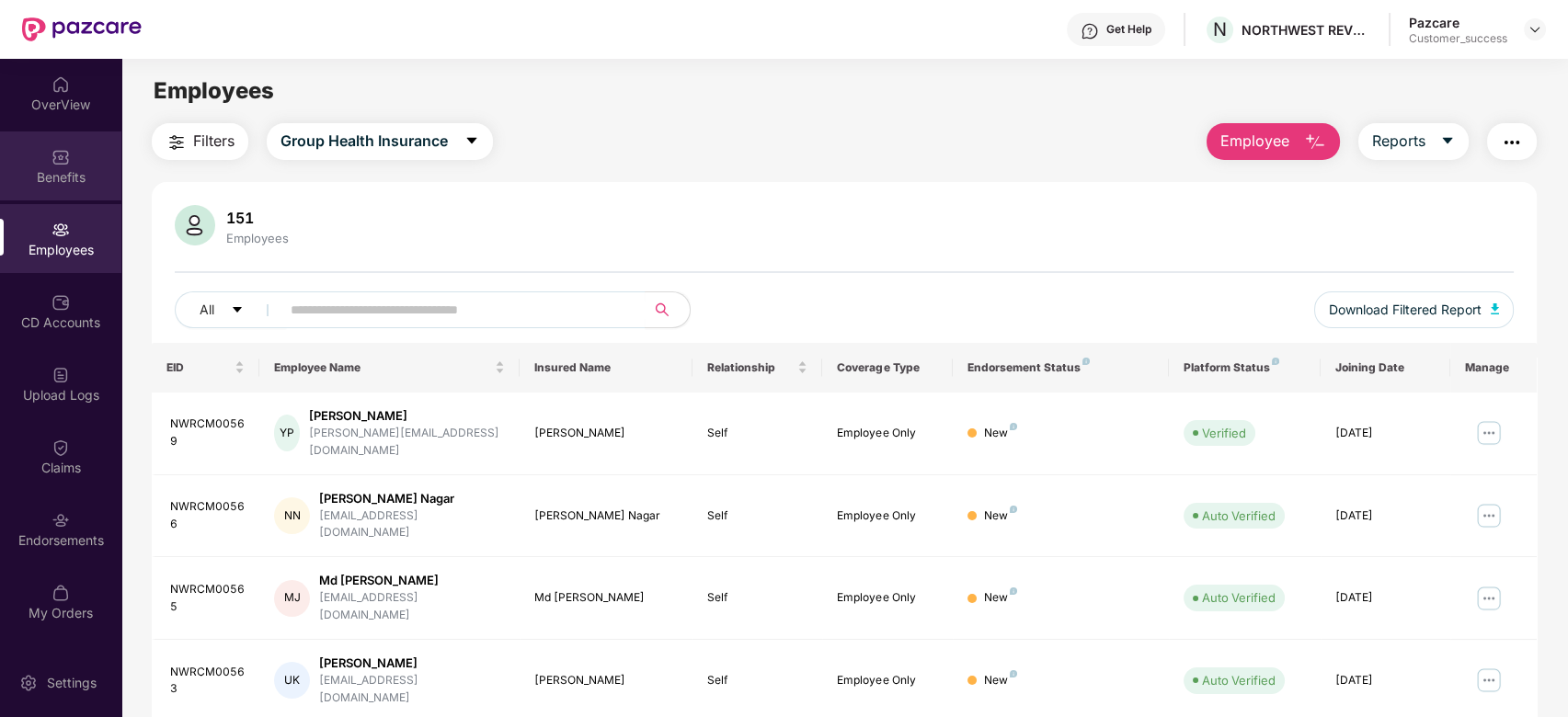
click at [50, 131] on div "Benefits" at bounding box center [61, 166] width 122 height 69
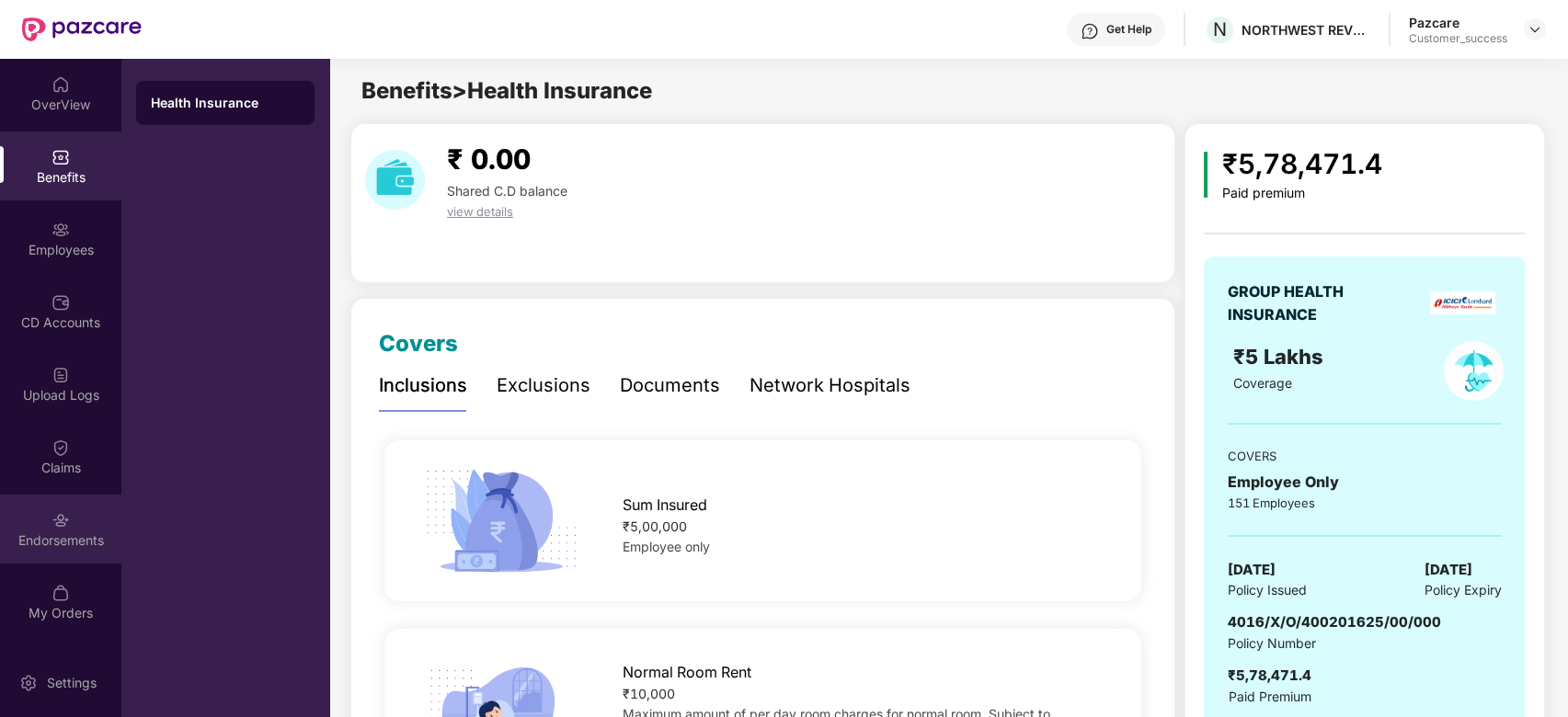
click at [79, 531] on div "Endorsements" at bounding box center [61, 540] width 122 height 18
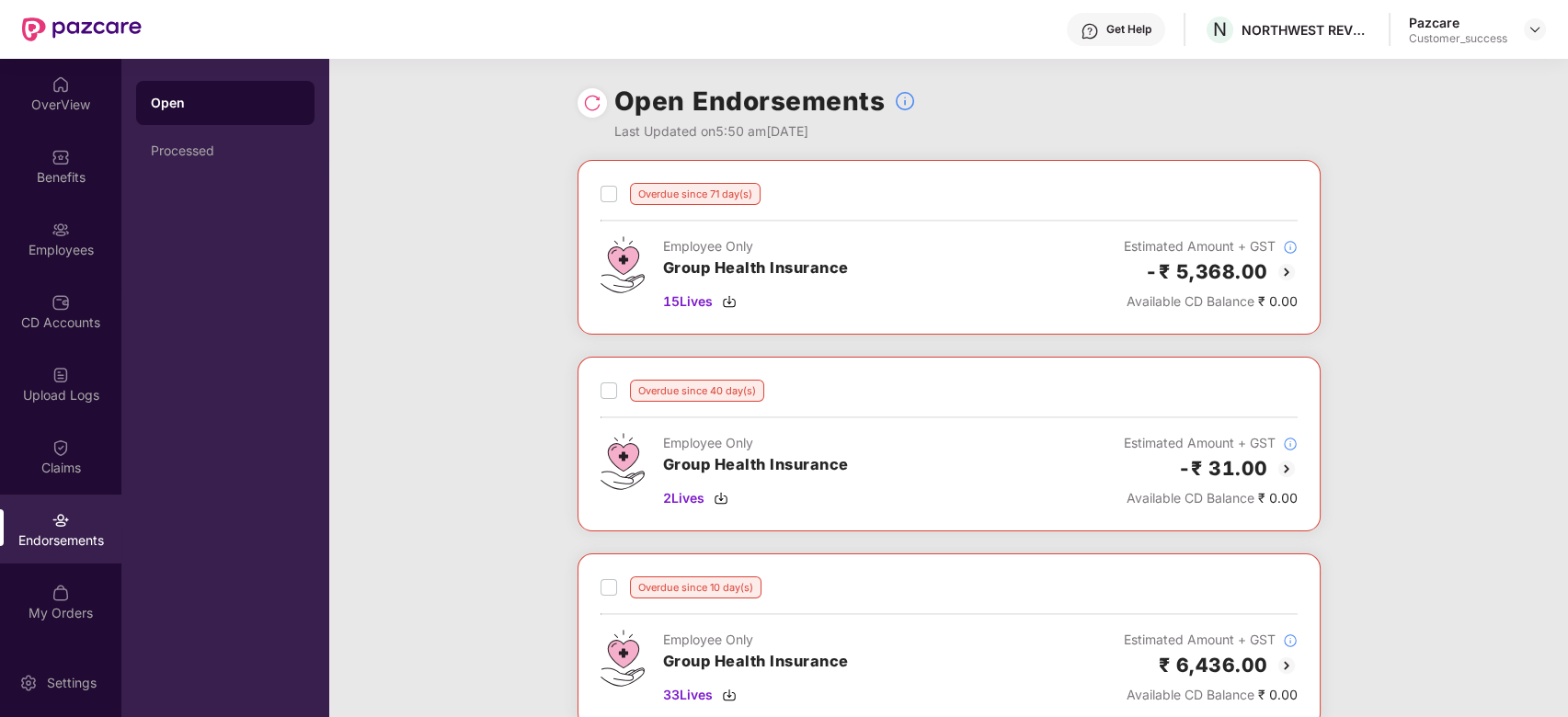
click at [1284, 276] on img at bounding box center [1286, 271] width 22 height 22
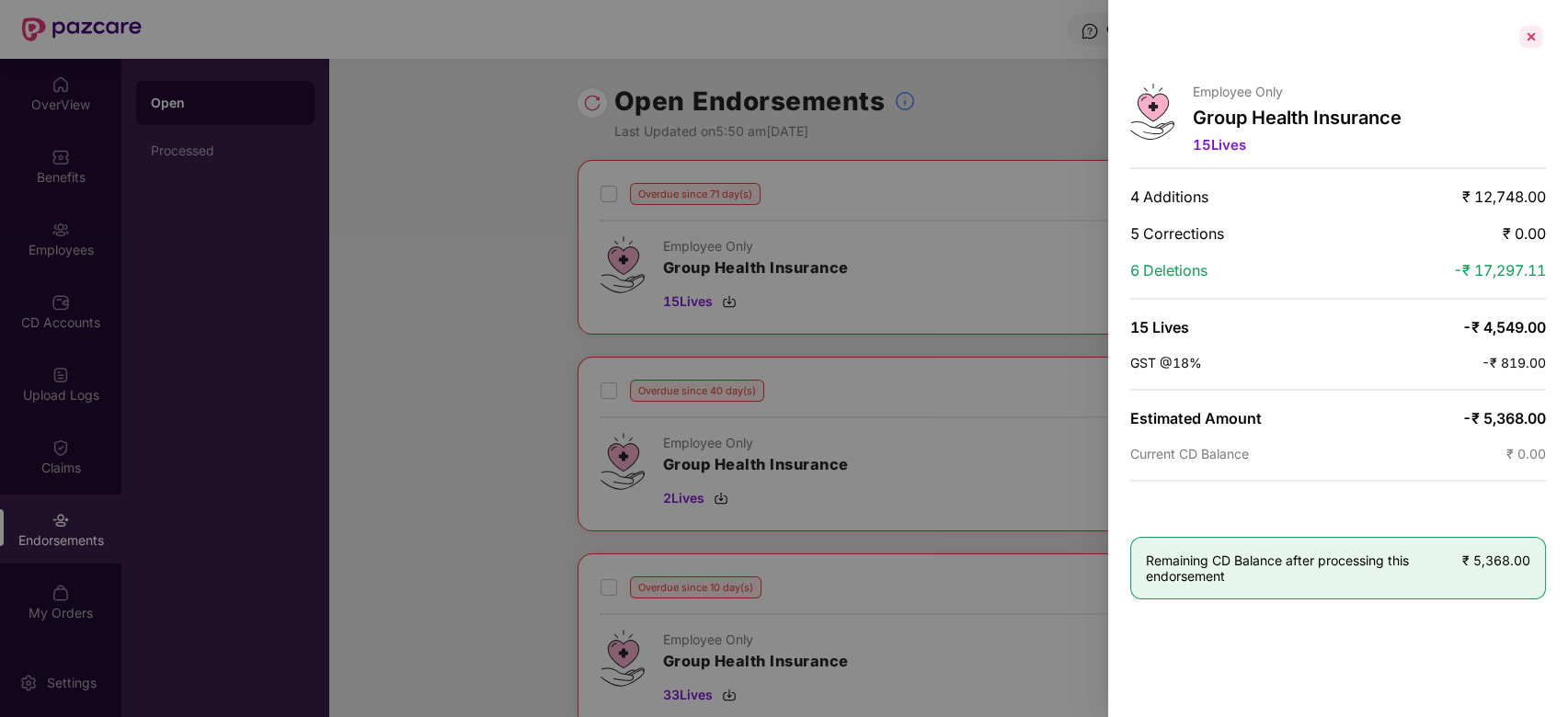
click at [1530, 31] on div at bounding box center [1531, 36] width 30 height 30
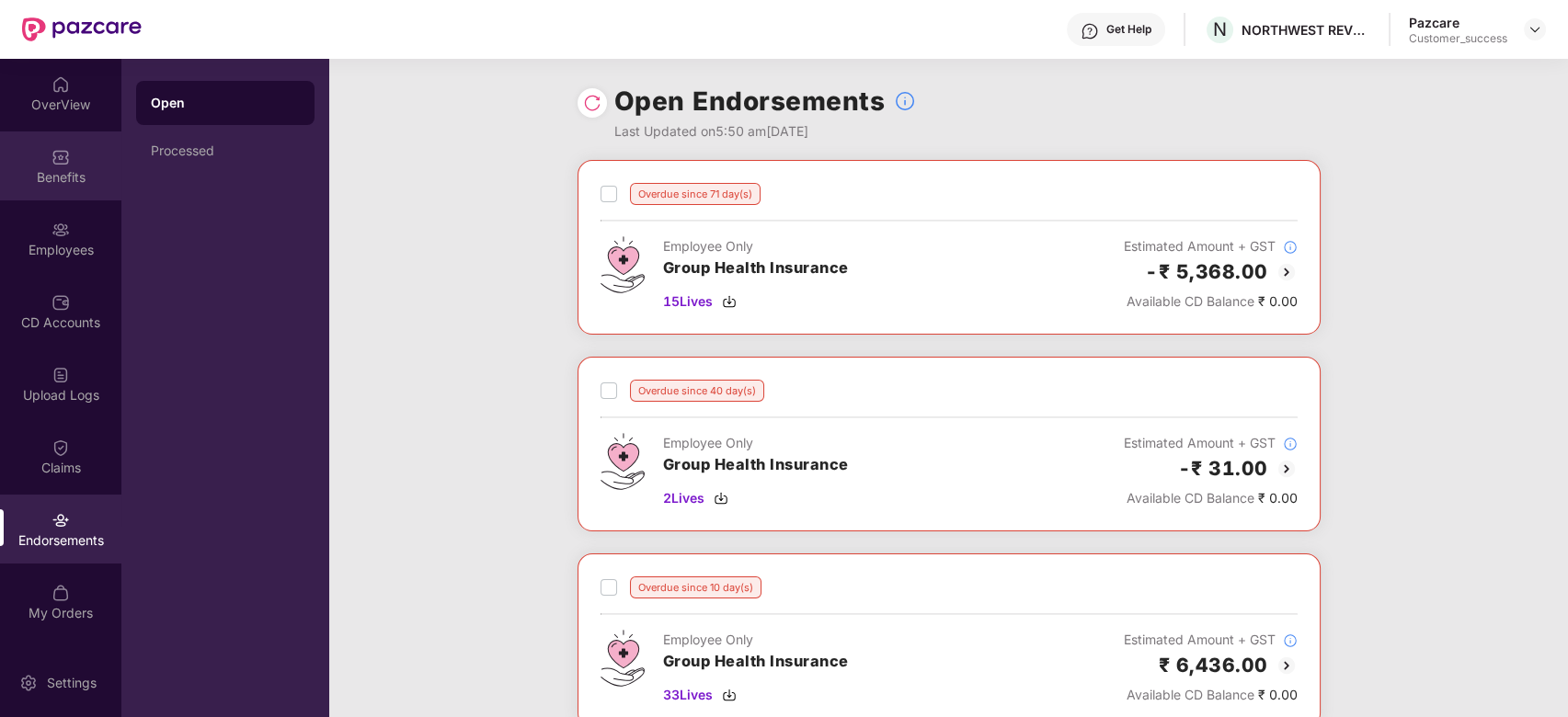
click at [67, 172] on div "Benefits" at bounding box center [61, 177] width 122 height 18
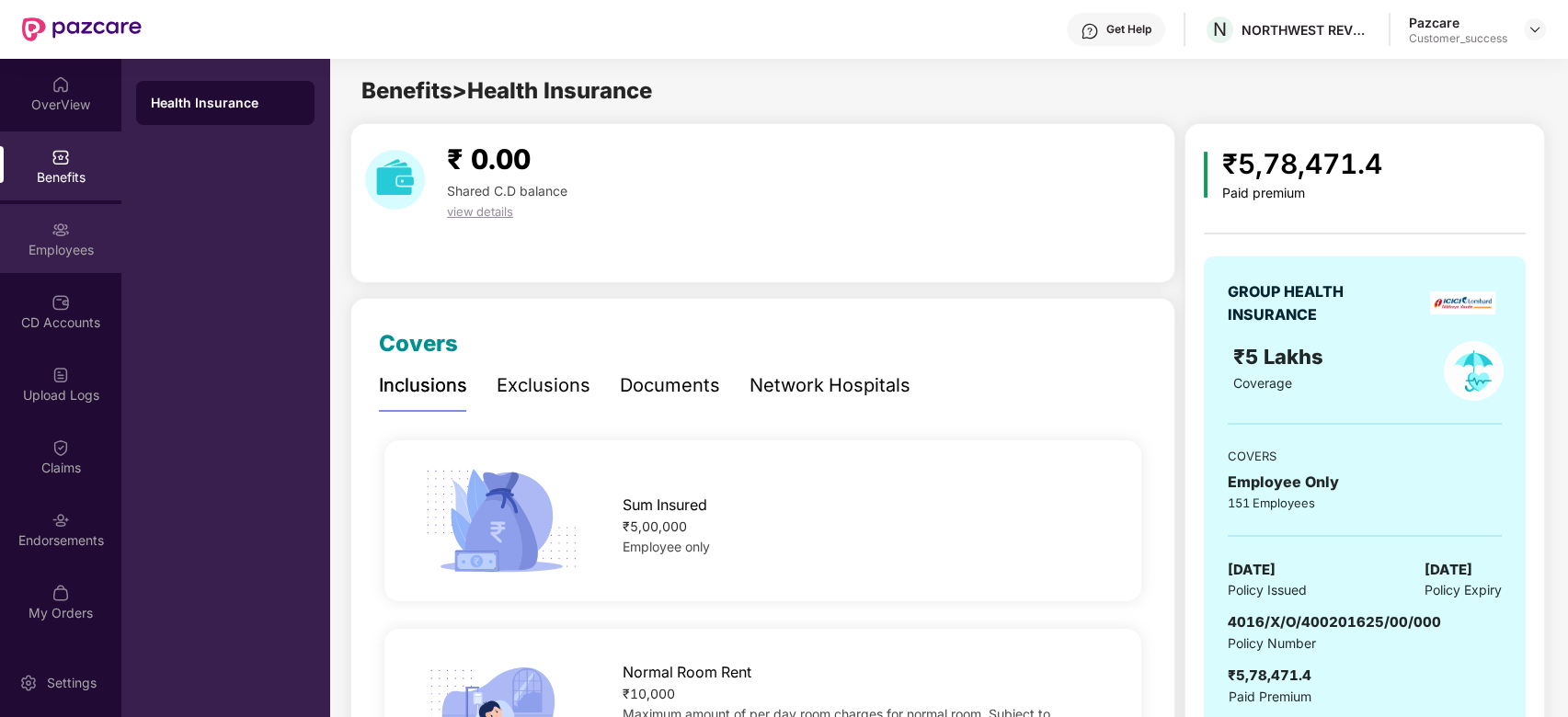
click at [73, 247] on div "Employees" at bounding box center [61, 249] width 122 height 18
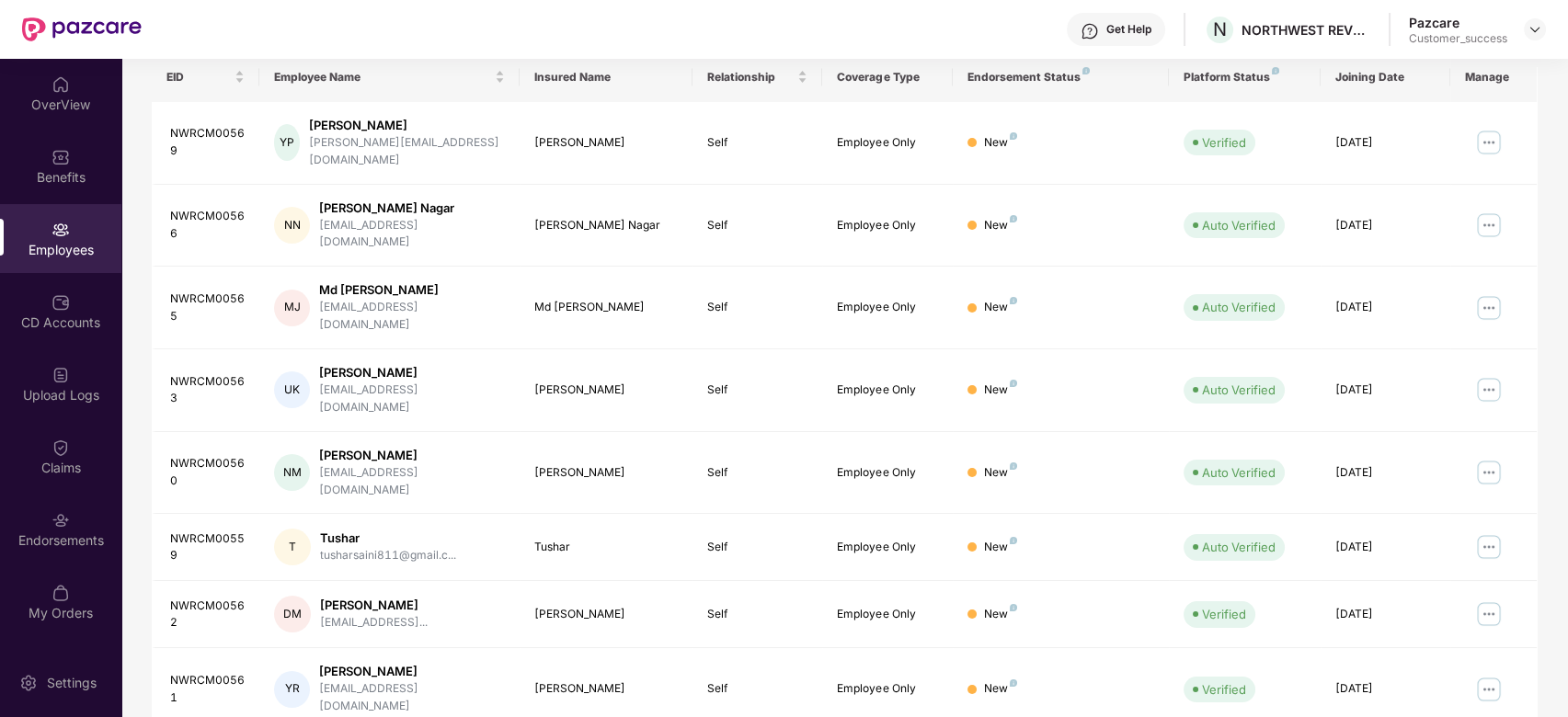
scroll to position [273, 0]
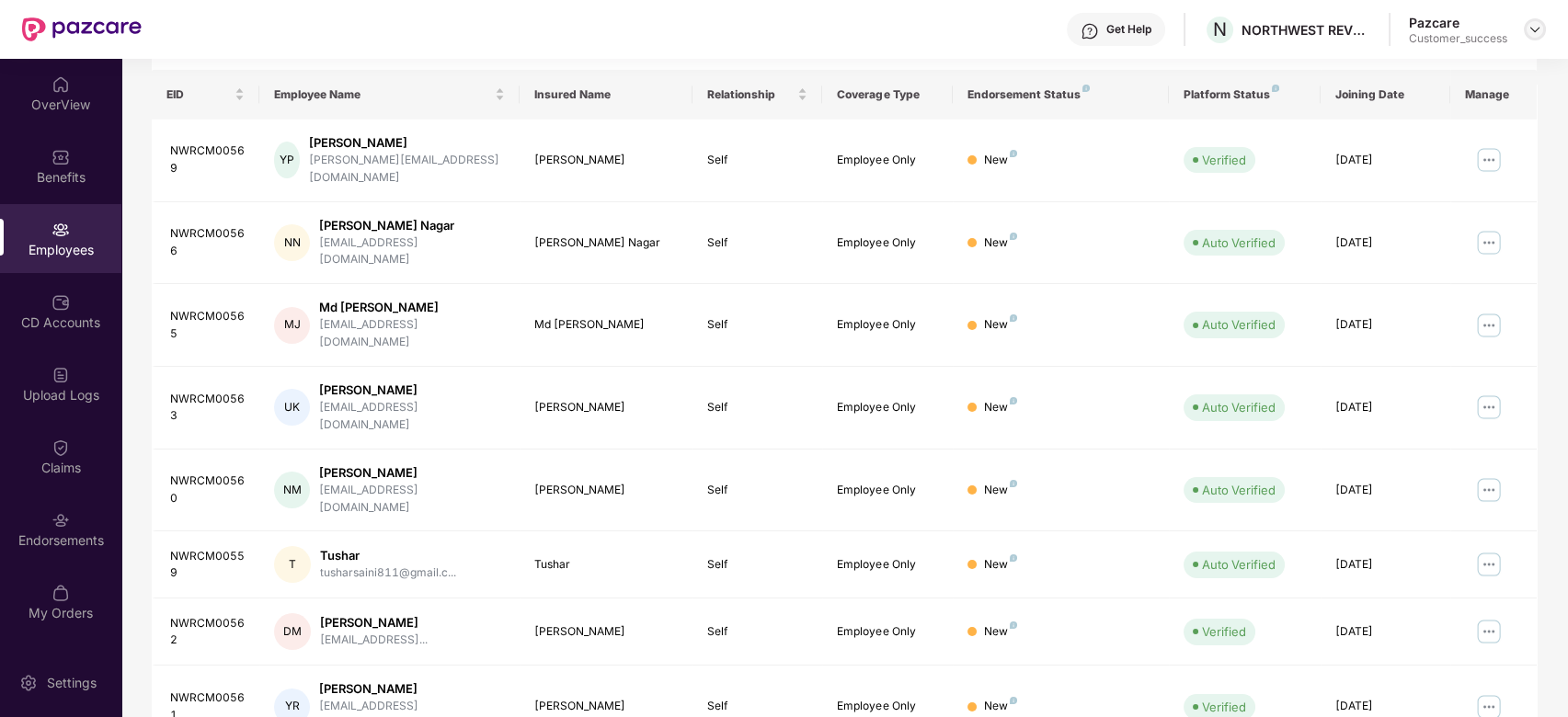
click at [1538, 26] on img at bounding box center [1535, 29] width 14 height 14
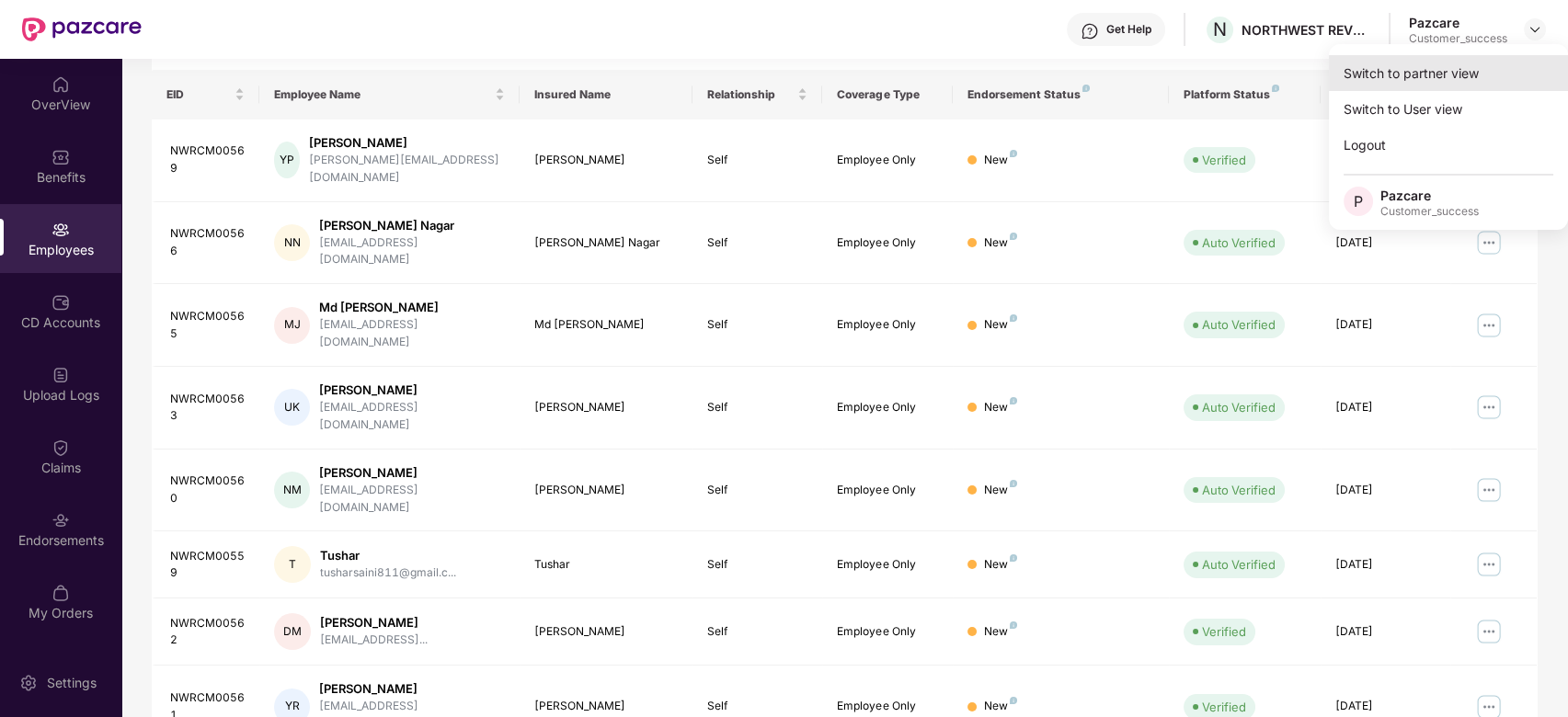
click at [1413, 72] on div "Switch to partner view" at bounding box center [1448, 73] width 239 height 36
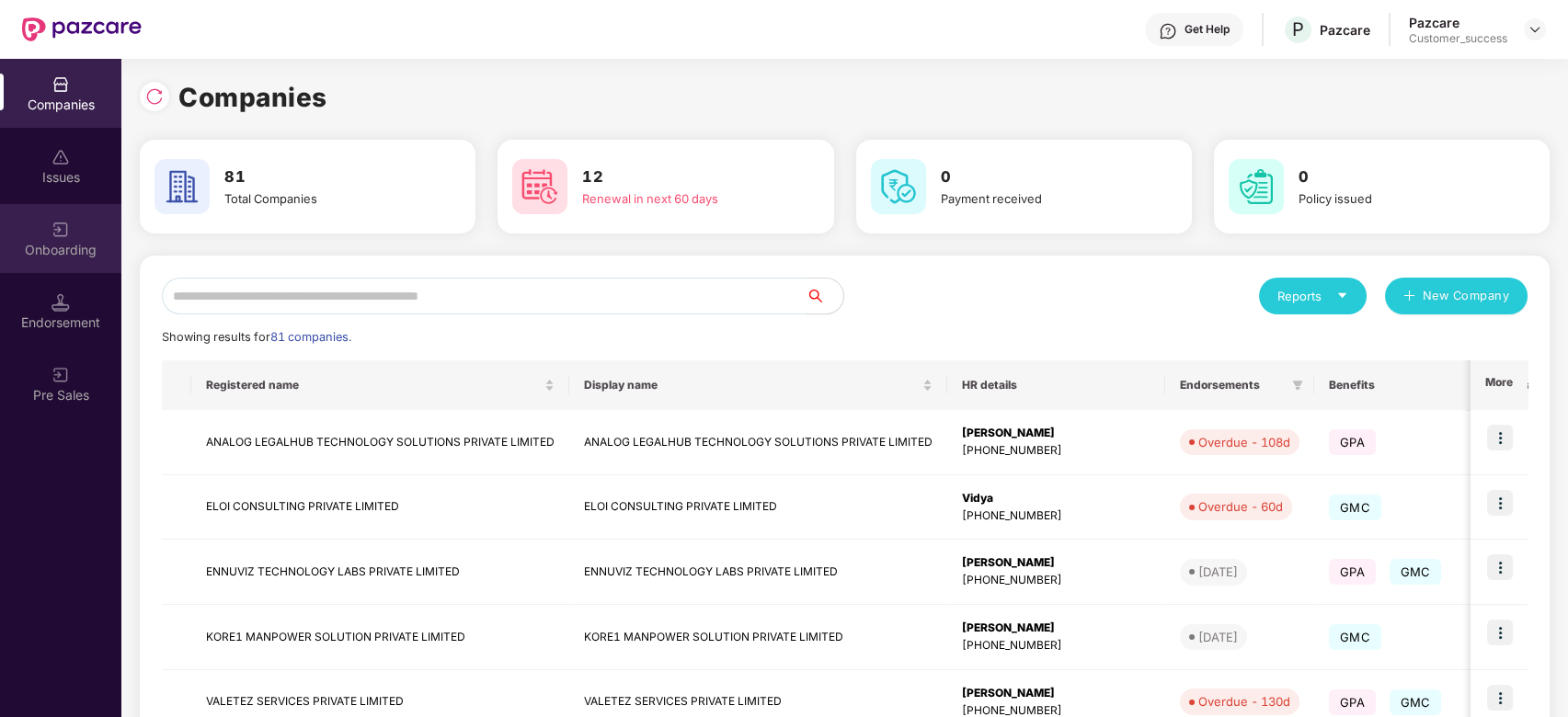
click at [36, 232] on div "Onboarding" at bounding box center [61, 238] width 122 height 69
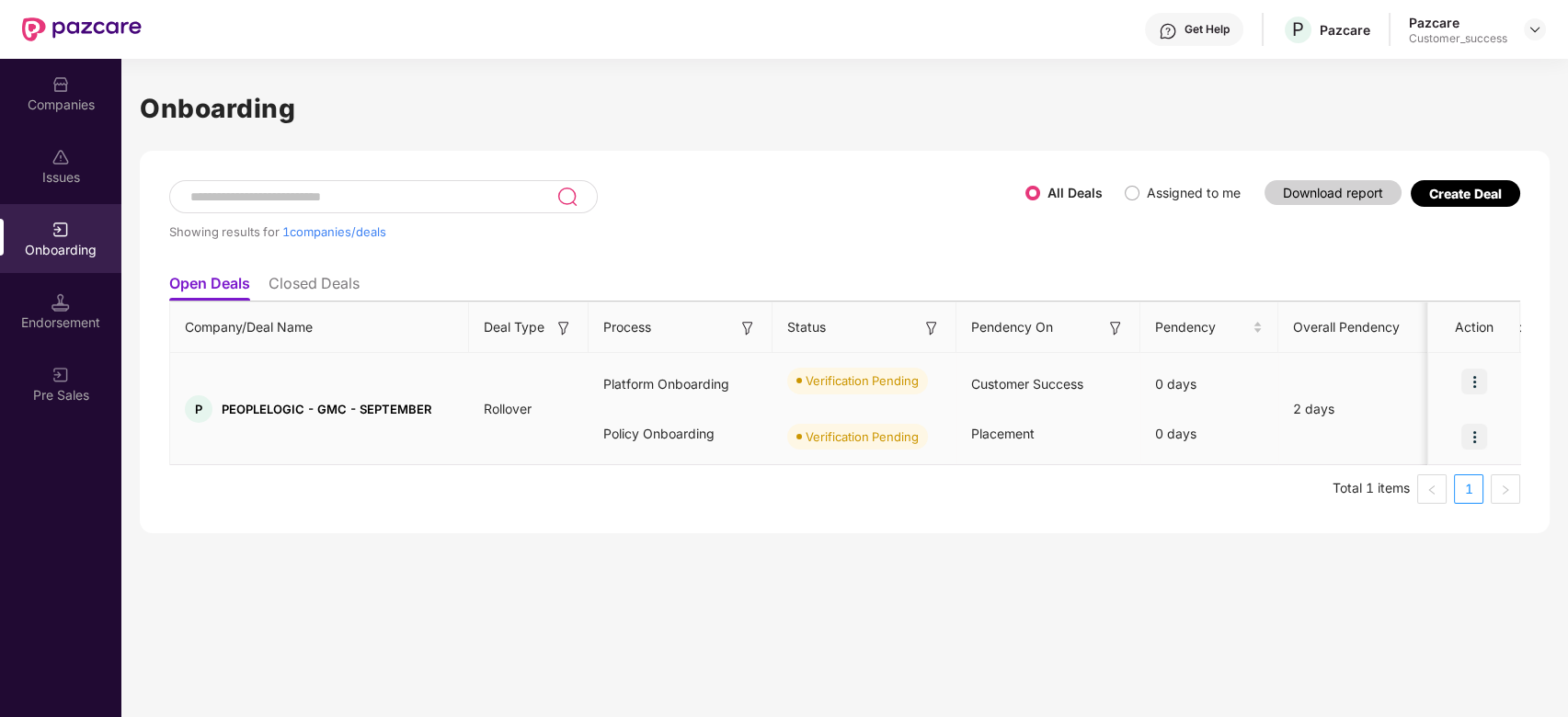
click at [291, 403] on span "PEOPLELOGIC - GMC - SEPTEMBER" at bounding box center [327, 408] width 209 height 14
click at [385, 414] on span "PEOPLELOGIC - GMC - SEPTEMBER" at bounding box center [327, 408] width 209 height 14
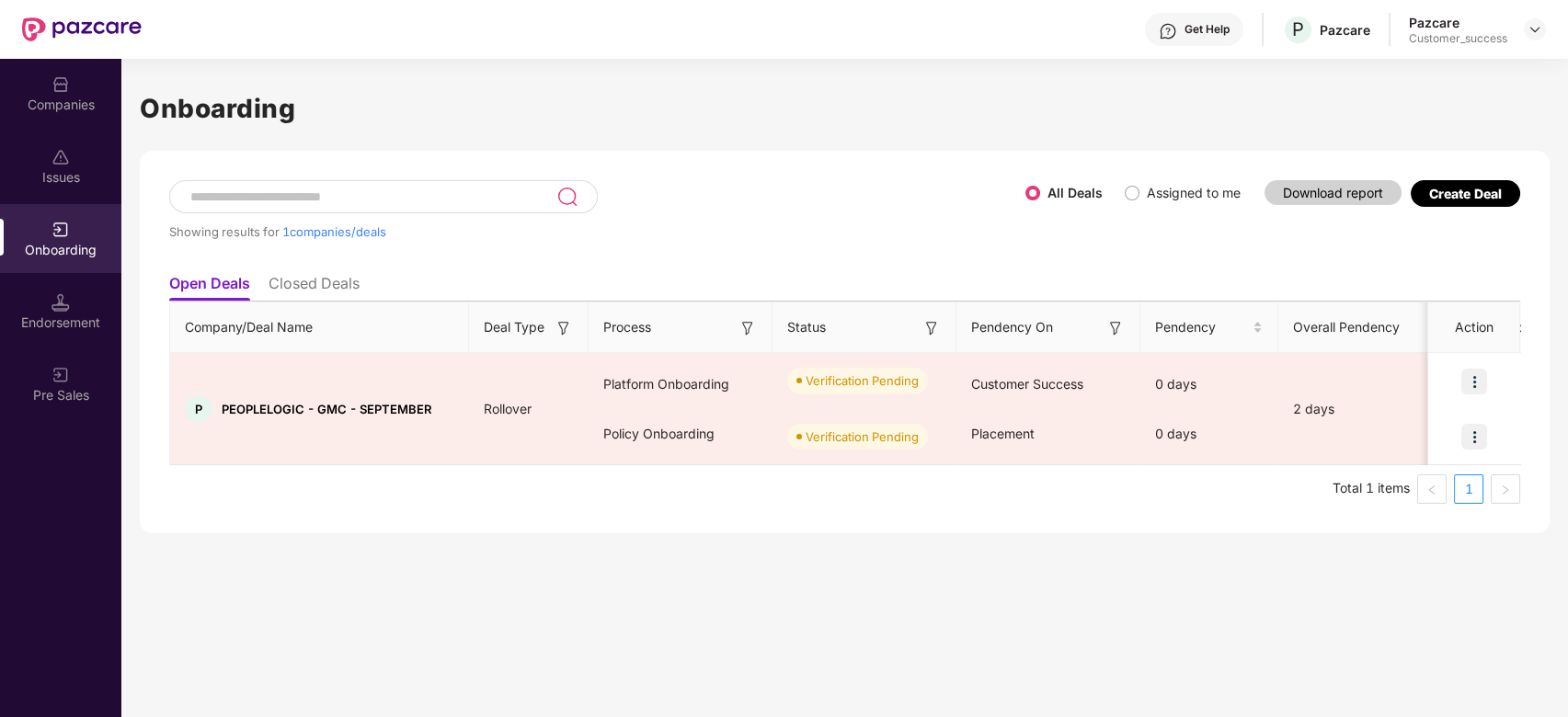
click at [466, 514] on div "Showing results for 1 companies/deals All Deals Assigned to me Download report …" at bounding box center [844, 342] width 1410 height 383
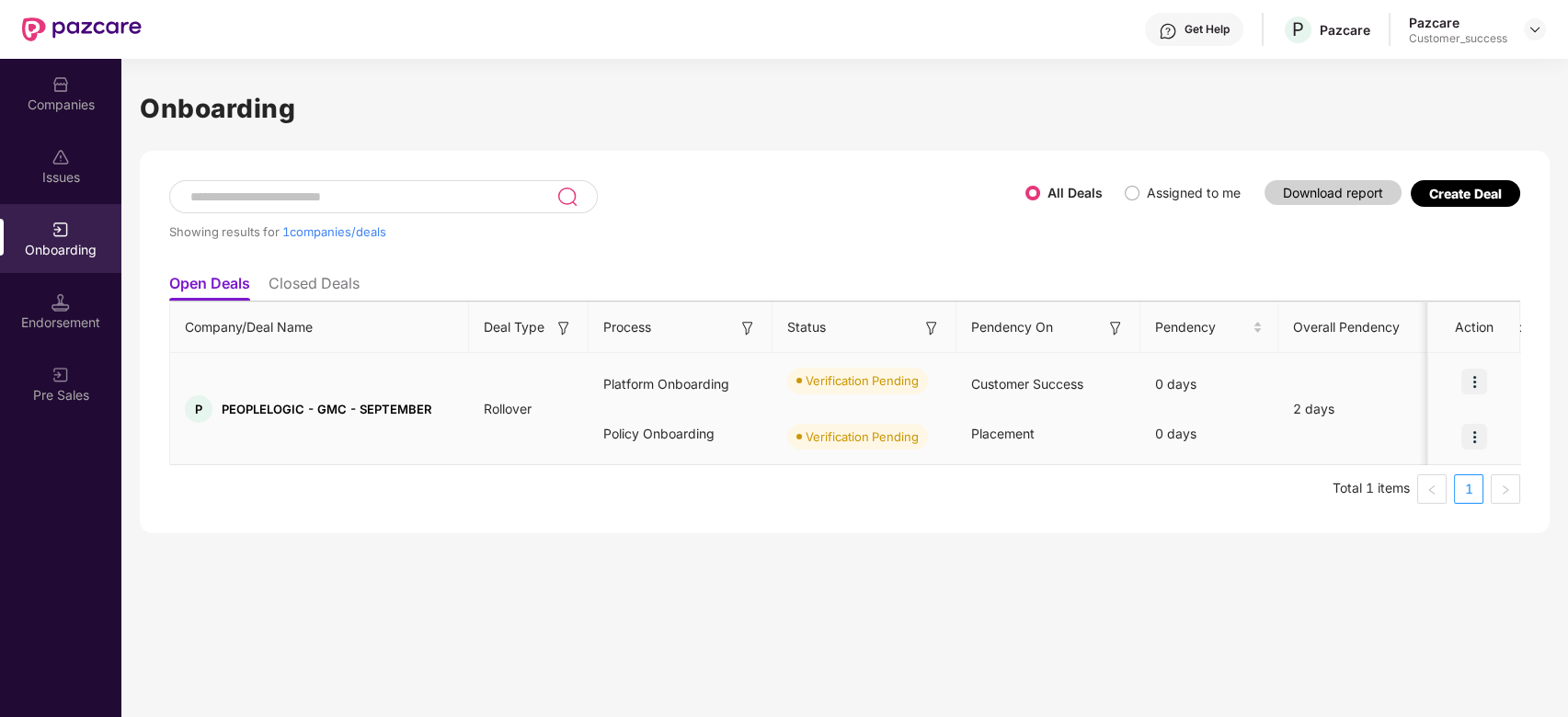
click at [1477, 380] on img at bounding box center [1474, 381] width 26 height 26
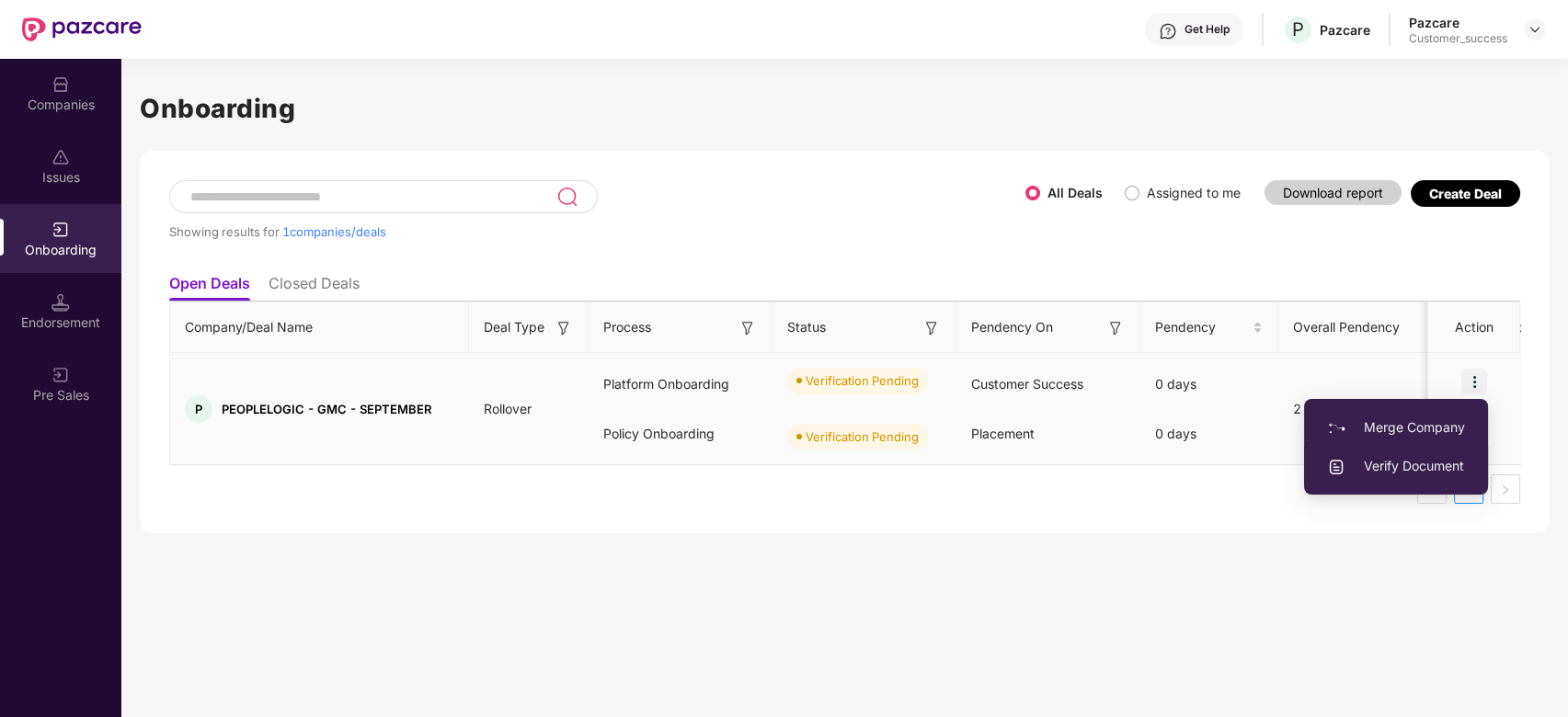
click at [1364, 464] on span "Verify Document" at bounding box center [1396, 466] width 138 height 20
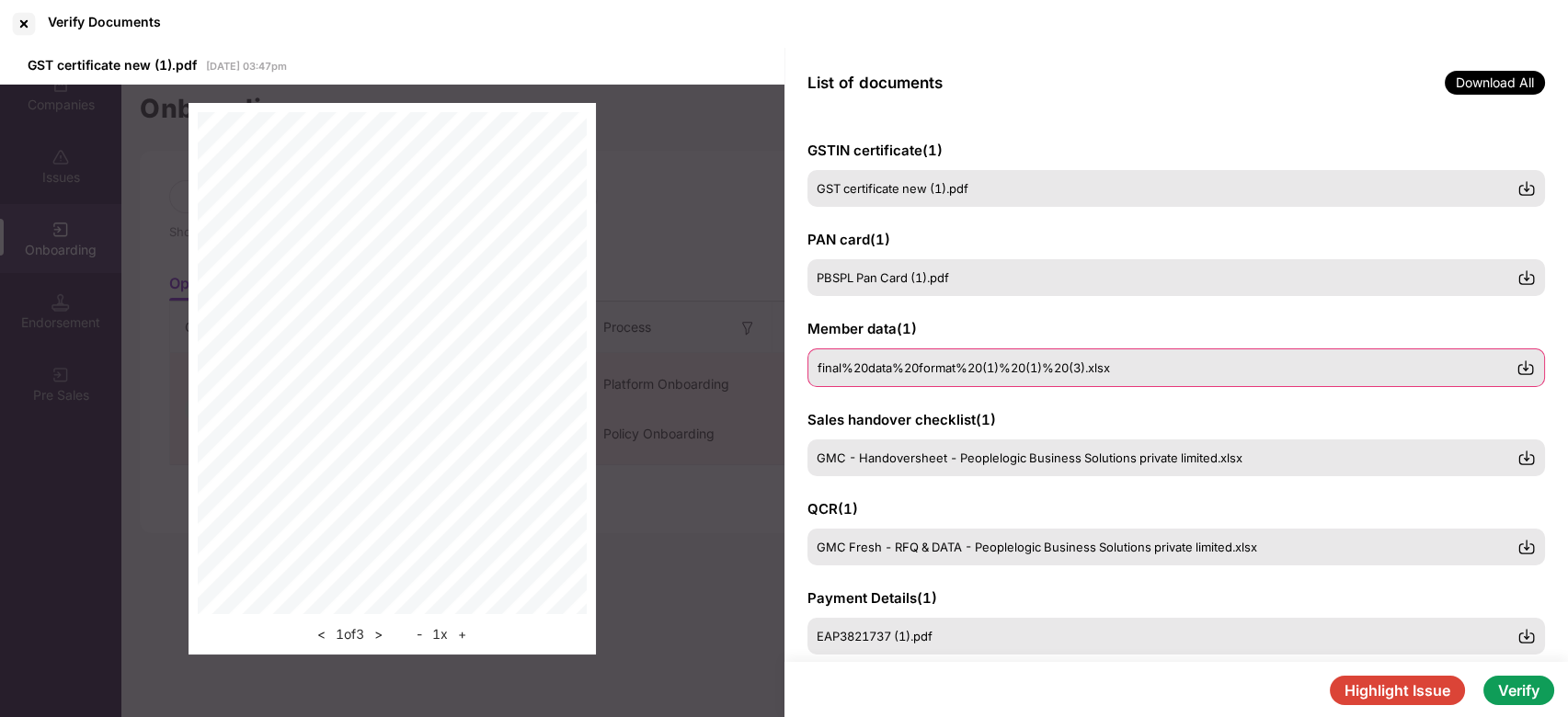
click at [904, 368] on span "final%20data%20format%20(1)%20(1)%20(3).xlsx" at bounding box center [963, 368] width 292 height 14
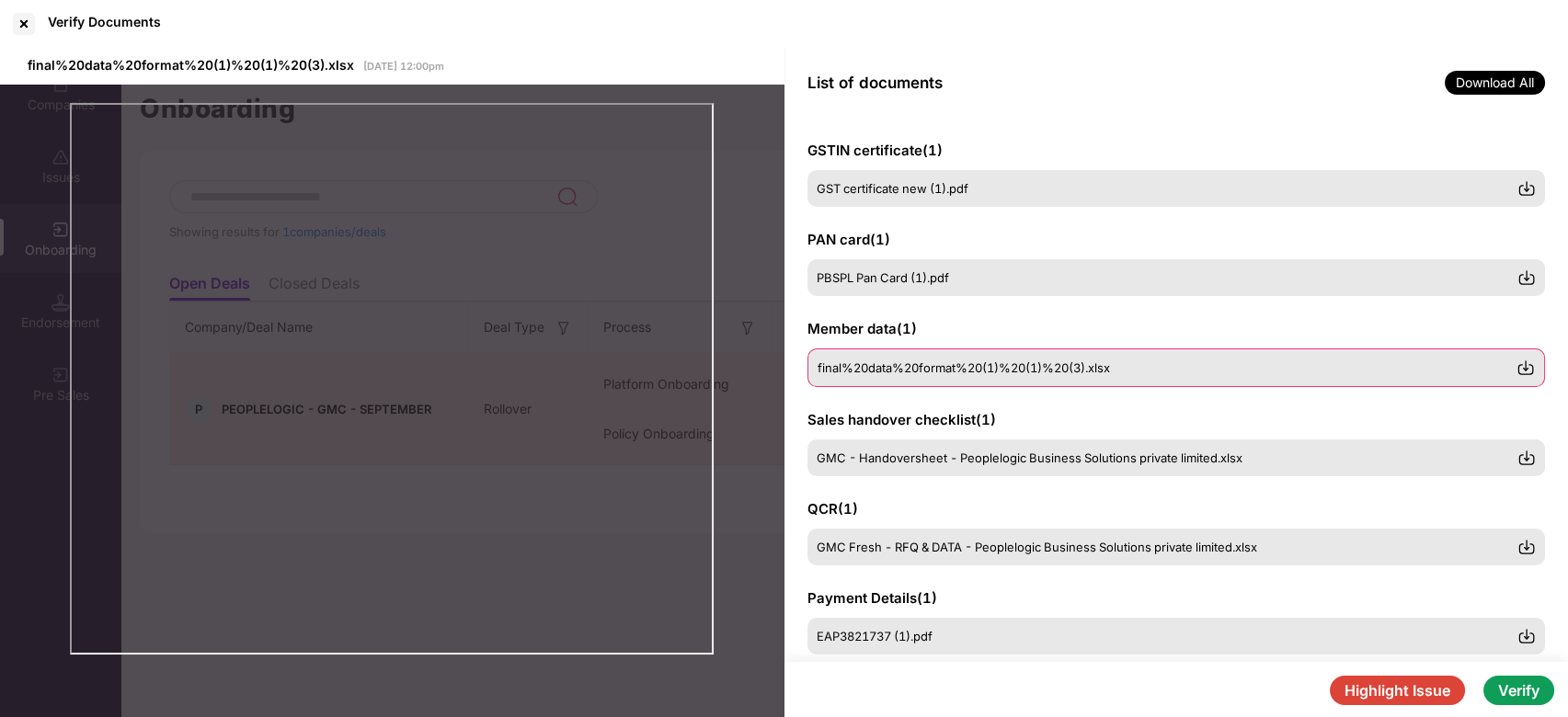
click at [1527, 368] on img at bounding box center [1525, 368] width 18 height 18
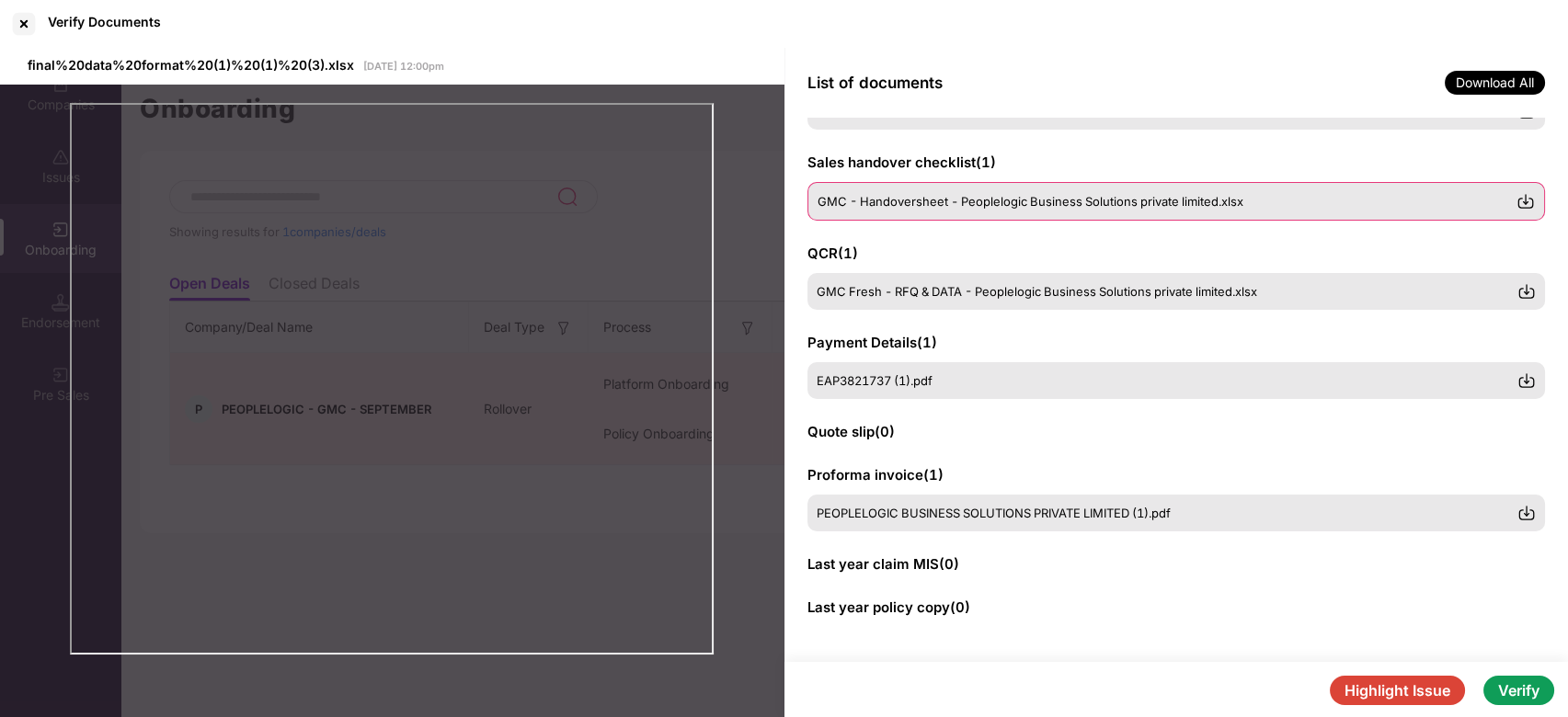
scroll to position [254, 0]
click at [20, 28] on div at bounding box center [24, 24] width 30 height 30
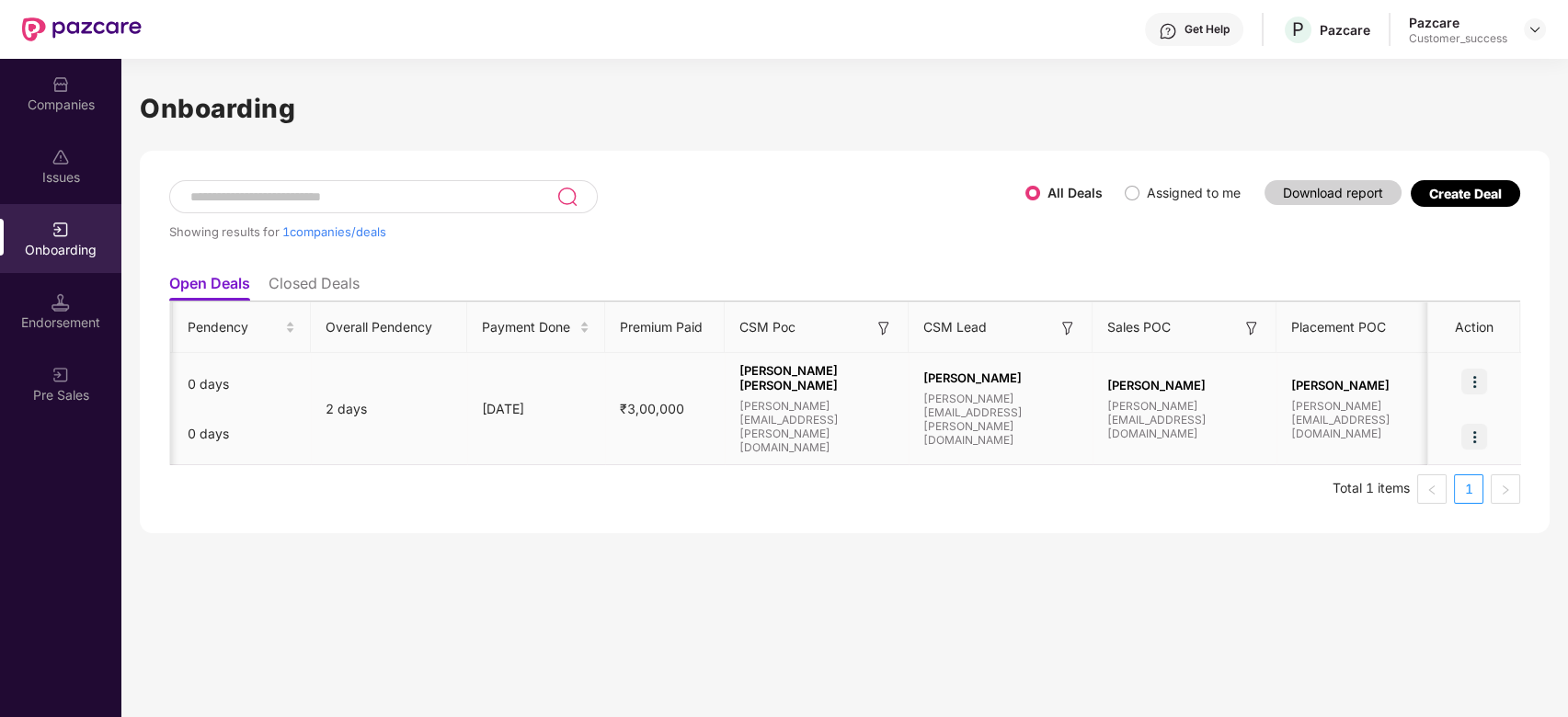
scroll to position [0, 1005]
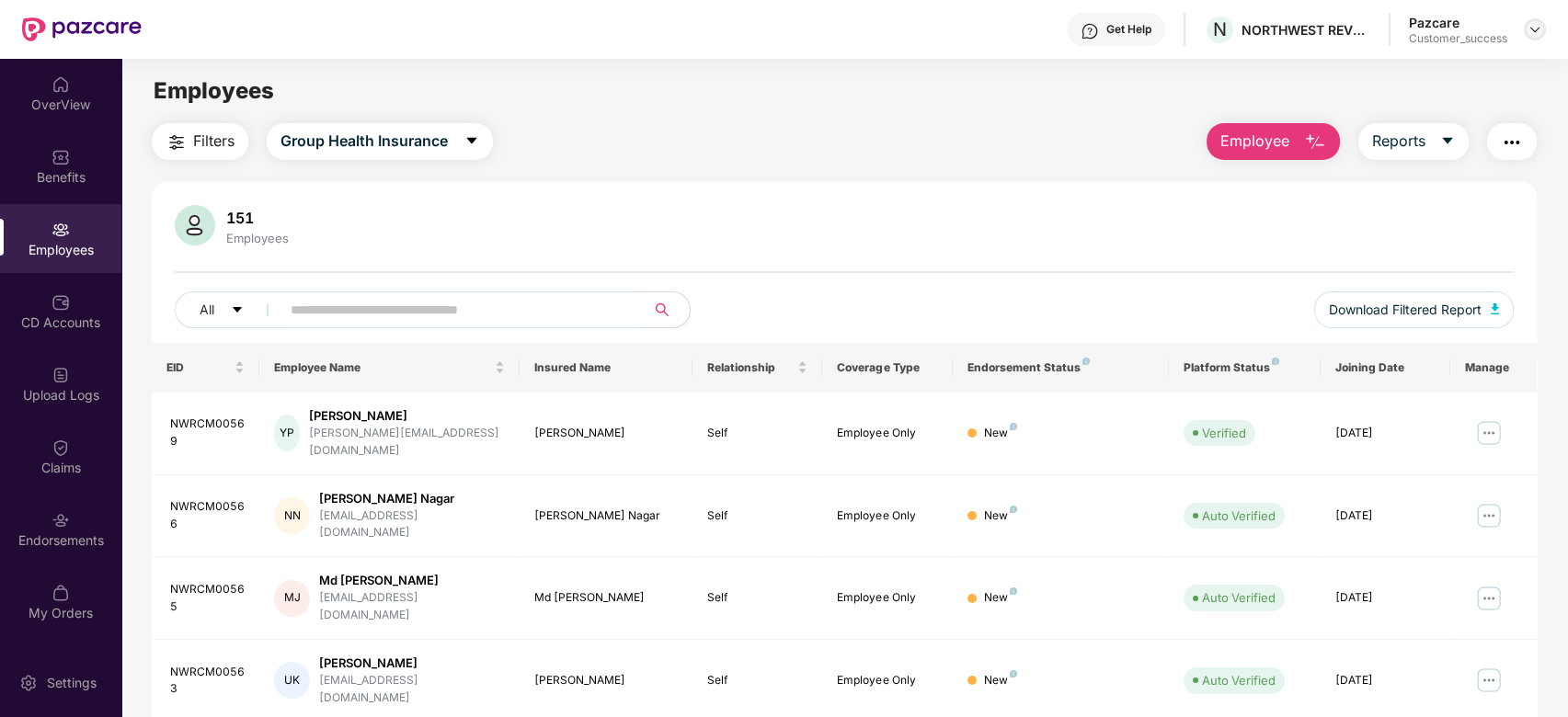
click at [1541, 22] on img at bounding box center [1535, 29] width 14 height 14
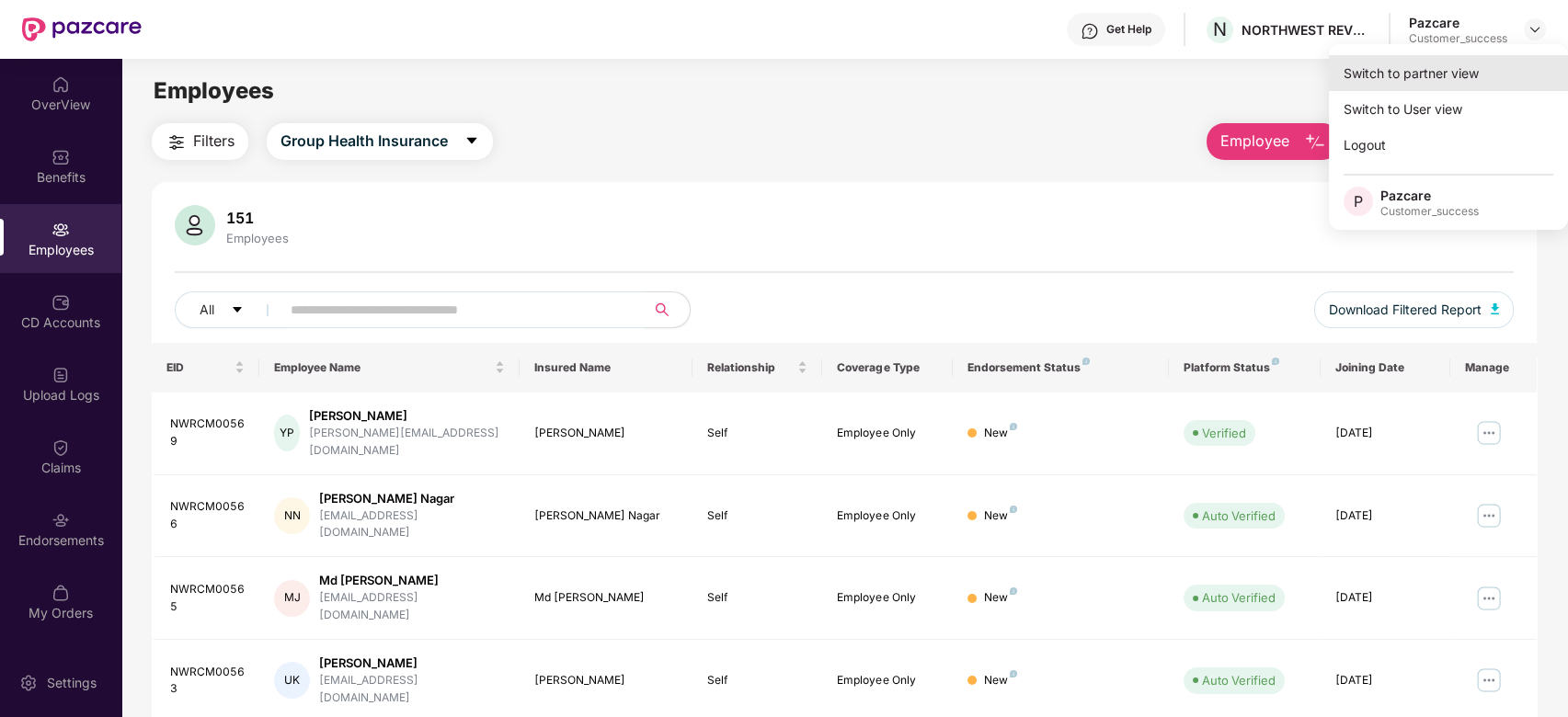
click at [1442, 75] on div "Switch to partner view" at bounding box center [1448, 73] width 239 height 36
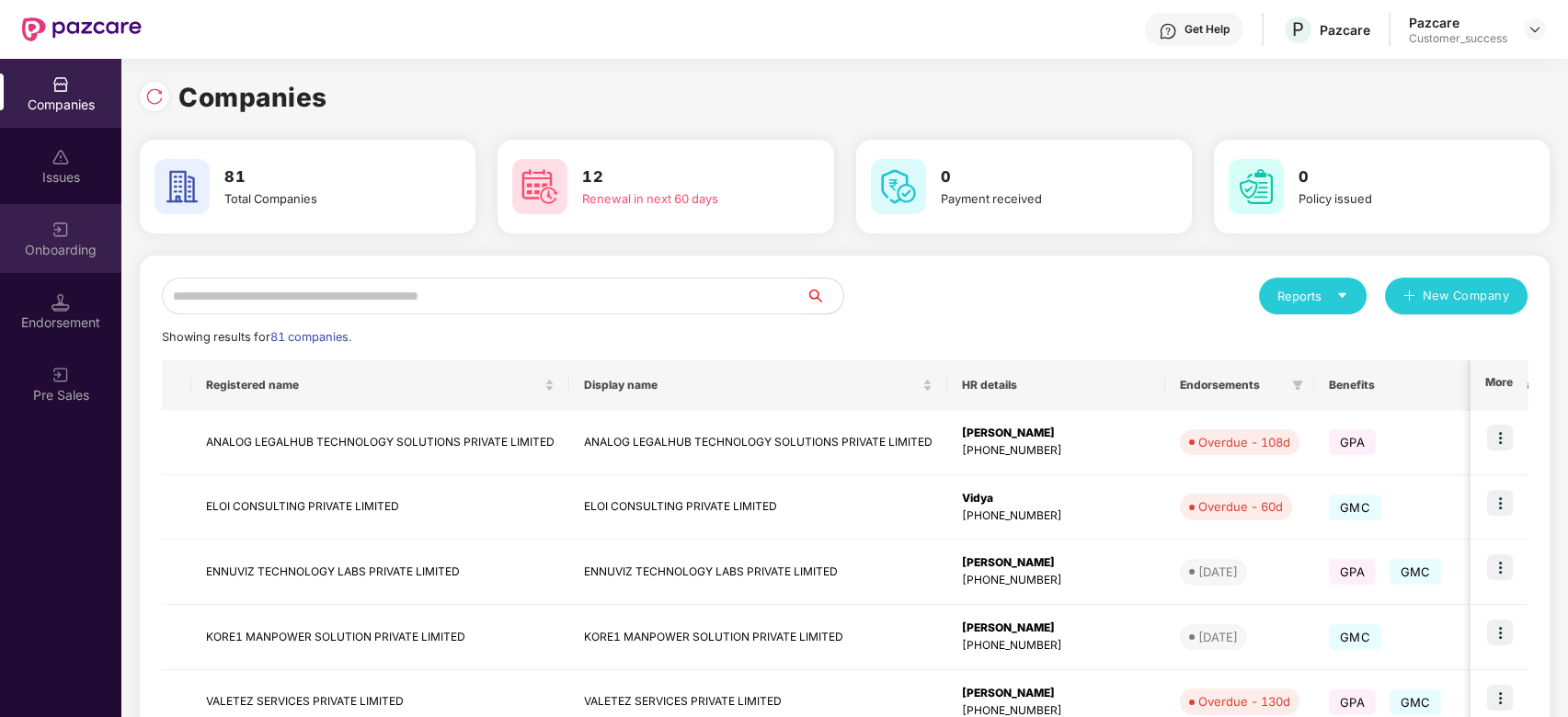
click at [51, 233] on img at bounding box center [60, 229] width 18 height 18
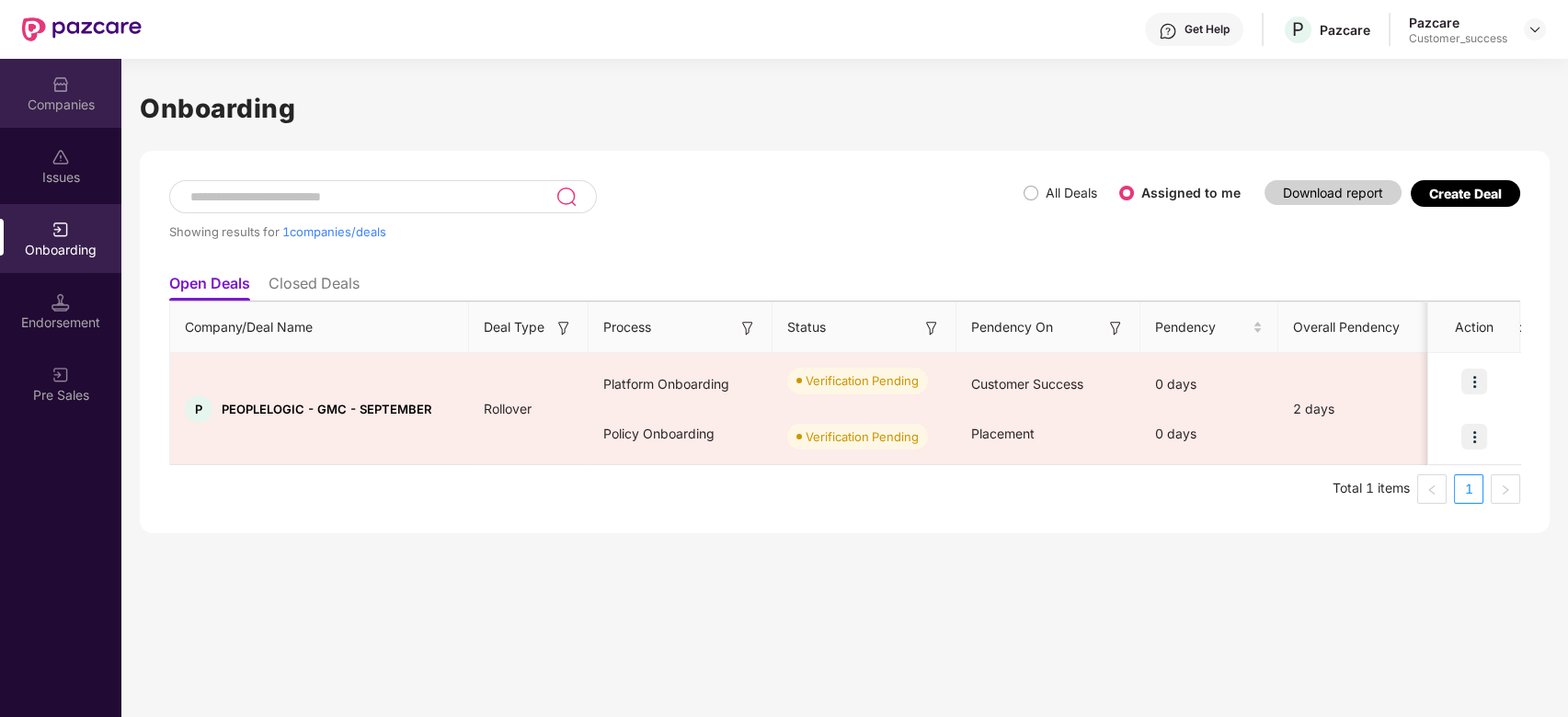
click at [59, 109] on div "Companies" at bounding box center [61, 104] width 122 height 18
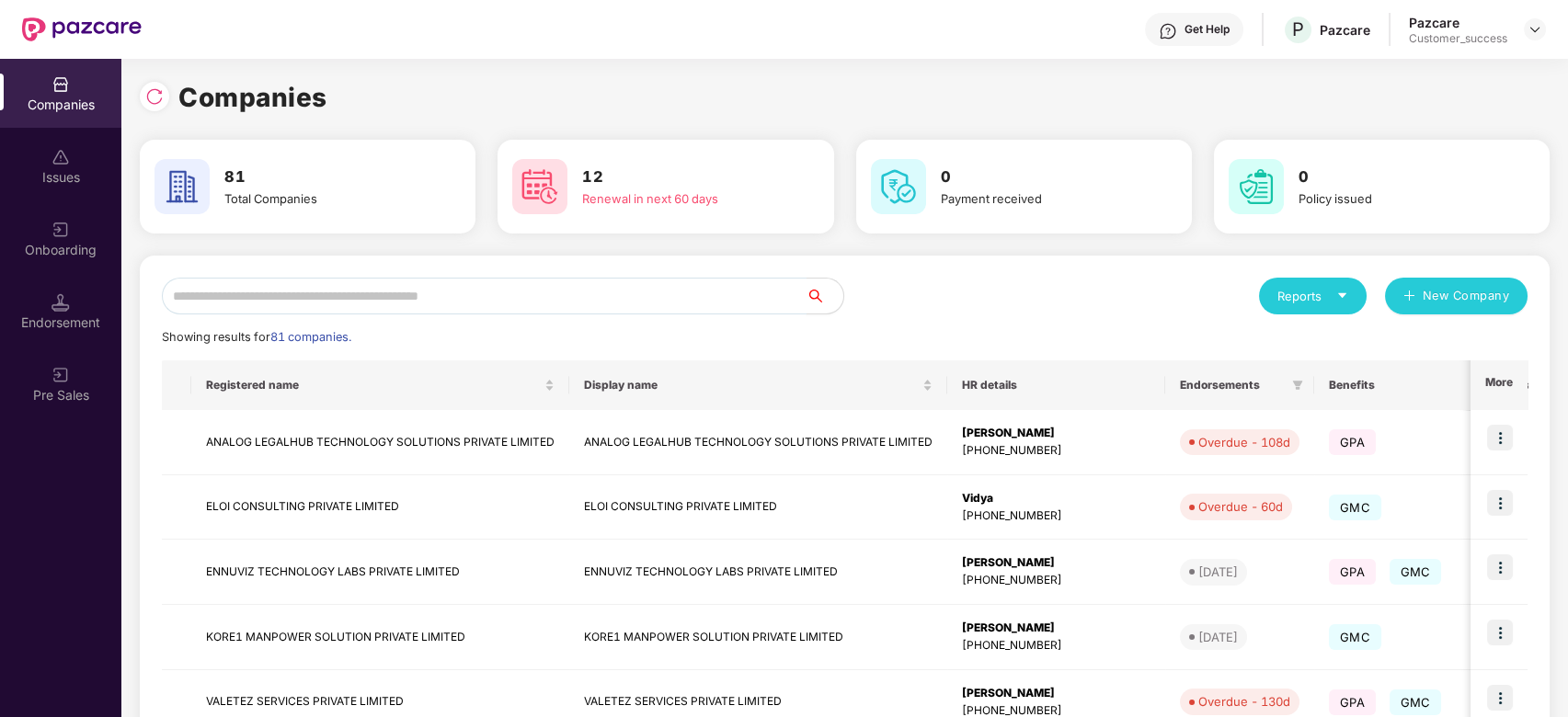
click at [338, 309] on input "text" at bounding box center [484, 296] width 645 height 37
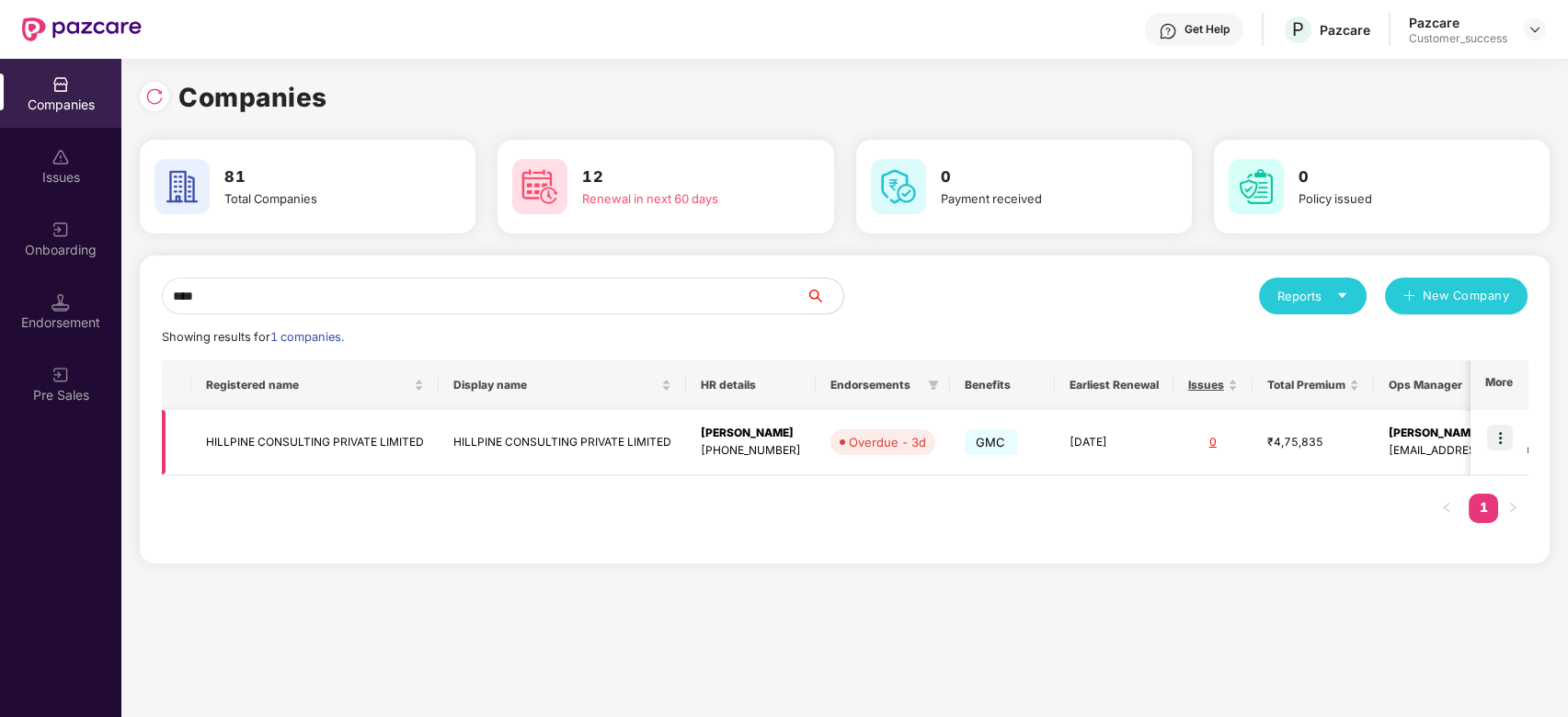
type input "****"
drag, startPoint x: 433, startPoint y: 435, endPoint x: 204, endPoint y: 448, distance: 229.4
click at [204, 448] on td "HILLPINE CONSULTING PRIVATE LIMITED" at bounding box center [315, 443] width 248 height 66
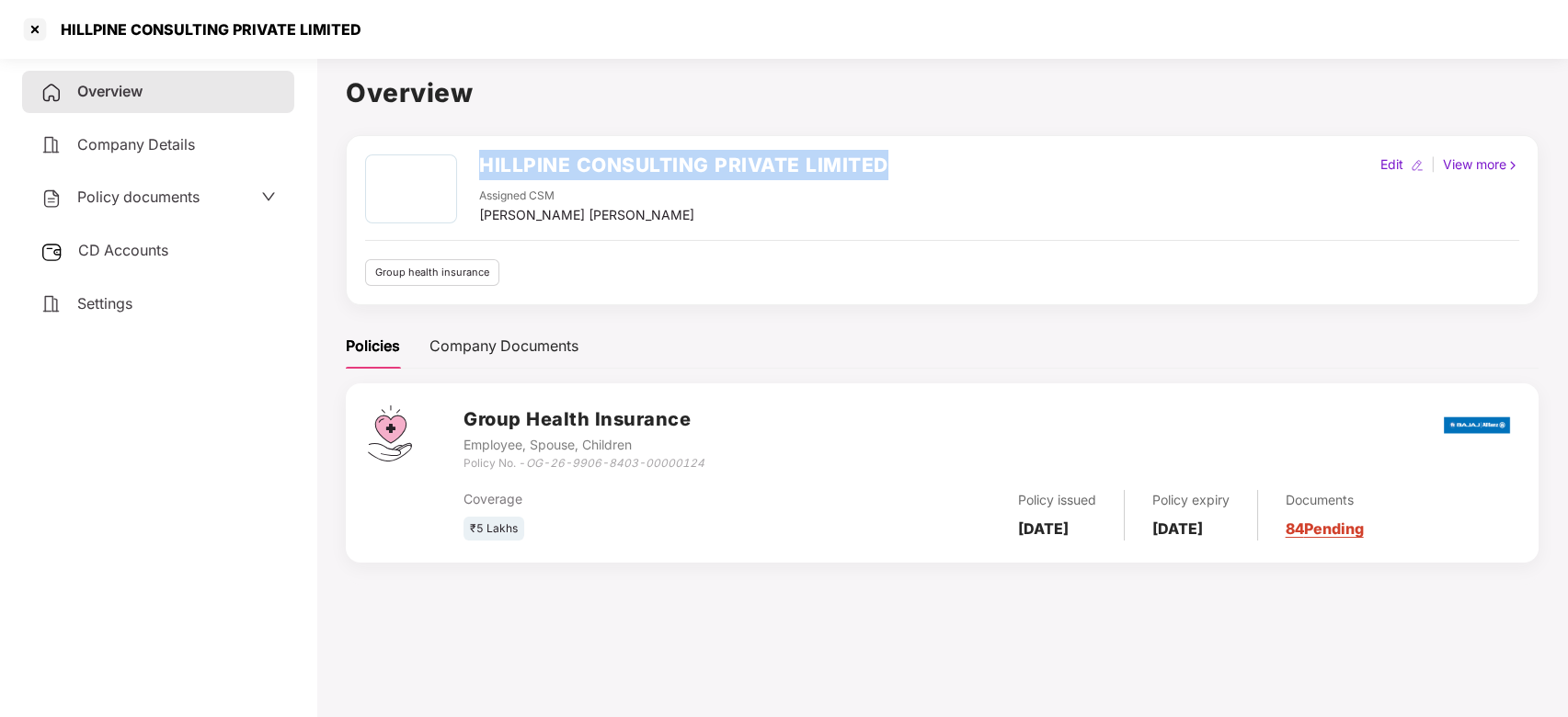
drag, startPoint x: 894, startPoint y: 158, endPoint x: 483, endPoint y: 171, distance: 411.2
click at [483, 171] on div "HILLPINE CONSULTING PRIVATE LIMITED Assigned CSM Vikash Jhawar Maheswari Edit |…" at bounding box center [943, 189] width 1154 height 70
copy h2 "HILLPINE CONSULTING PRIVATE LIMITED"
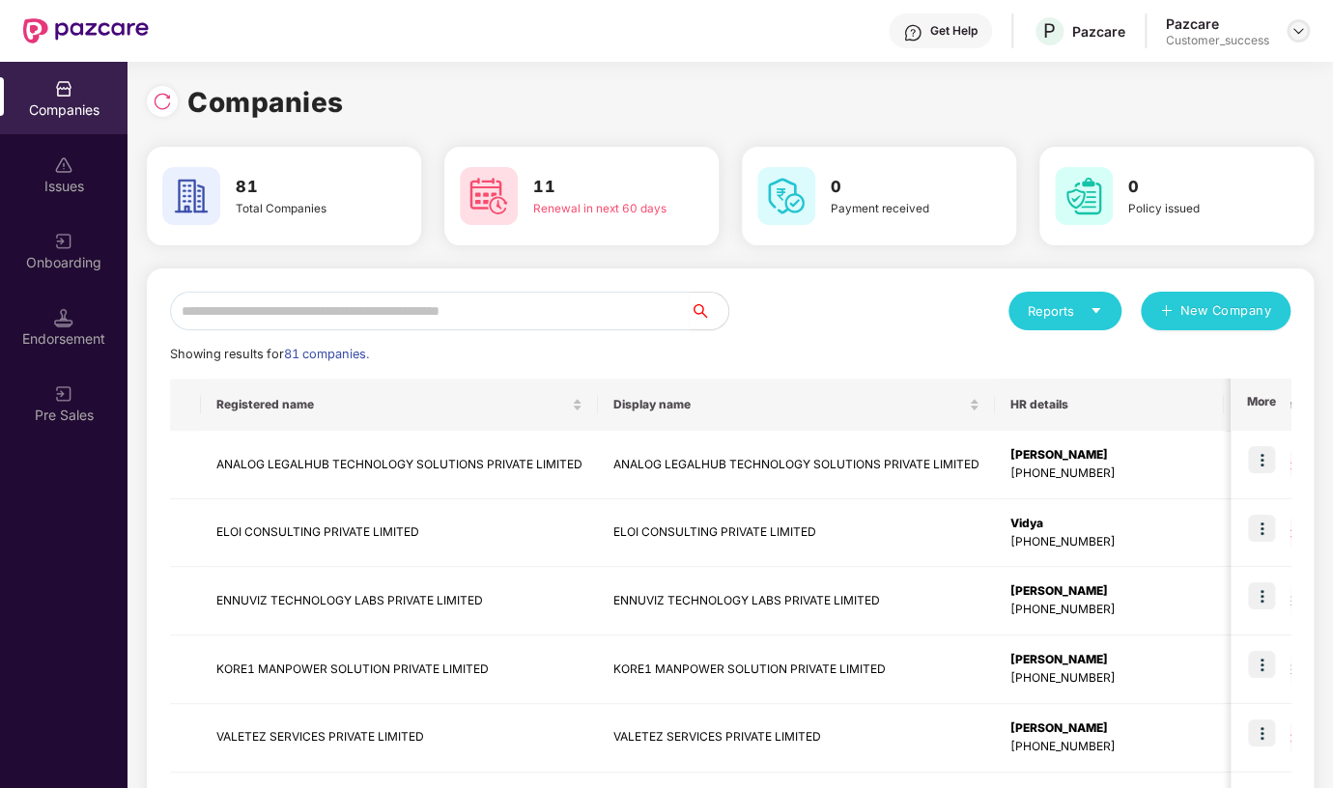
click at [1301, 28] on img at bounding box center [1298, 30] width 15 height 15
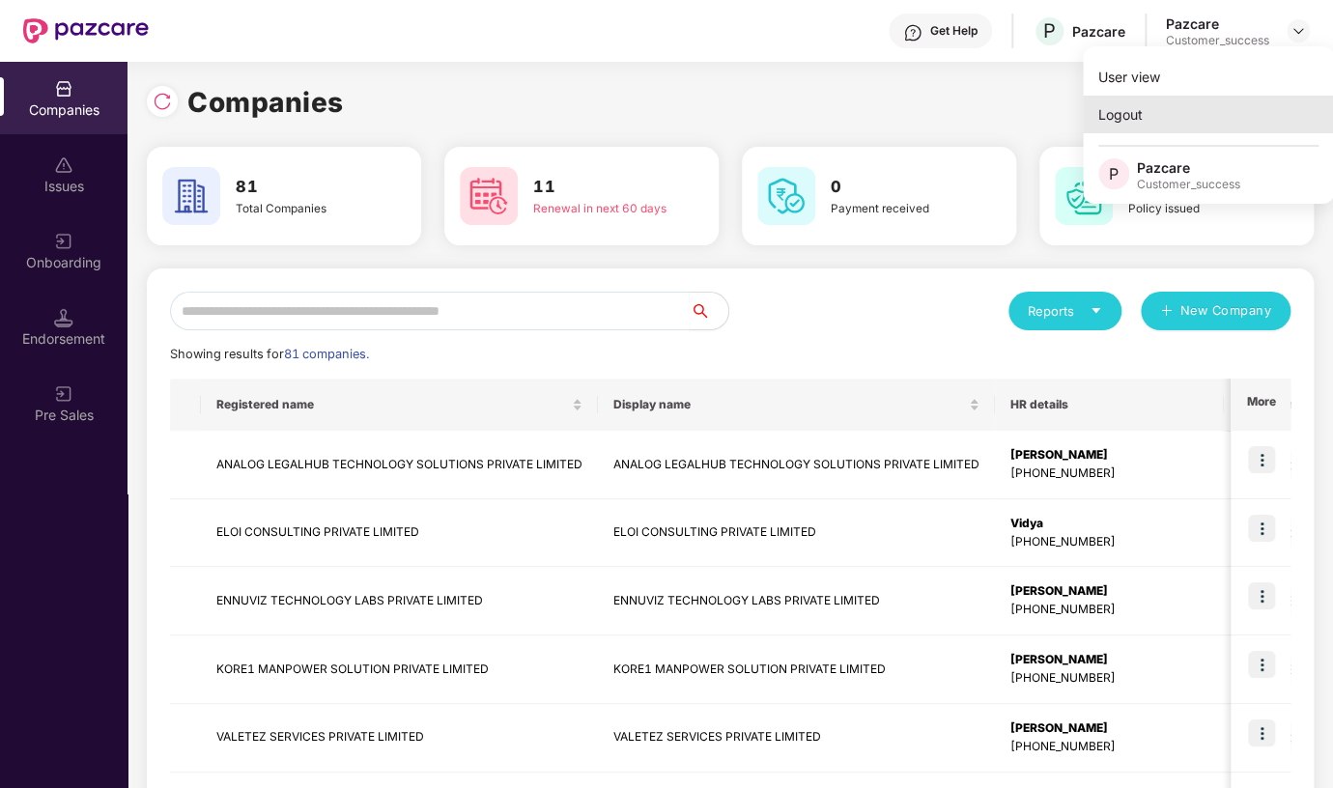
click at [1200, 123] on div "Logout" at bounding box center [1208, 115] width 251 height 38
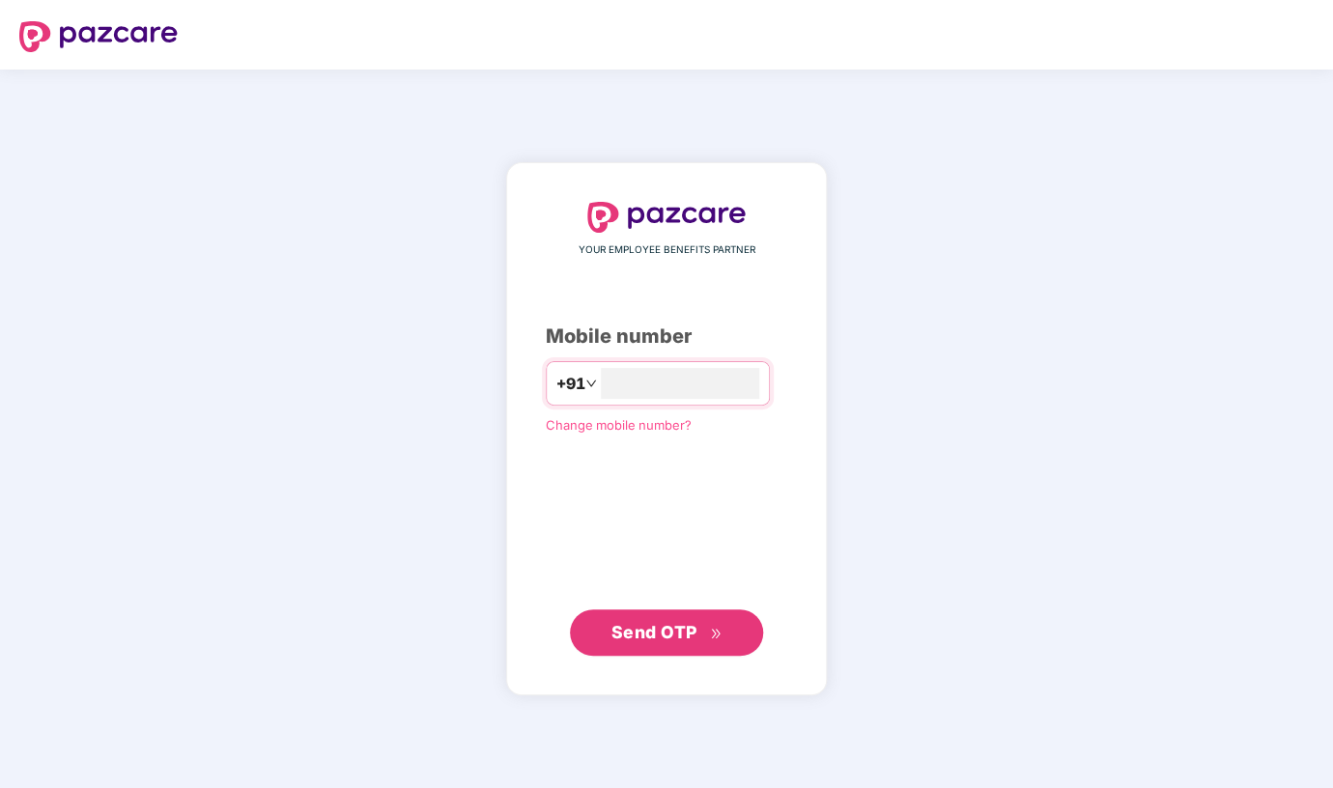
type input "**********"
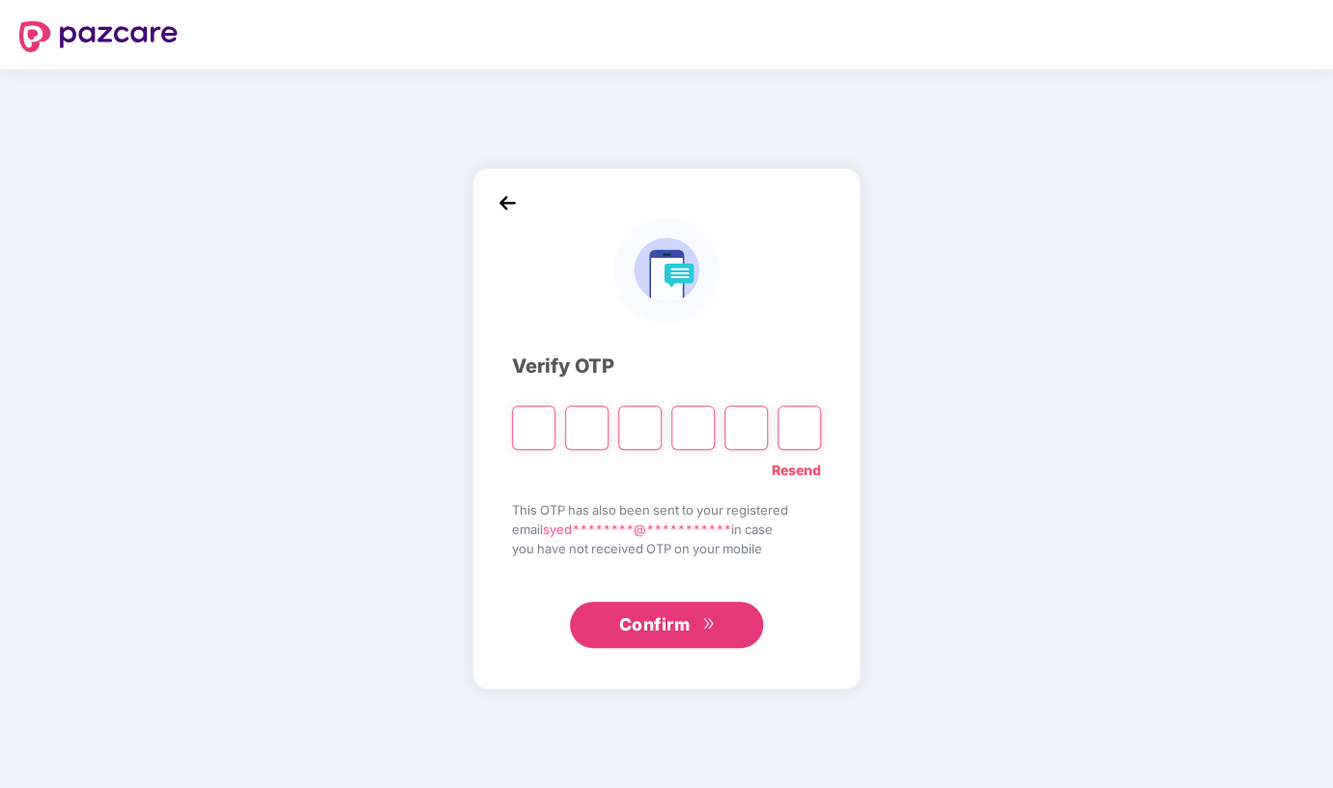
type input "*"
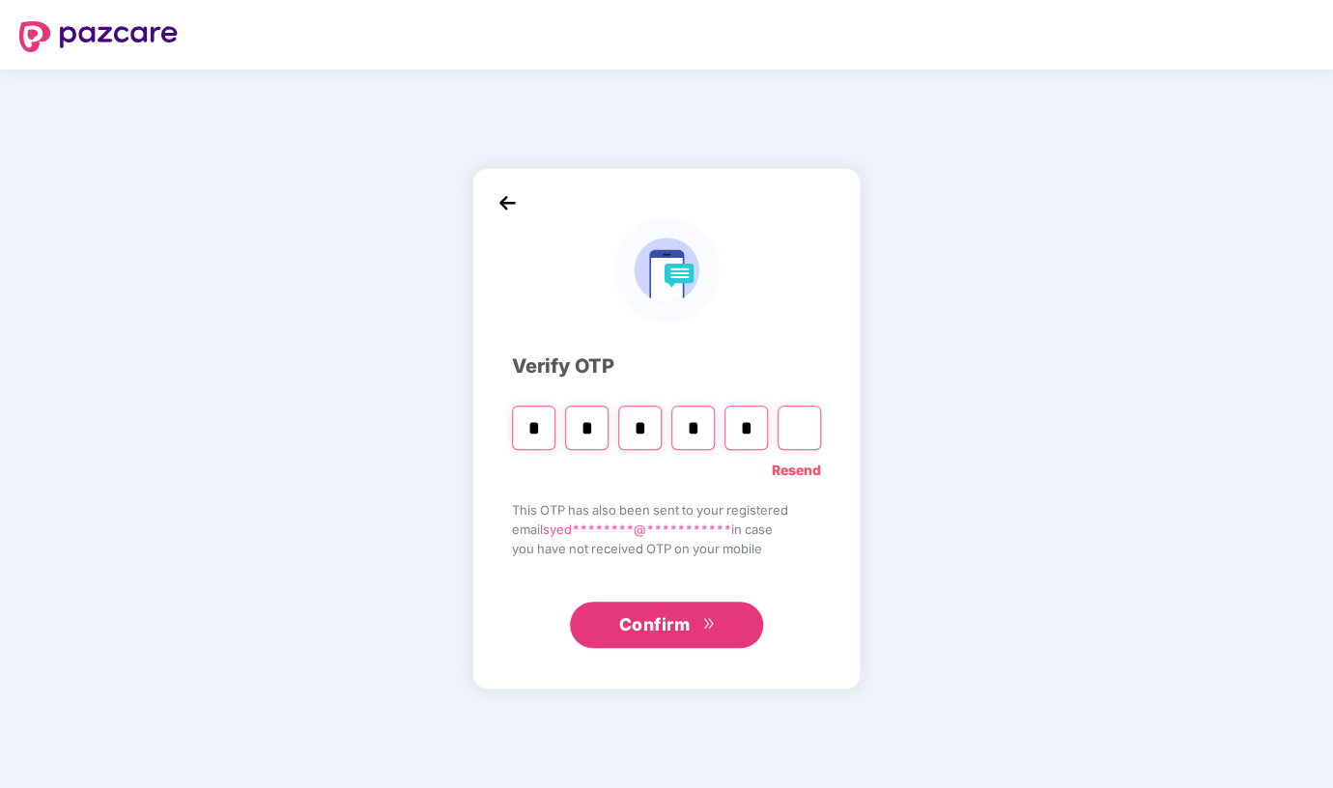
type input "*"
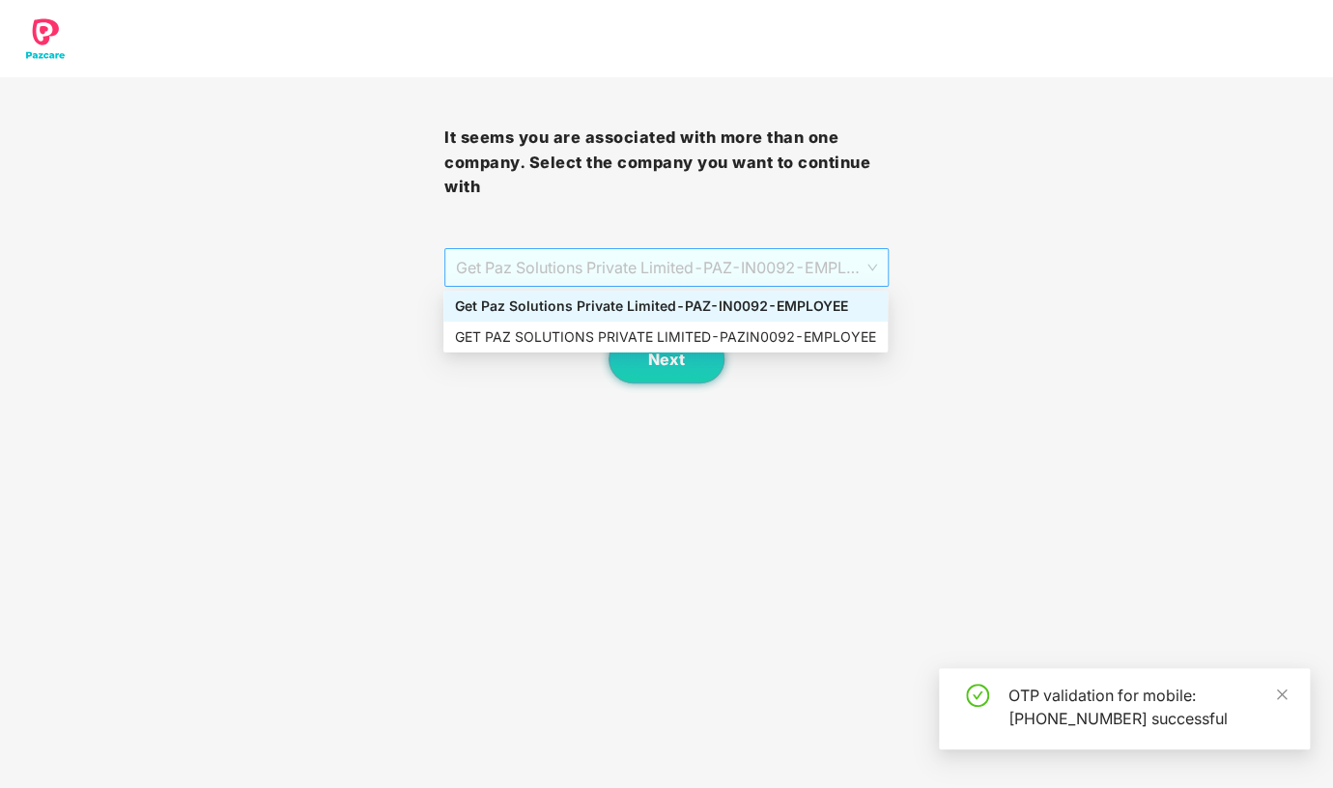
click at [816, 275] on span "Get Paz Solutions Private Limited - PAZ-IN0092 - EMPLOYEE" at bounding box center [666, 267] width 421 height 37
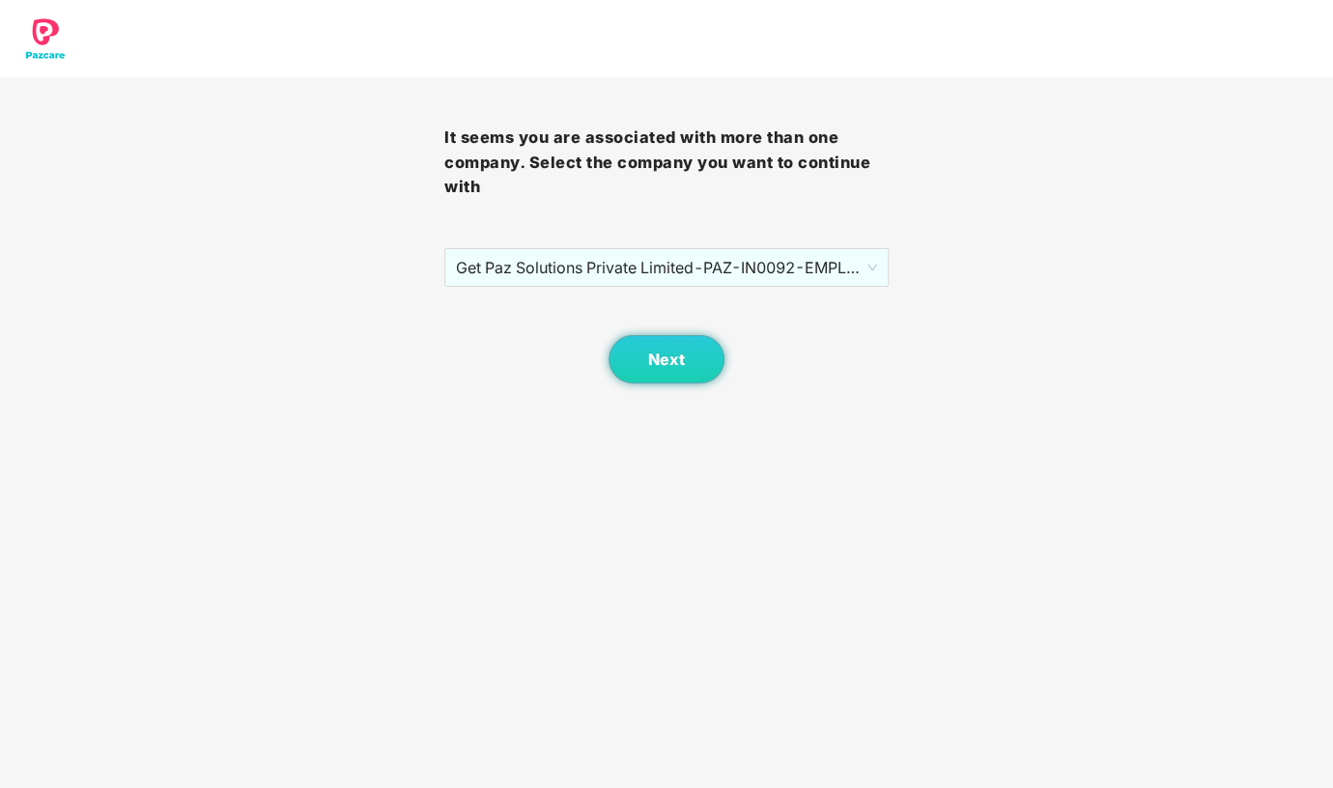
click at [866, 494] on body "It seems you are associated with more than one company. Select the company you …" at bounding box center [666, 394] width 1333 height 788
click at [871, 262] on span "Get Paz Solutions Private Limited - PAZ-IN0092 - EMPLOYEE" at bounding box center [666, 267] width 421 height 37
click at [919, 385] on body "It seems you are associated with more than one company. Select the company you …" at bounding box center [666, 394] width 1333 height 788
